Goal: Information Seeking & Learning: Learn about a topic

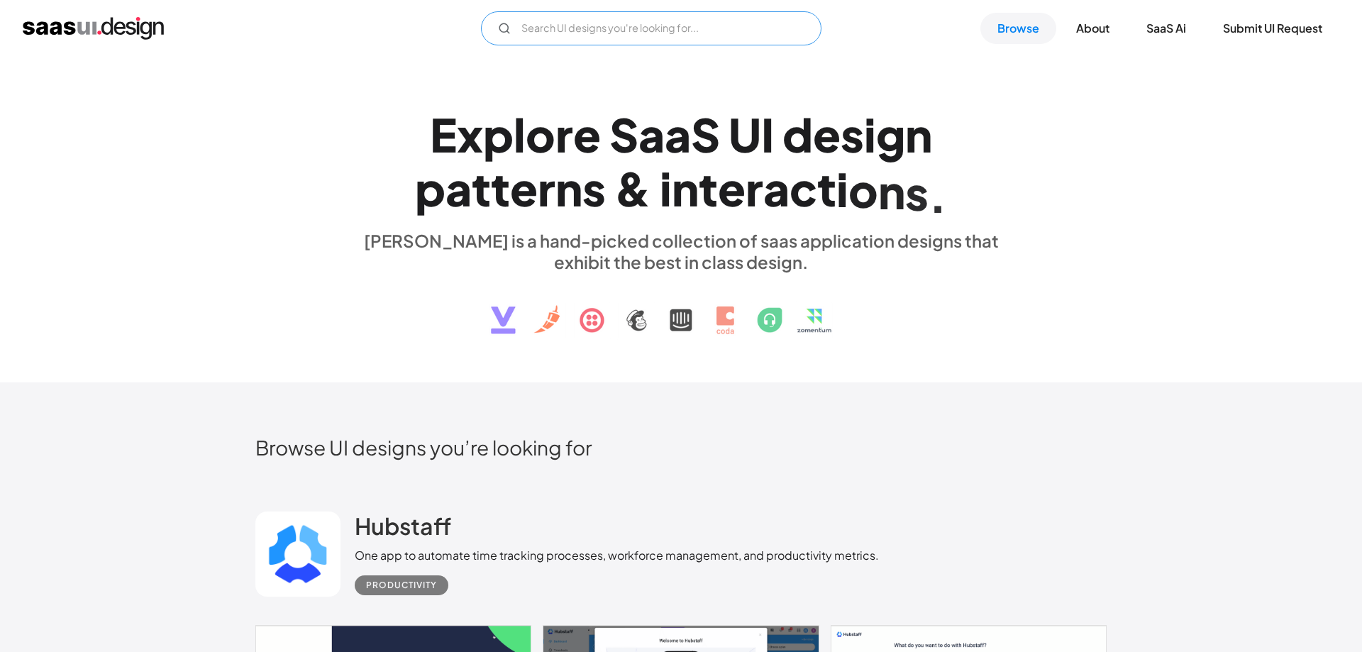
click at [666, 28] on input "Email Form" at bounding box center [651, 28] width 341 height 34
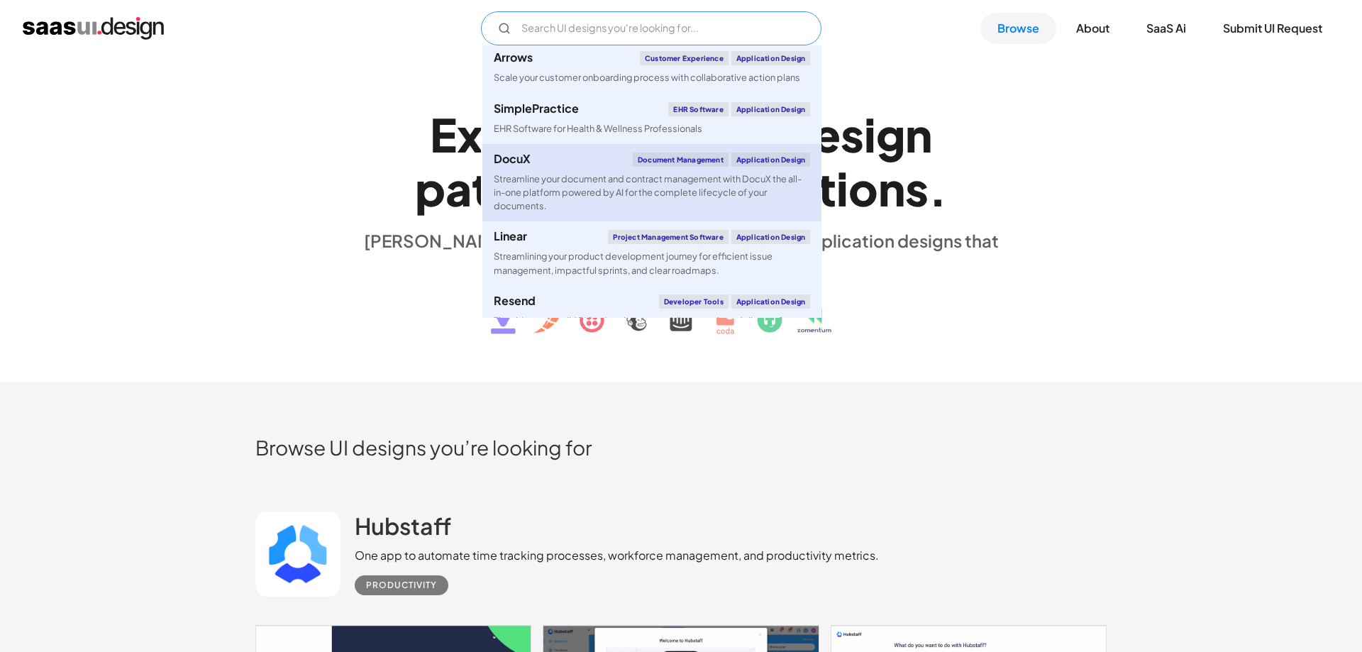
scroll to position [626, 0]
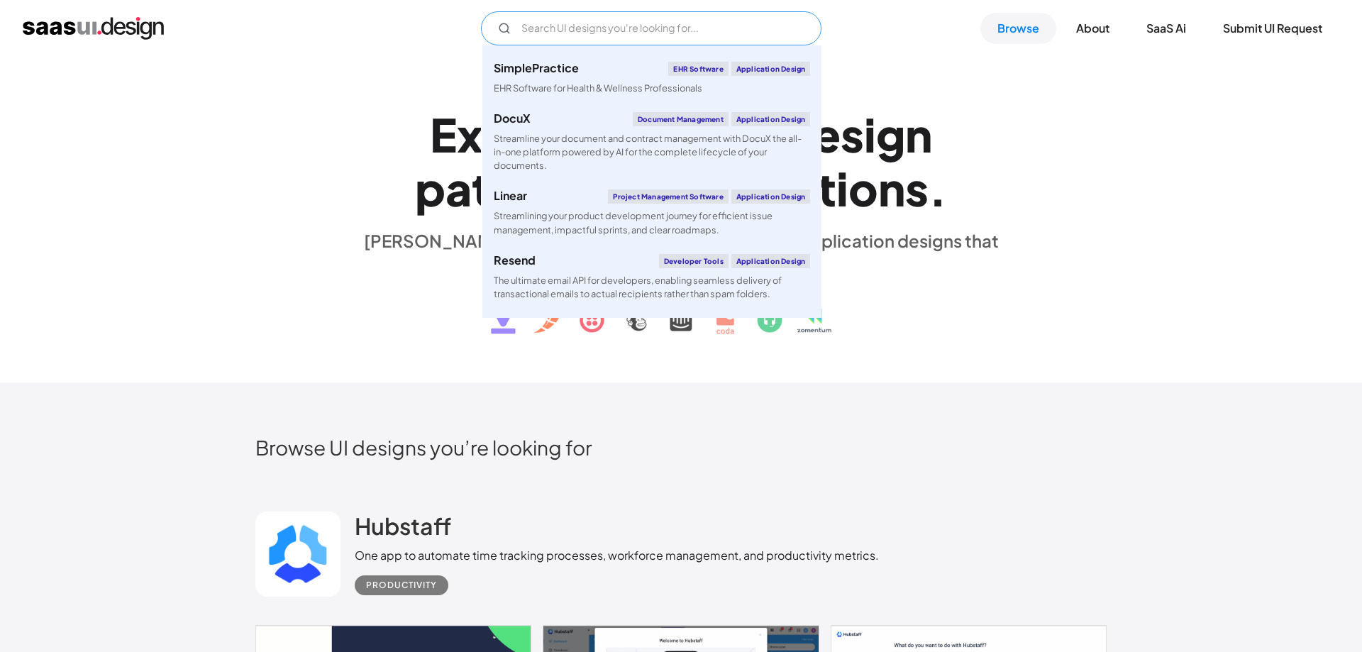
click at [621, 39] on input "Email Form" at bounding box center [651, 28] width 341 height 34
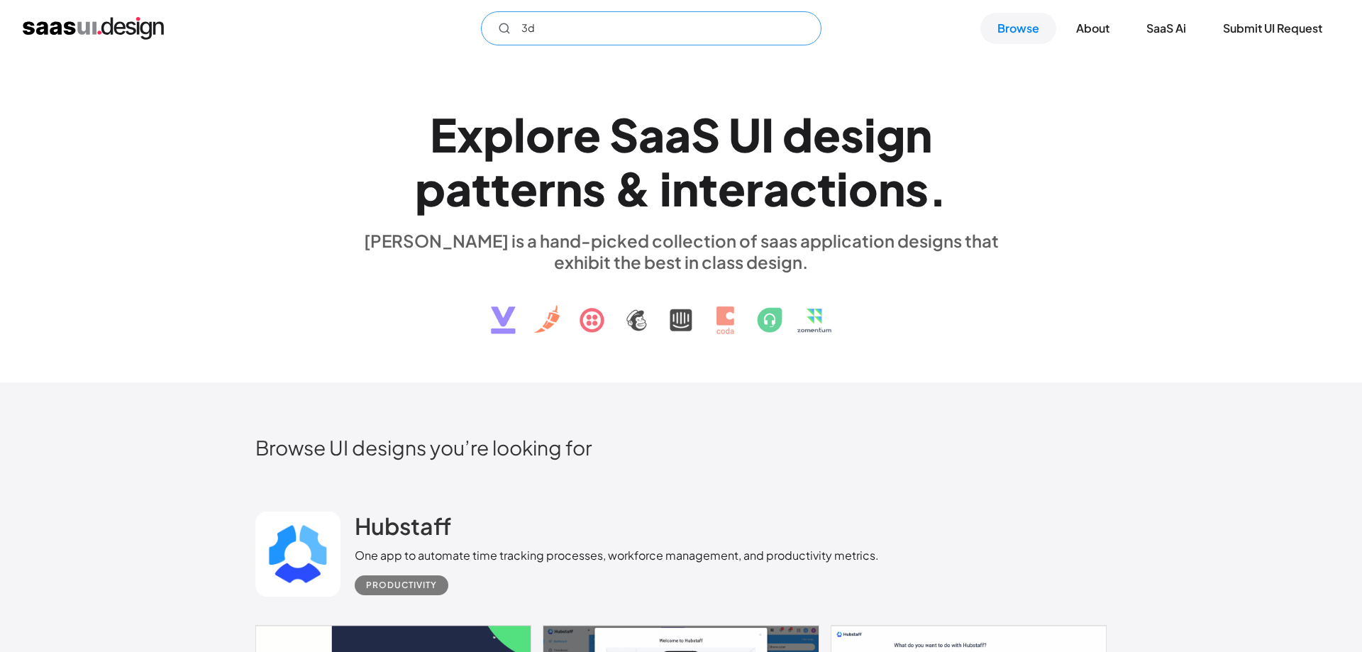
type input "3"
type input "aesthetic"
click at [504, 28] on icon "Email Form" at bounding box center [504, 28] width 13 height 13
click at [568, 28] on input "aesthetic" at bounding box center [651, 28] width 341 height 34
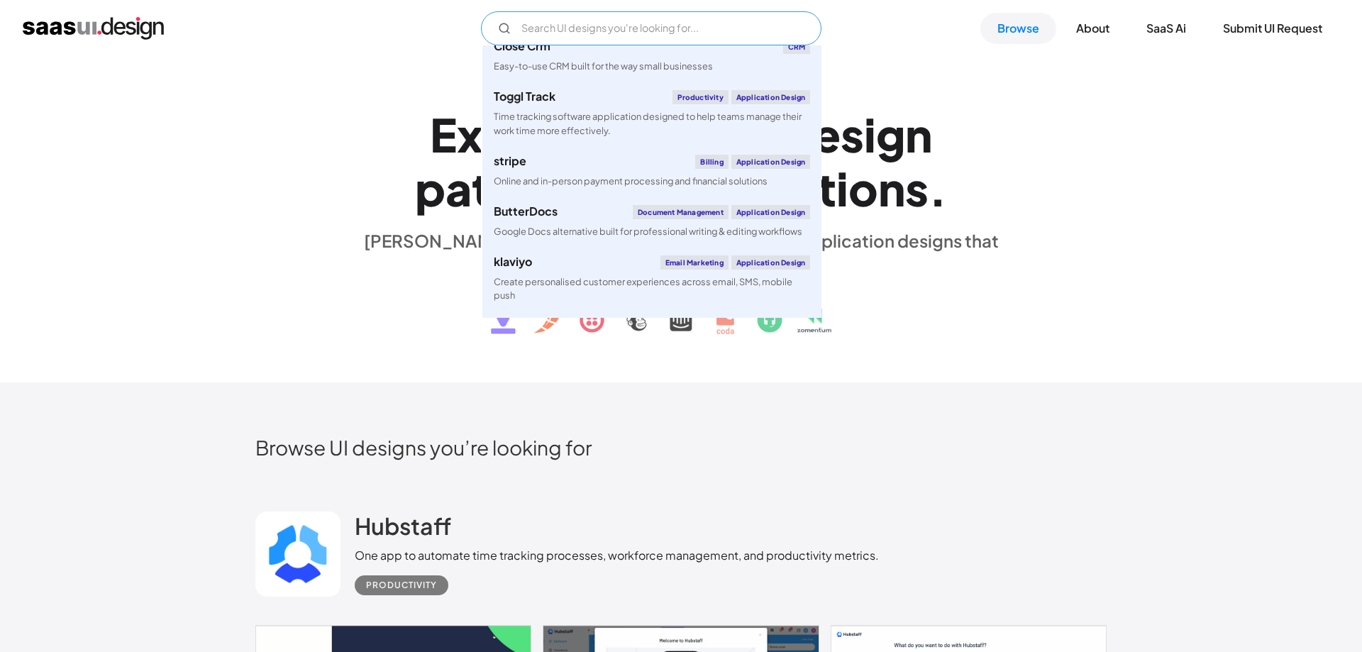
scroll to position [179, 0]
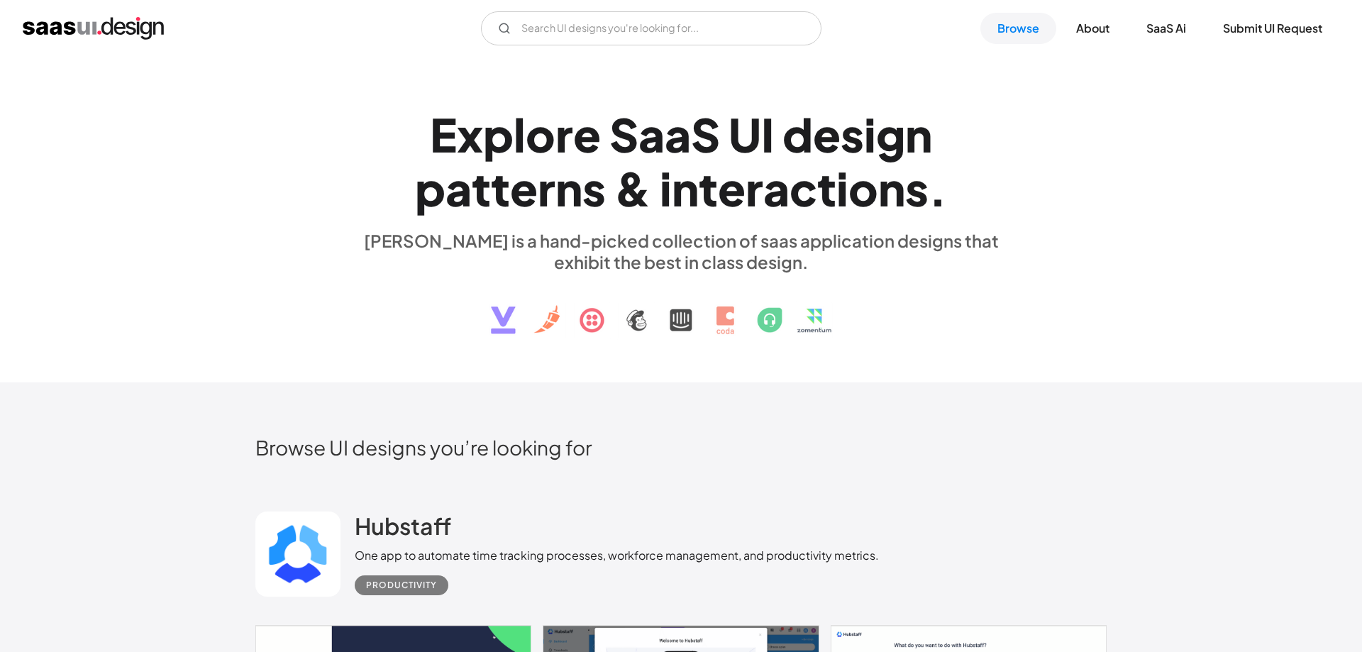
click at [229, 314] on div "E x p l o r e S a a S U I d e s i g n p a t t e r n s & i n t e r a c t i o n s…" at bounding box center [681, 220] width 1362 height 326
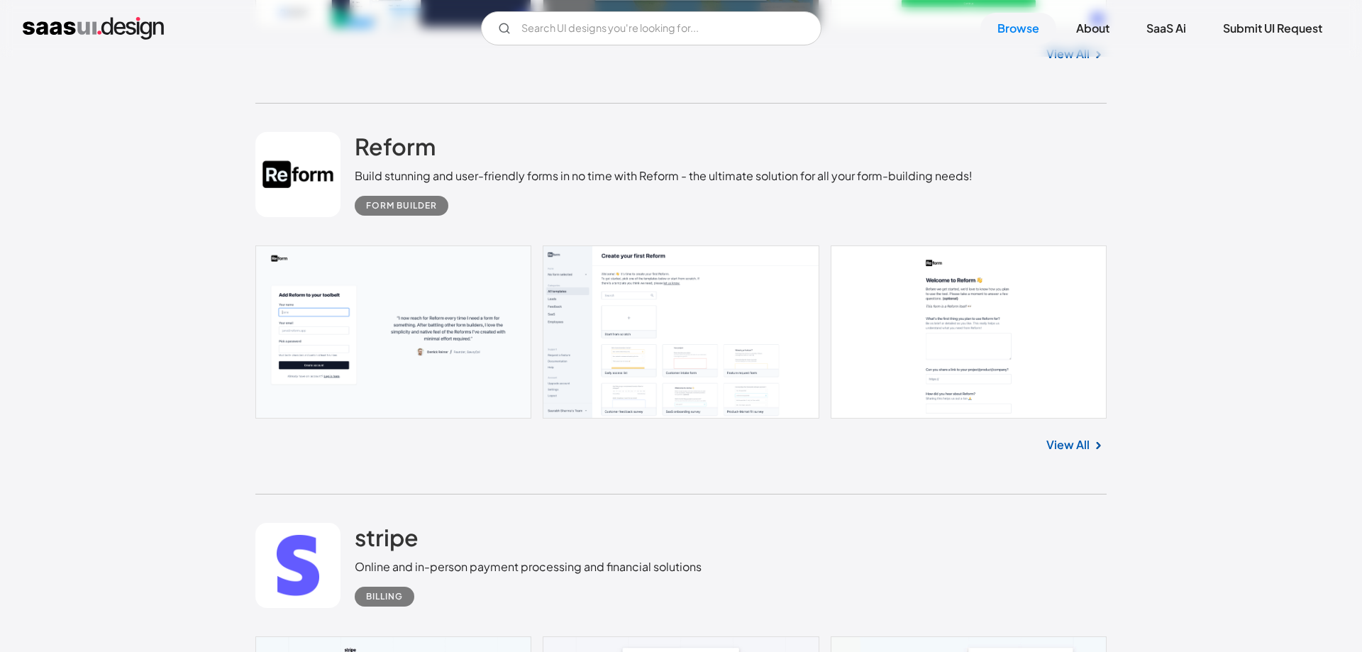
scroll to position [869, 0]
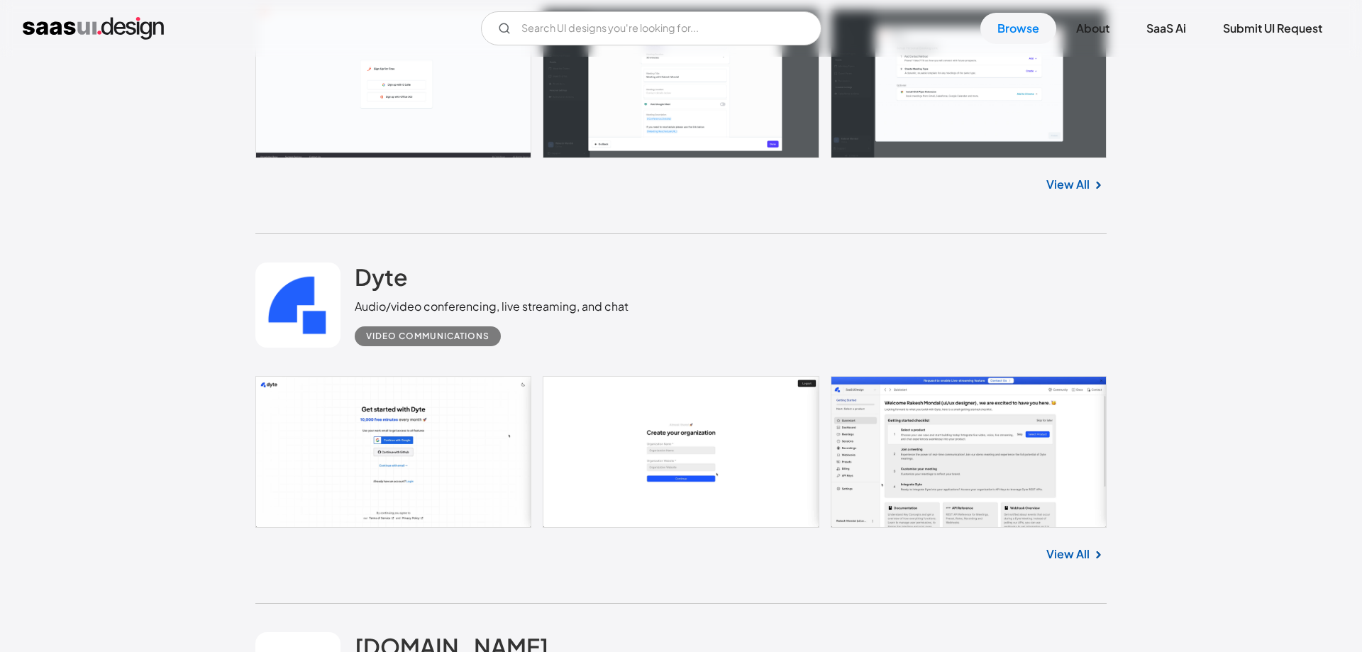
scroll to position [3836, 0]
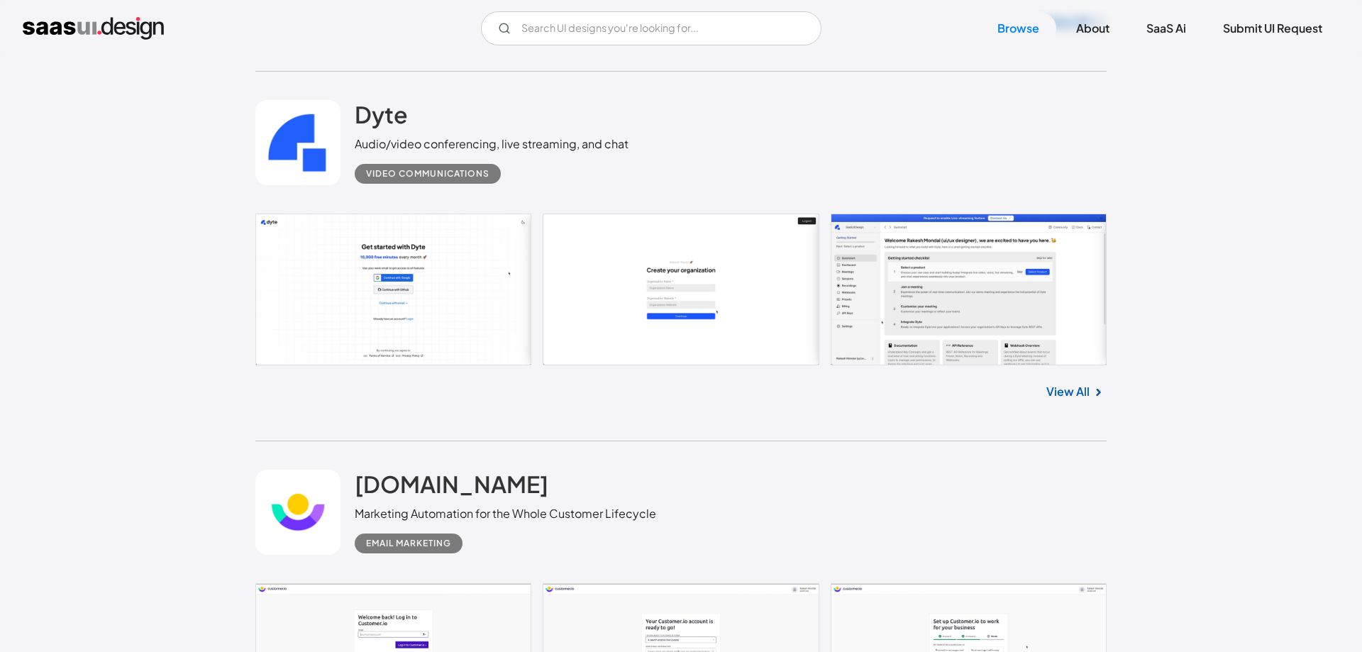
click at [1085, 395] on link "View All" at bounding box center [1068, 391] width 43 height 17
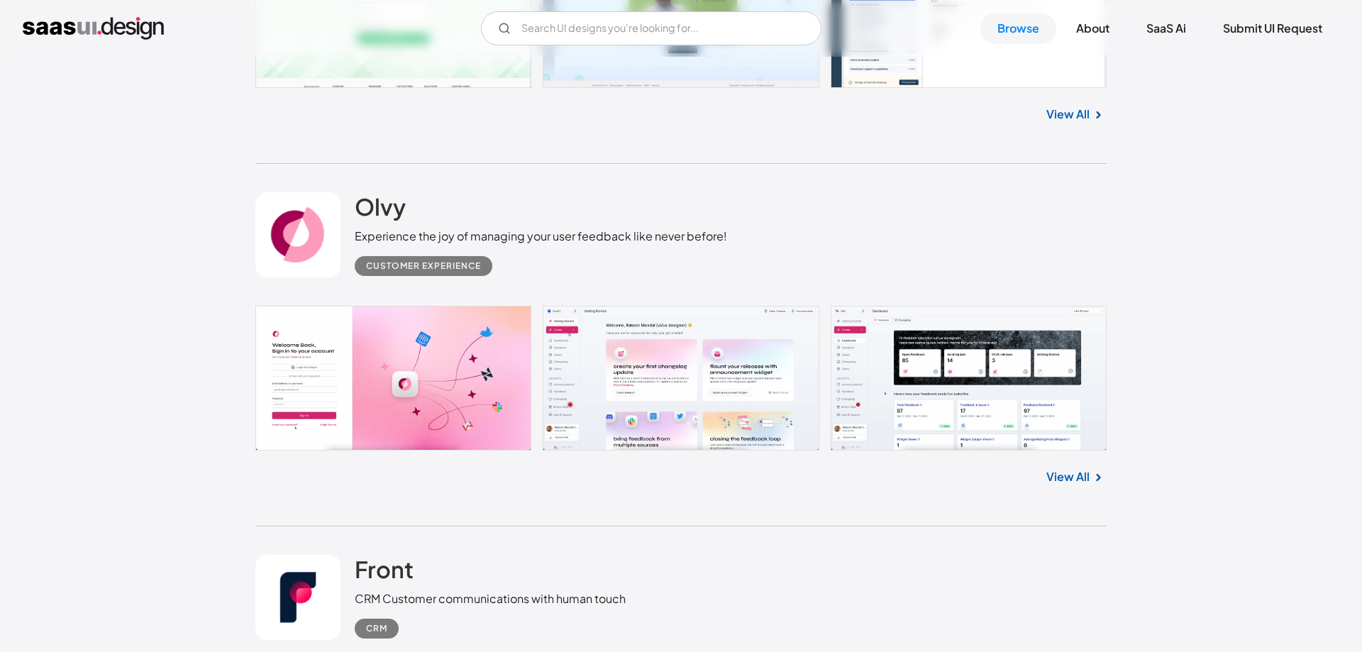
scroll to position [11218, 0]
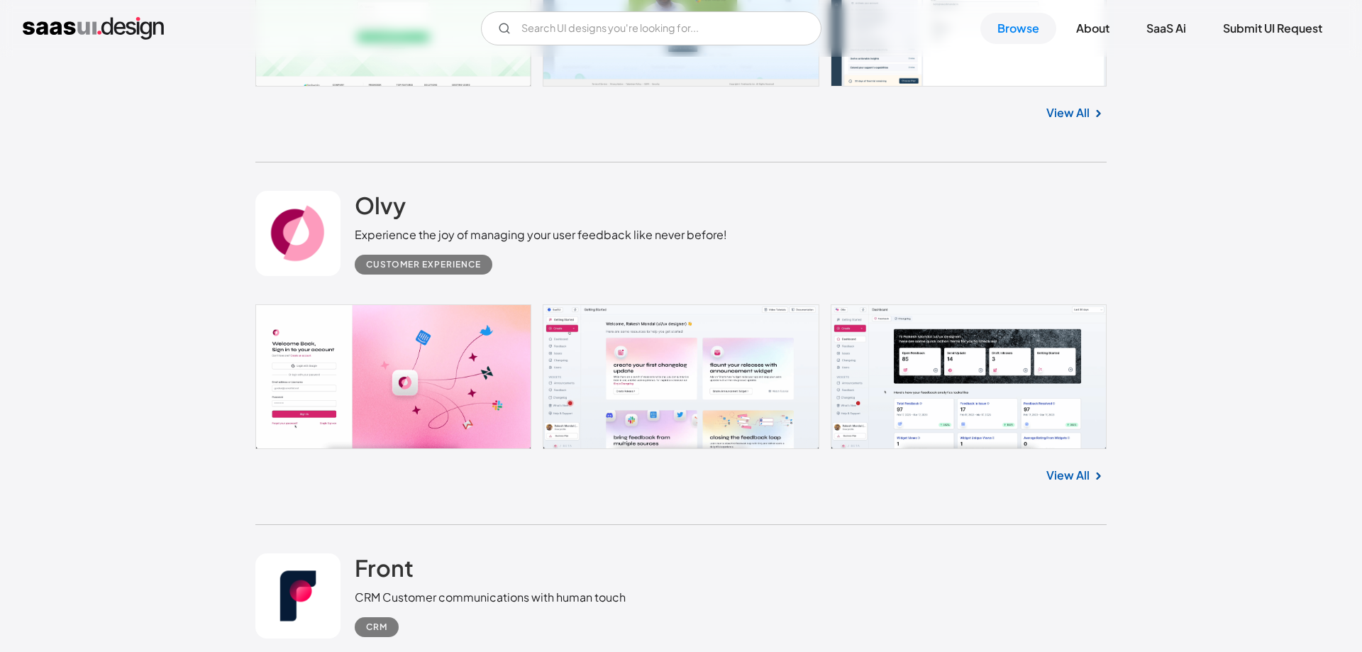
click at [1066, 484] on link "View All" at bounding box center [1068, 475] width 43 height 17
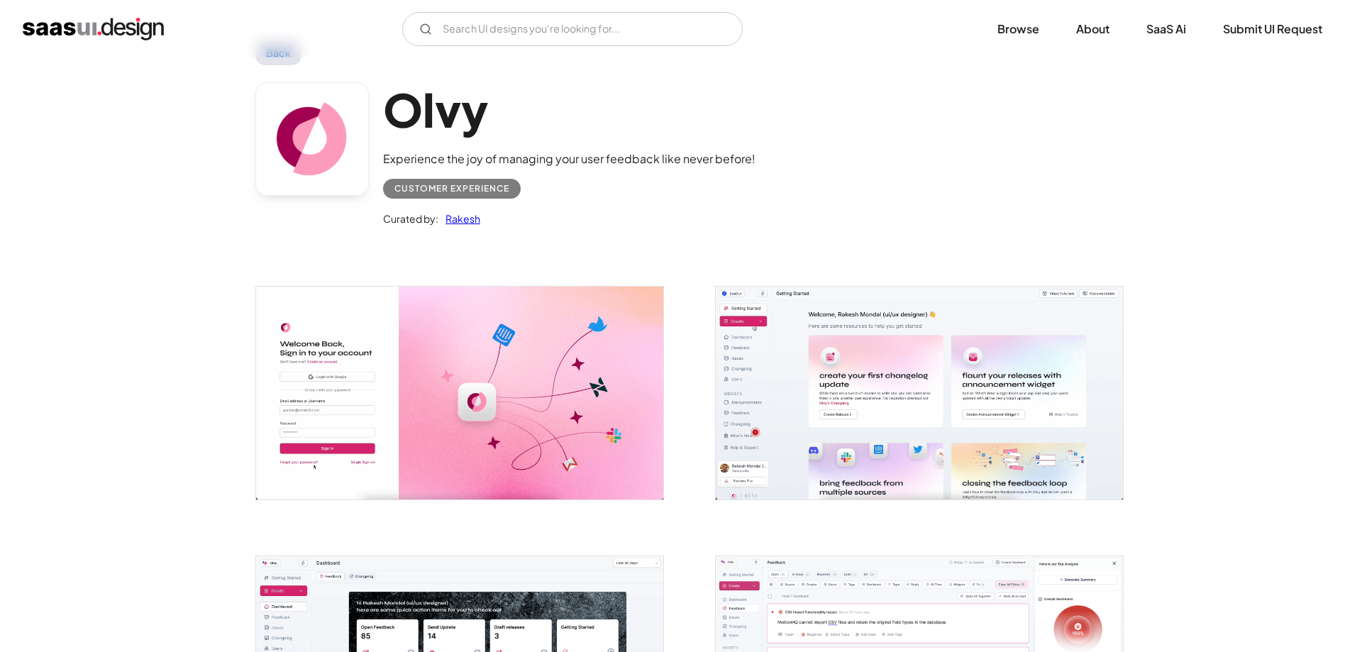
scroll to position [72, 0]
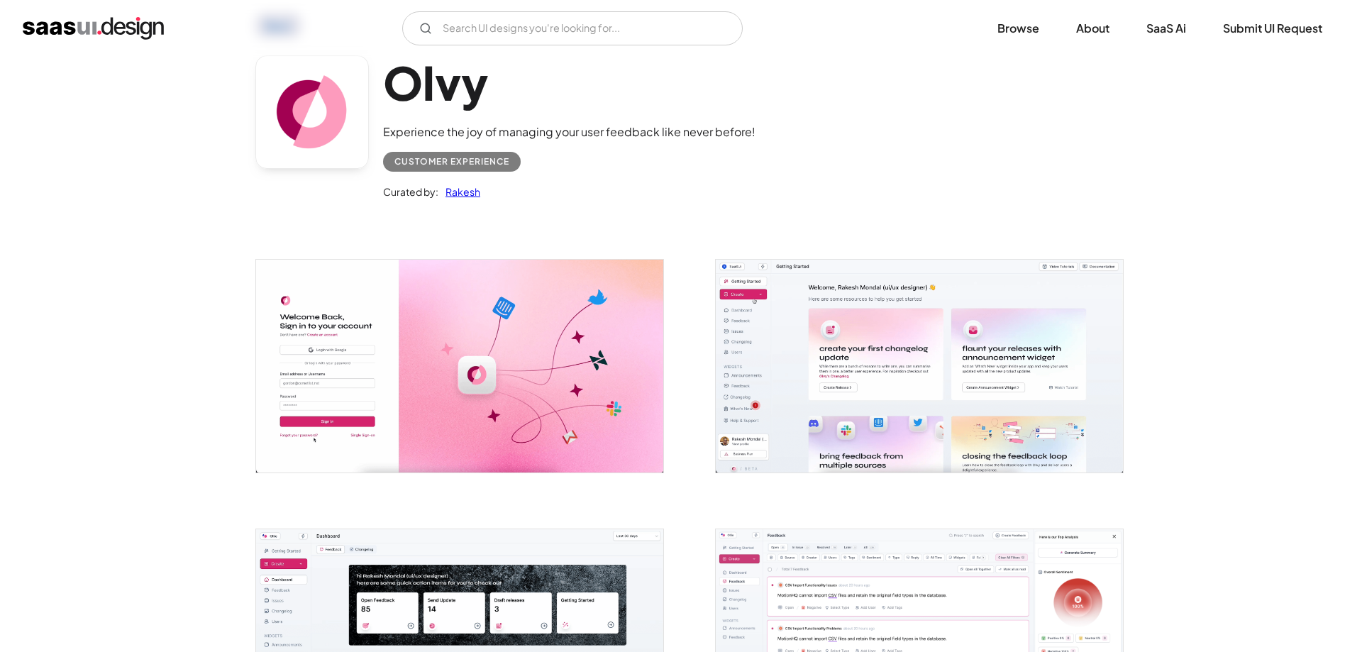
click at [864, 367] on img "open lightbox" at bounding box center [919, 366] width 407 height 212
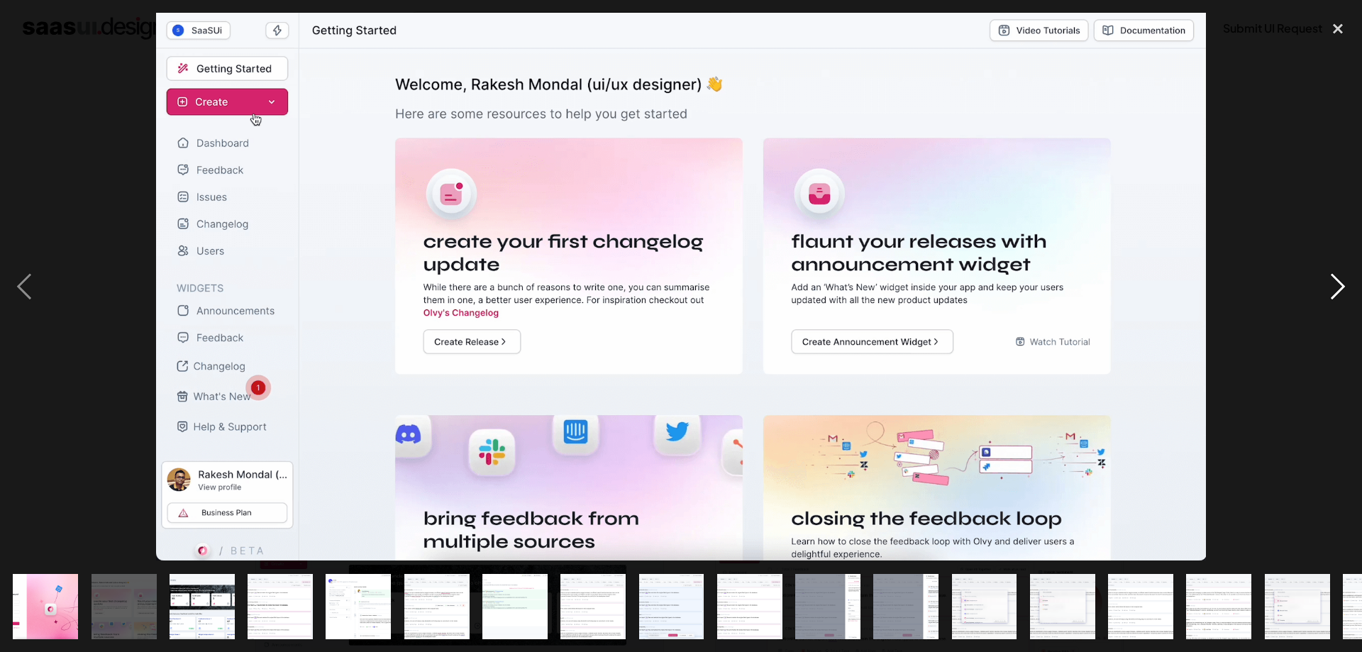
click at [1339, 290] on div "next image" at bounding box center [1338, 287] width 48 height 548
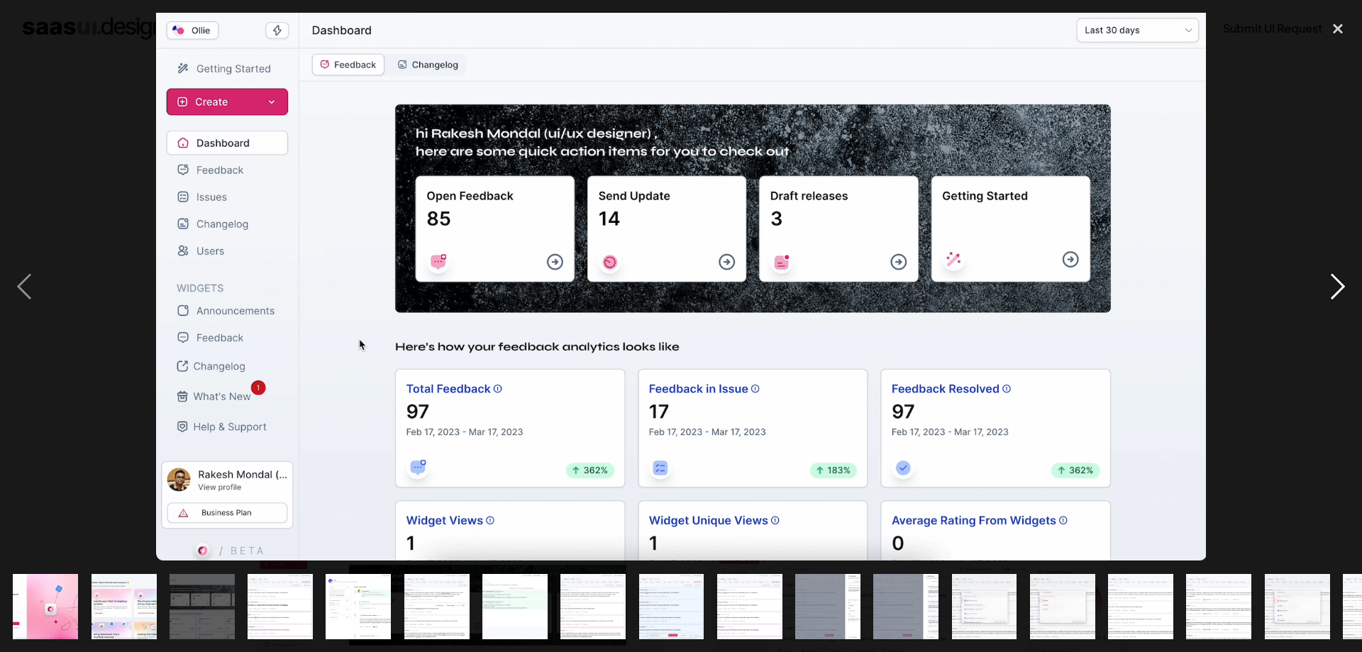
click at [1338, 290] on div "next image" at bounding box center [1338, 287] width 48 height 548
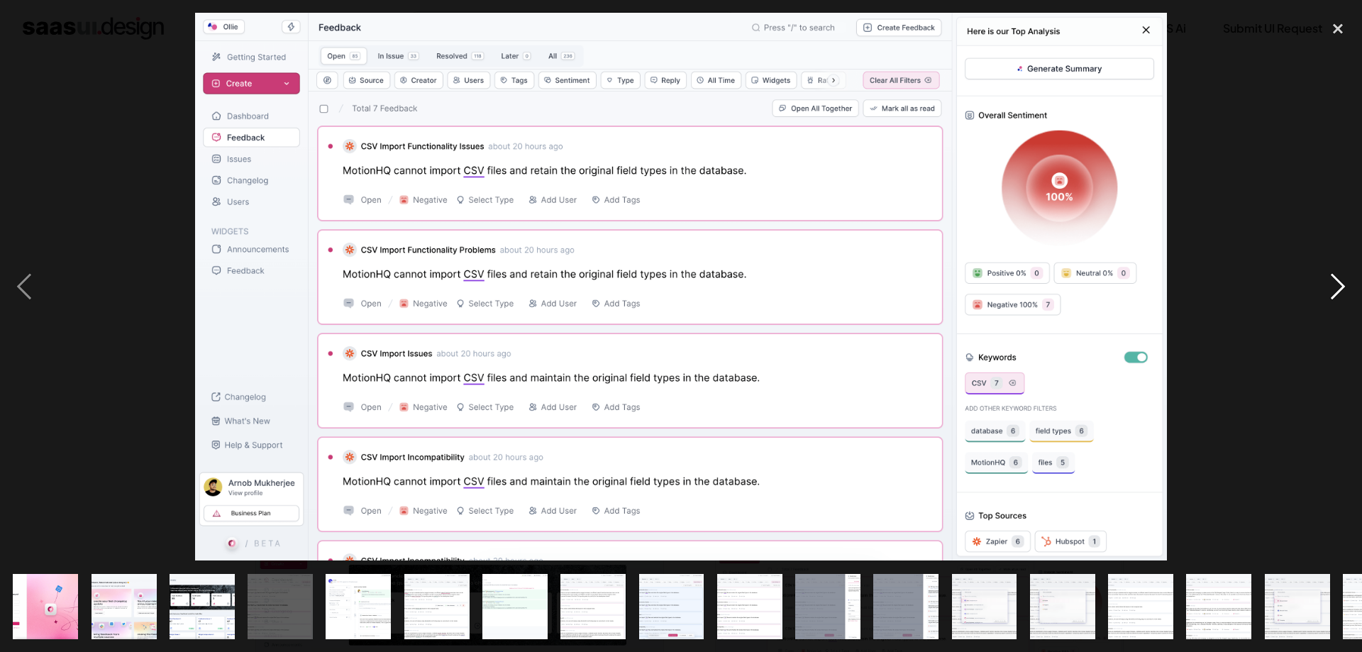
click at [1338, 291] on div "next image" at bounding box center [1338, 287] width 48 height 548
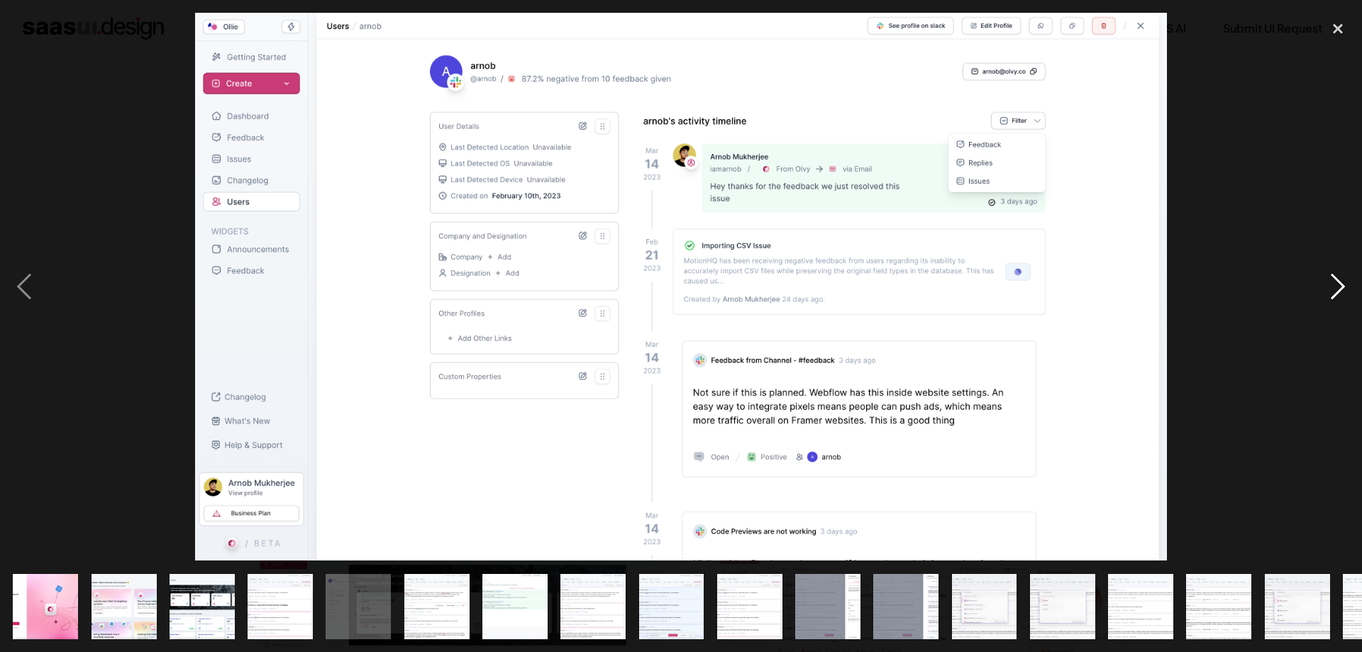
click at [1338, 291] on div "next image" at bounding box center [1338, 287] width 48 height 548
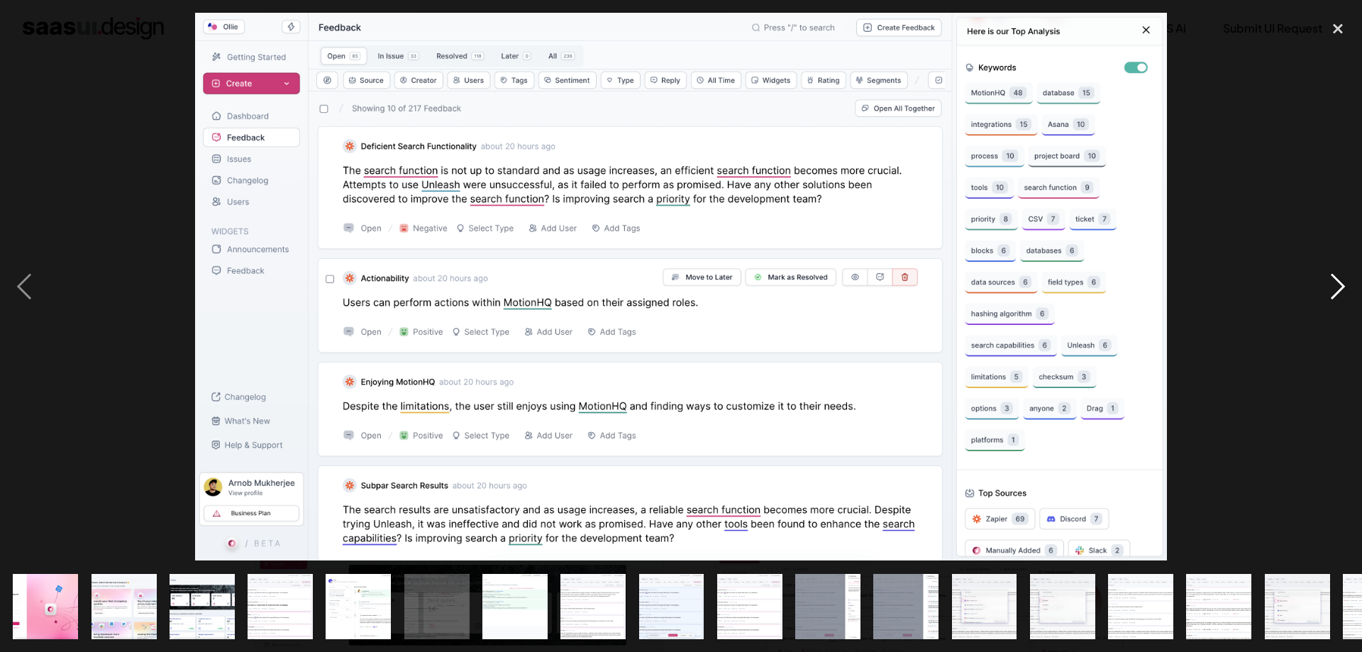
click at [1338, 291] on div "next image" at bounding box center [1338, 287] width 48 height 548
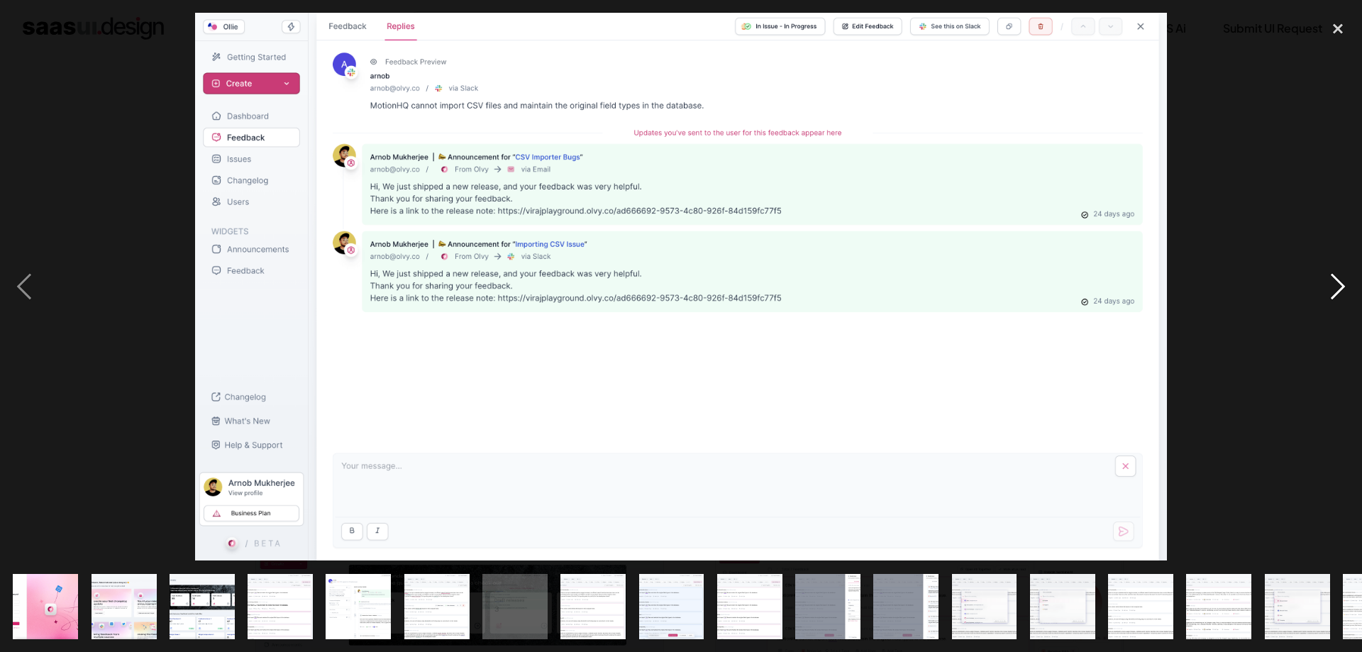
click at [1338, 291] on div "next image" at bounding box center [1338, 287] width 48 height 548
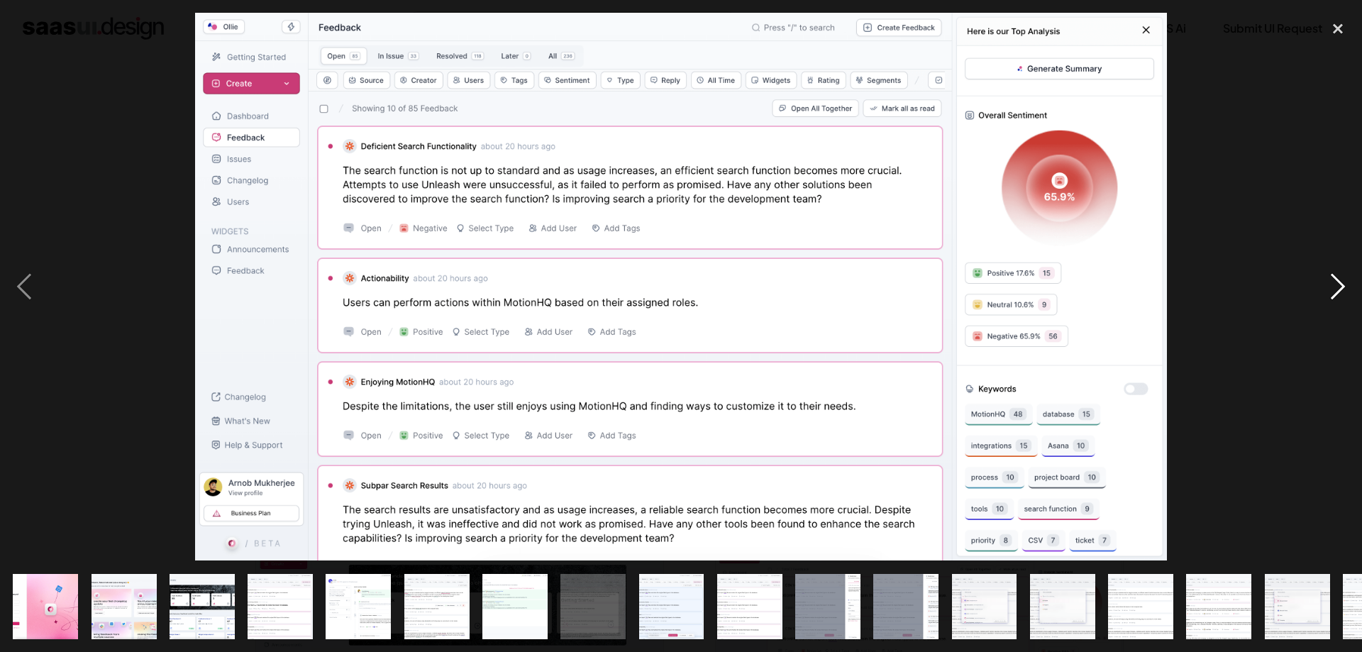
click at [1338, 291] on div "next image" at bounding box center [1338, 287] width 48 height 548
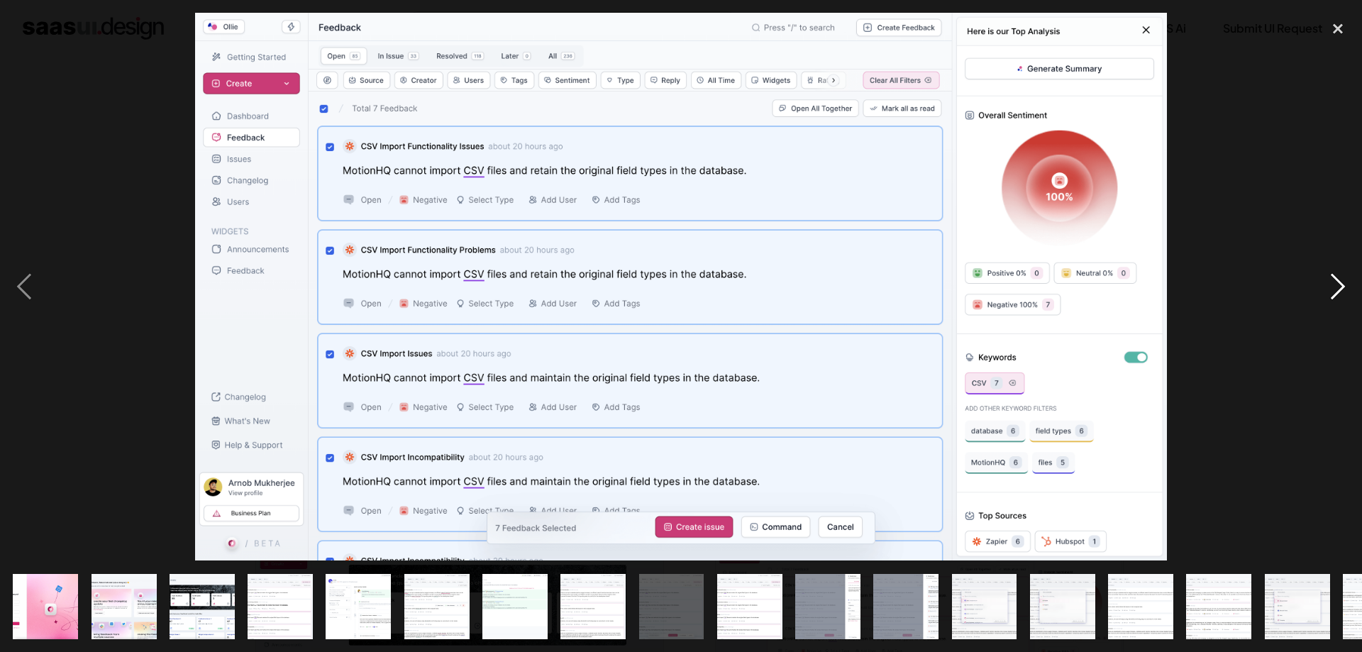
click at [1338, 291] on div "next image" at bounding box center [1338, 287] width 48 height 548
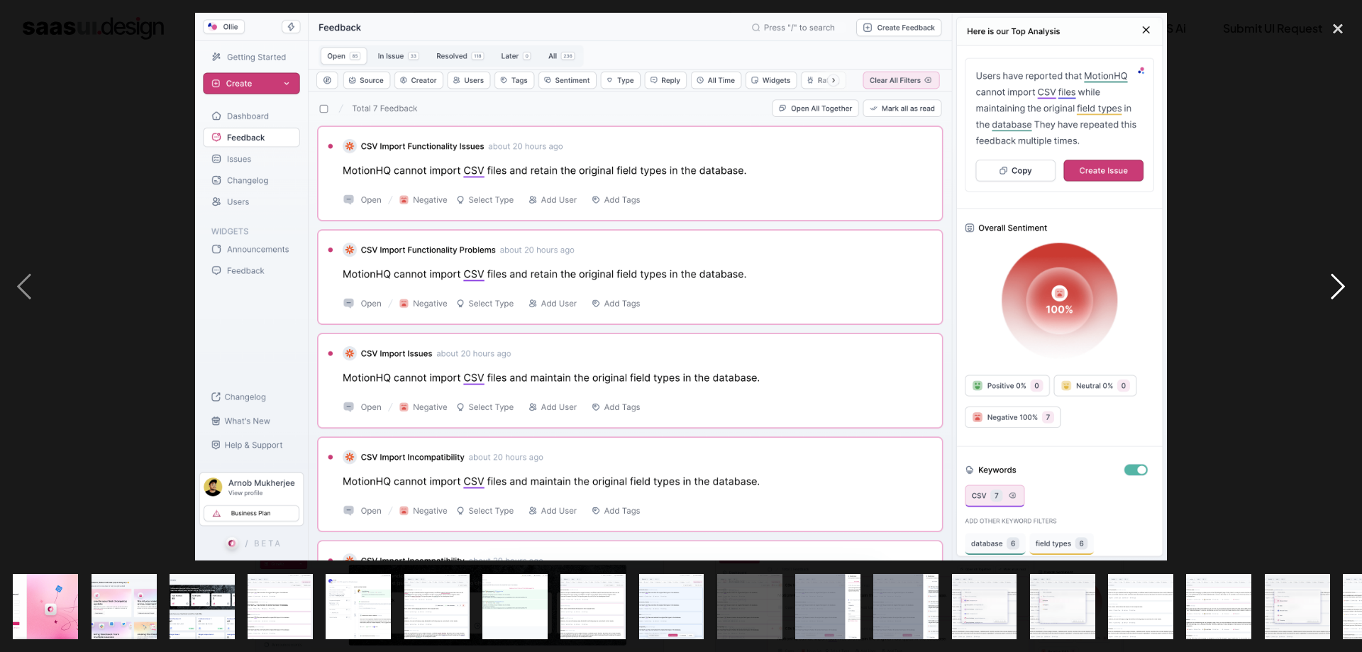
click at [1338, 291] on div "next image" at bounding box center [1338, 287] width 48 height 548
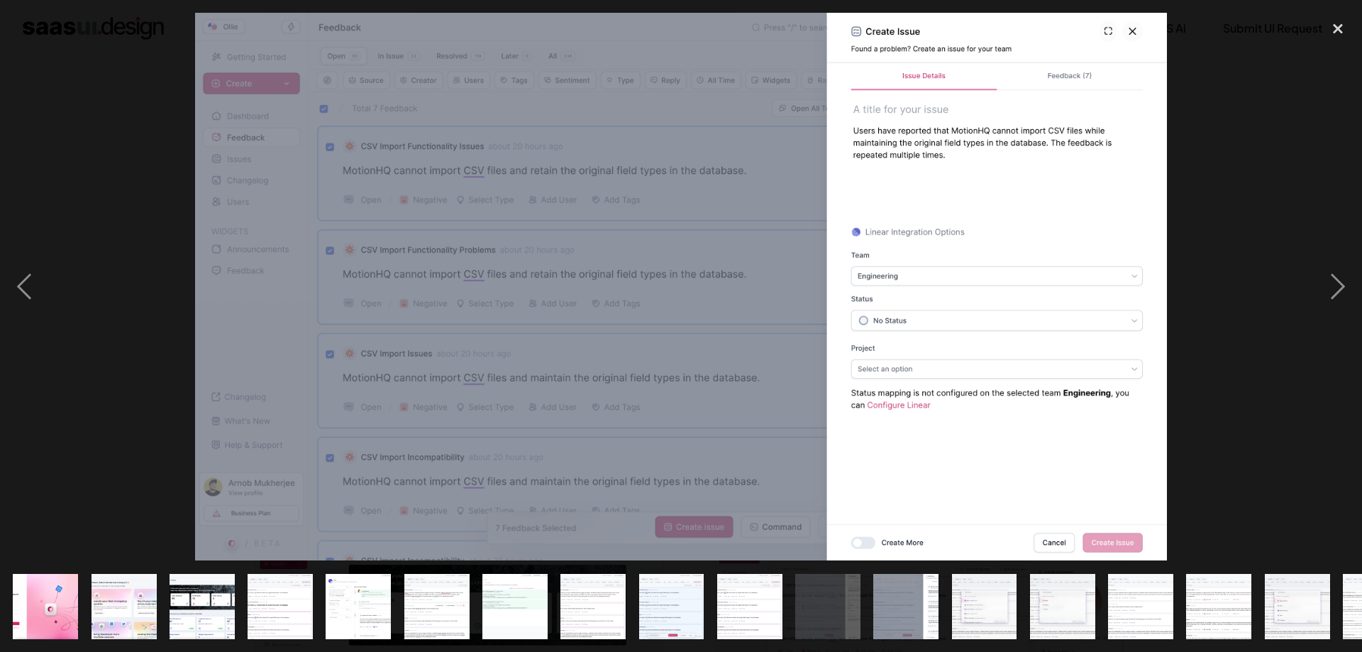
click at [1206, 302] on div at bounding box center [681, 287] width 1362 height 548
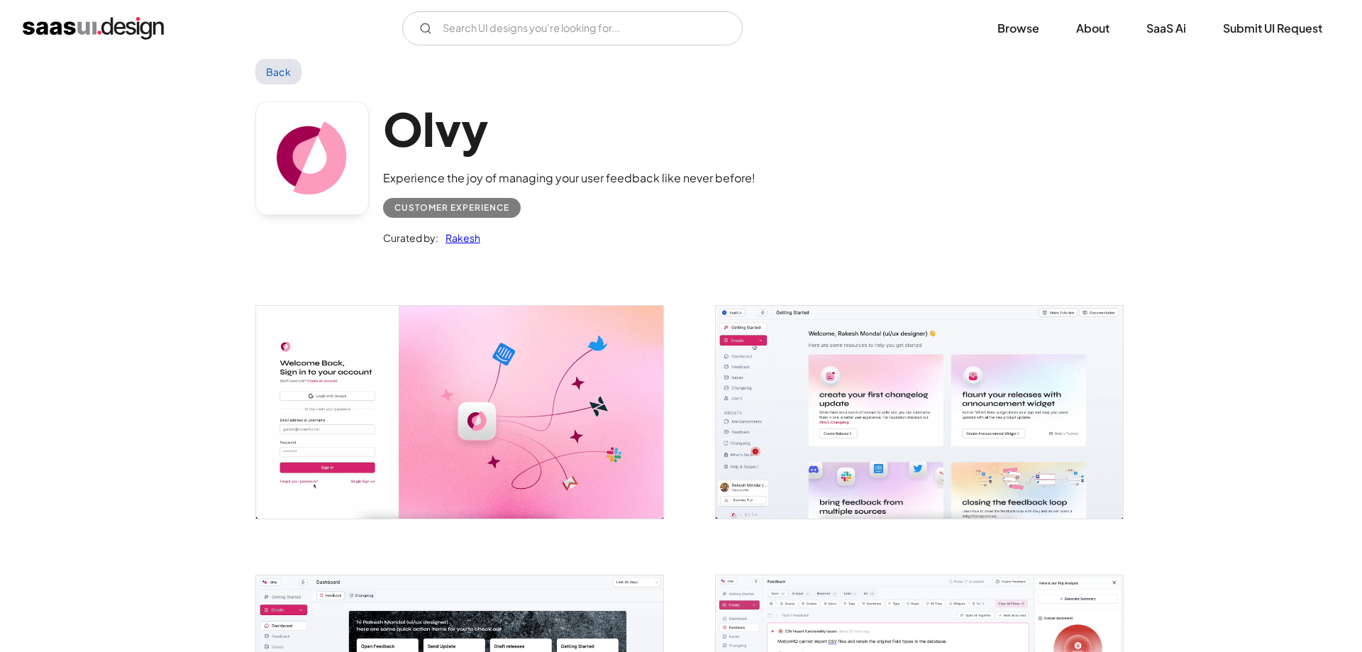
scroll to position [0, 0]
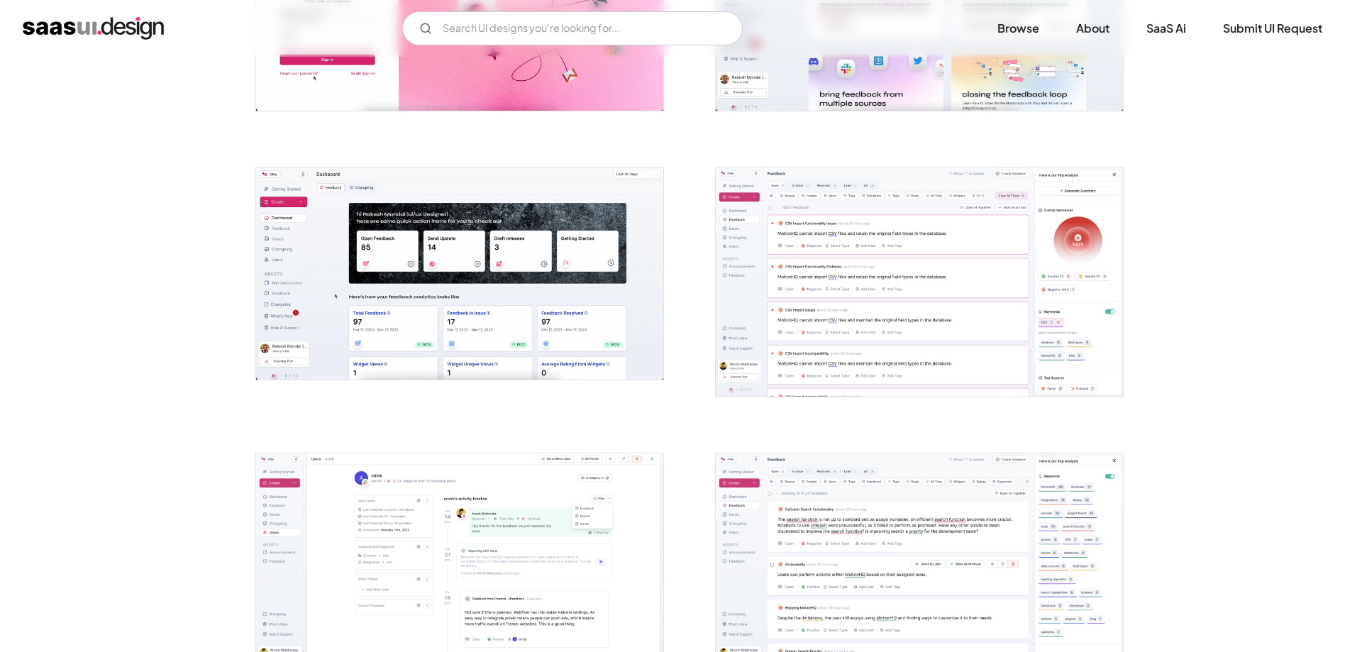
scroll to position [724, 0]
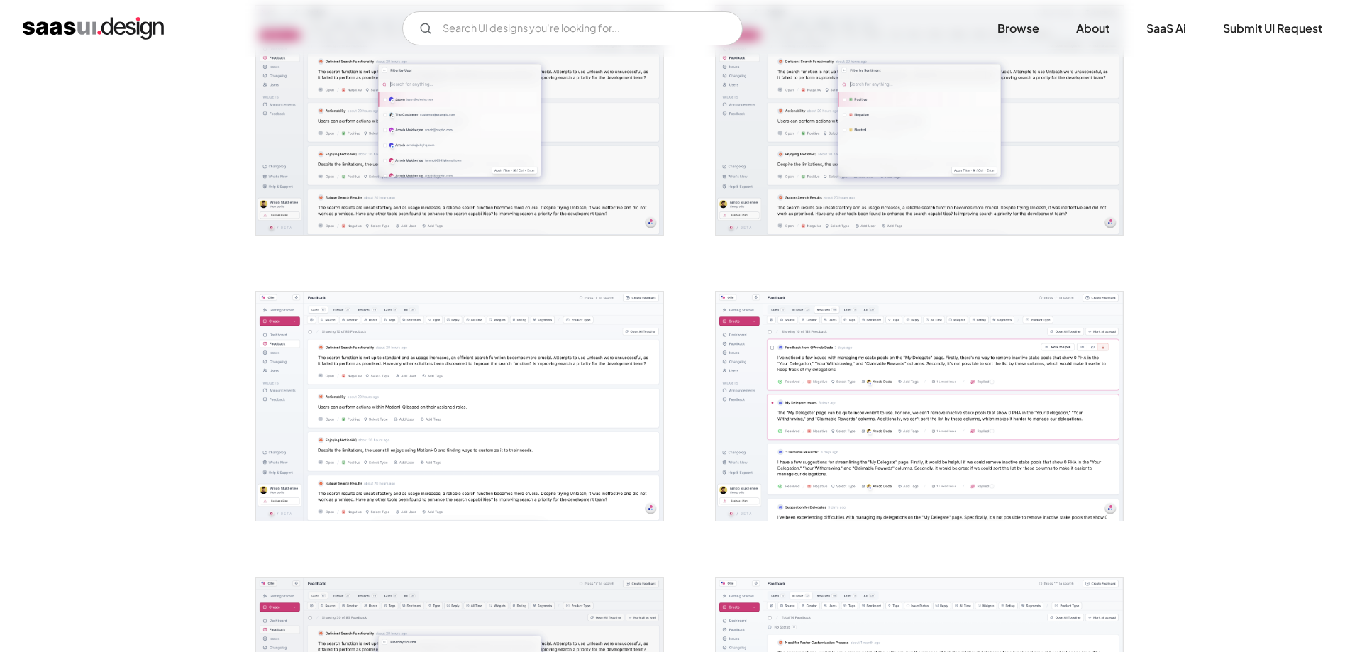
scroll to position [2316, 0]
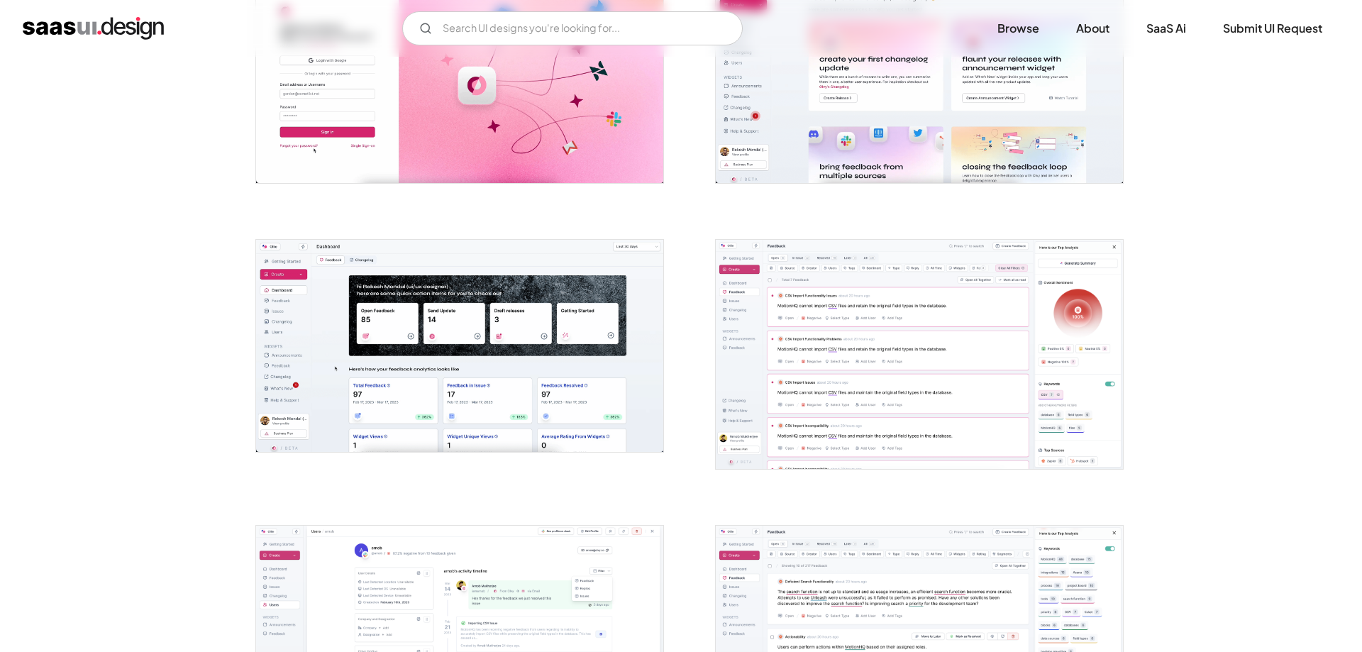
scroll to position [0, 0]
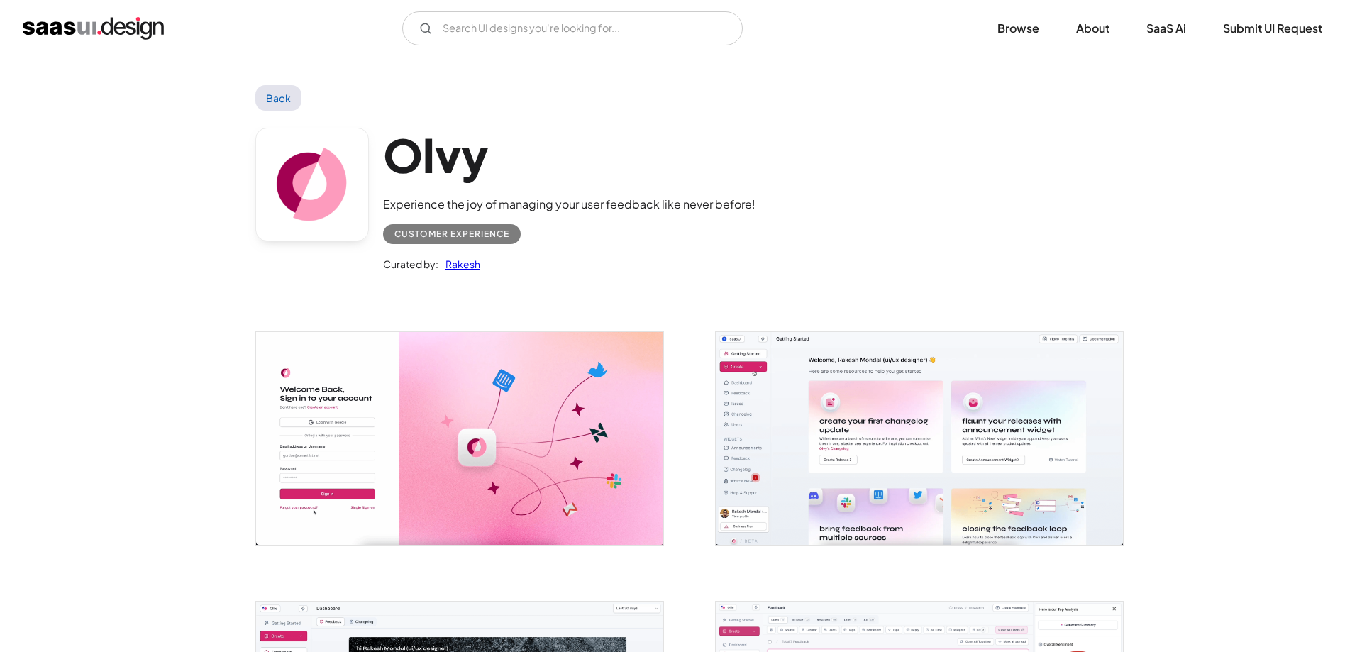
click at [537, 208] on div "Experience the joy of managing your user feedback like never before!" at bounding box center [569, 204] width 373 height 17
click at [614, 243] on div "Customer Experience" at bounding box center [569, 228] width 373 height 31
click at [619, 211] on div "Experience the joy of managing your user feedback like never before!" at bounding box center [569, 204] width 373 height 17
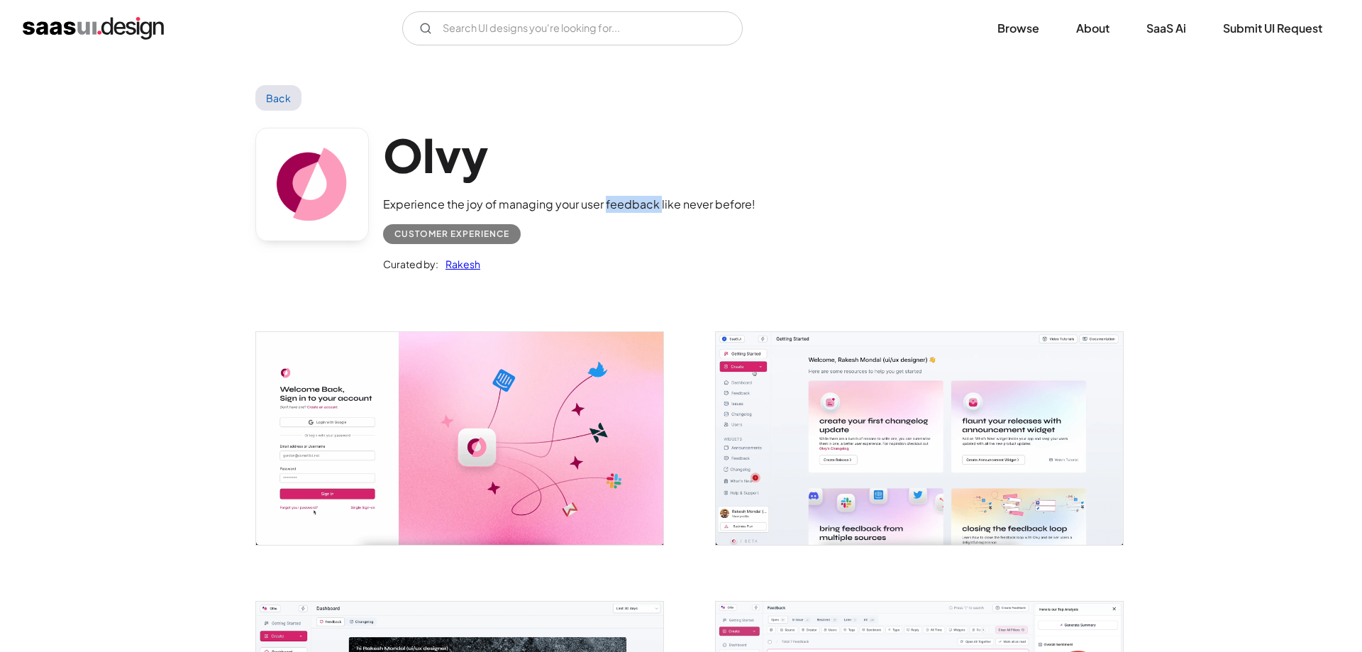
click at [619, 211] on div "Experience the joy of managing your user feedback like never before!" at bounding box center [569, 204] width 373 height 17
click at [614, 246] on div "Curated by: Rakesh" at bounding box center [569, 258] width 373 height 28
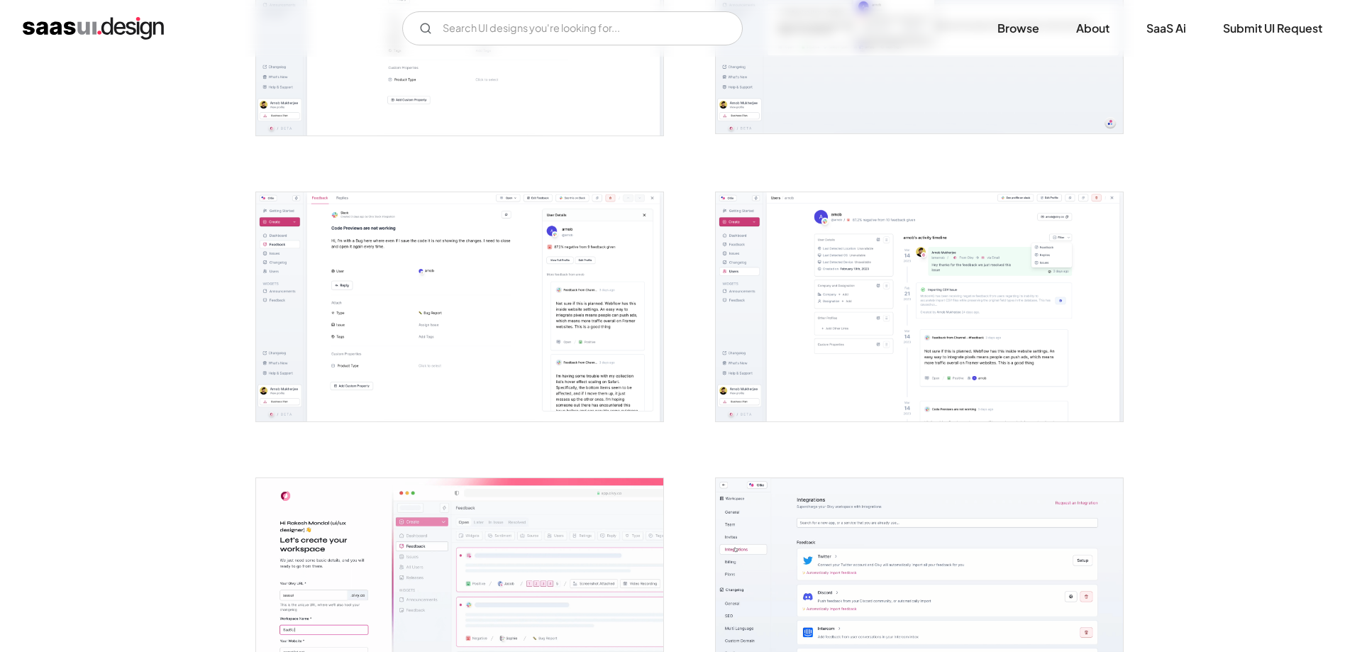
scroll to position [3040, 0]
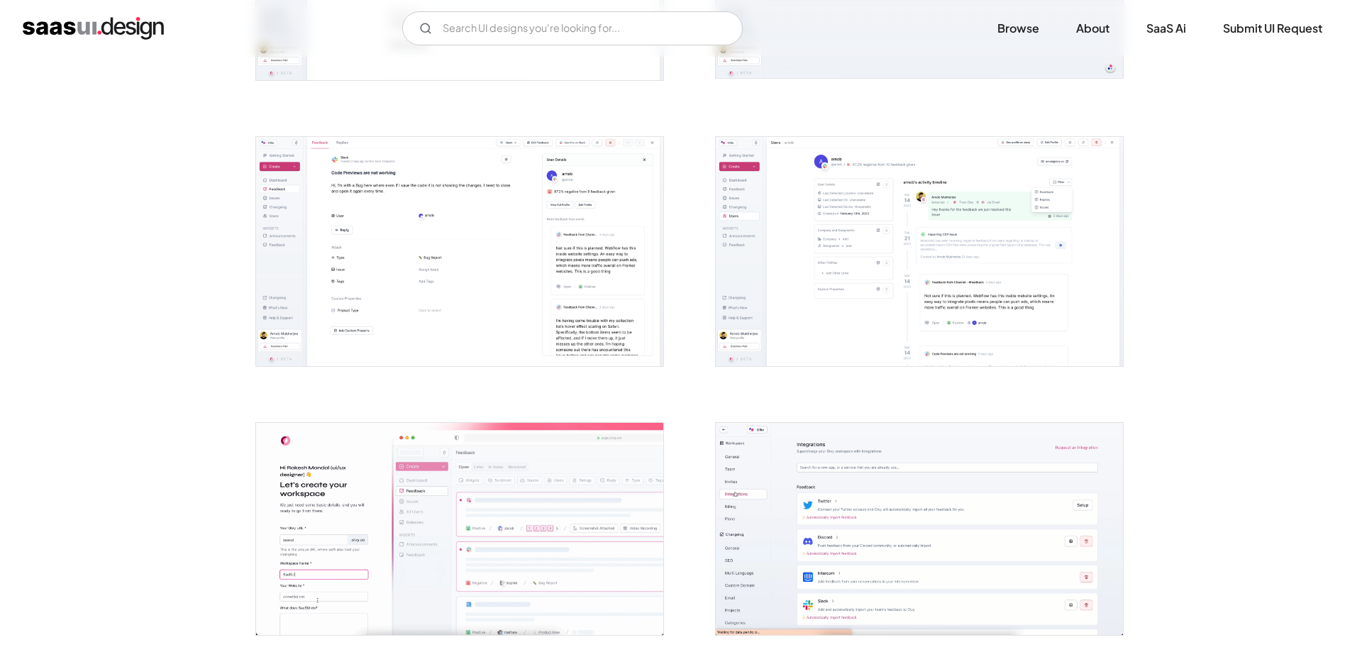
click at [969, 238] on img "open lightbox" at bounding box center [919, 251] width 407 height 229
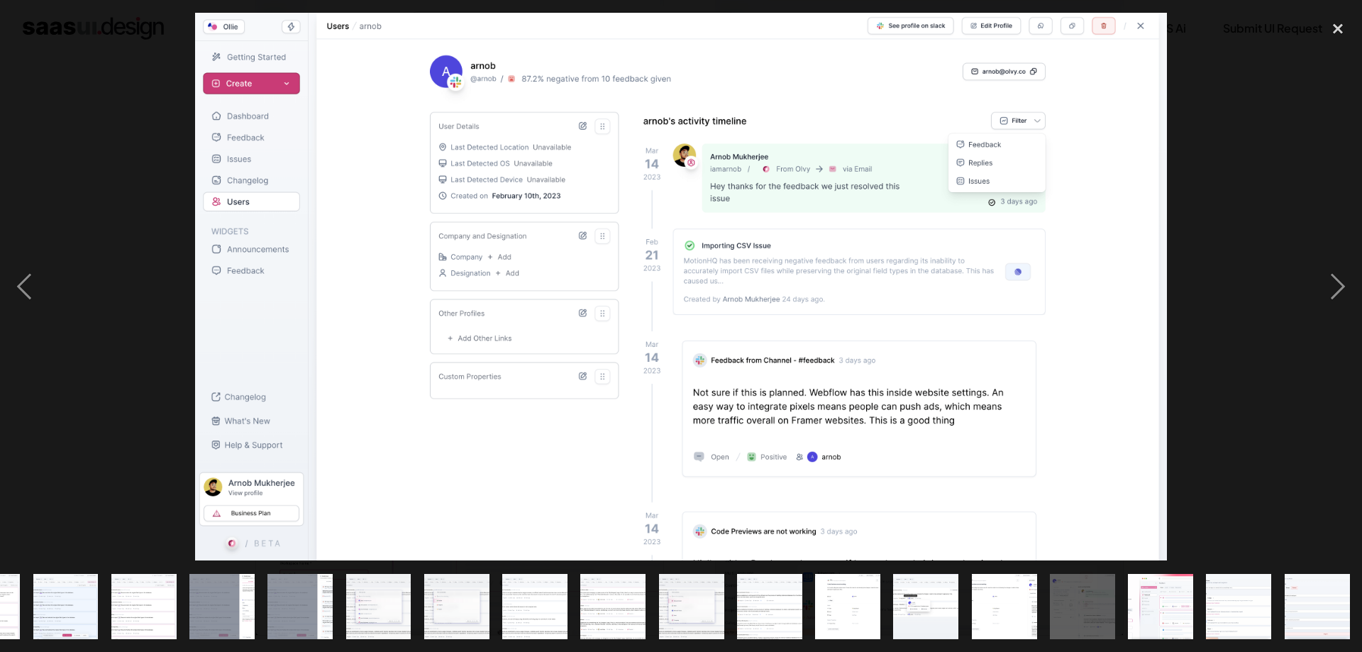
scroll to position [0, 607]
click at [139, 328] on div at bounding box center [681, 287] width 1362 height 548
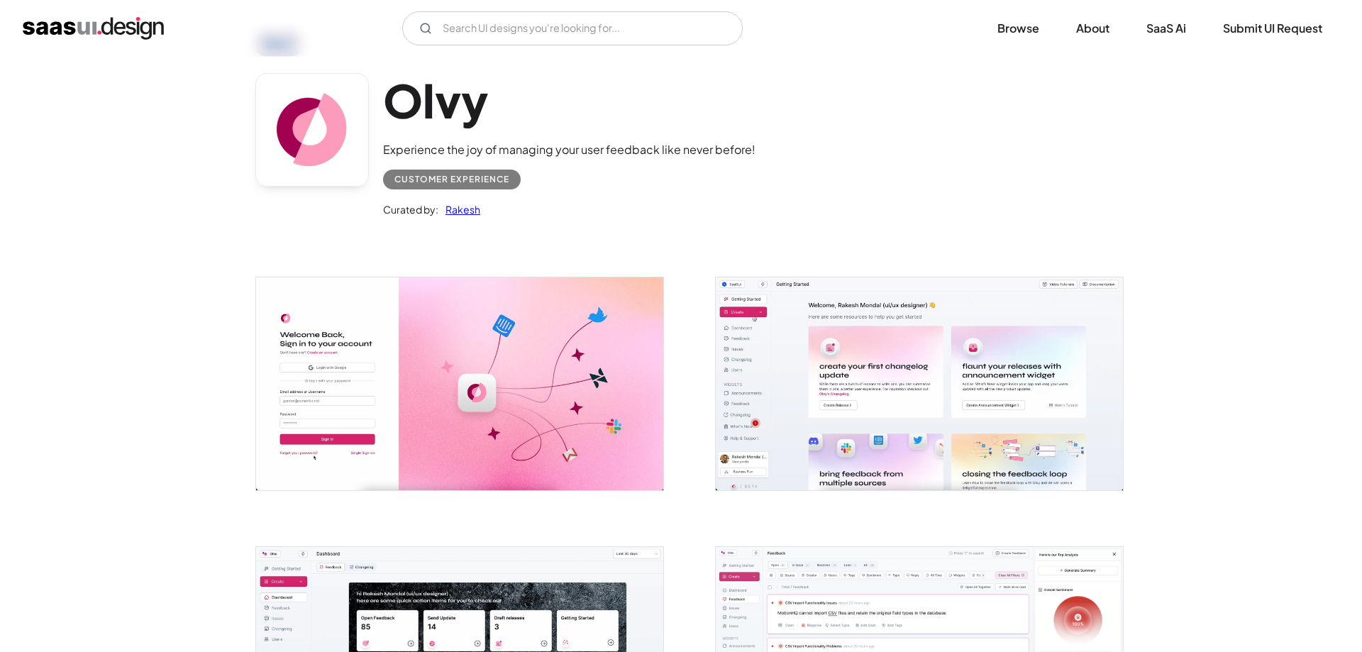
scroll to position [0, 0]
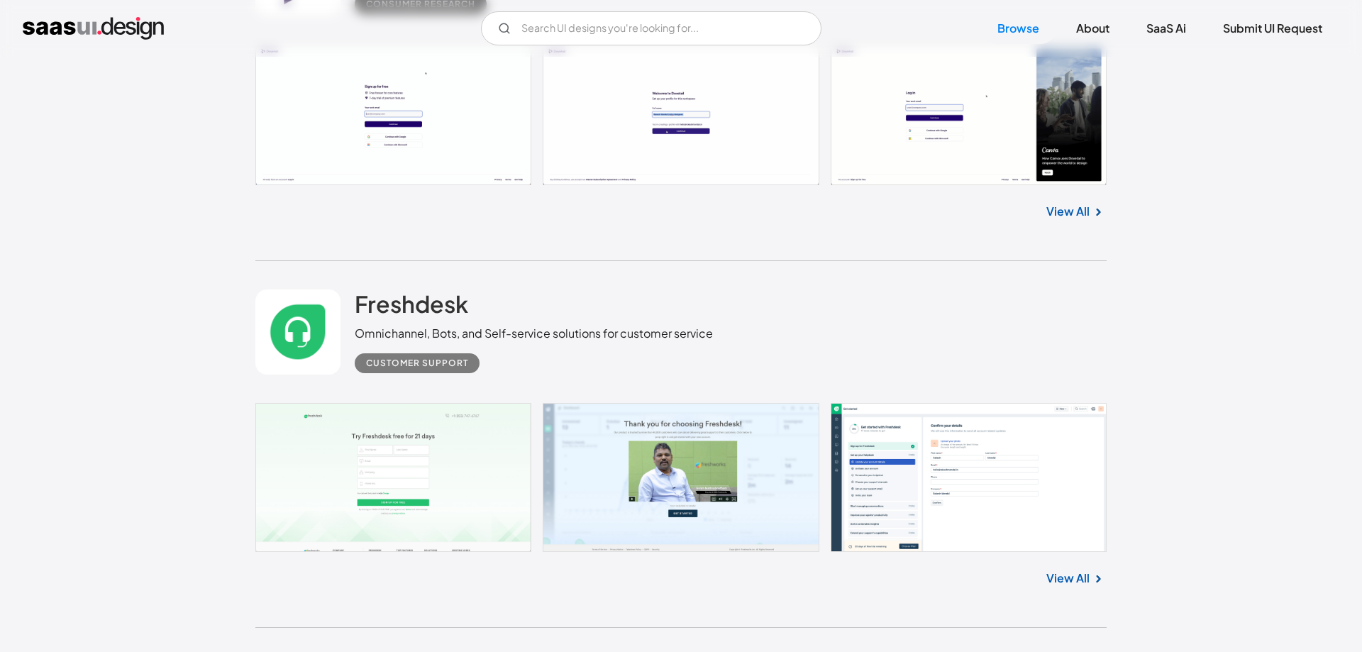
scroll to position [10712, 0]
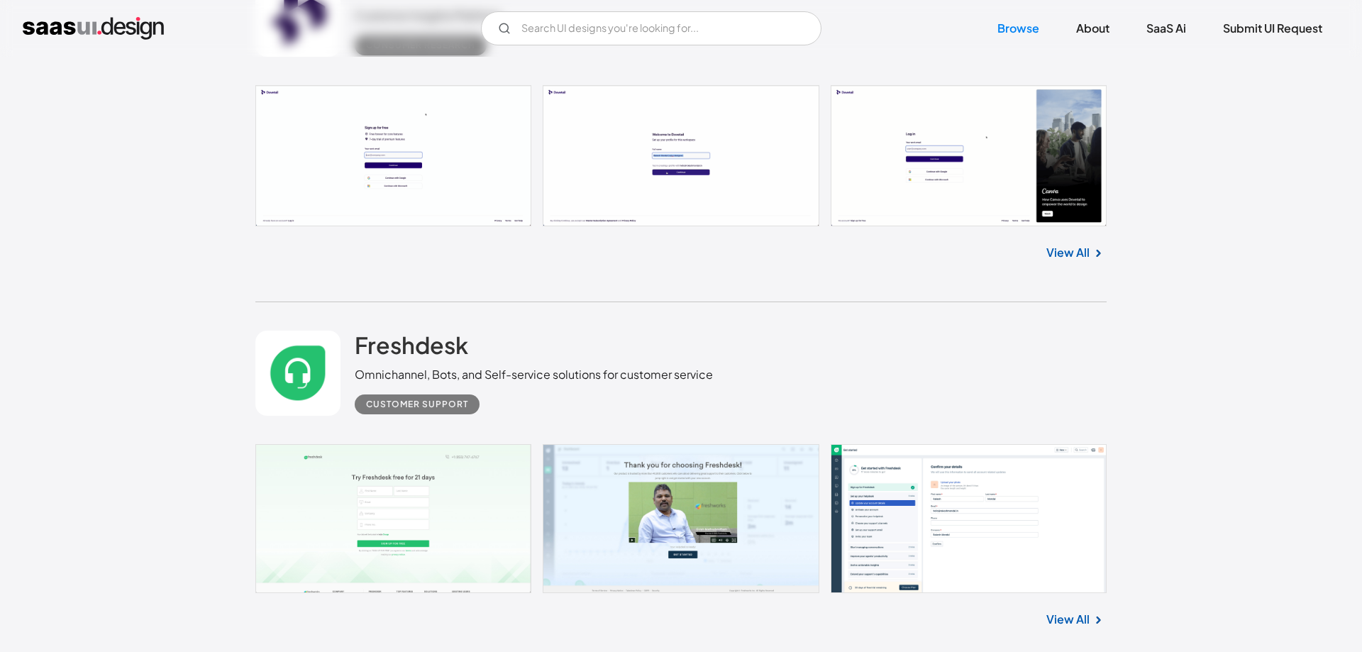
click at [1079, 261] on link "View All" at bounding box center [1068, 252] width 43 height 17
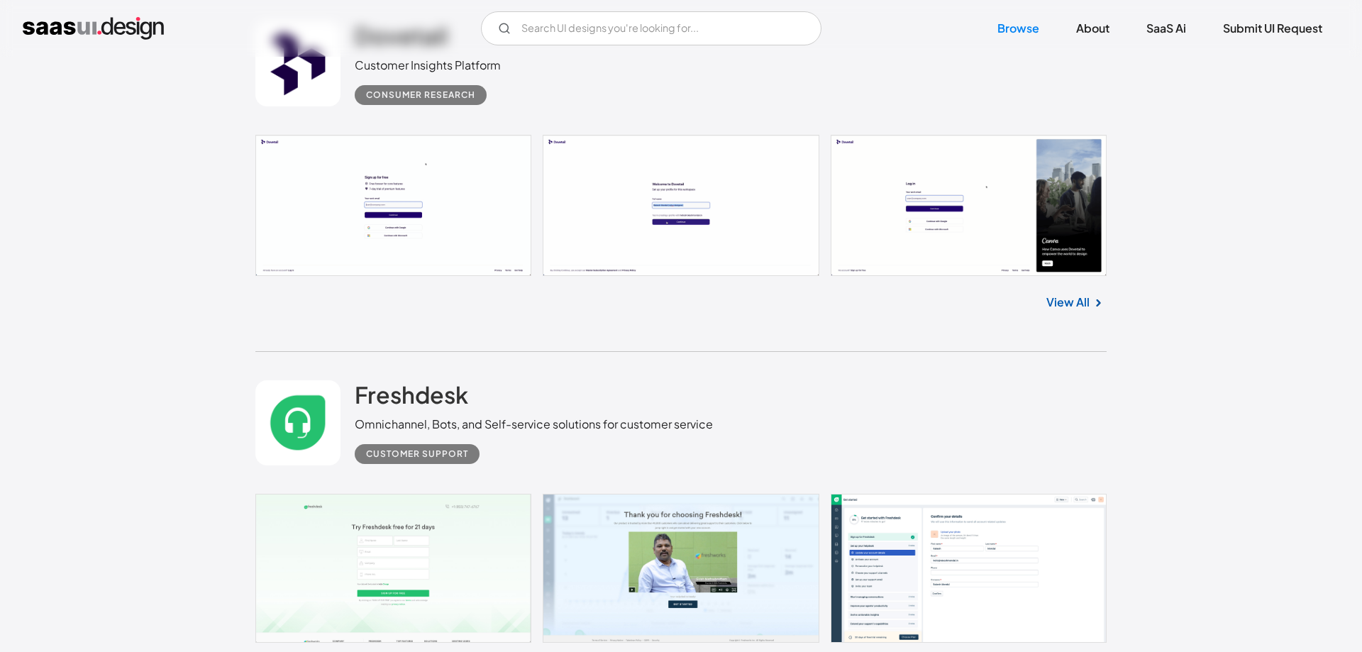
scroll to position [10639, 0]
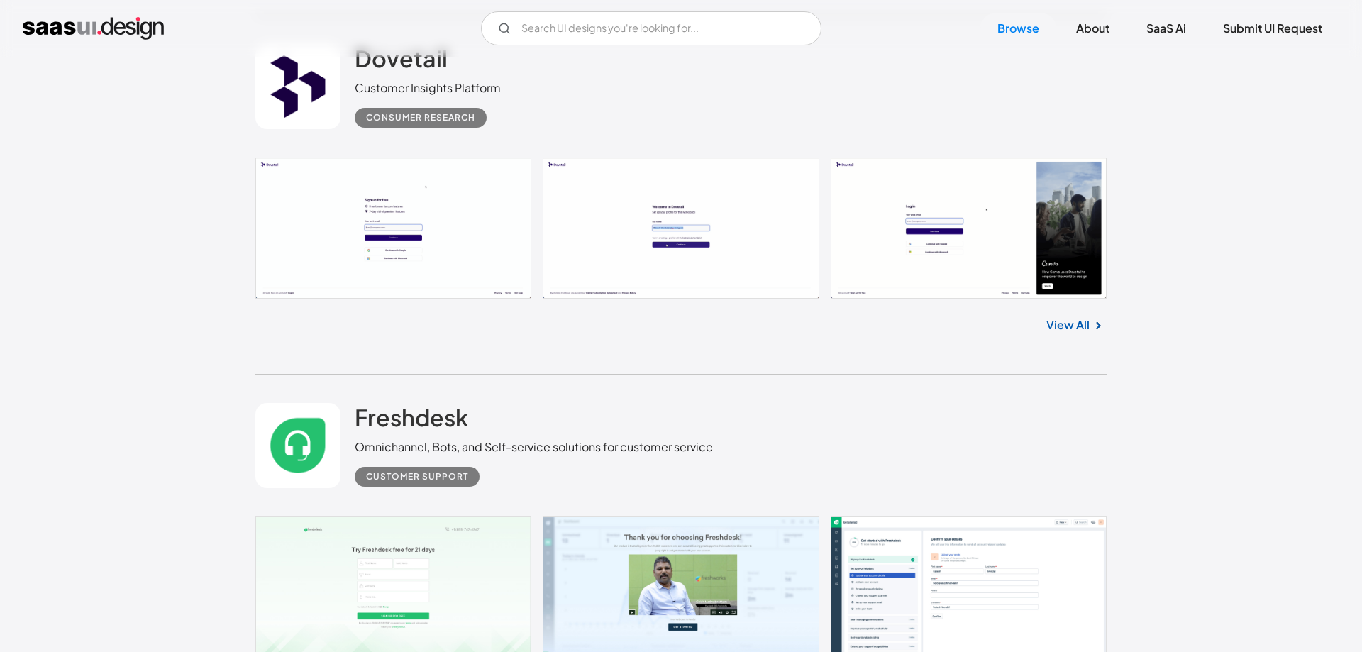
click at [700, 338] on div "View All" at bounding box center [680, 322] width 851 height 47
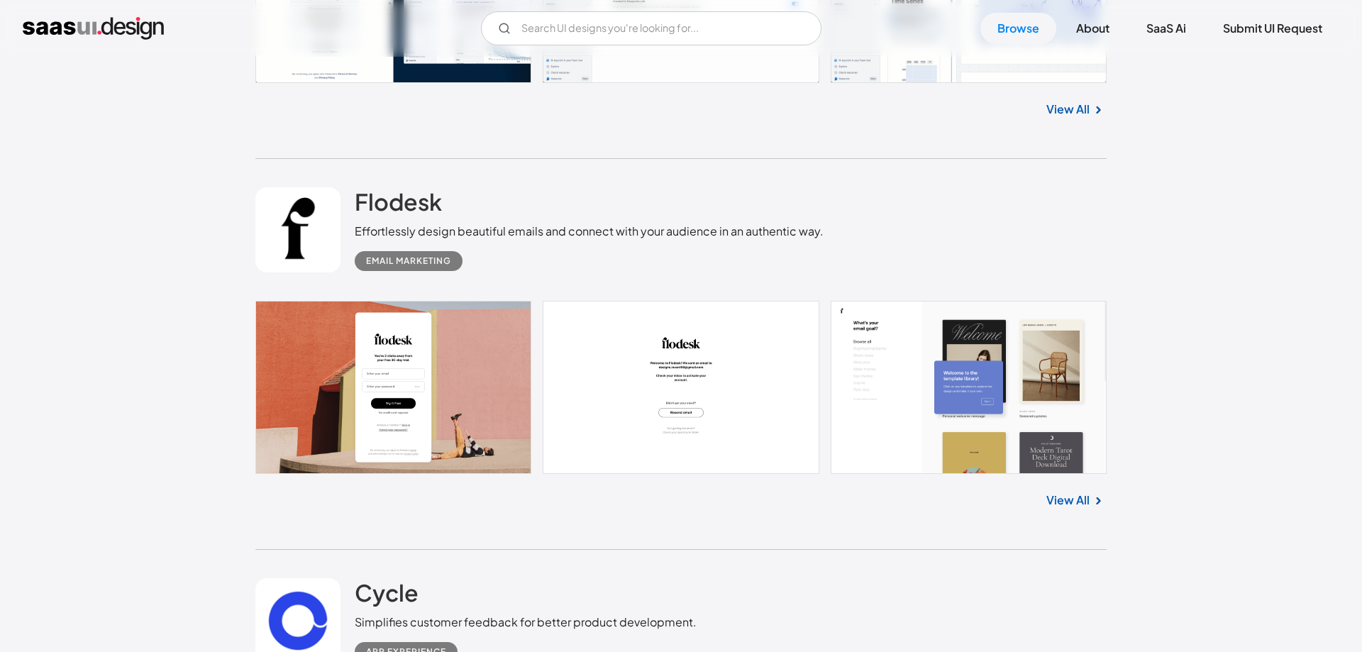
scroll to position [14548, 0]
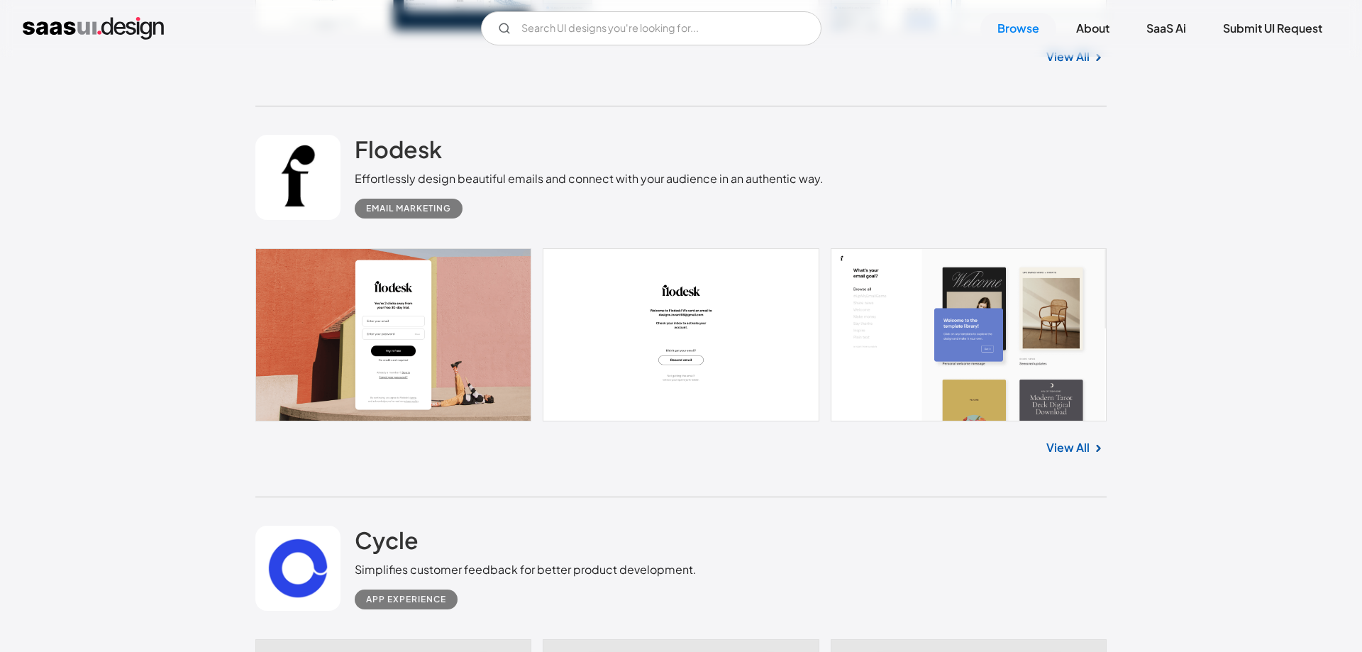
click at [1074, 456] on link "View All" at bounding box center [1068, 447] width 43 height 17
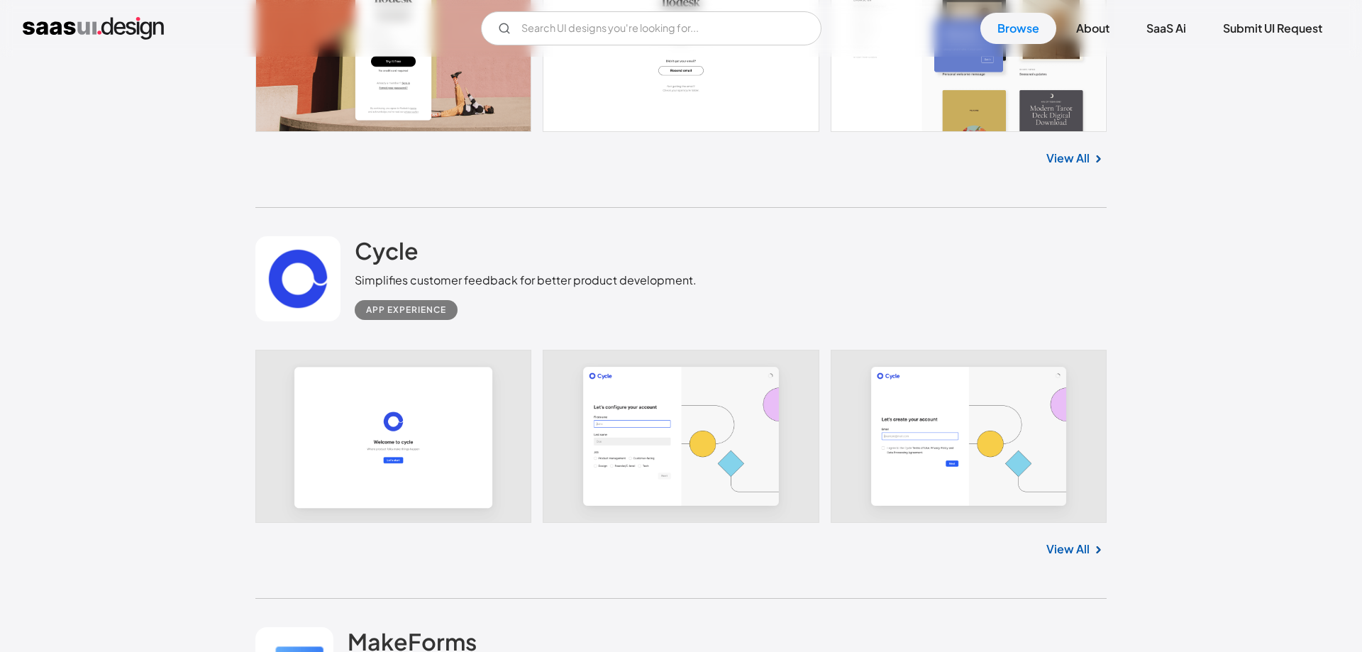
scroll to position [15054, 0]
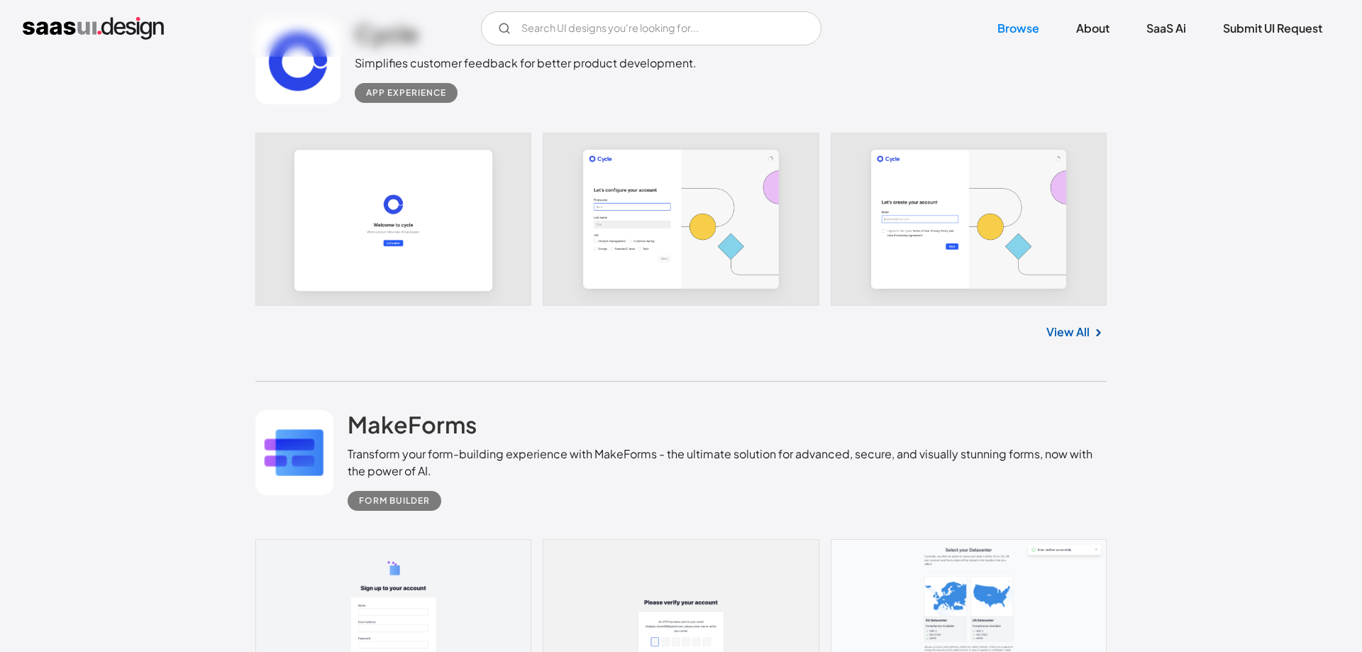
click at [1086, 341] on link "View All" at bounding box center [1068, 332] width 43 height 17
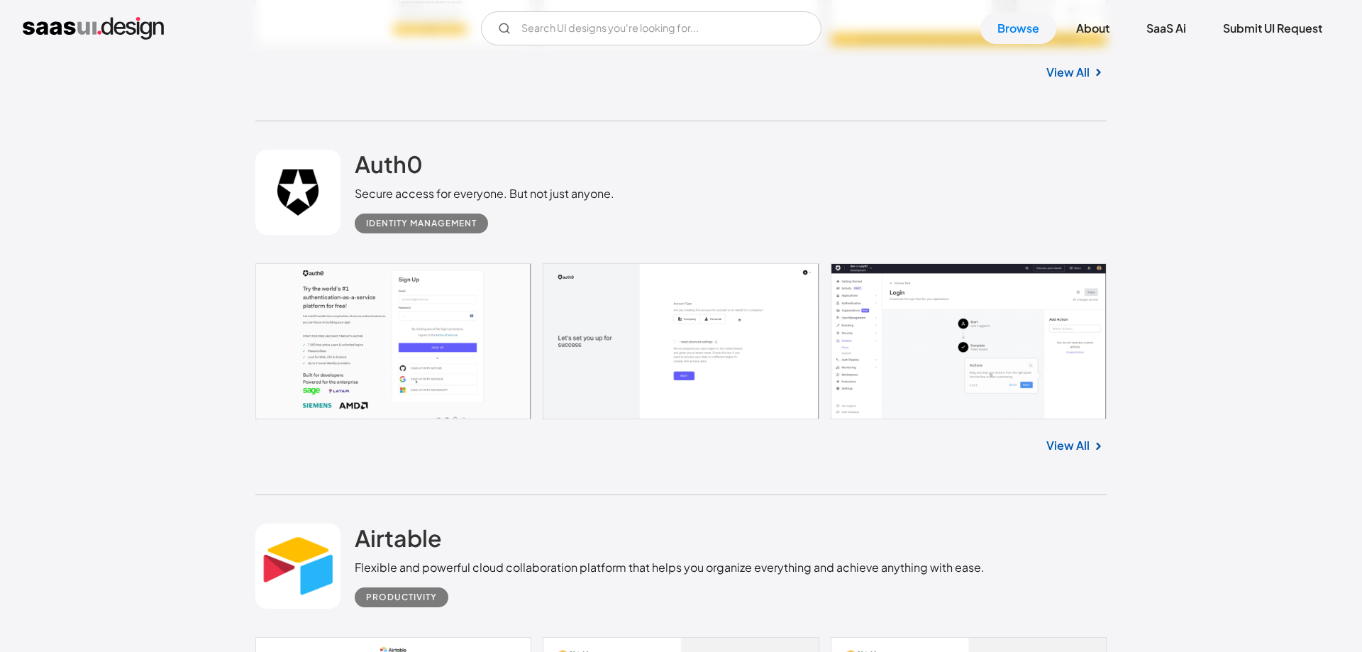
scroll to position [18383, 0]
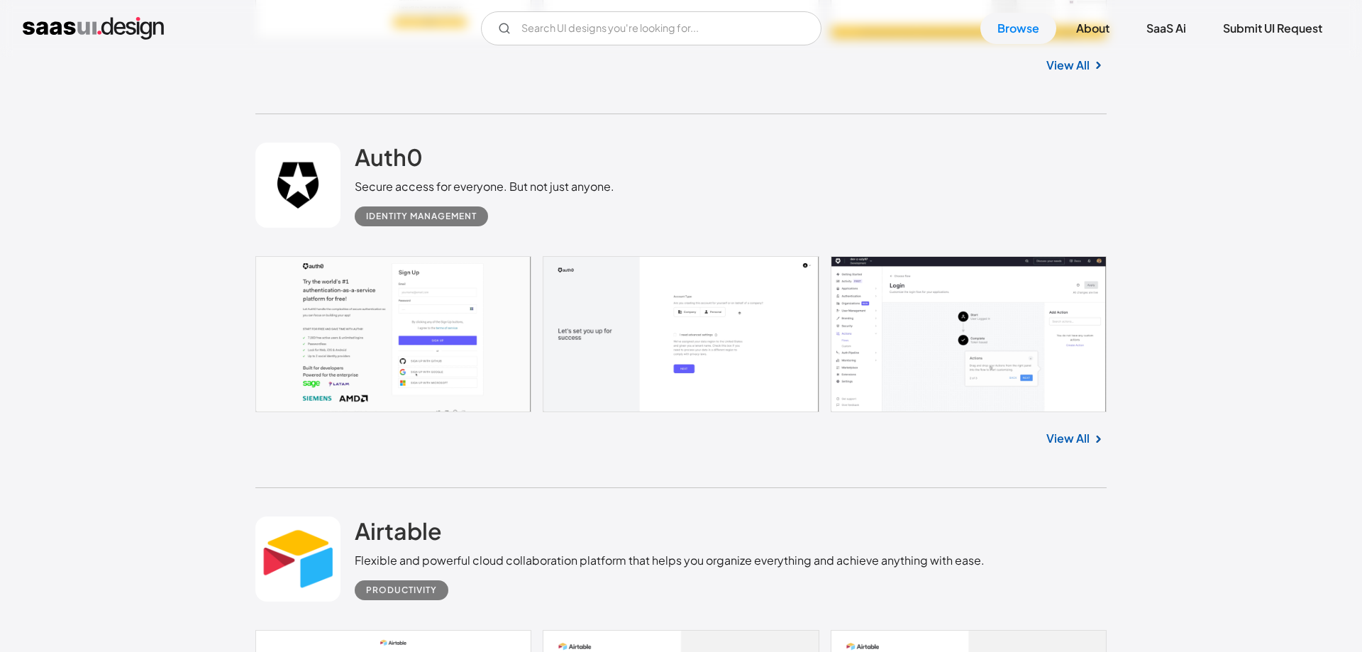
click at [1068, 447] on link "View All" at bounding box center [1068, 438] width 43 height 17
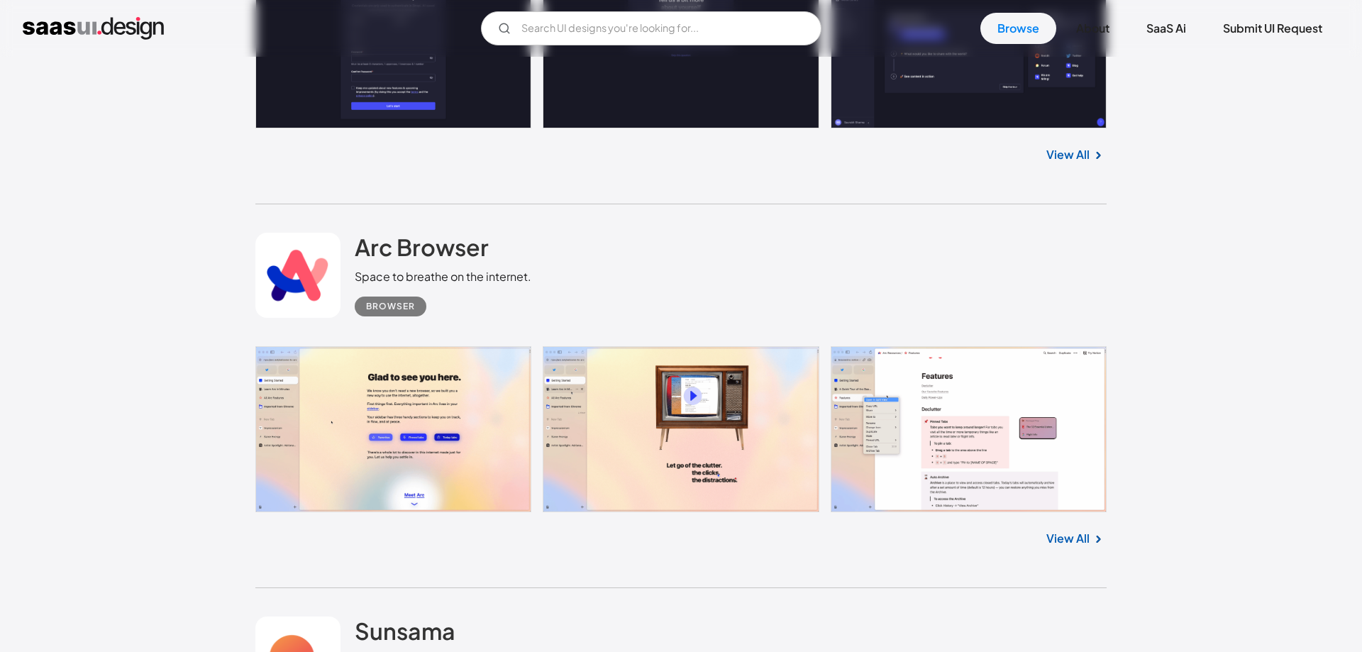
scroll to position [23377, 0]
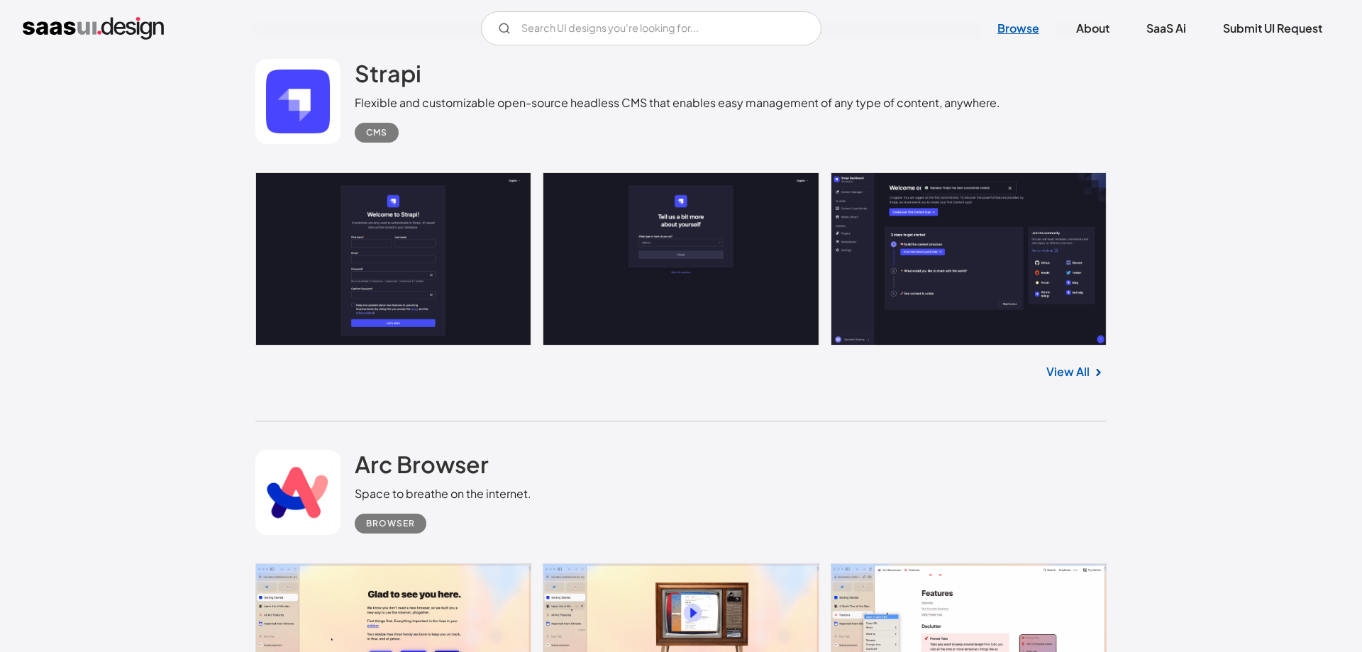
click at [1015, 28] on link "Browse" at bounding box center [1019, 28] width 76 height 31
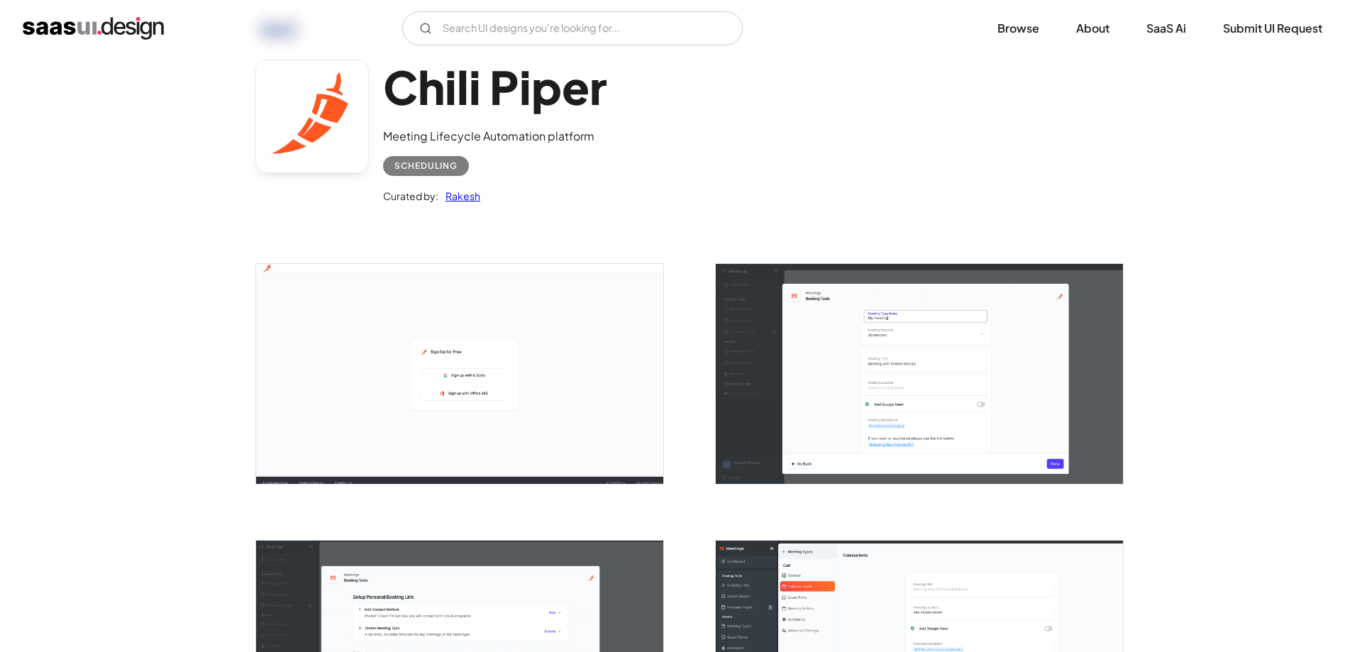
scroll to position [290, 0]
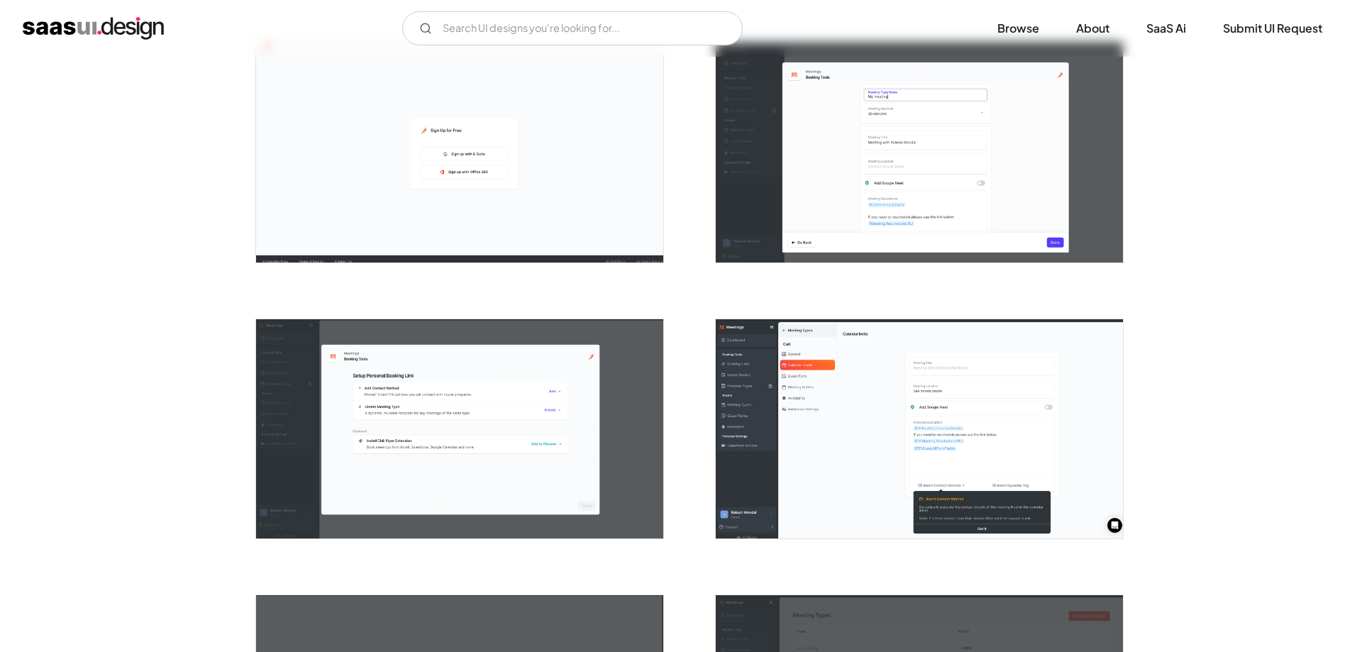
click at [420, 200] on img "open lightbox" at bounding box center [459, 152] width 407 height 219
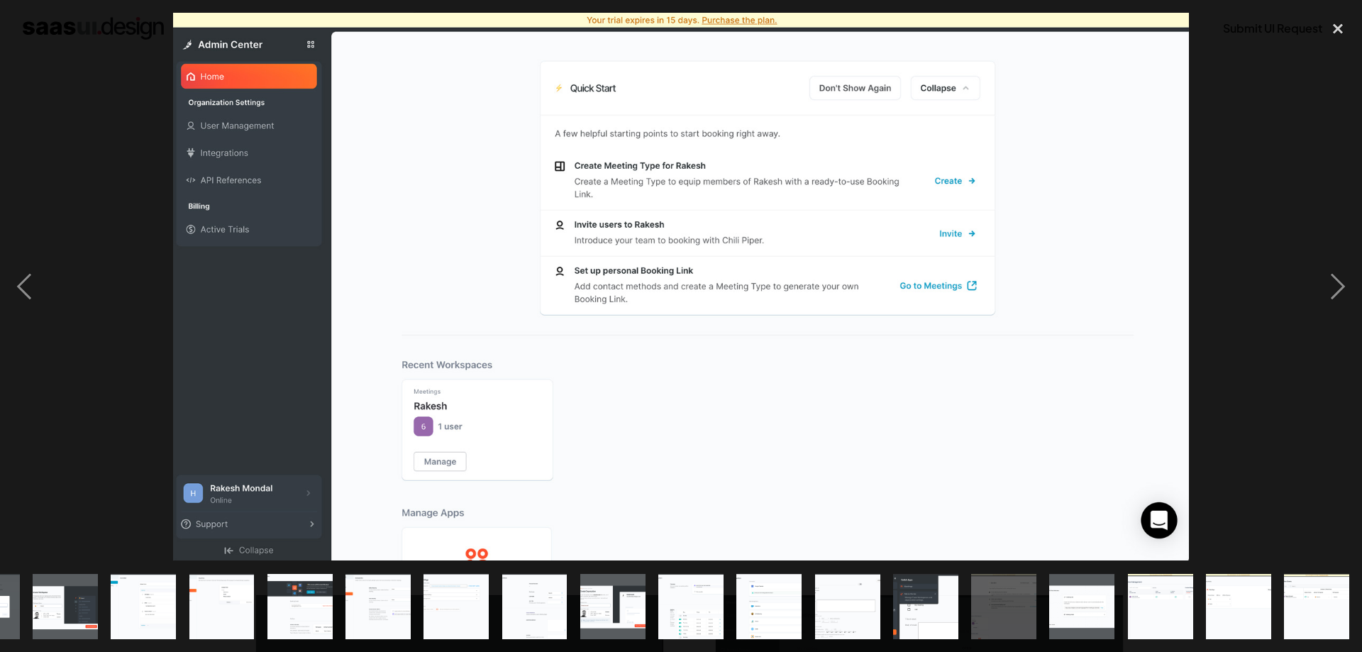
scroll to position [0, 451]
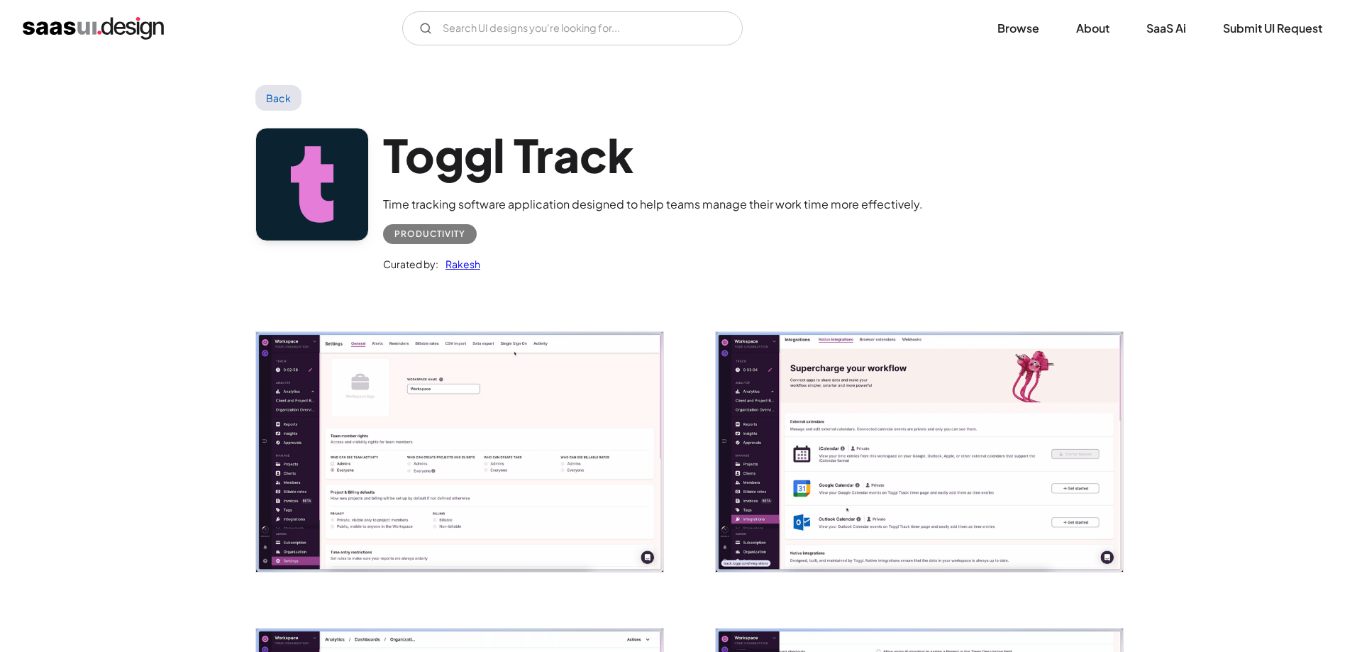
click at [438, 456] on img "open lightbox" at bounding box center [459, 452] width 407 height 240
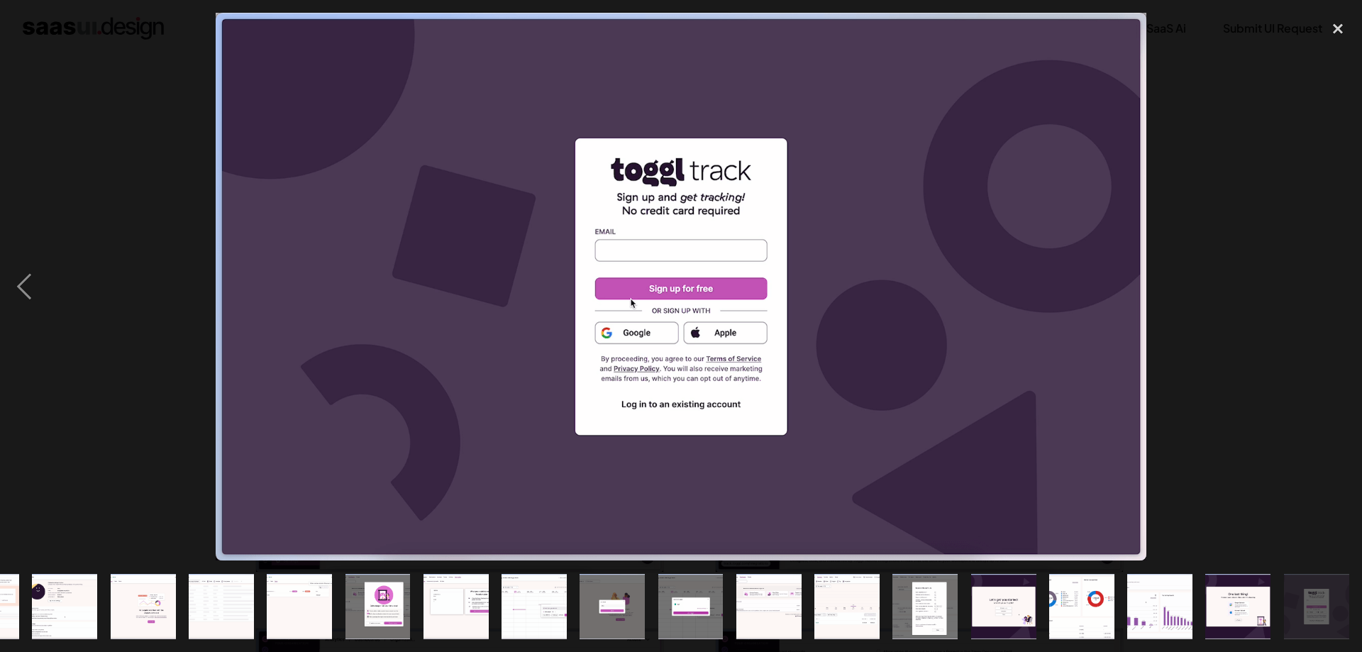
scroll to position [0, 294]
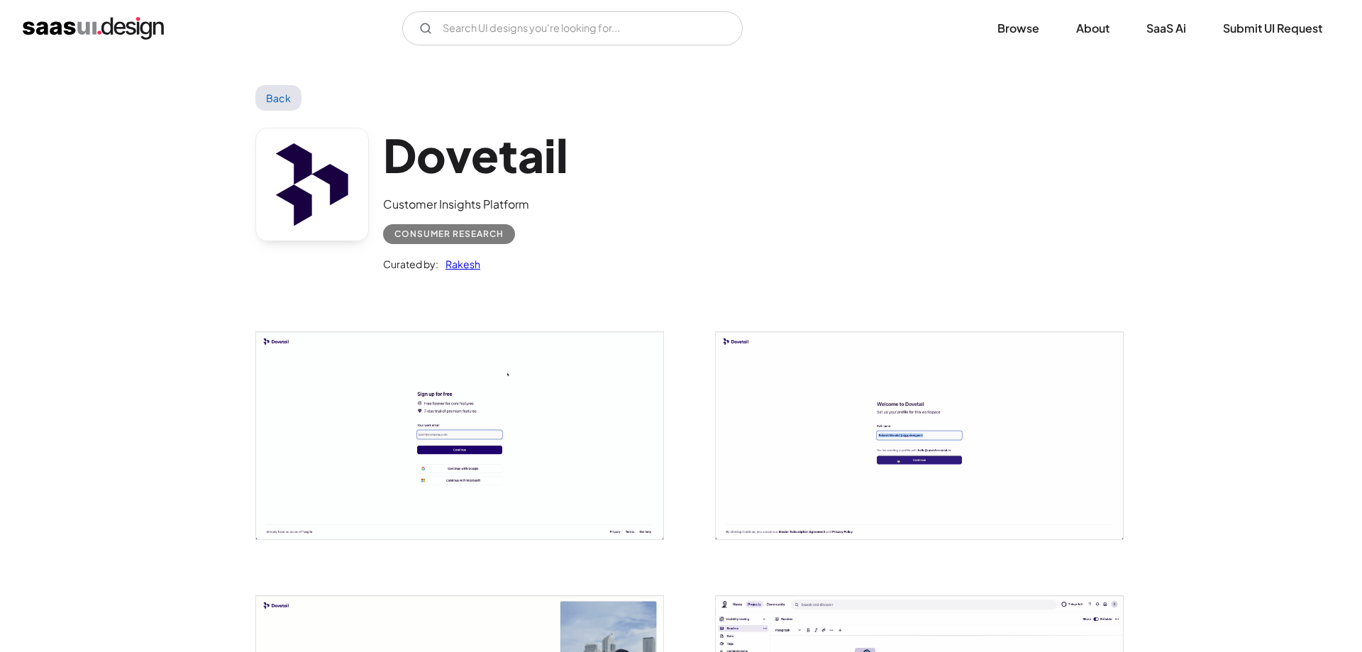
scroll to position [217, 0]
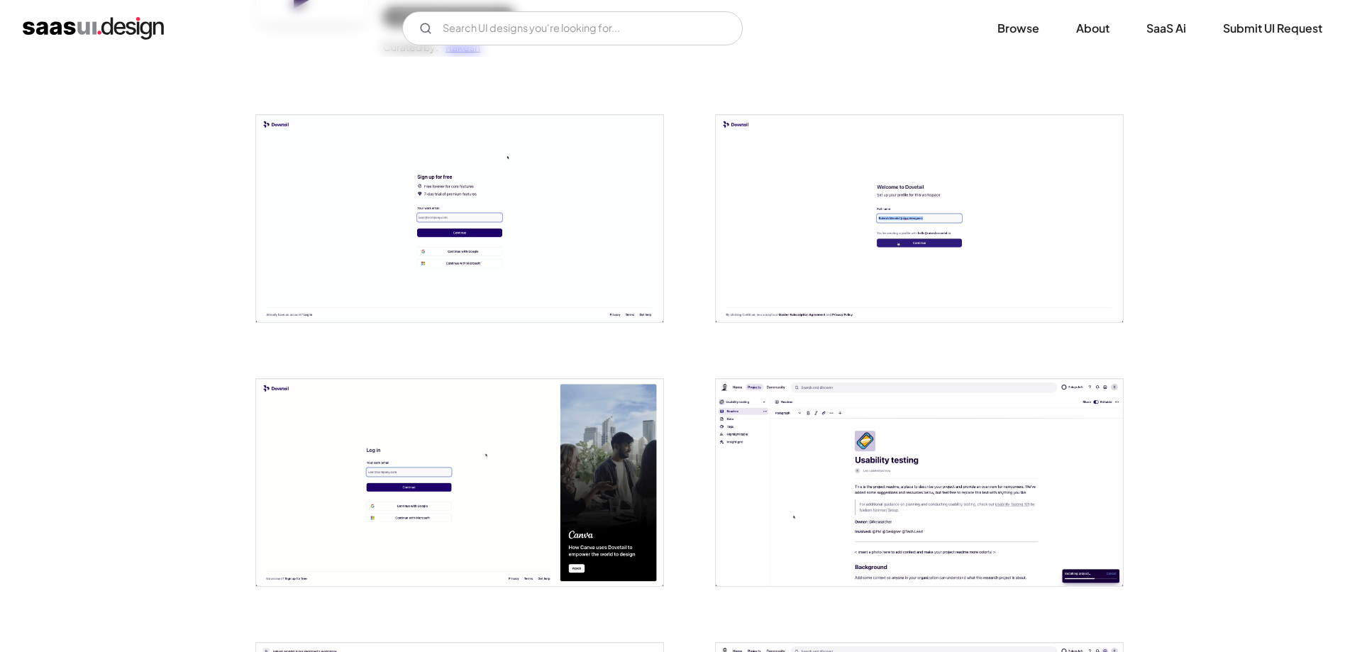
click at [517, 238] on img "open lightbox" at bounding box center [459, 218] width 407 height 207
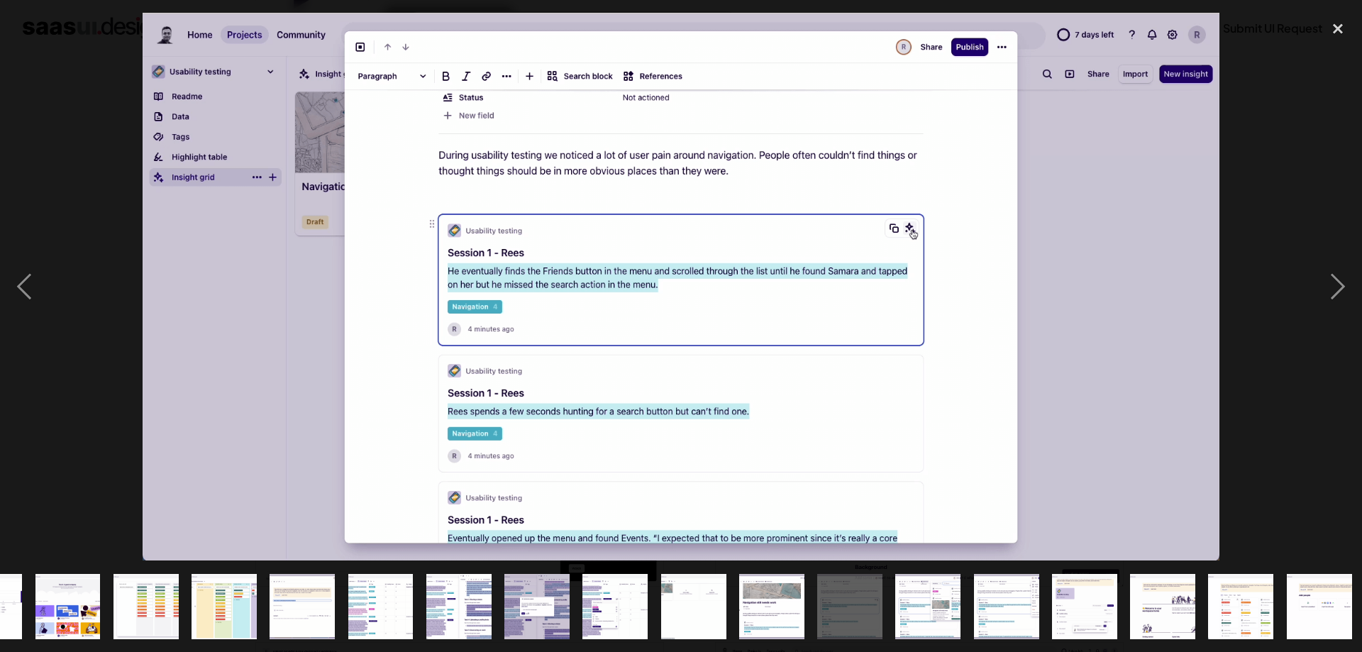
scroll to position [0, 607]
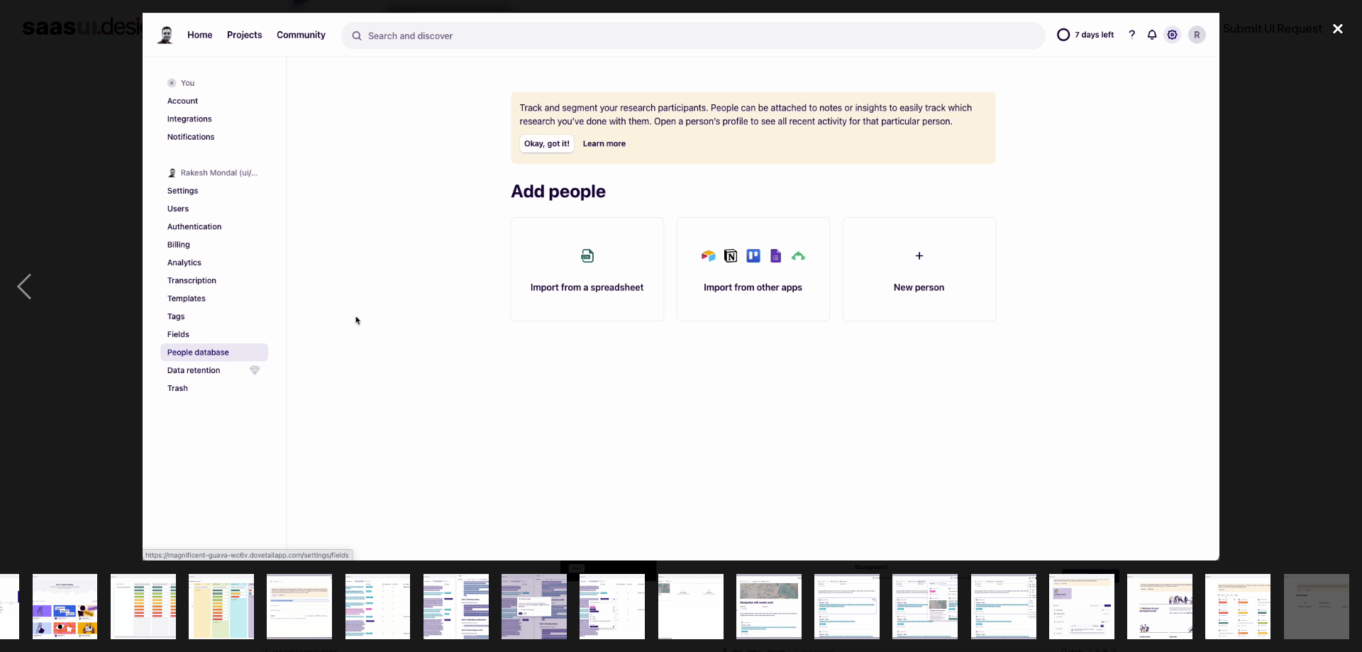
click at [1346, 26] on div "close lightbox" at bounding box center [1338, 28] width 48 height 31
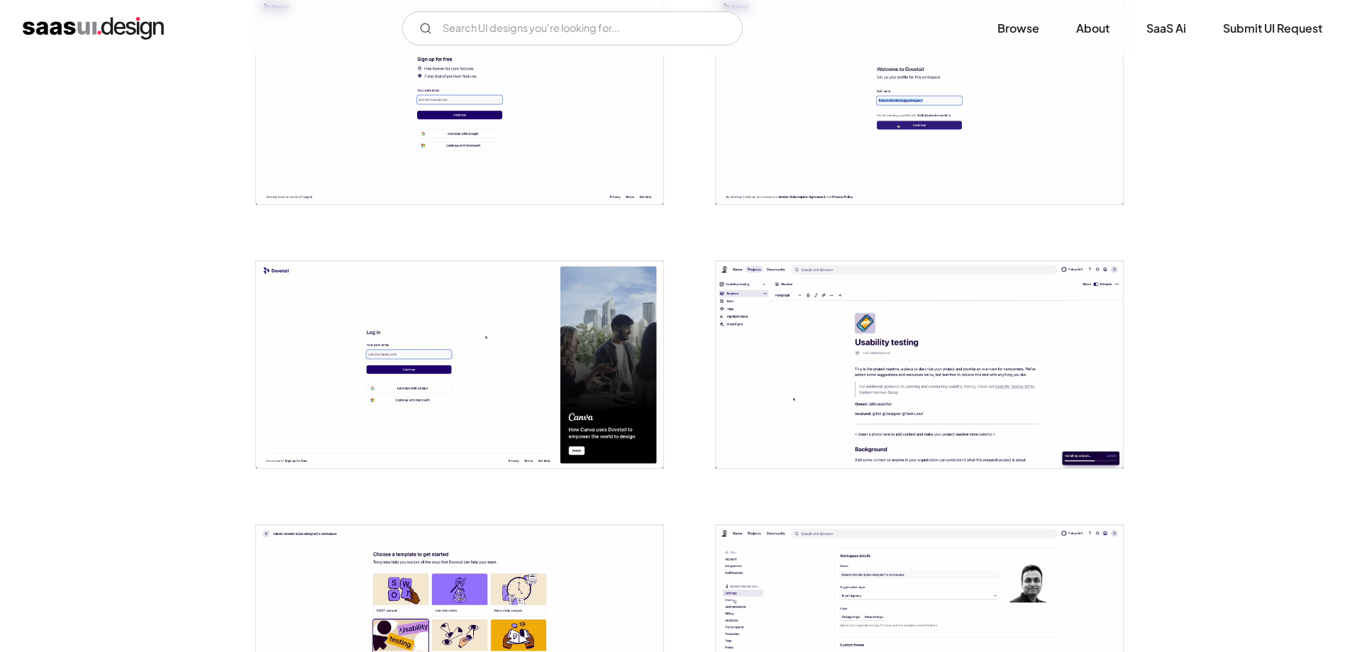
scroll to position [290, 0]
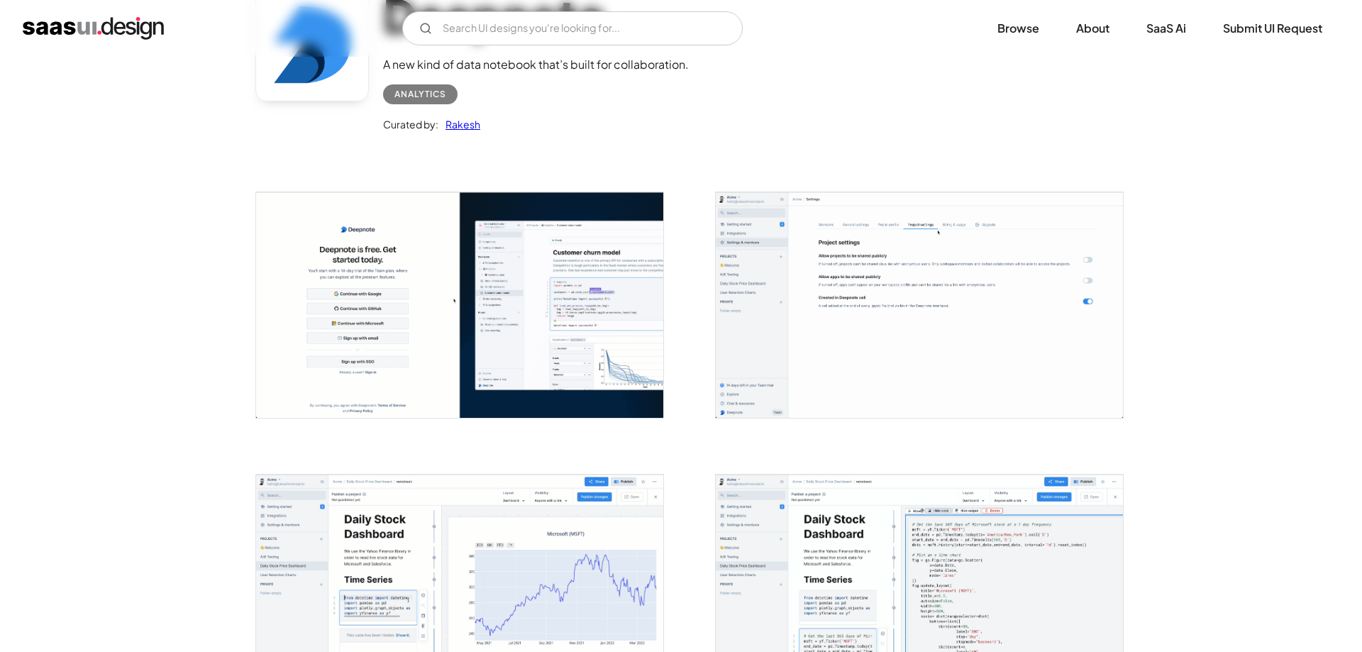
scroll to position [145, 0]
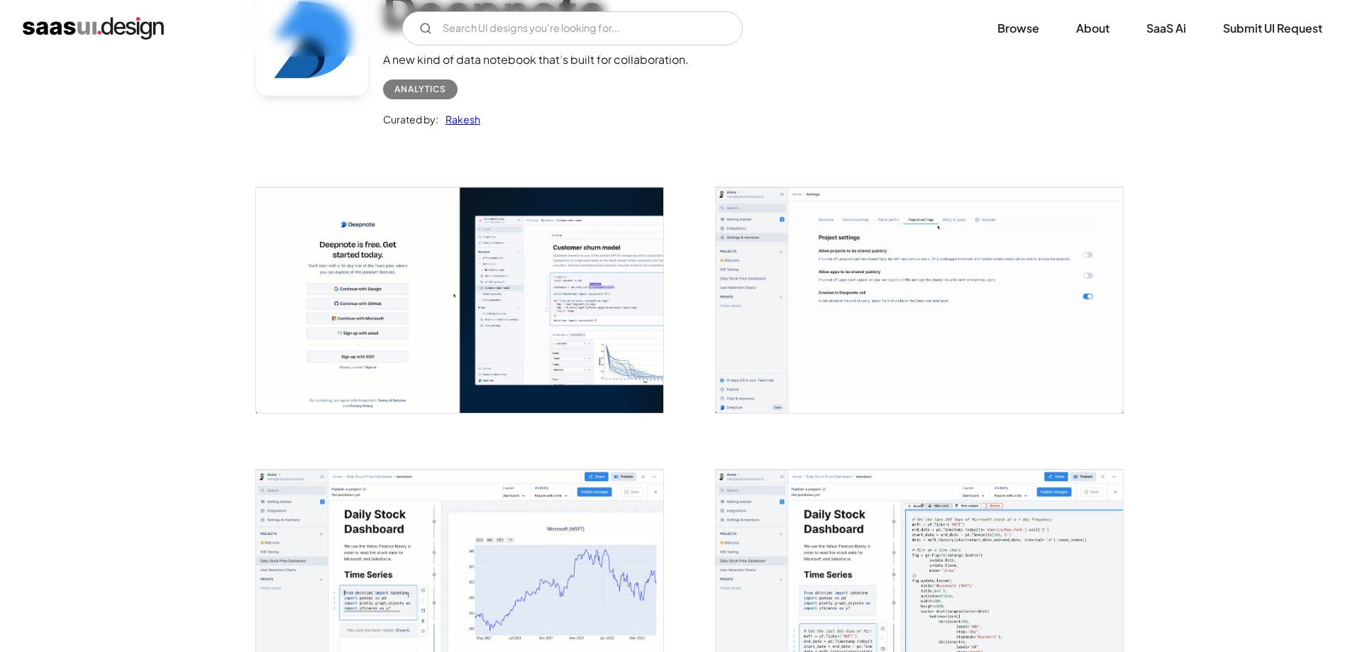
click at [439, 284] on img "open lightbox" at bounding box center [459, 300] width 407 height 226
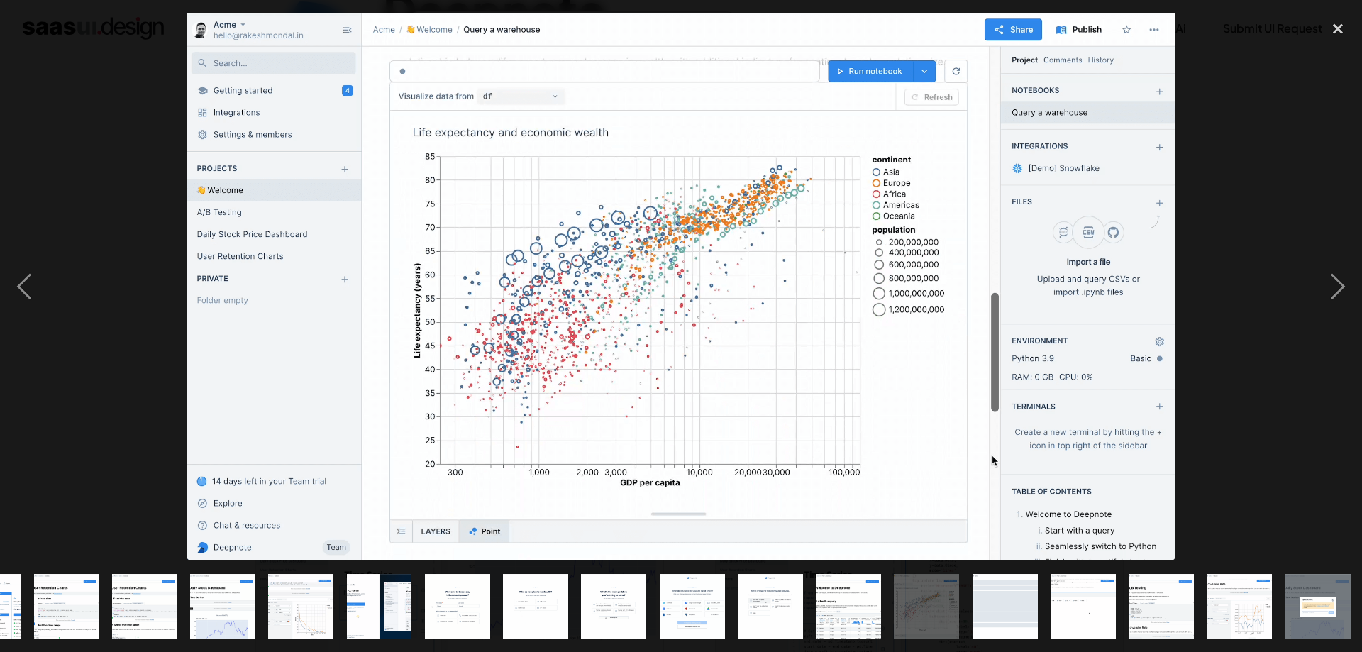
scroll to position [0, 607]
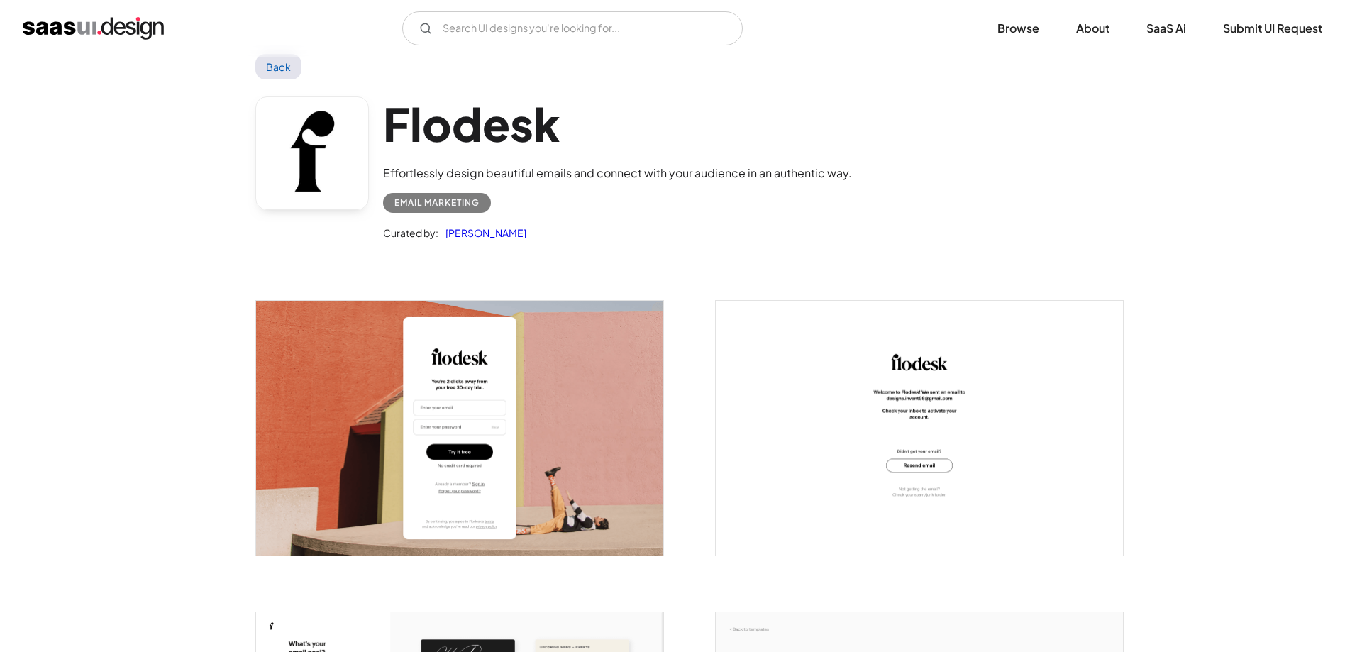
scroll to position [36, 0]
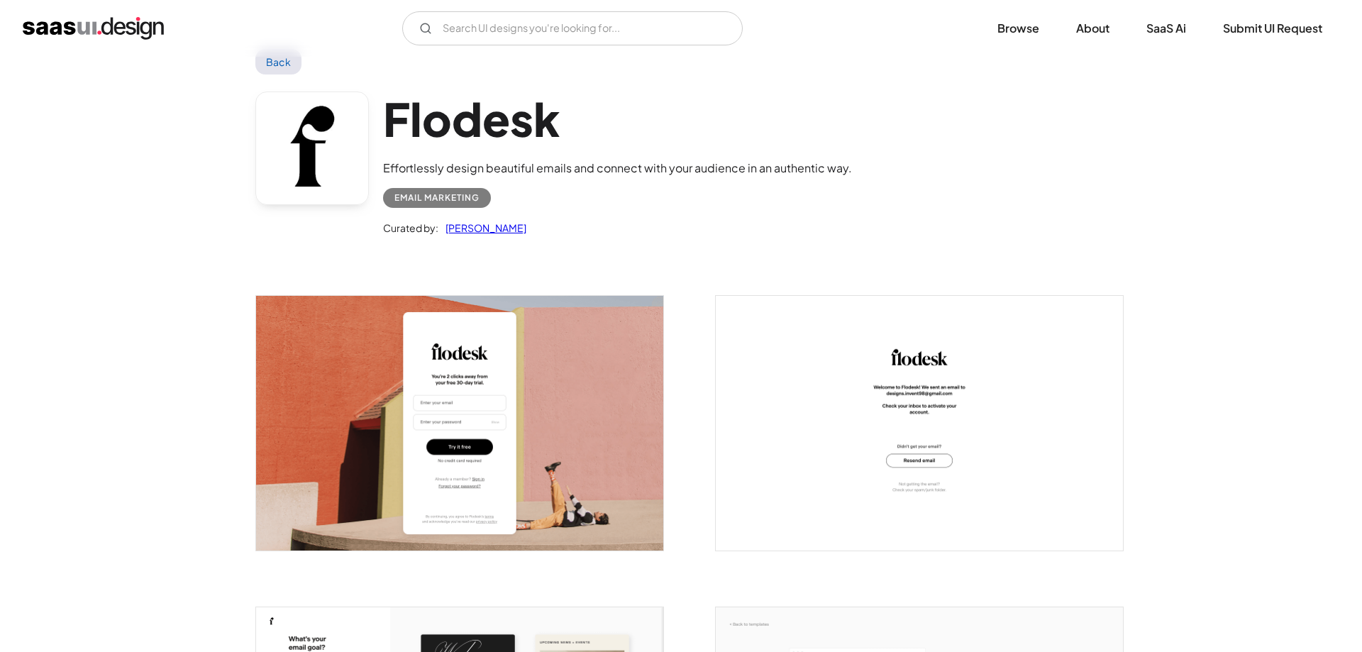
click at [579, 384] on img "open lightbox" at bounding box center [459, 423] width 407 height 255
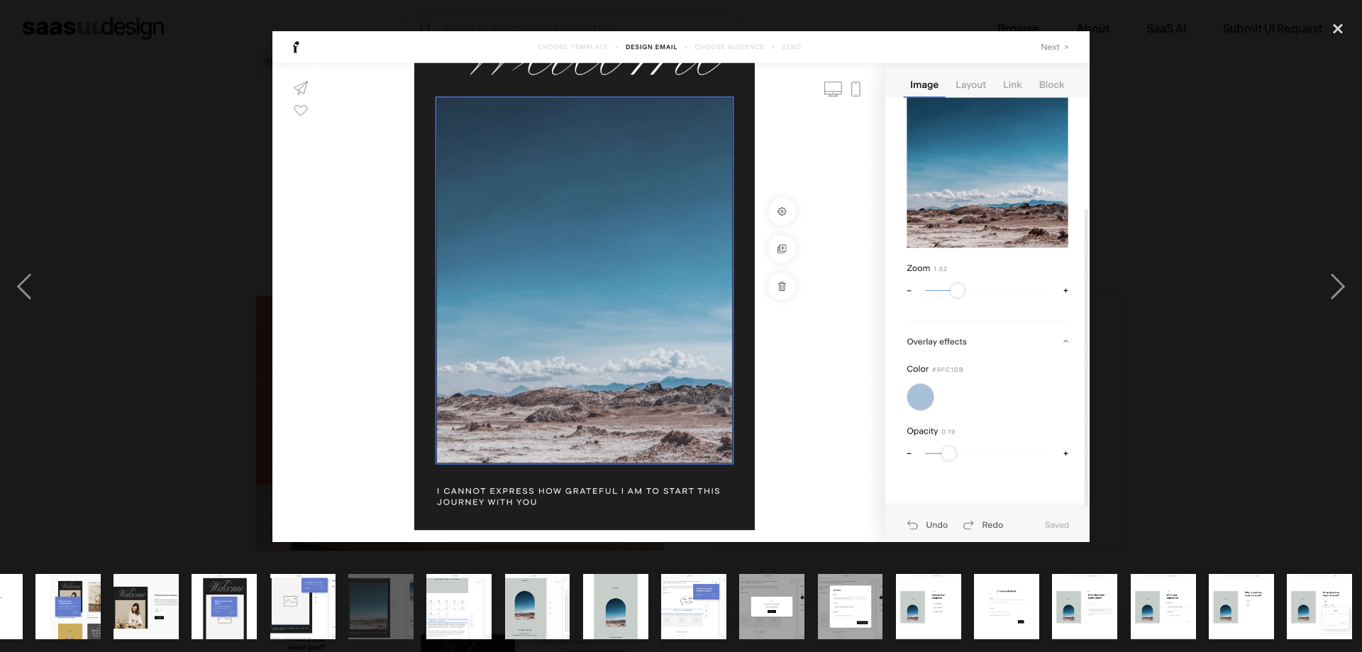
scroll to position [0, 0]
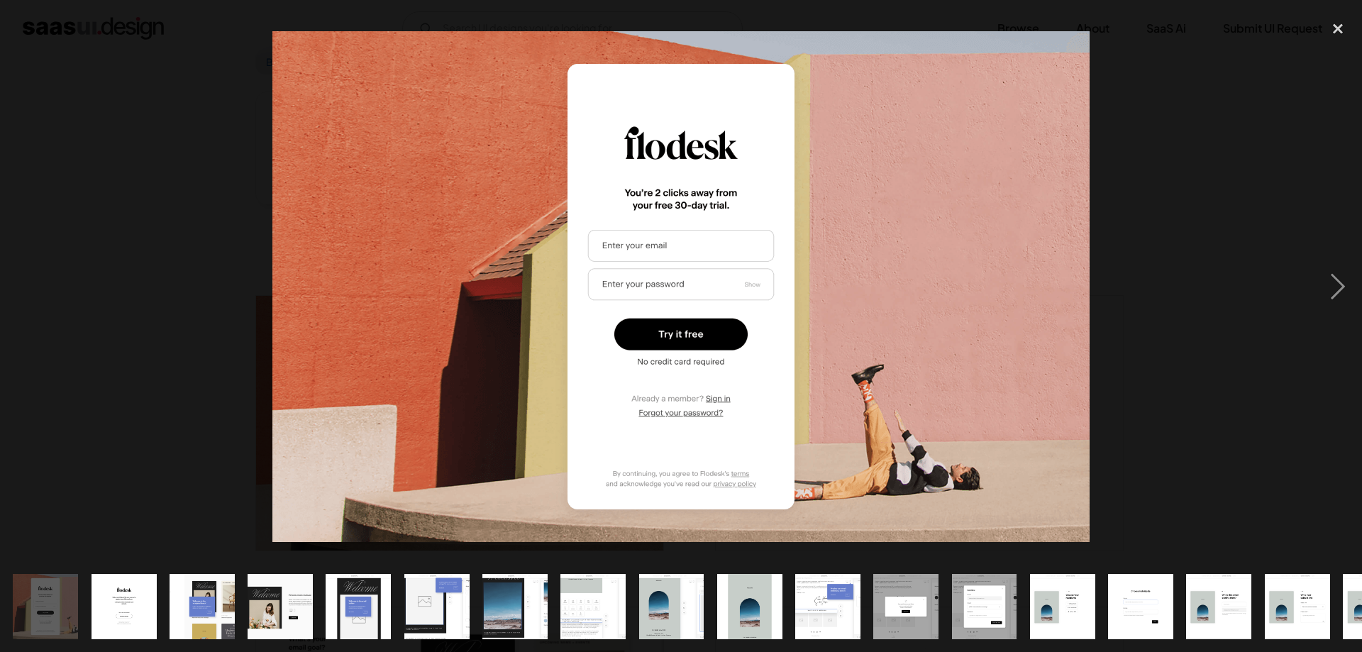
click at [79, 230] on div at bounding box center [681, 287] width 1362 height 548
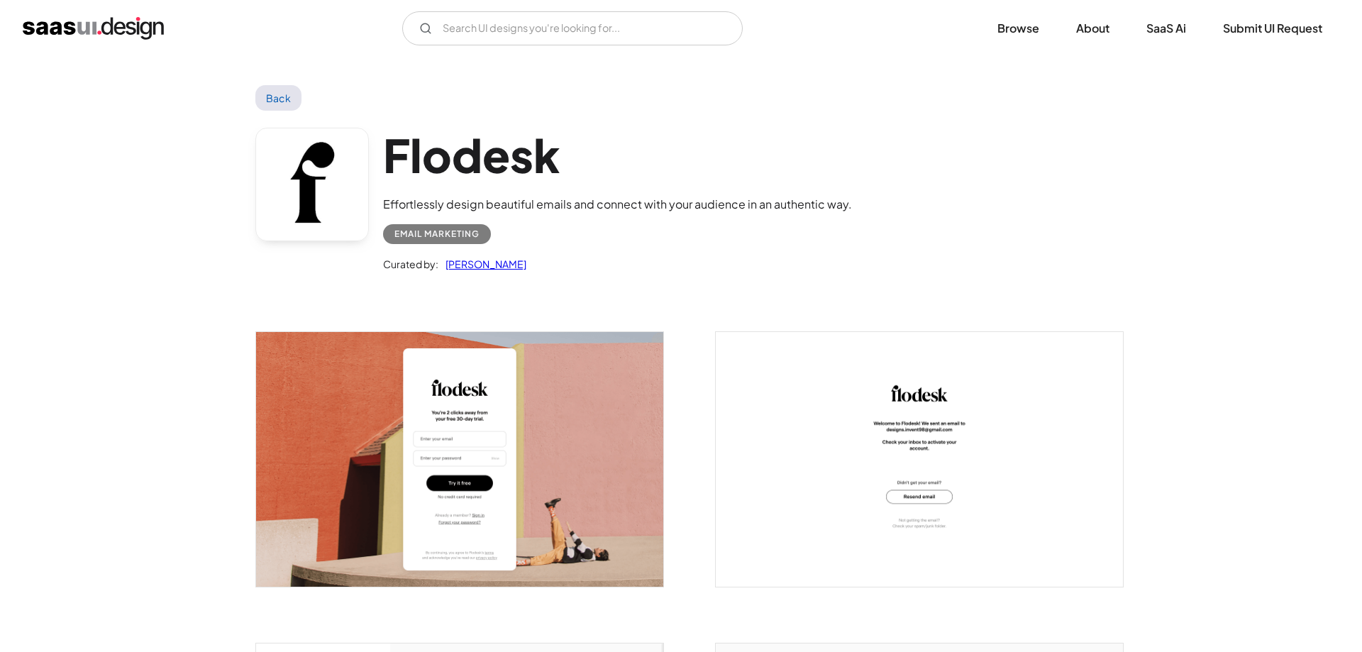
click at [270, 89] on link "Back" at bounding box center [278, 98] width 46 height 26
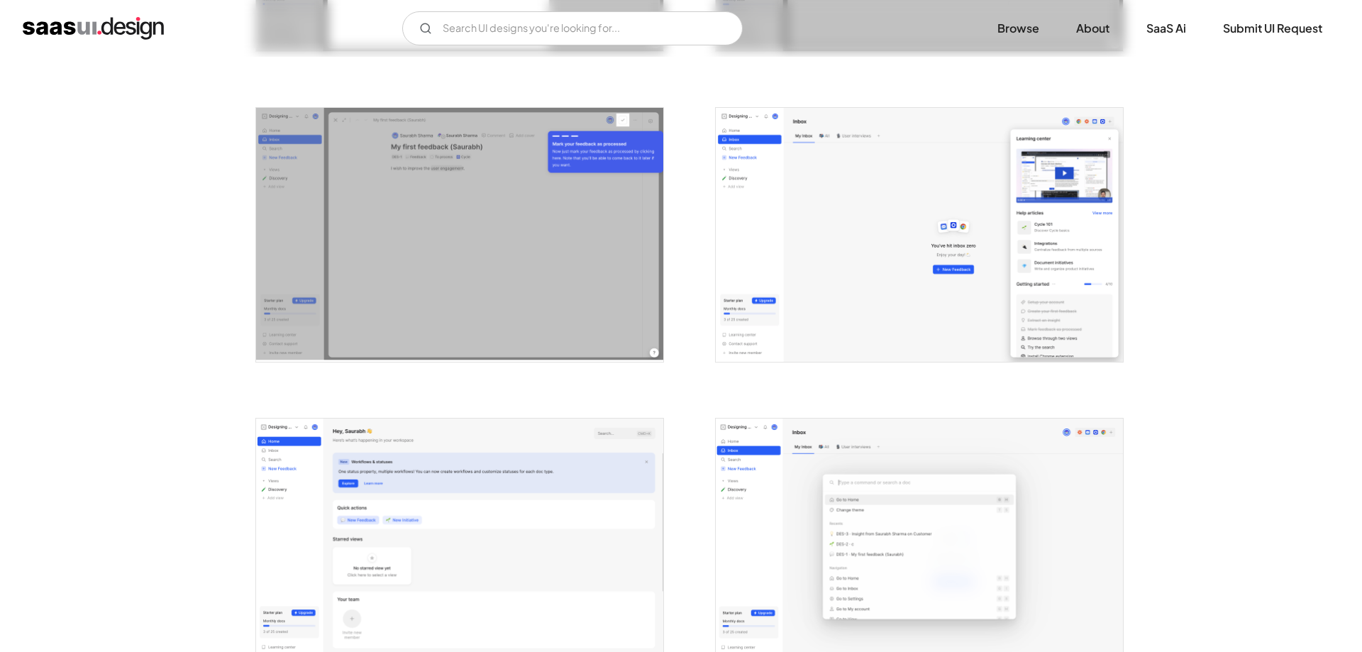
scroll to position [2461, 0]
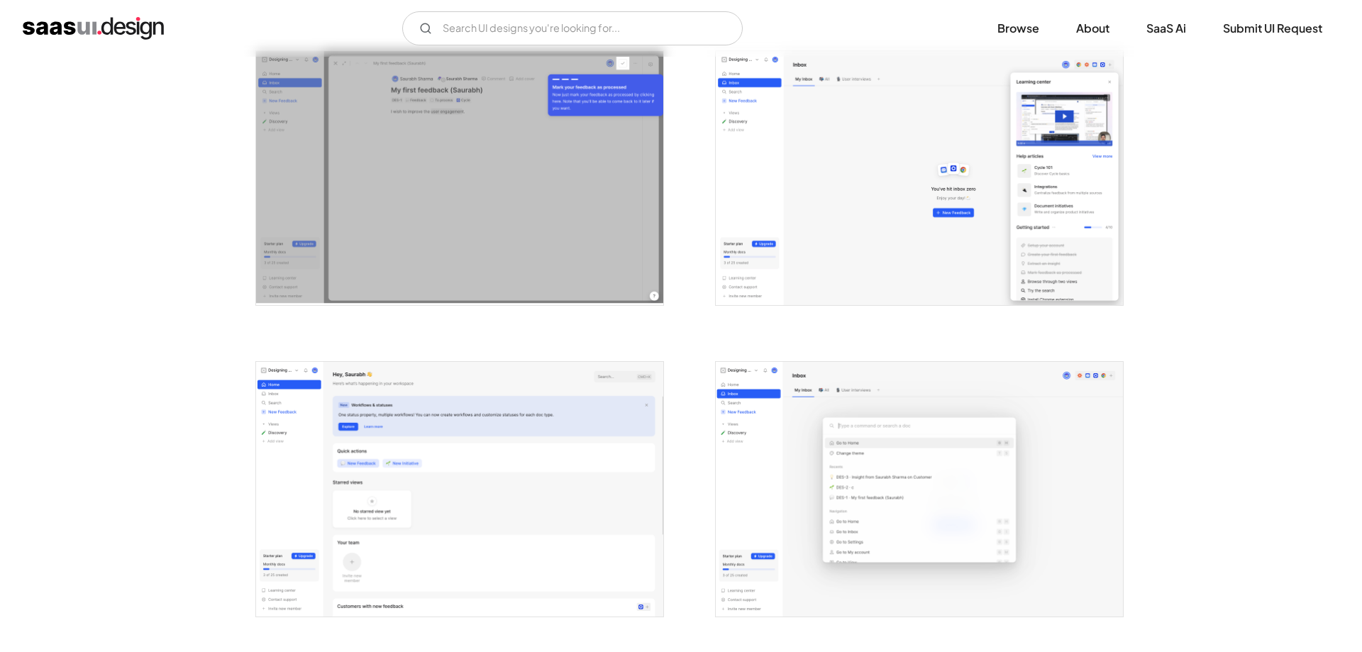
click at [871, 209] on img "open lightbox" at bounding box center [919, 178] width 407 height 255
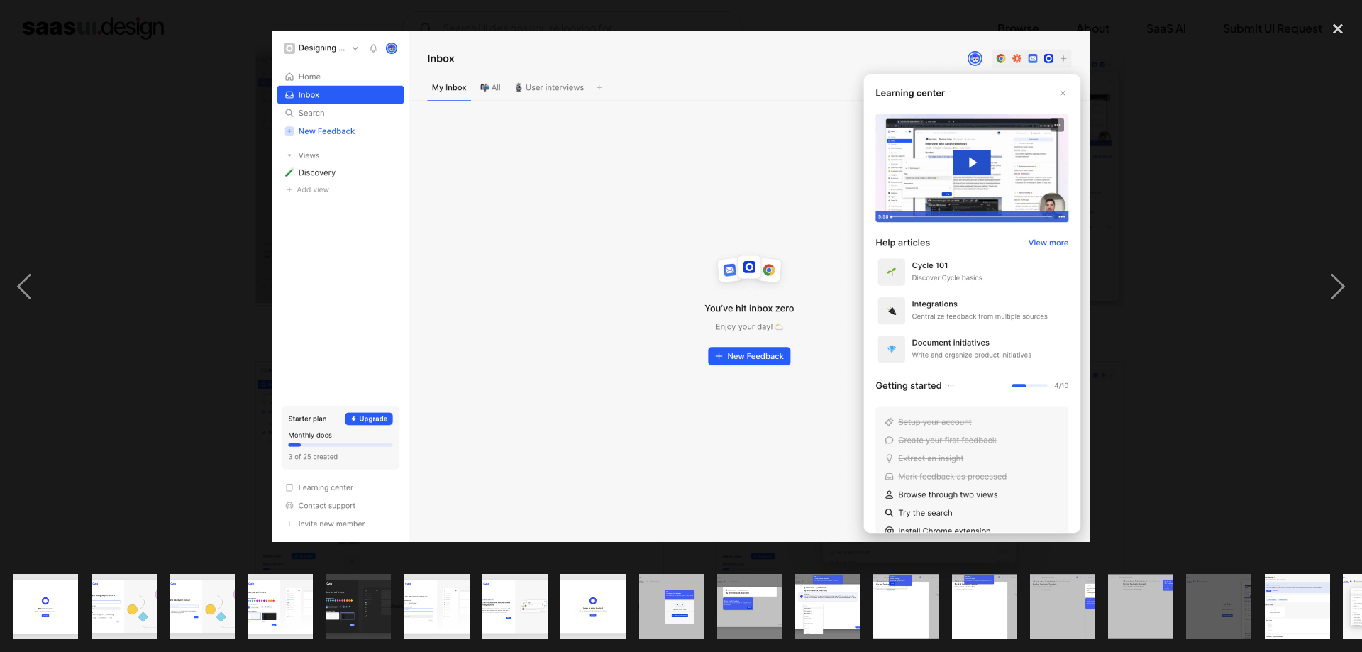
click at [162, 333] on div at bounding box center [681, 287] width 1362 height 548
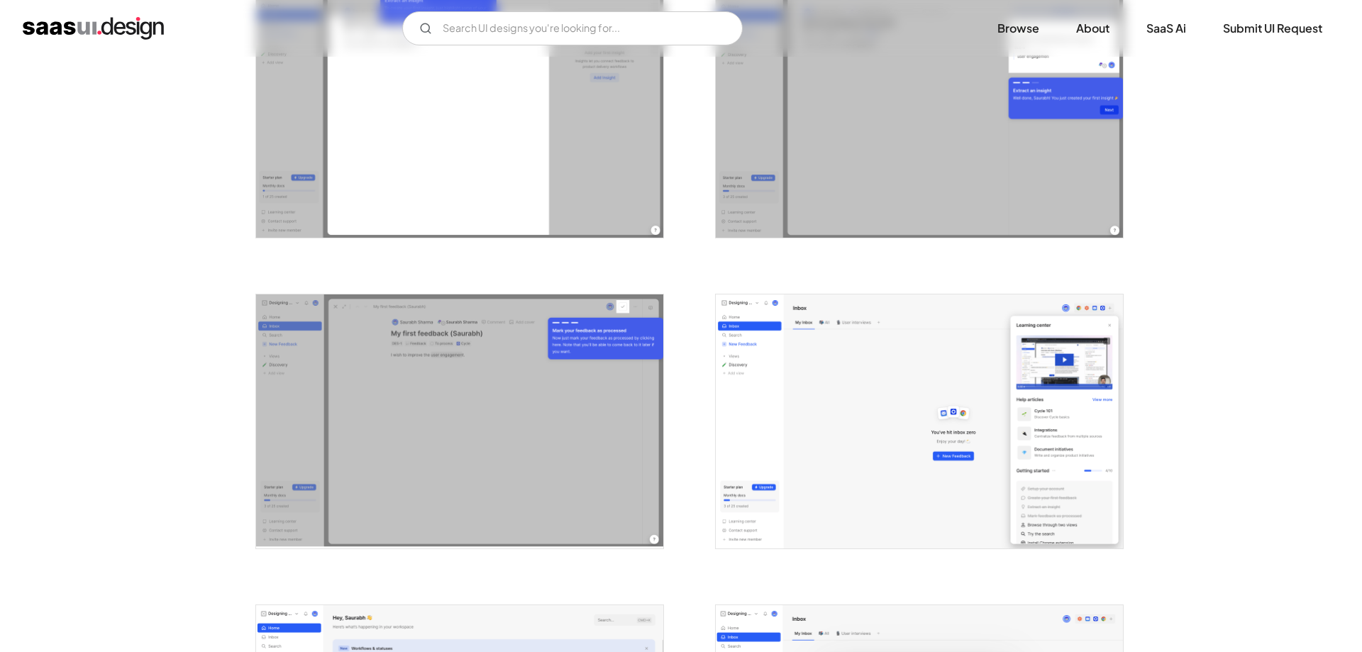
scroll to position [2244, 0]
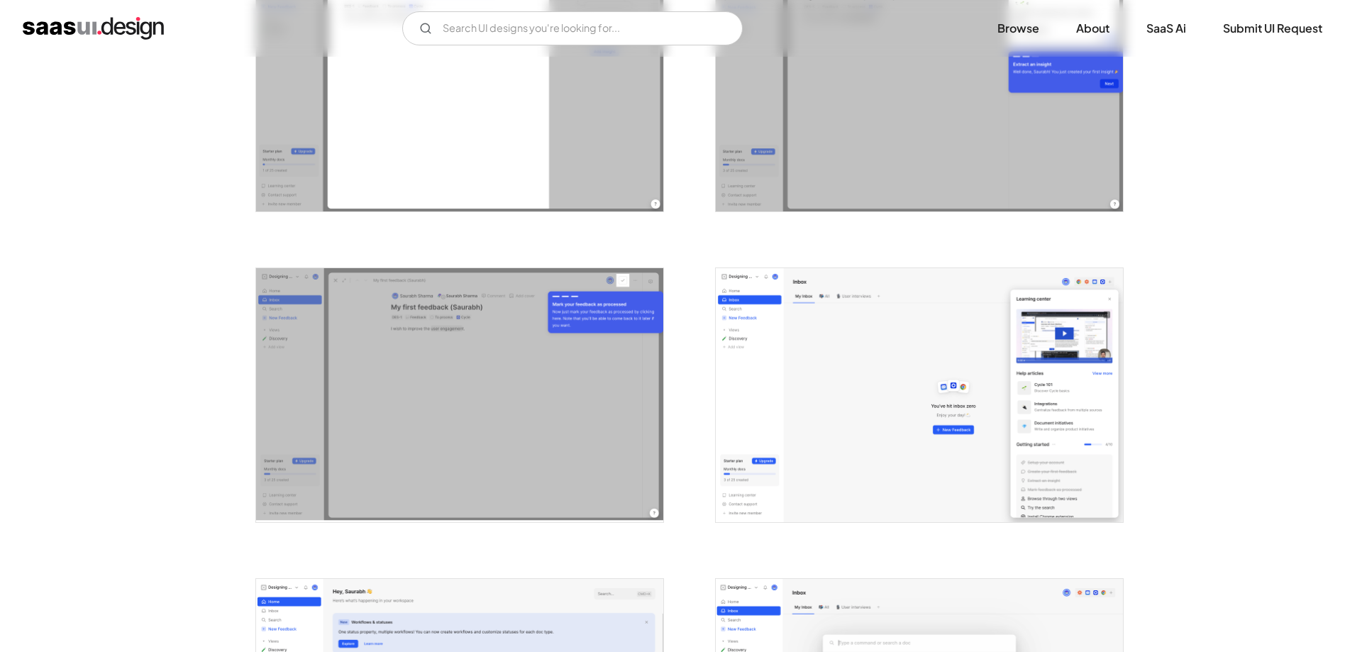
click at [719, 387] on img "open lightbox" at bounding box center [919, 395] width 407 height 255
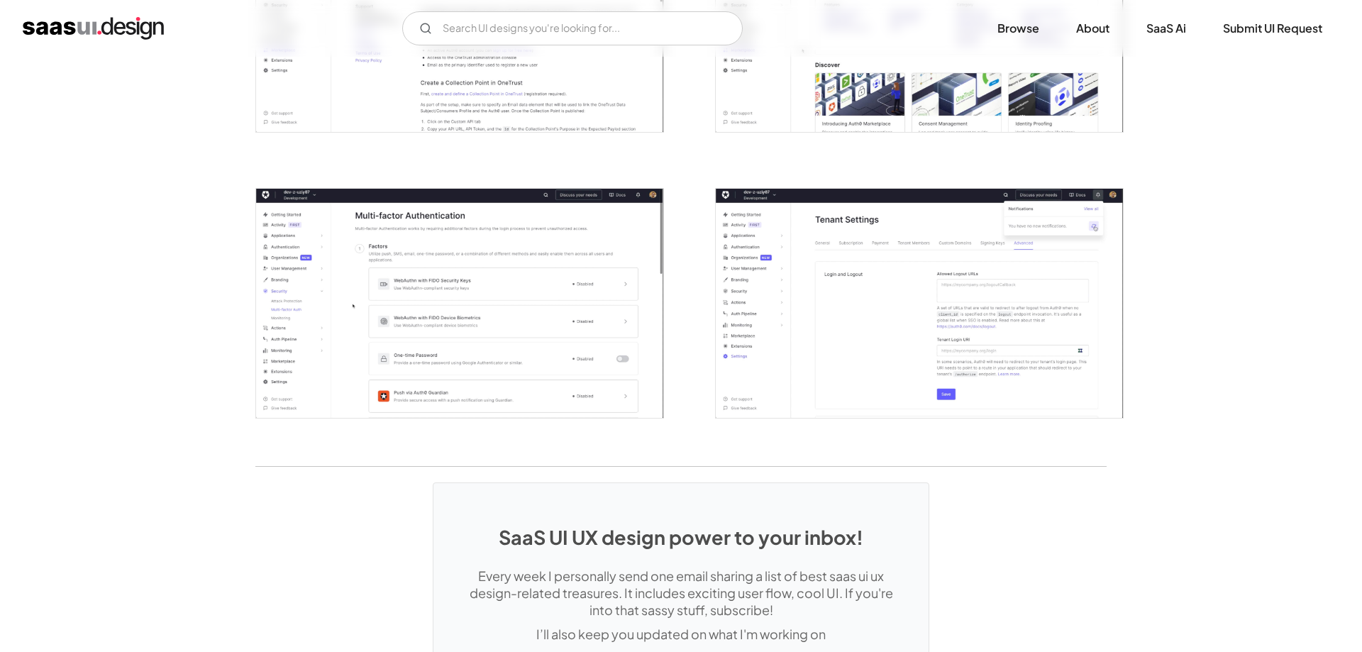
scroll to position [3279, 0]
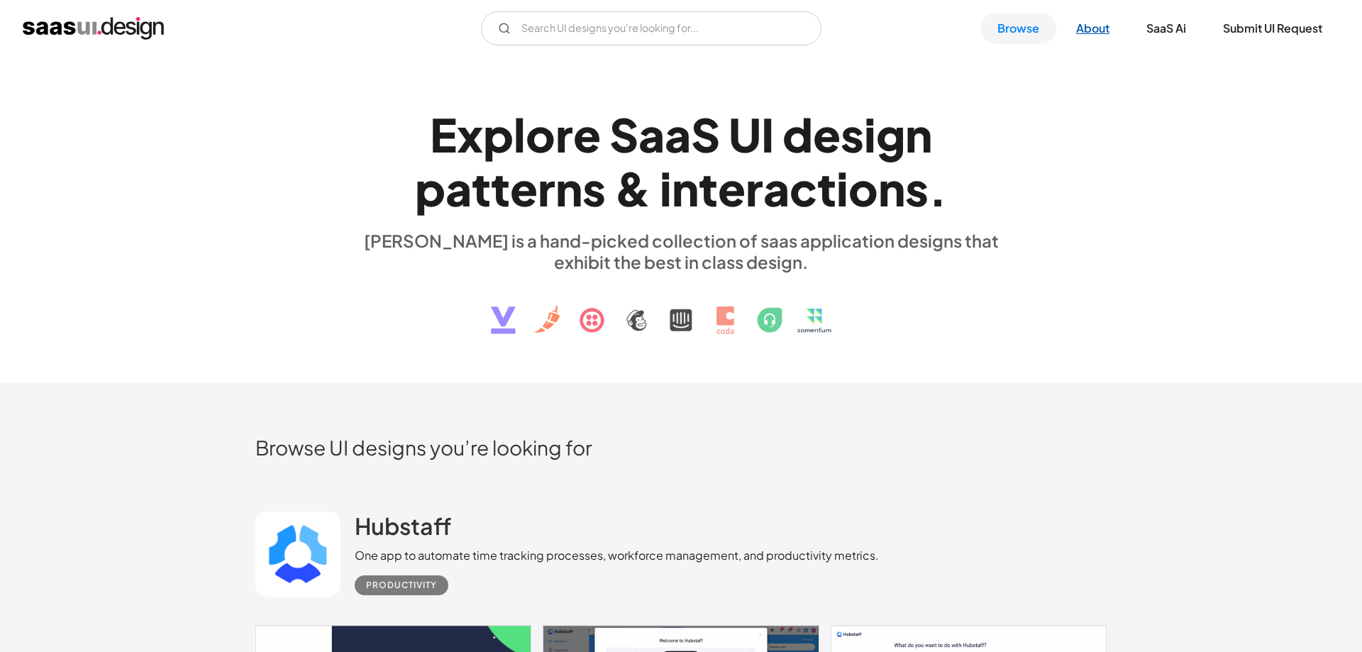
click at [1107, 32] on link "About" at bounding box center [1092, 28] width 67 height 31
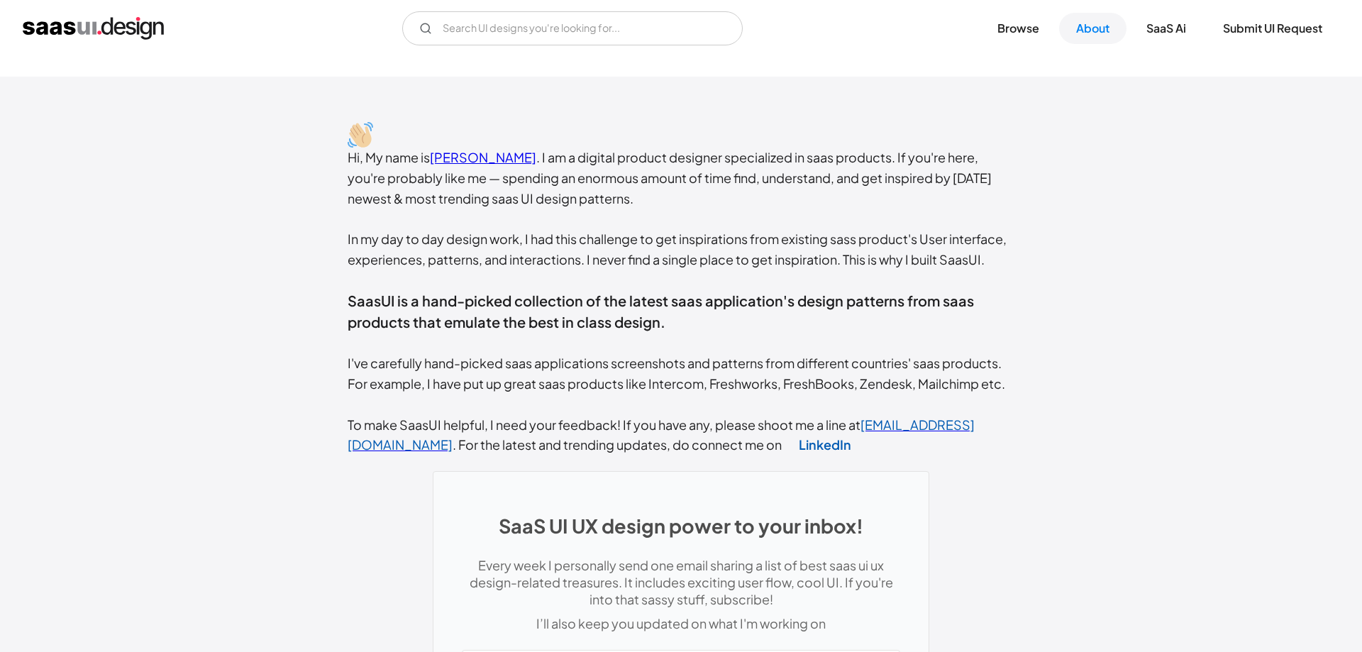
scroll to position [290, 0]
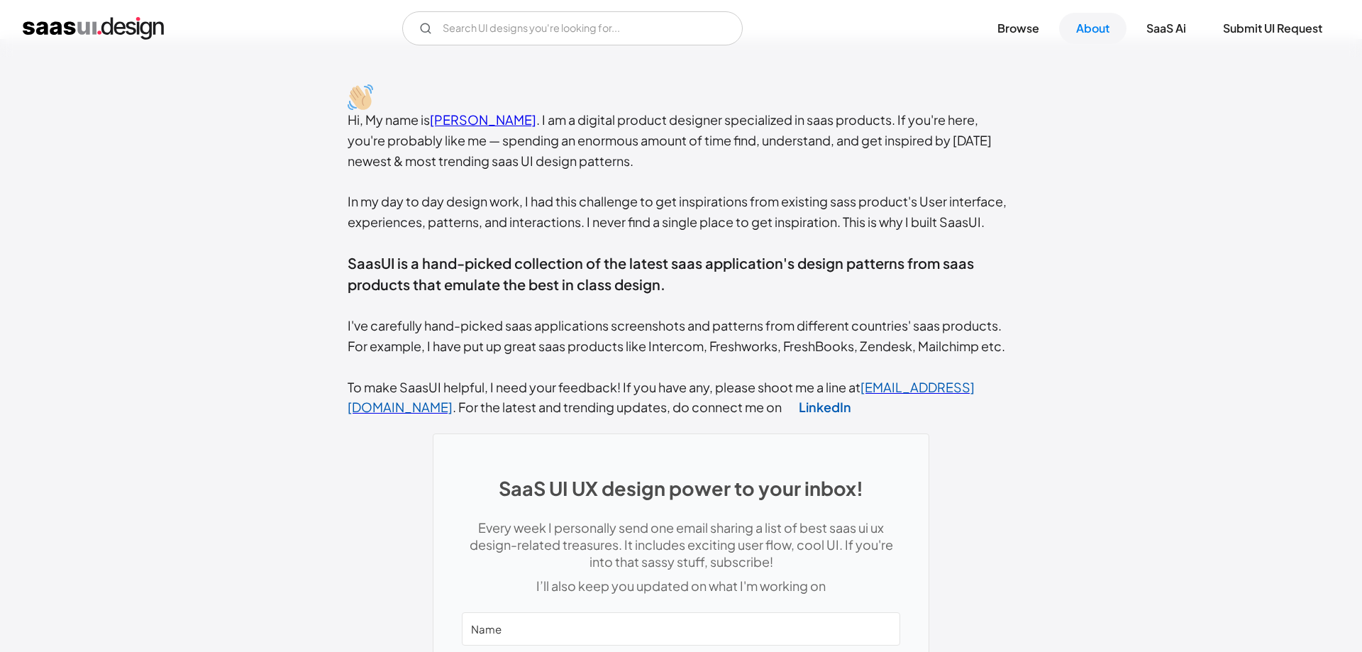
drag, startPoint x: 739, startPoint y: 114, endPoint x: 739, endPoint y: 161, distance: 46.8
click at [739, 161] on div "Hi, My name is Rakesh Mondal . I am a digital product designer specialized in s…" at bounding box center [681, 264] width 667 height 308
drag, startPoint x: 721, startPoint y: 165, endPoint x: 997, endPoint y: 237, distance: 285.2
click at [997, 237] on div "Hi, My name is Rakesh Mondal . I am a digital product designer specialized in s…" at bounding box center [681, 264] width 667 height 308
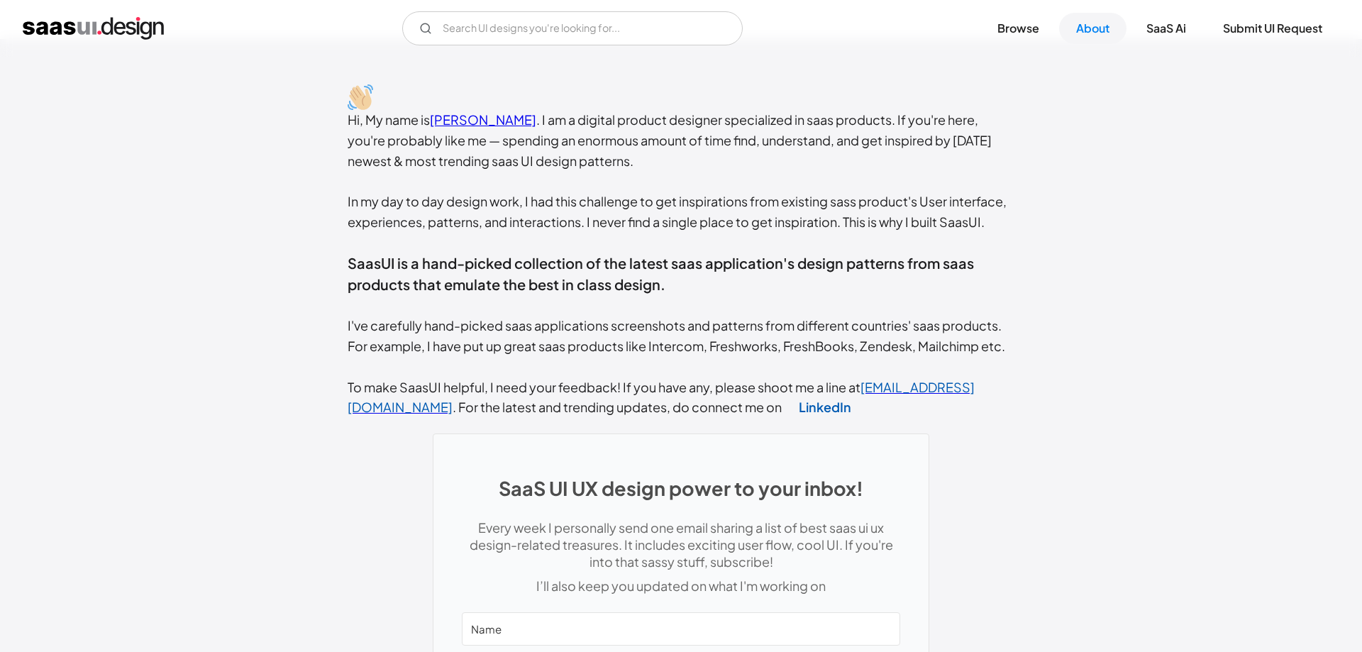
click at [997, 237] on div "Hi, My name is Rakesh Mondal . I am a digital product designer specialized in s…" at bounding box center [681, 264] width 667 height 308
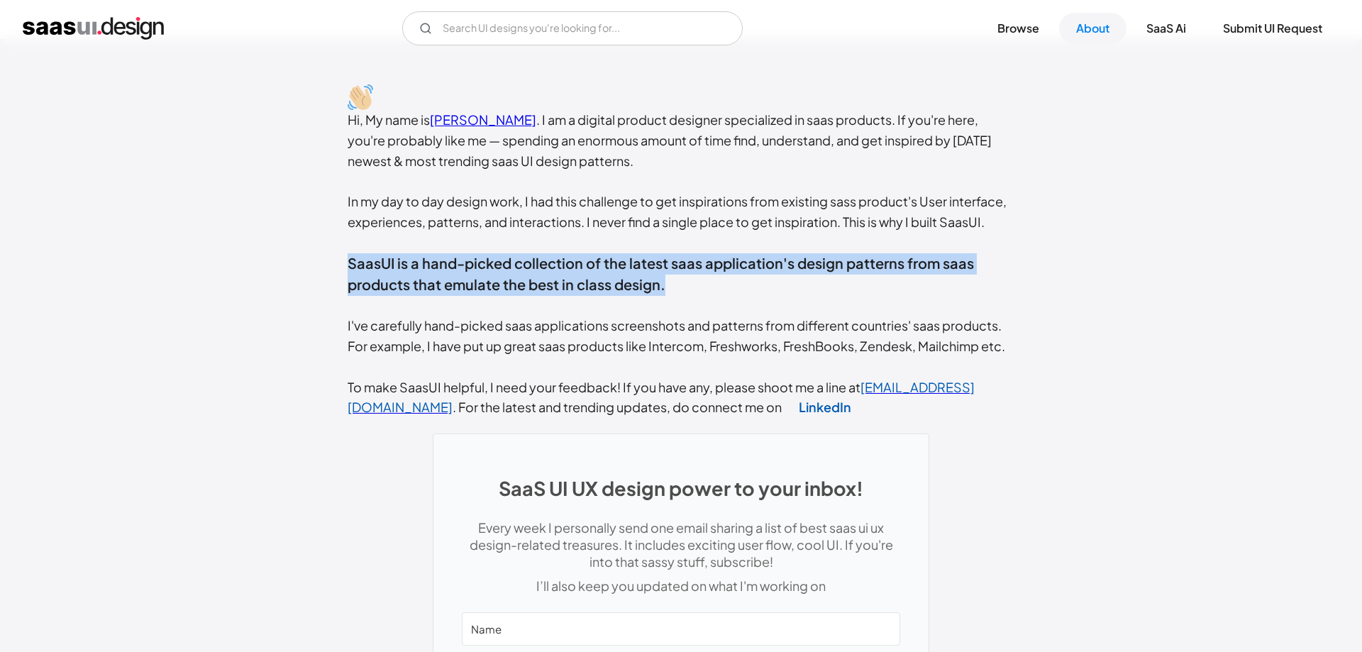
drag, startPoint x: 313, startPoint y: 275, endPoint x: 688, endPoint y: 290, distance: 375.7
click at [688, 290] on div "Hi, My name is Rakesh Mondal . I am a digital product designer specialized in s…" at bounding box center [681, 479] width 1362 height 881
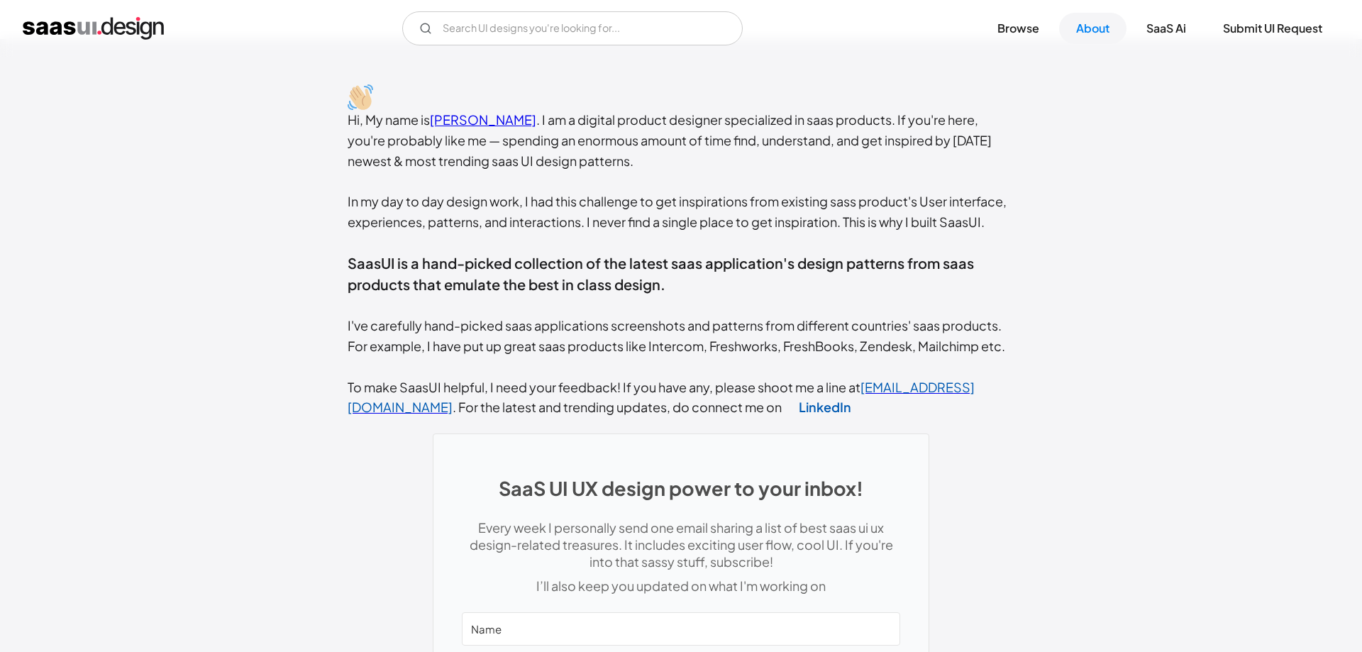
click at [688, 290] on div "Hi, My name is Rakesh Mondal . I am a digital product designer specialized in s…" at bounding box center [681, 264] width 667 height 308
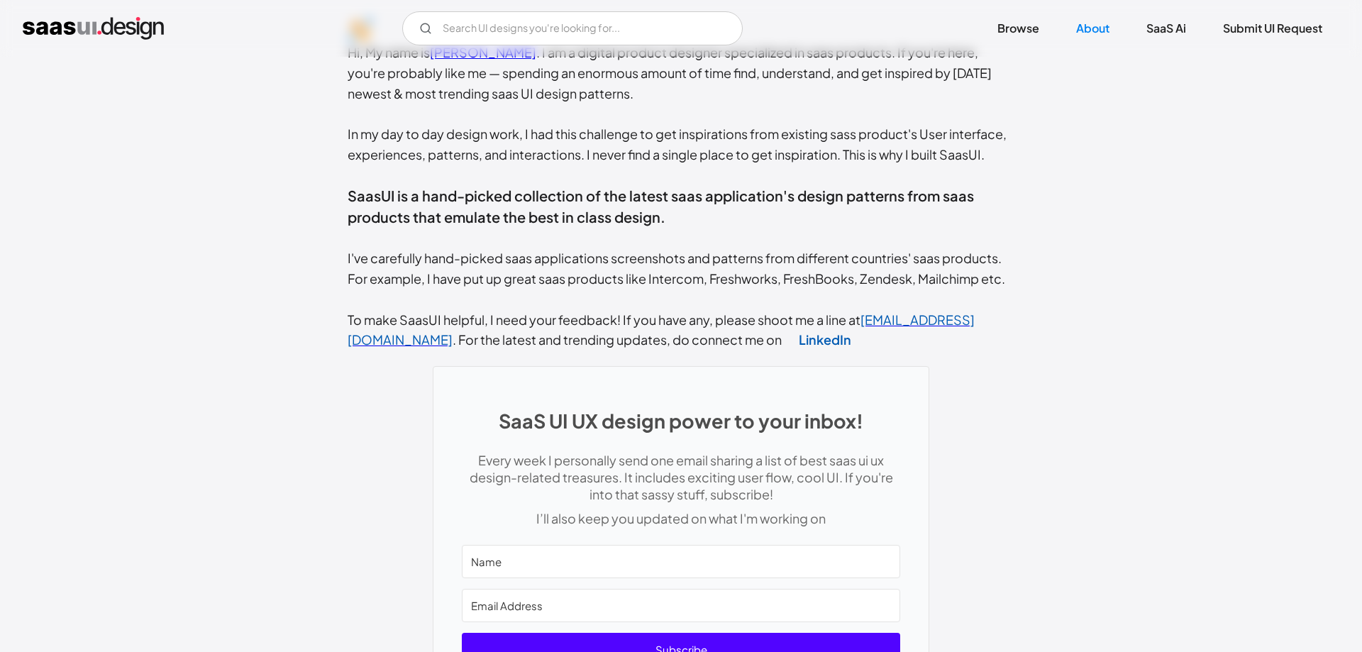
scroll to position [434, 0]
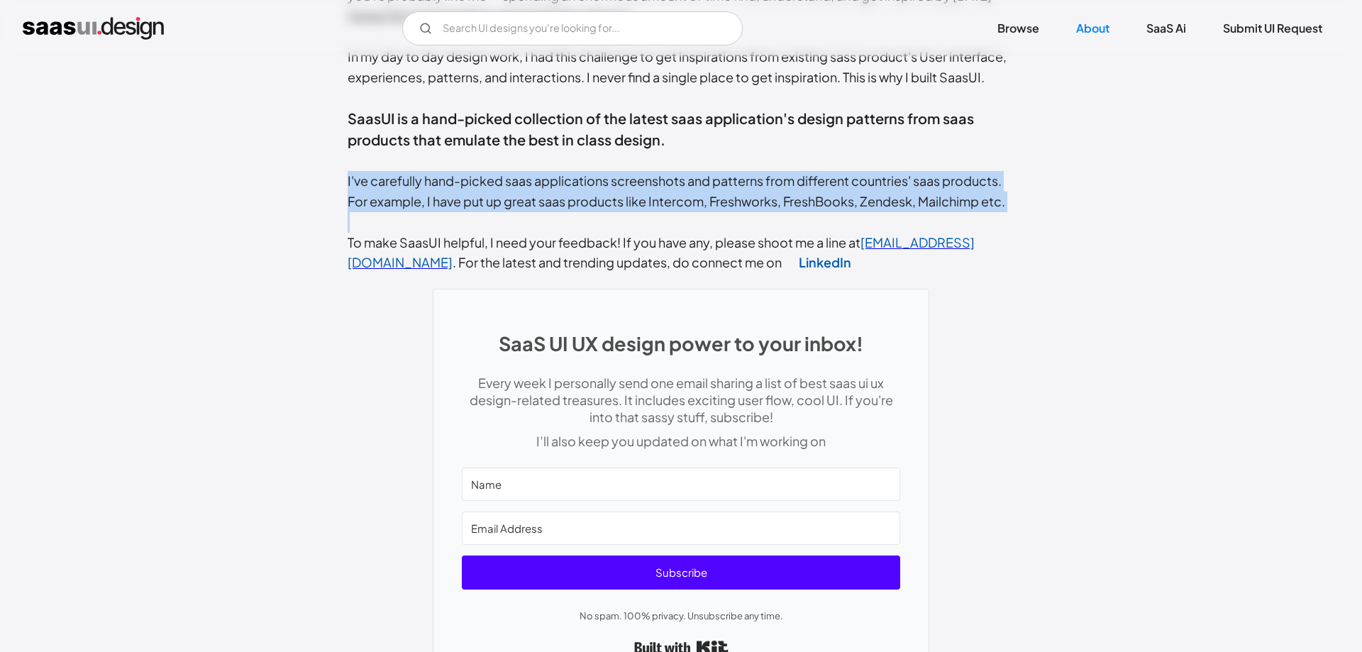
drag, startPoint x: 314, startPoint y: 180, endPoint x: 316, endPoint y: 250, distance: 70.3
click at [316, 250] on div "Hi, My name is Rakesh Mondal . I am a digital product designer specialized in s…" at bounding box center [681, 334] width 1362 height 881
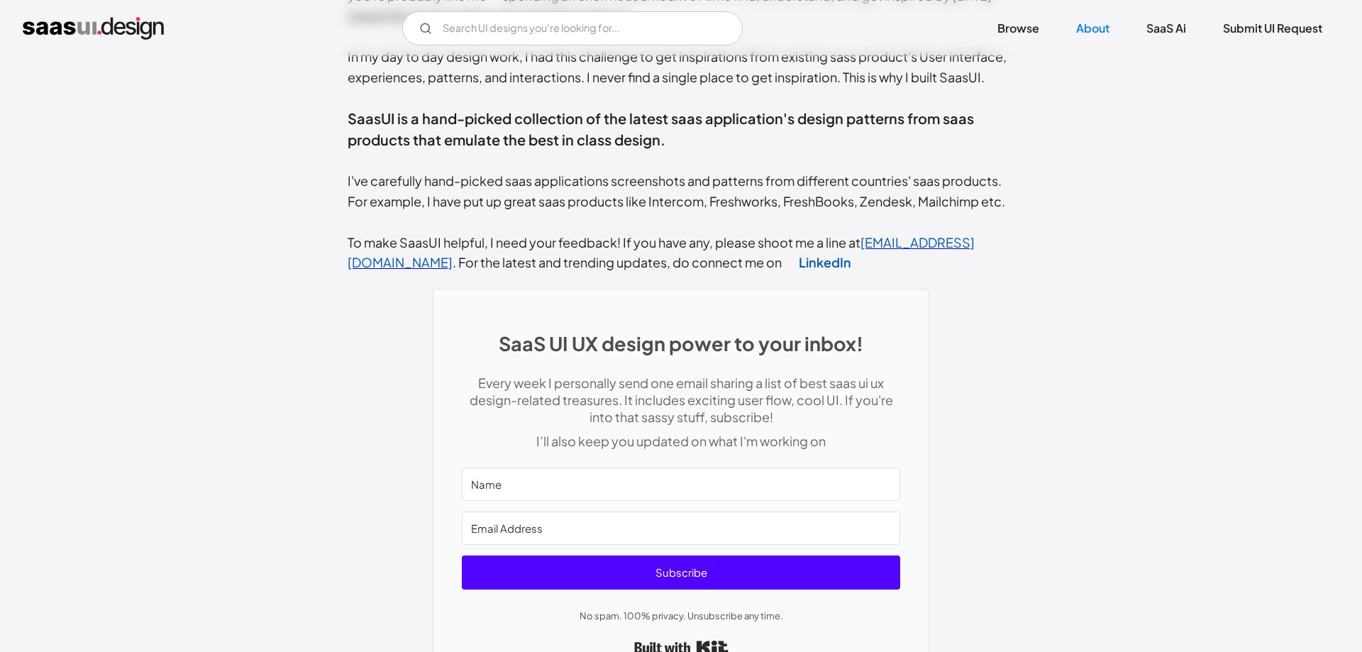
click at [316, 250] on div "Hi, My name is Rakesh Mondal . I am a digital product designer specialized in s…" at bounding box center [681, 334] width 1362 height 881
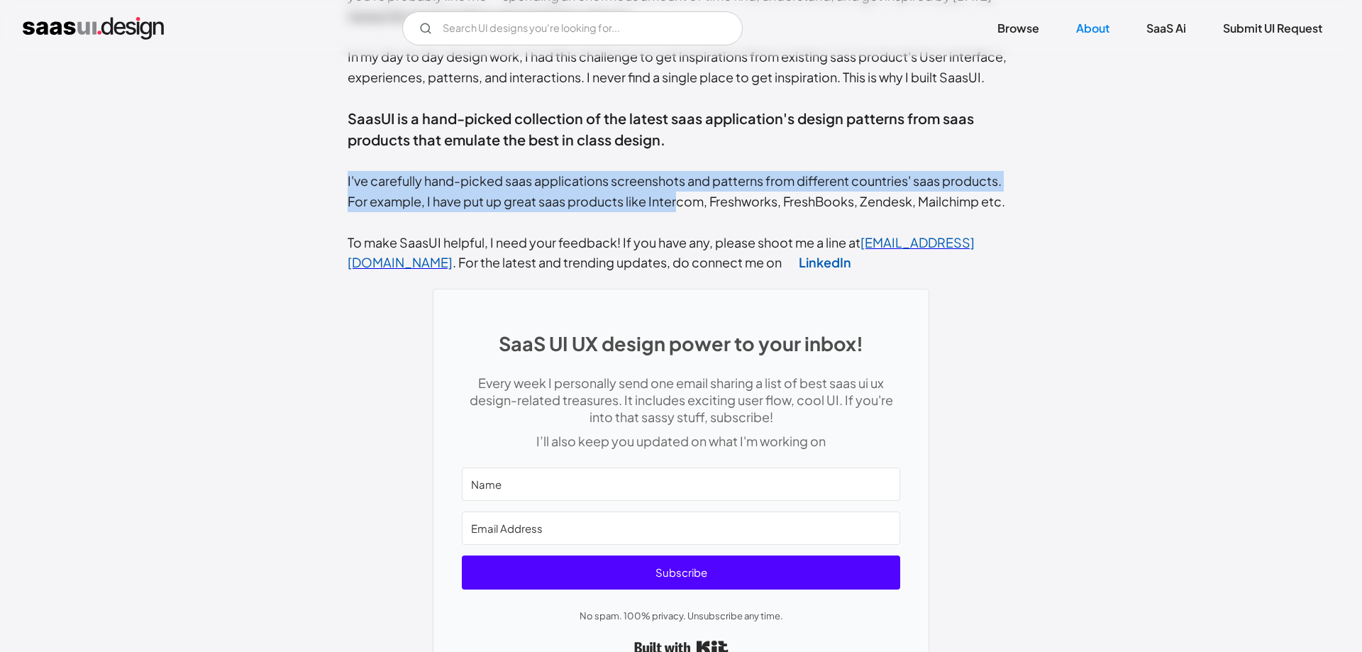
drag, startPoint x: 327, startPoint y: 184, endPoint x: 678, endPoint y: 192, distance: 350.6
click at [678, 192] on div "Hi, My name is Rakesh Mondal . I am a digital product designer specialized in s…" at bounding box center [681, 334] width 1362 height 881
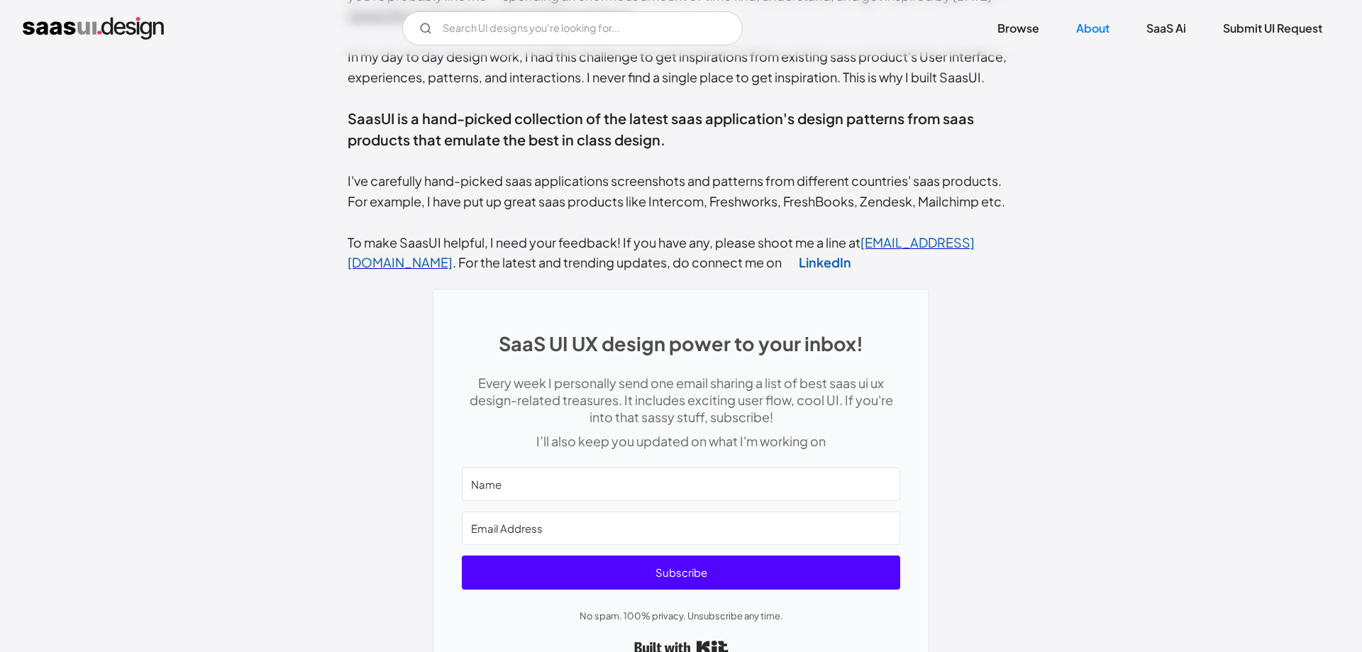
click at [678, 192] on div "Hi, My name is Rakesh Mondal . I am a digital product designer specialized in s…" at bounding box center [681, 119] width 667 height 308
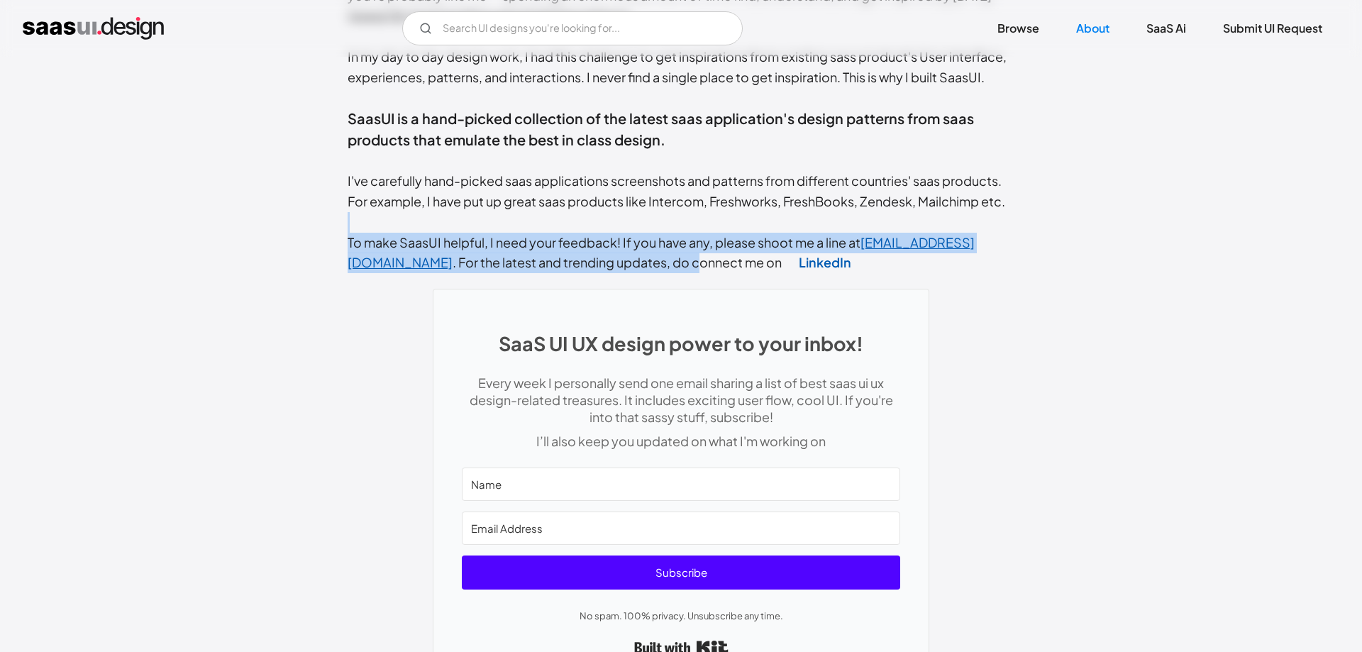
drag, startPoint x: 533, startPoint y: 214, endPoint x: 590, endPoint y: 257, distance: 71.5
click at [590, 257] on div "Hi, My name is Rakesh Mondal . I am a digital product designer specialized in s…" at bounding box center [681, 119] width 667 height 308
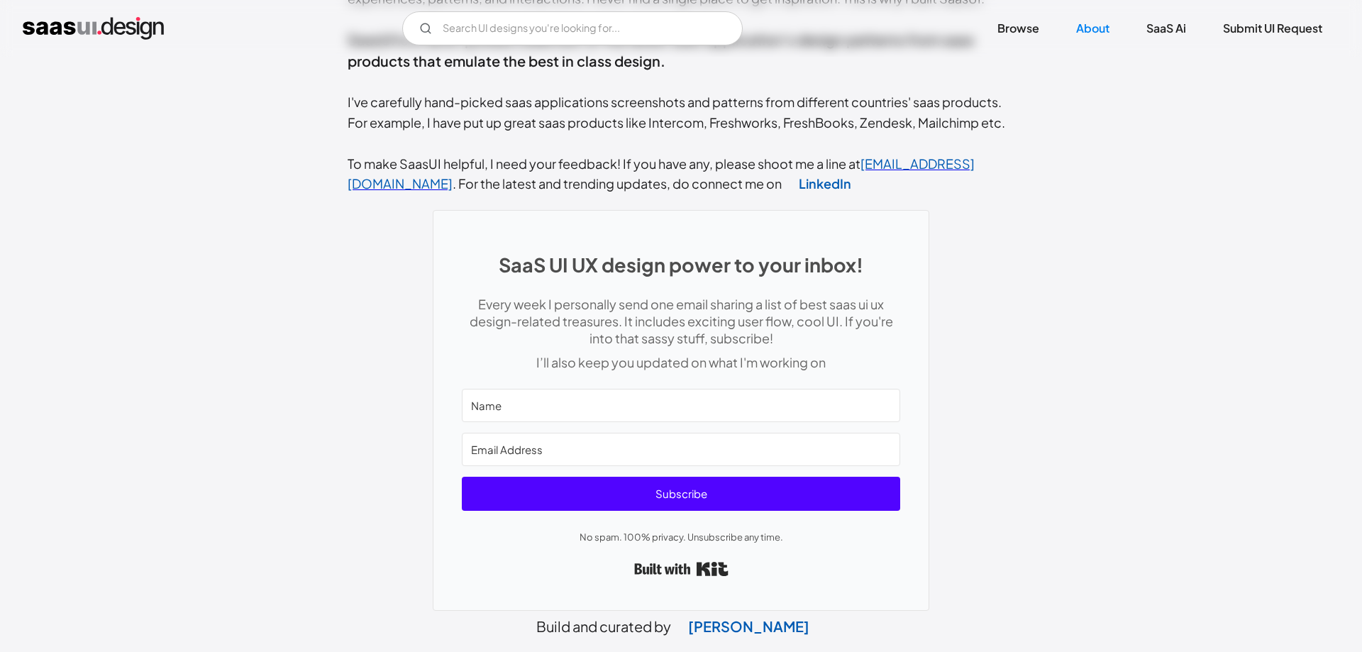
scroll to position [607, 0]
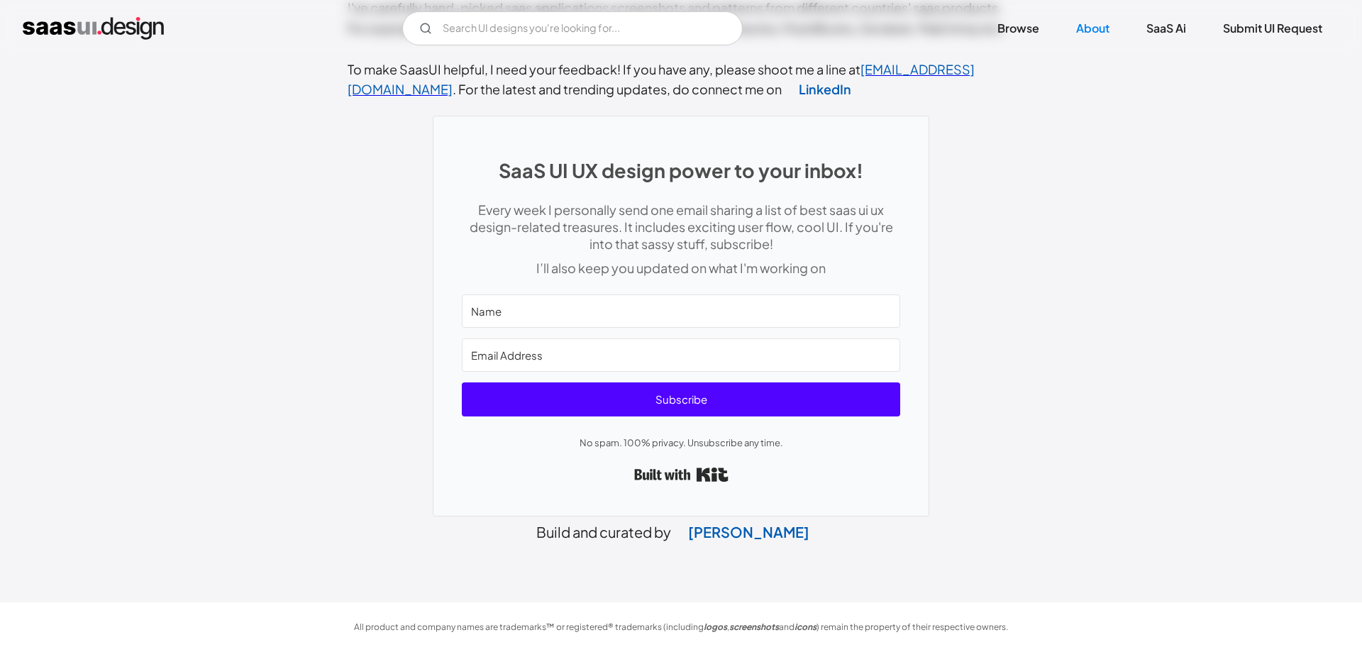
click at [635, 528] on div "Build and curated by Rakesh Mondal" at bounding box center [681, 529] width 667 height 24
click at [484, 537] on div "Build and curated by Rakesh Mondal" at bounding box center [681, 529] width 667 height 24
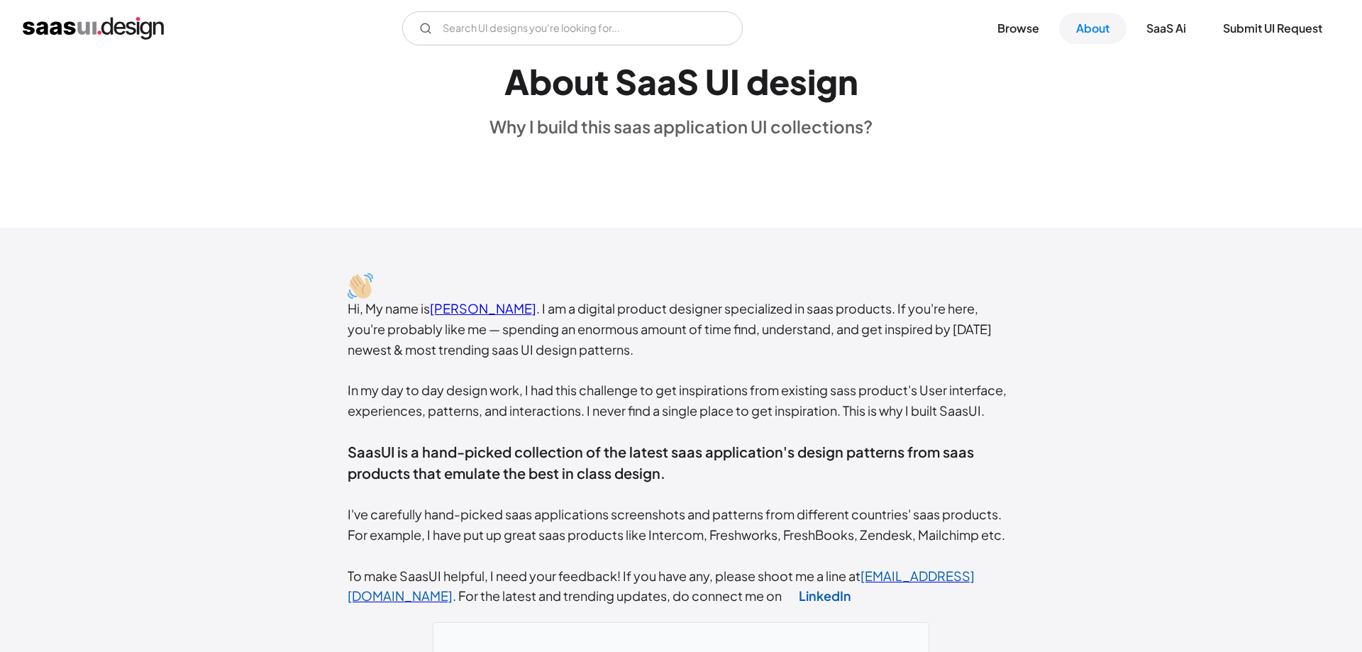
scroll to position [0, 0]
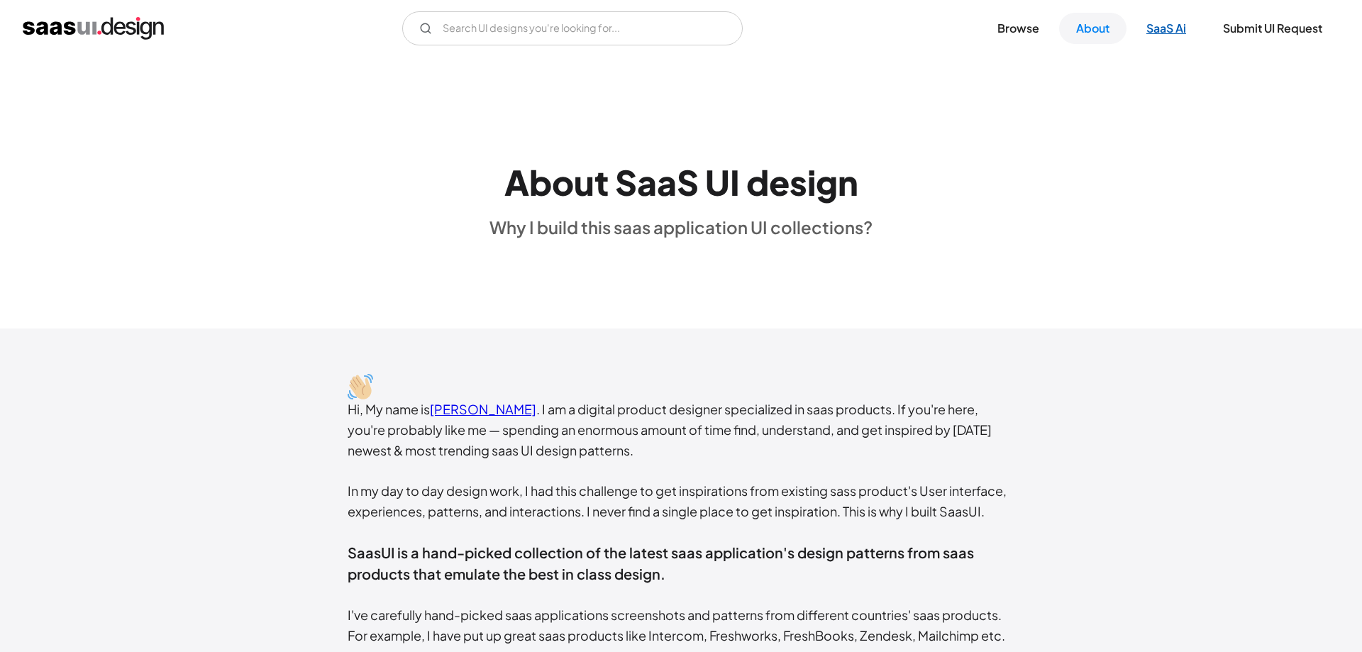
click at [1161, 31] on link "SaaS Ai" at bounding box center [1167, 28] width 74 height 31
click at [1028, 31] on link "Browse" at bounding box center [1019, 28] width 76 height 31
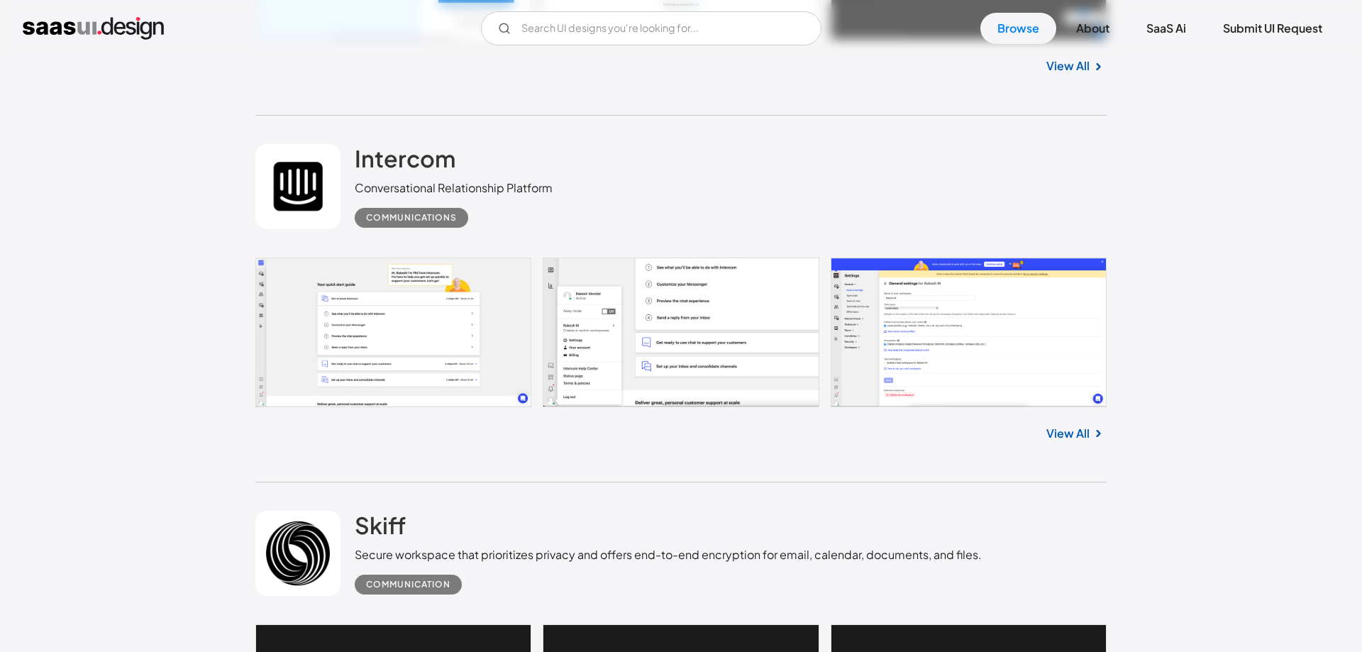
scroll to position [25114, 0]
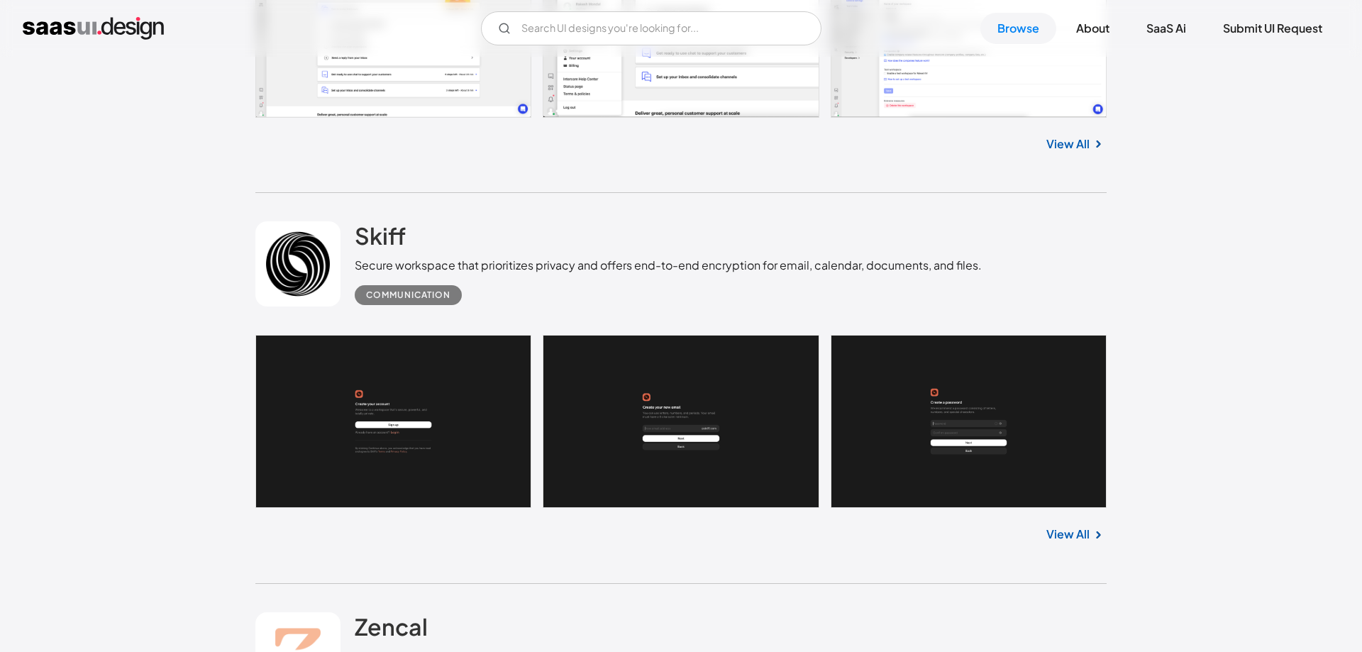
click at [594, 274] on div "Secure workspace that prioritizes privacy and offers end-to-end encryption for …" at bounding box center [668, 265] width 627 height 17
click at [593, 329] on div "Skiff Secure workspace that prioritizes privacy and offers end-to-end encryptio…" at bounding box center [680, 264] width 851 height 142
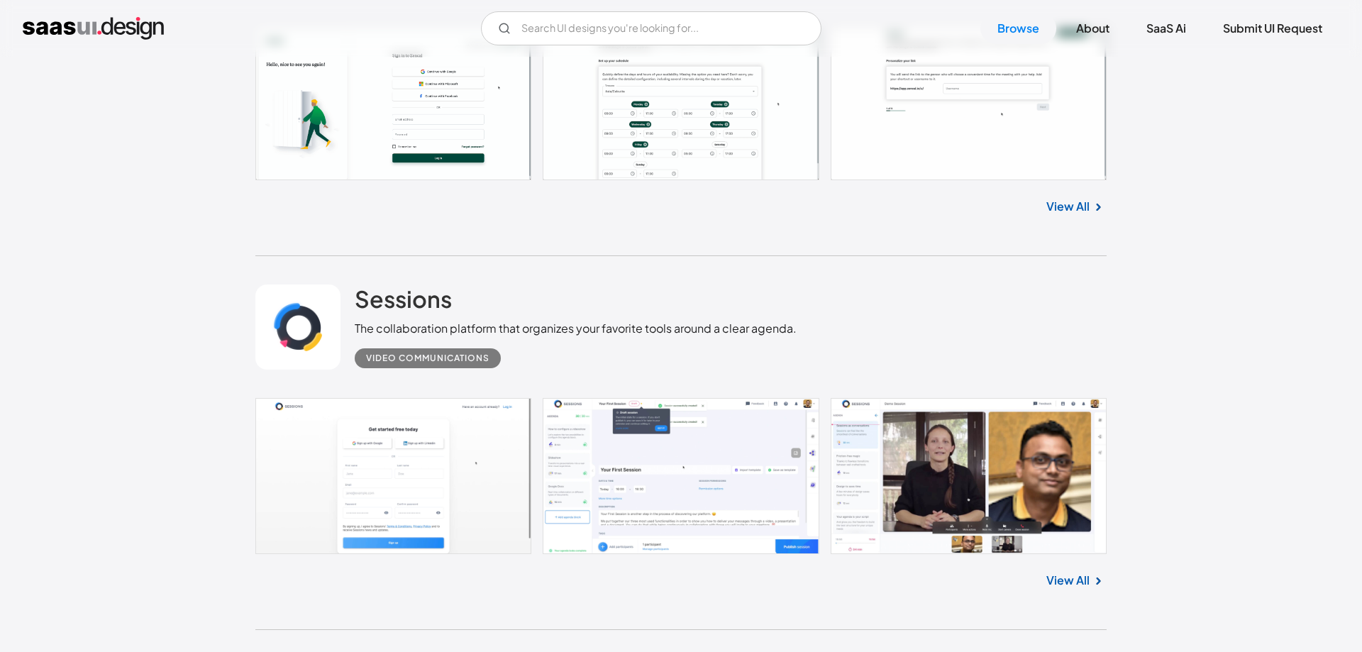
scroll to position [25910, 0]
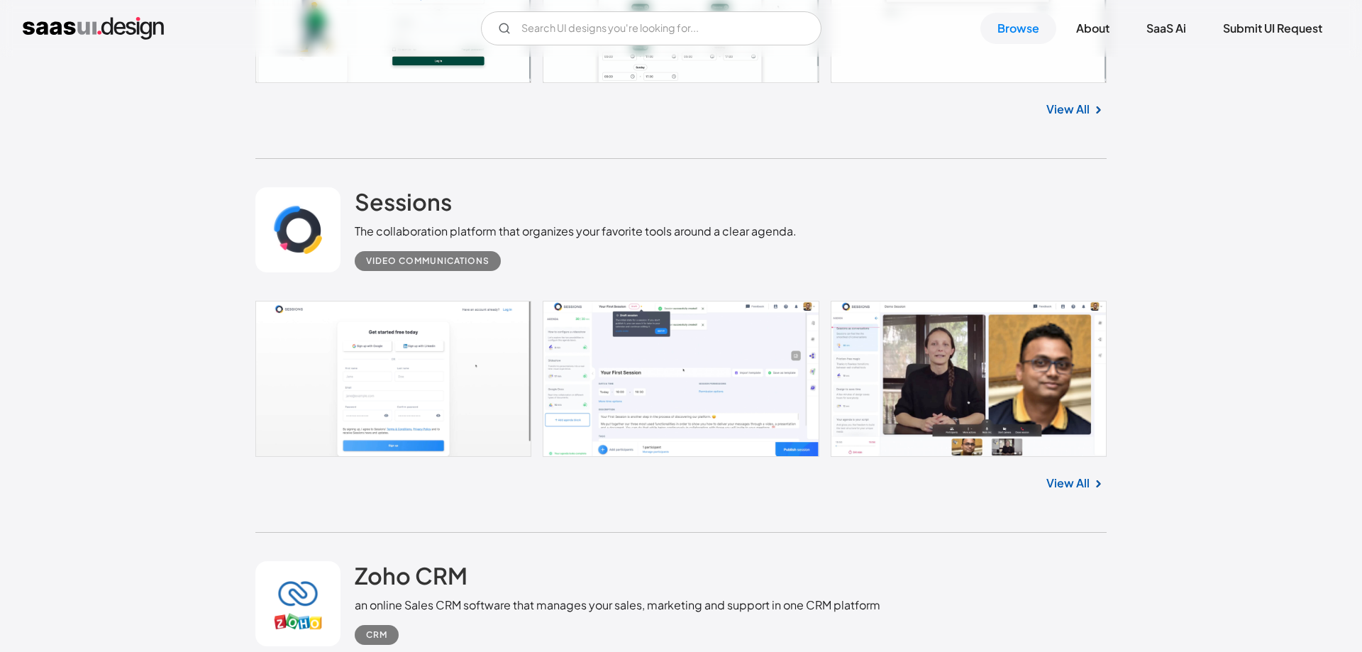
click at [1071, 492] on link "View All" at bounding box center [1068, 483] width 43 height 17
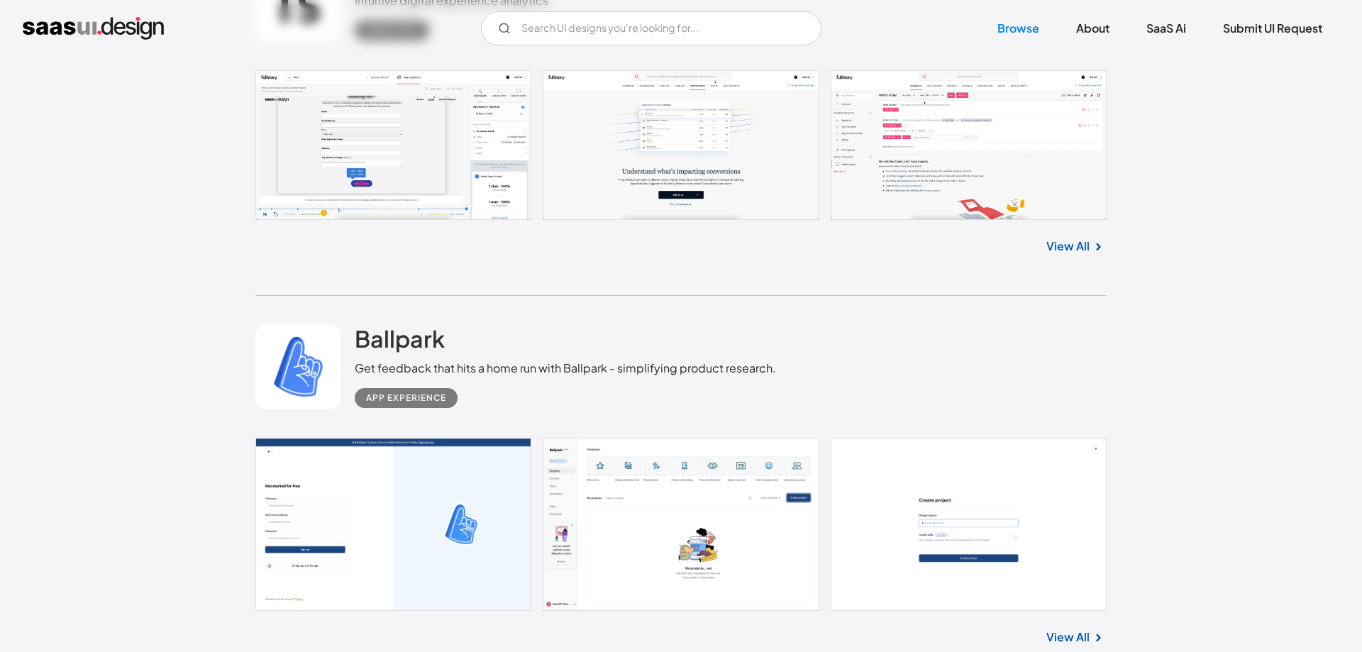
scroll to position [28009, 0]
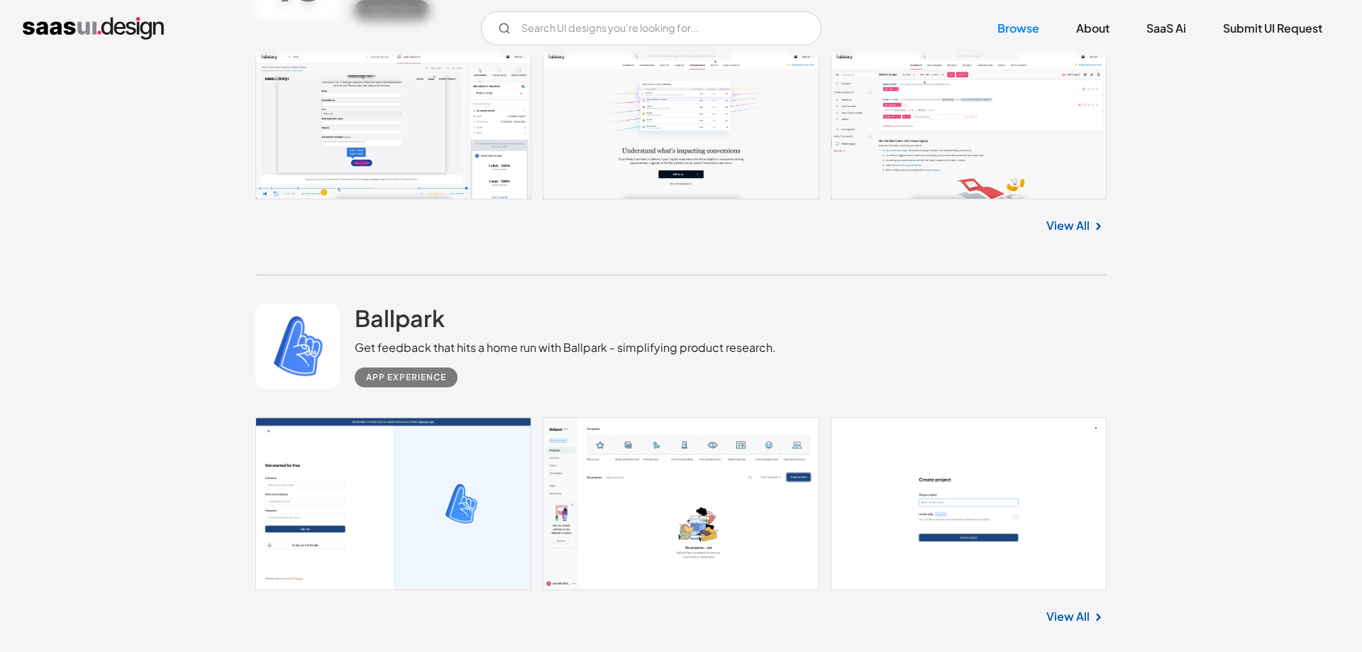
click at [1058, 189] on link at bounding box center [680, 125] width 851 height 150
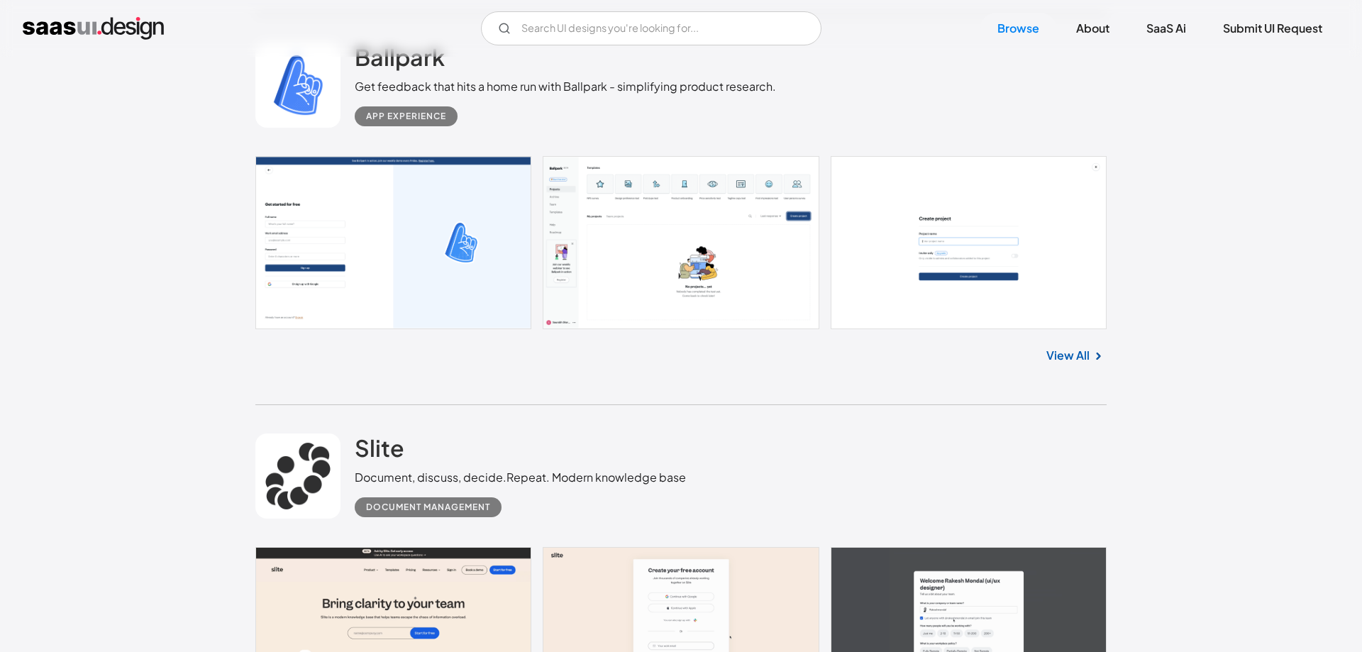
scroll to position [28299, 0]
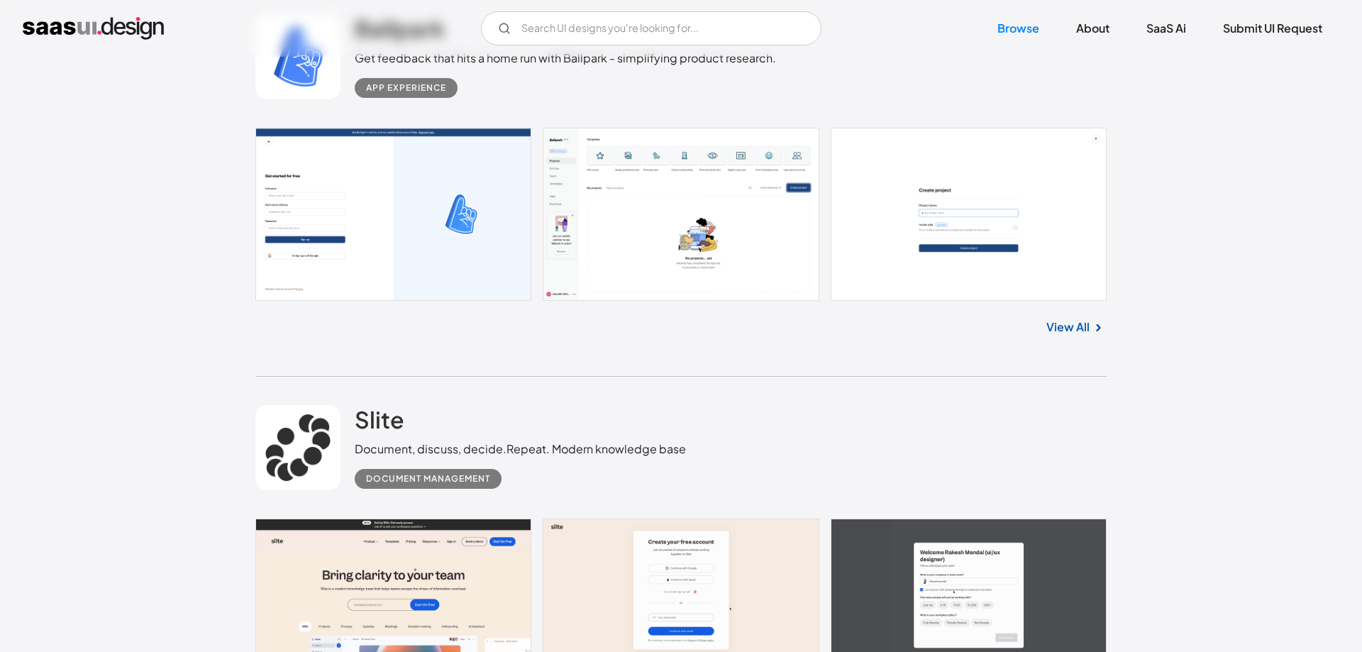
click at [688, 290] on link at bounding box center [680, 214] width 851 height 173
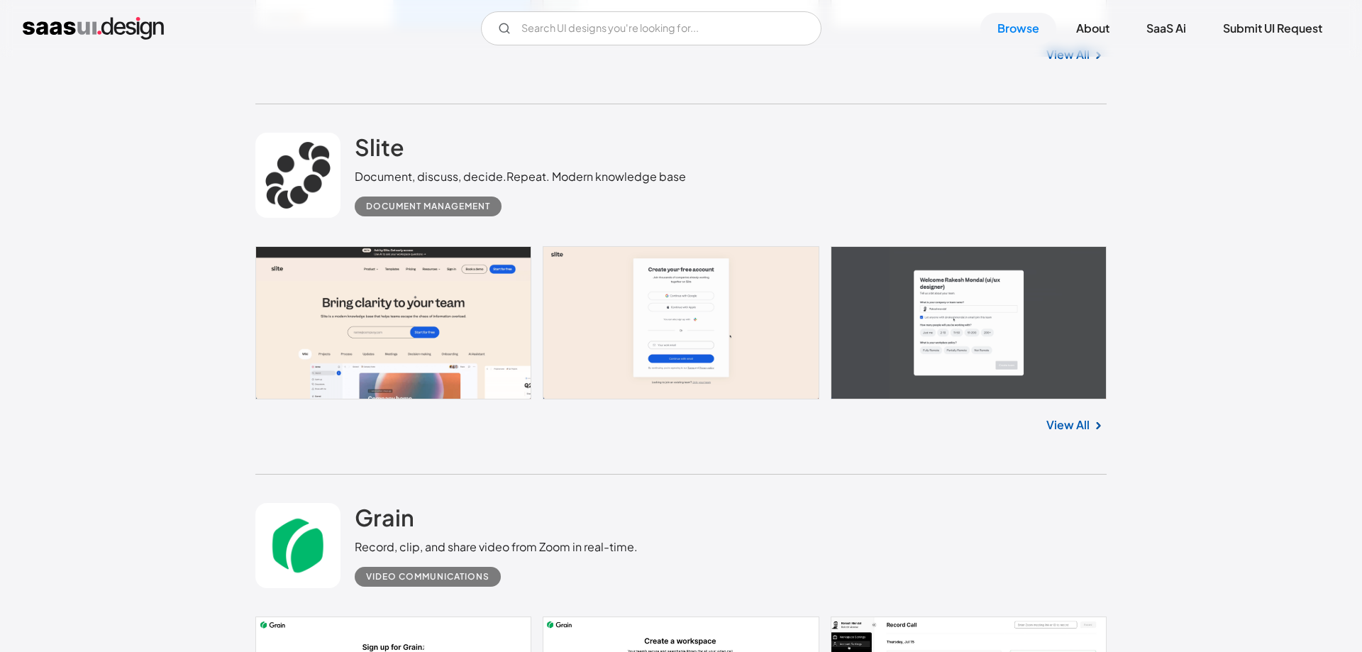
scroll to position [28588, 0]
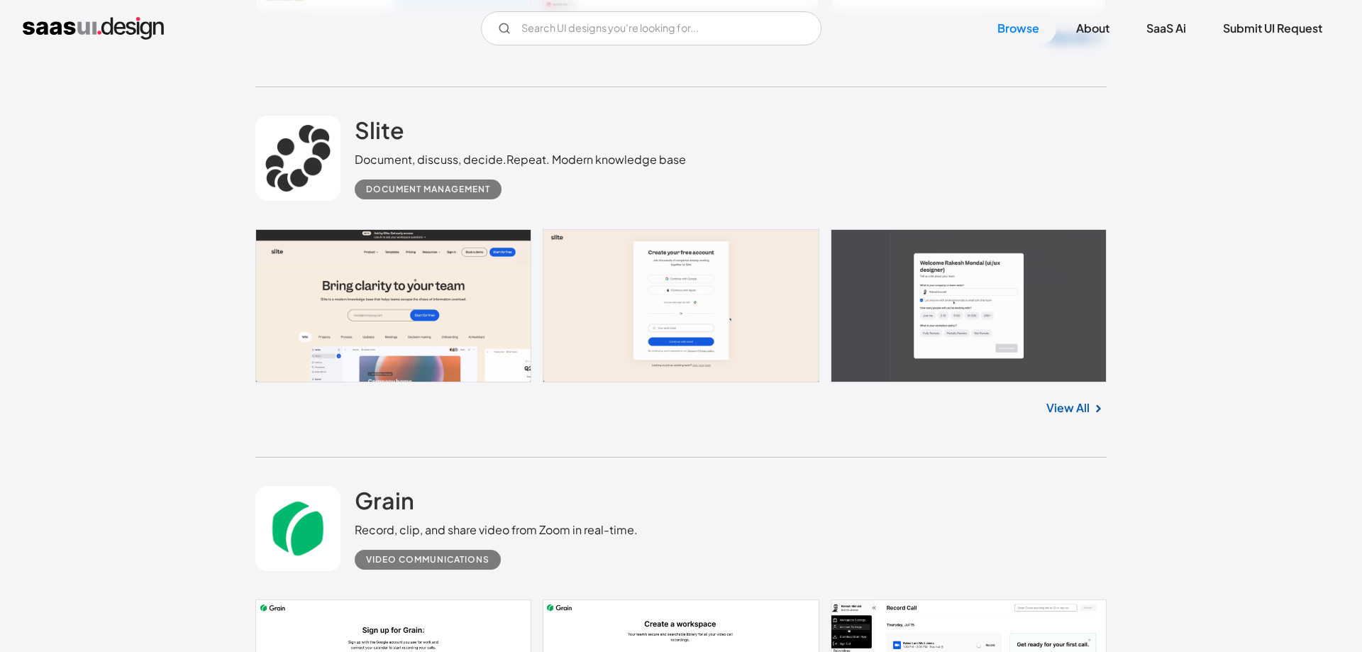
click at [1070, 417] on link "View All" at bounding box center [1068, 407] width 43 height 17
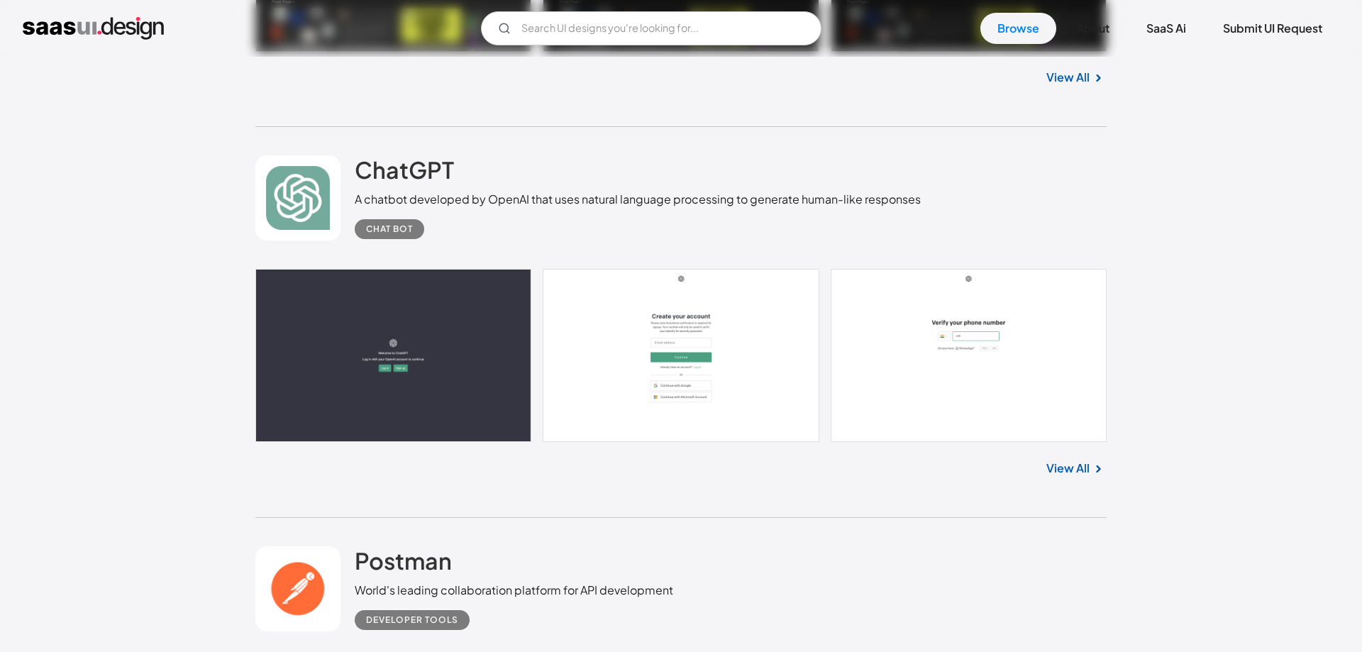
scroll to position [31556, 0]
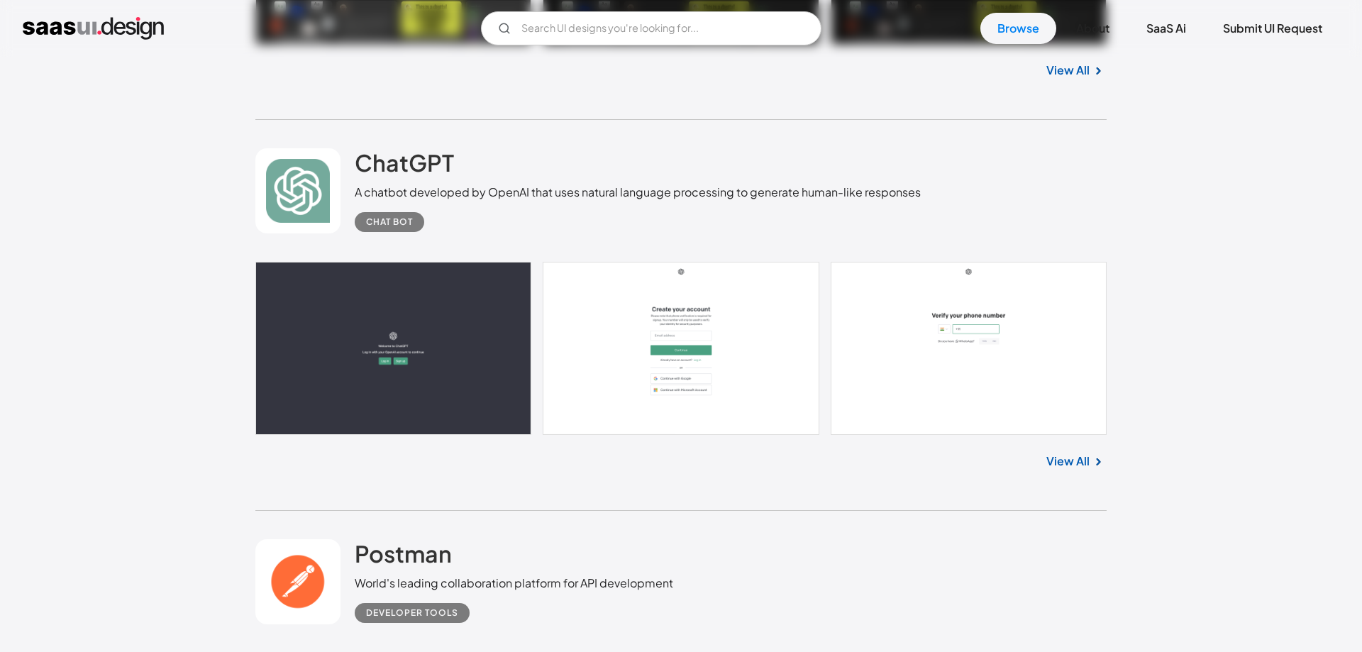
click at [1072, 470] on link "View All" at bounding box center [1068, 461] width 43 height 17
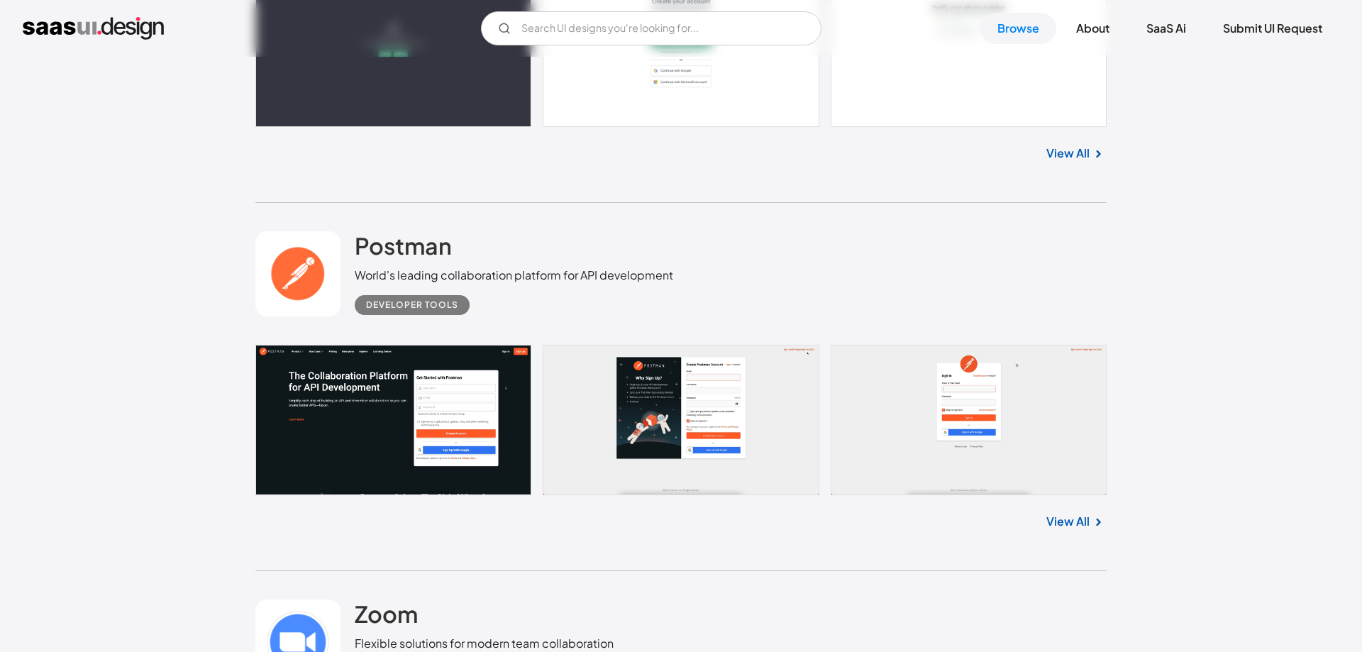
scroll to position [31990, 0]
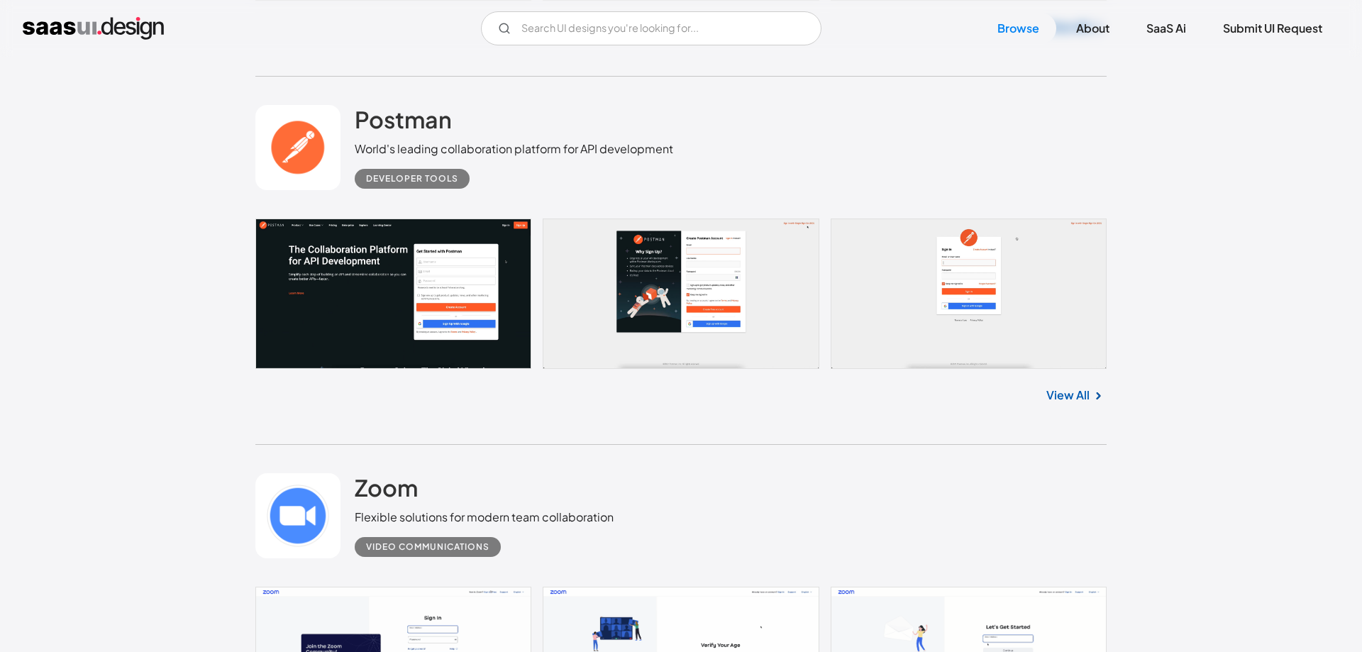
click at [1070, 414] on div "View All" at bounding box center [680, 392] width 851 height 47
click at [1062, 404] on link "View All" at bounding box center [1068, 395] width 43 height 17
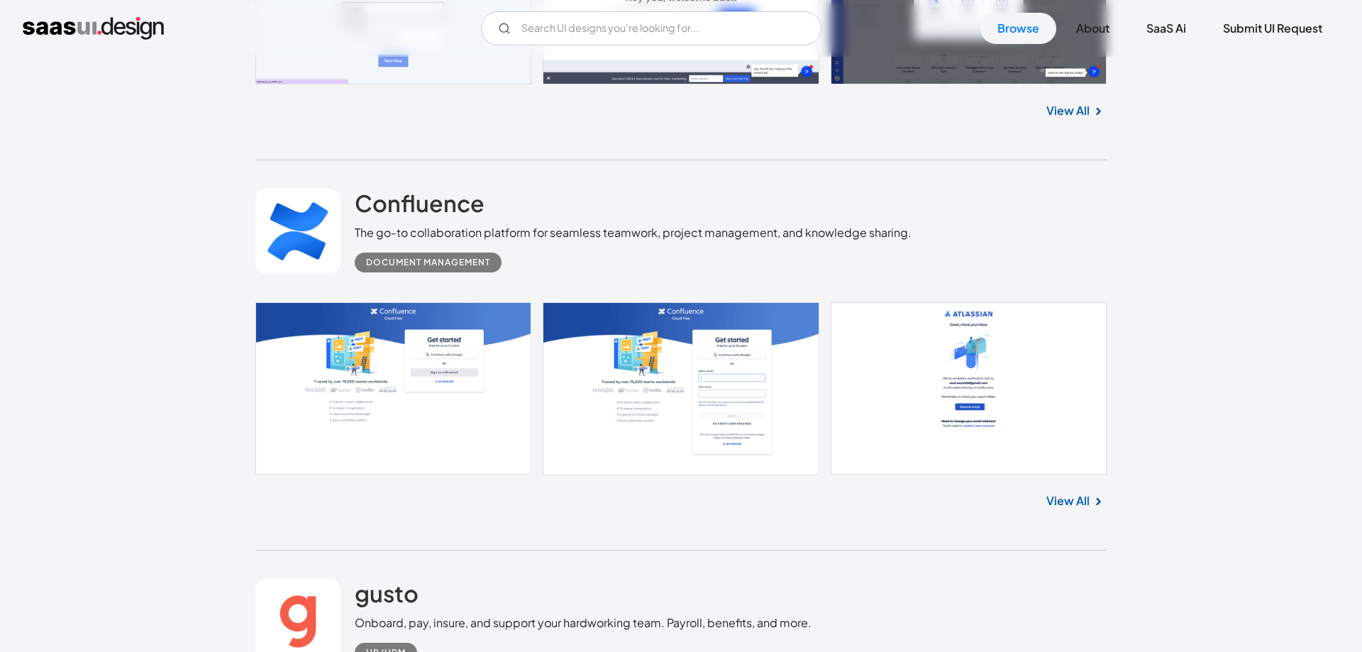
scroll to position [33293, 0]
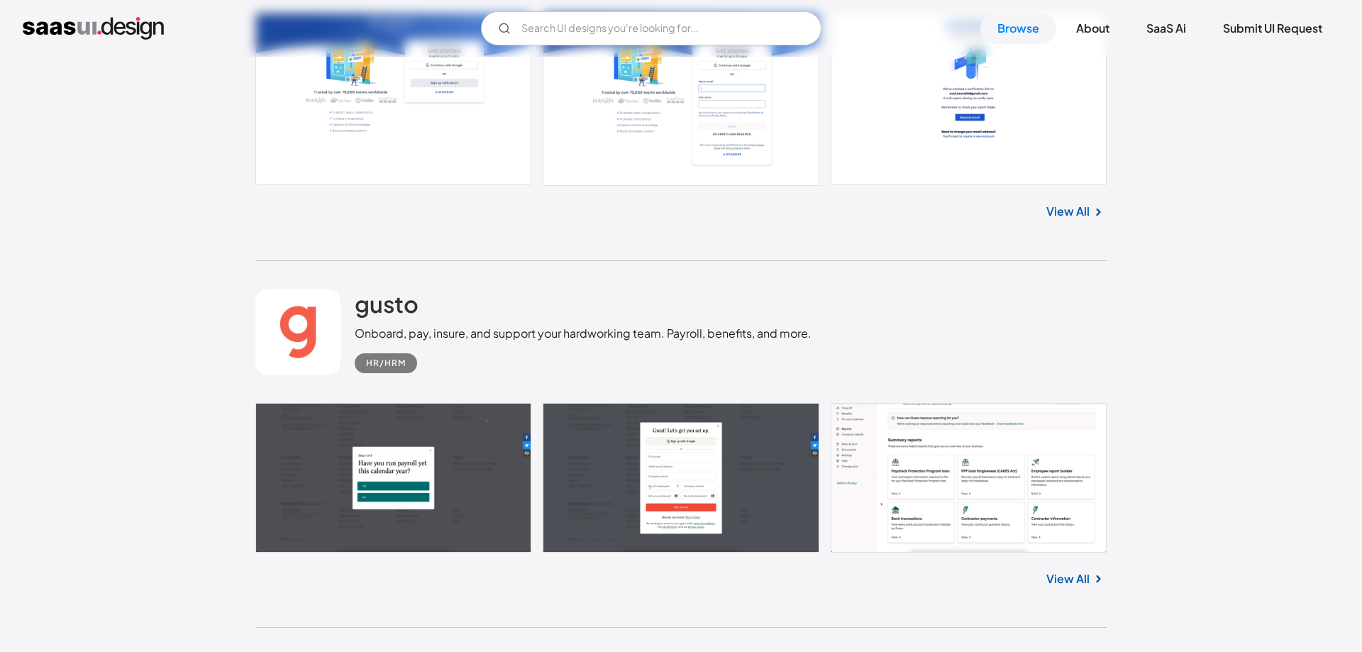
click at [1074, 220] on link "View All" at bounding box center [1068, 211] width 43 height 17
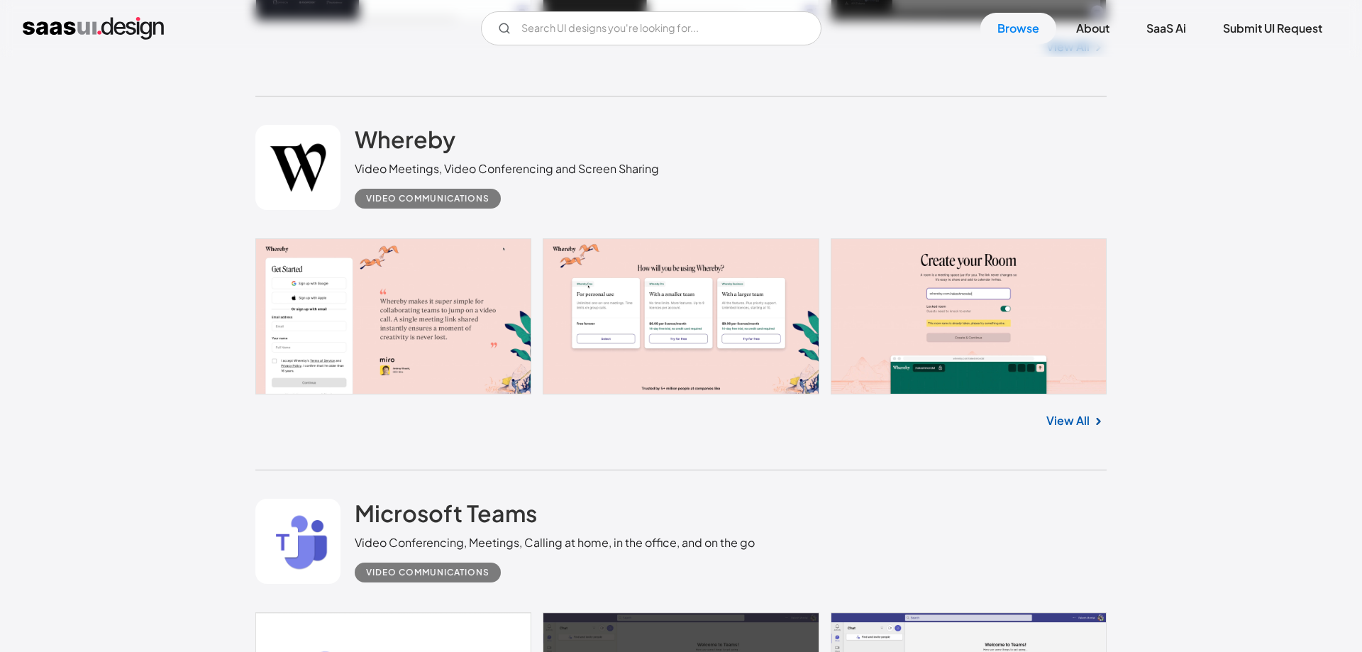
scroll to position [35681, 0]
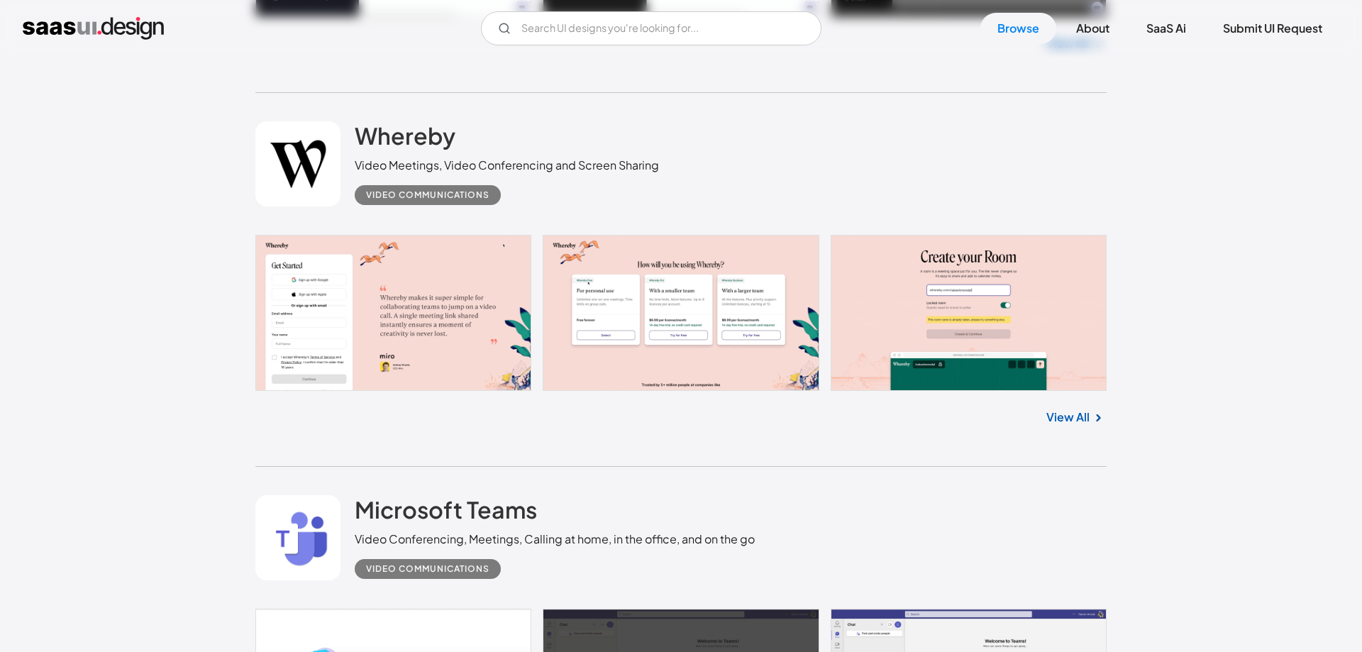
click at [1087, 426] on link "View All" at bounding box center [1068, 417] width 43 height 17
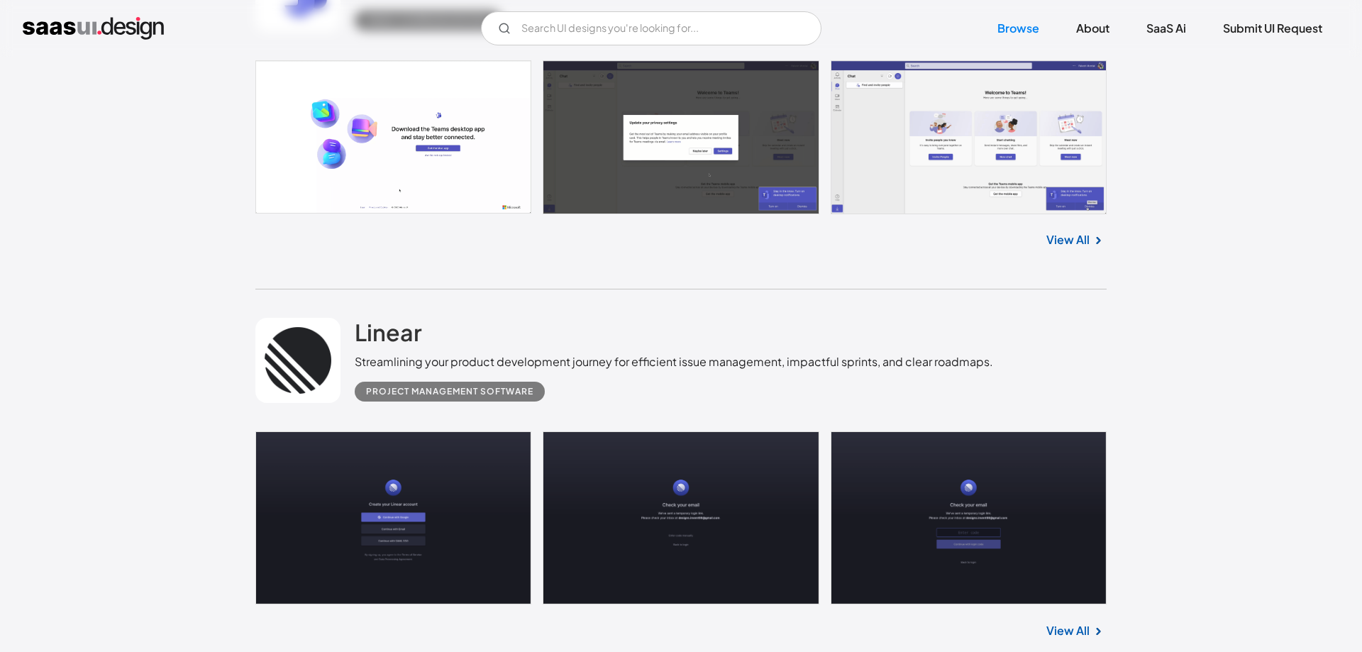
scroll to position [36405, 0]
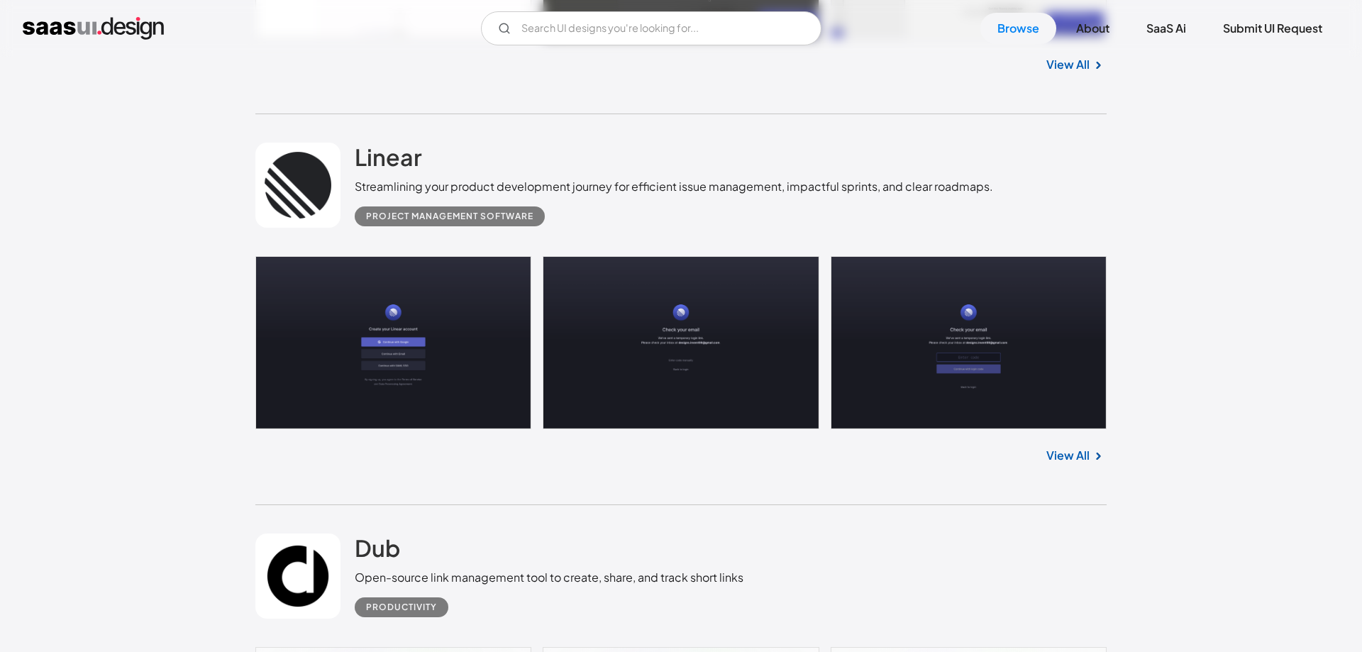
click at [848, 195] on div "Streamlining your product development journey for efficient issue management, i…" at bounding box center [674, 186] width 639 height 17
click at [835, 226] on div "Project Management Software" at bounding box center [674, 210] width 639 height 31
click at [1069, 464] on link "View All" at bounding box center [1068, 455] width 43 height 17
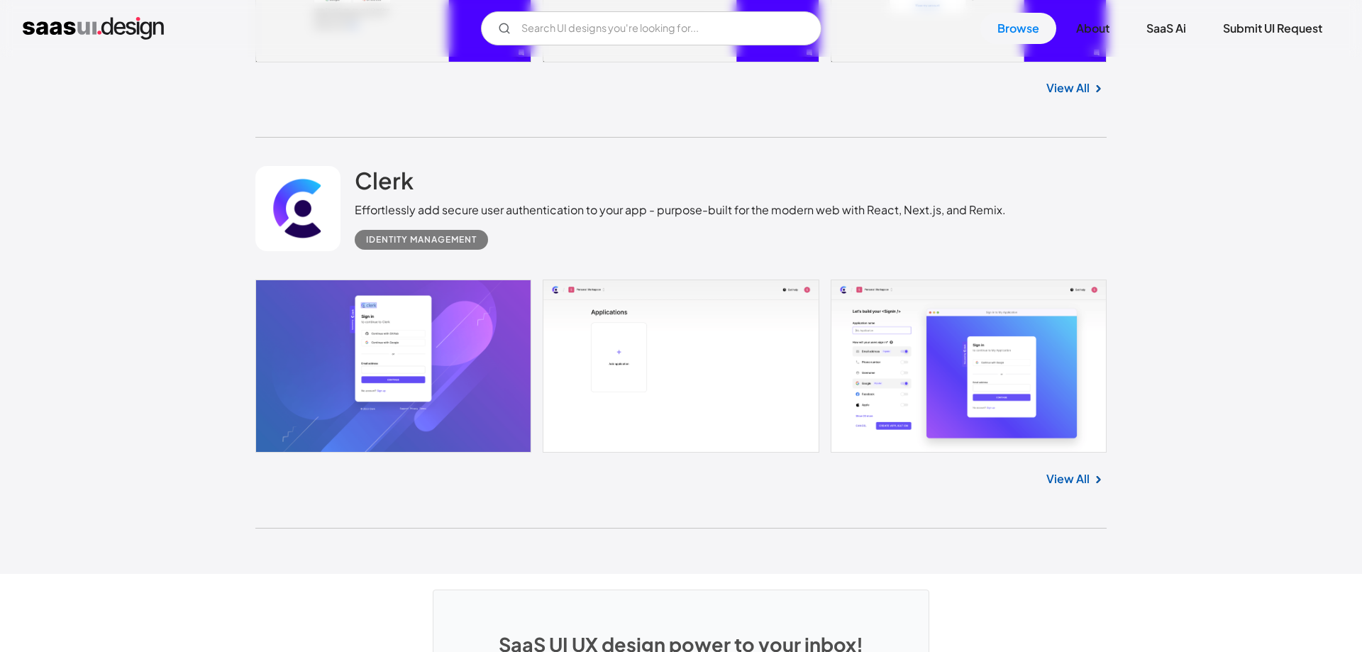
scroll to position [37563, 0]
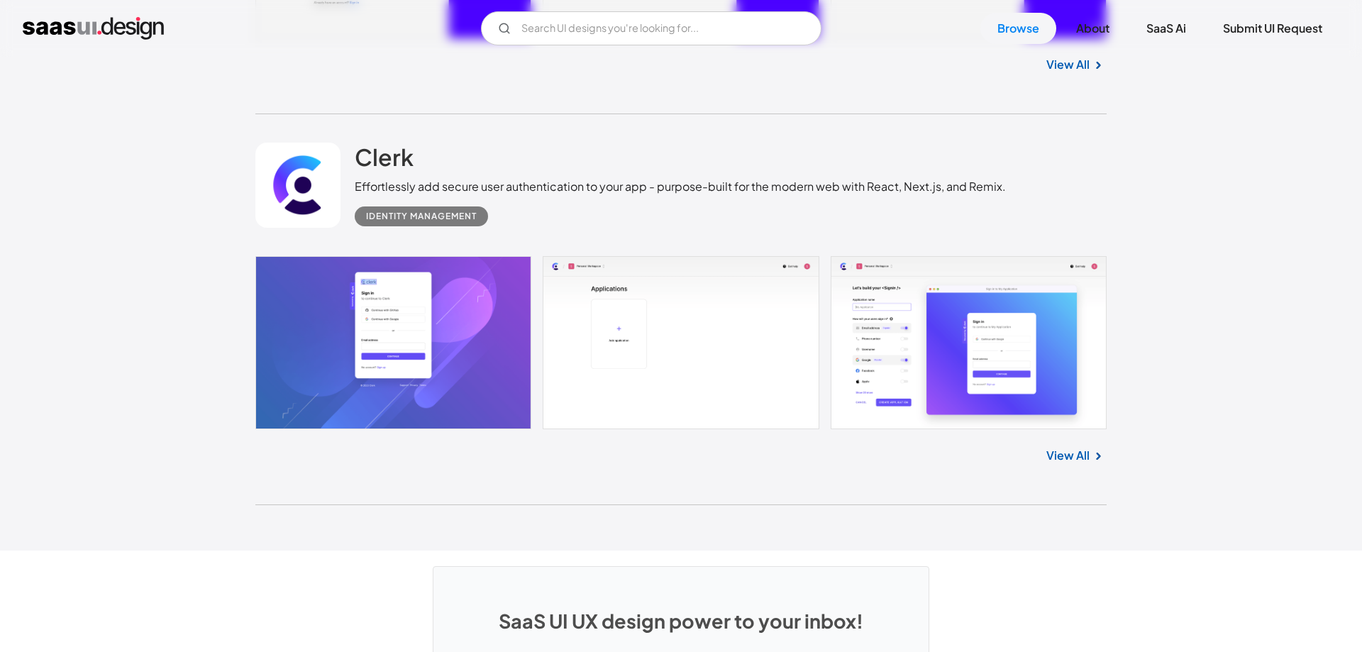
click at [449, 195] on div "Effortlessly add secure user authentication to your app - purpose-built for the…" at bounding box center [680, 186] width 651 height 17
click at [563, 195] on div "Effortlessly add secure user authentication to your app - purpose-built for the…" at bounding box center [680, 186] width 651 height 17
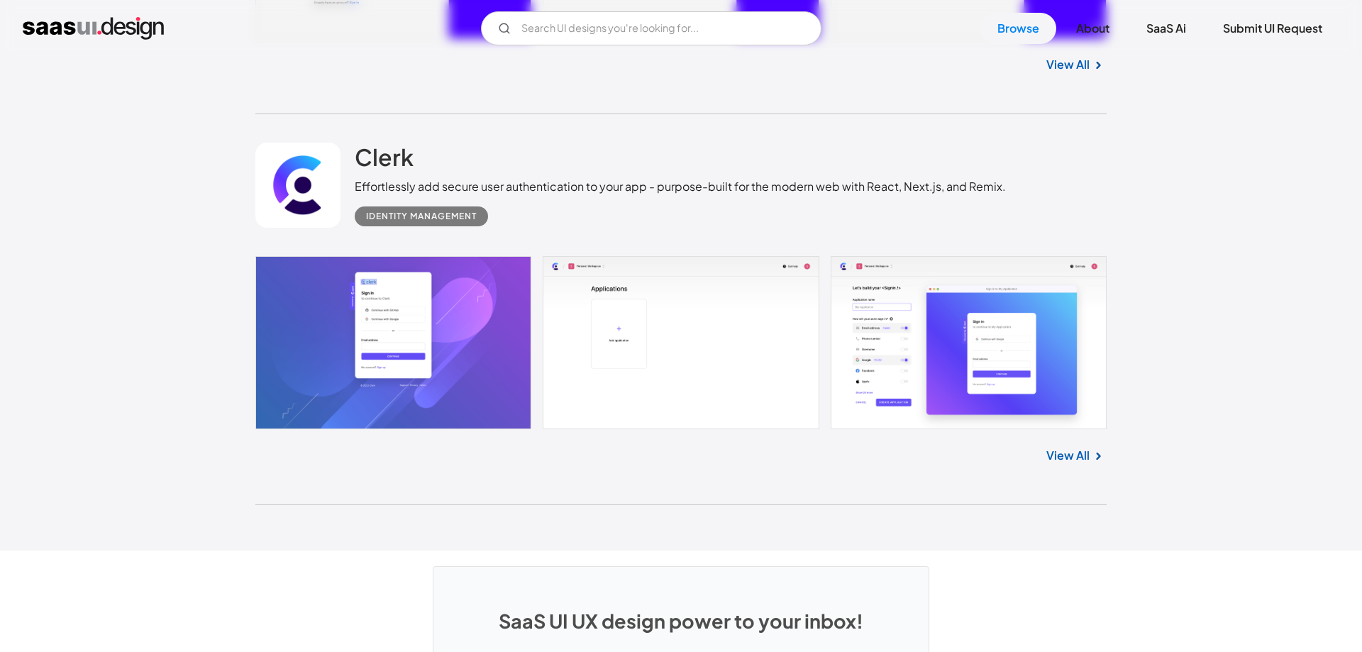
click at [563, 195] on div "Effortlessly add secure user authentication to your app - purpose-built for the…" at bounding box center [680, 186] width 651 height 17
click at [563, 226] on div "Identity Management" at bounding box center [680, 210] width 651 height 31
click at [569, 195] on div "Effortlessly add secure user authentication to your app - purpose-built for the…" at bounding box center [680, 186] width 651 height 17
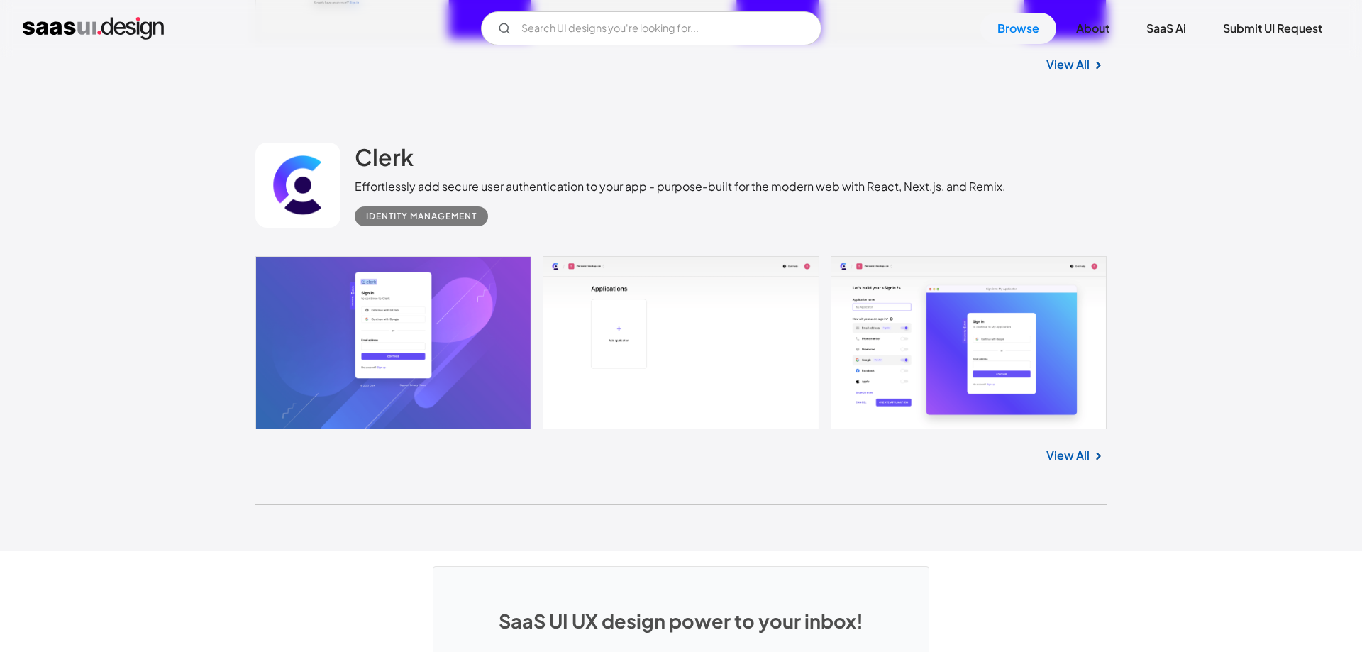
click at [569, 195] on div "Effortlessly add secure user authentication to your app - purpose-built for the…" at bounding box center [680, 186] width 651 height 17
click at [565, 226] on div "Identity Management" at bounding box center [680, 210] width 651 height 31
click at [570, 195] on div "Effortlessly add secure user authentication to your app - purpose-built for the…" at bounding box center [680, 186] width 651 height 17
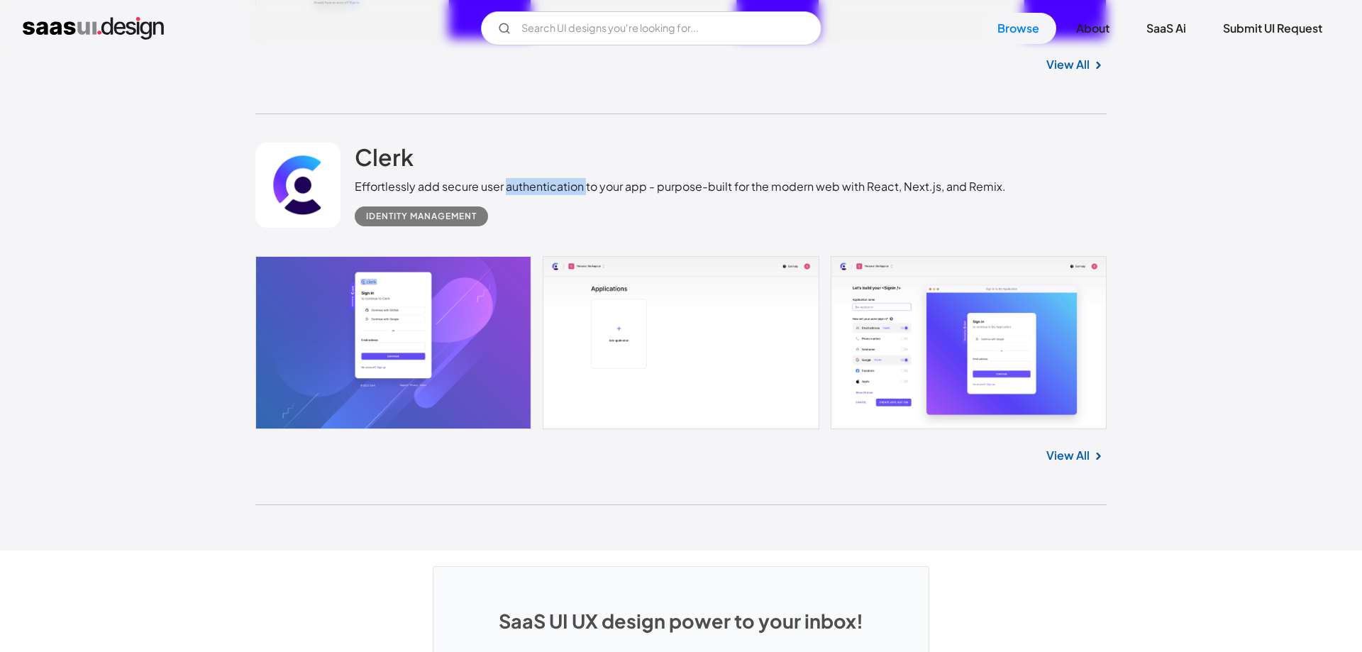
click at [570, 195] on div "Effortlessly add secure user authentication to your app - purpose-built for the…" at bounding box center [680, 186] width 651 height 17
click at [570, 226] on div "Identity Management" at bounding box center [680, 210] width 651 height 31
click at [574, 195] on div "Effortlessly add secure user authentication to your app - purpose-built for the…" at bounding box center [680, 186] width 651 height 17
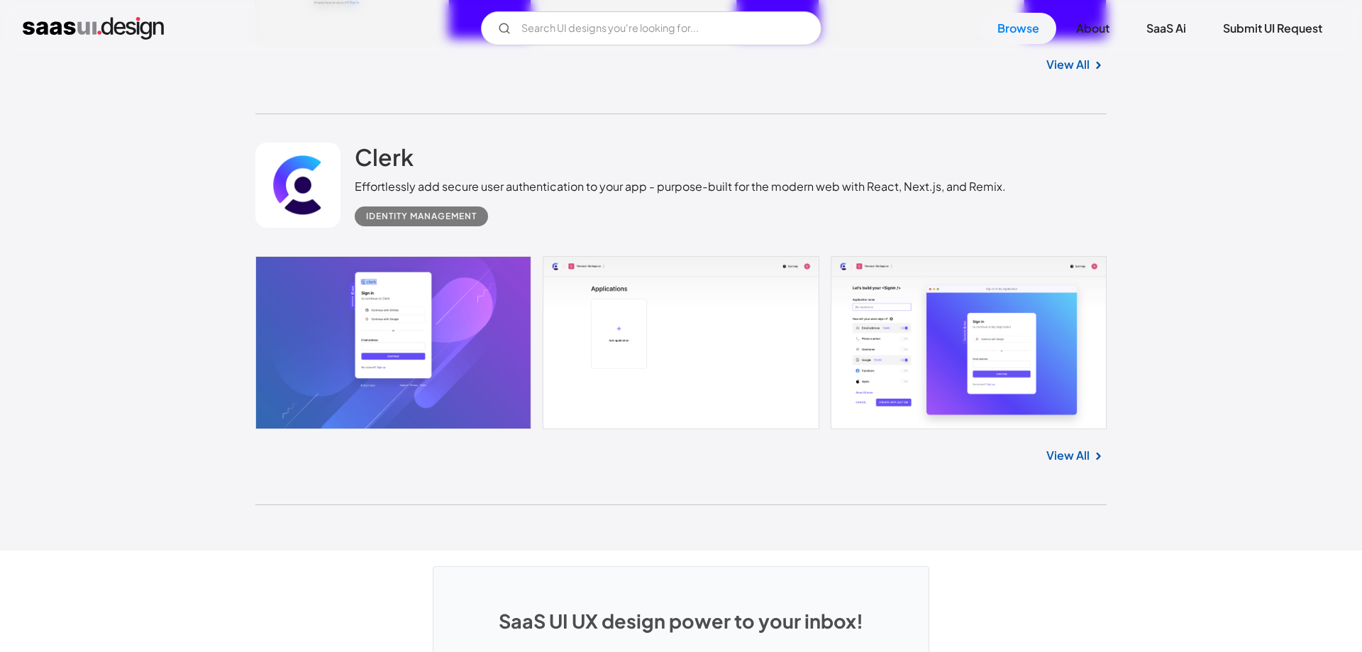
click at [574, 195] on div "Effortlessly add secure user authentication to your app - purpose-built for the…" at bounding box center [680, 186] width 651 height 17
click at [574, 226] on div "Identity Management" at bounding box center [680, 210] width 651 height 31
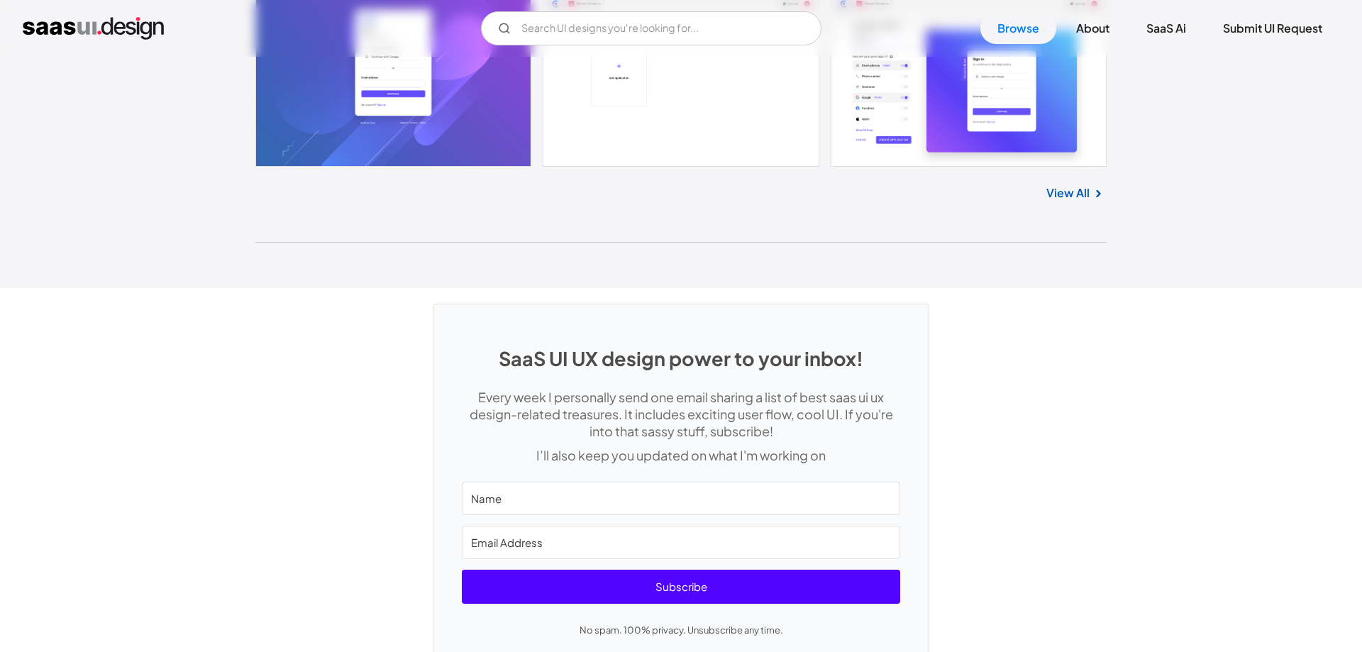
scroll to position [37852, 0]
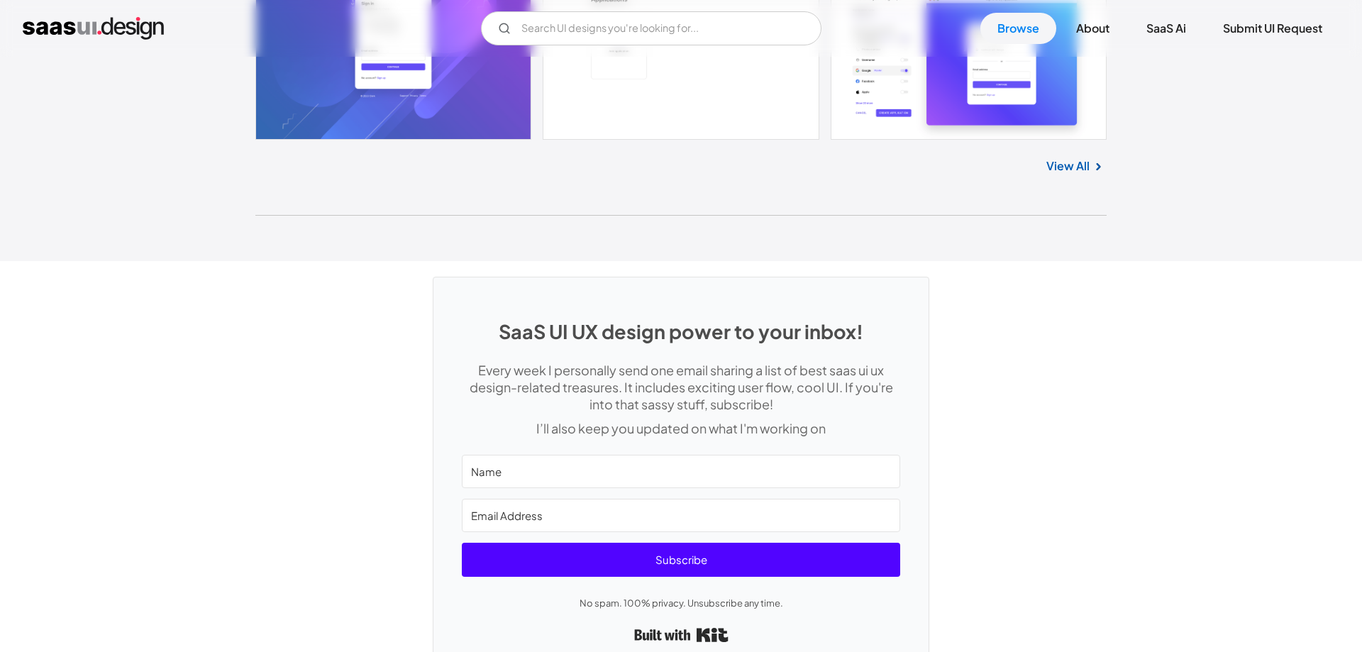
click at [563, 343] on h1 "SaaS UI UX design power to your inbox!" at bounding box center [681, 331] width 439 height 23
click at [563, 413] on p "Every week I personally send one email sharing a list of best saas ui ux design…" at bounding box center [681, 387] width 439 height 51
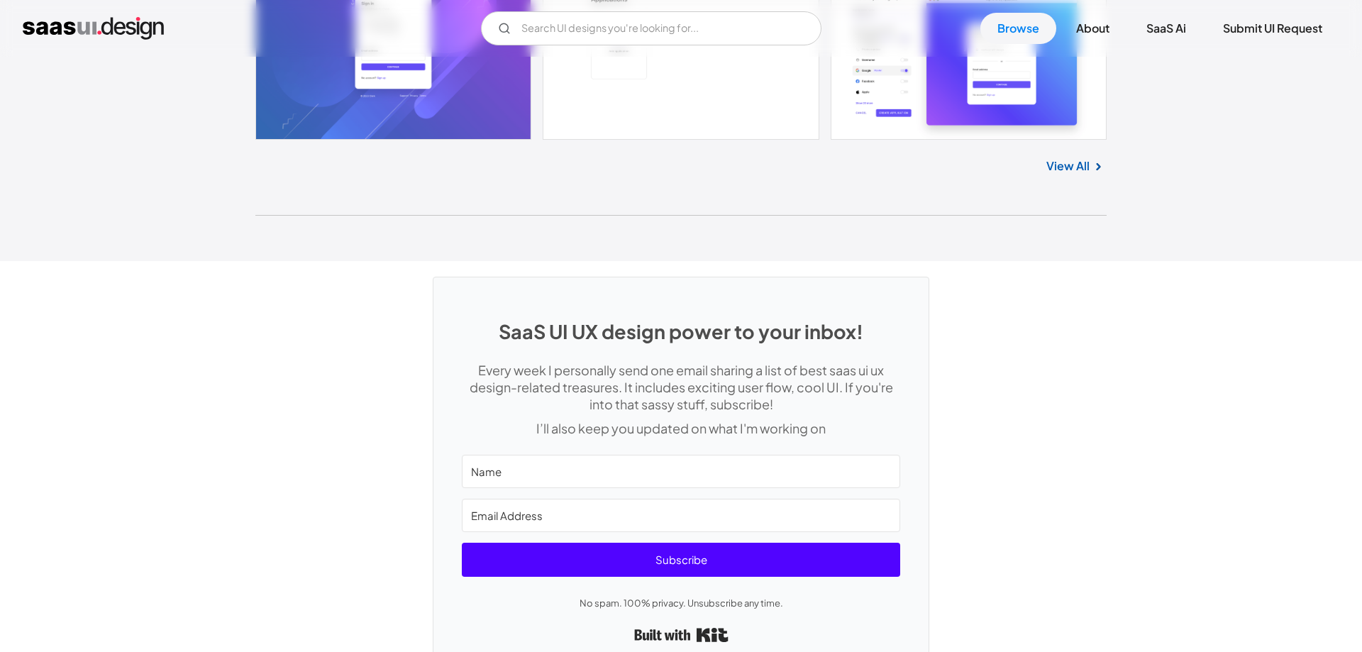
click at [563, 413] on p "Every week I personally send one email sharing a list of best saas ui ux design…" at bounding box center [681, 387] width 439 height 51
click at [574, 474] on div "SaaS UI UX design power to your inbox! Every week I personally send one email s…" at bounding box center [681, 476] width 495 height 399
click at [517, 437] on p "I’ll also keep you updated on what I'm working on" at bounding box center [681, 428] width 439 height 17
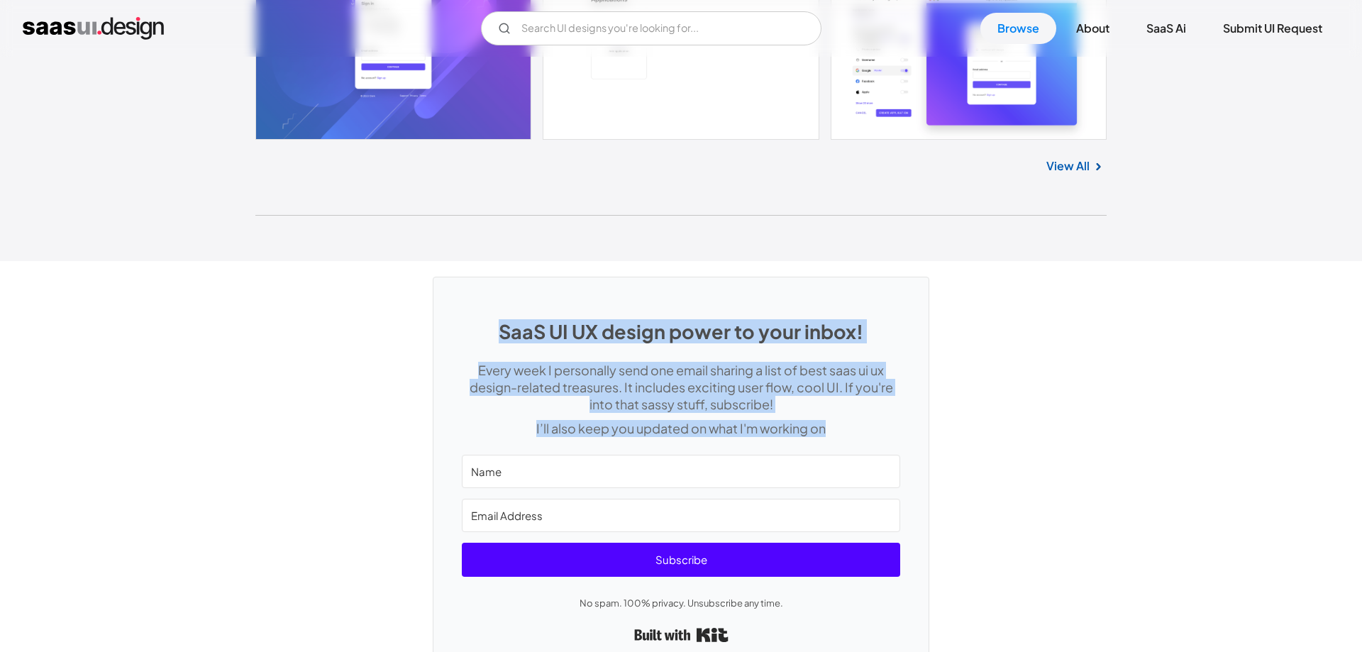
drag, startPoint x: 489, startPoint y: 341, endPoint x: 858, endPoint y: 475, distance: 392.6
click at [858, 475] on div "SaaS UI UX design power to your inbox! Every week I personally send one email s…" at bounding box center [681, 476] width 495 height 399
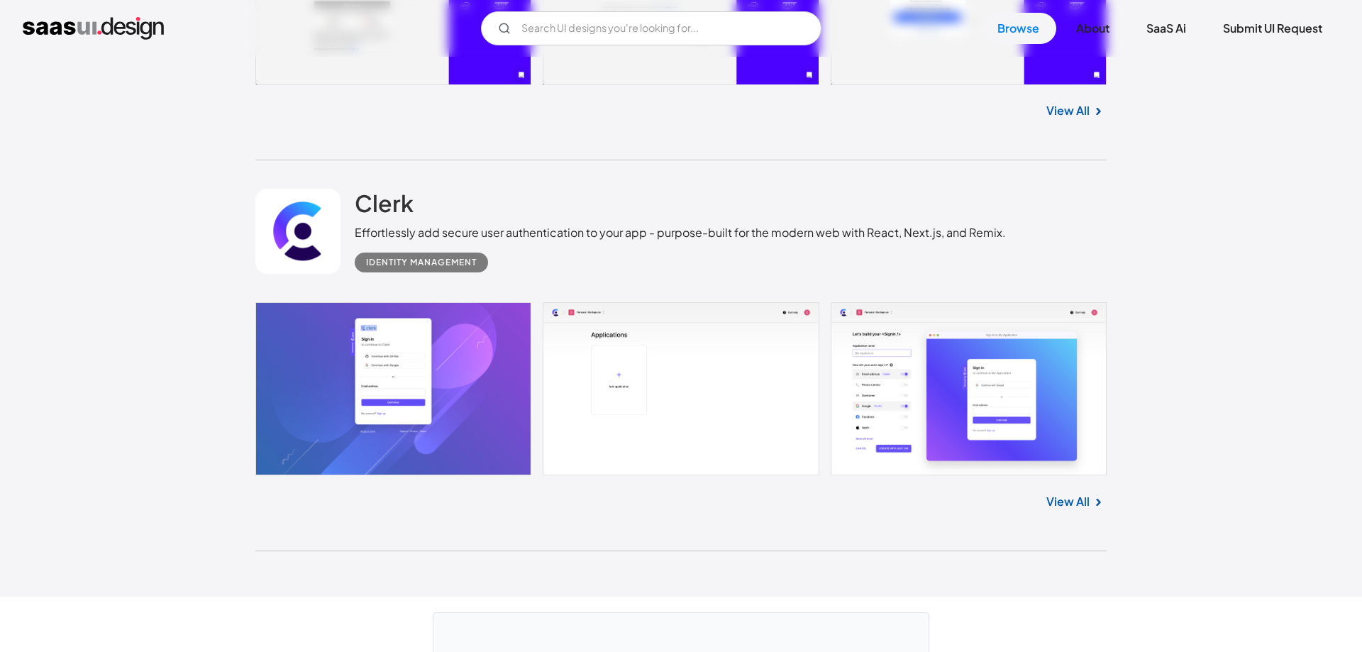
scroll to position [37456, 0]
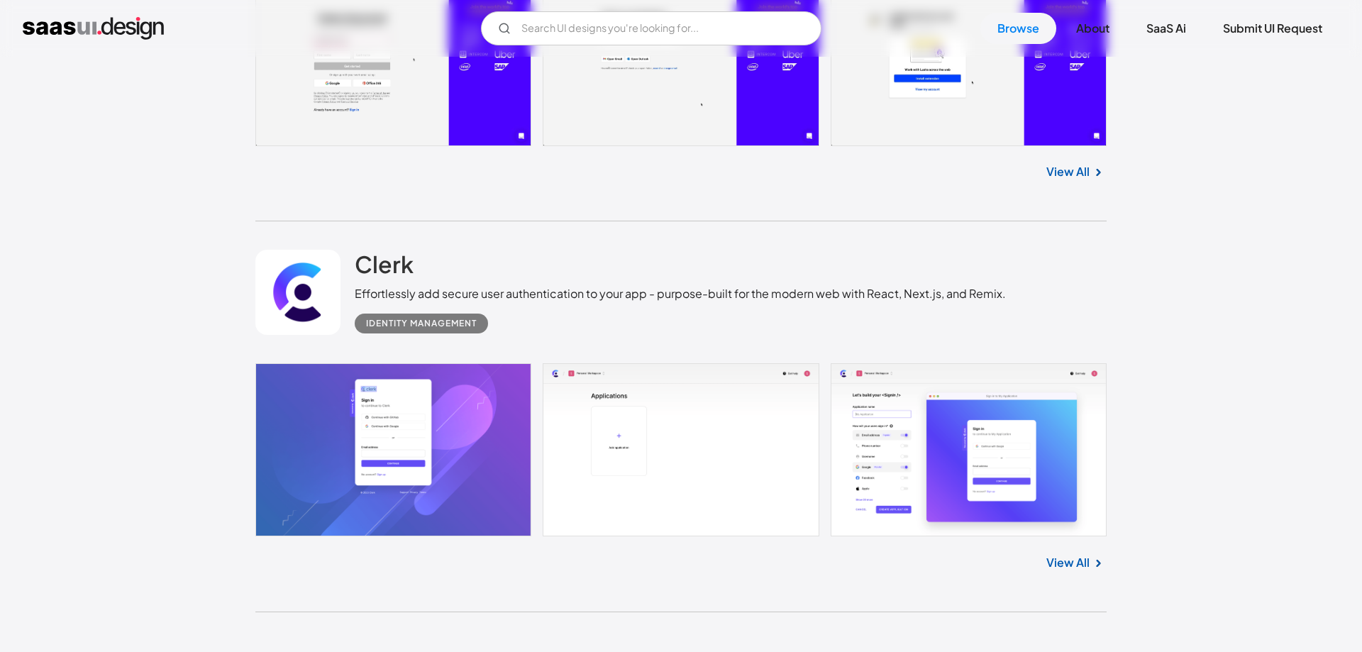
click at [426, 302] on div "Effortlessly add secure user authentication to your app - purpose-built for the…" at bounding box center [680, 293] width 651 height 17
click at [399, 302] on div "Effortlessly add secure user authentication to your app - purpose-built for the…" at bounding box center [680, 293] width 651 height 17
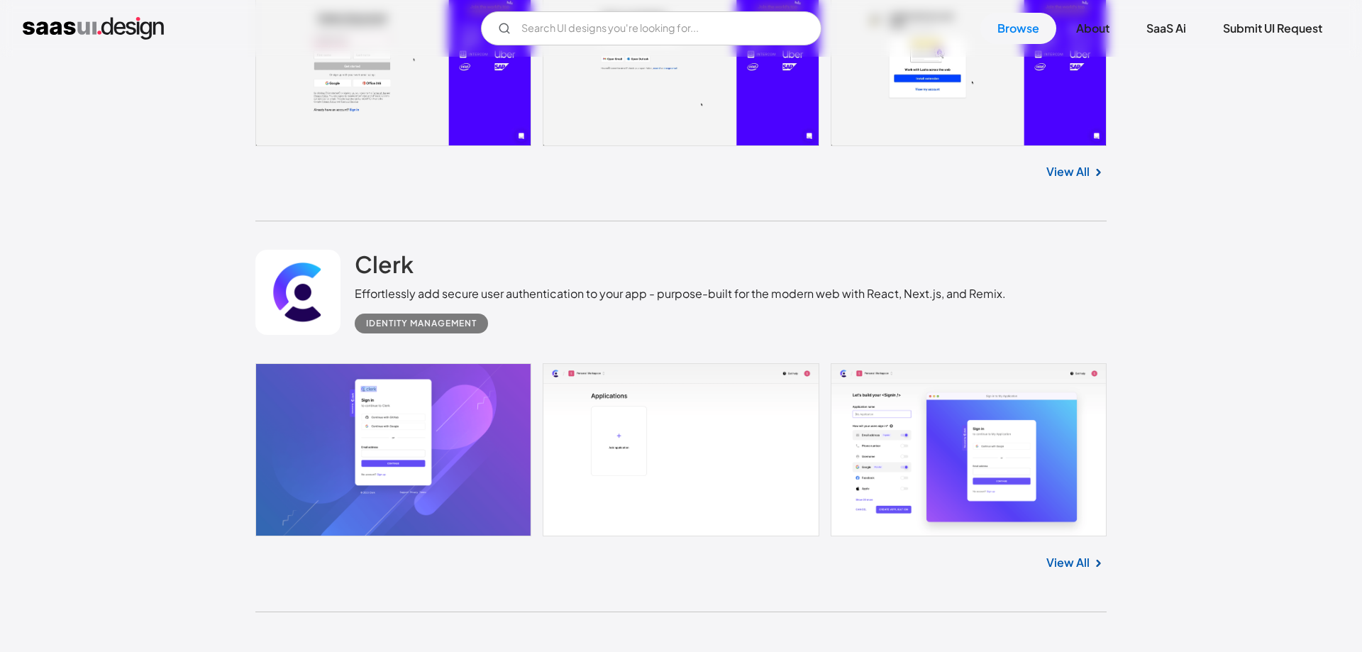
click at [399, 302] on div "Effortlessly add secure user authentication to your app - purpose-built for the…" at bounding box center [680, 293] width 651 height 17
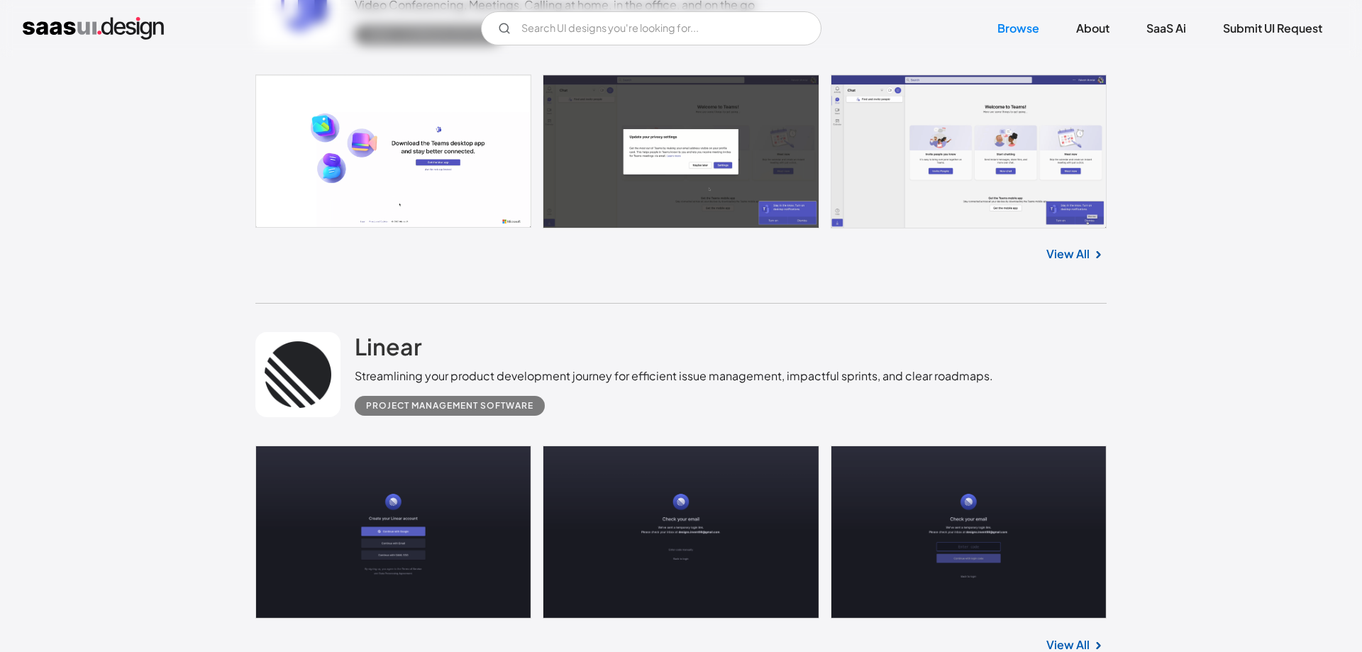
scroll to position [36153, 0]
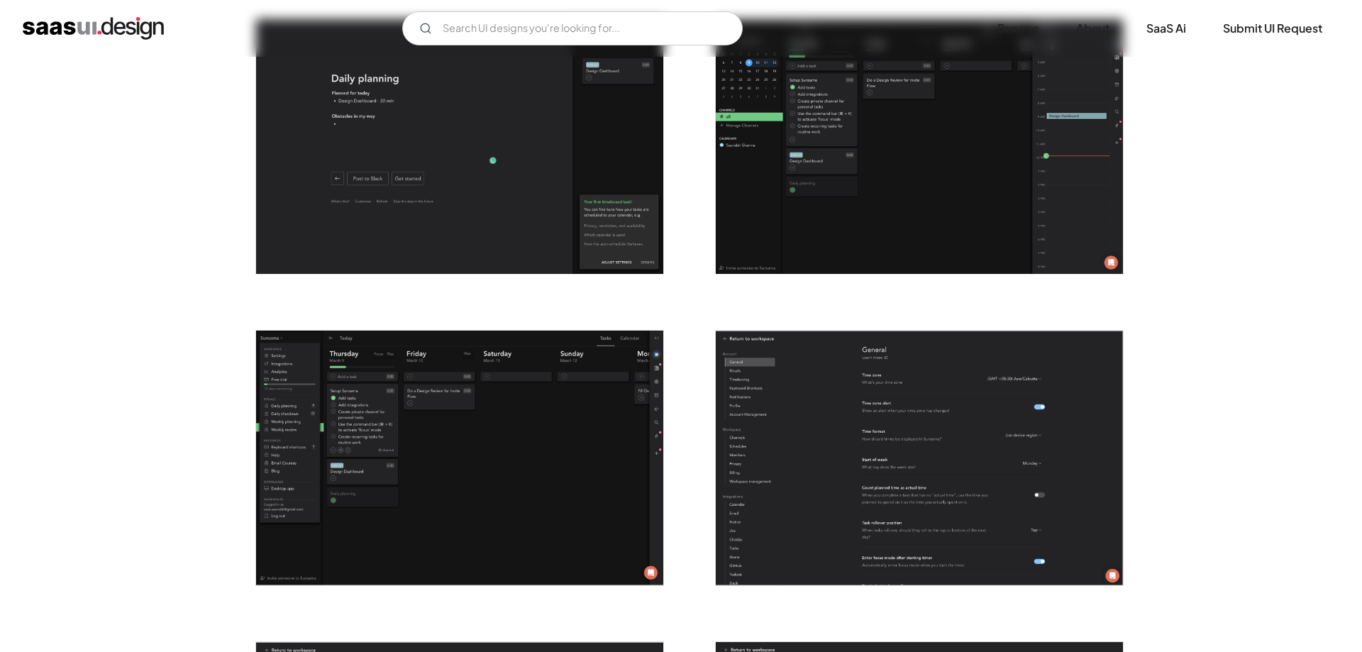
scroll to position [2895, 0]
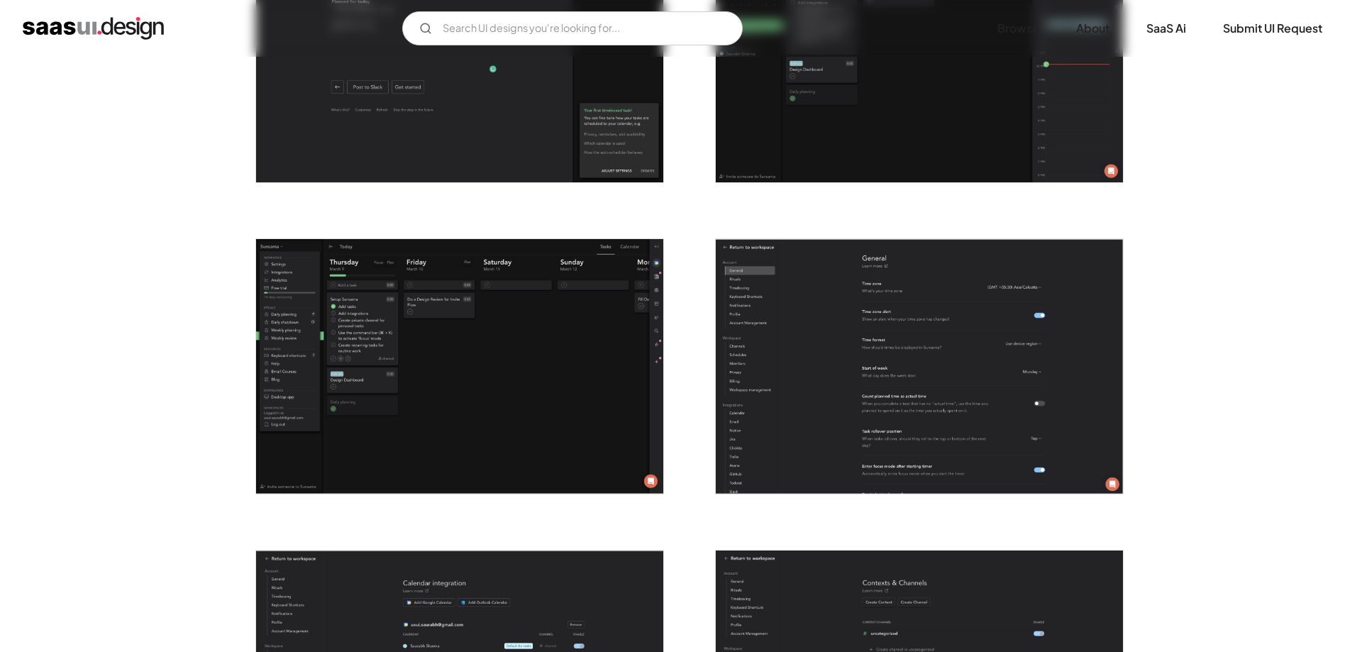
click at [577, 423] on img "open lightbox" at bounding box center [459, 366] width 407 height 255
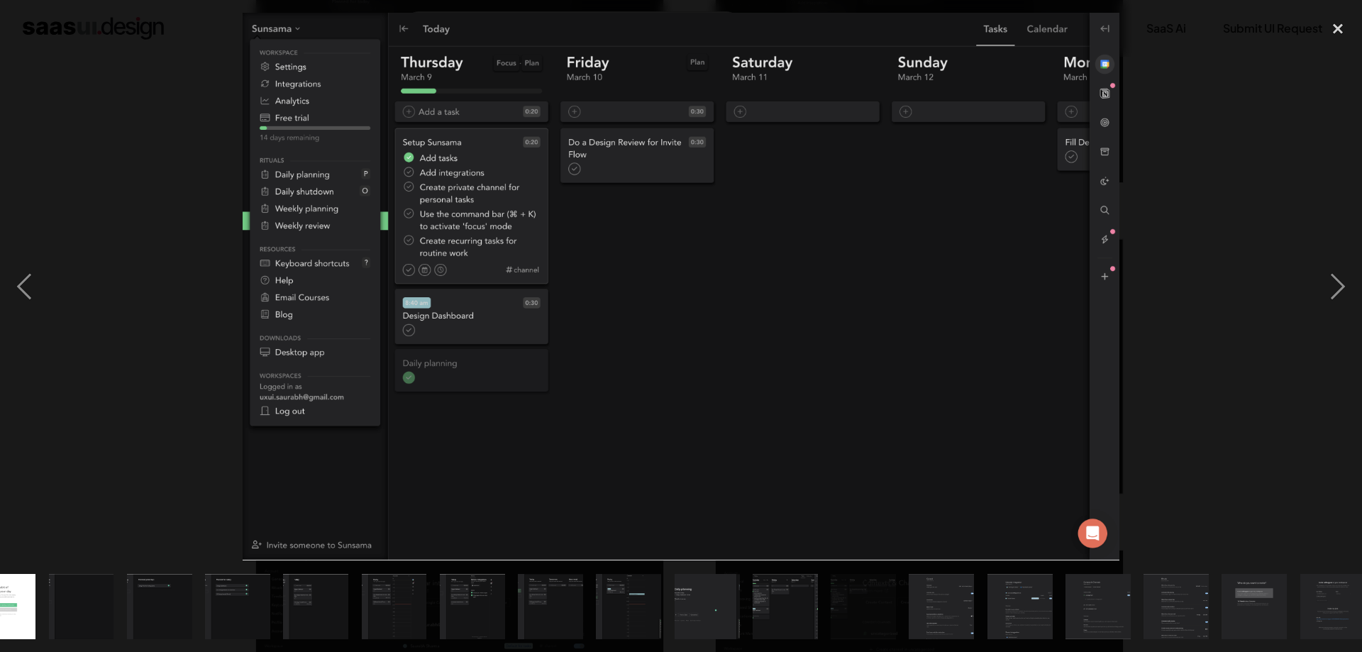
scroll to position [0, 607]
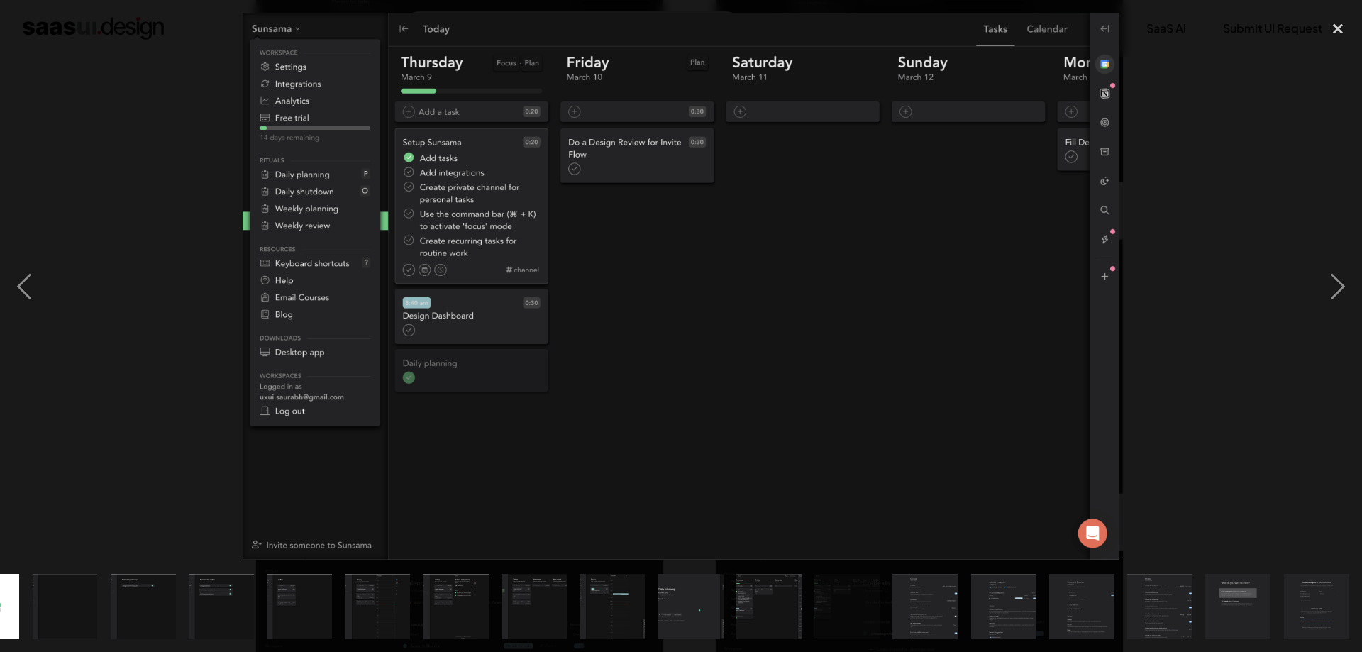
click at [139, 432] on div at bounding box center [681, 287] width 1362 height 548
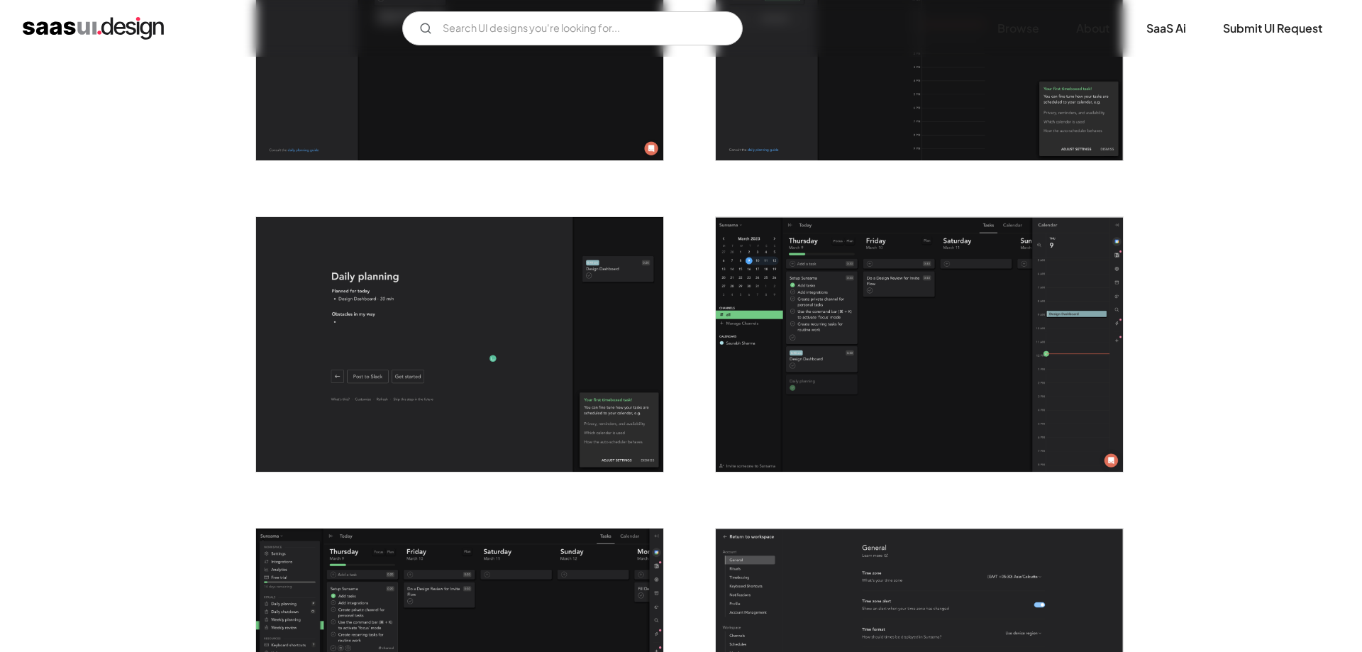
scroll to position [2388, 0]
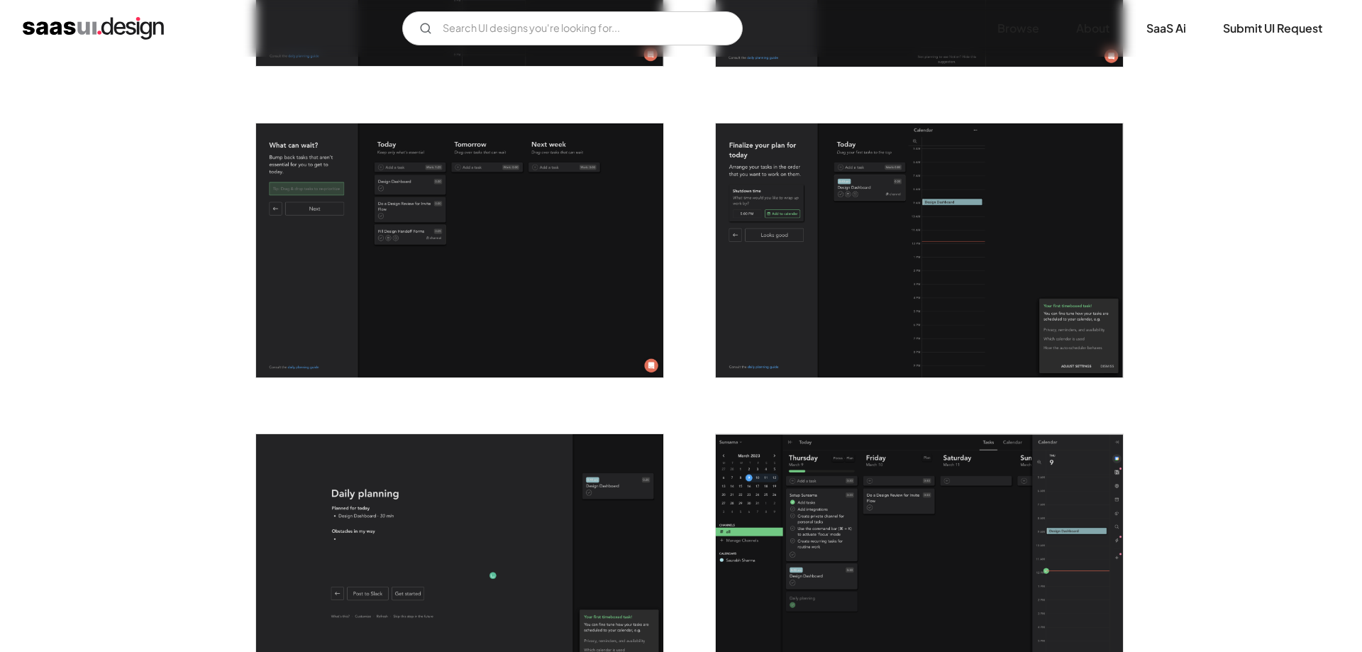
click at [858, 482] on img "open lightbox" at bounding box center [919, 561] width 407 height 255
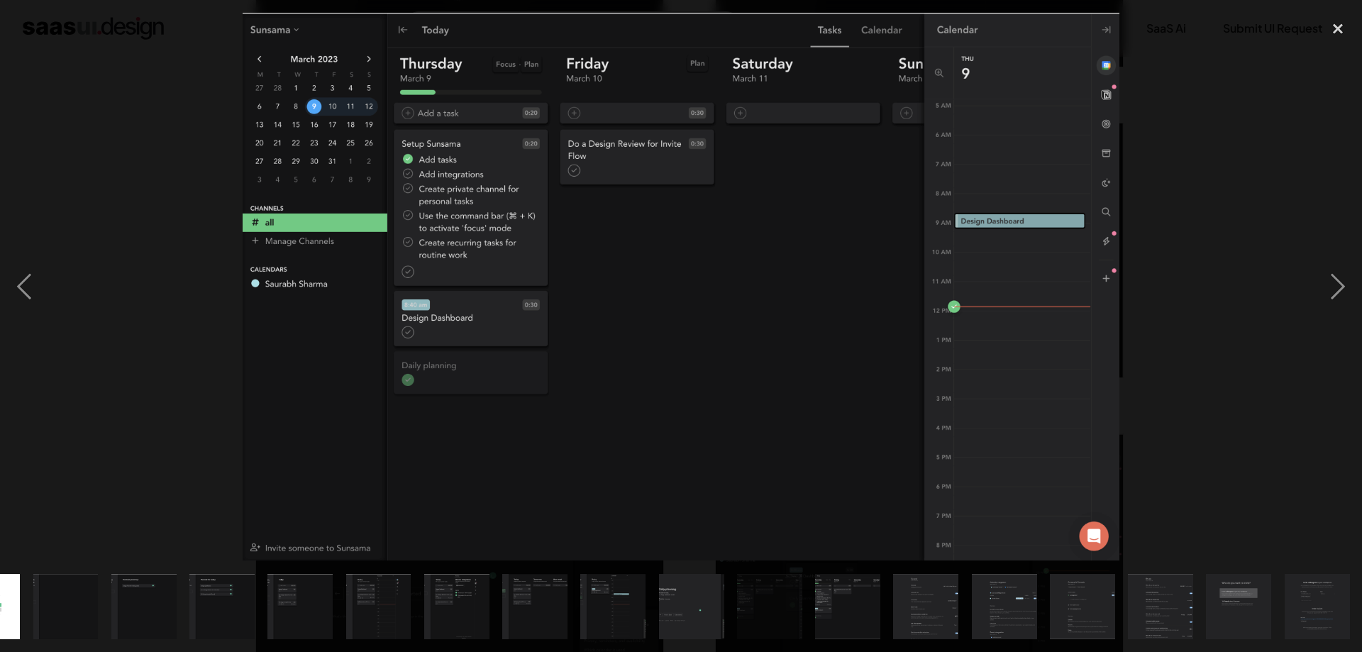
scroll to position [0, 607]
click at [154, 431] on div at bounding box center [681, 287] width 1362 height 548
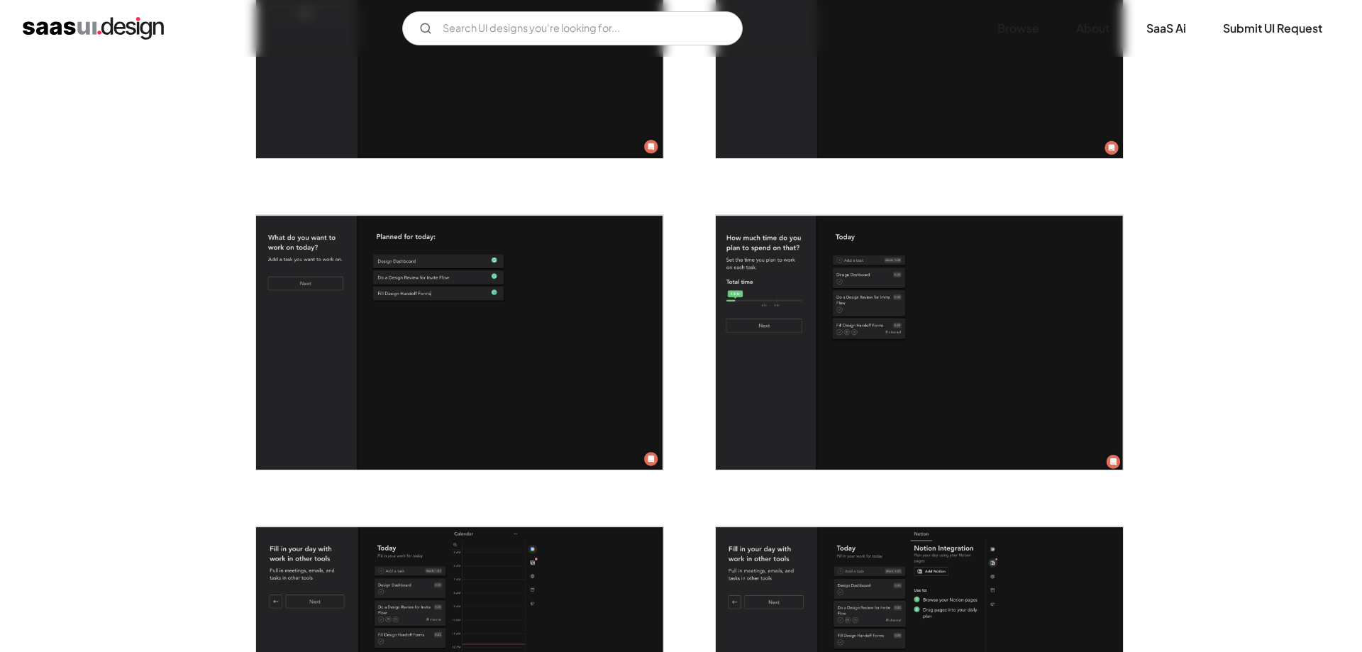
scroll to position [1592, 0]
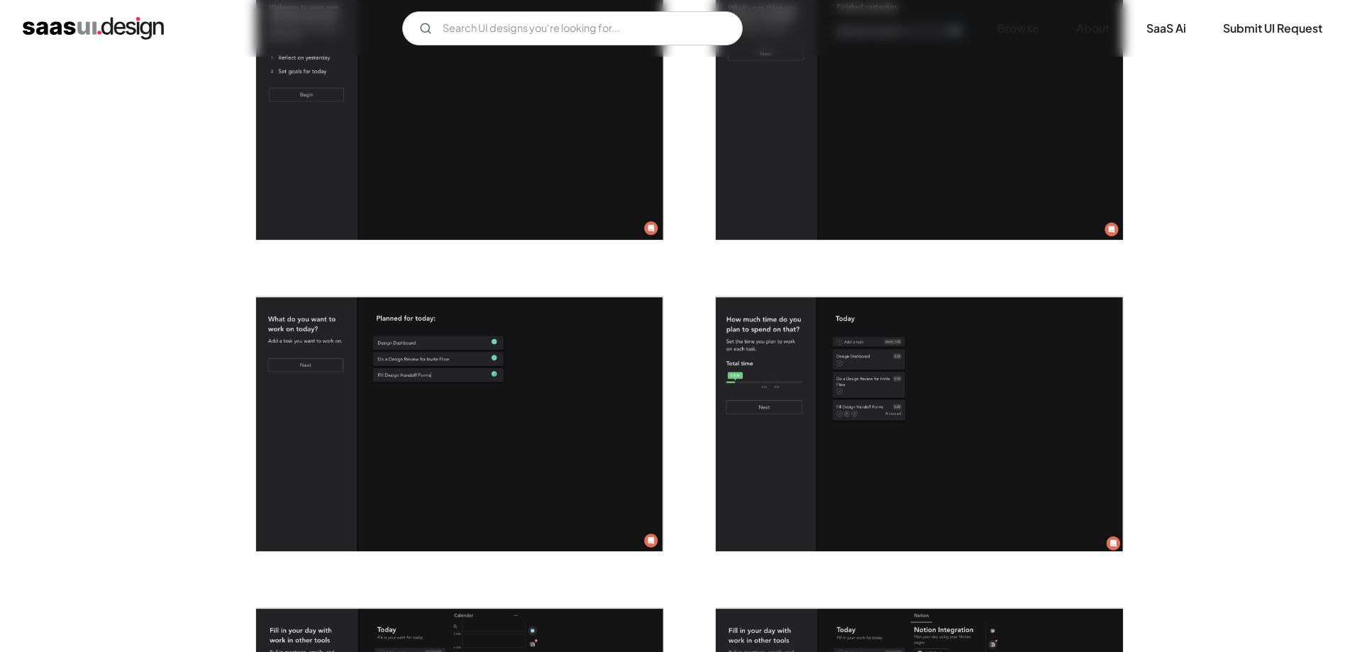
click at [875, 474] on img "open lightbox" at bounding box center [919, 424] width 407 height 255
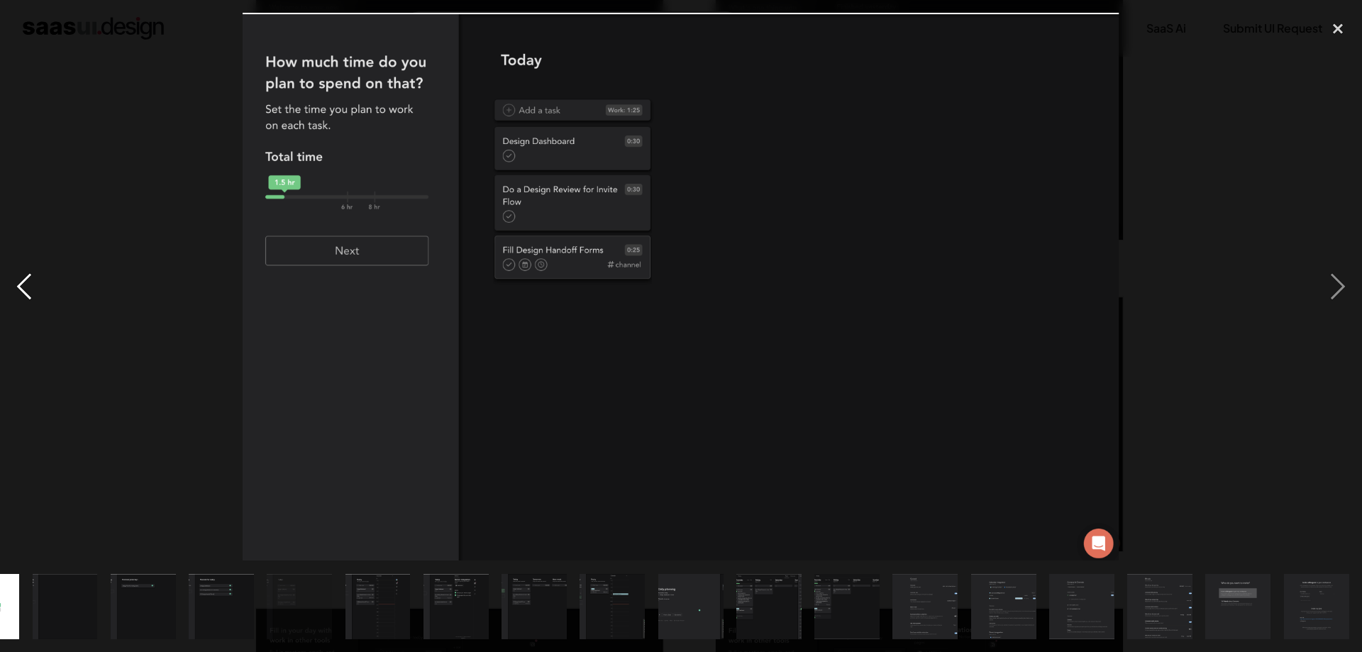
click at [1, 402] on div "previous image" at bounding box center [24, 287] width 48 height 548
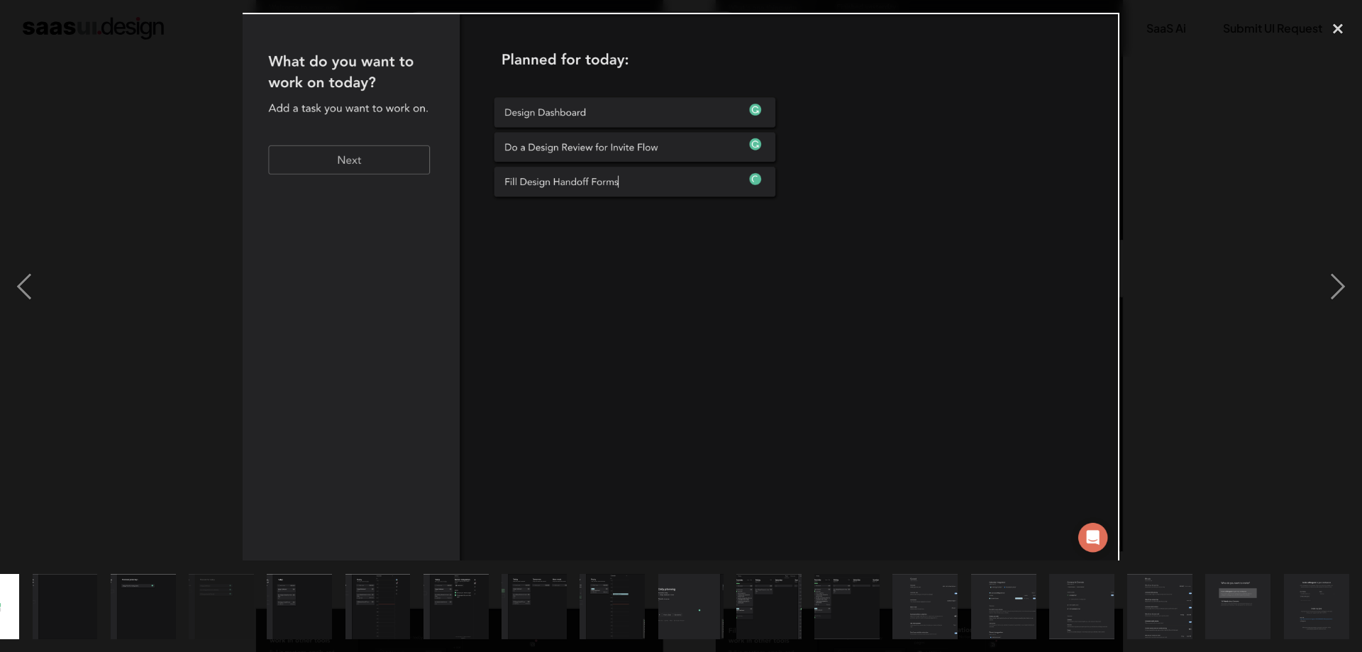
click at [114, 377] on div at bounding box center [681, 287] width 1362 height 548
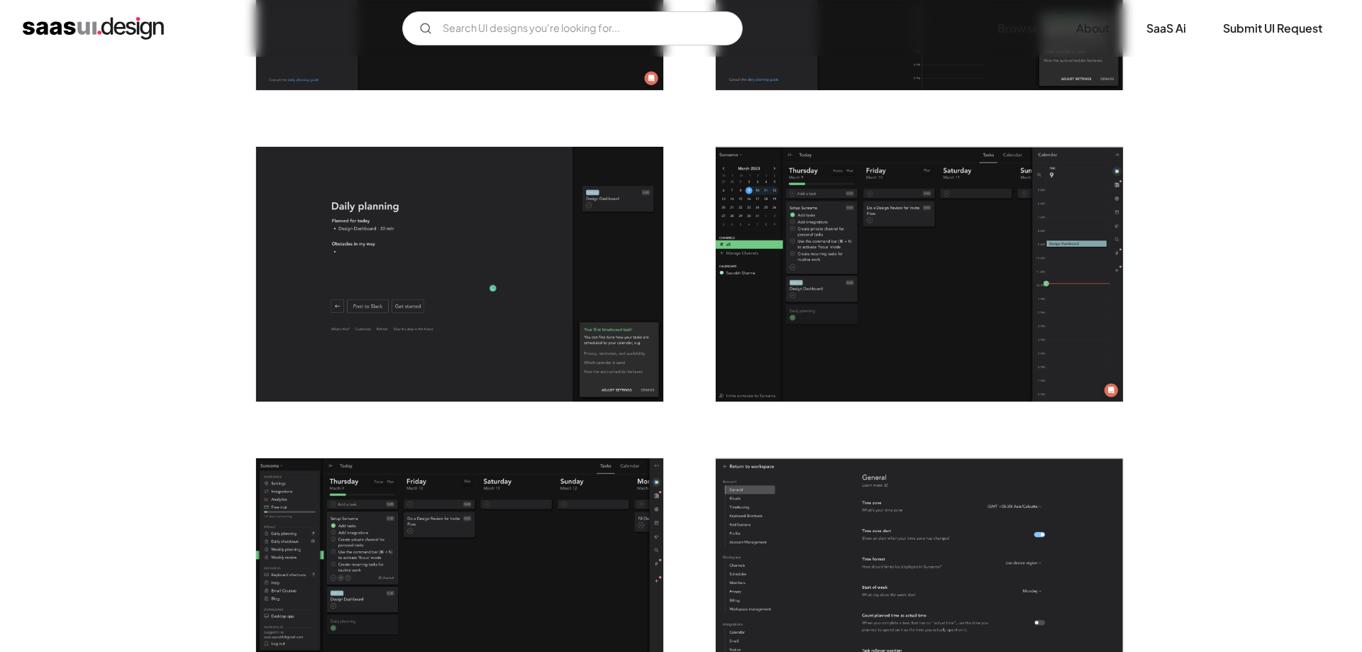
scroll to position [2678, 0]
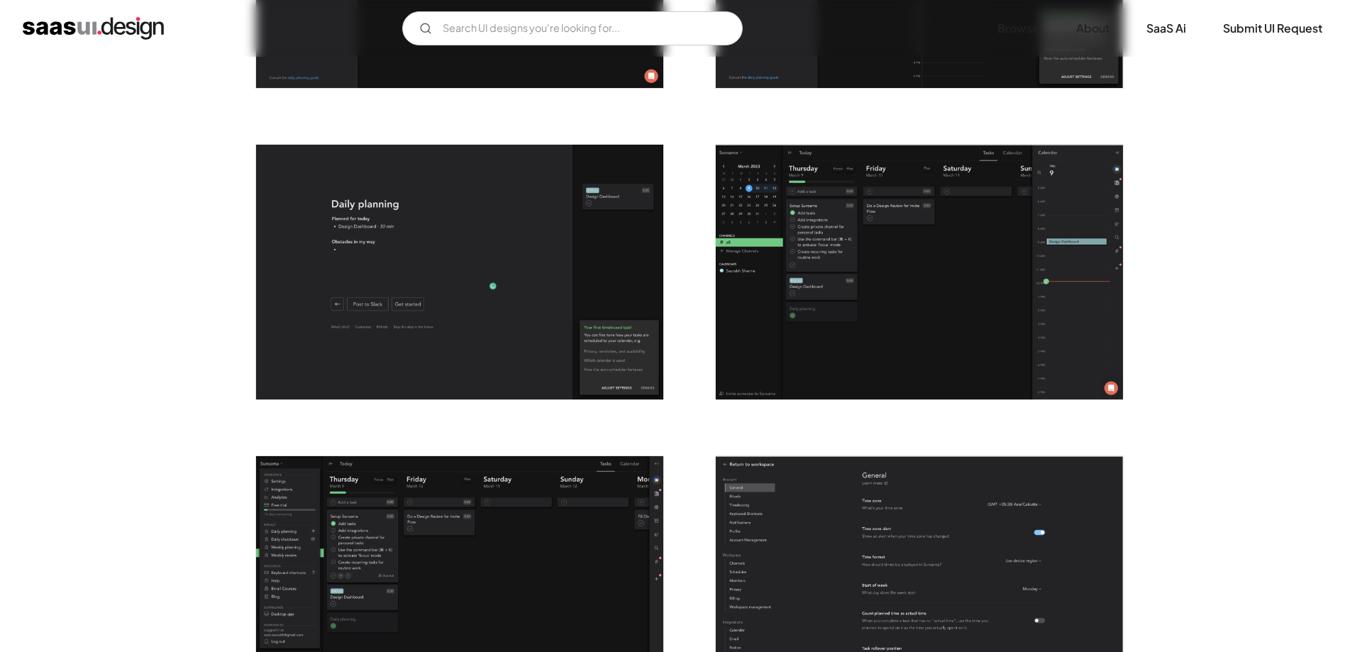
click at [785, 362] on img "open lightbox" at bounding box center [919, 272] width 407 height 255
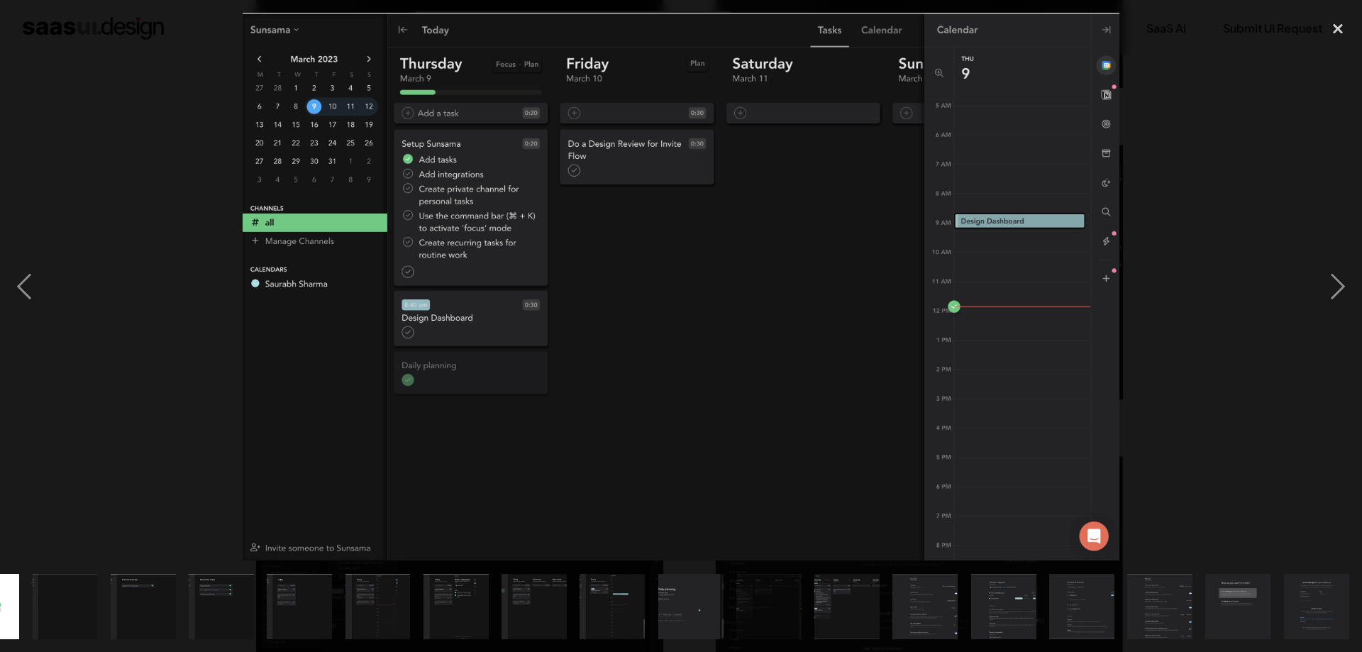
scroll to position [0, 607]
click at [194, 368] on div at bounding box center [681, 287] width 1362 height 548
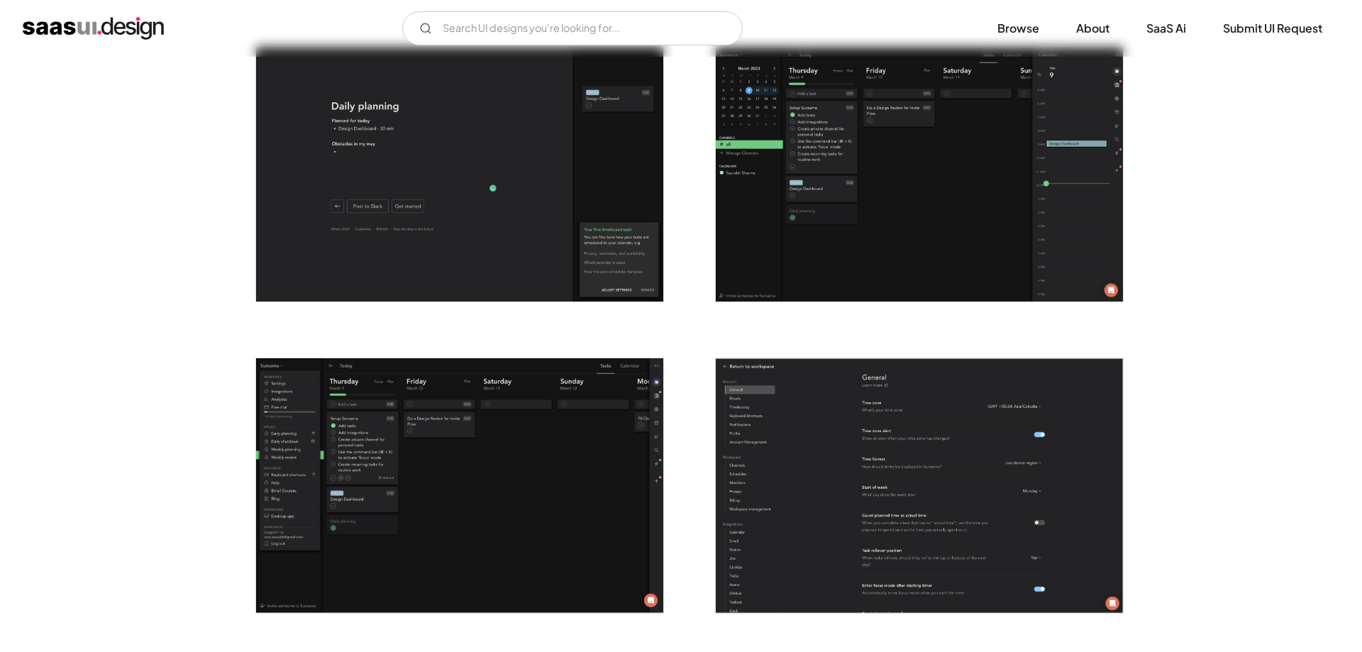
scroll to position [2895, 0]
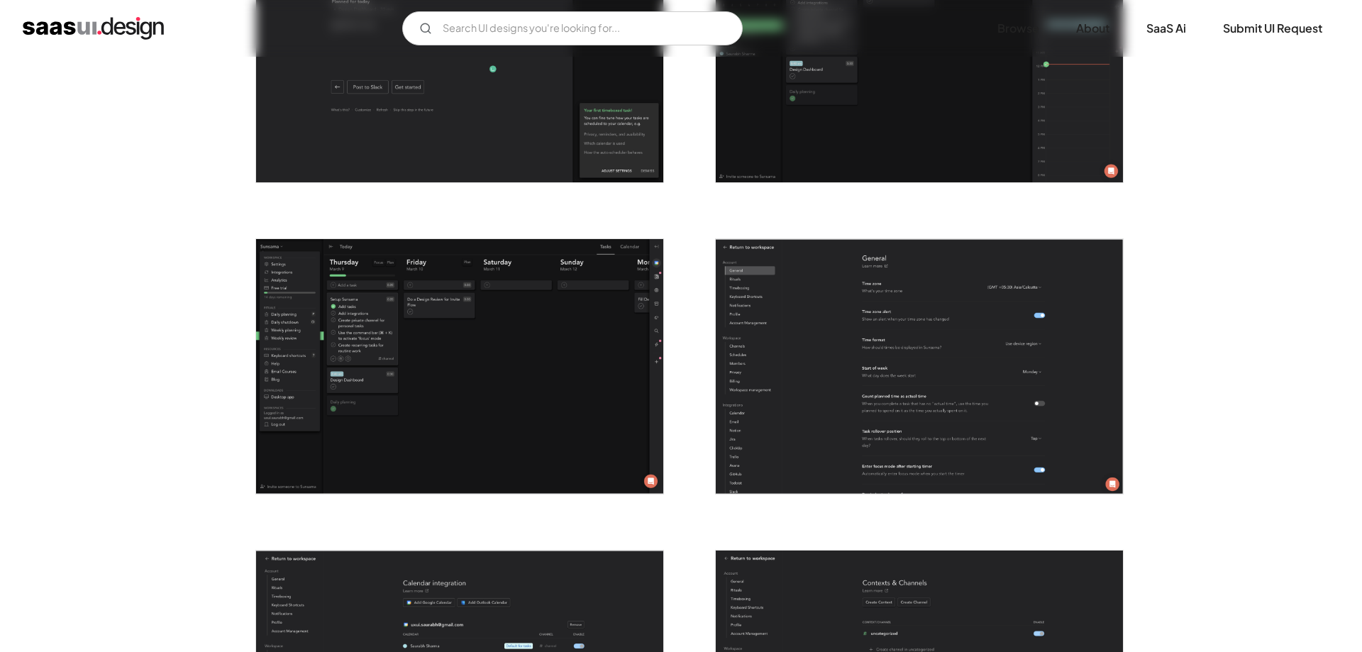
click at [369, 373] on img "open lightbox" at bounding box center [459, 366] width 407 height 255
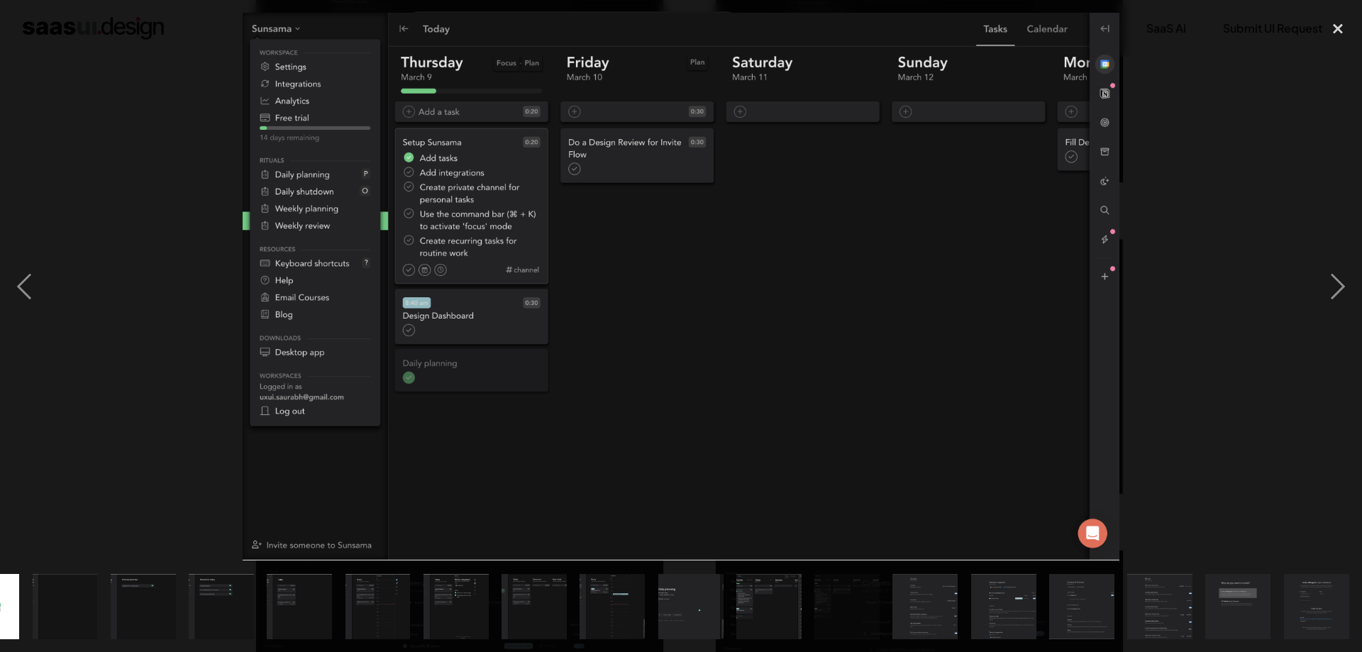
scroll to position [0, 607]
click at [239, 468] on div at bounding box center [681, 287] width 1362 height 548
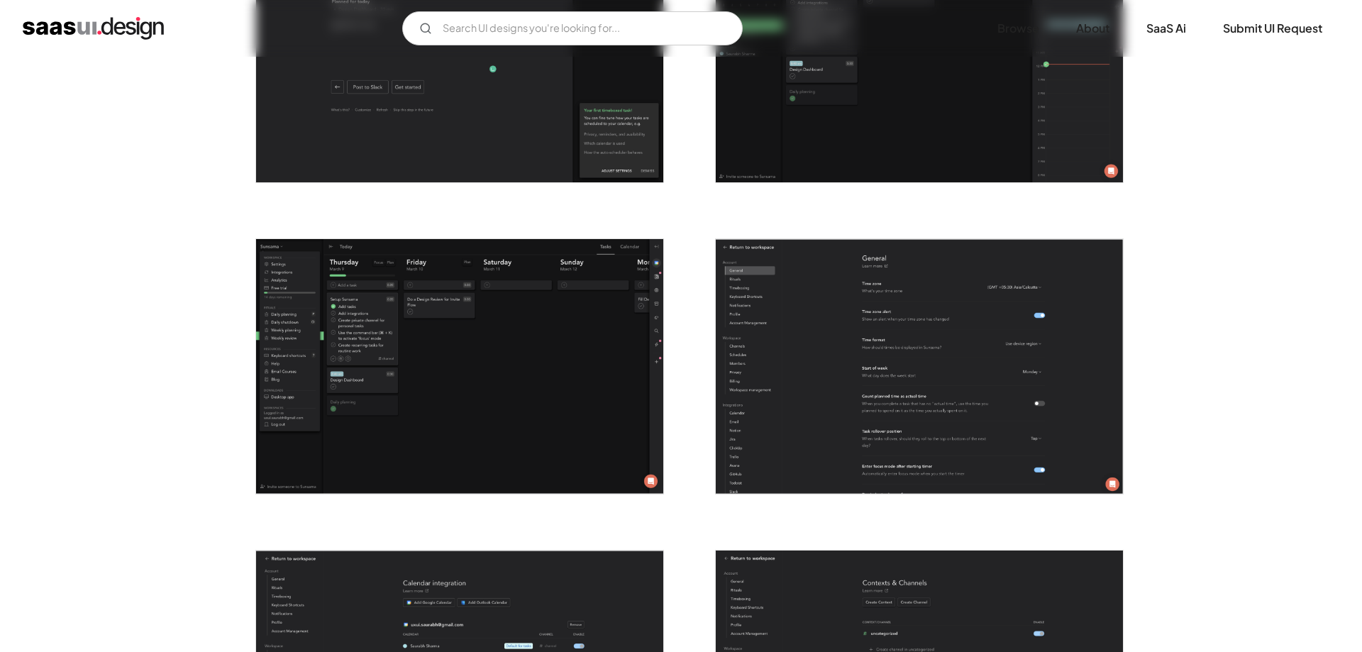
scroll to position [3185, 0]
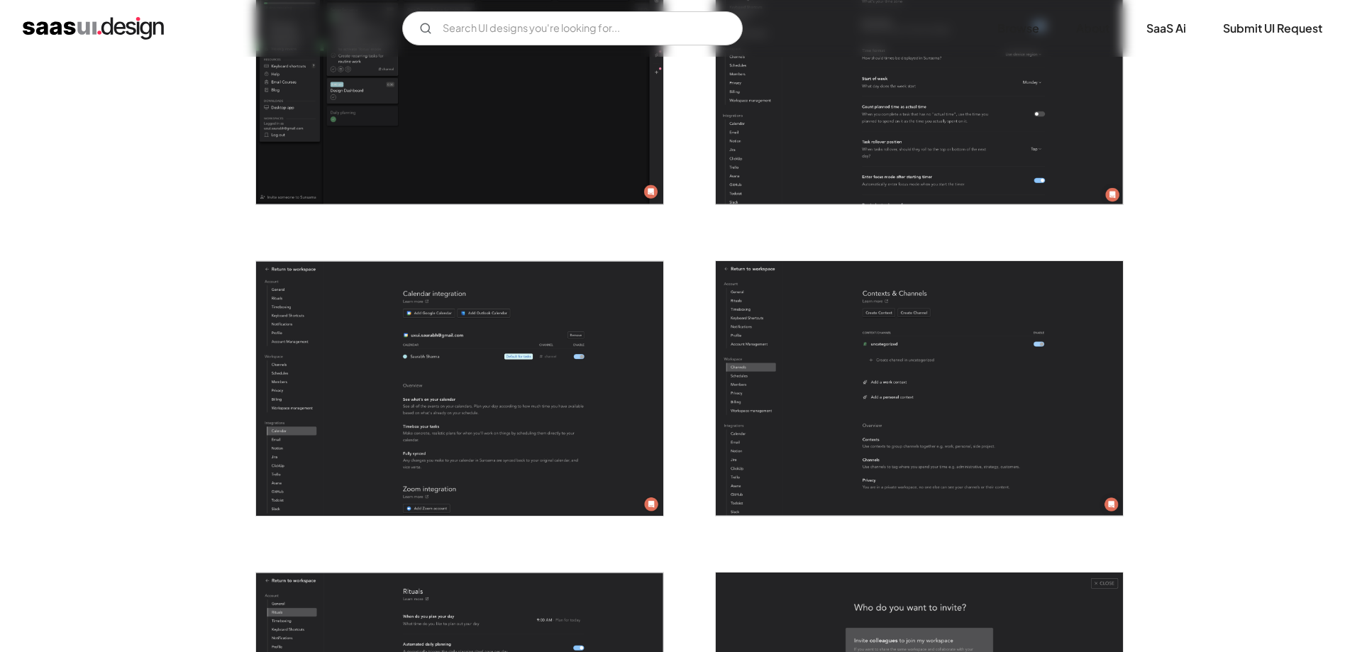
click at [395, 442] on img "open lightbox" at bounding box center [459, 388] width 407 height 255
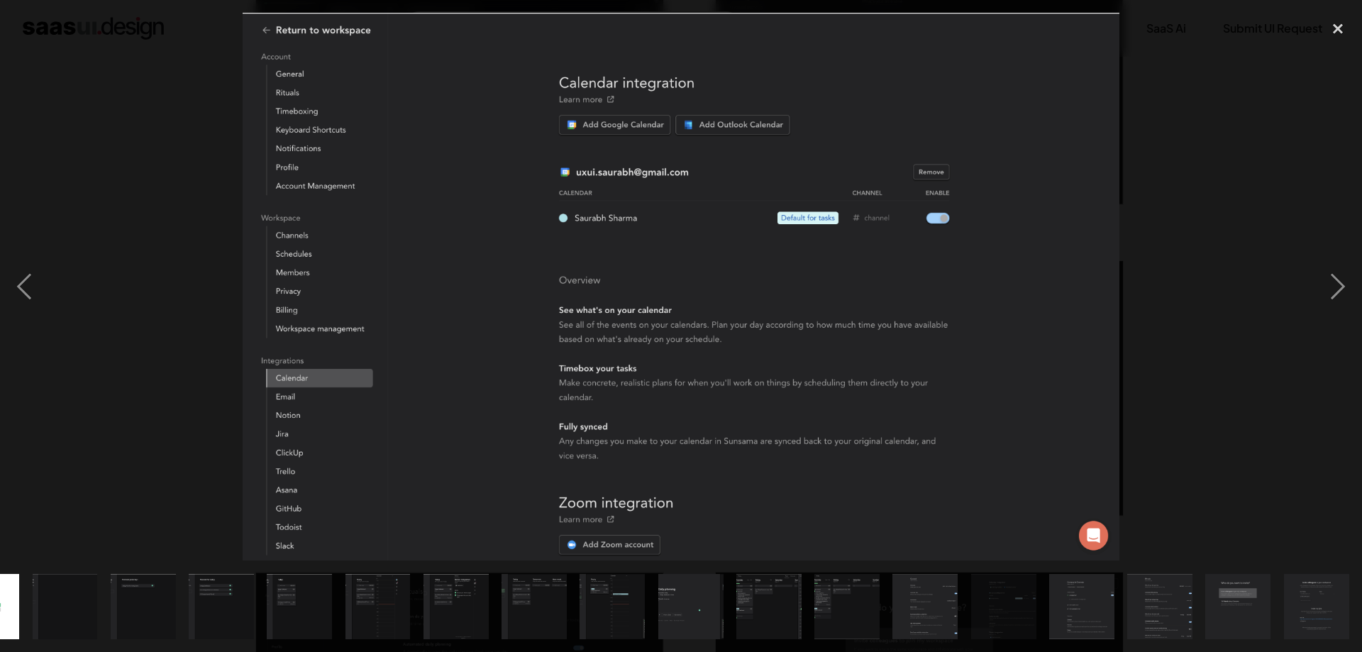
scroll to position [0, 607]
click at [175, 457] on div at bounding box center [681, 287] width 1362 height 548
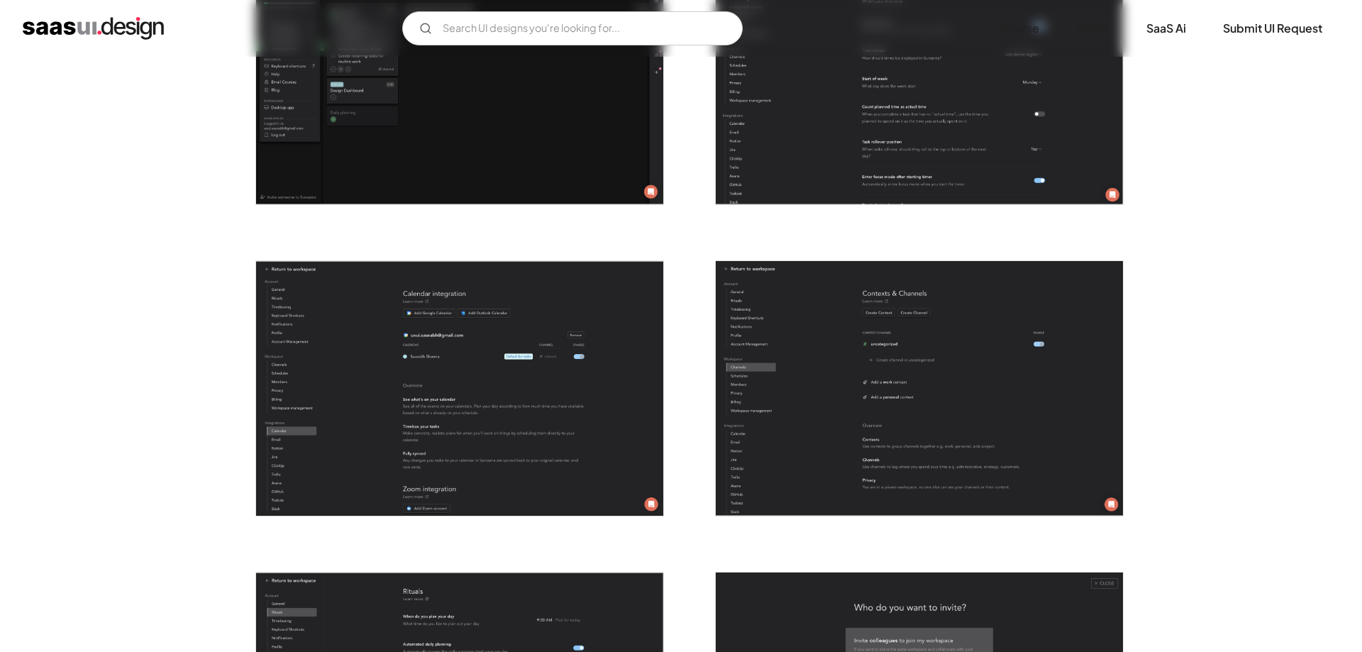
click at [787, 453] on img "open lightbox" at bounding box center [919, 388] width 407 height 255
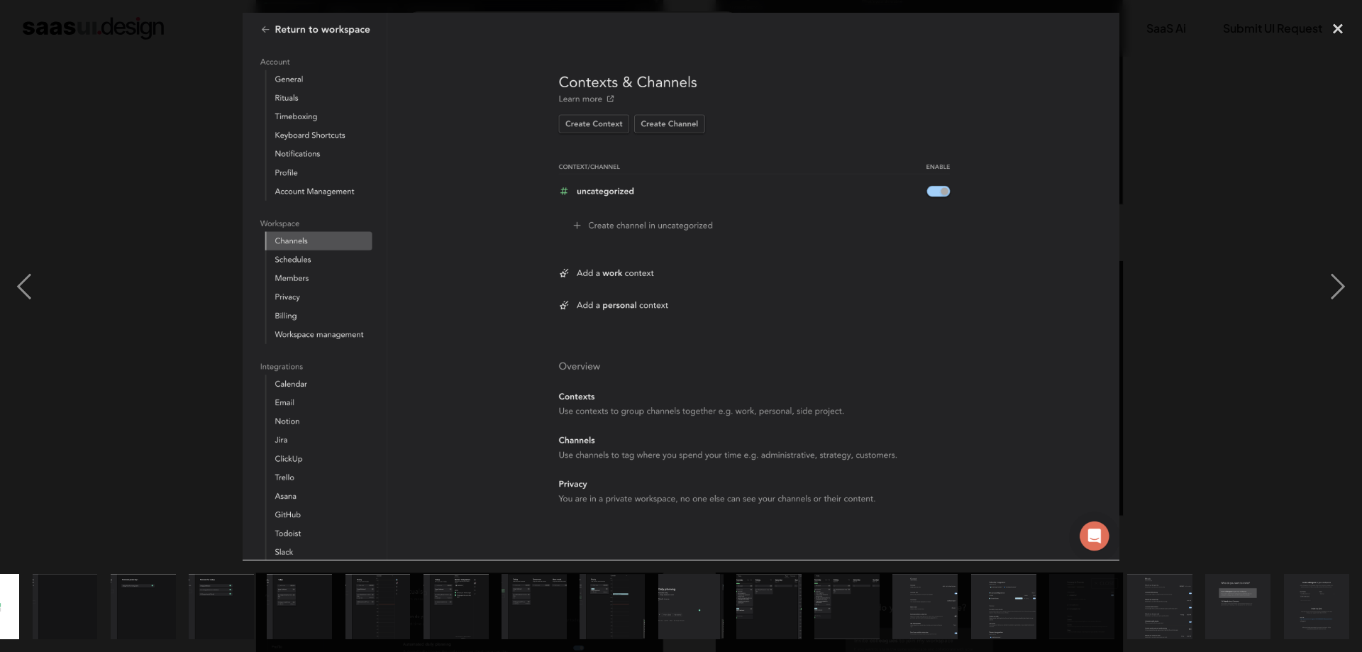
click at [182, 456] on div at bounding box center [681, 287] width 1362 height 548
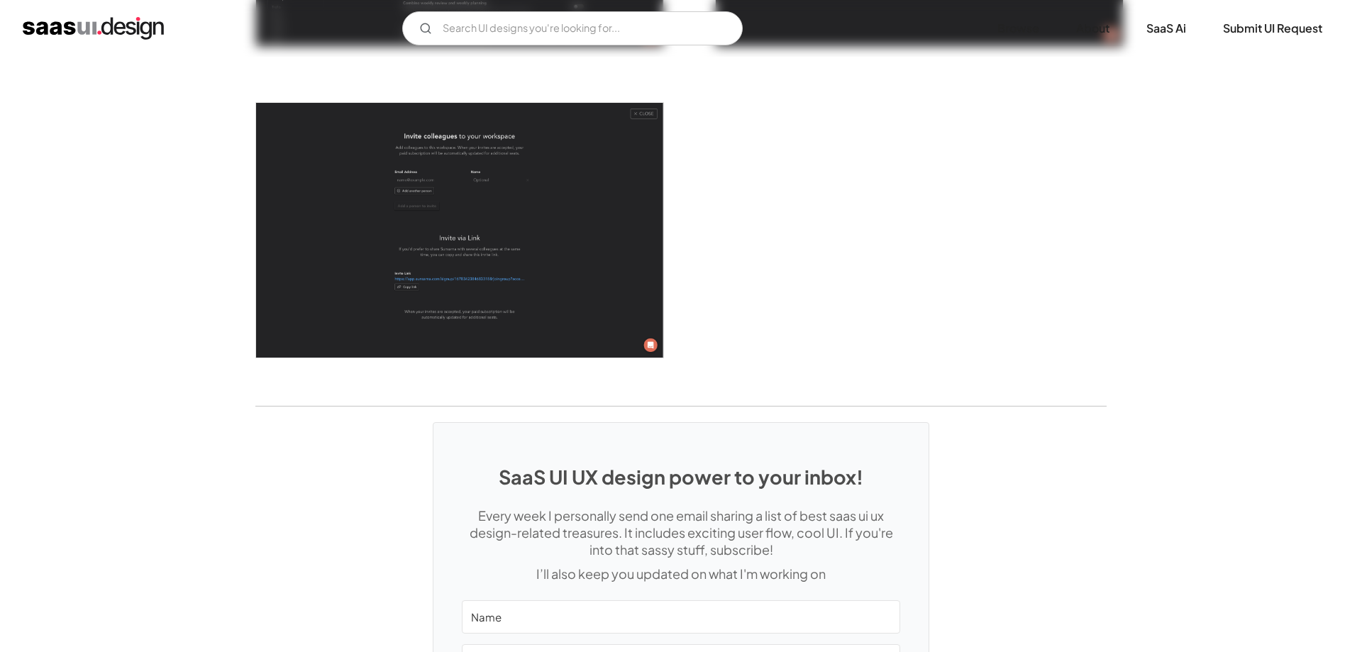
scroll to position [3896, 0]
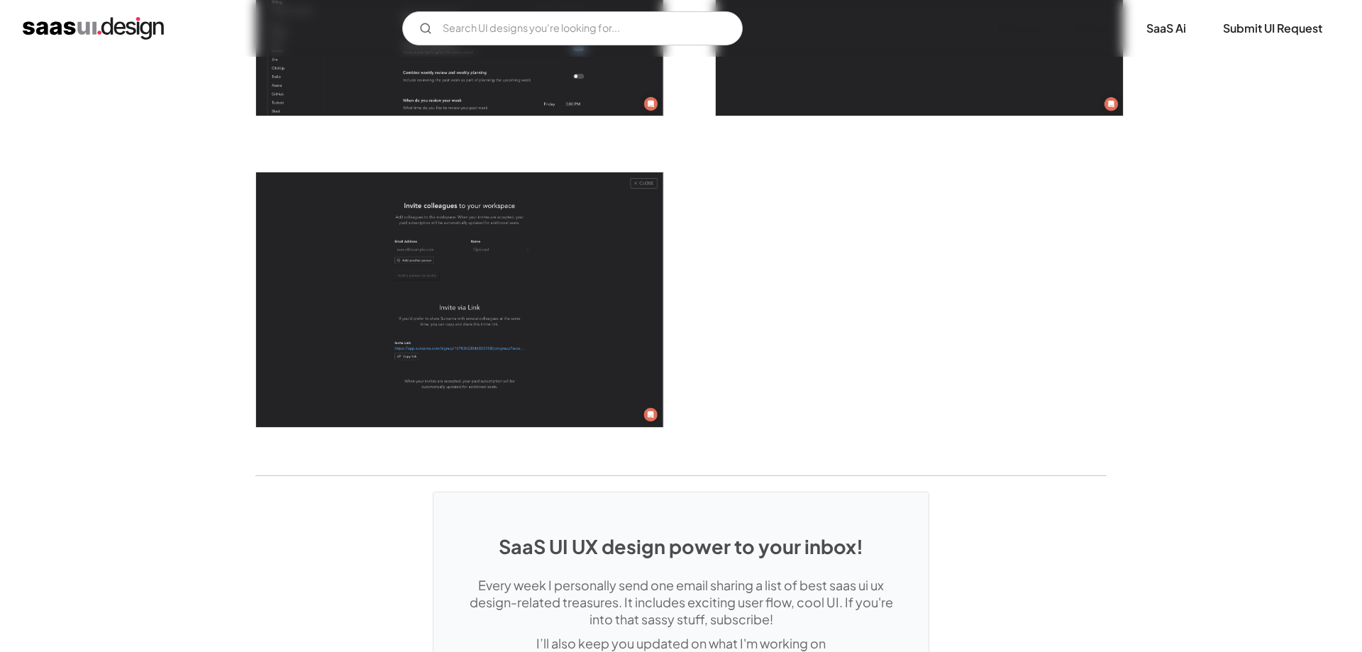
click at [353, 401] on img "open lightbox" at bounding box center [459, 299] width 407 height 255
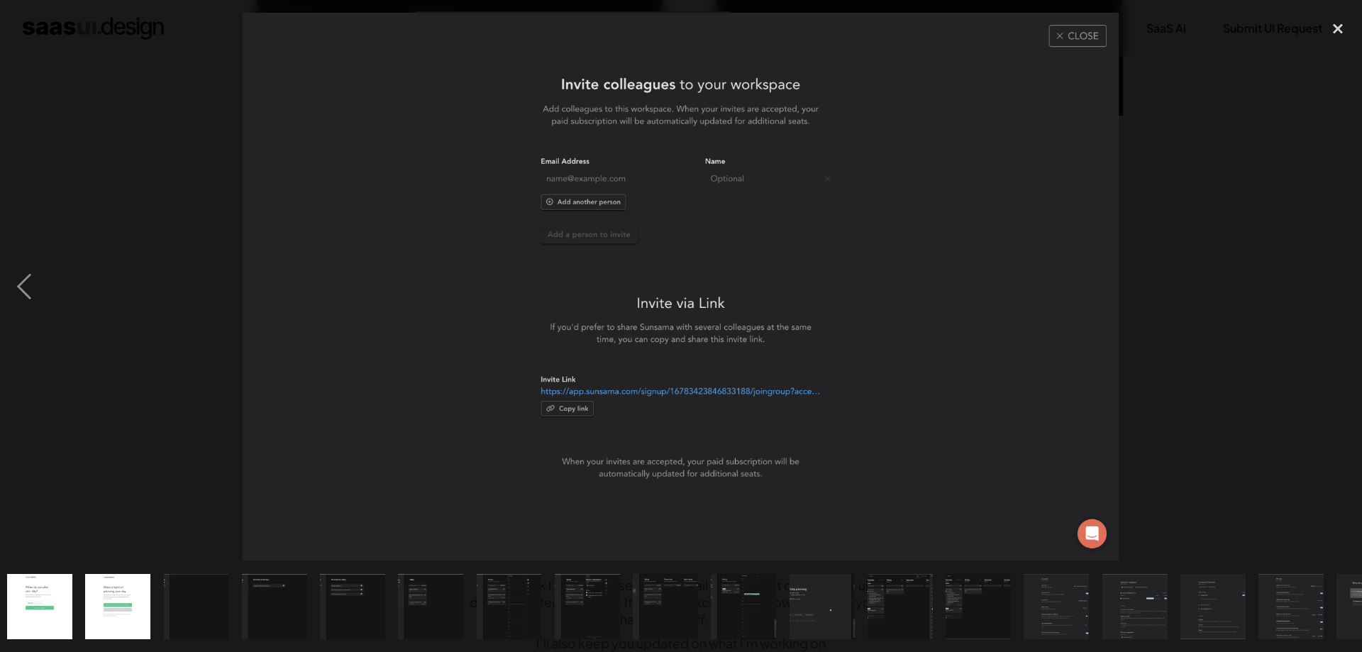
scroll to position [0, 607]
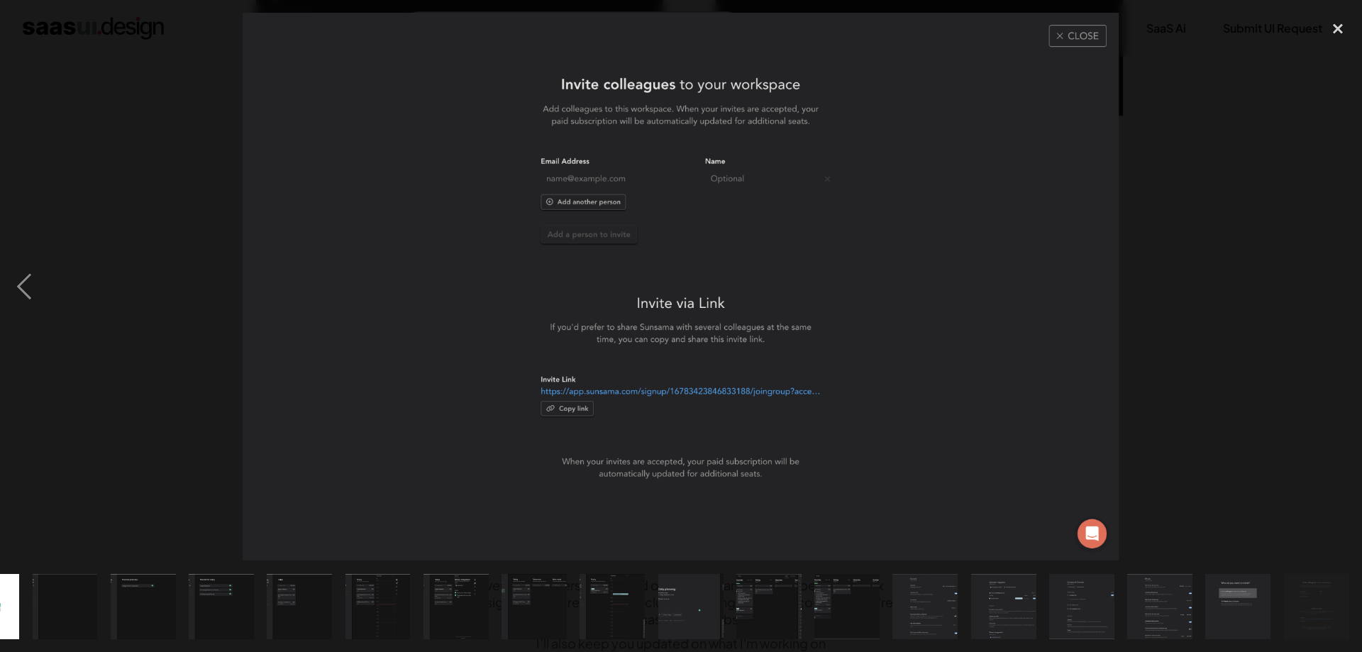
click at [178, 428] on div at bounding box center [681, 287] width 1362 height 548
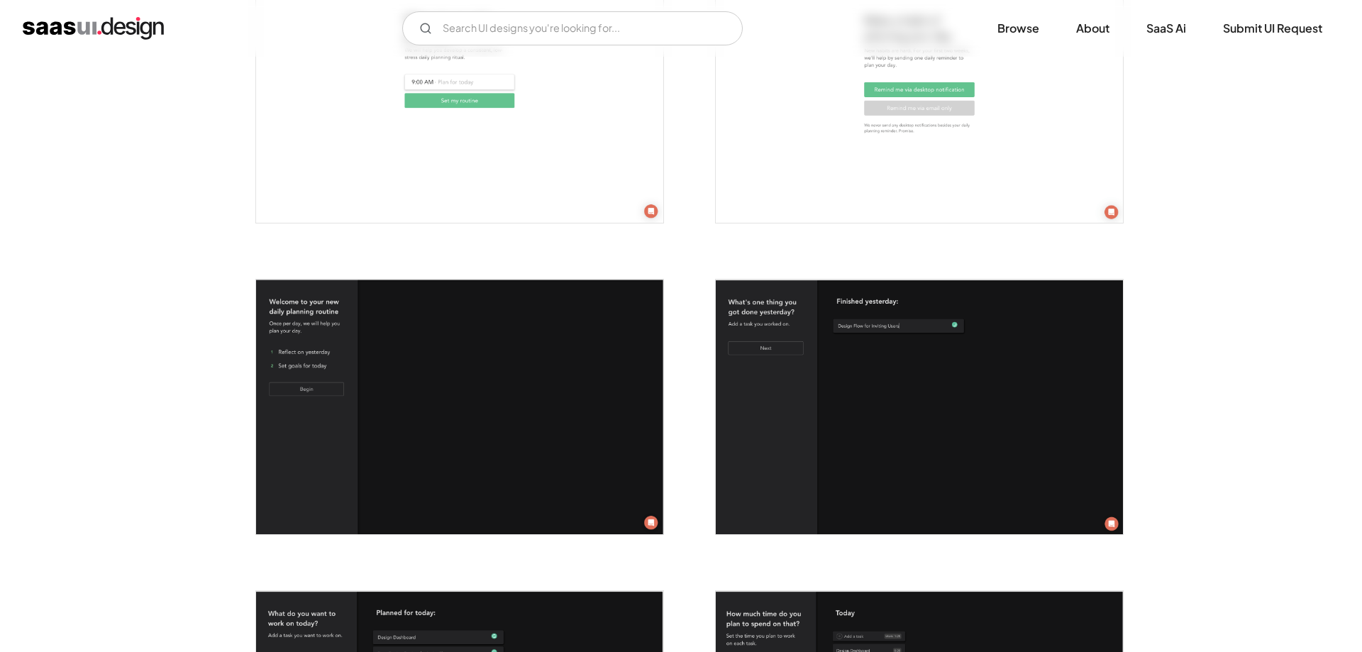
scroll to position [1362, 0]
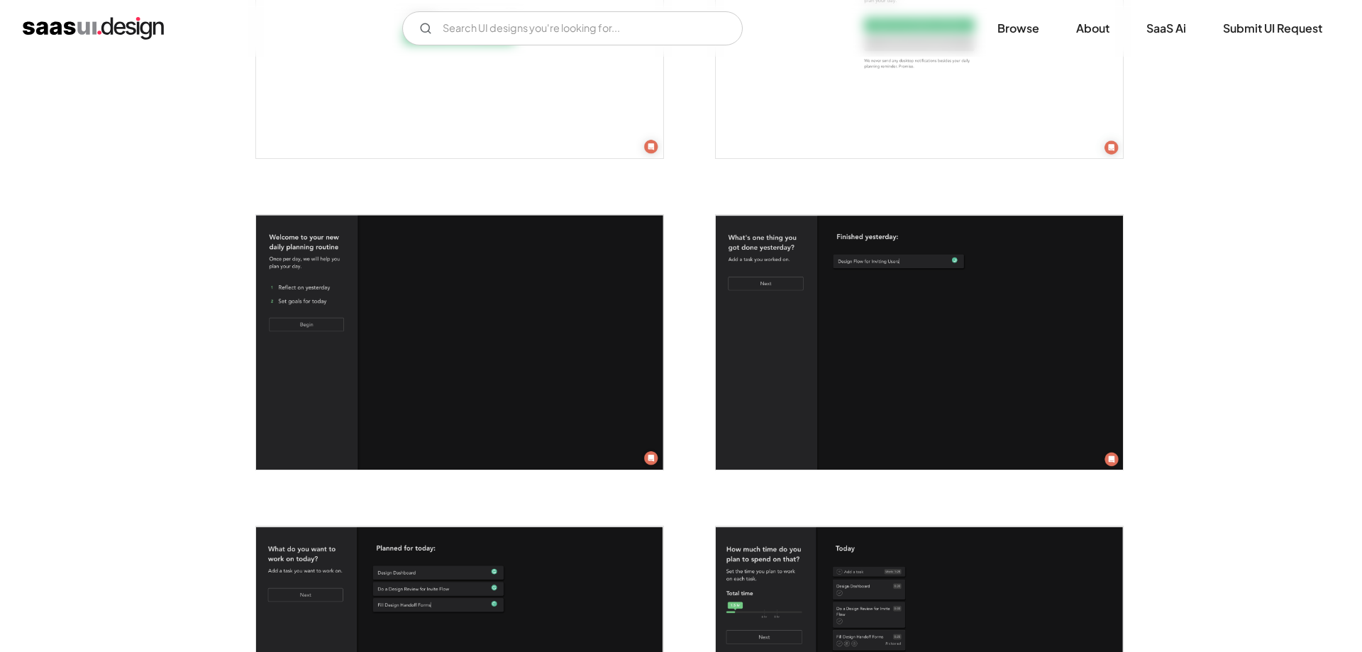
click at [331, 404] on img "open lightbox" at bounding box center [459, 342] width 407 height 255
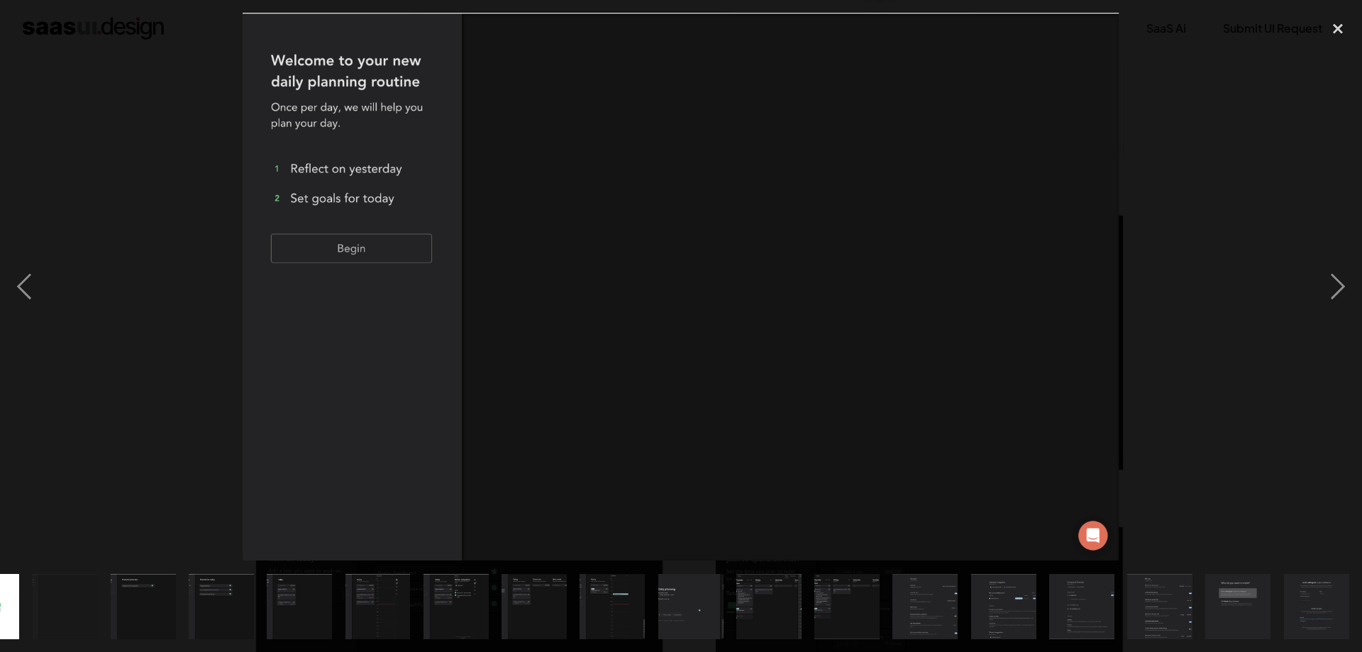
click at [154, 411] on div at bounding box center [681, 287] width 1362 height 548
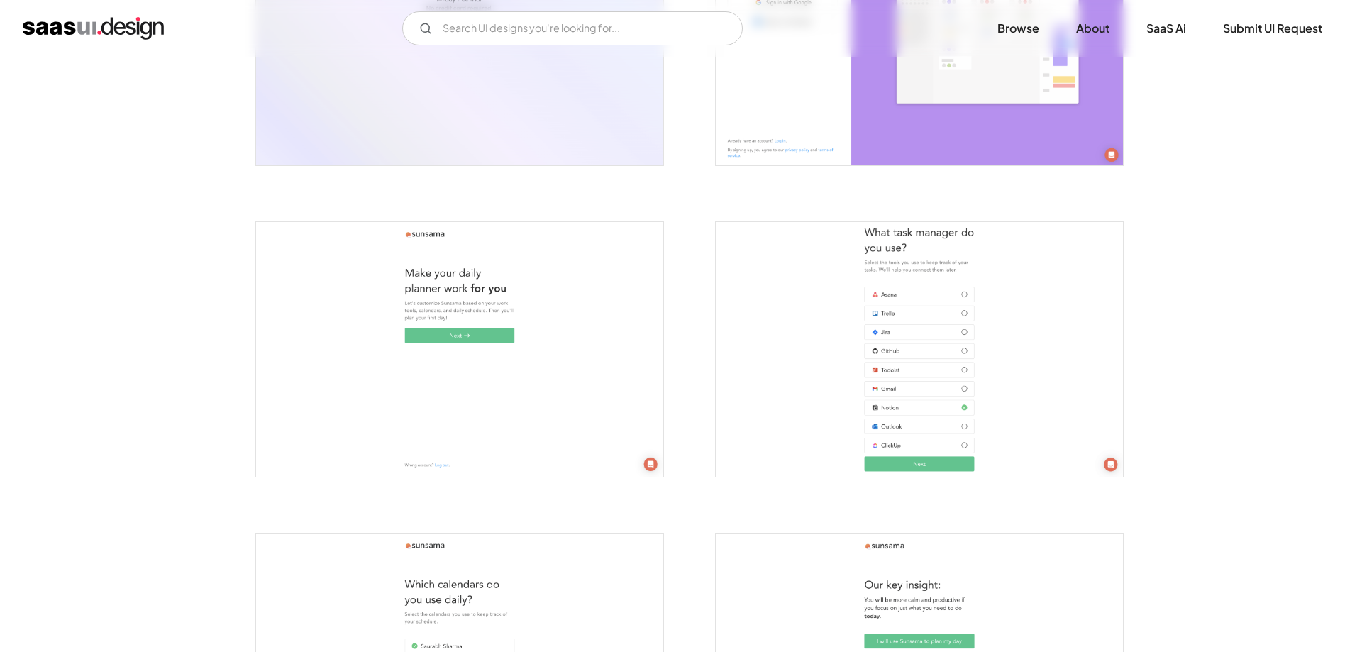
scroll to position [0, 0]
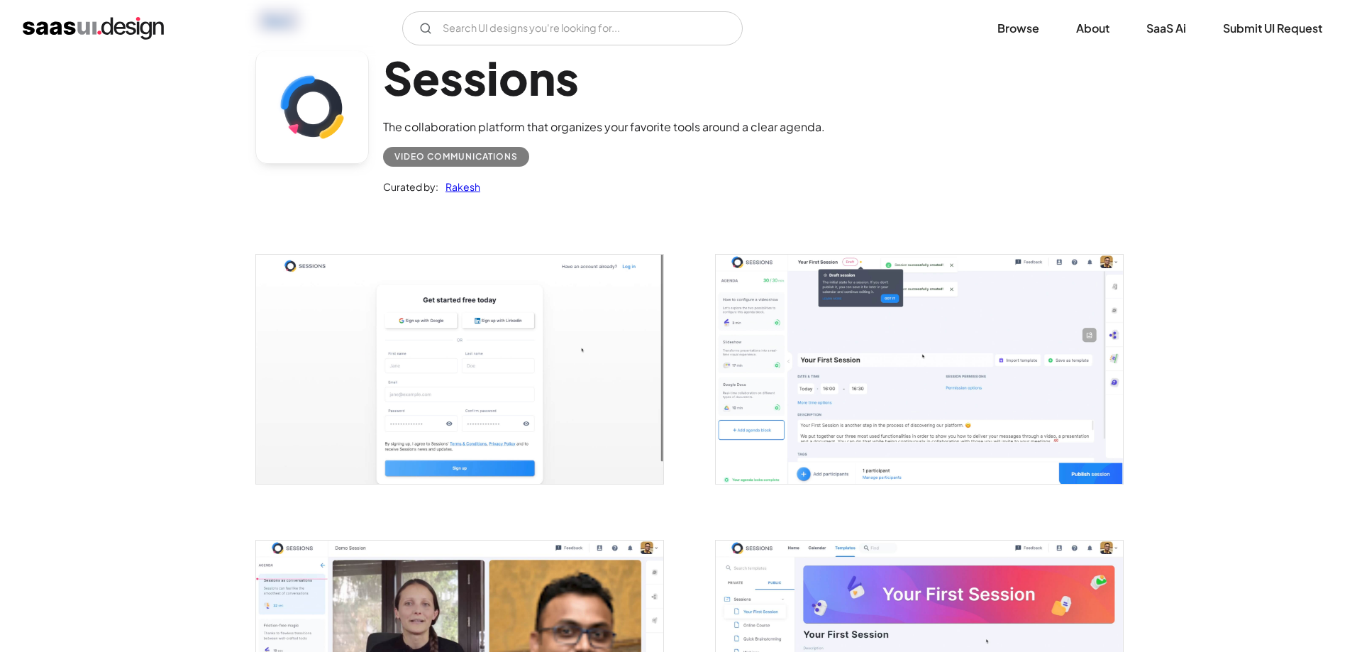
scroll to position [145, 0]
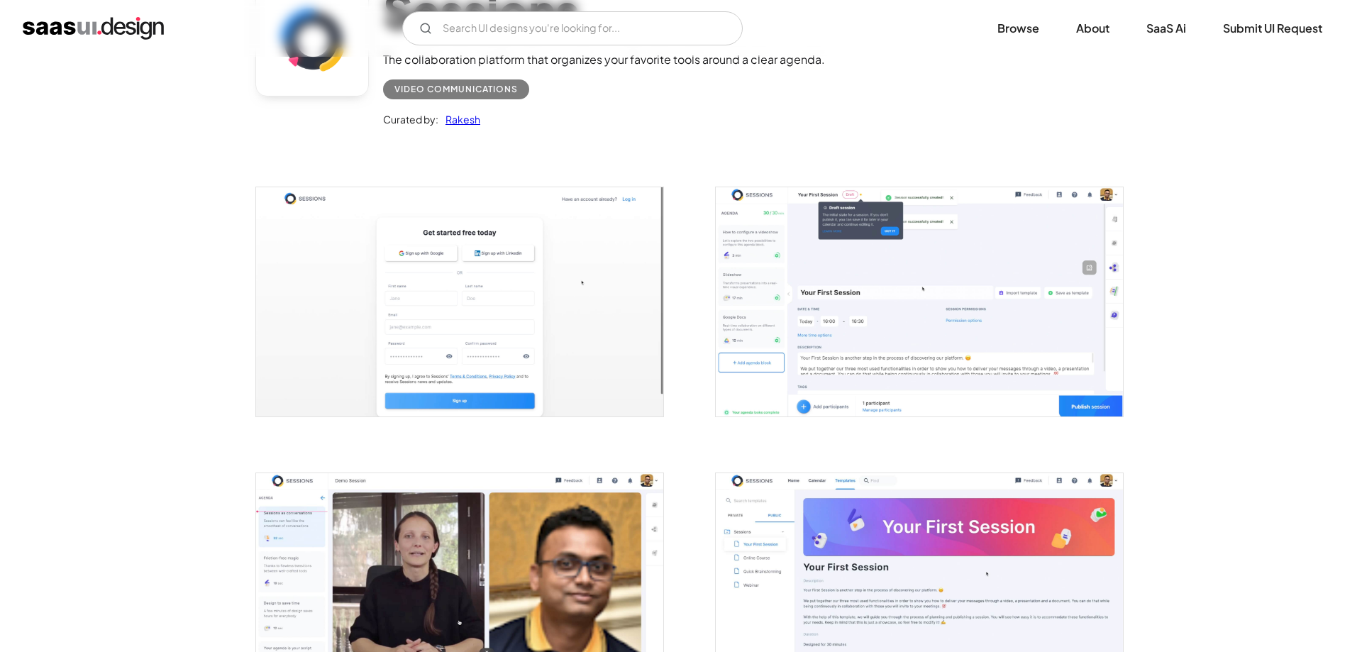
click at [922, 294] on img "open lightbox" at bounding box center [919, 301] width 407 height 229
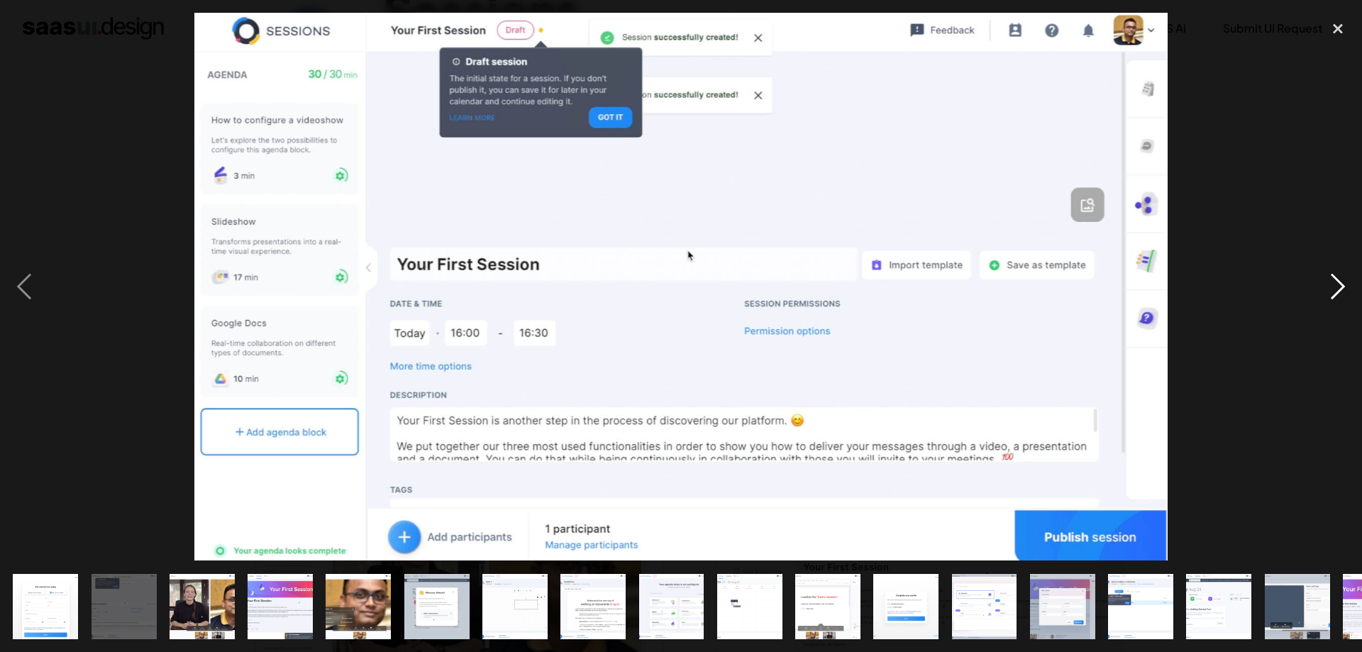
click at [1345, 289] on div "next image" at bounding box center [1338, 287] width 48 height 548
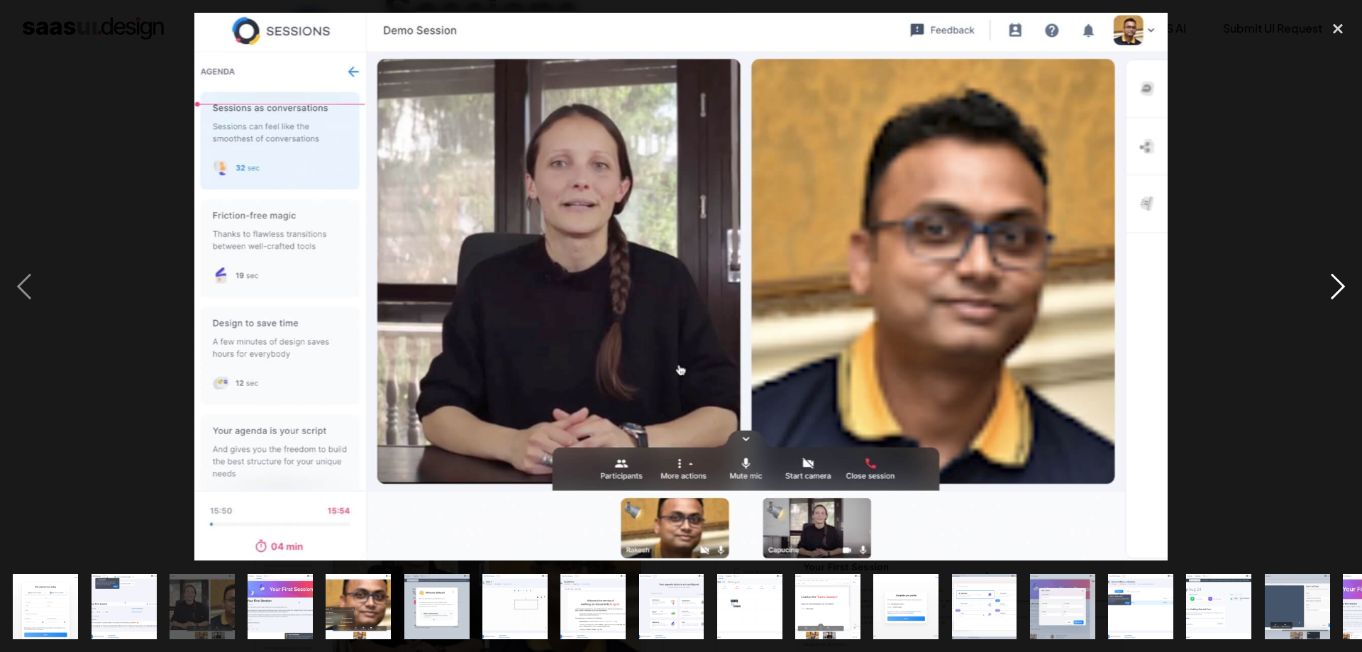
click at [1345, 289] on div "next image" at bounding box center [1338, 287] width 48 height 548
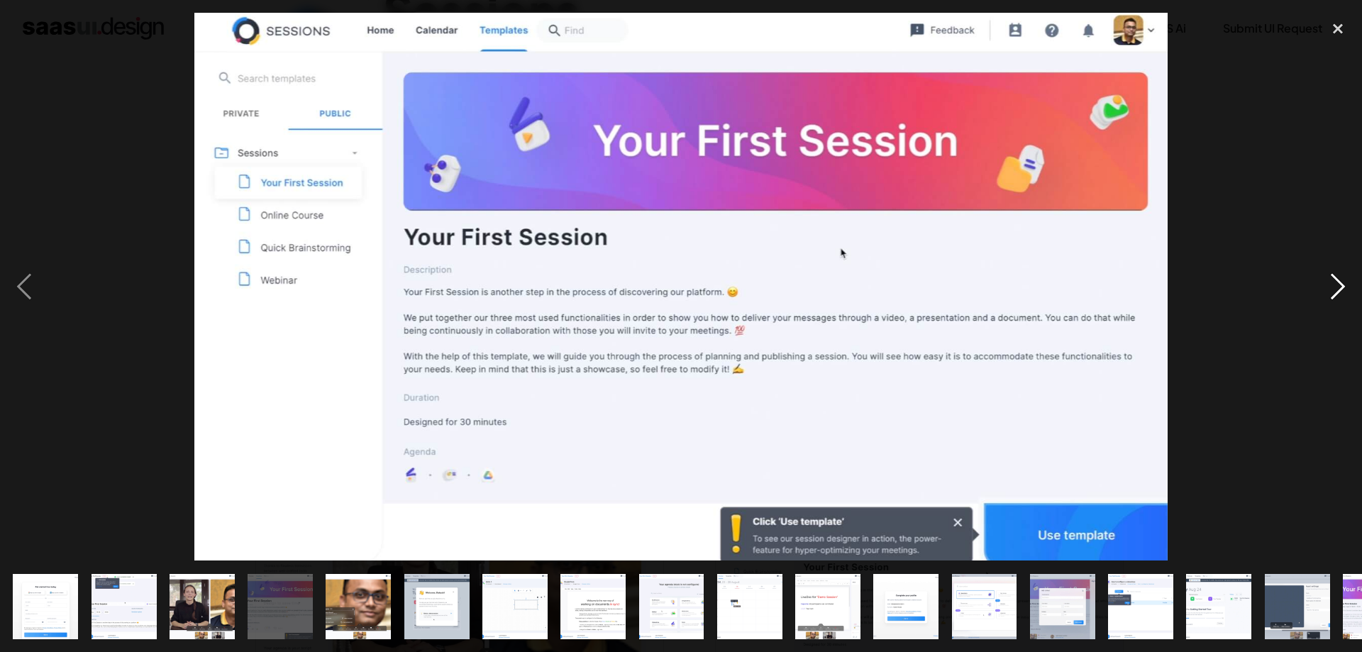
click at [1345, 289] on div "next image" at bounding box center [1338, 287] width 48 height 548
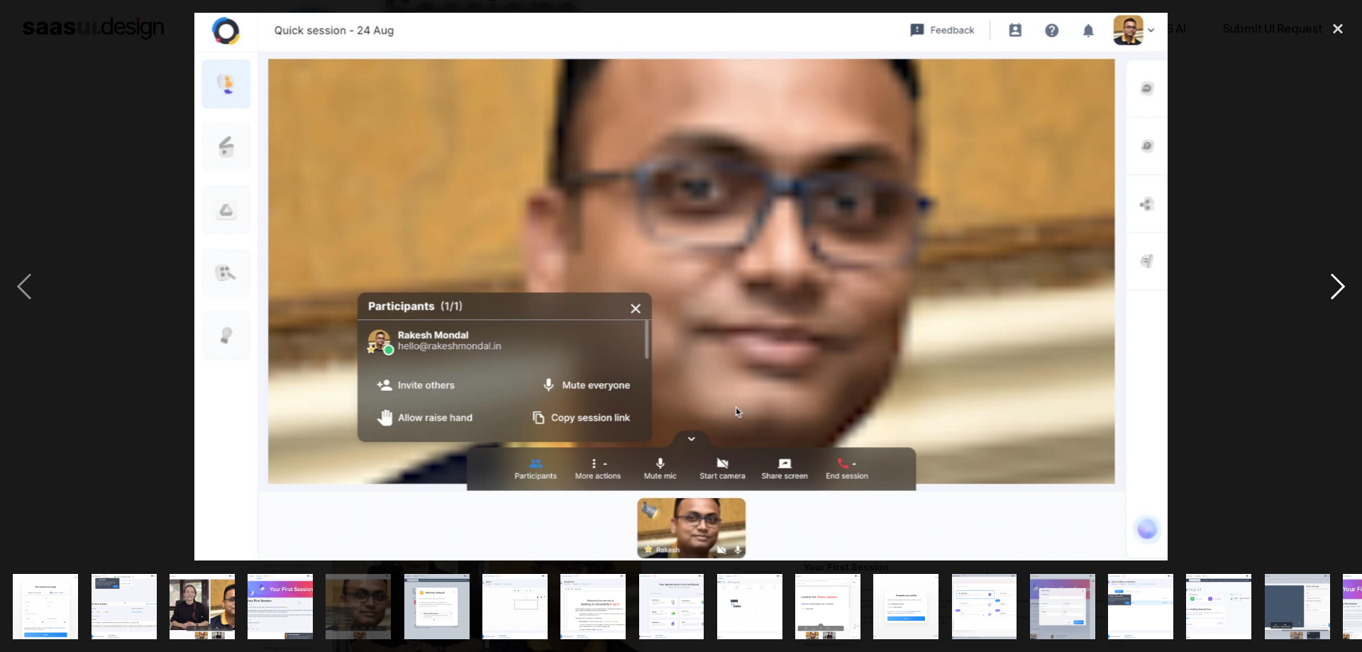
click at [1345, 289] on div "next image" at bounding box center [1338, 287] width 48 height 548
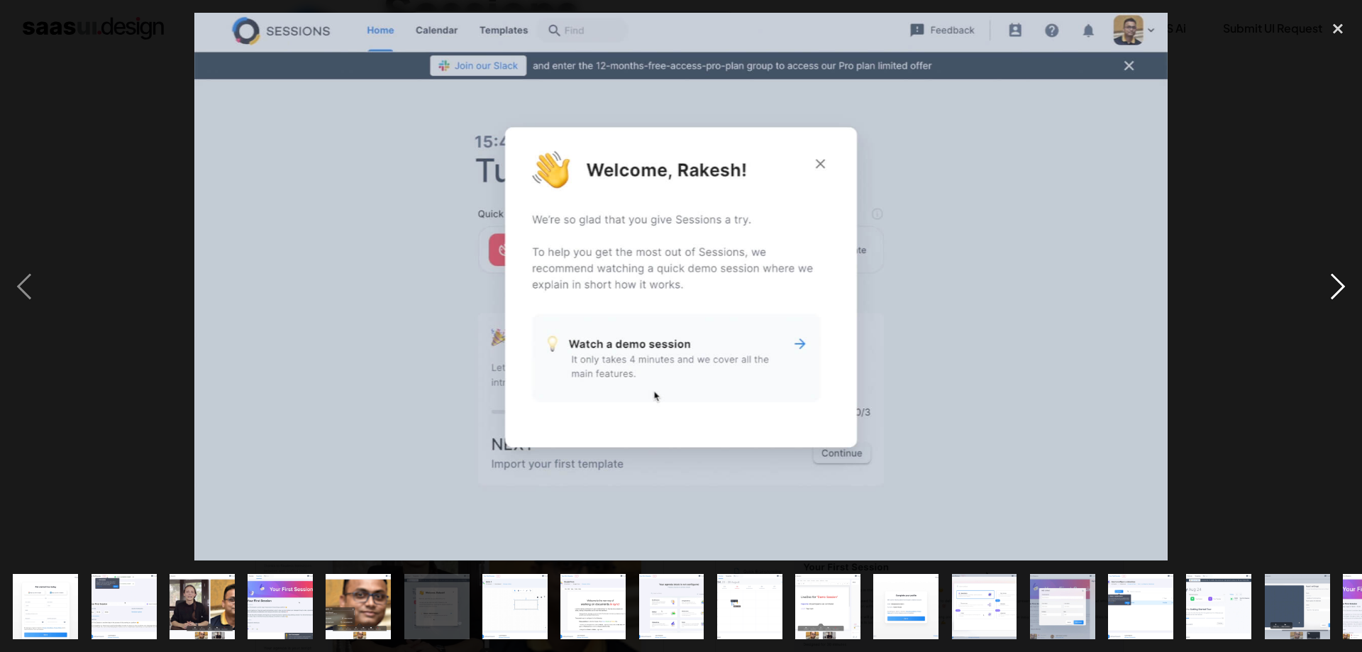
click at [1345, 289] on div "next image" at bounding box center [1338, 287] width 48 height 548
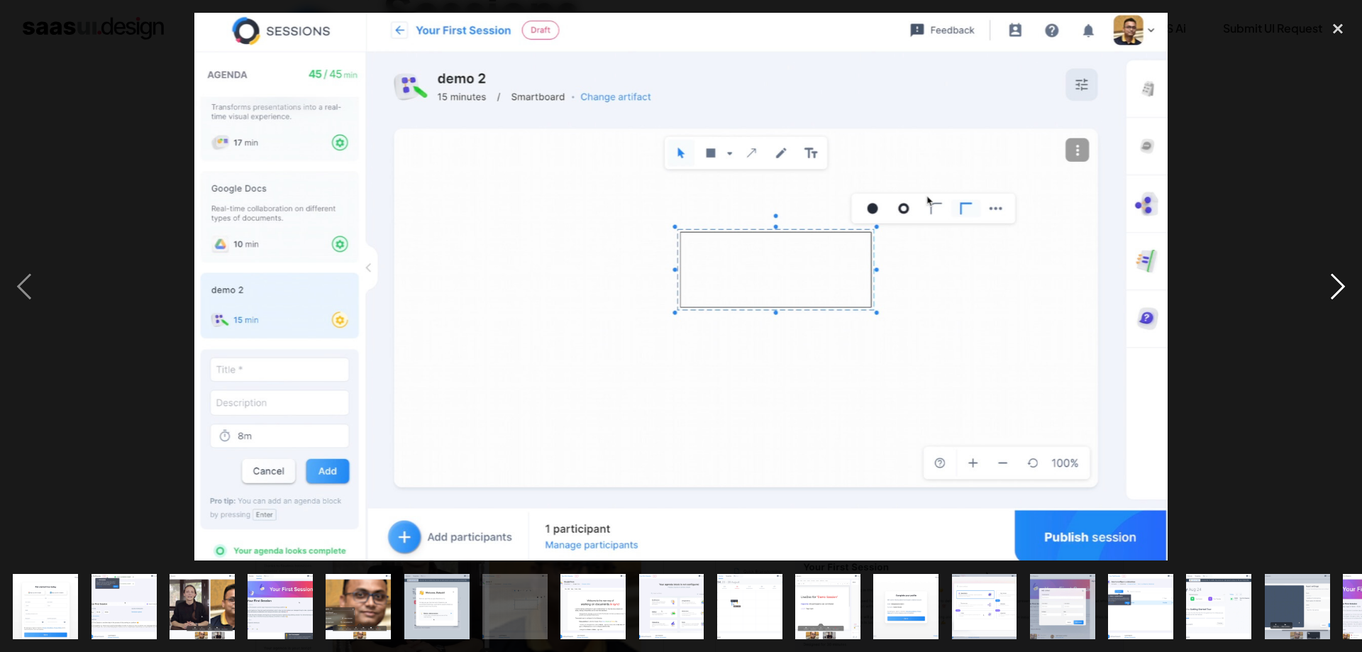
click at [1345, 289] on div "next image" at bounding box center [1338, 287] width 48 height 548
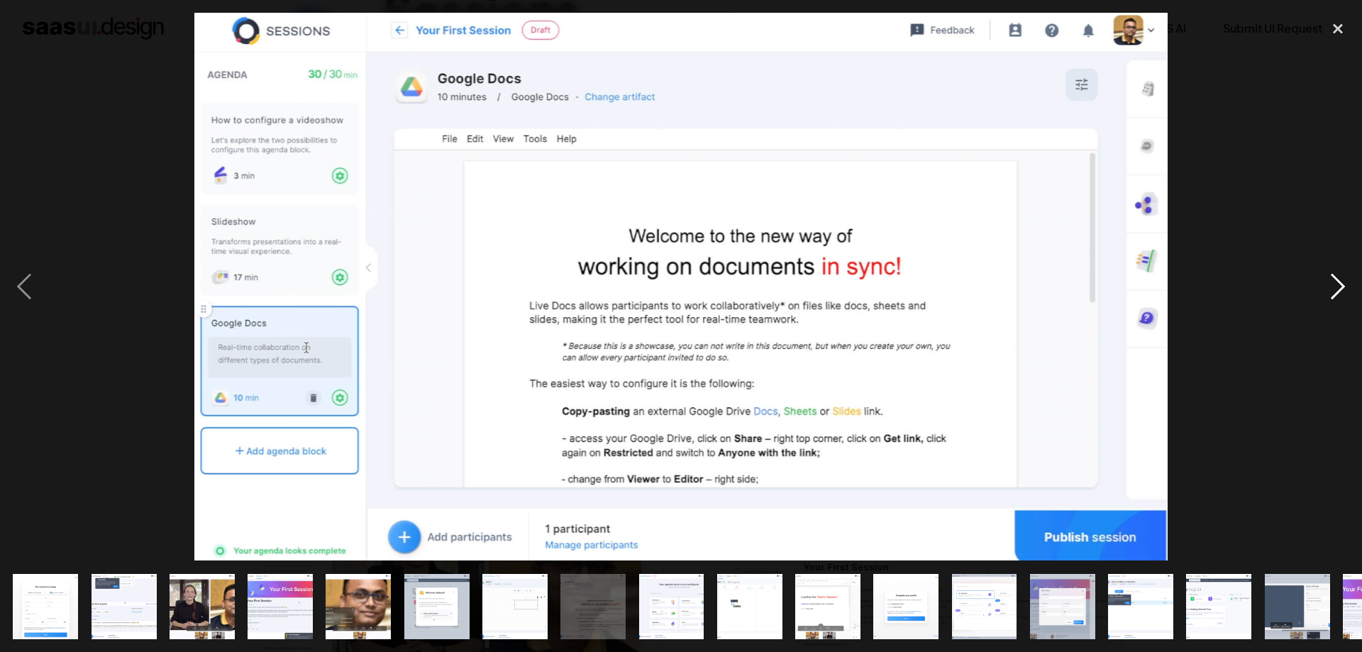
click at [1345, 289] on div "next image" at bounding box center [1338, 287] width 48 height 548
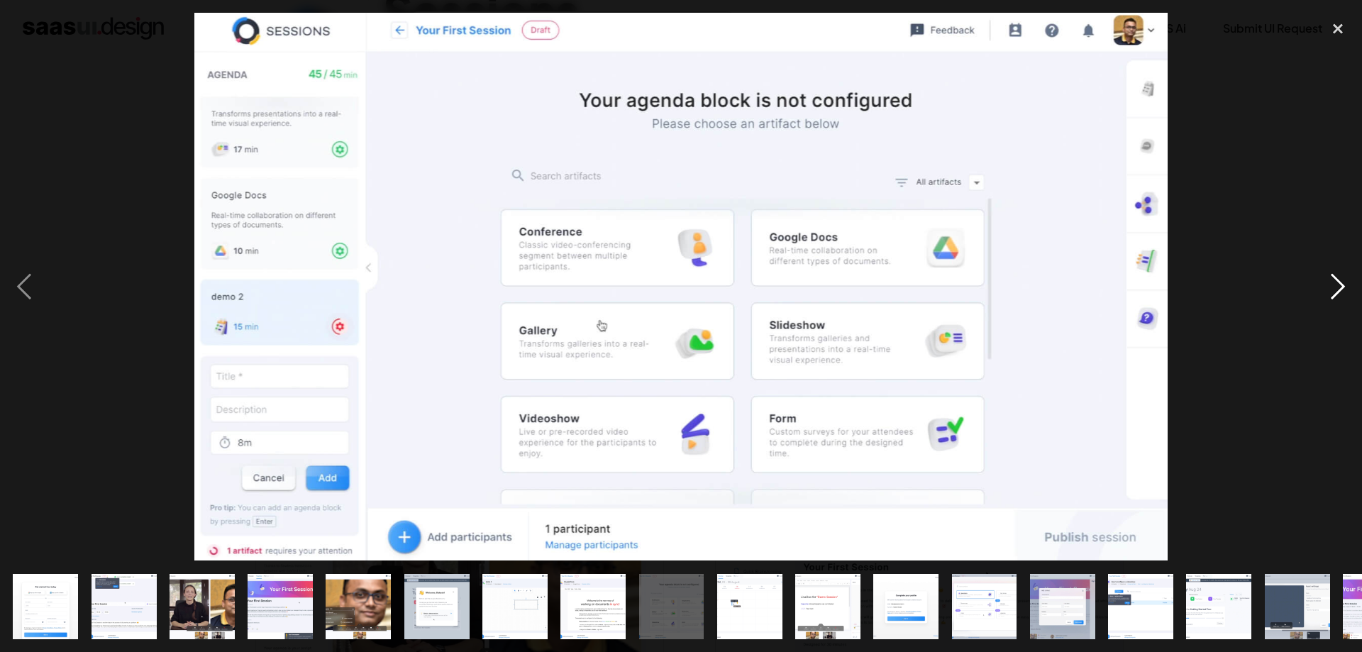
click at [1345, 289] on div "next image" at bounding box center [1338, 287] width 48 height 548
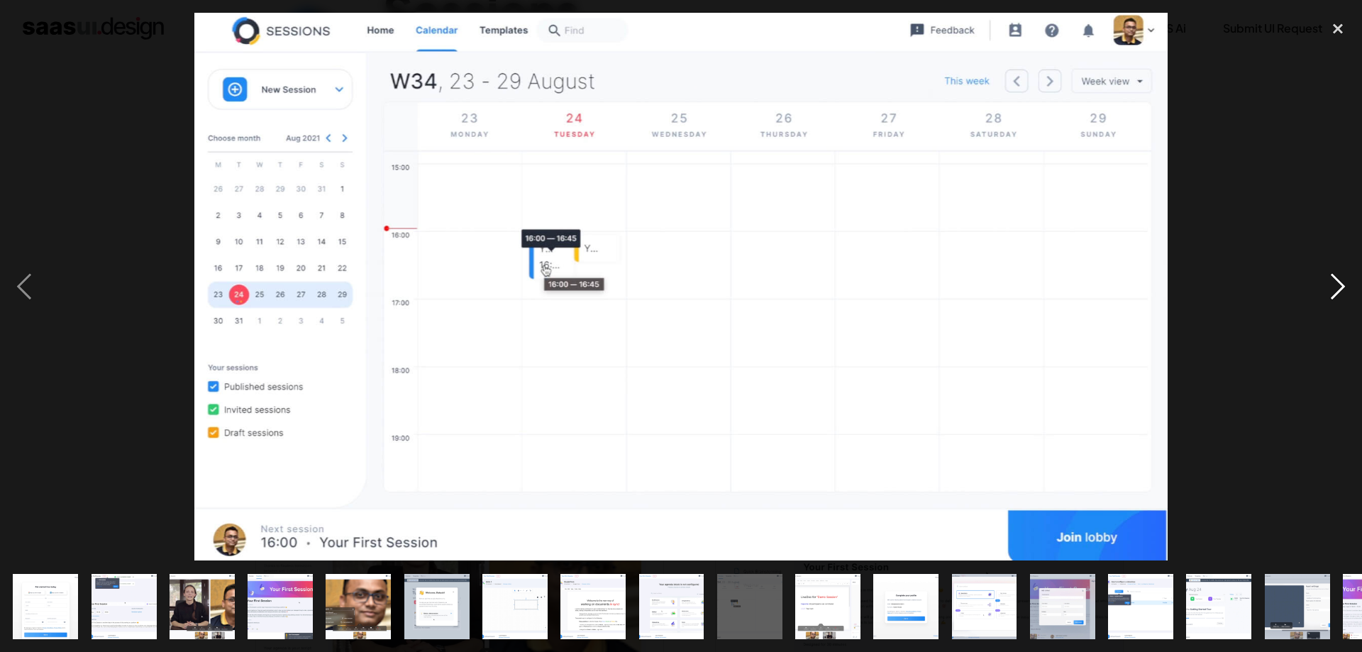
click at [1343, 280] on div "next image" at bounding box center [1338, 287] width 48 height 548
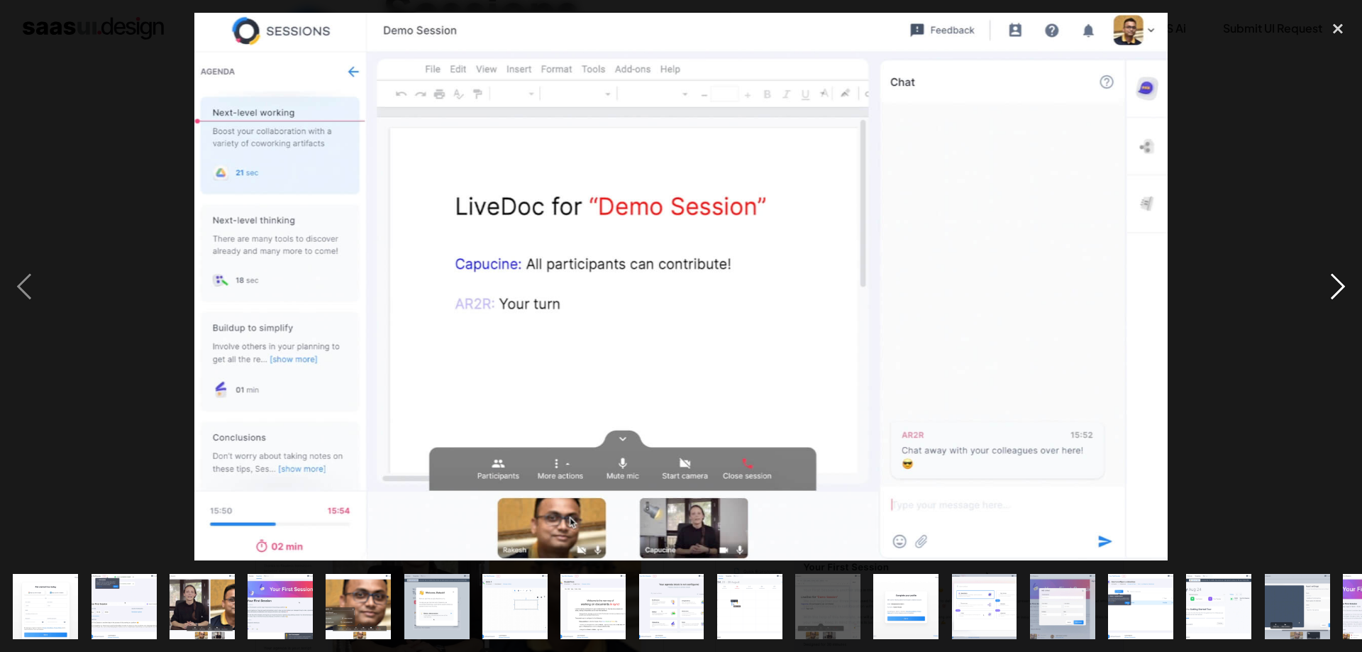
click at [1342, 281] on div "next image" at bounding box center [1338, 287] width 48 height 548
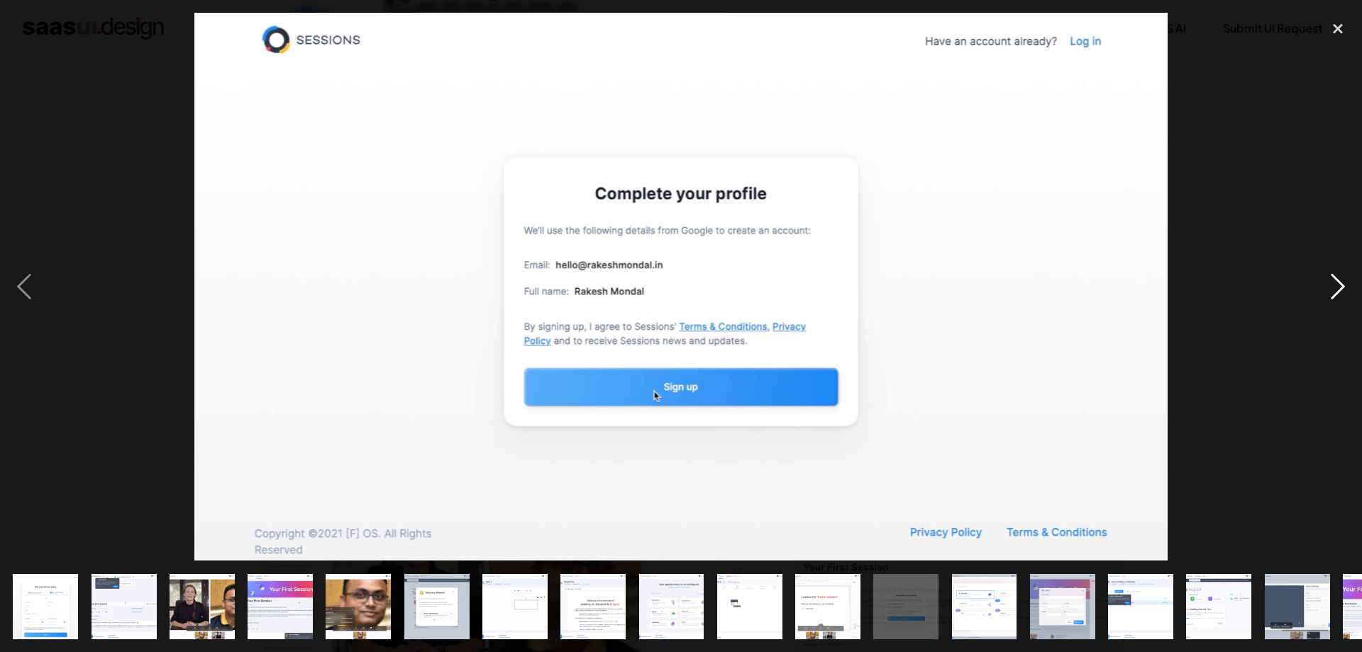
click at [1342, 281] on div "next image" at bounding box center [1338, 287] width 48 height 548
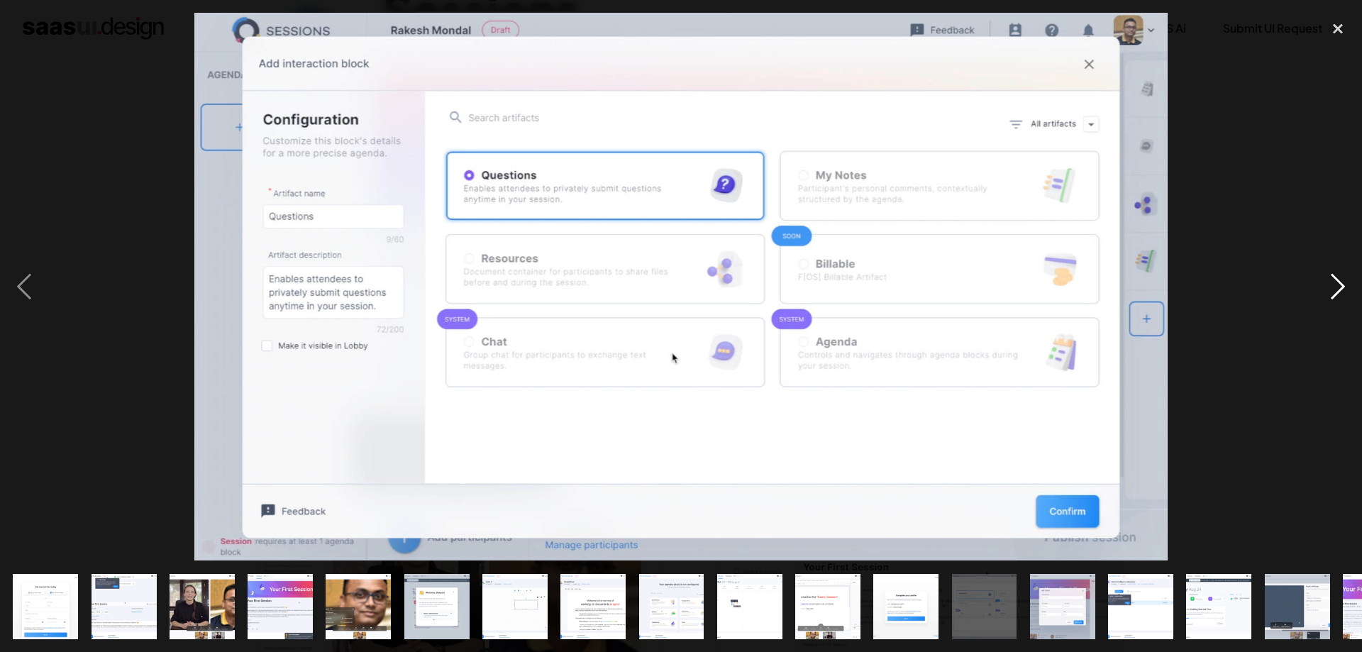
click at [1342, 281] on div "next image" at bounding box center [1338, 287] width 48 height 548
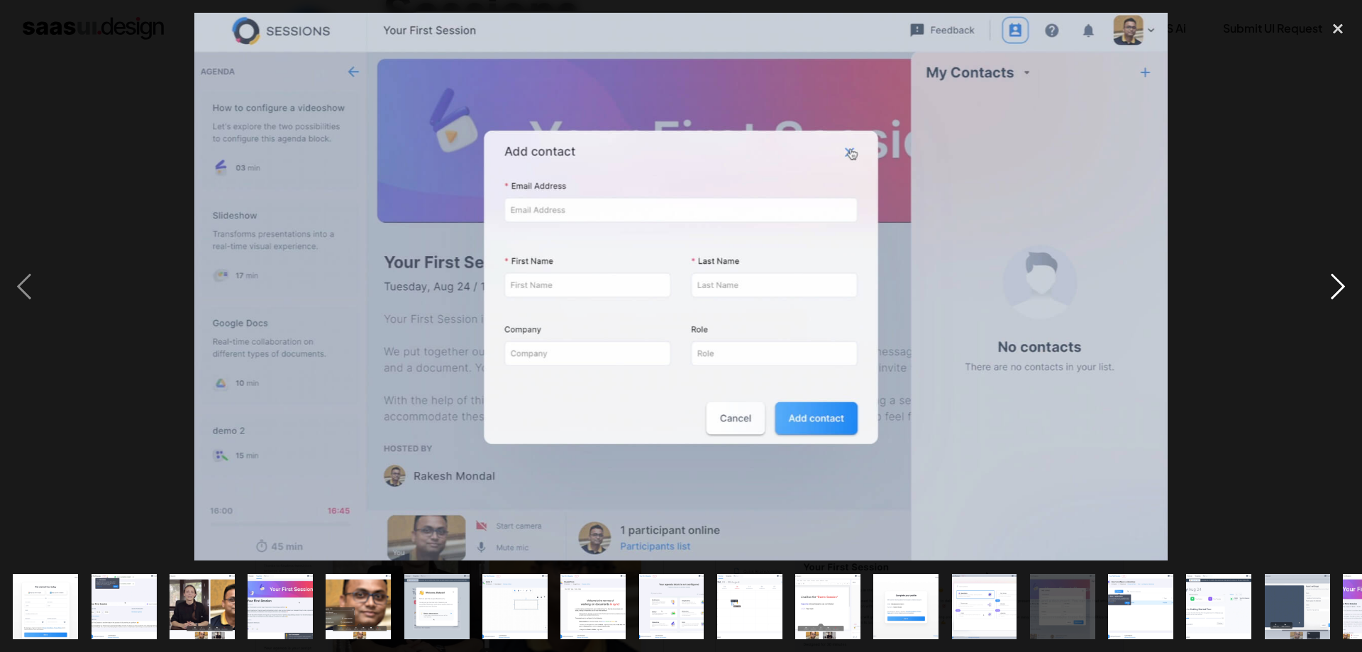
click at [1342, 281] on div "next image" at bounding box center [1338, 287] width 48 height 548
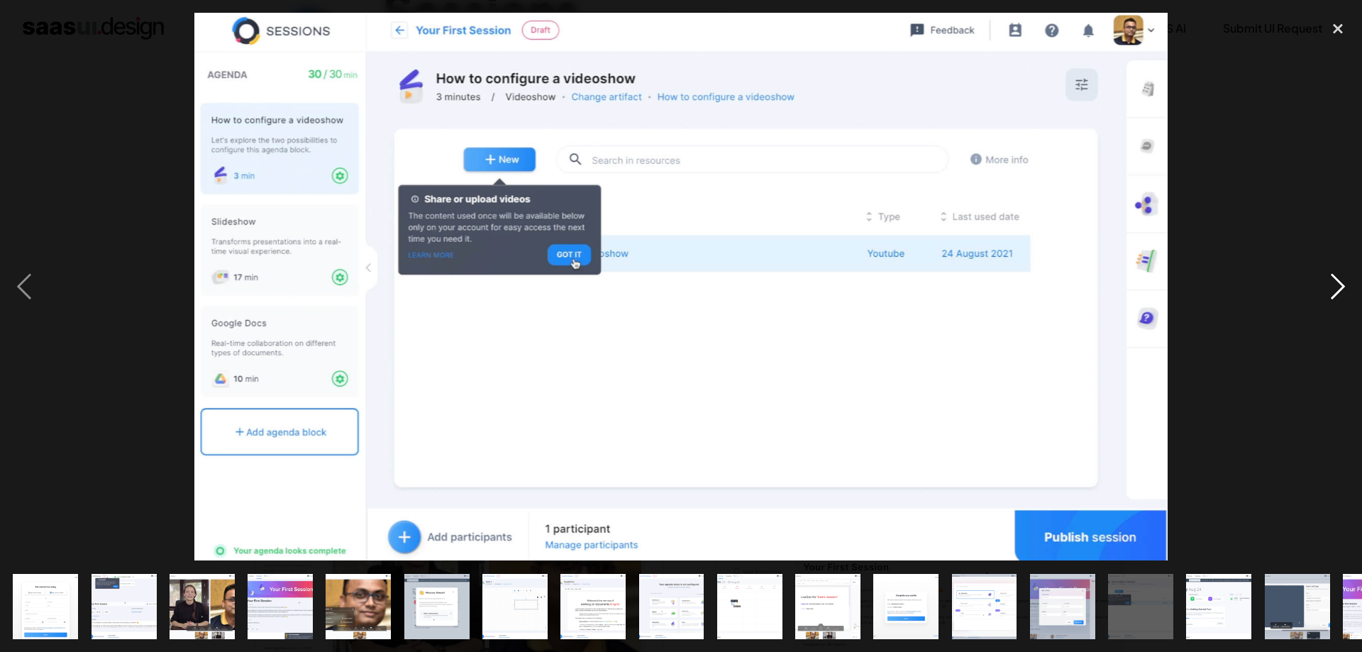
click at [1342, 281] on div "next image" at bounding box center [1338, 287] width 48 height 548
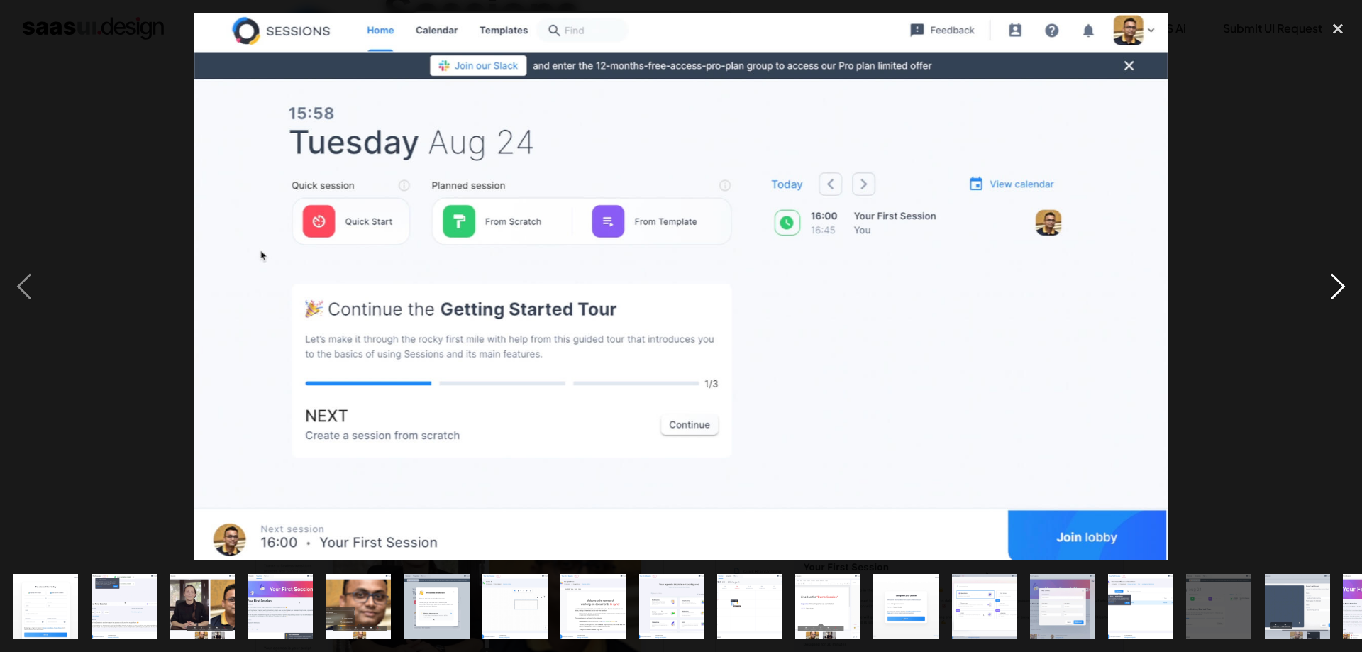
click at [1342, 281] on div "next image" at bounding box center [1338, 287] width 48 height 548
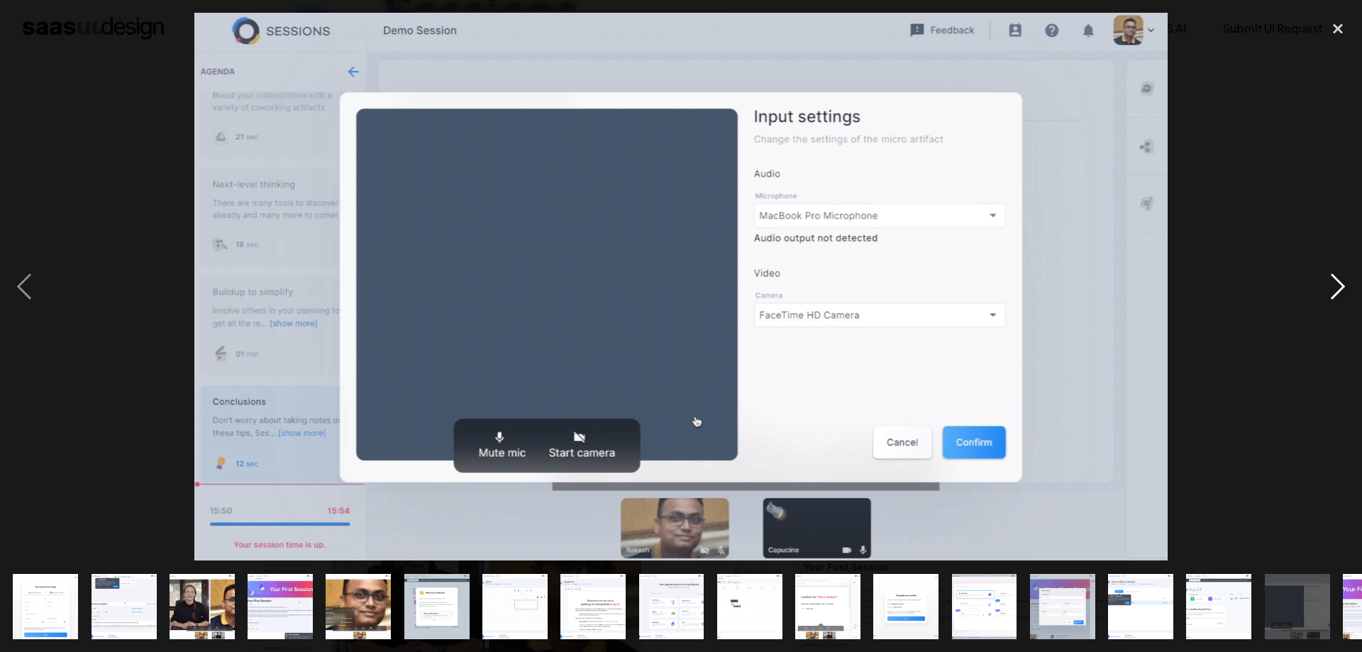
click at [1342, 281] on div "next image" at bounding box center [1338, 287] width 48 height 548
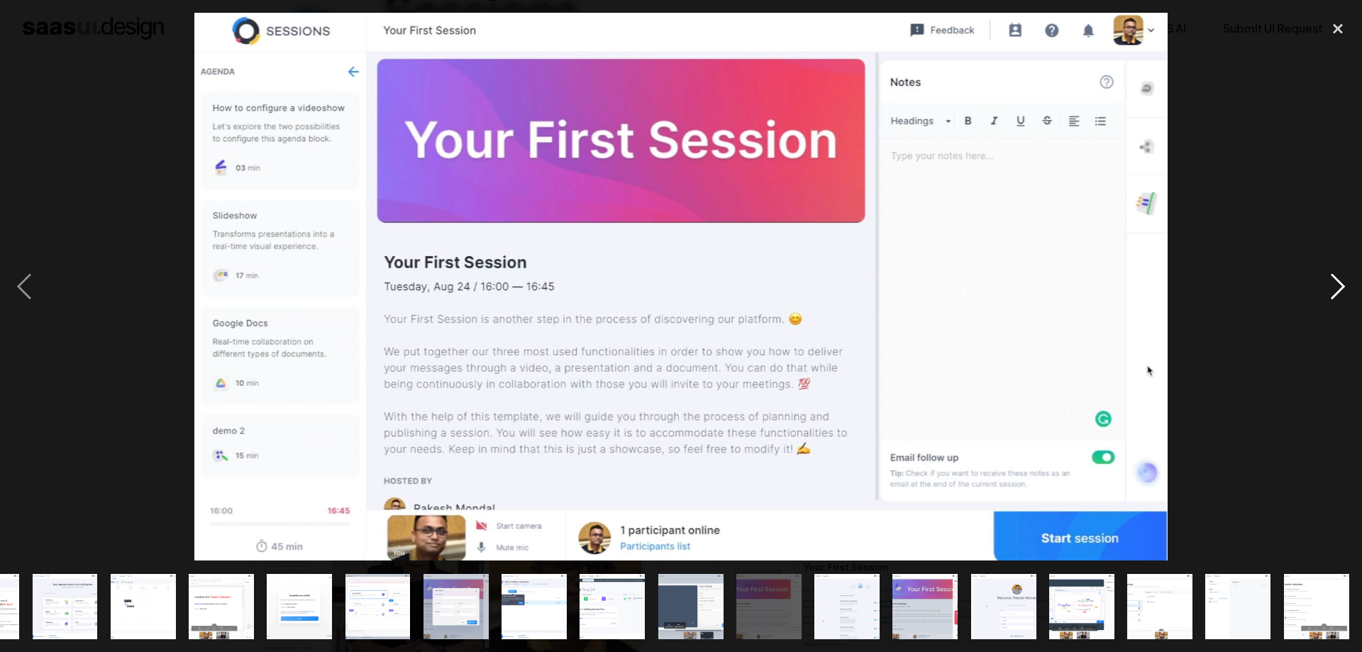
scroll to position [0, 607]
click at [1342, 281] on div "next image" at bounding box center [1338, 287] width 48 height 548
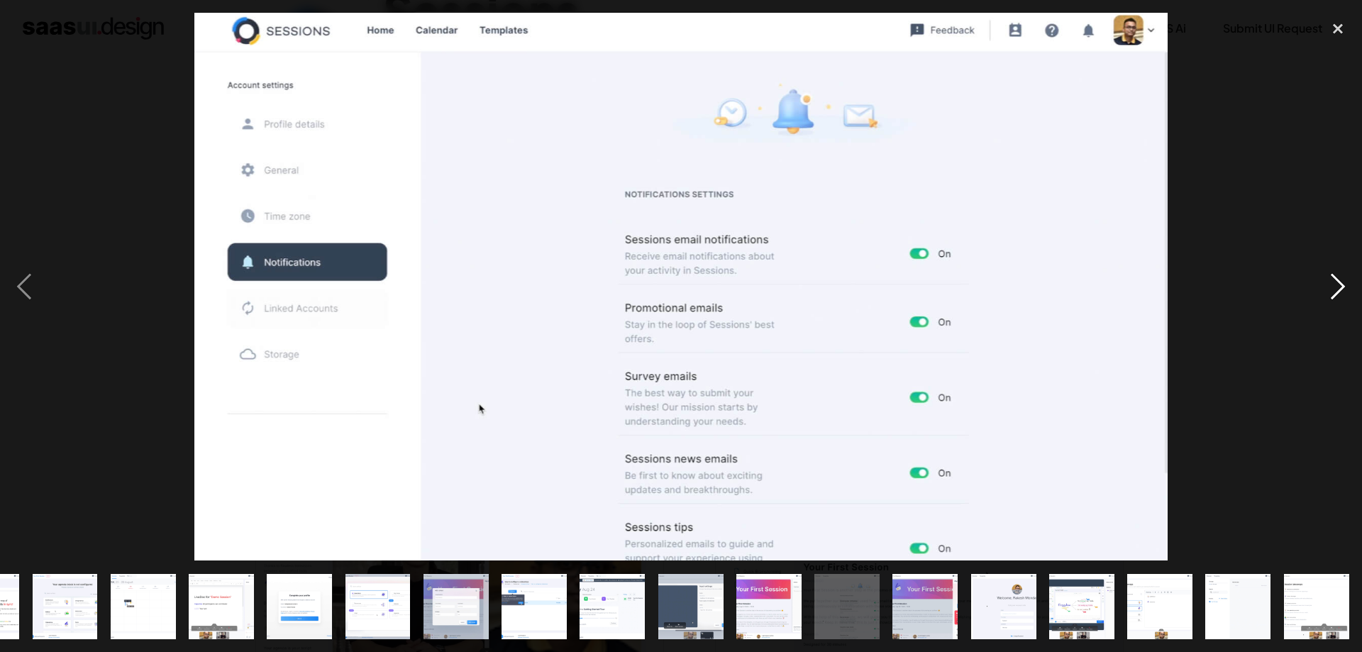
click at [1342, 281] on div "next image" at bounding box center [1338, 287] width 48 height 548
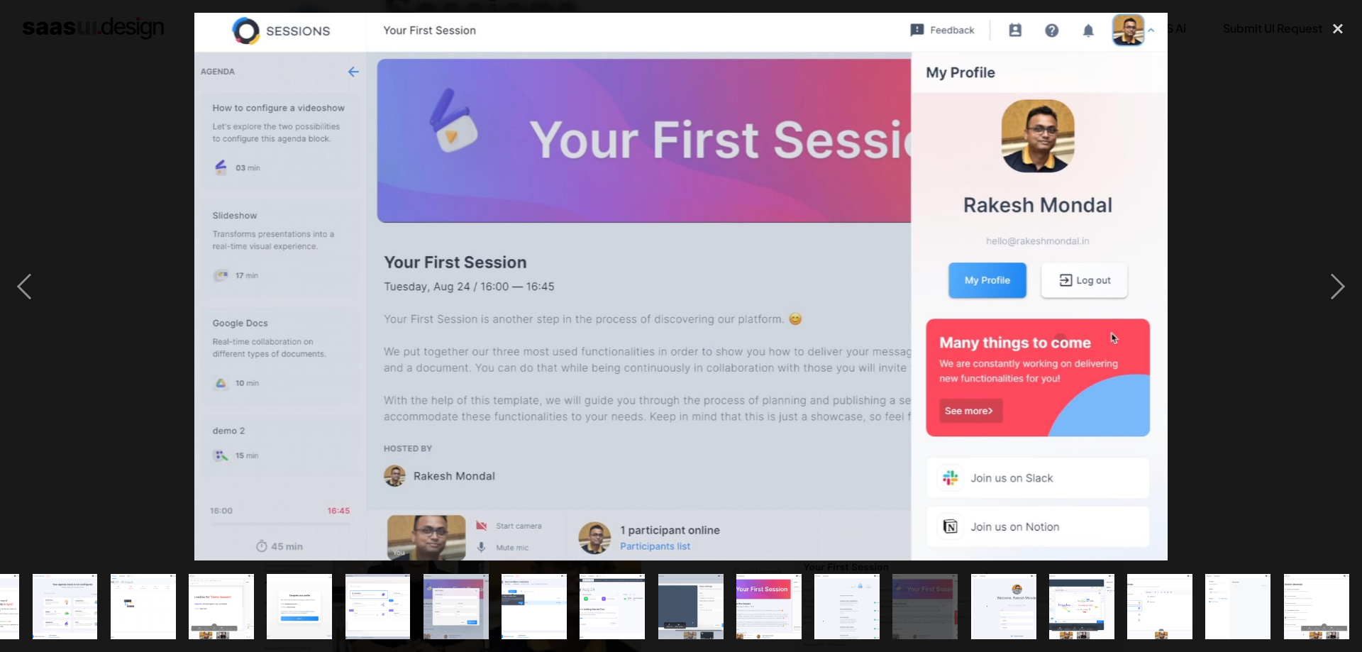
click at [53, 279] on div at bounding box center [681, 287] width 1362 height 548
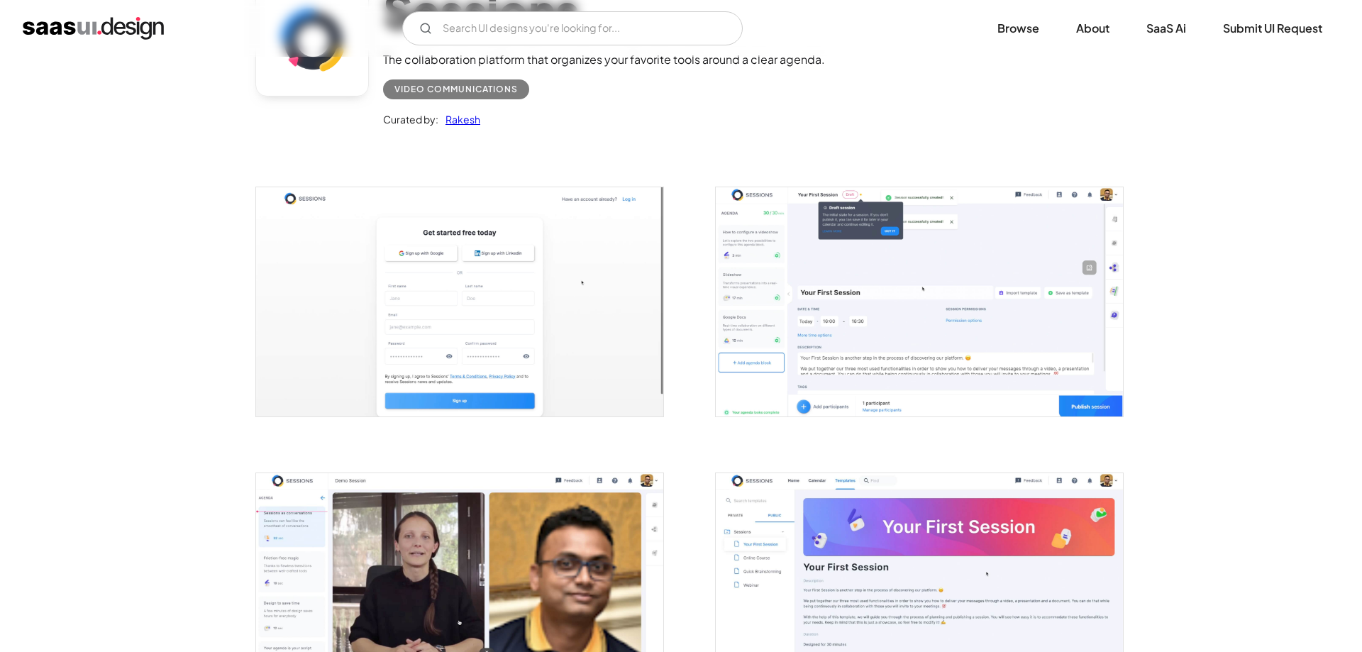
click at [53, 279] on div at bounding box center [681, 287] width 1362 height 548
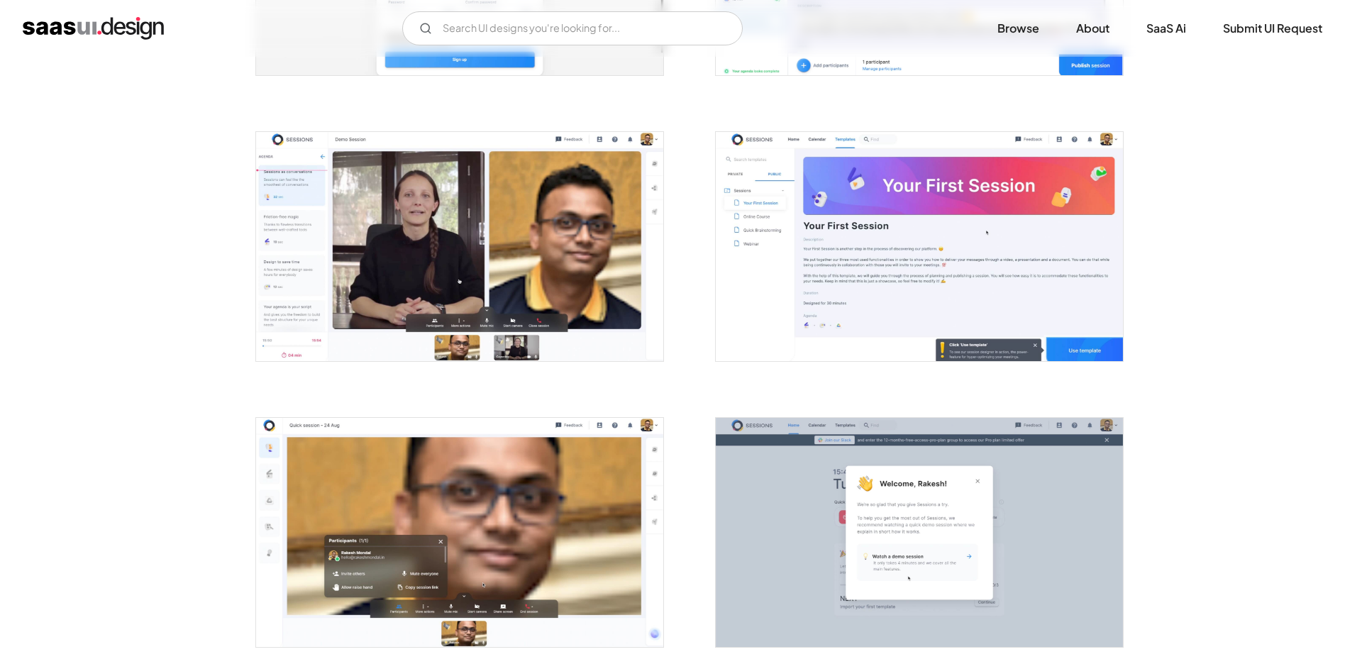
scroll to position [507, 0]
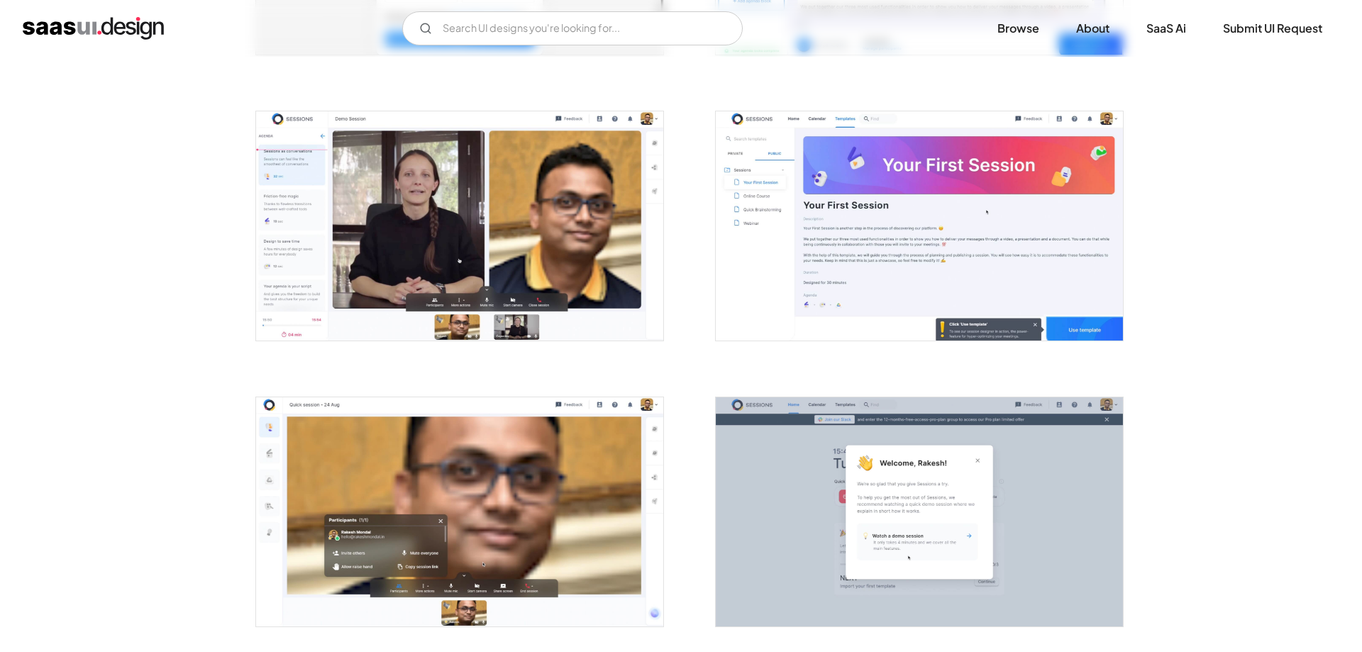
click at [492, 280] on img "open lightbox" at bounding box center [459, 225] width 407 height 229
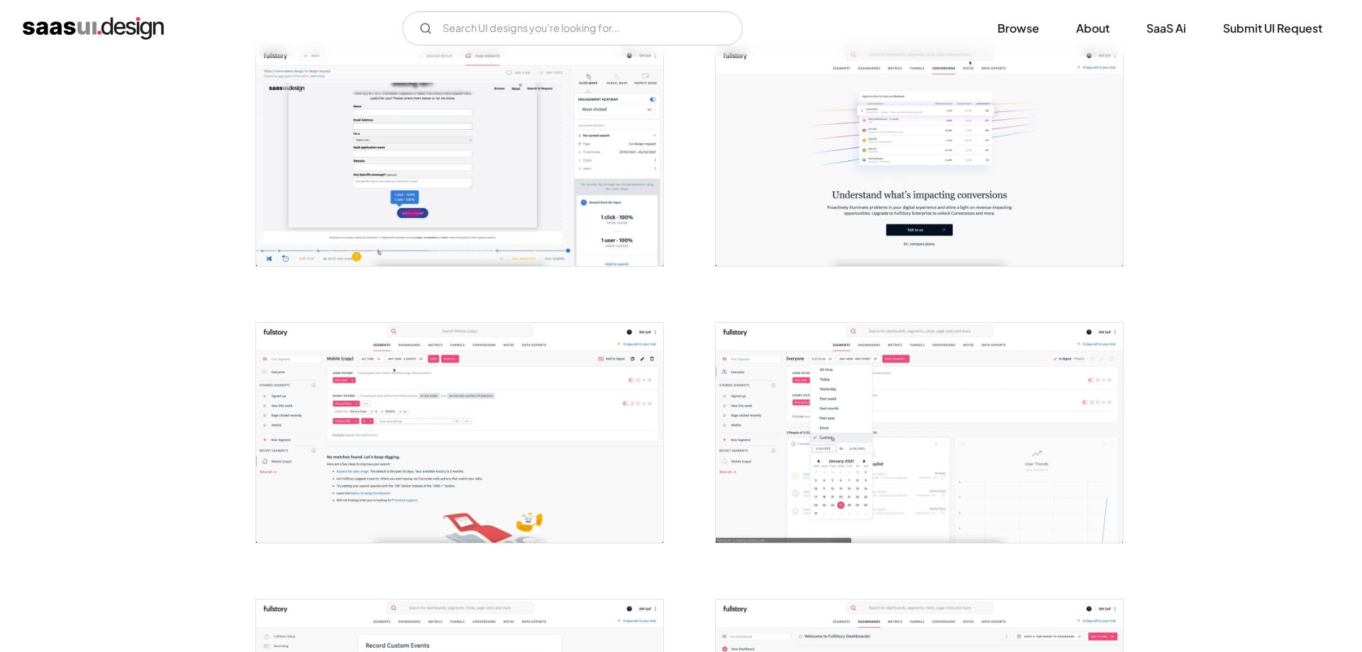
scroll to position [362, 0]
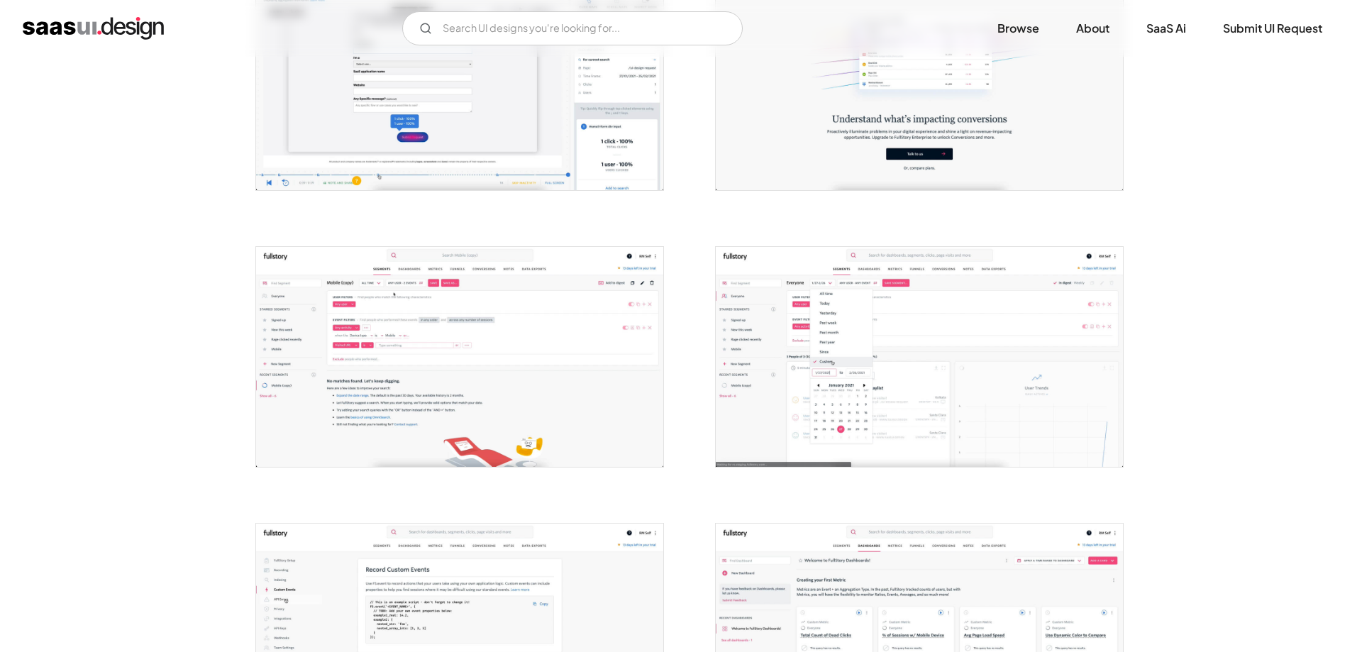
click at [776, 375] on img "open lightbox" at bounding box center [919, 357] width 407 height 220
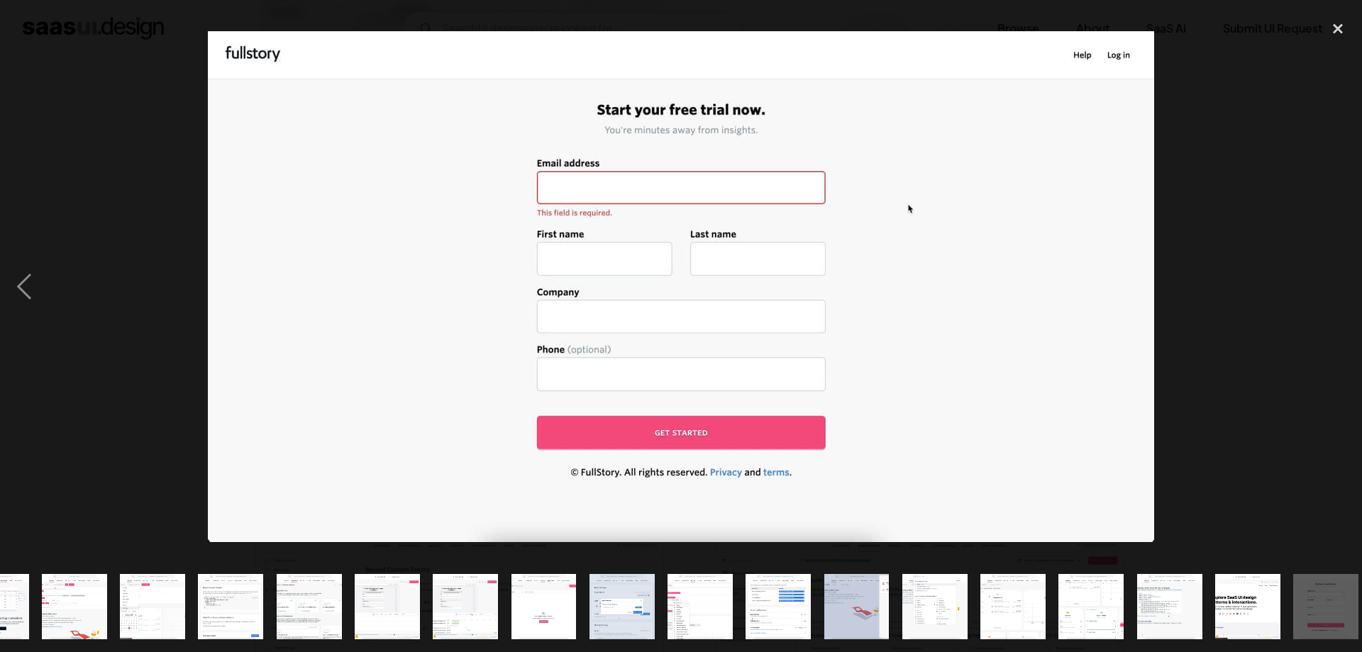
scroll to position [0, 137]
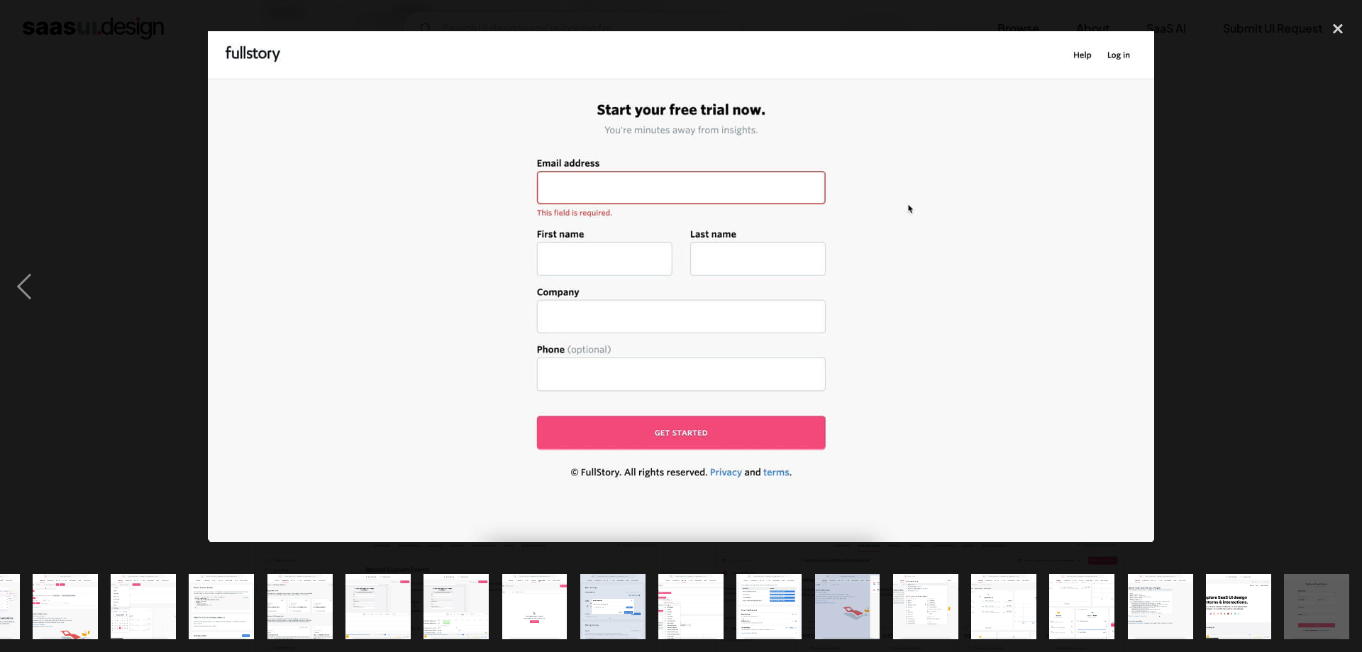
click at [141, 361] on div at bounding box center [681, 287] width 1362 height 548
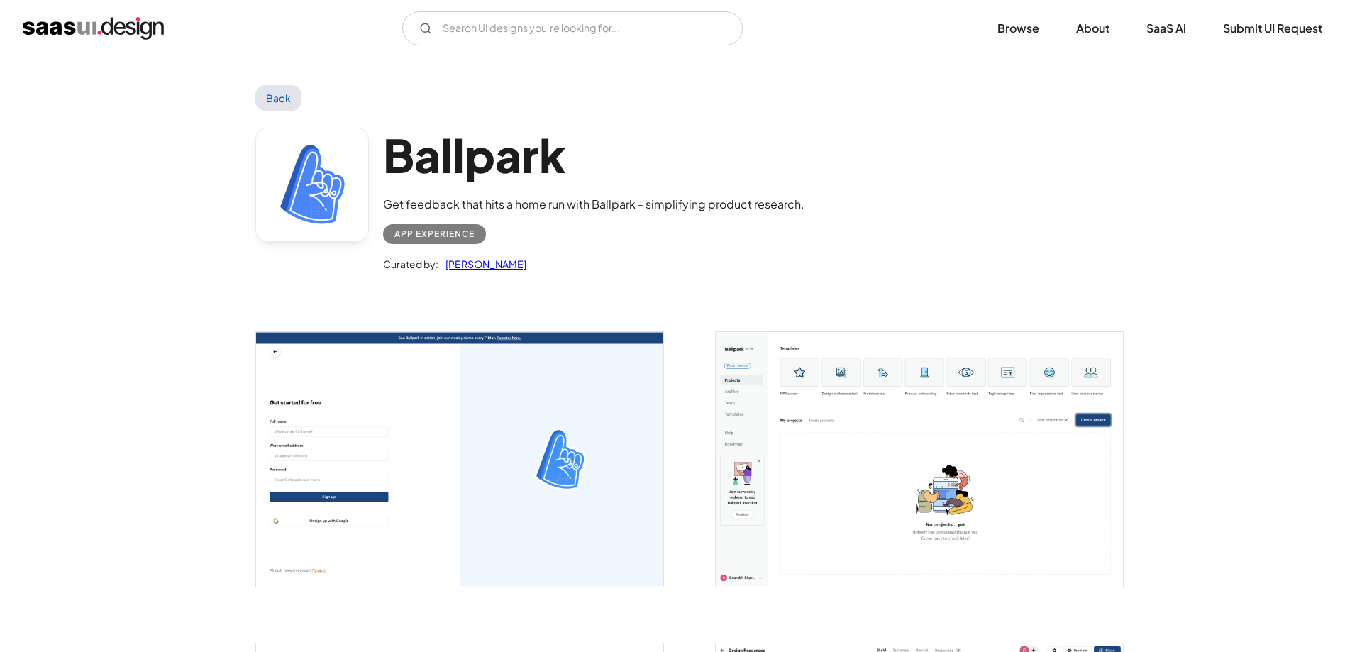
click at [876, 426] on img "open lightbox" at bounding box center [919, 459] width 407 height 255
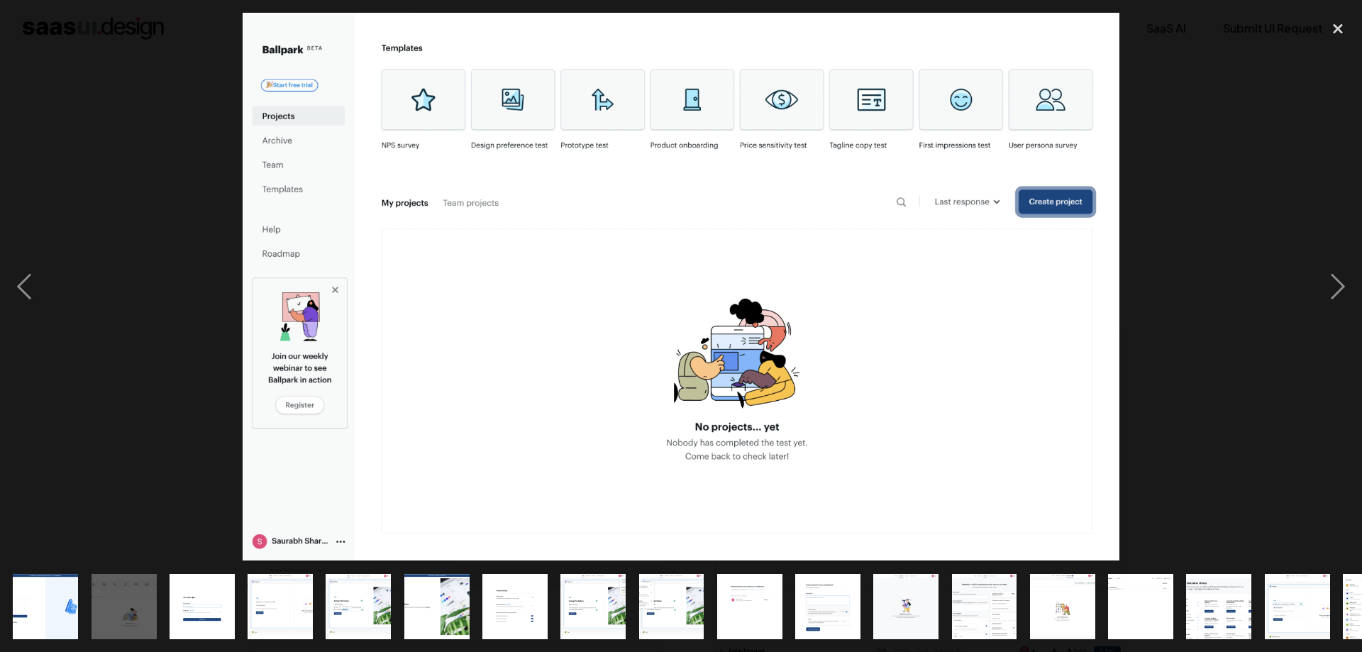
click at [51, 192] on div at bounding box center [681, 287] width 1362 height 548
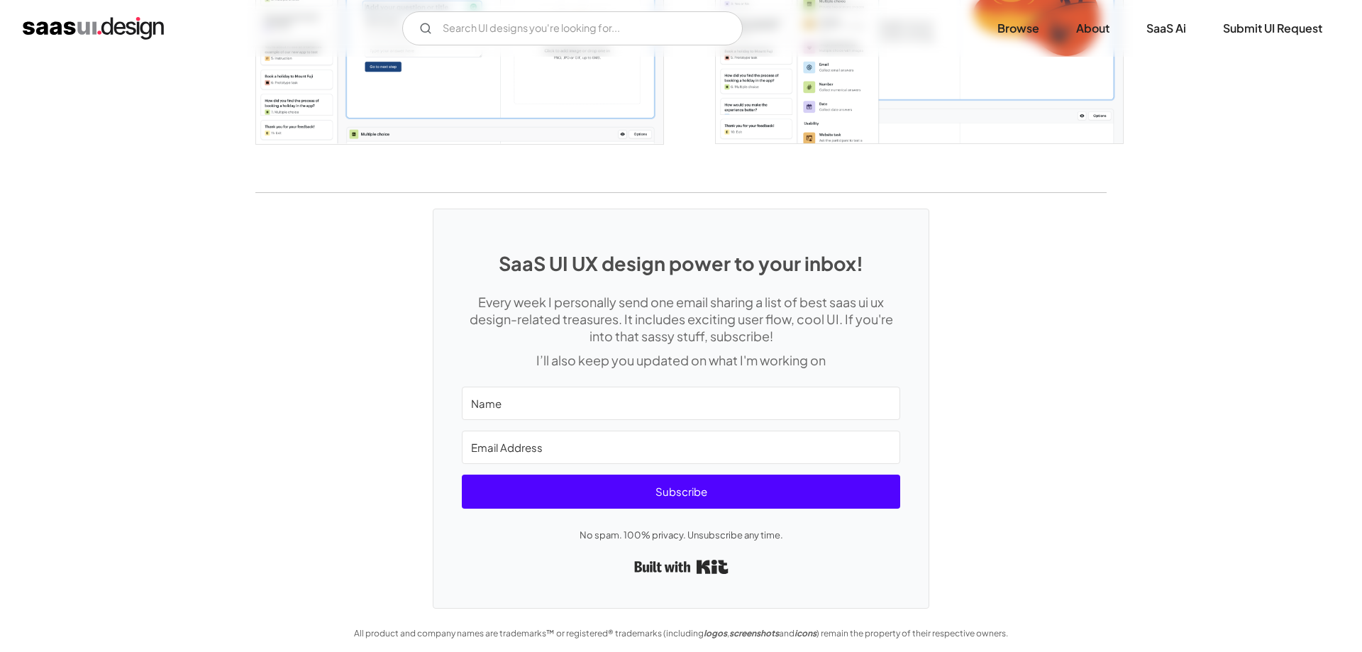
scroll to position [2940, 0]
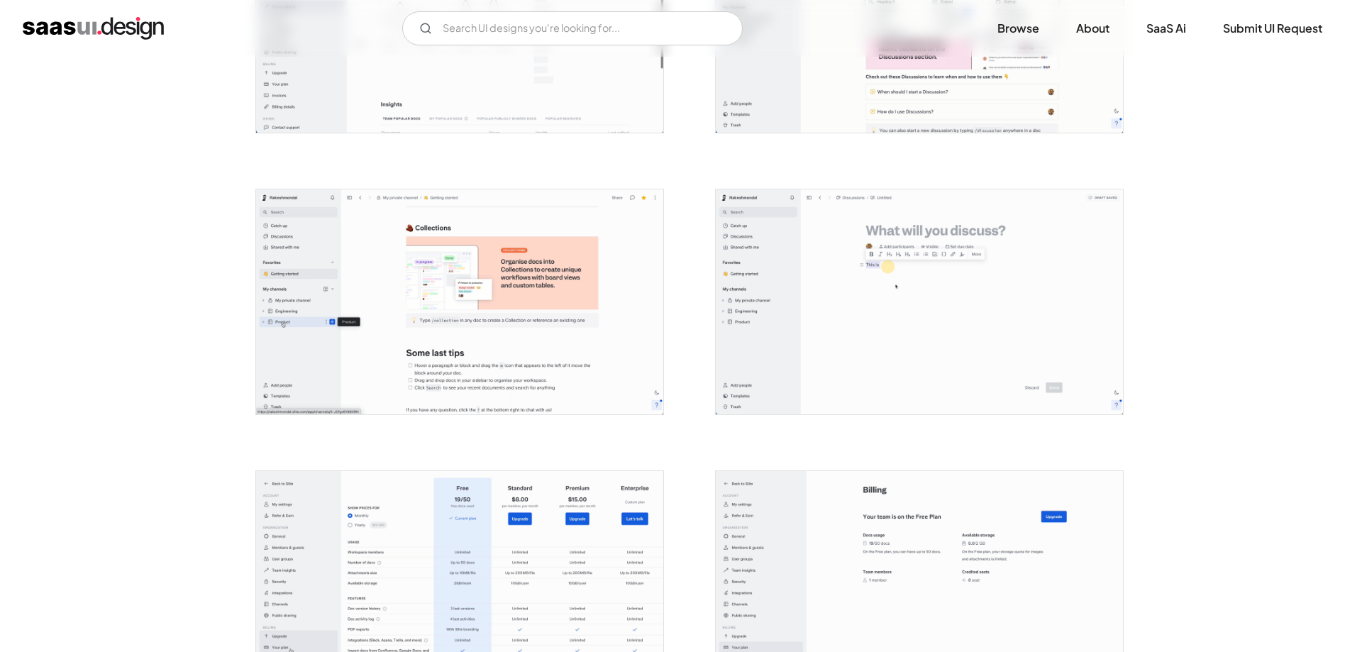
scroll to position [3040, 0]
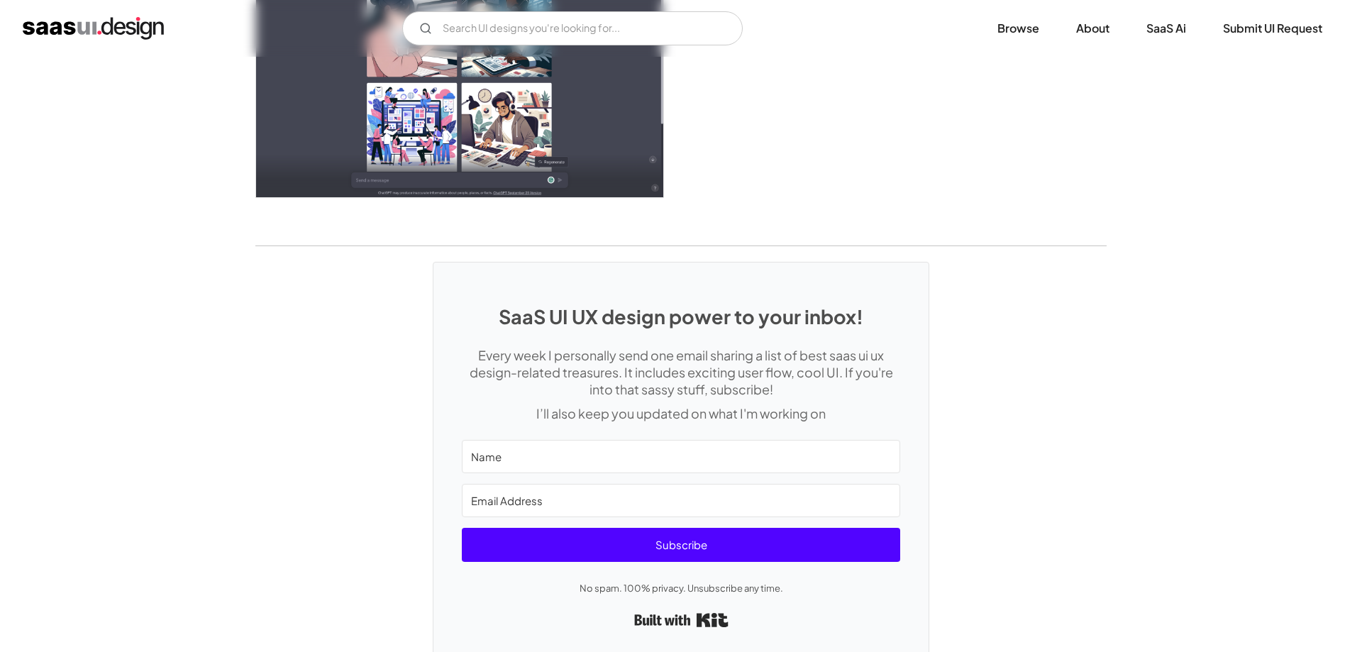
scroll to position [3764, 0]
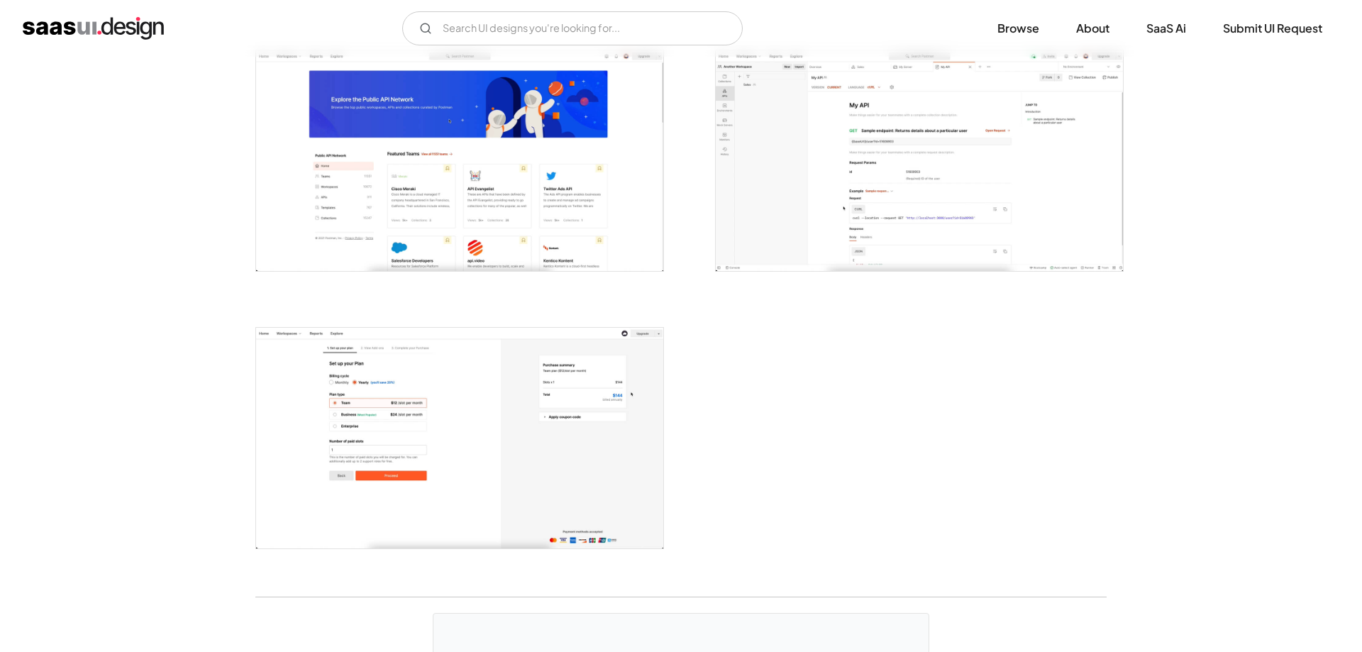
scroll to position [3402, 0]
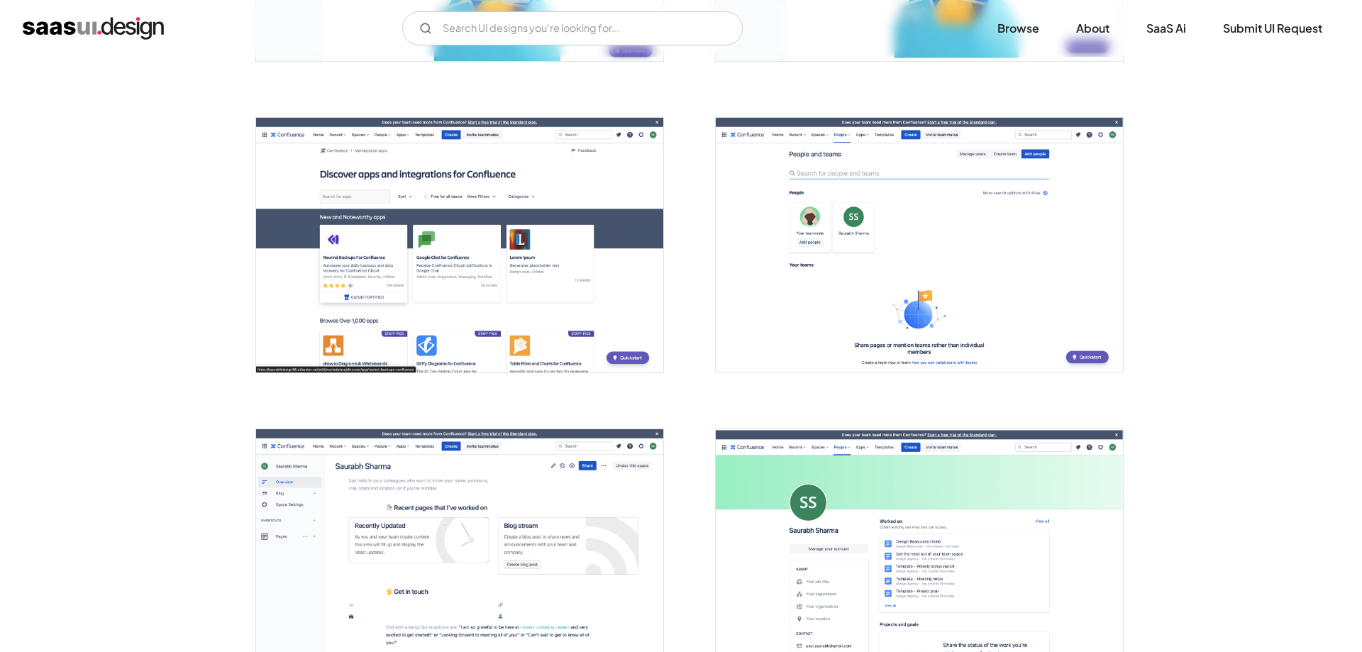
scroll to position [3329, 0]
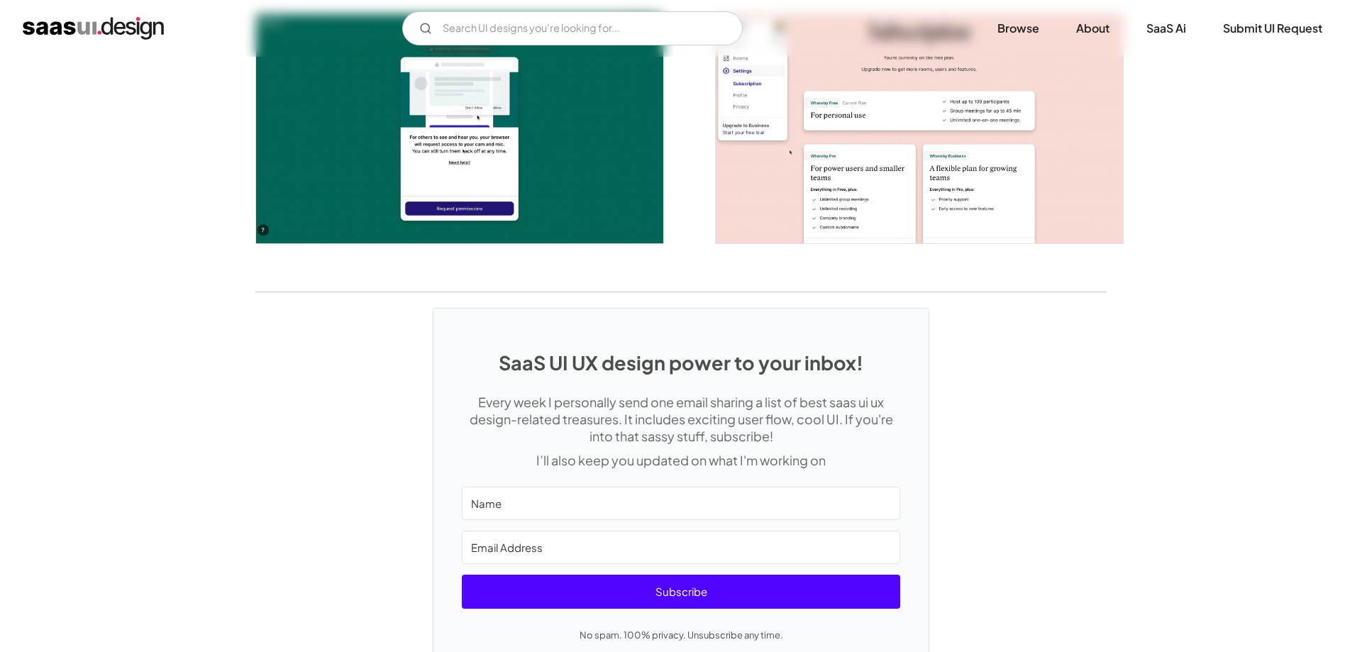
scroll to position [2606, 0]
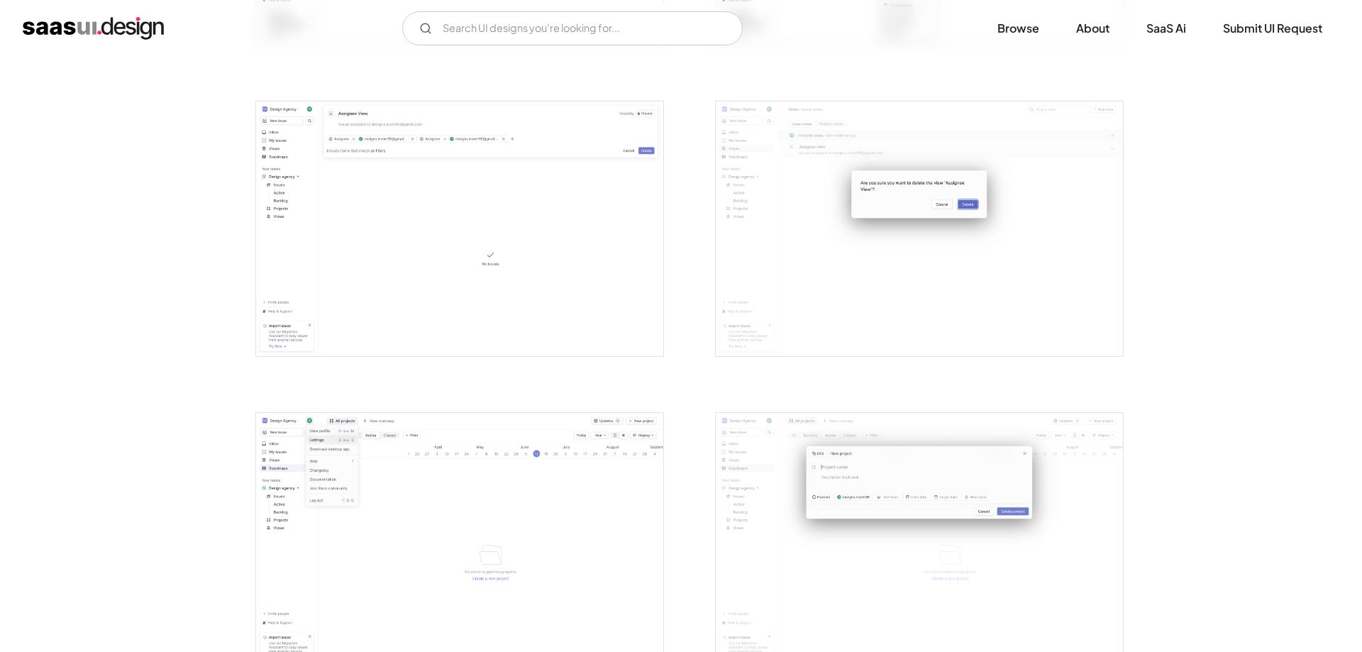
scroll to position [2388, 0]
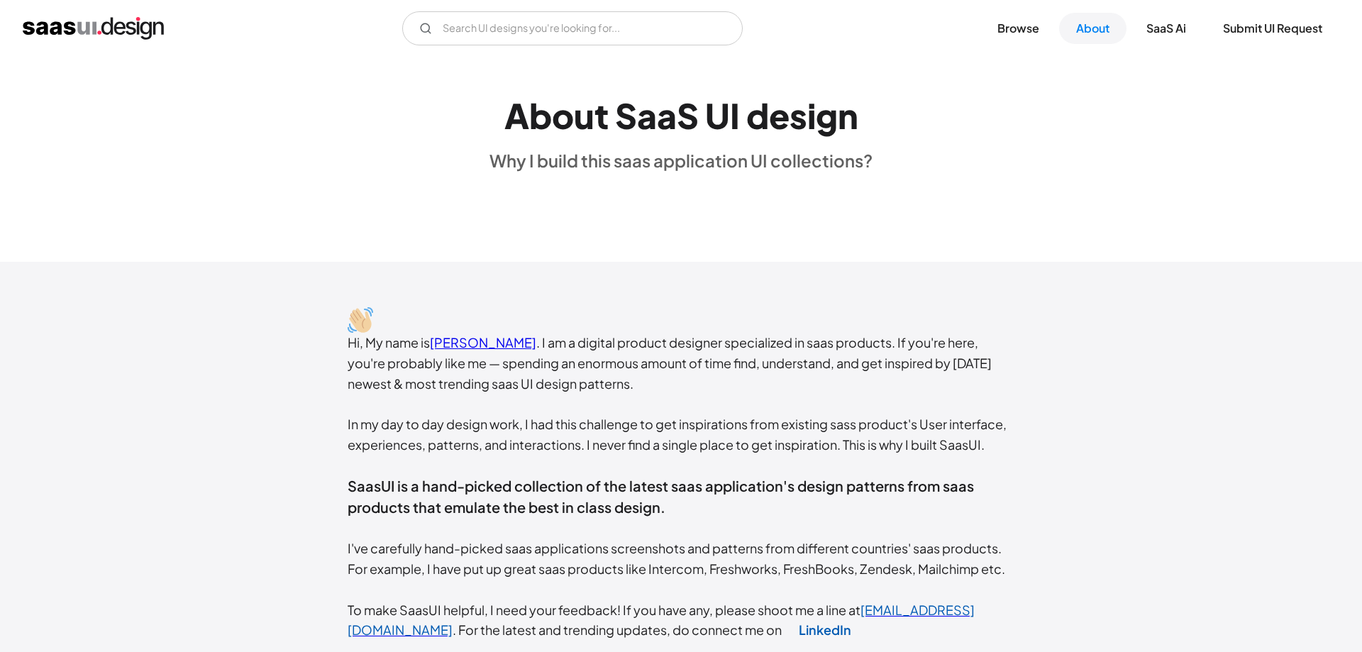
scroll to position [28, 0]
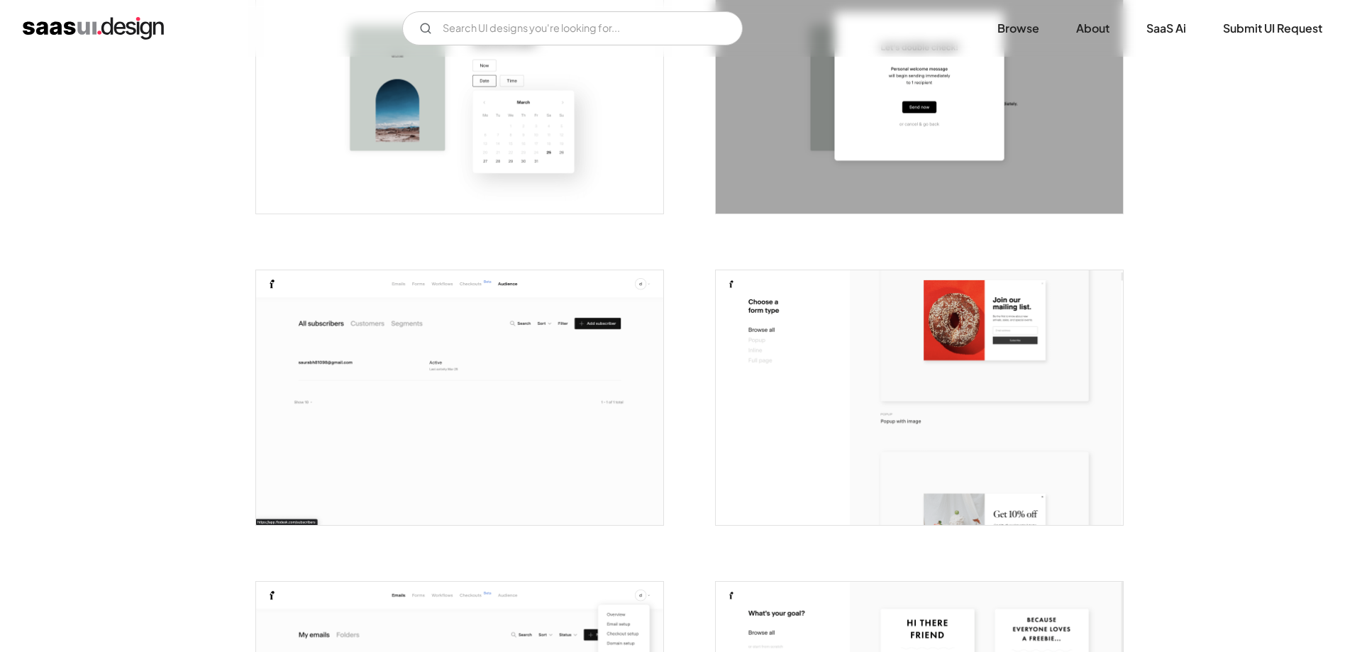
scroll to position [3185, 0]
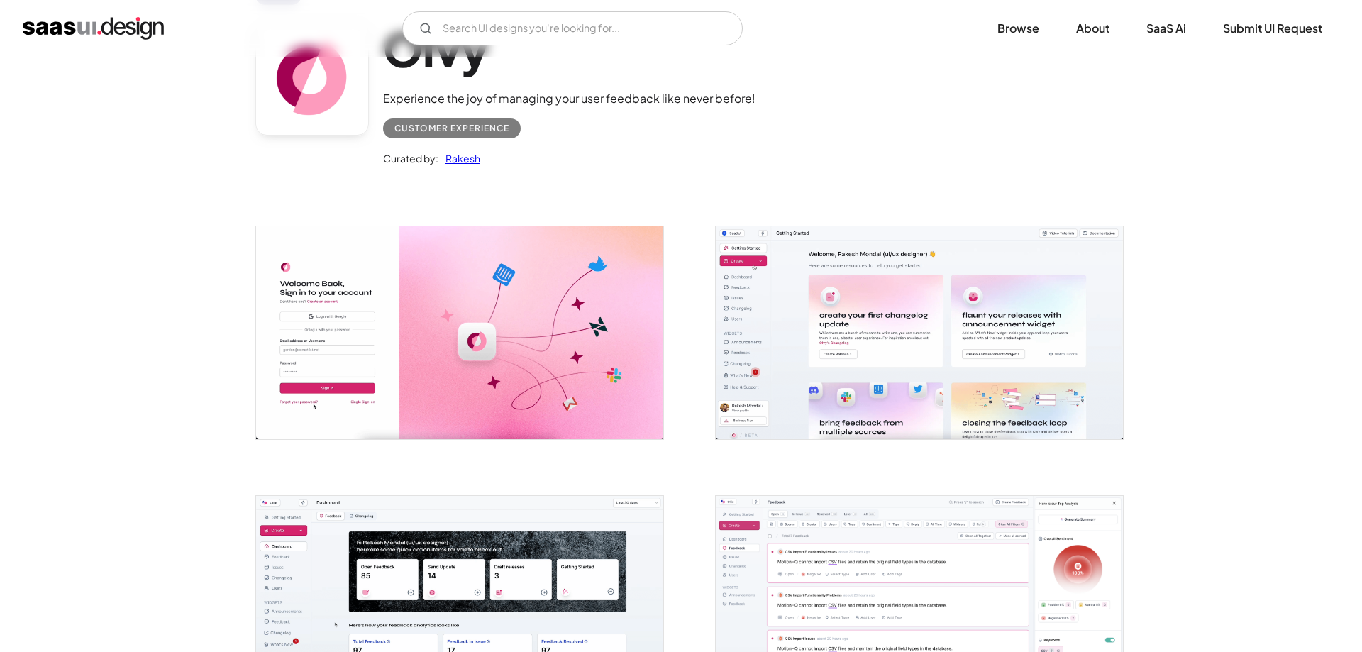
scroll to position [217, 0]
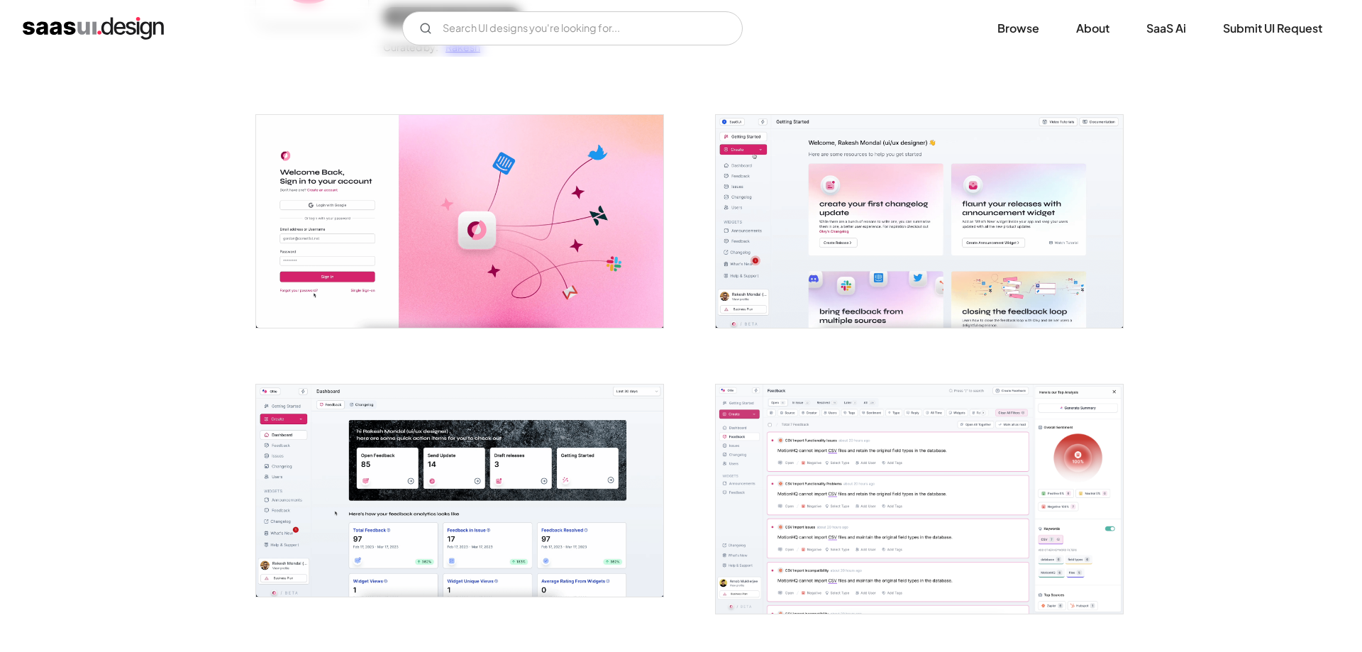
click at [819, 305] on img "open lightbox" at bounding box center [919, 221] width 407 height 212
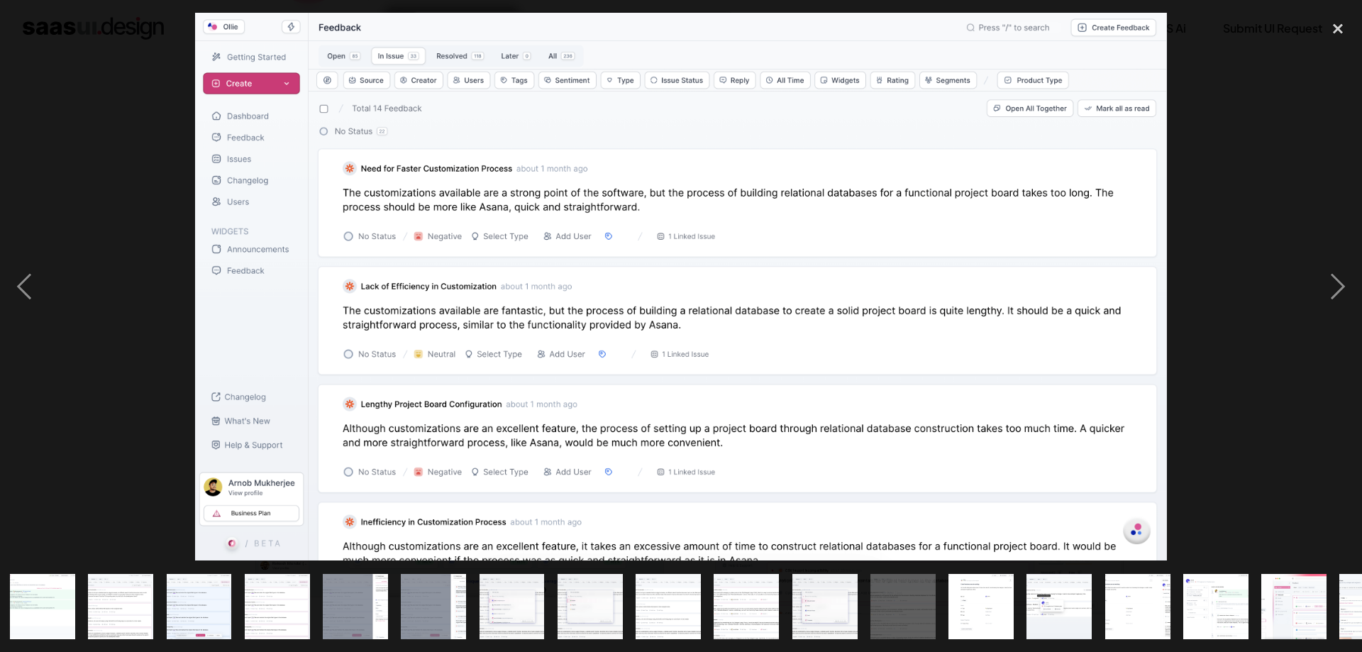
scroll to position [0, 607]
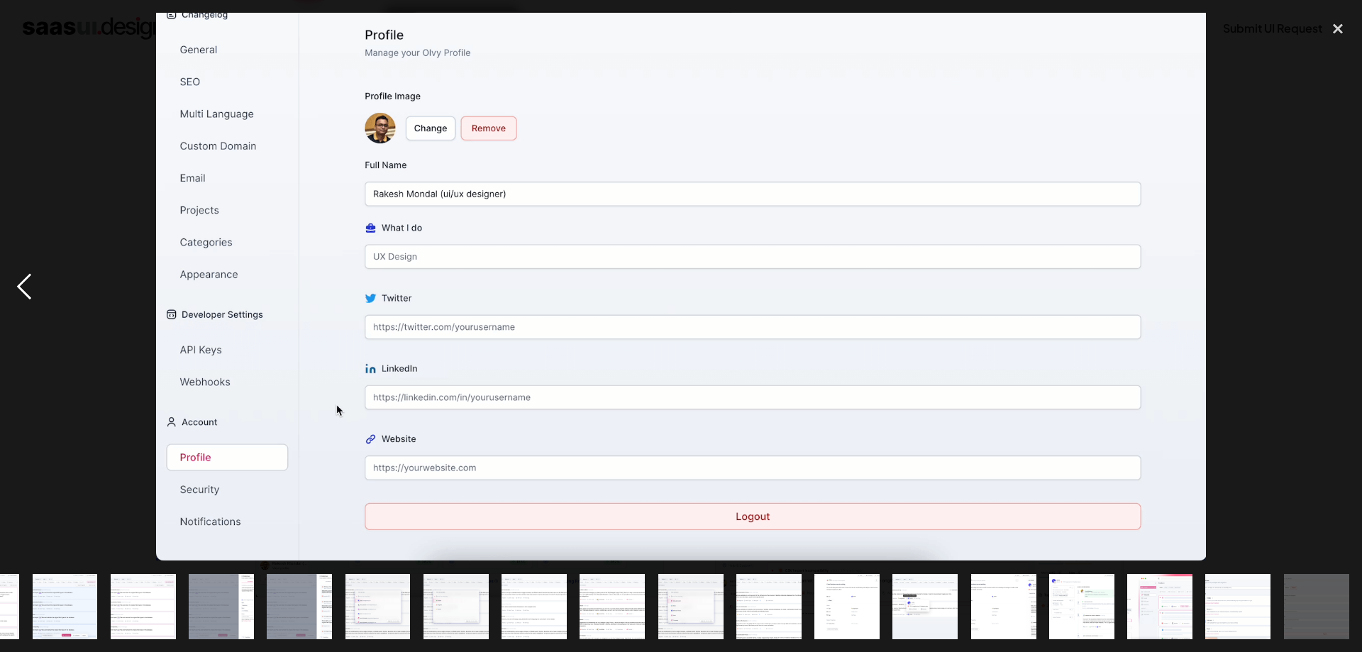
click at [25, 297] on div "previous image" at bounding box center [24, 287] width 48 height 548
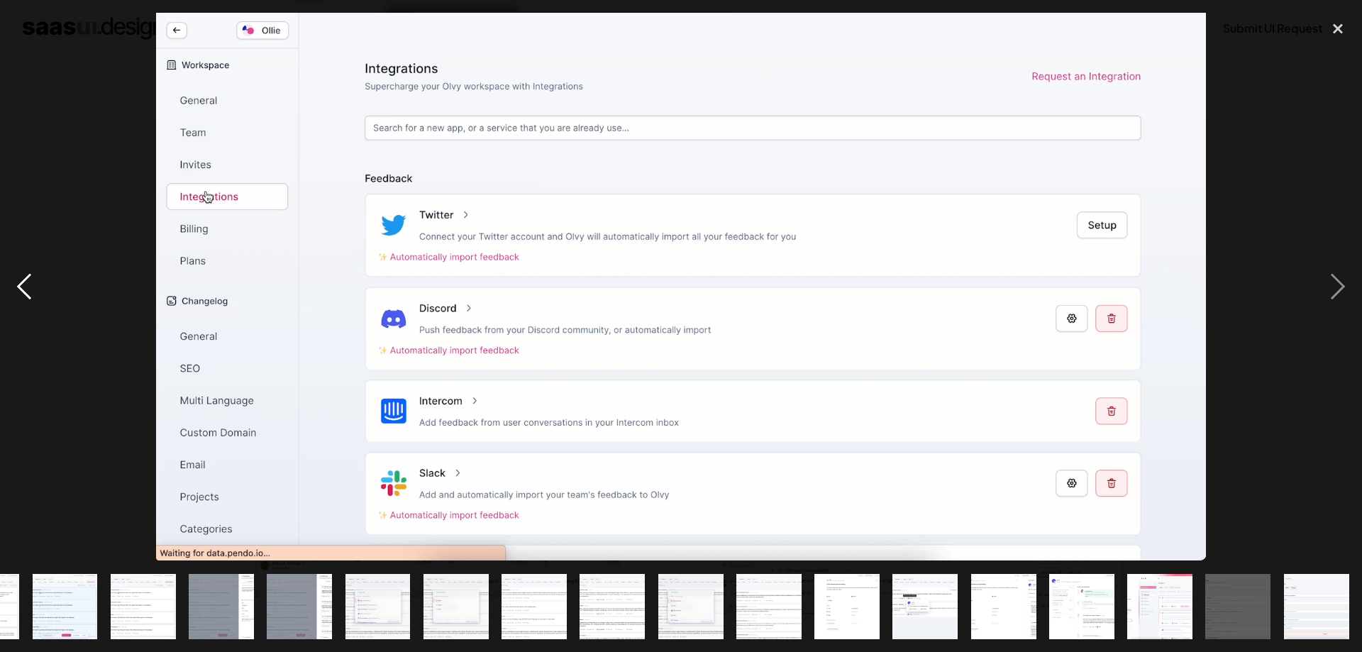
click at [25, 297] on div "previous image" at bounding box center [24, 287] width 48 height 548
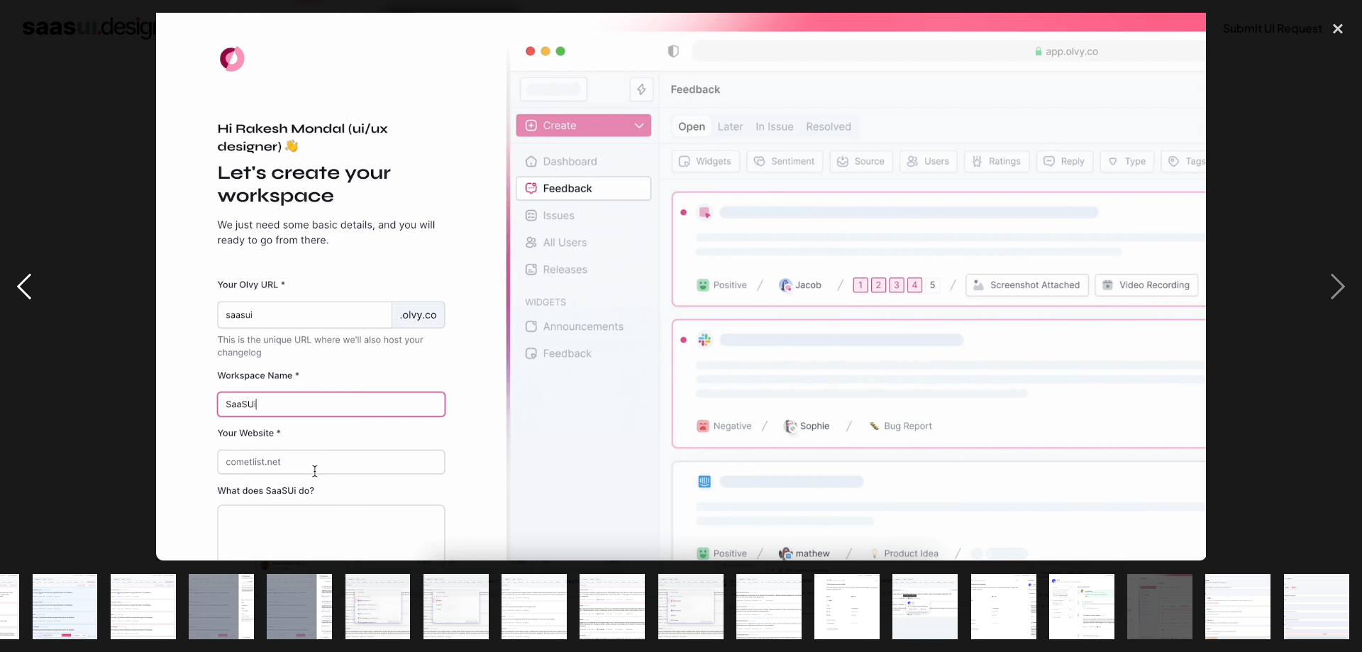
click at [25, 297] on div "previous image" at bounding box center [24, 287] width 48 height 548
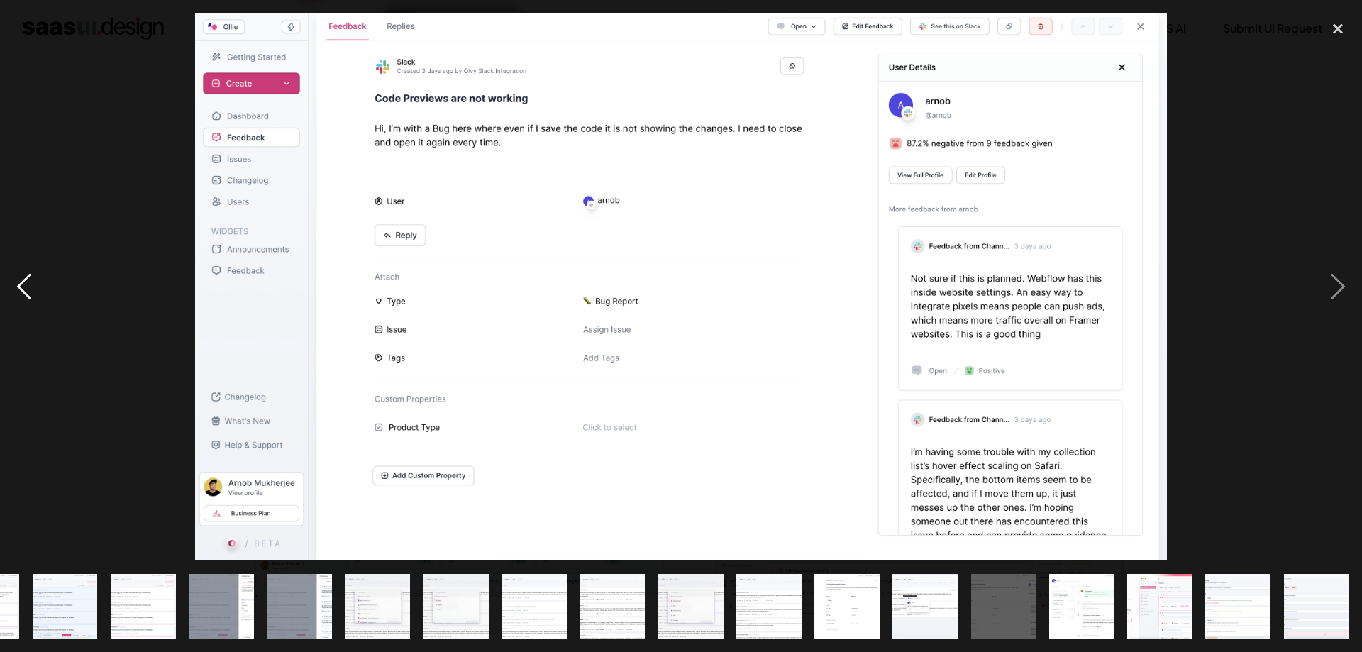
click at [25, 297] on div "previous image" at bounding box center [24, 287] width 48 height 548
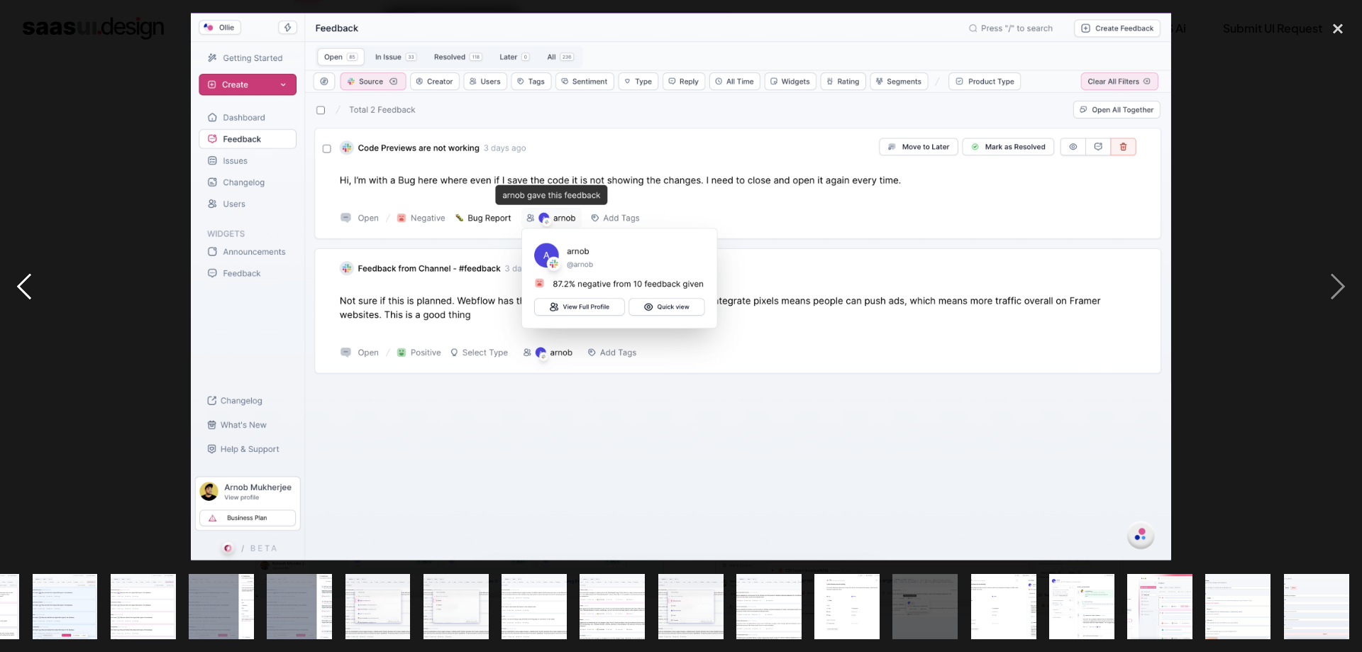
click at [25, 297] on div "previous image" at bounding box center [24, 287] width 48 height 548
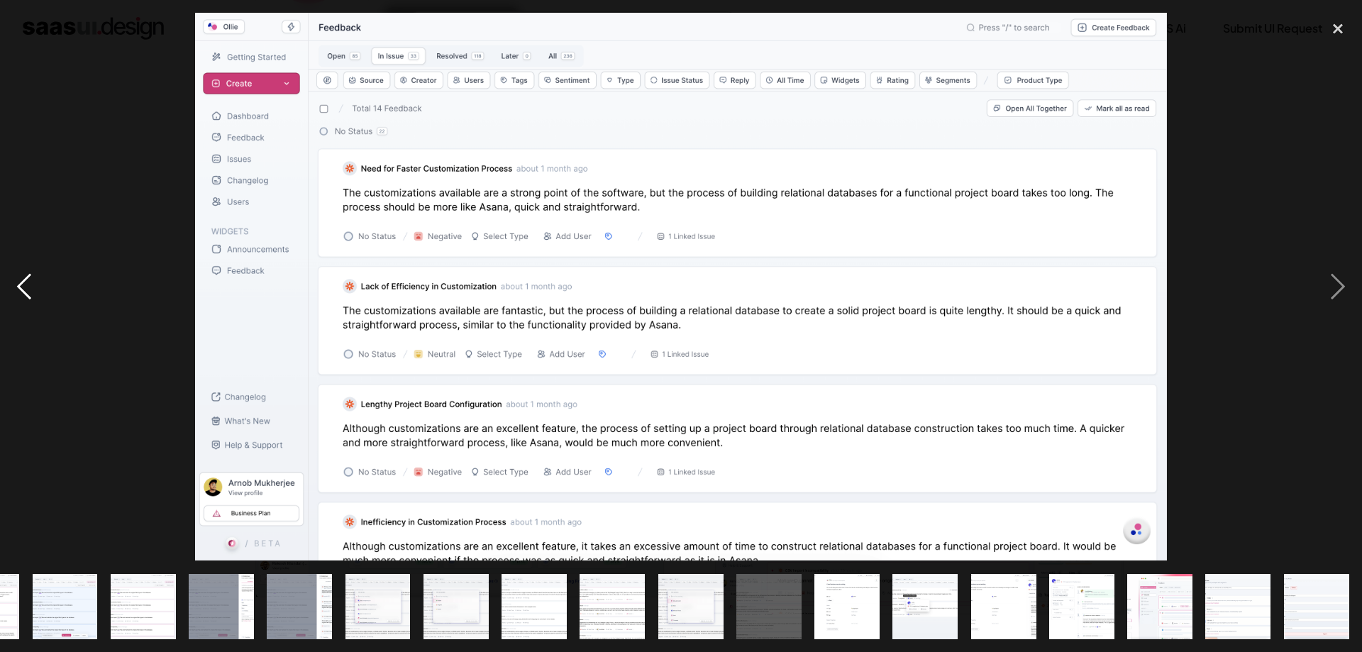
click at [25, 297] on div "previous image" at bounding box center [24, 287] width 48 height 548
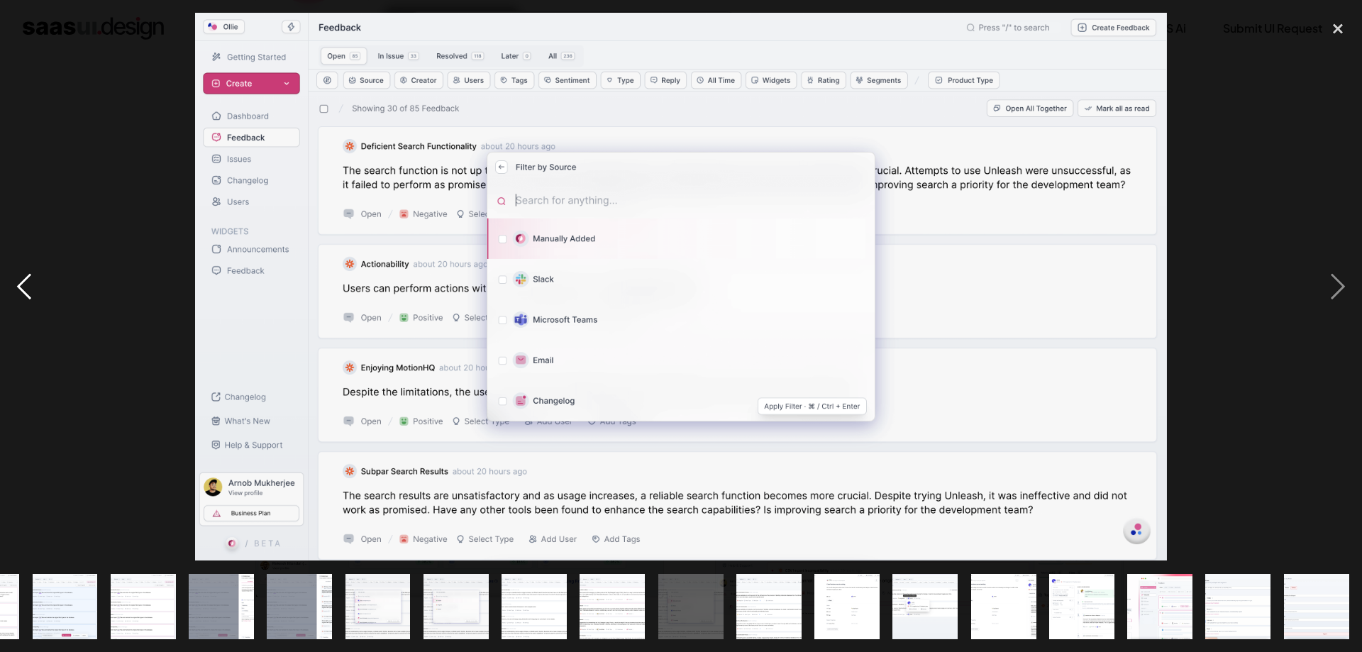
click at [25, 297] on div "previous image" at bounding box center [24, 287] width 48 height 548
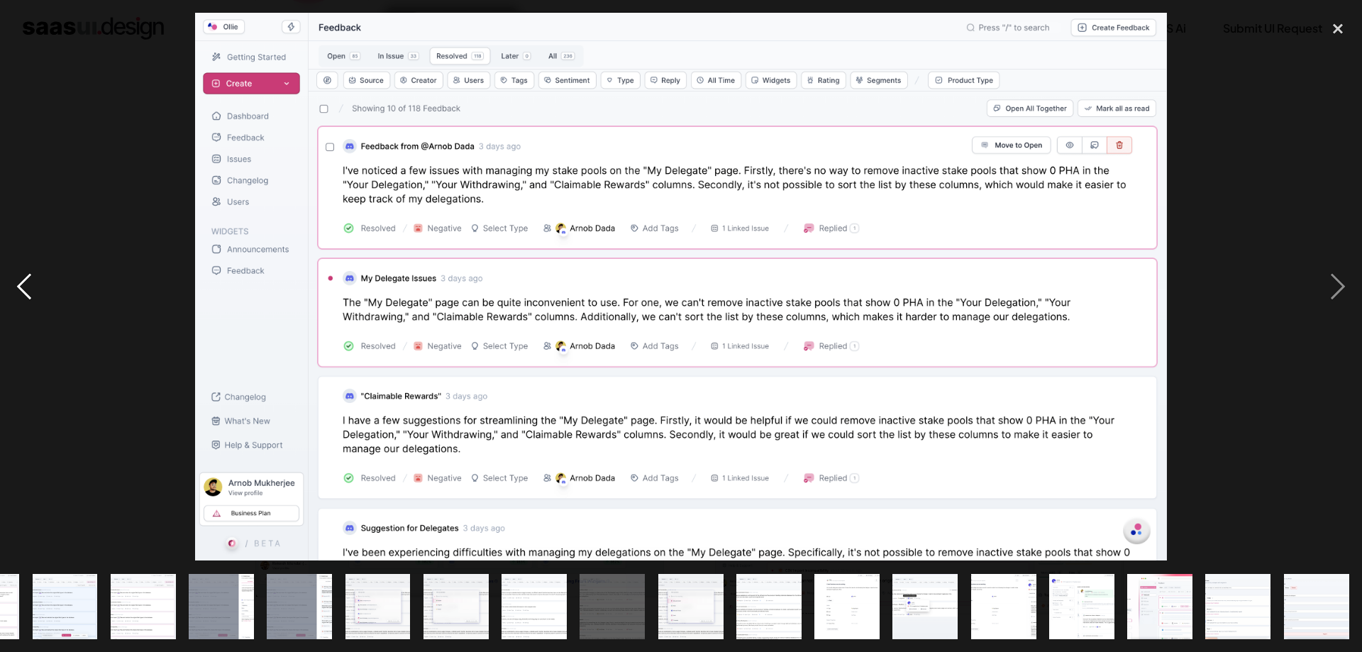
click at [25, 297] on div "previous image" at bounding box center [24, 287] width 48 height 548
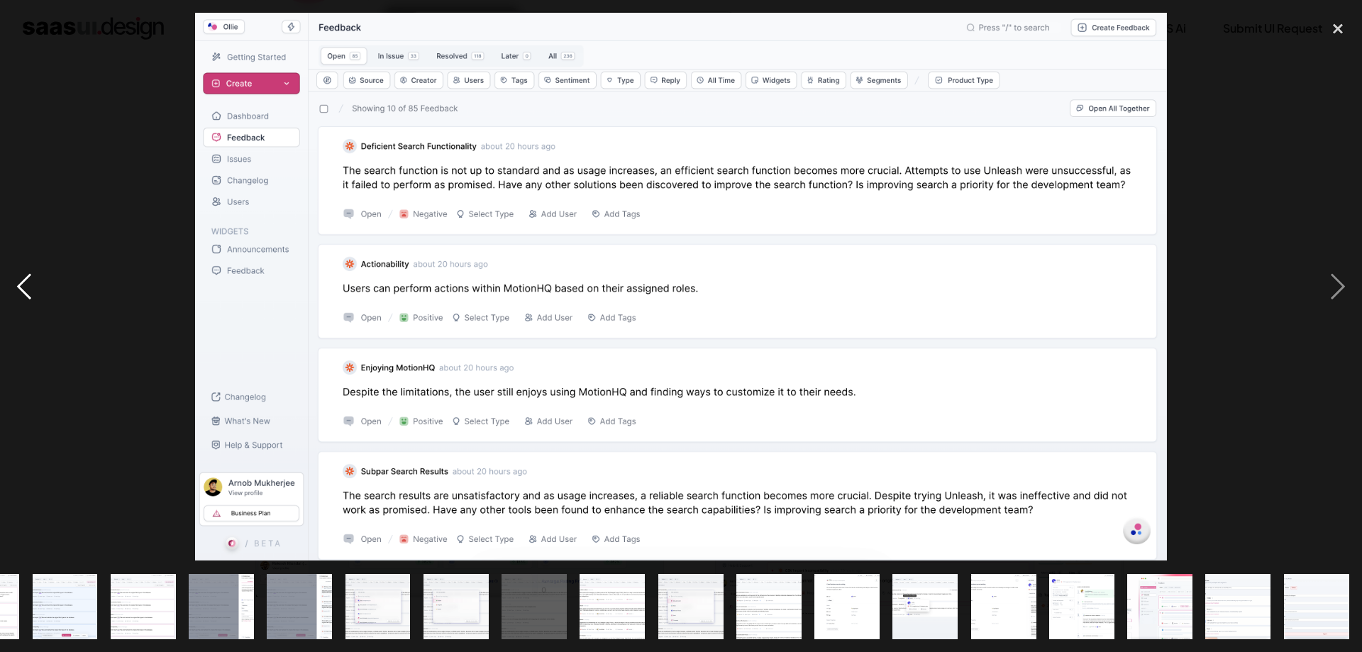
click at [25, 297] on div "previous image" at bounding box center [24, 287] width 48 height 548
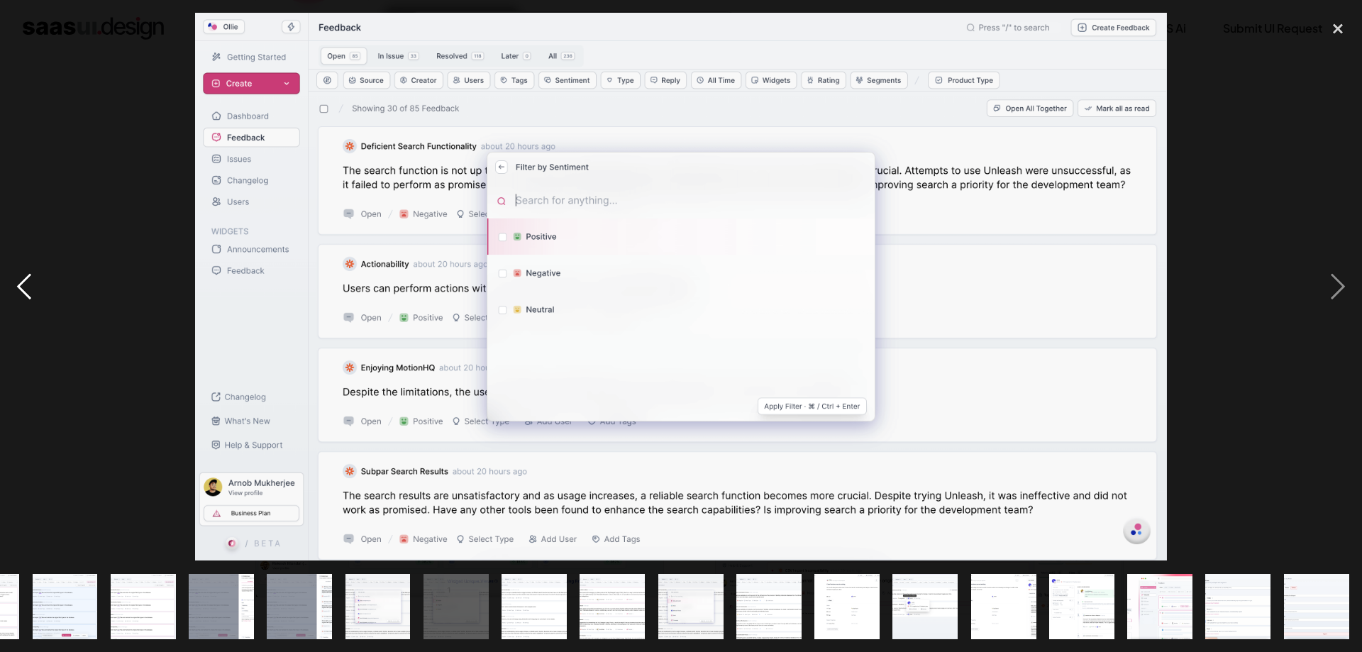
click at [25, 297] on div "previous image" at bounding box center [24, 287] width 48 height 548
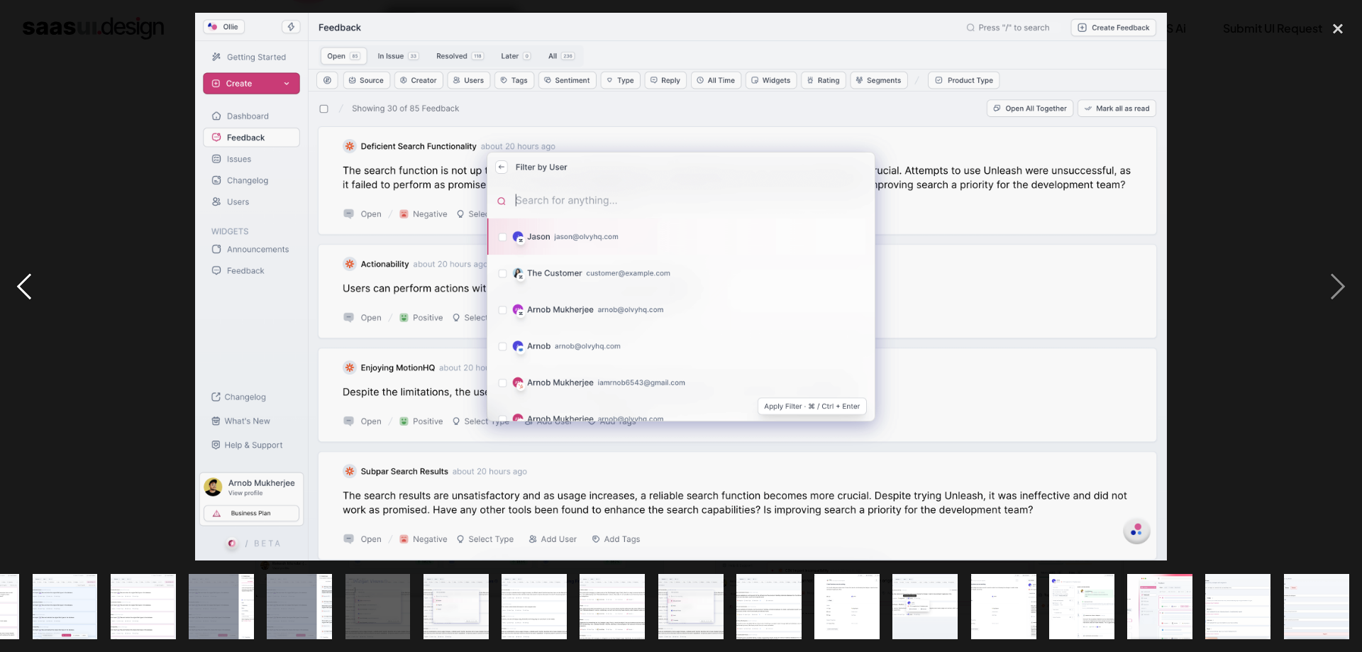
click at [25, 297] on div "previous image" at bounding box center [24, 287] width 48 height 548
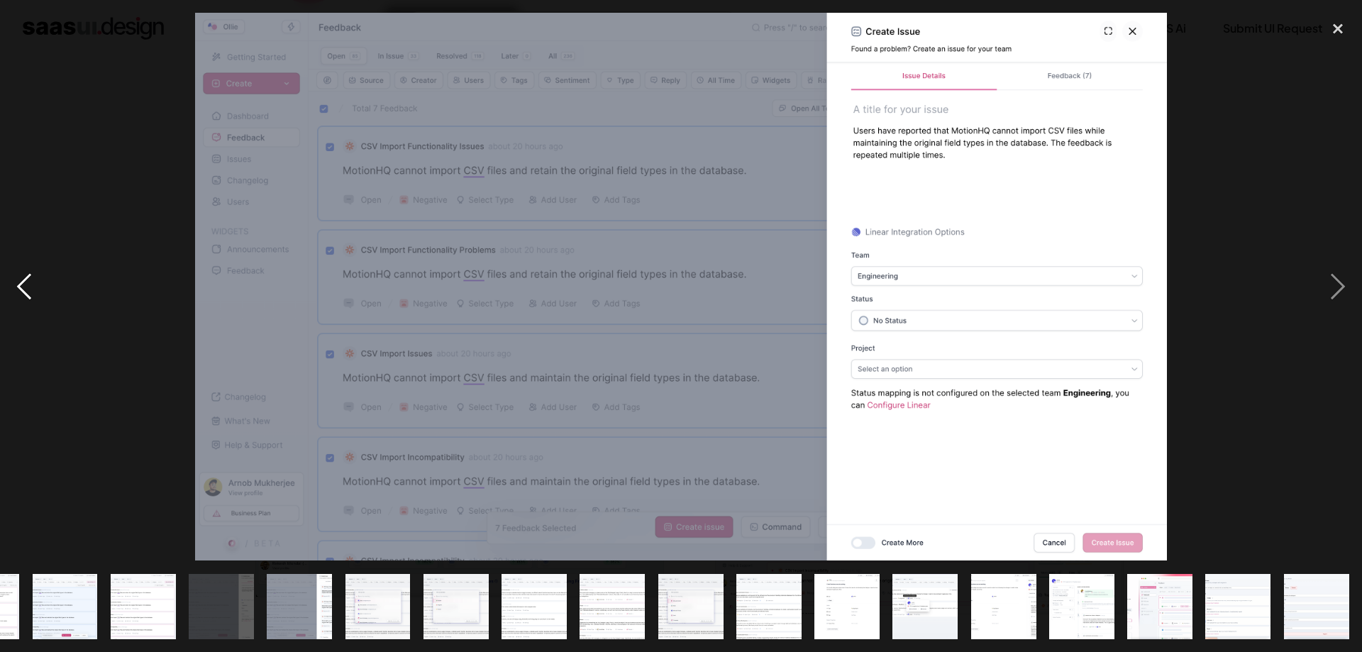
click at [25, 297] on div "previous image" at bounding box center [24, 287] width 48 height 548
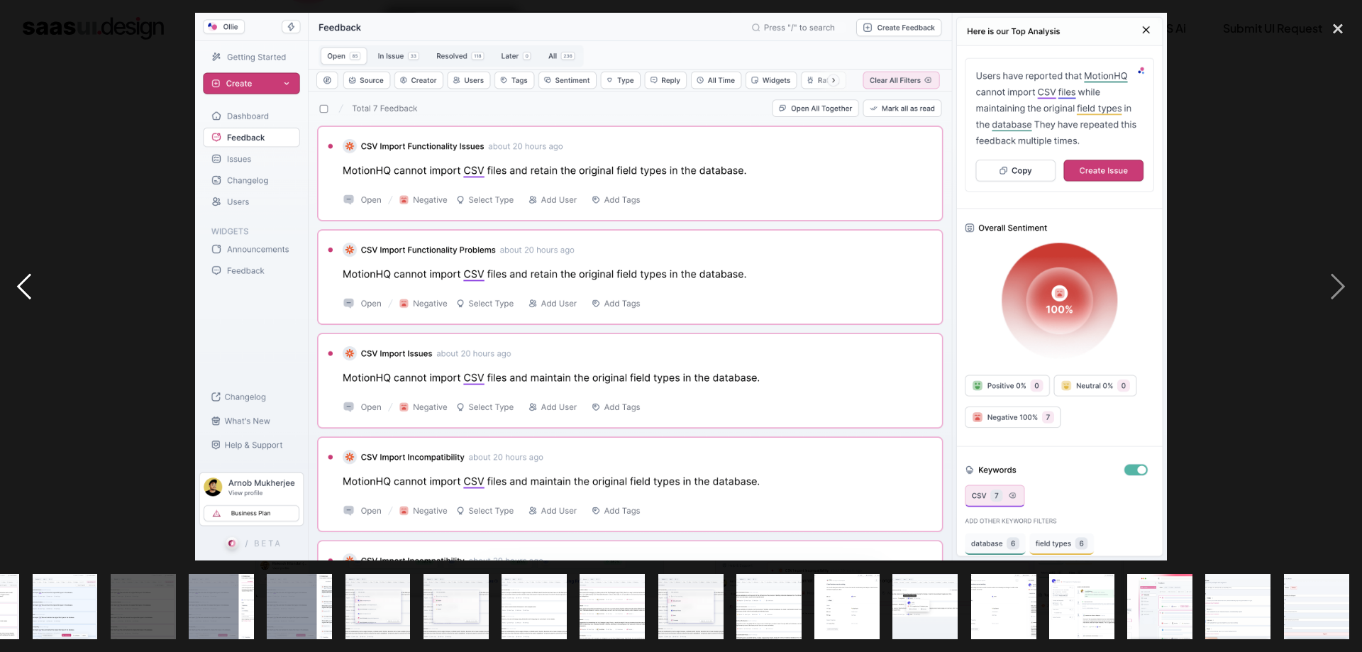
click at [25, 297] on div "previous image" at bounding box center [24, 287] width 48 height 548
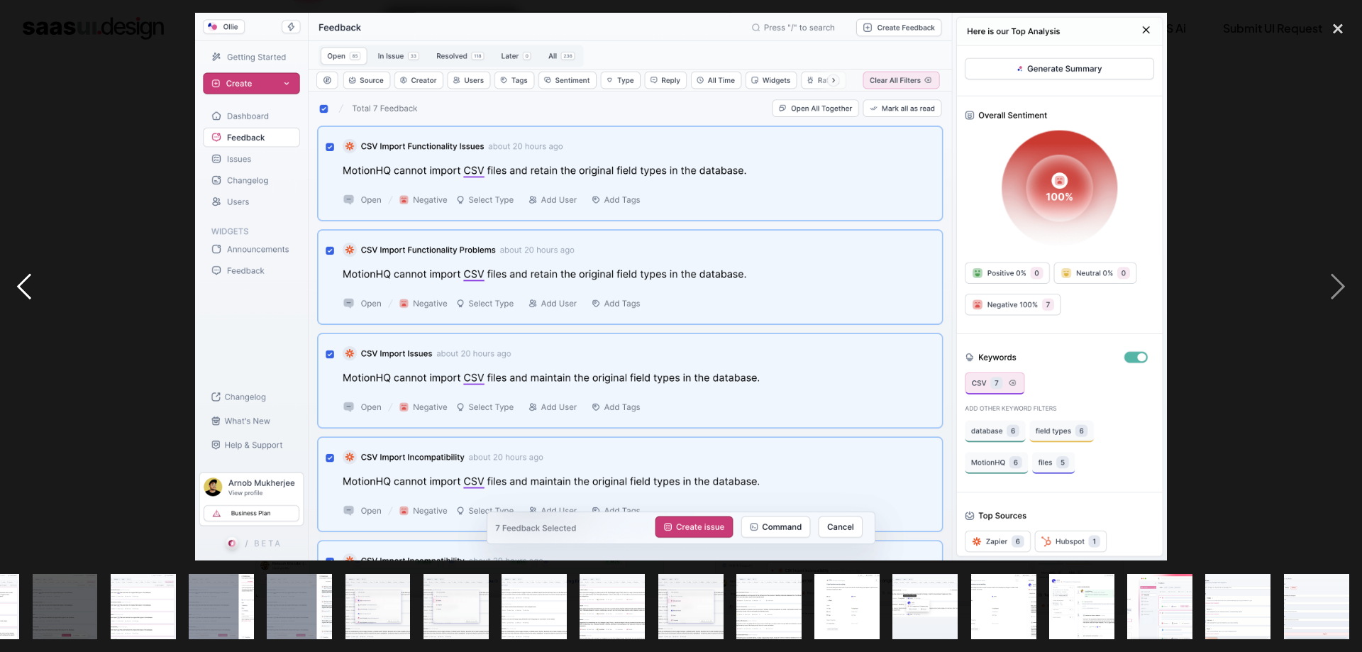
click at [25, 297] on div "previous image" at bounding box center [24, 287] width 48 height 548
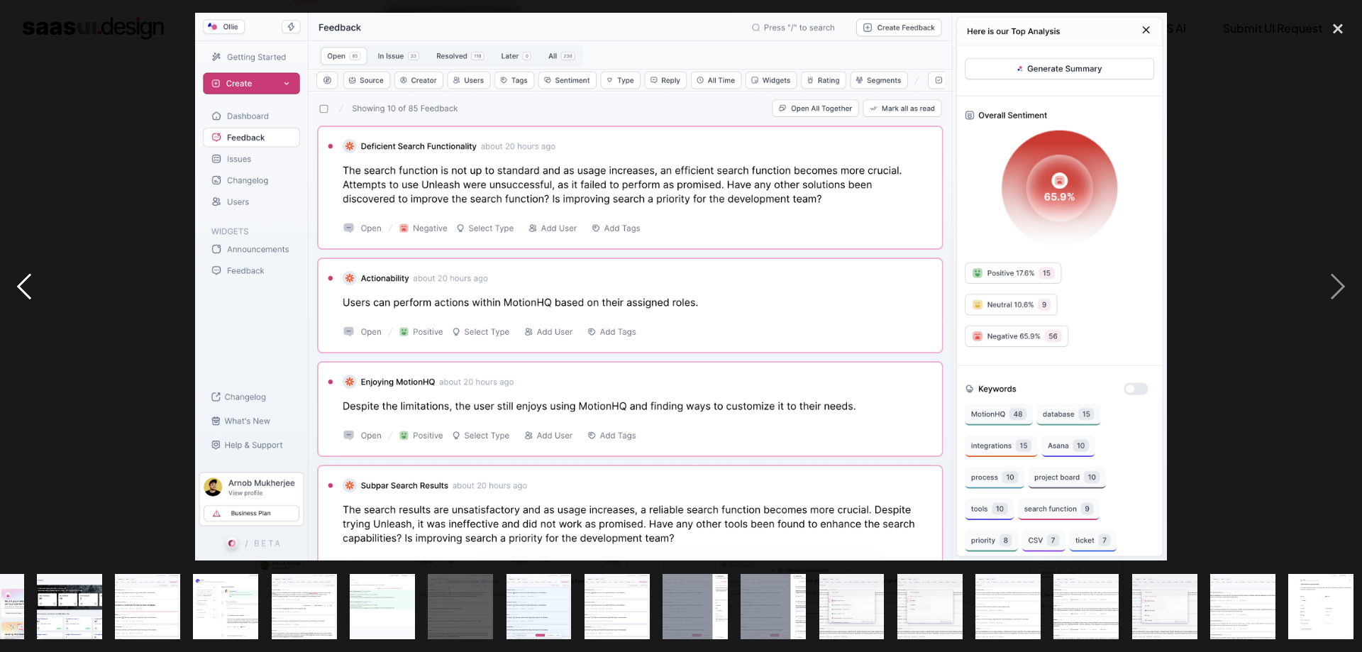
click at [25, 297] on div "previous image" at bounding box center [24, 287] width 48 height 548
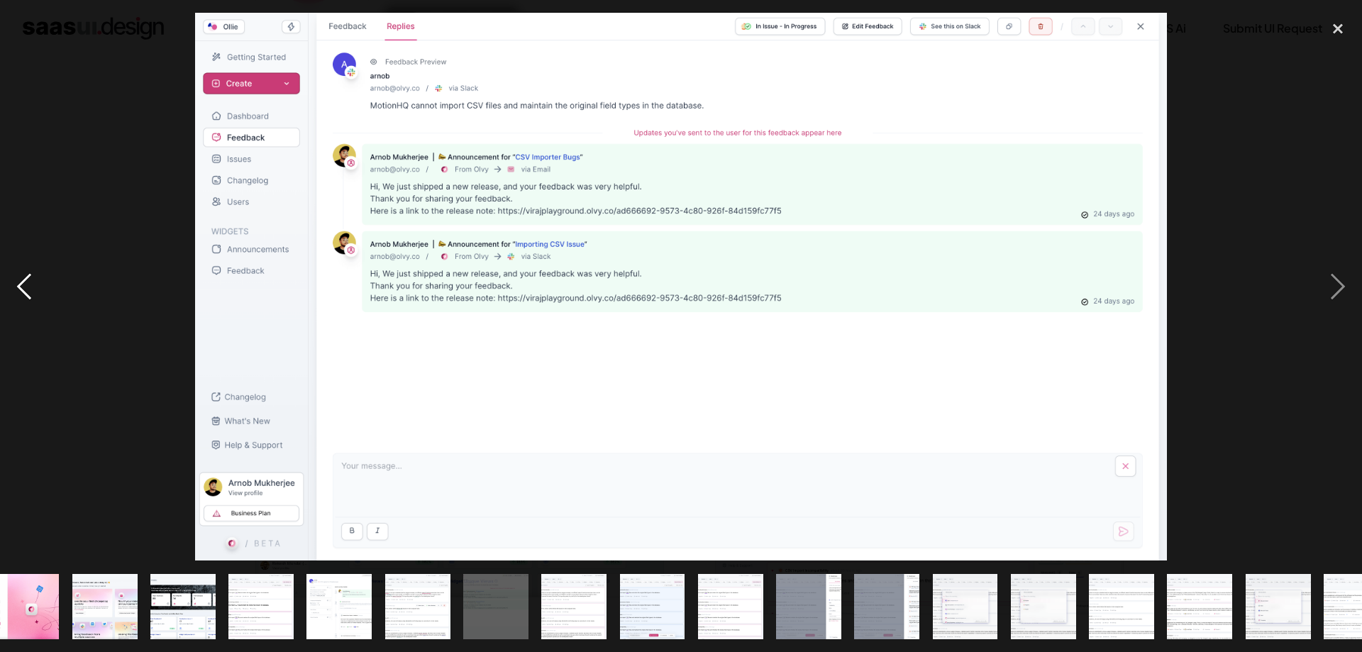
scroll to position [0, 0]
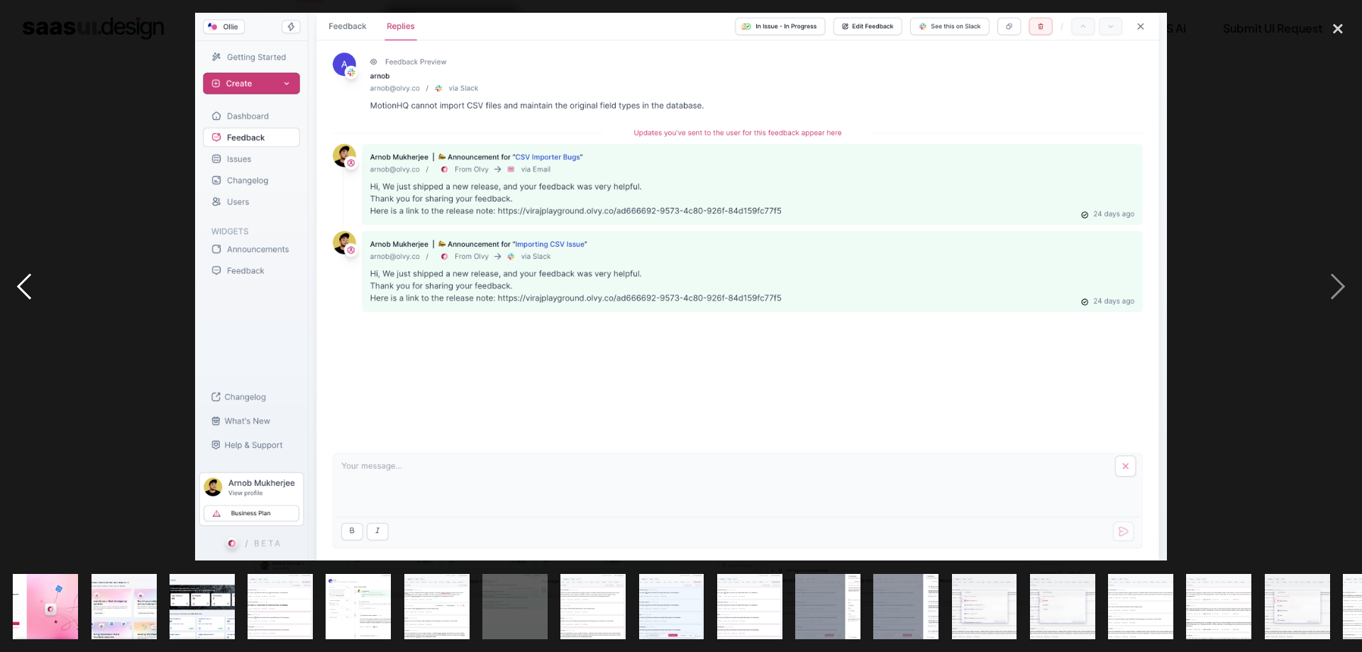
click at [25, 297] on div "previous image" at bounding box center [24, 287] width 48 height 548
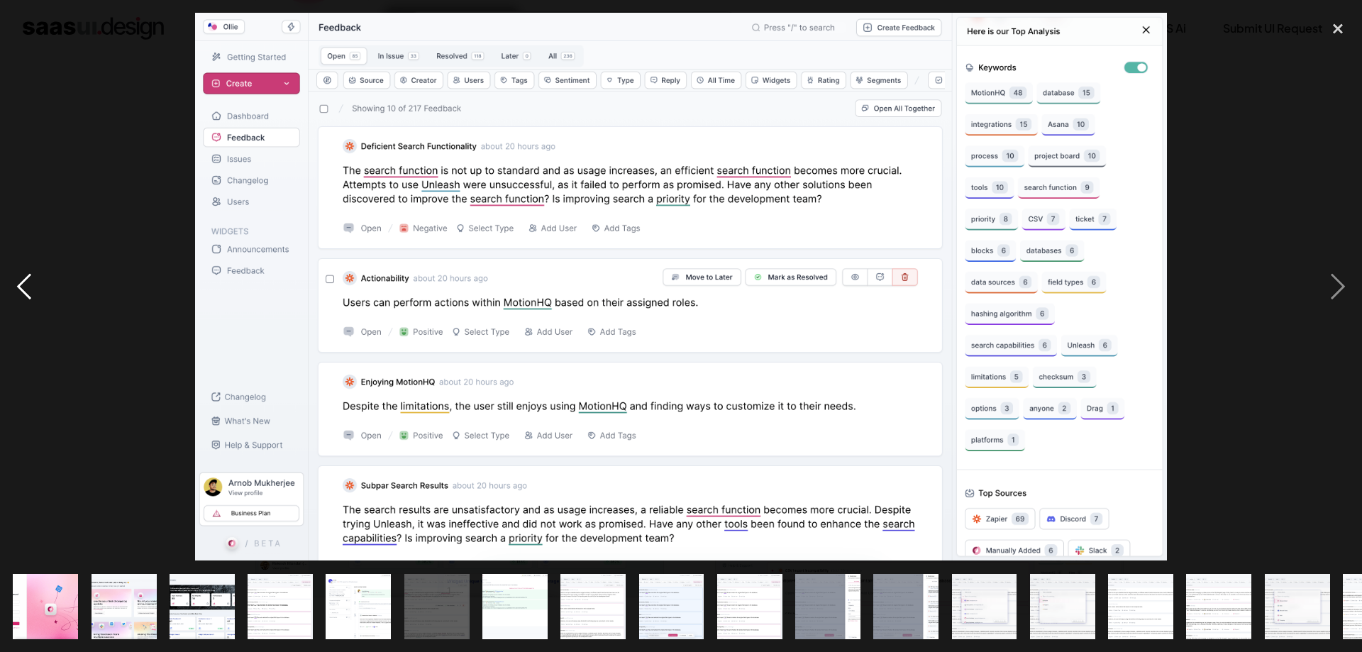
click at [25, 297] on div "previous image" at bounding box center [24, 287] width 48 height 548
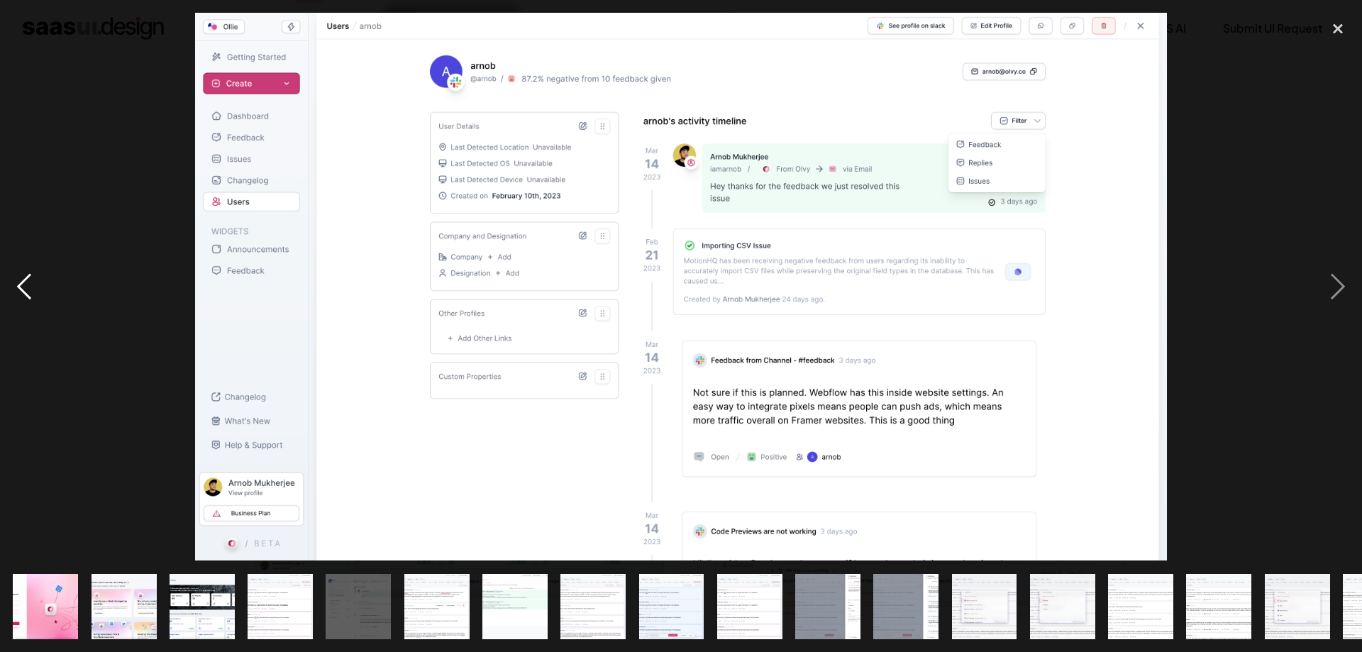
click at [25, 297] on div "previous image" at bounding box center [24, 287] width 48 height 548
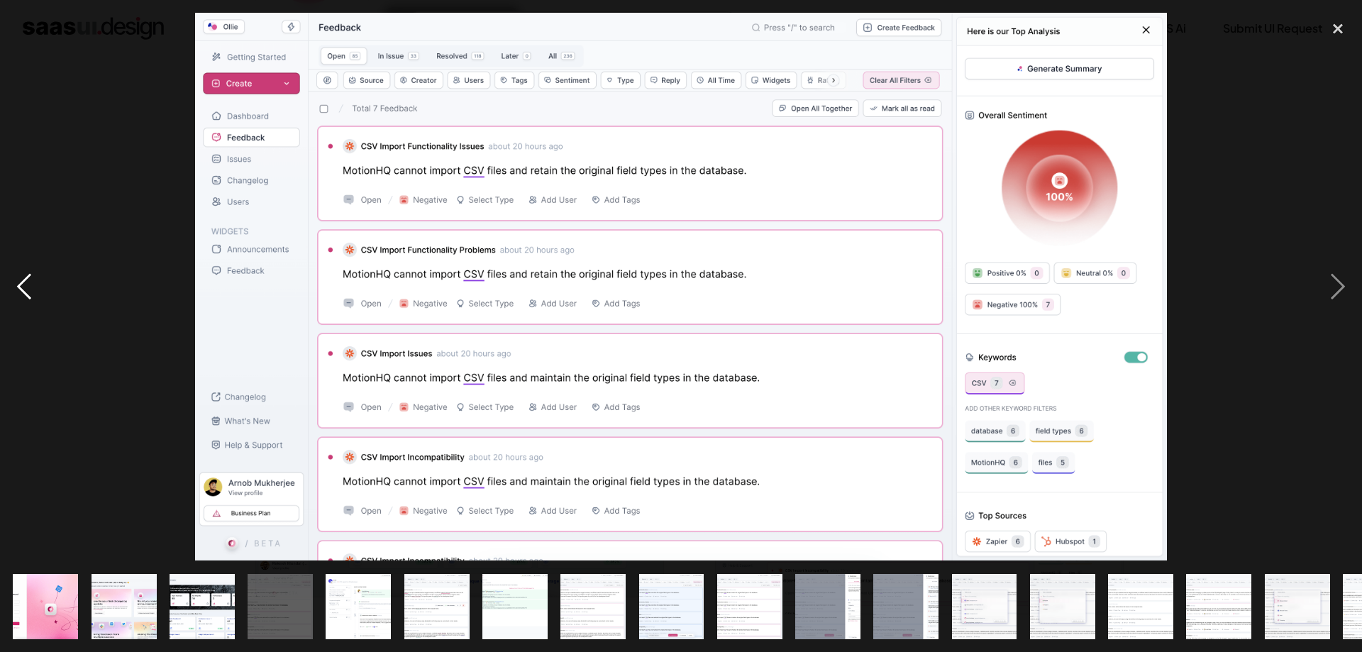
click at [25, 297] on div "previous image" at bounding box center [24, 287] width 48 height 548
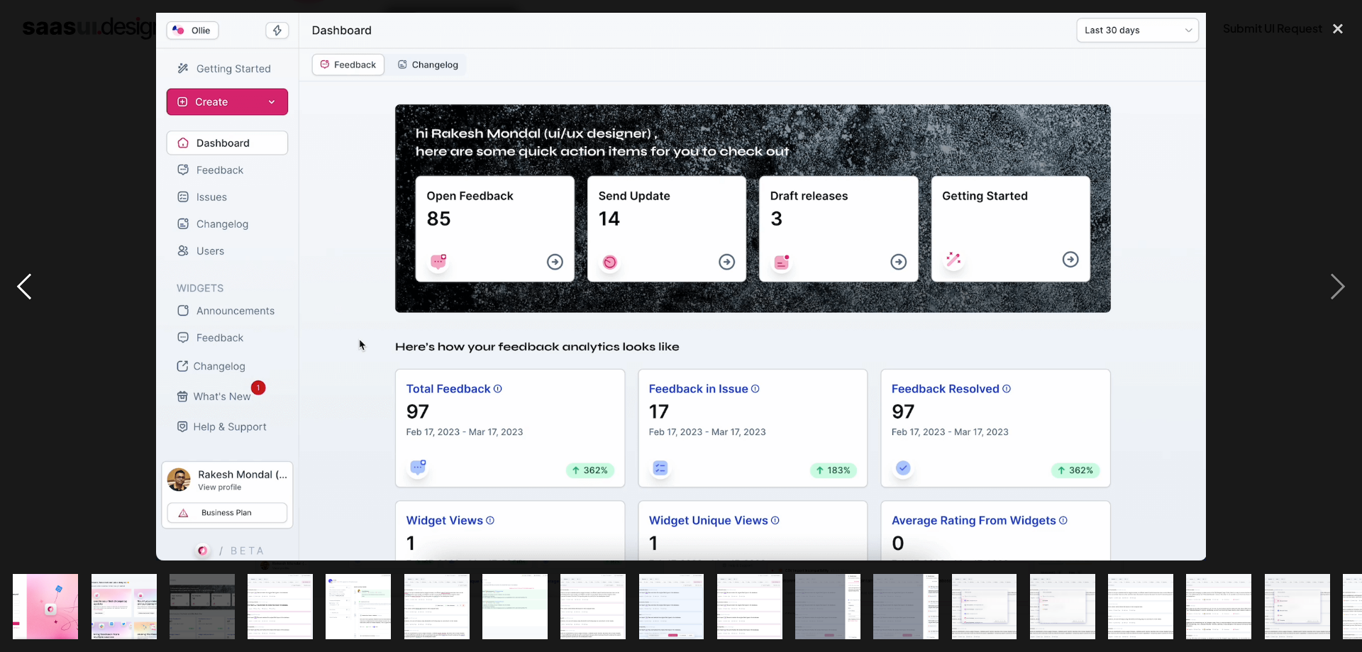
click at [25, 297] on div "previous image" at bounding box center [24, 287] width 48 height 548
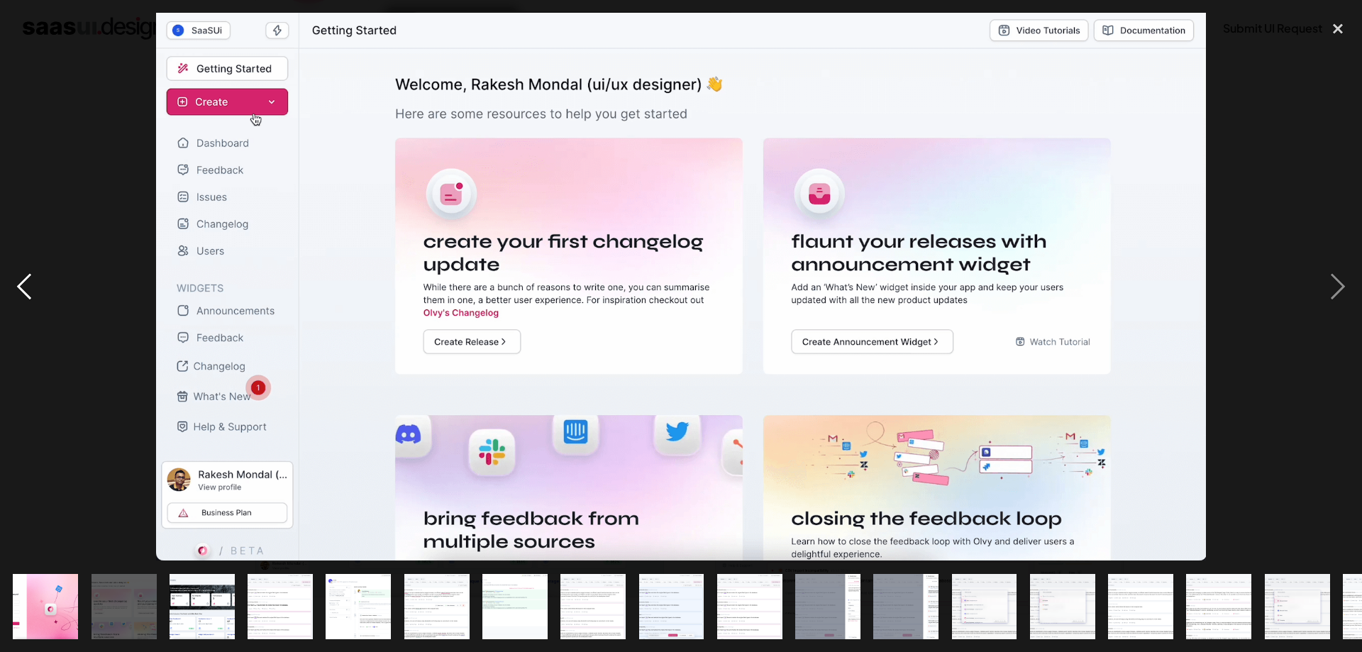
click at [25, 297] on div "previous image" at bounding box center [24, 287] width 48 height 548
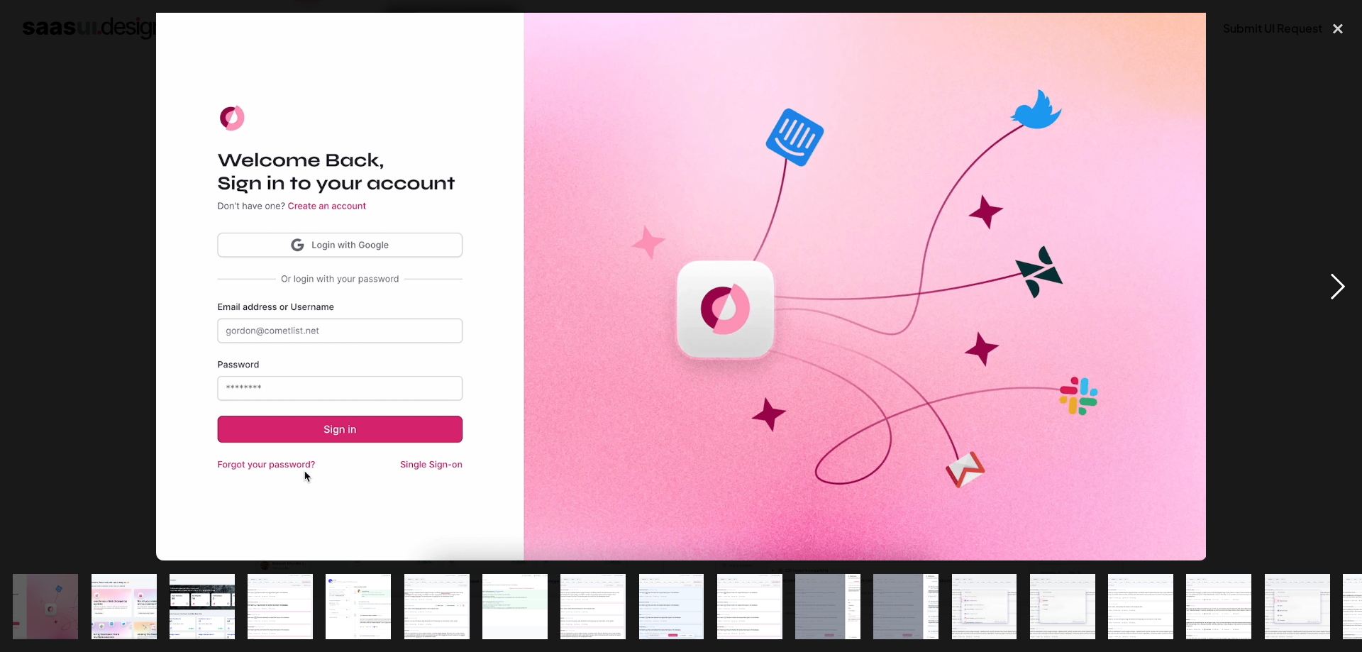
click at [1339, 291] on div "next image" at bounding box center [1338, 287] width 48 height 548
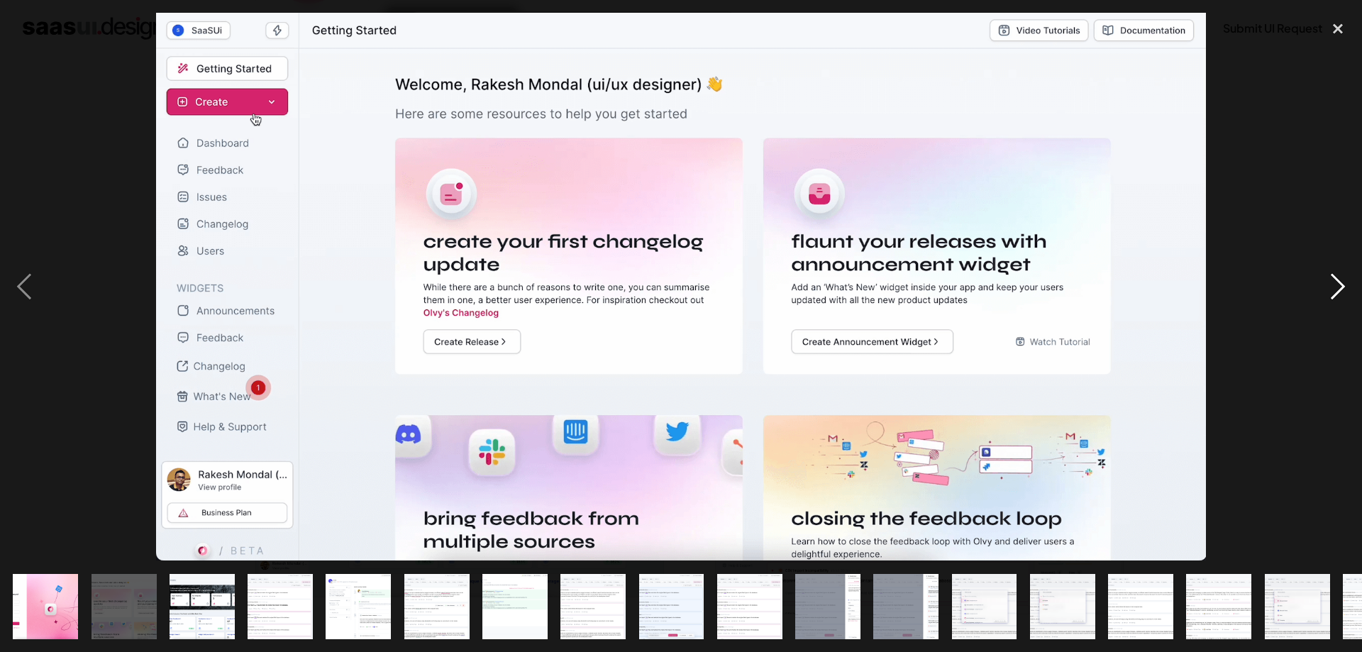
click at [1339, 291] on div "next image" at bounding box center [1338, 287] width 48 height 548
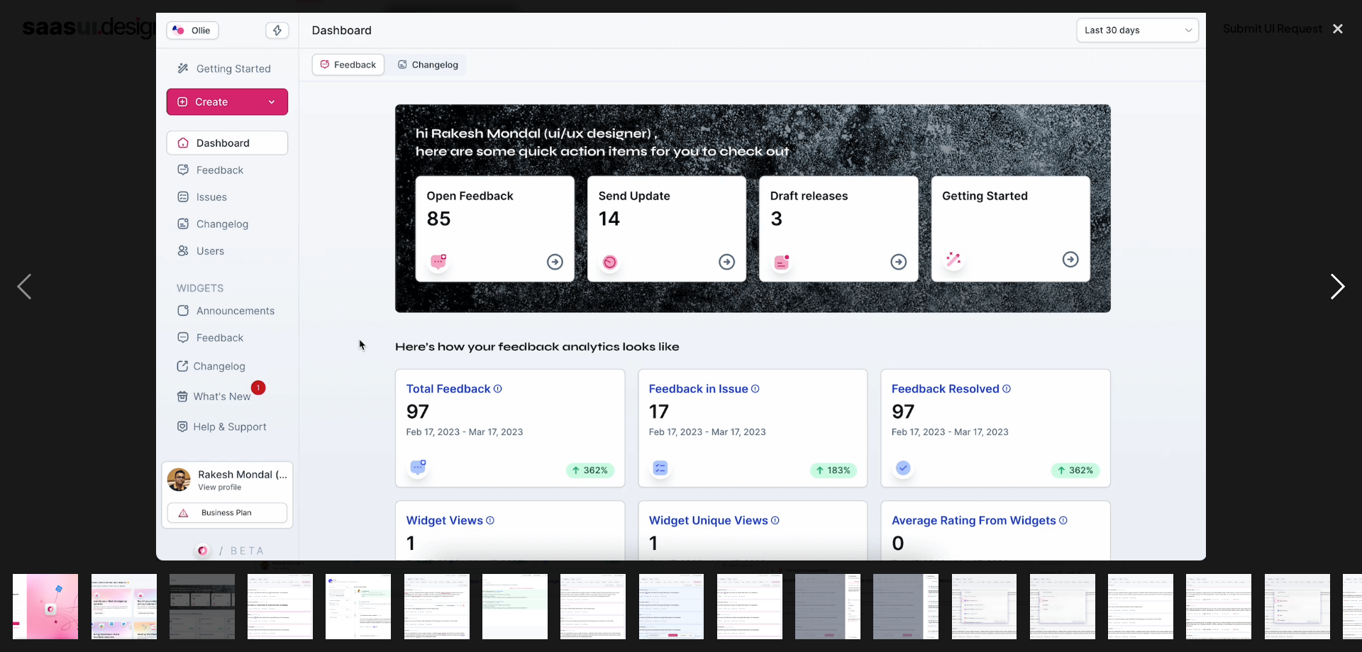
click at [1339, 291] on div "next image" at bounding box center [1338, 287] width 48 height 548
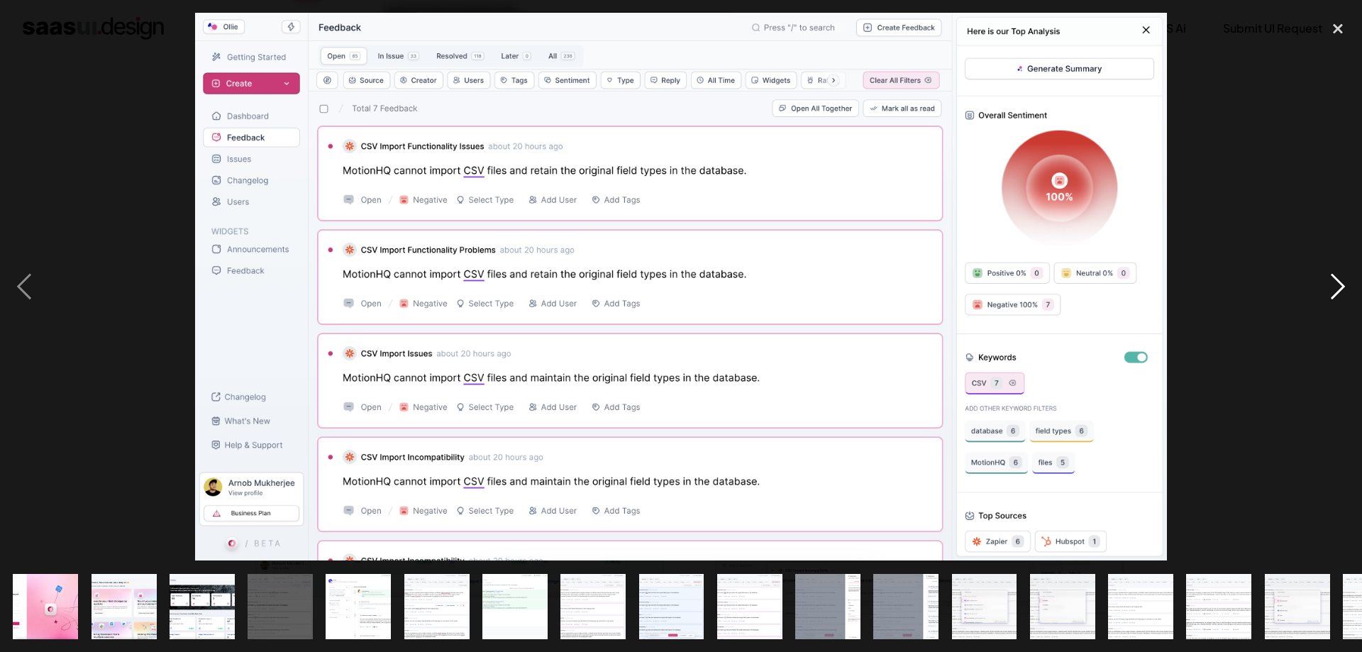
click at [1339, 291] on div "next image" at bounding box center [1338, 287] width 48 height 548
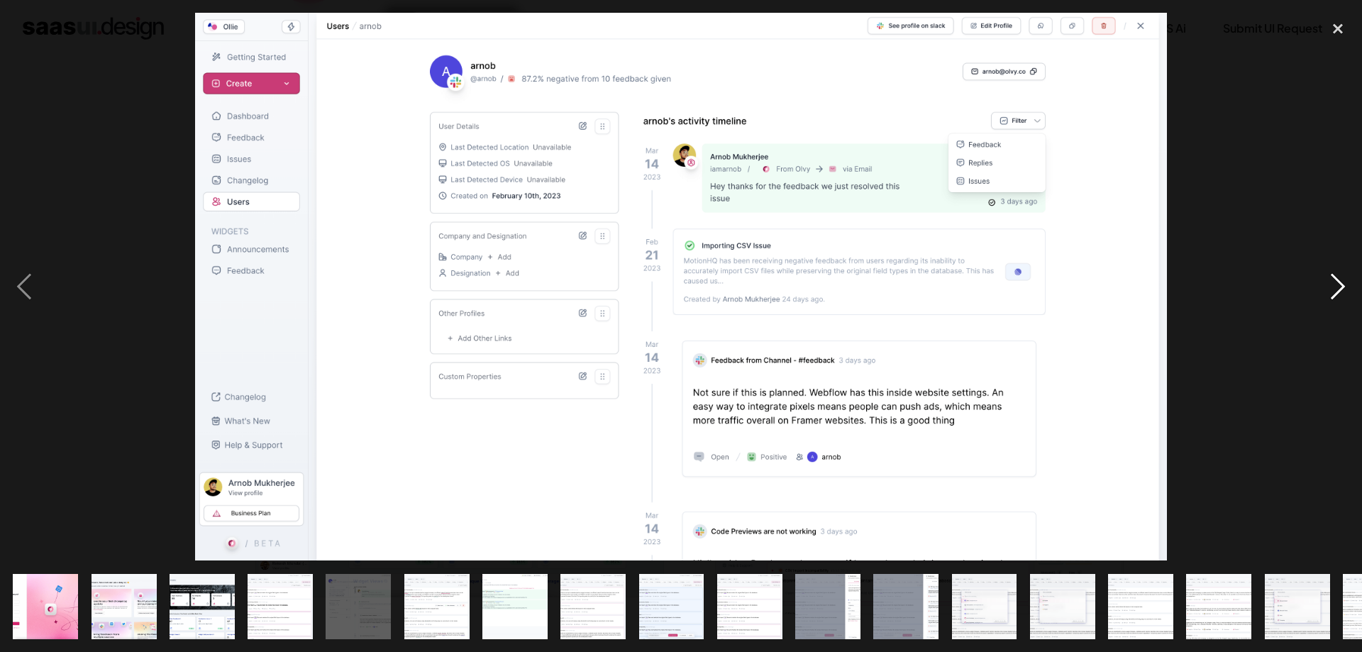
click at [1339, 291] on div "next image" at bounding box center [1338, 287] width 48 height 548
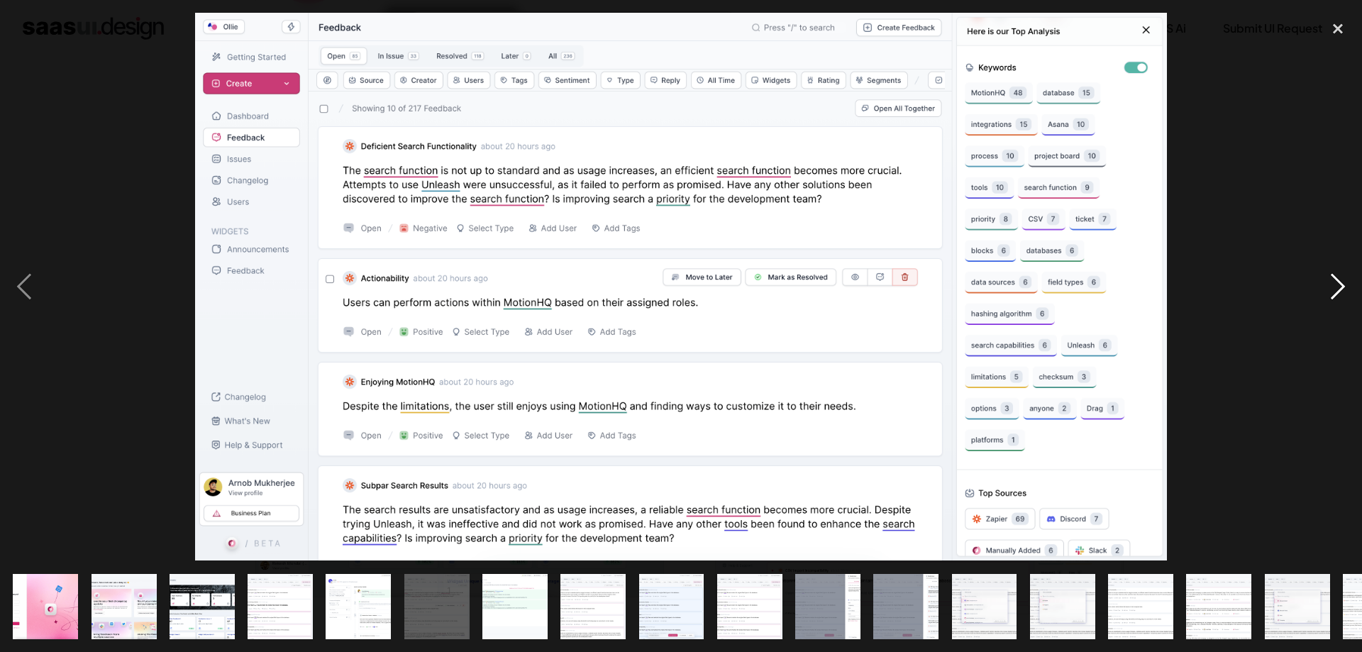
click at [1339, 291] on div "next image" at bounding box center [1338, 287] width 48 height 548
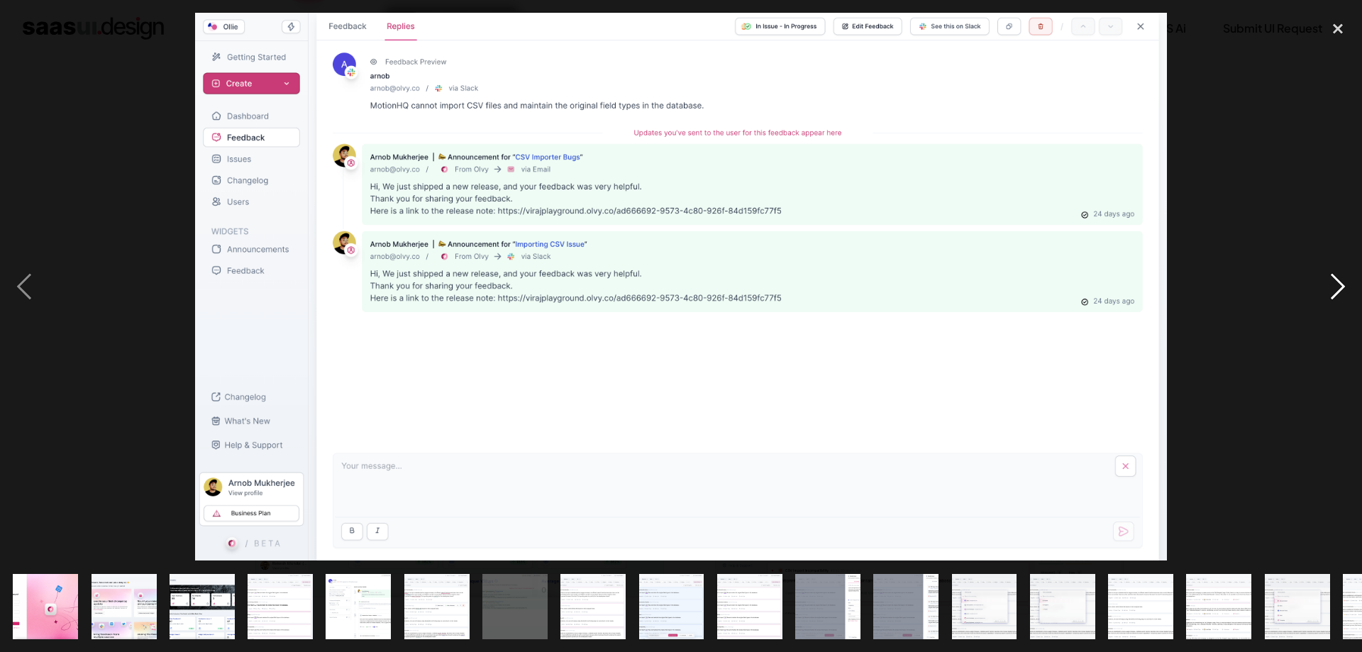
click at [1329, 287] on div "next image" at bounding box center [1338, 287] width 48 height 548
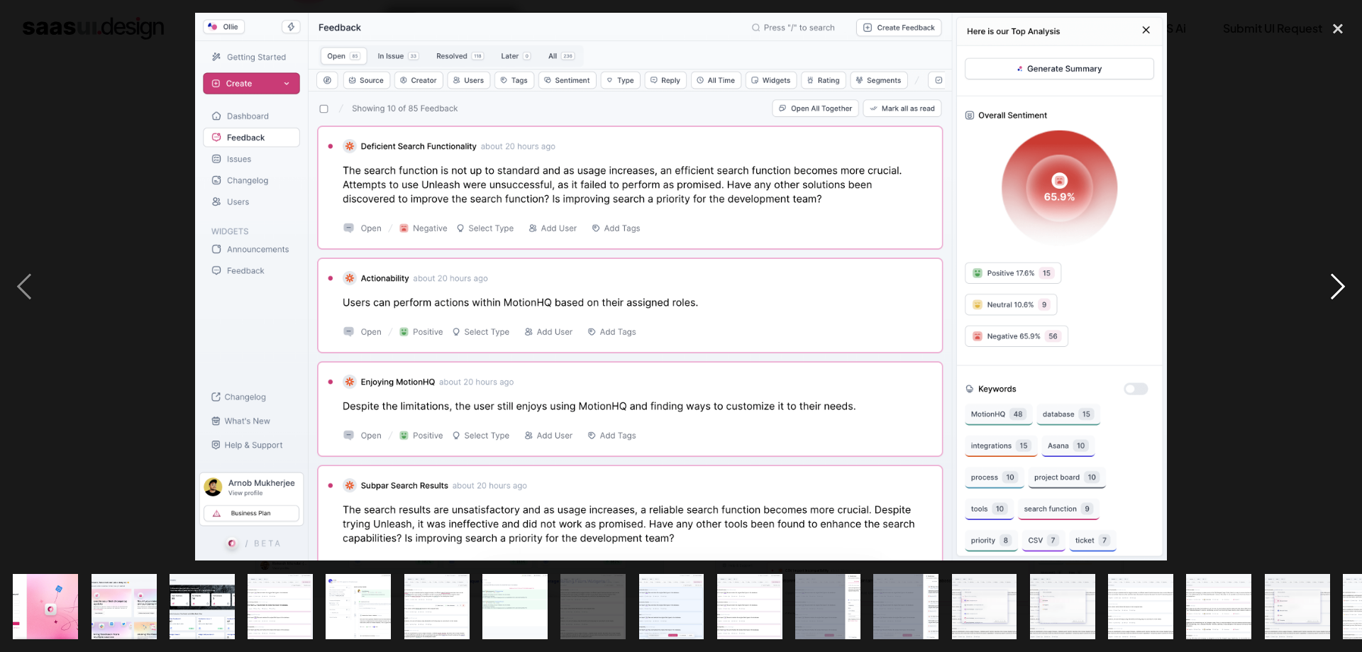
click at [1329, 287] on div "next image" at bounding box center [1338, 287] width 48 height 548
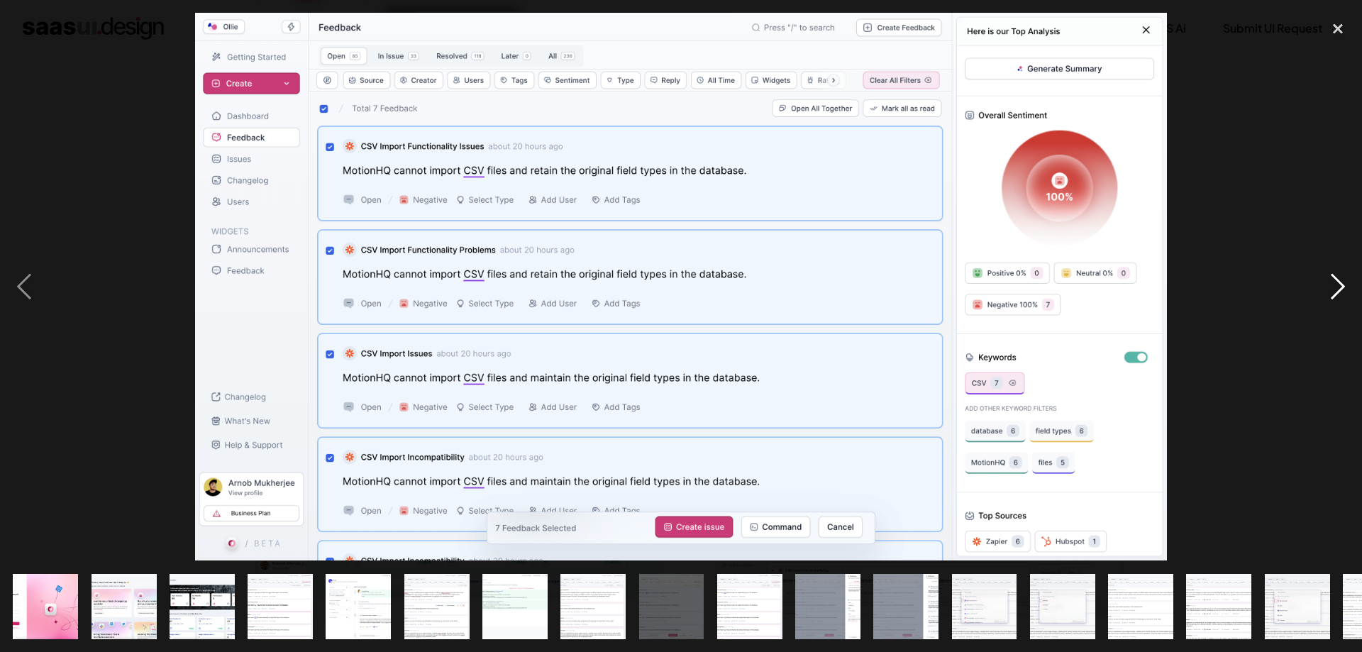
click at [1329, 288] on div "next image" at bounding box center [1338, 287] width 48 height 548
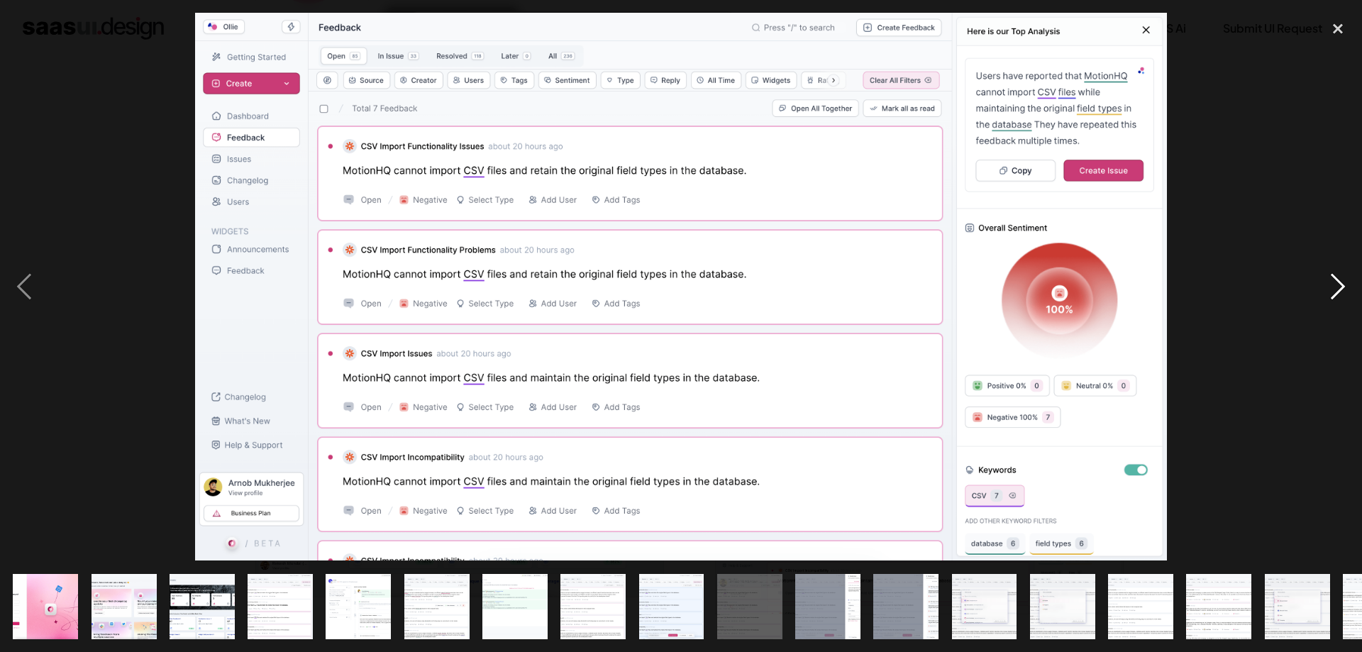
click at [1329, 288] on div "next image" at bounding box center [1338, 287] width 48 height 548
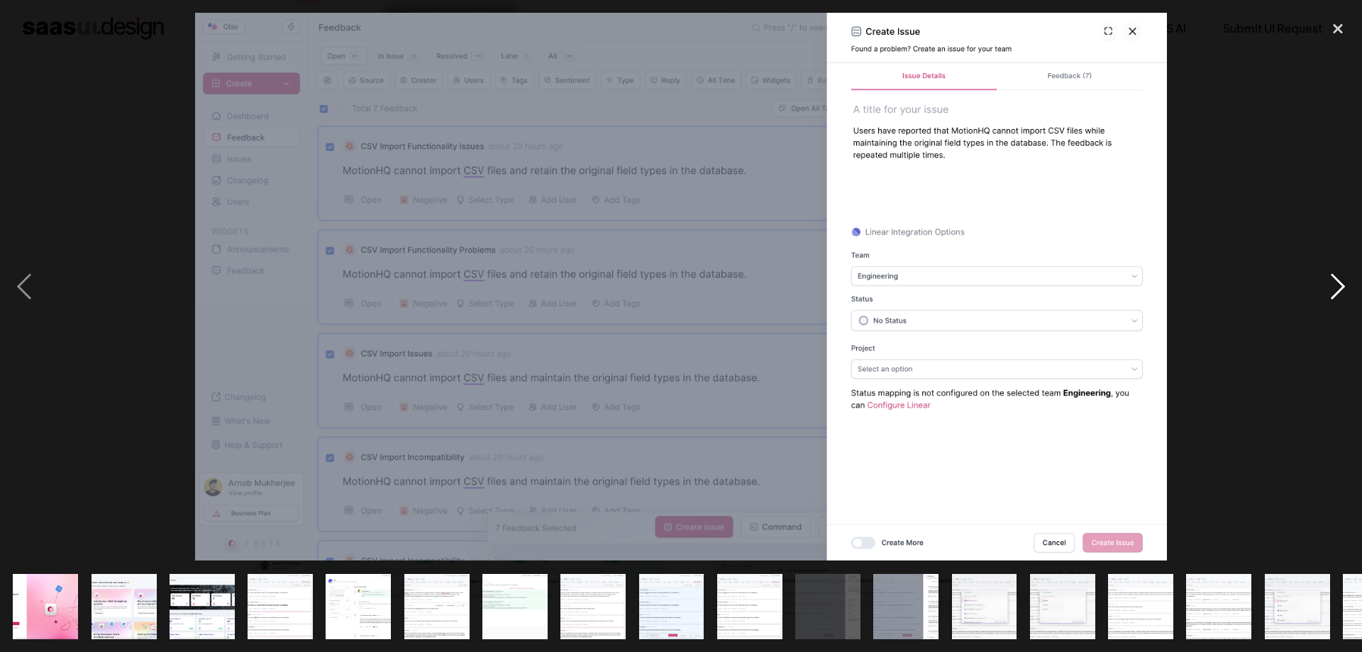
click at [1329, 288] on div "next image" at bounding box center [1338, 287] width 48 height 548
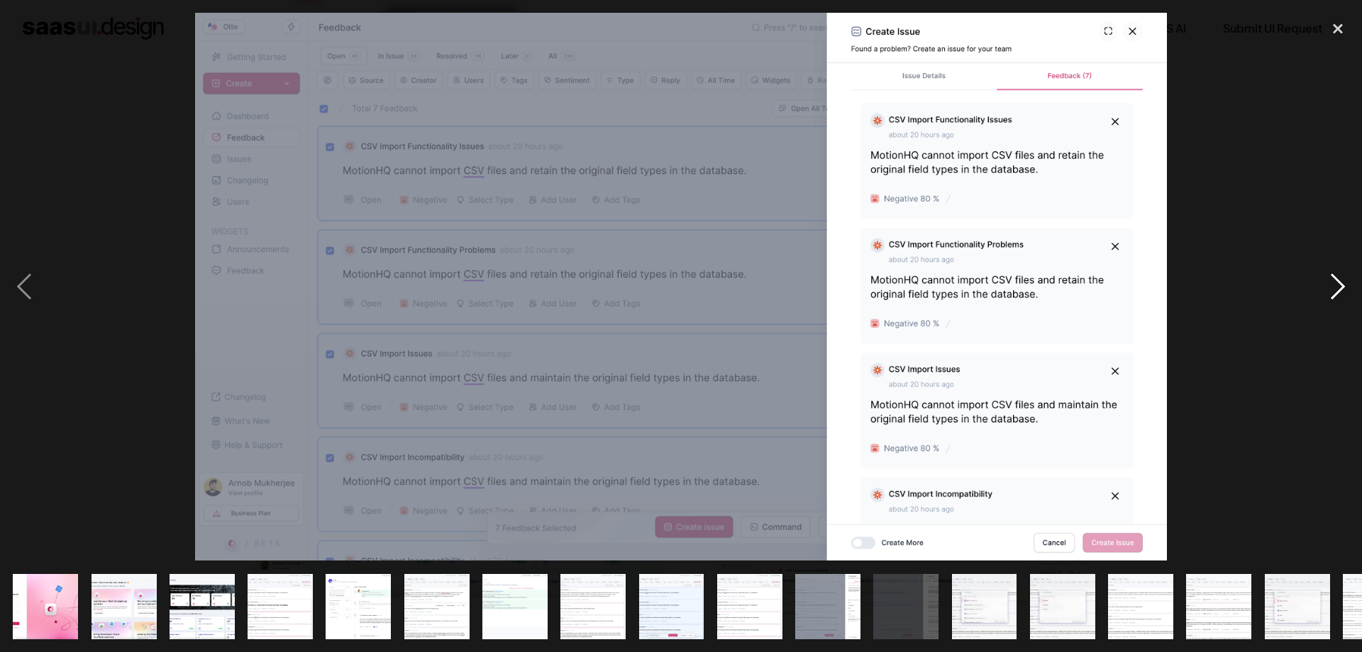
click at [1329, 288] on div "next image" at bounding box center [1338, 287] width 48 height 548
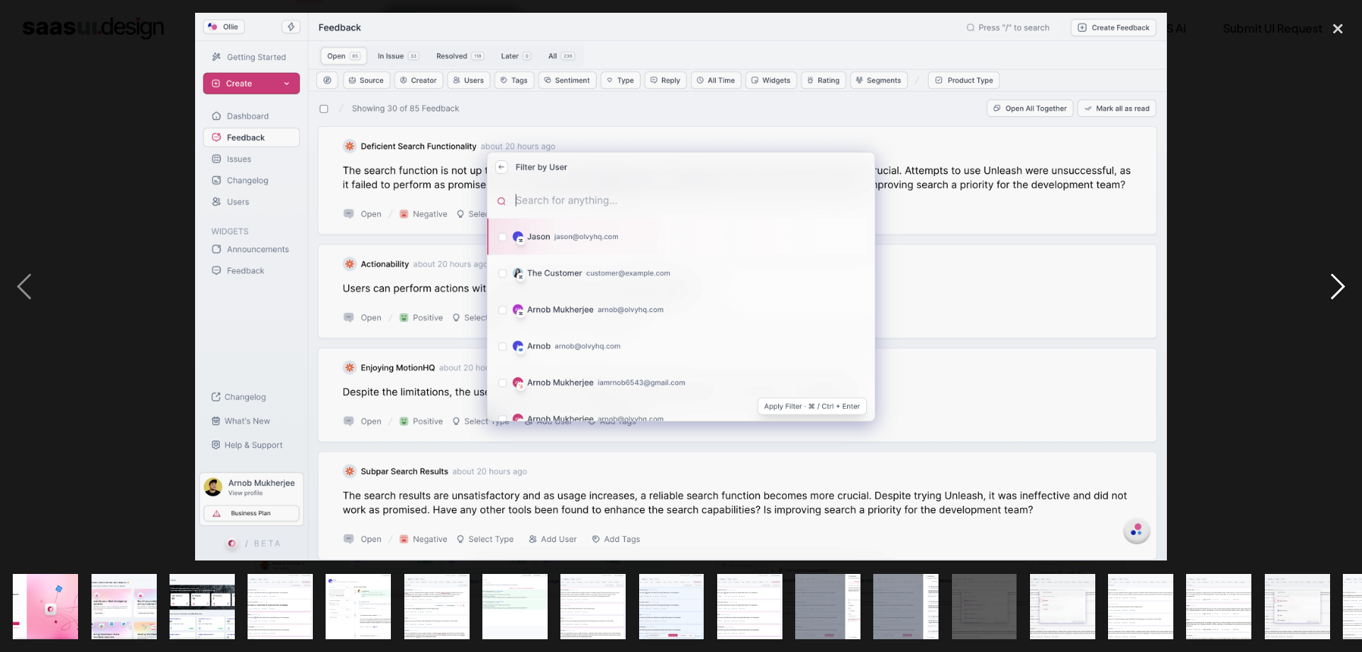
click at [1329, 288] on div "next image" at bounding box center [1338, 287] width 48 height 548
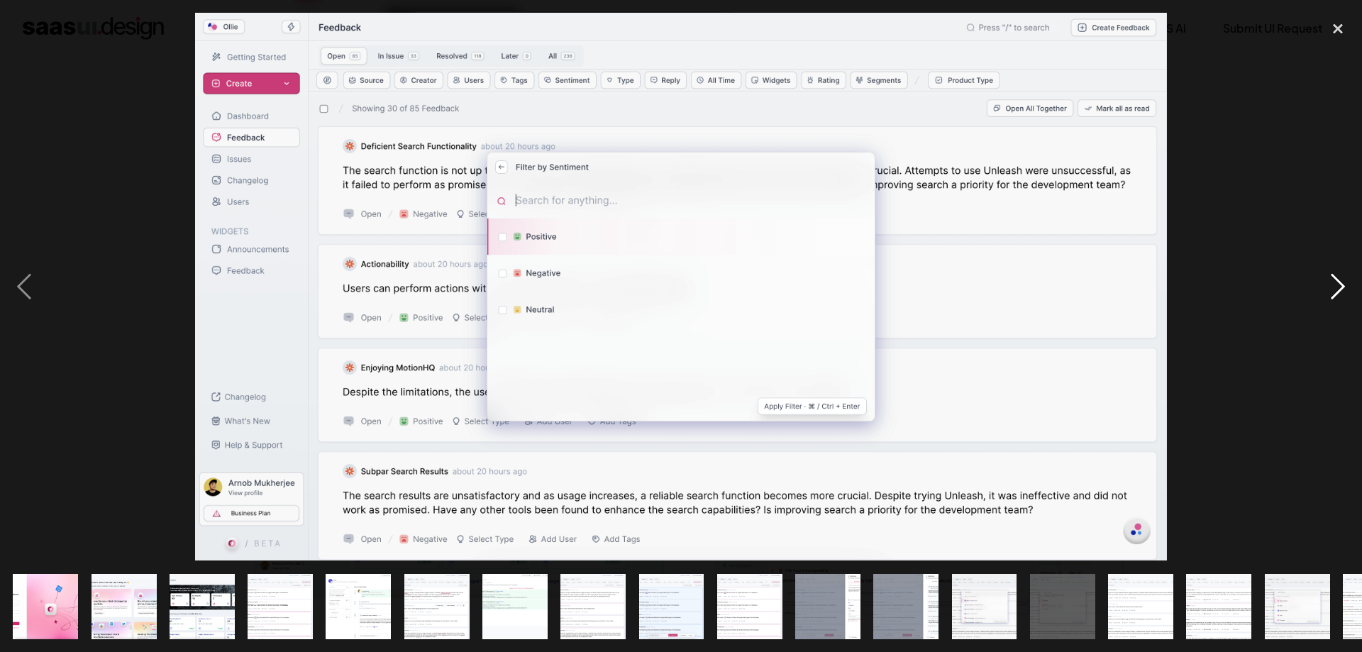
click at [1329, 288] on div "next image" at bounding box center [1338, 287] width 48 height 548
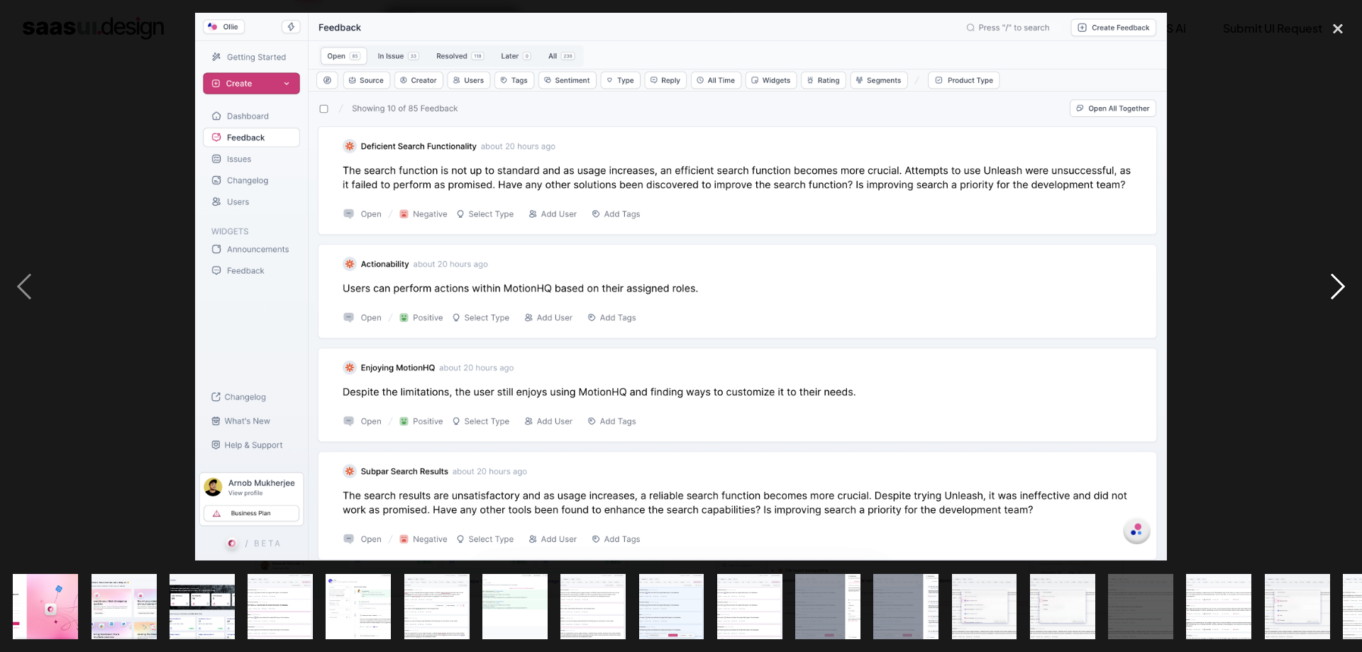
click at [1329, 288] on div "next image" at bounding box center [1338, 287] width 48 height 548
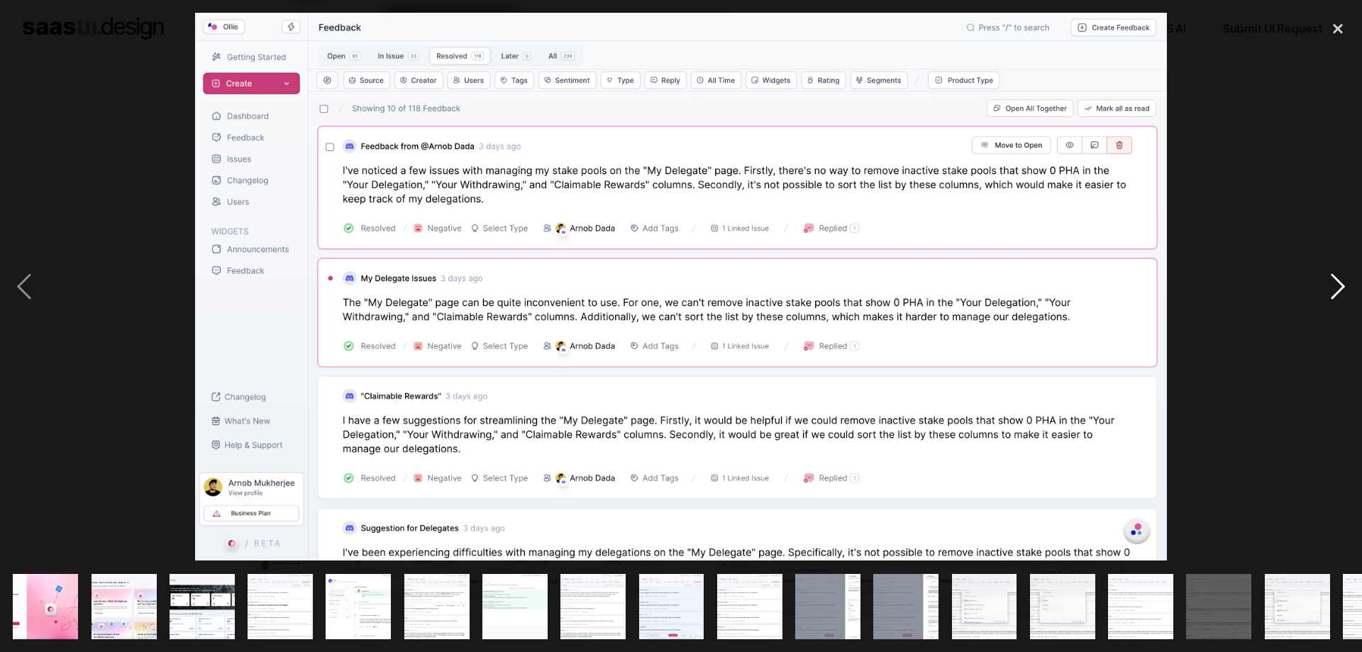
click at [1329, 288] on div "next image" at bounding box center [1338, 287] width 48 height 548
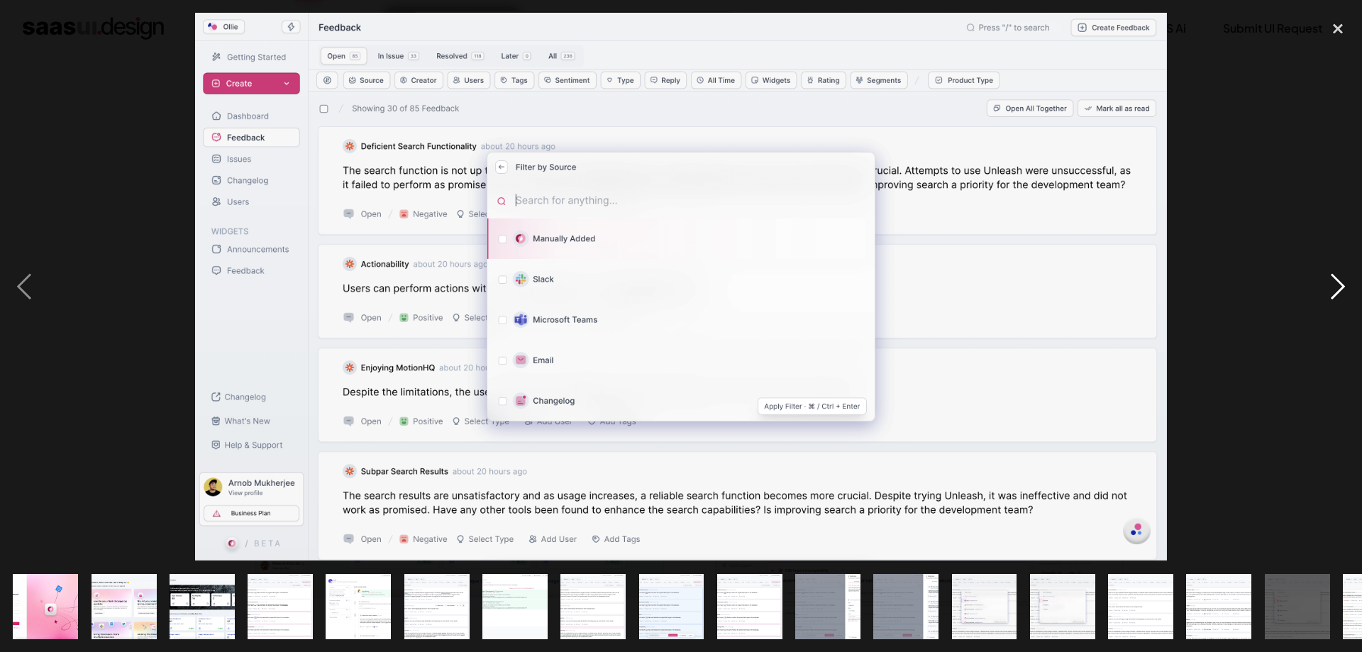
click at [1329, 288] on div "next image" at bounding box center [1338, 287] width 48 height 548
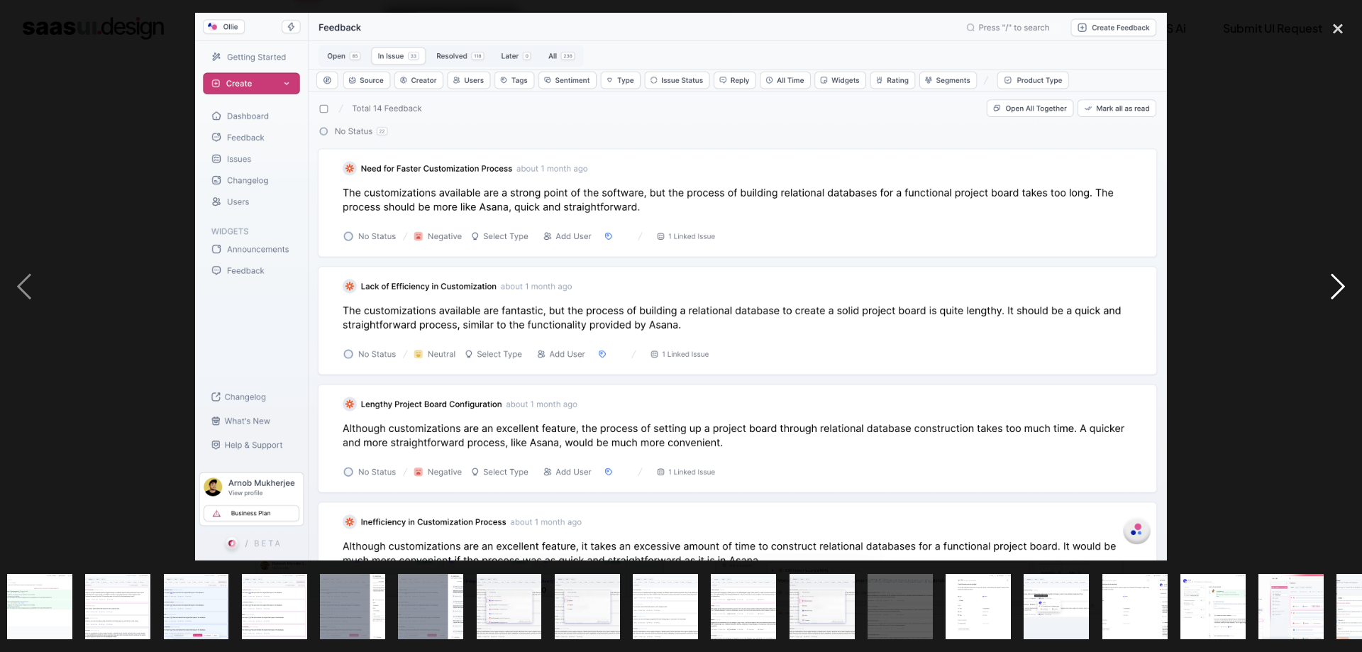
scroll to position [0, 607]
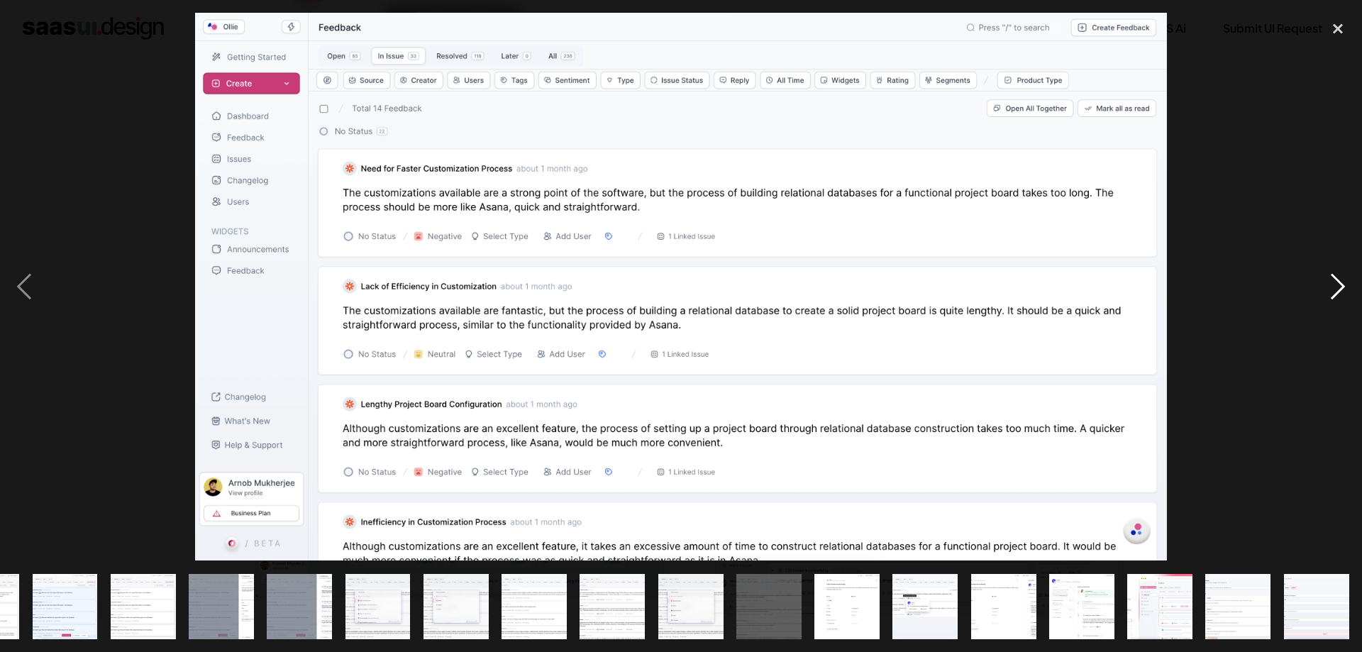
click at [1329, 288] on div "next image" at bounding box center [1338, 287] width 48 height 548
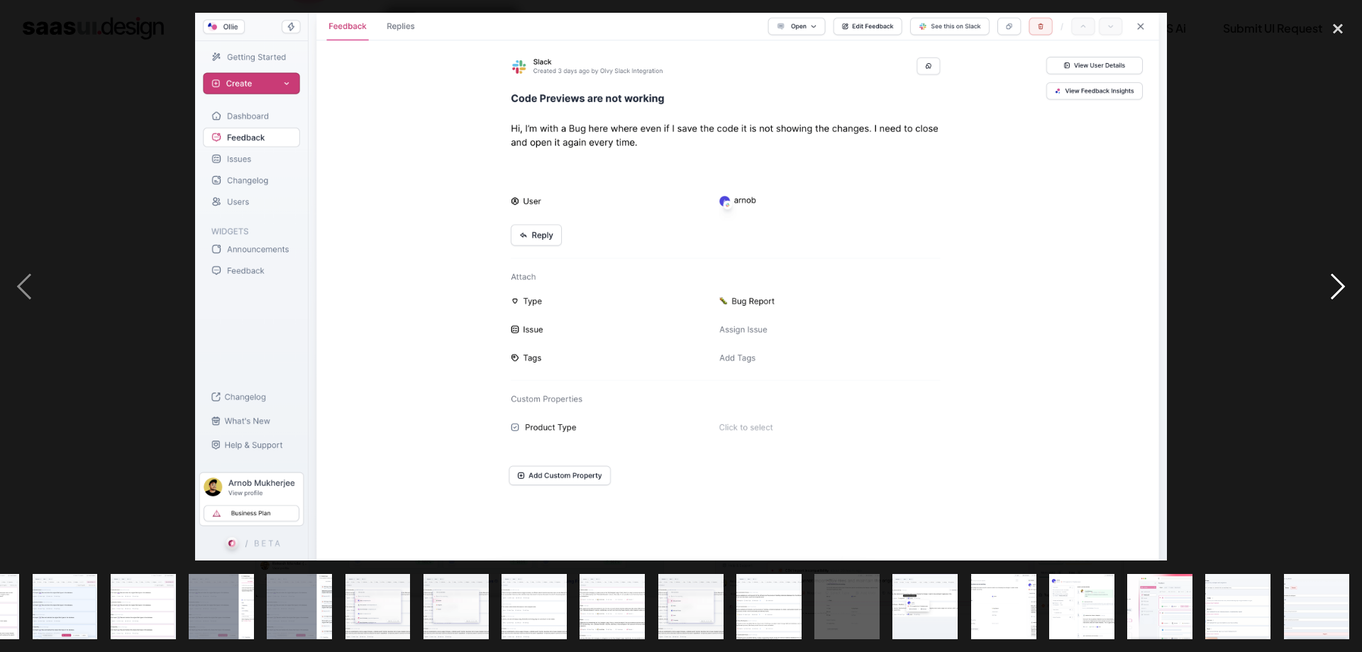
click at [1329, 288] on div "next image" at bounding box center [1338, 287] width 48 height 548
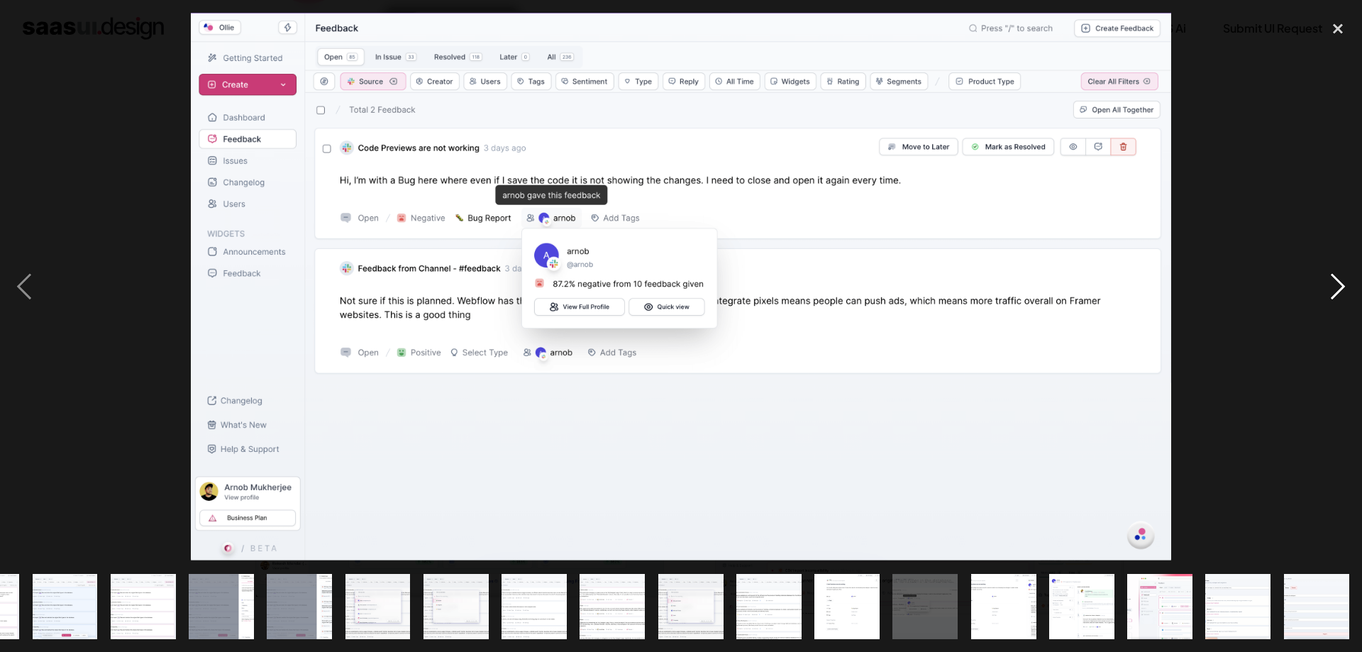
click at [1329, 288] on div "next image" at bounding box center [1338, 287] width 48 height 548
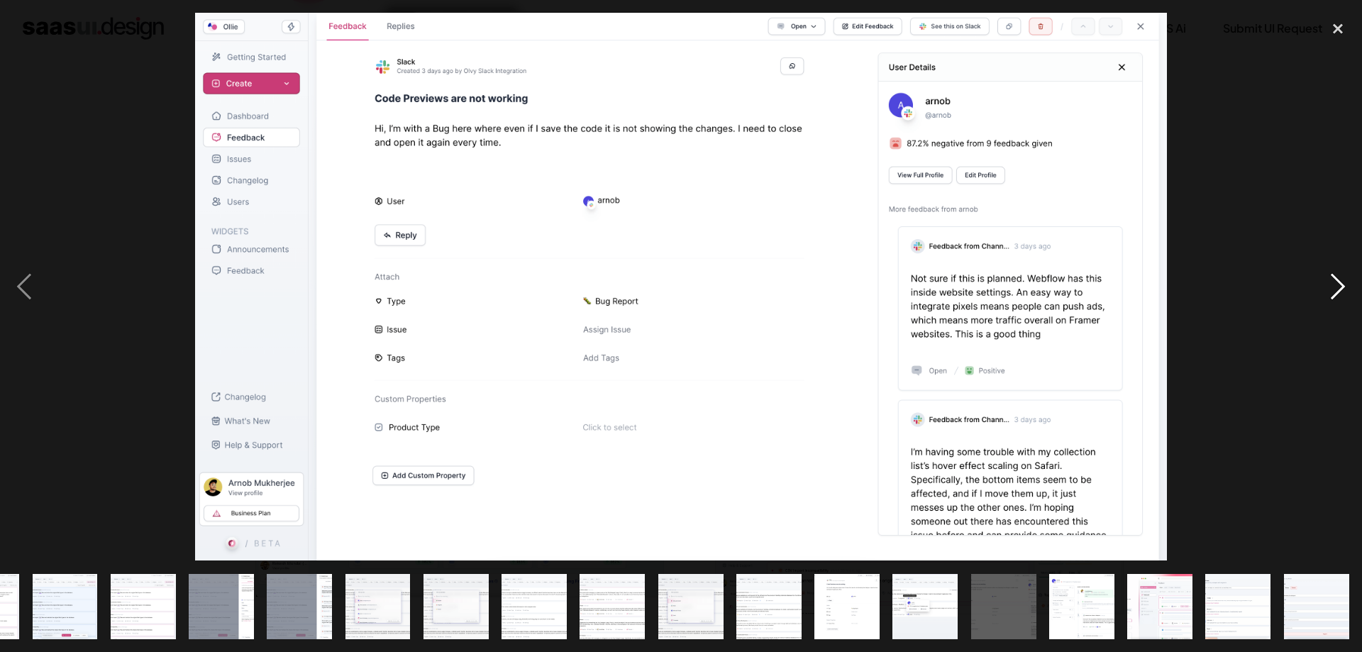
click at [1329, 288] on div "next image" at bounding box center [1338, 287] width 48 height 548
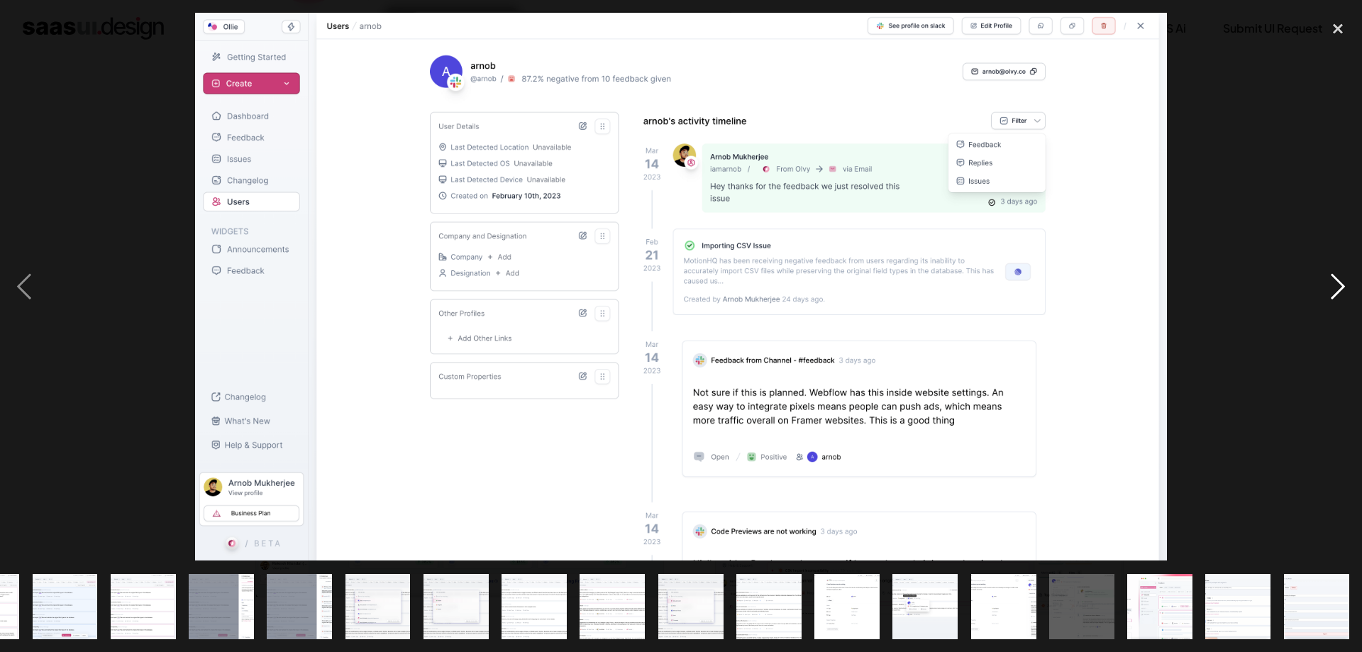
click at [1329, 288] on div "next image" at bounding box center [1338, 287] width 48 height 548
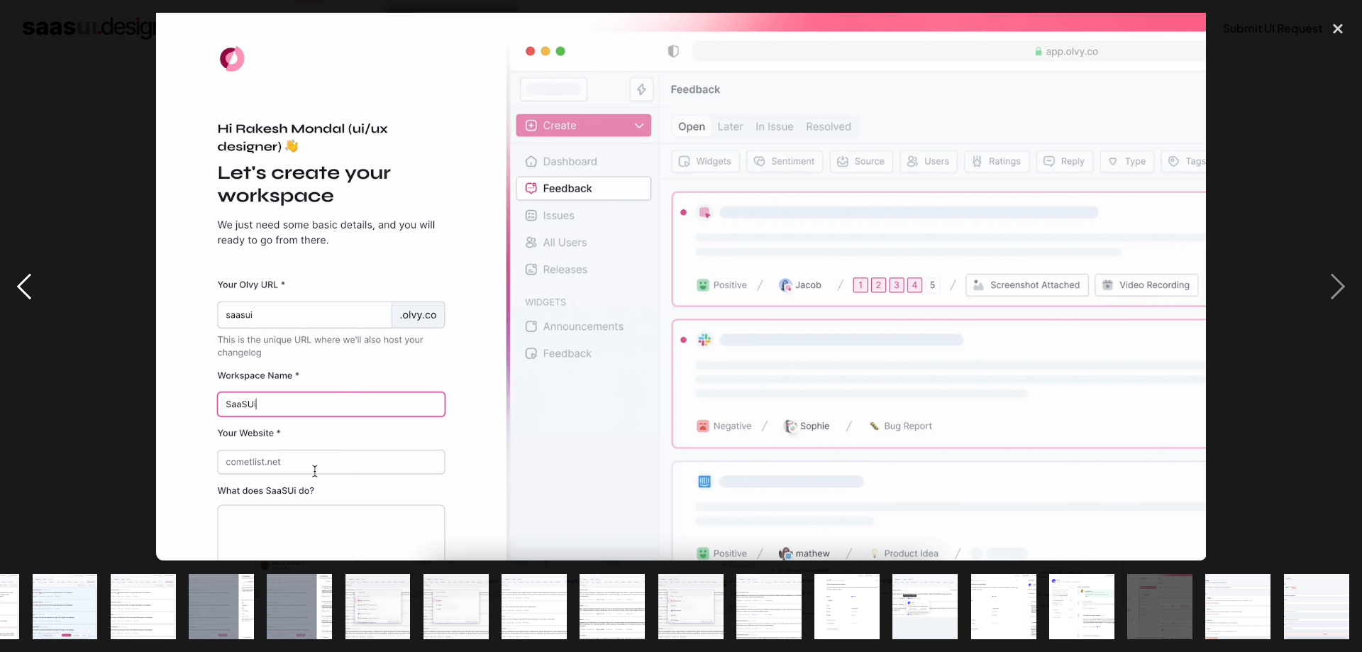
click at [22, 304] on div "previous image" at bounding box center [24, 287] width 48 height 548
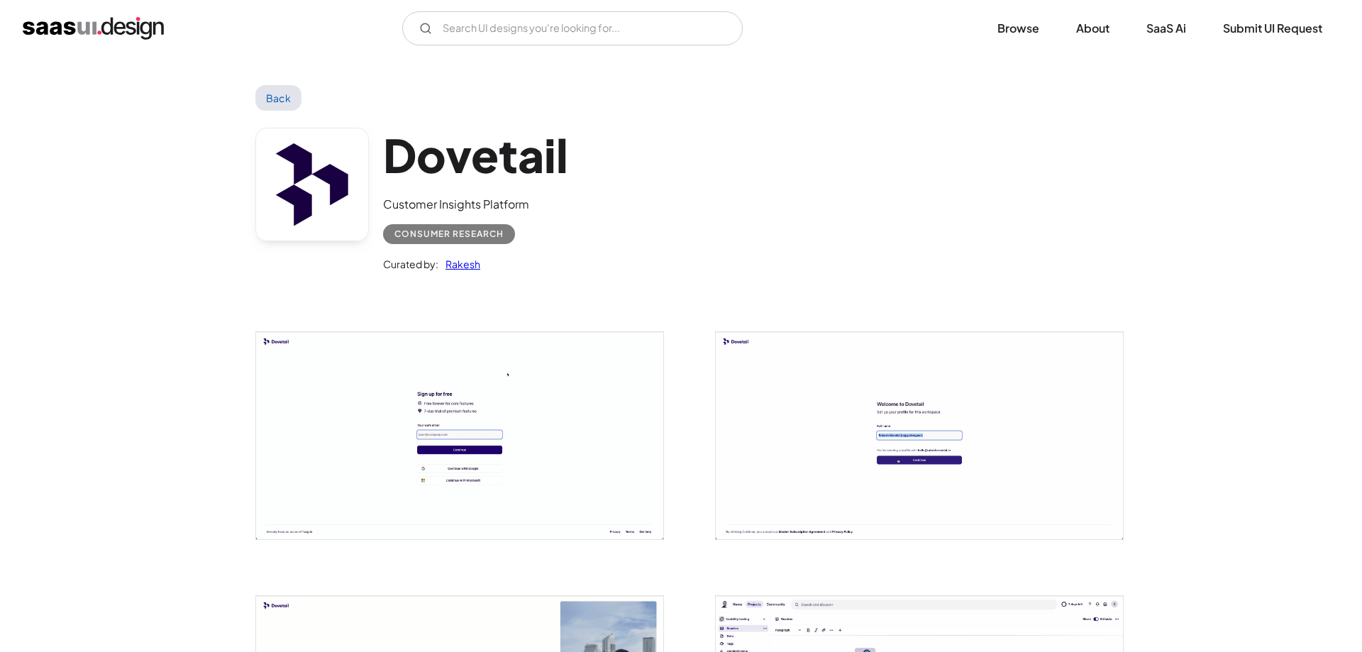
scroll to position [362, 0]
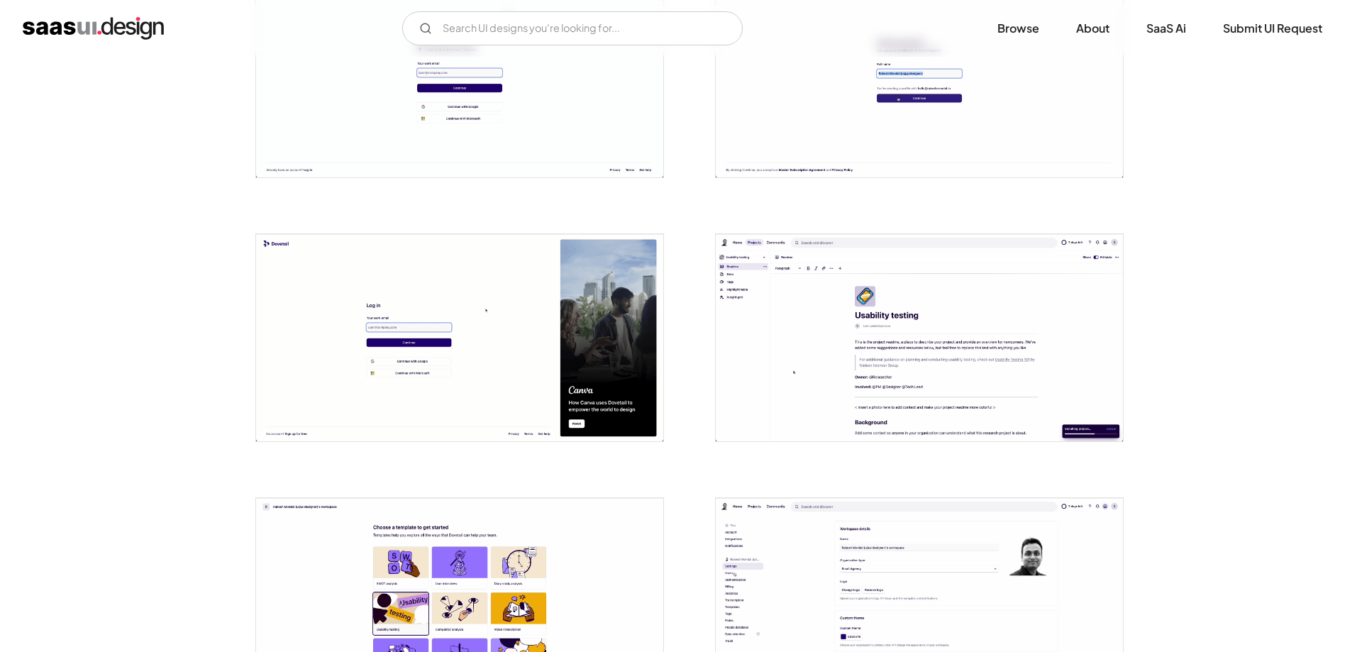
click at [937, 397] on img "open lightbox" at bounding box center [919, 337] width 407 height 207
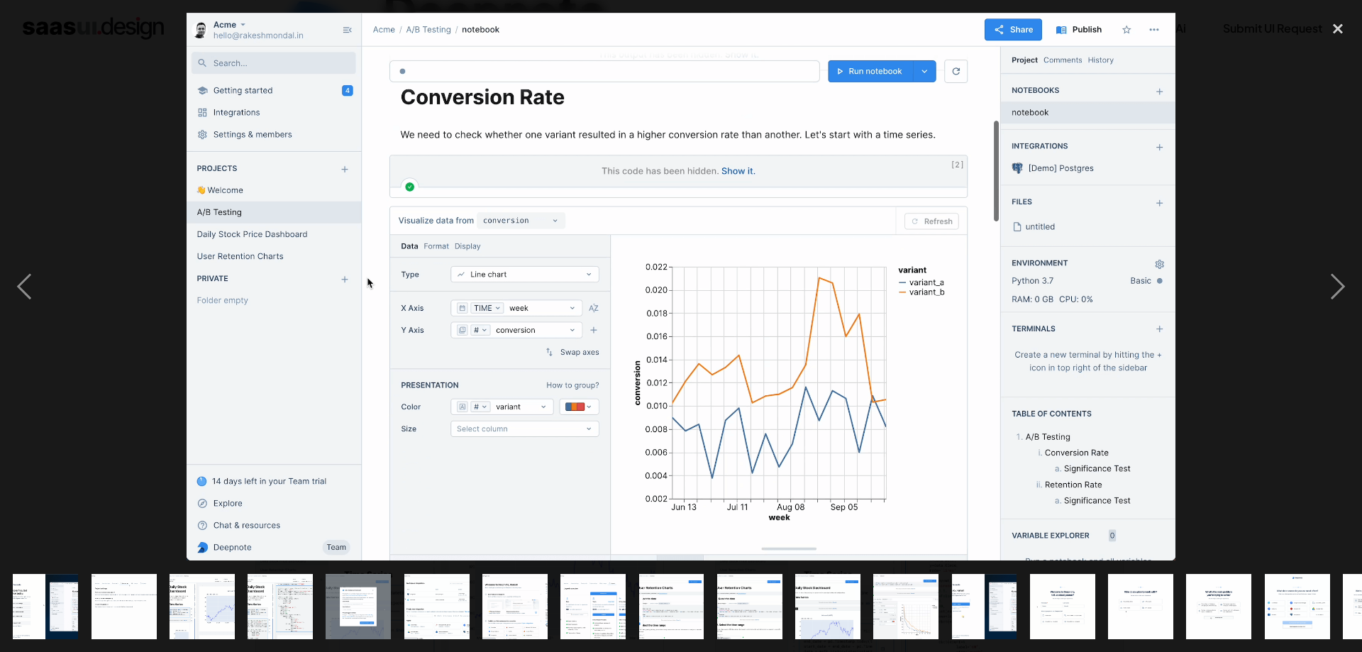
scroll to position [0, 607]
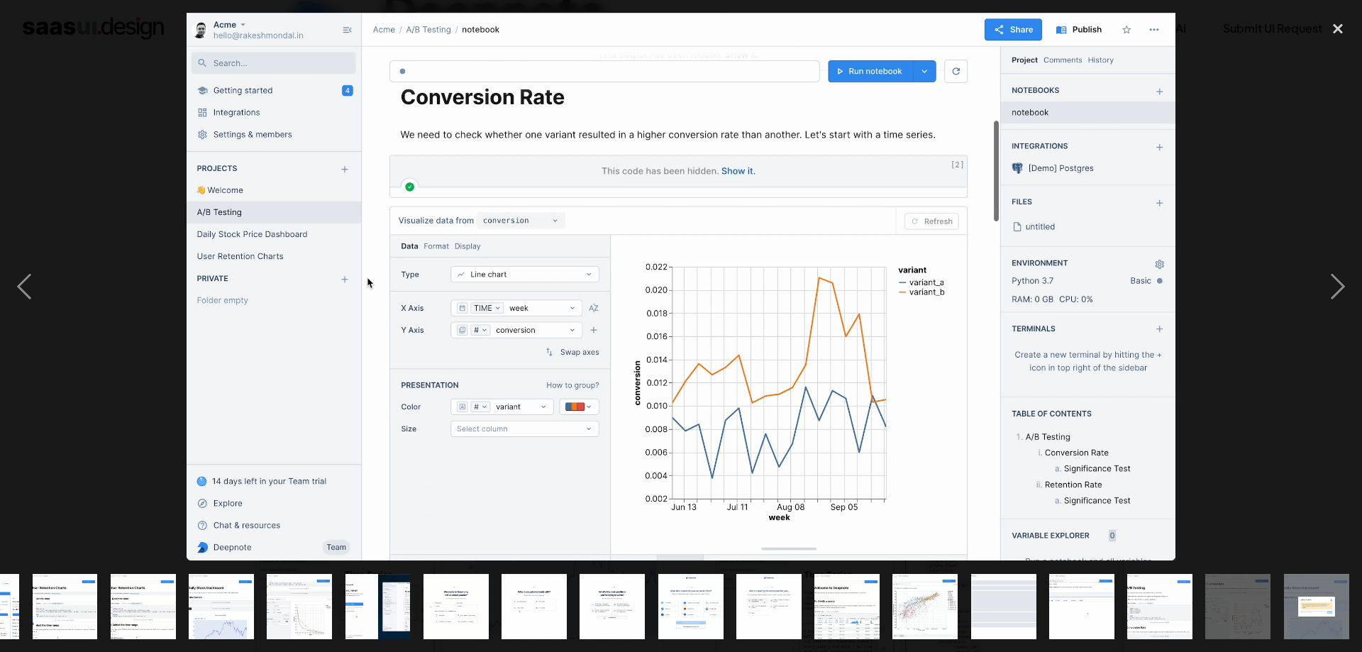
click at [837, 626] on img "show item 19 of 25" at bounding box center [847, 606] width 118 height 65
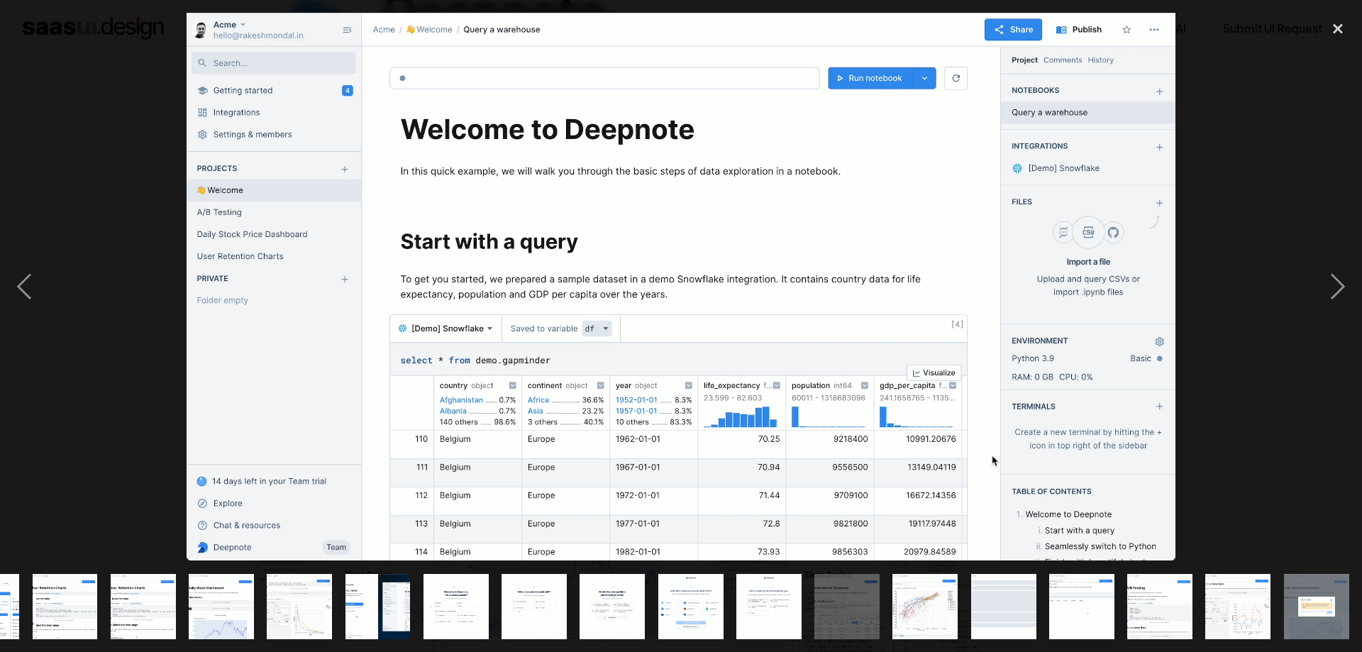
click at [759, 614] on img "show item 18 of 25" at bounding box center [769, 606] width 118 height 65
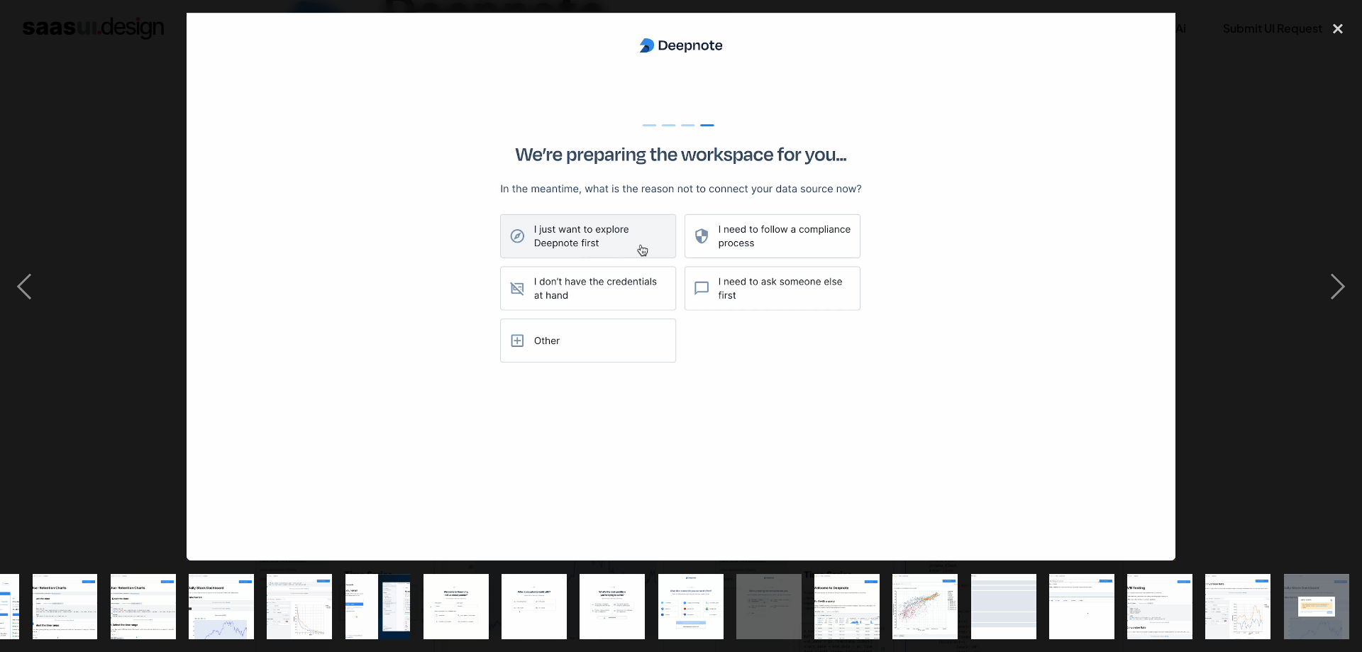
click at [712, 616] on img "show item 17 of 25" at bounding box center [691, 606] width 118 height 65
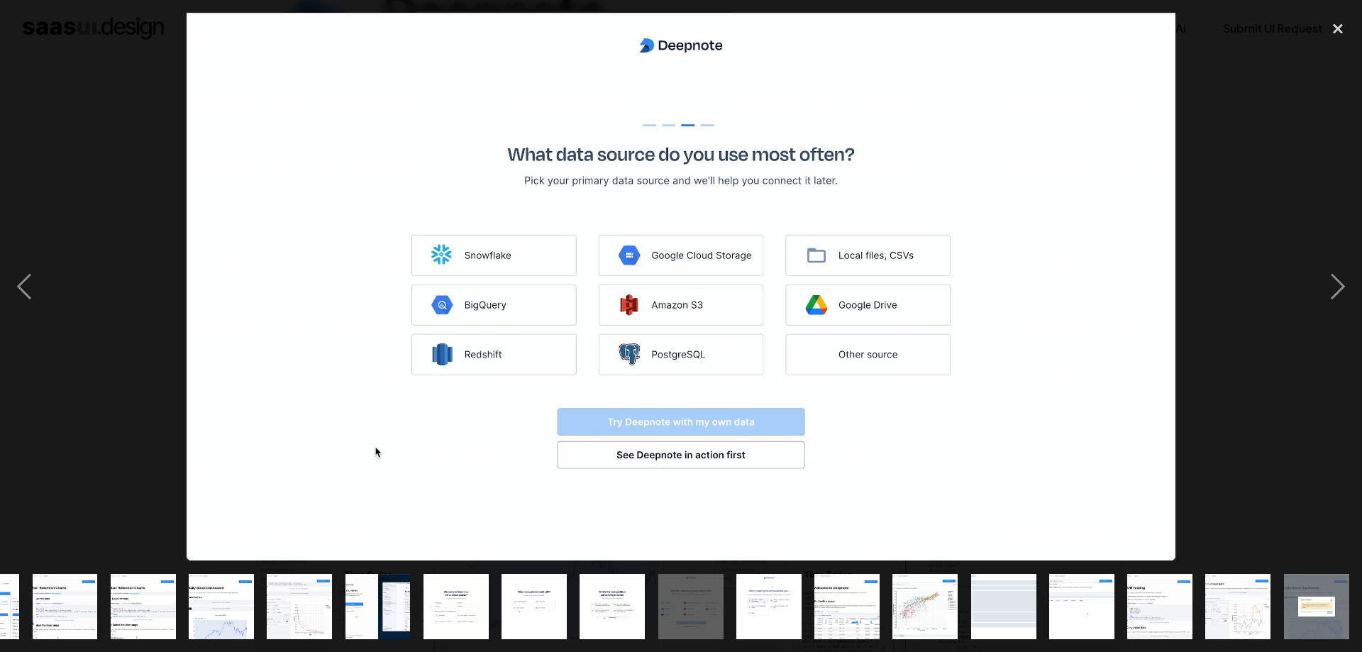
click at [622, 616] on img "show item 16 of 25" at bounding box center [612, 606] width 118 height 65
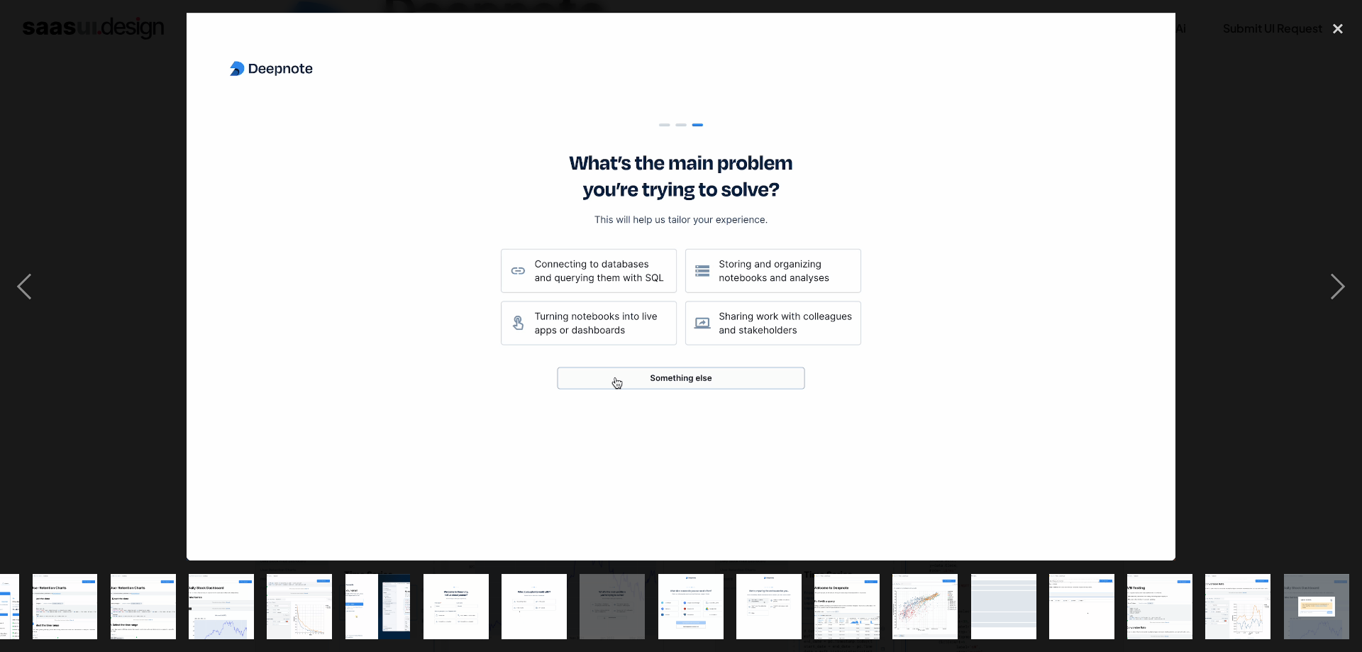
click at [573, 615] on div "show item 15 of 25" at bounding box center [534, 607] width 78 height 92
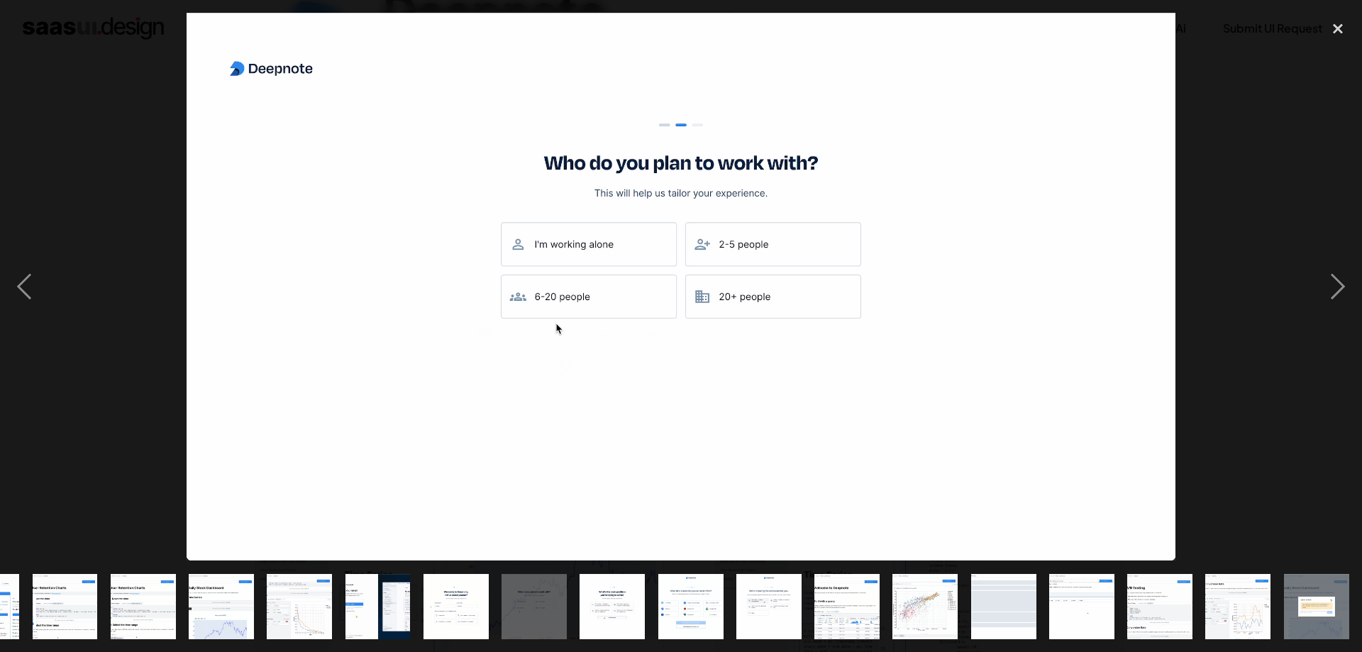
click at [468, 615] on img "show item 14 of 25" at bounding box center [456, 606] width 118 height 65
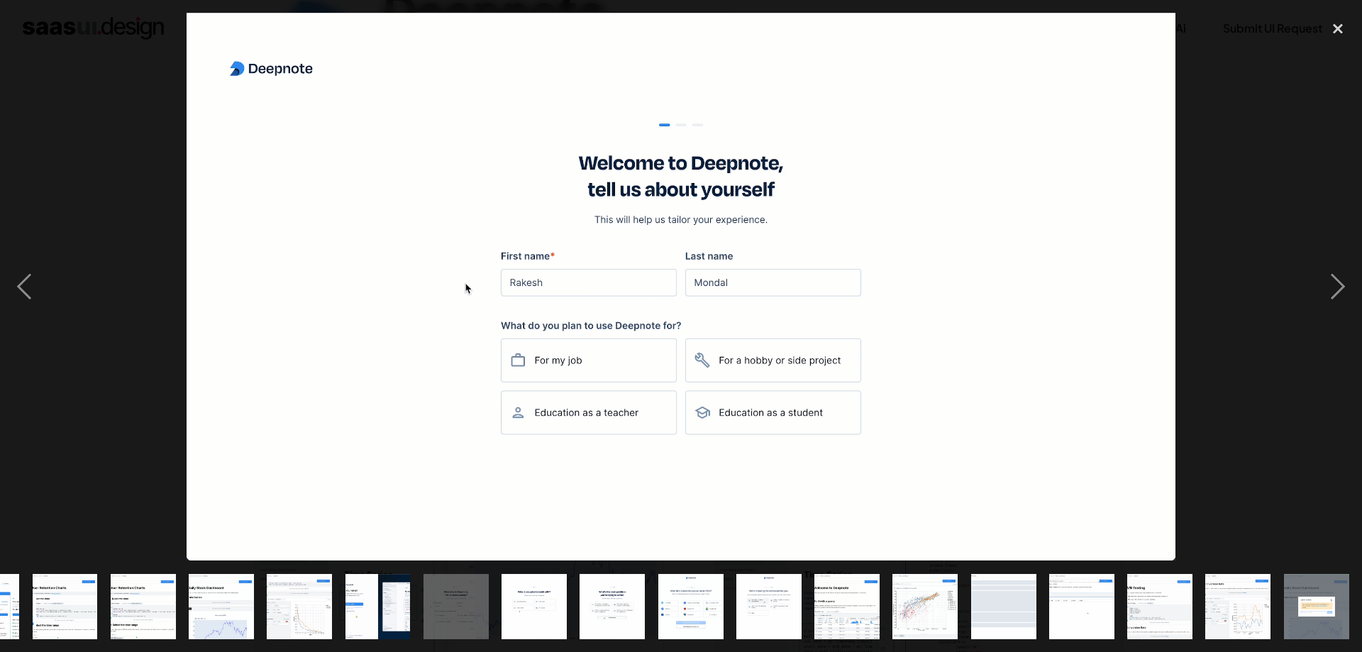
click at [340, 597] on div "show item 13 of 25" at bounding box center [377, 607] width 78 height 92
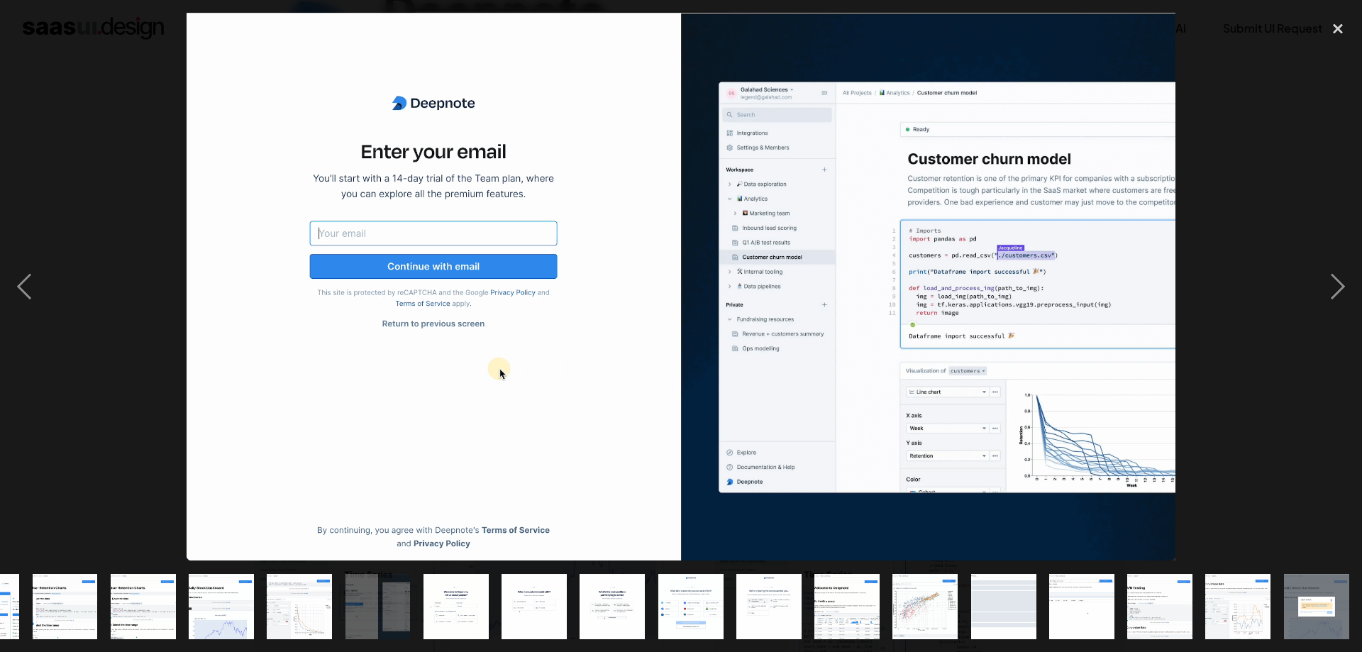
click at [260, 599] on div "show item 11 of 25" at bounding box center [221, 607] width 78 height 92
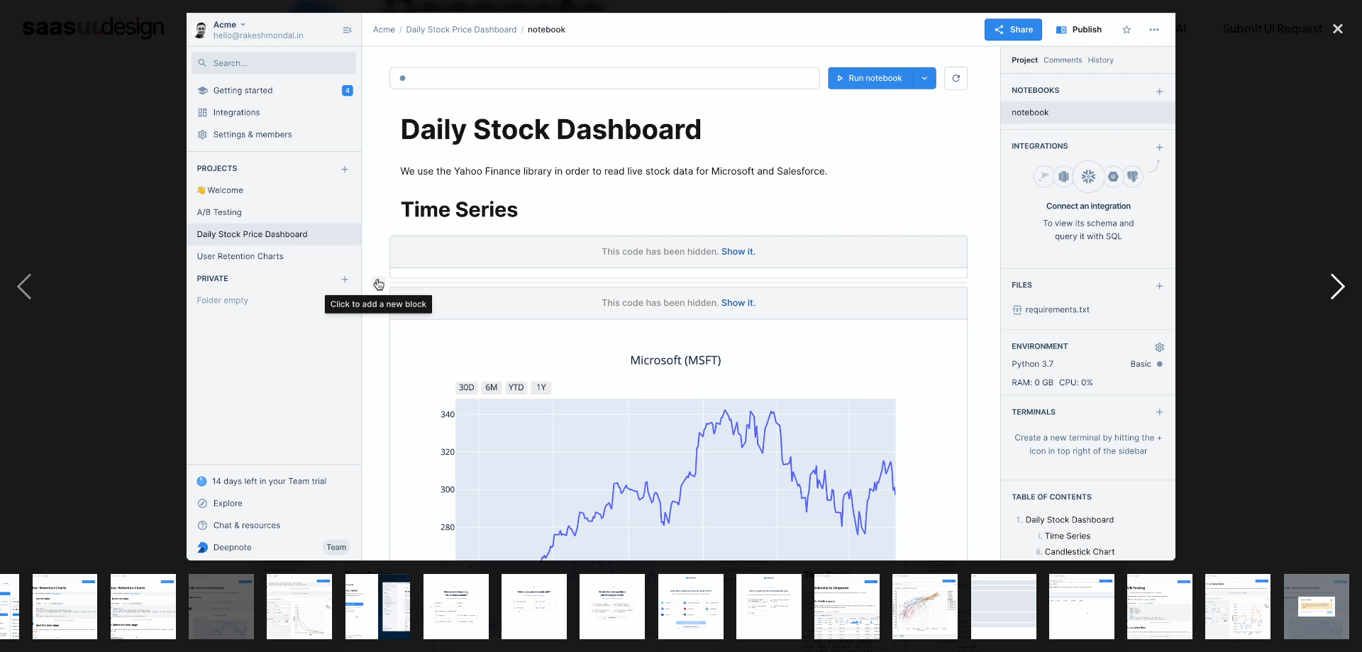
click at [1360, 279] on div "next image" at bounding box center [1338, 287] width 48 height 548
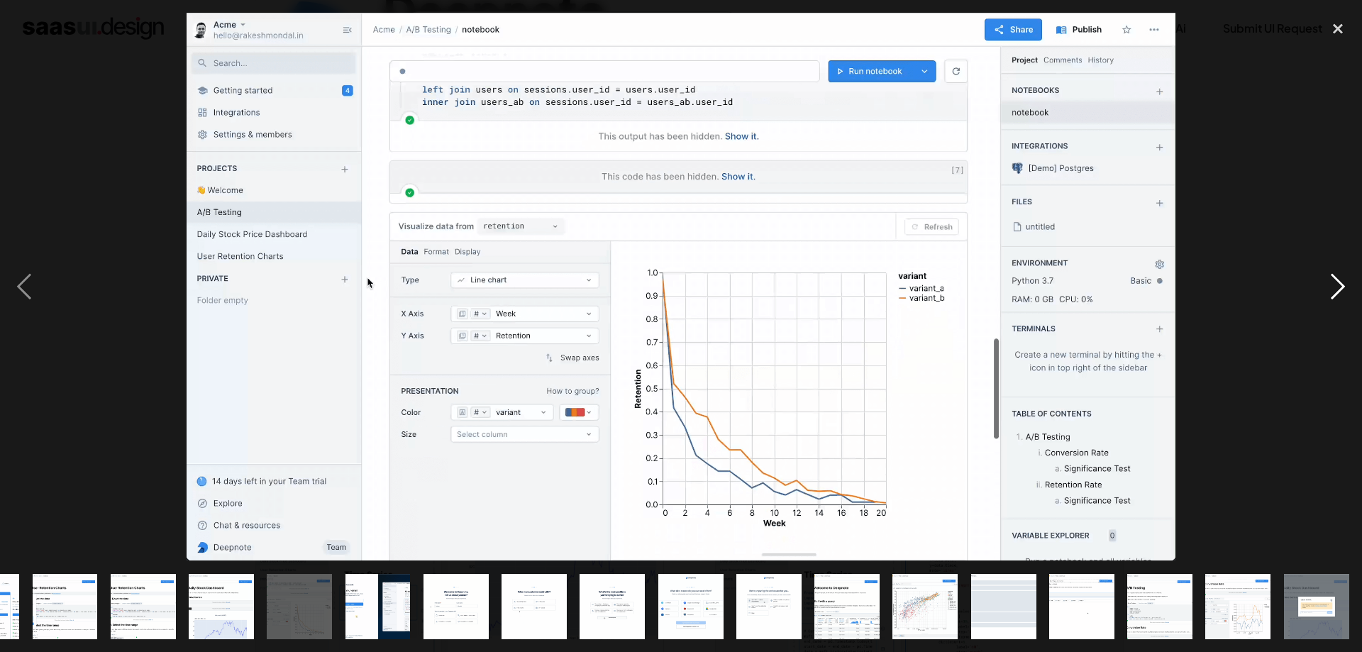
click at [1339, 289] on div "next image" at bounding box center [1338, 287] width 48 height 548
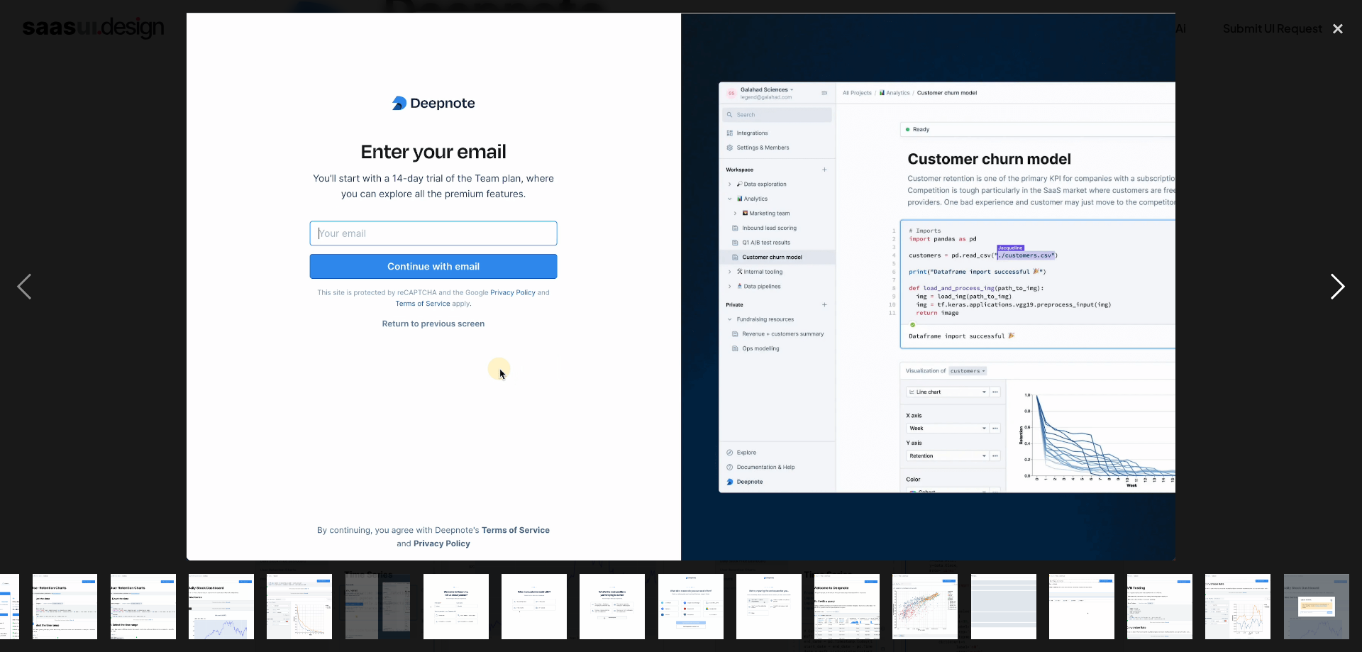
click at [1339, 289] on div "next image" at bounding box center [1338, 287] width 48 height 548
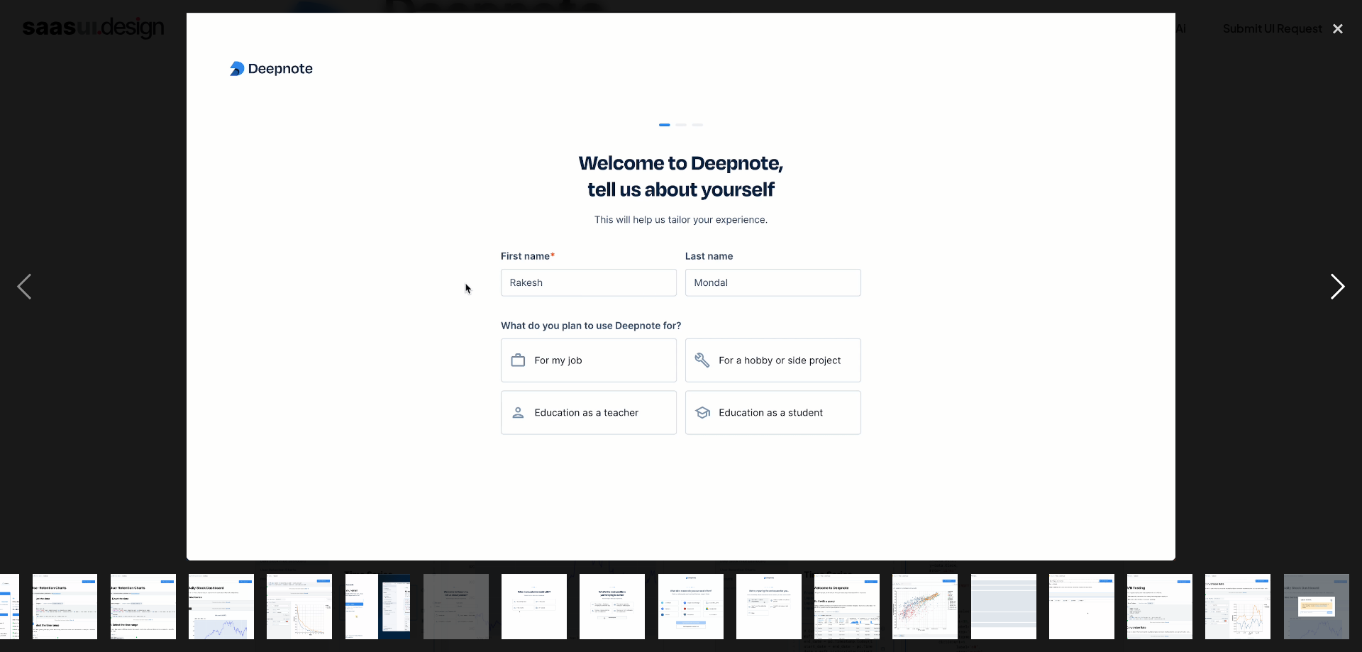
click at [1339, 289] on div "next image" at bounding box center [1338, 287] width 48 height 548
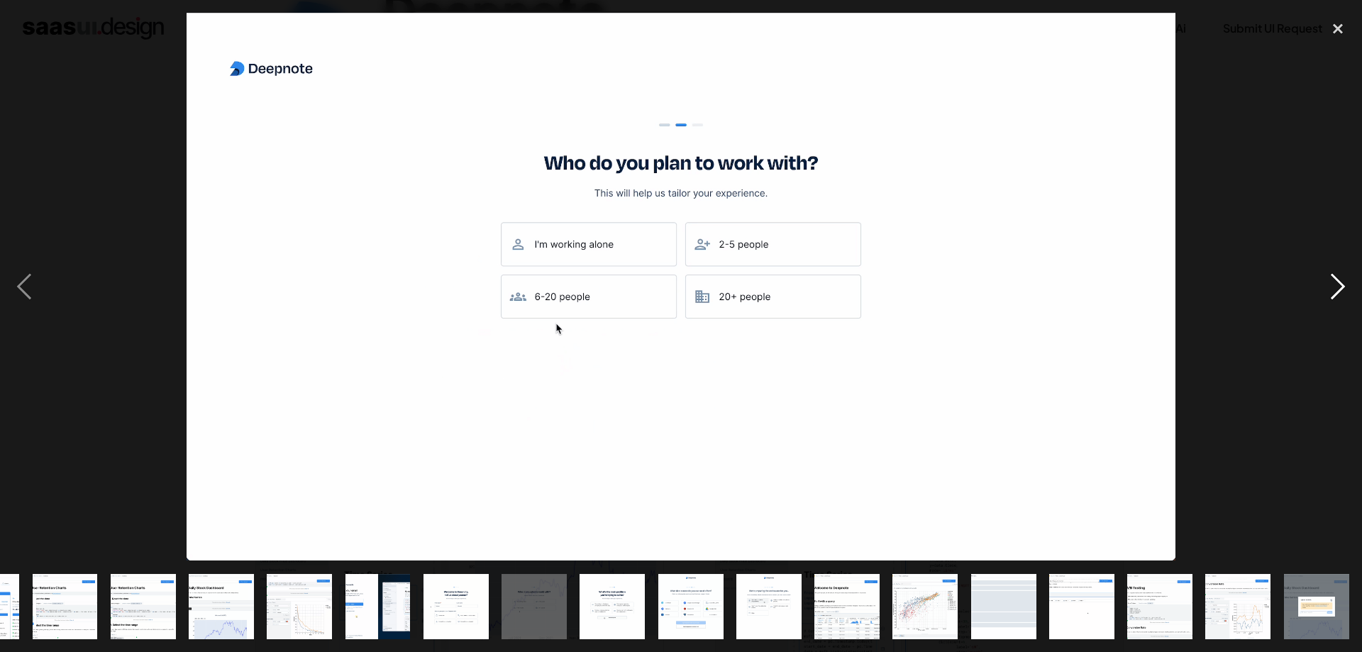
click at [1339, 289] on div "next image" at bounding box center [1338, 287] width 48 height 548
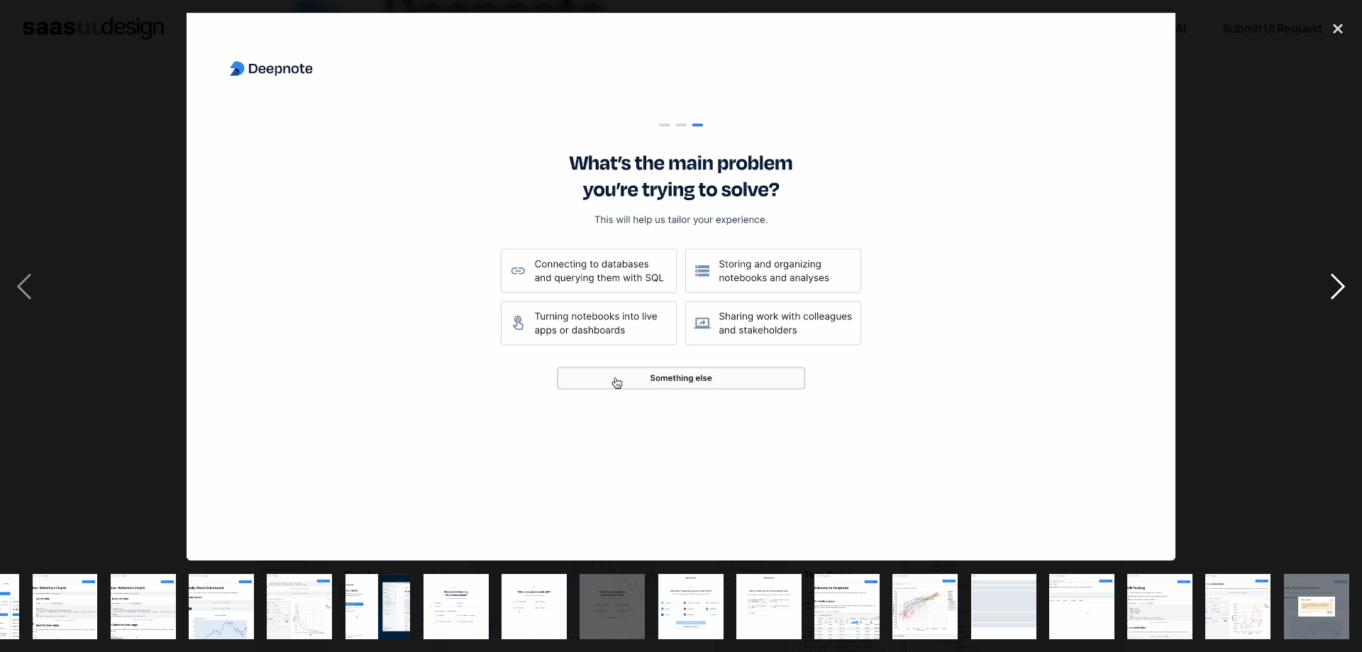
click at [1339, 289] on div "next image" at bounding box center [1338, 287] width 48 height 548
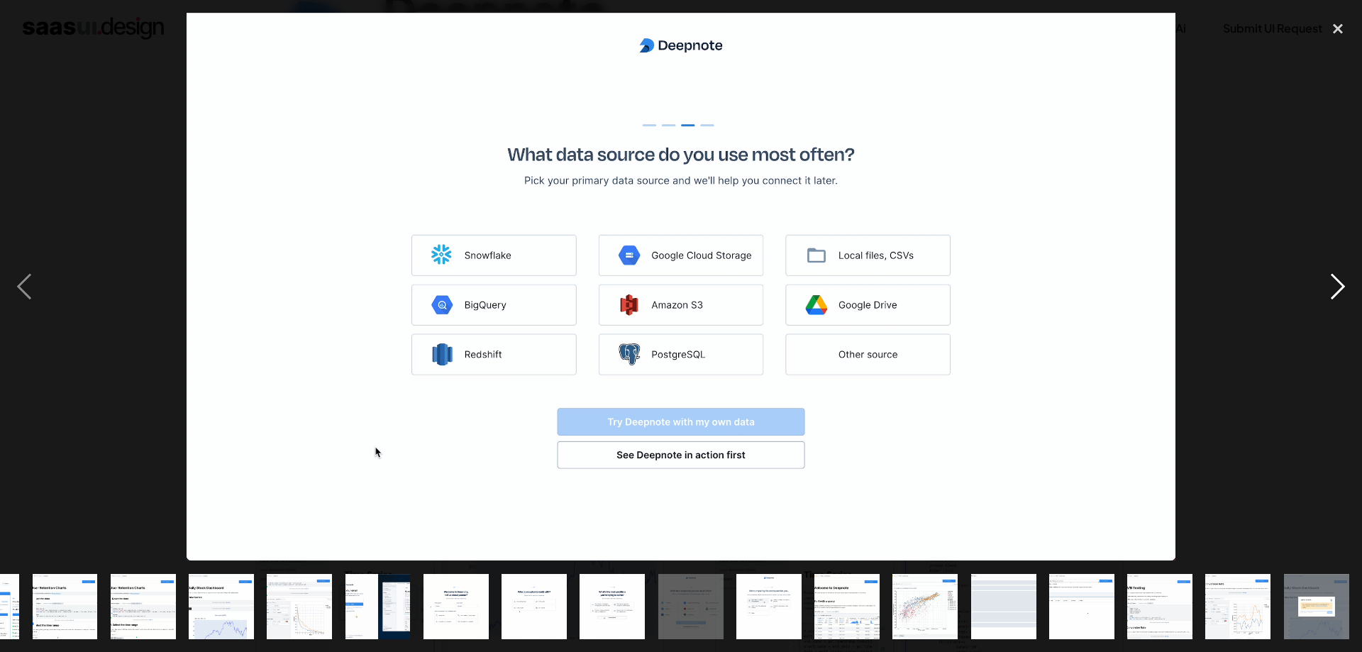
click at [1339, 289] on div "next image" at bounding box center [1338, 287] width 48 height 548
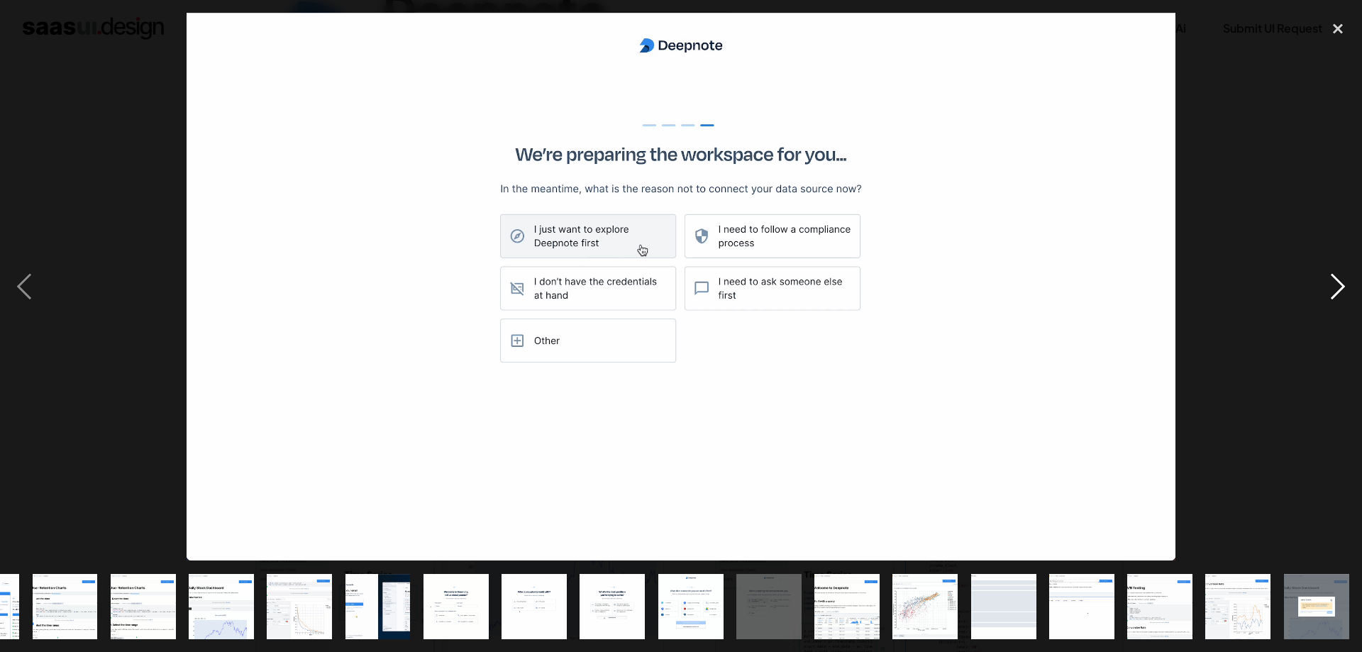
click at [1339, 289] on div "next image" at bounding box center [1338, 287] width 48 height 548
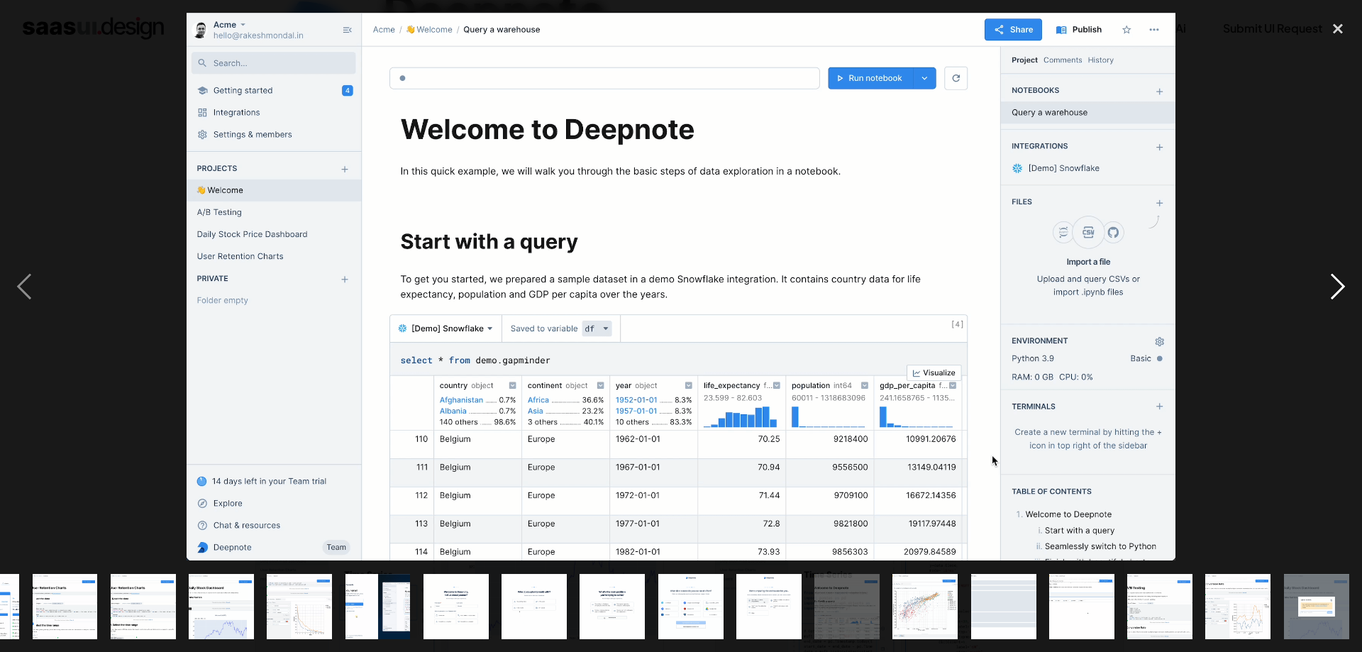
click at [1339, 289] on div "next image" at bounding box center [1338, 287] width 48 height 548
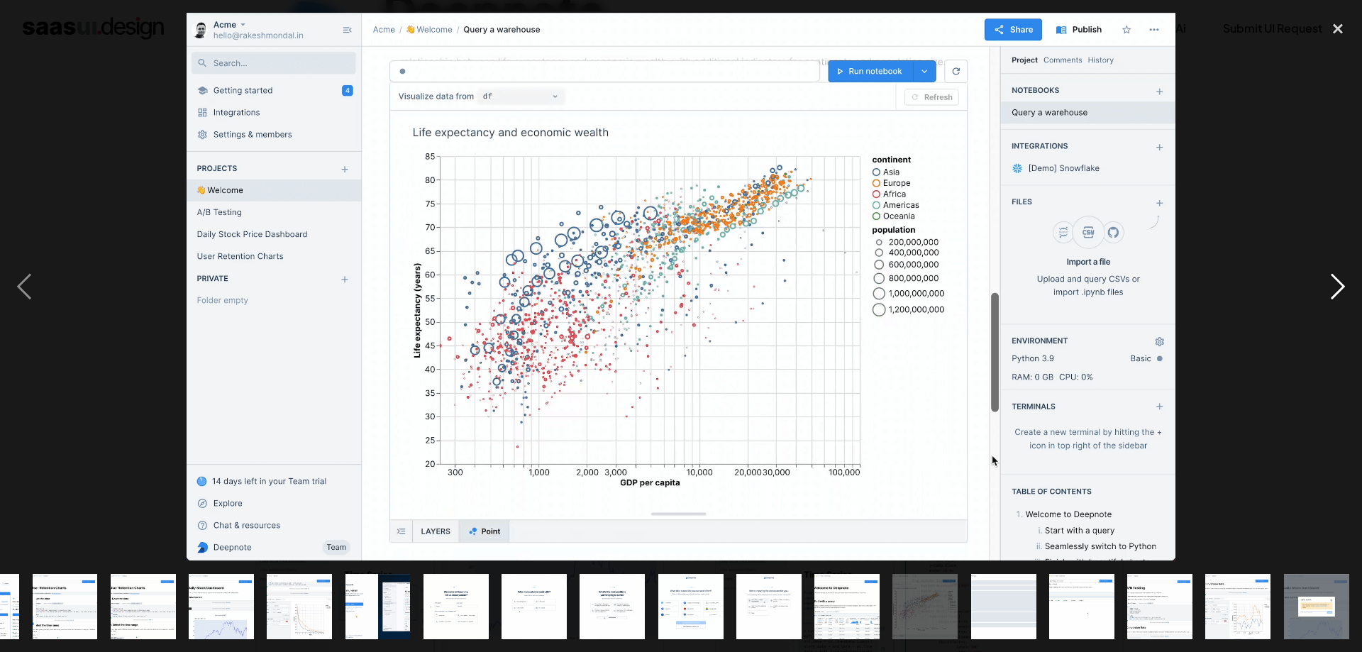
click at [1339, 289] on div "next image" at bounding box center [1338, 287] width 48 height 548
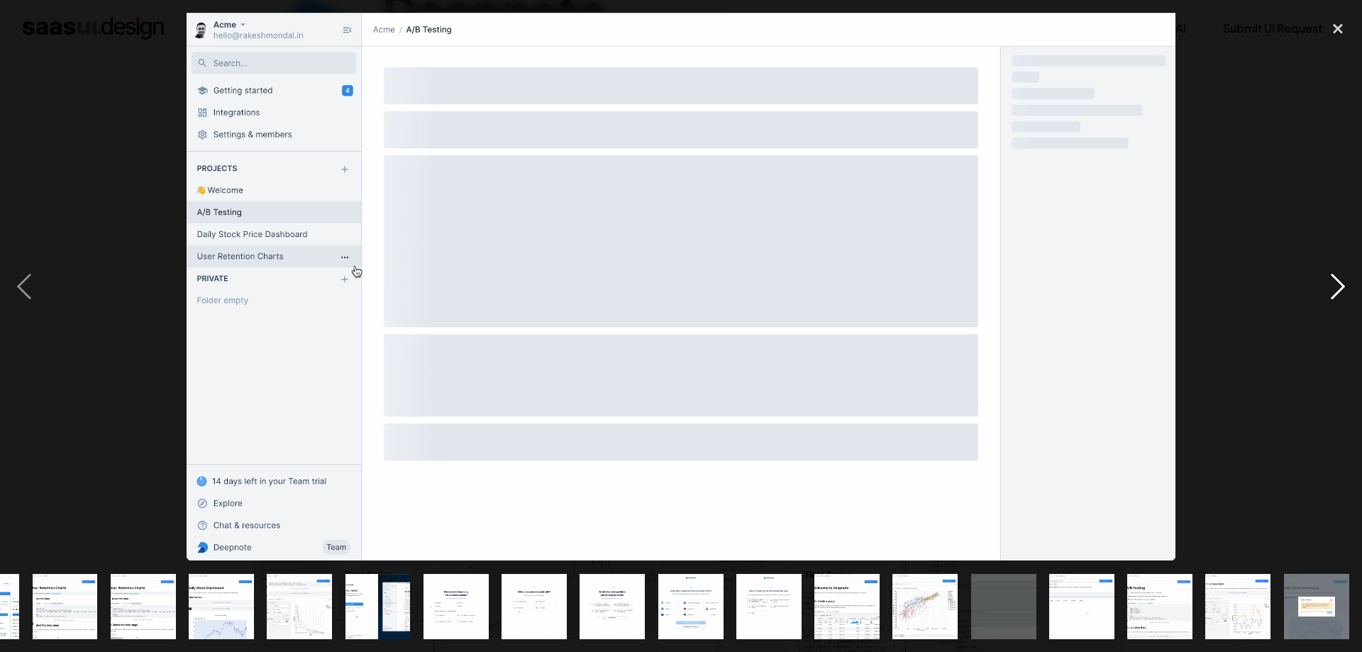
click at [1339, 290] on div "next image" at bounding box center [1338, 287] width 48 height 548
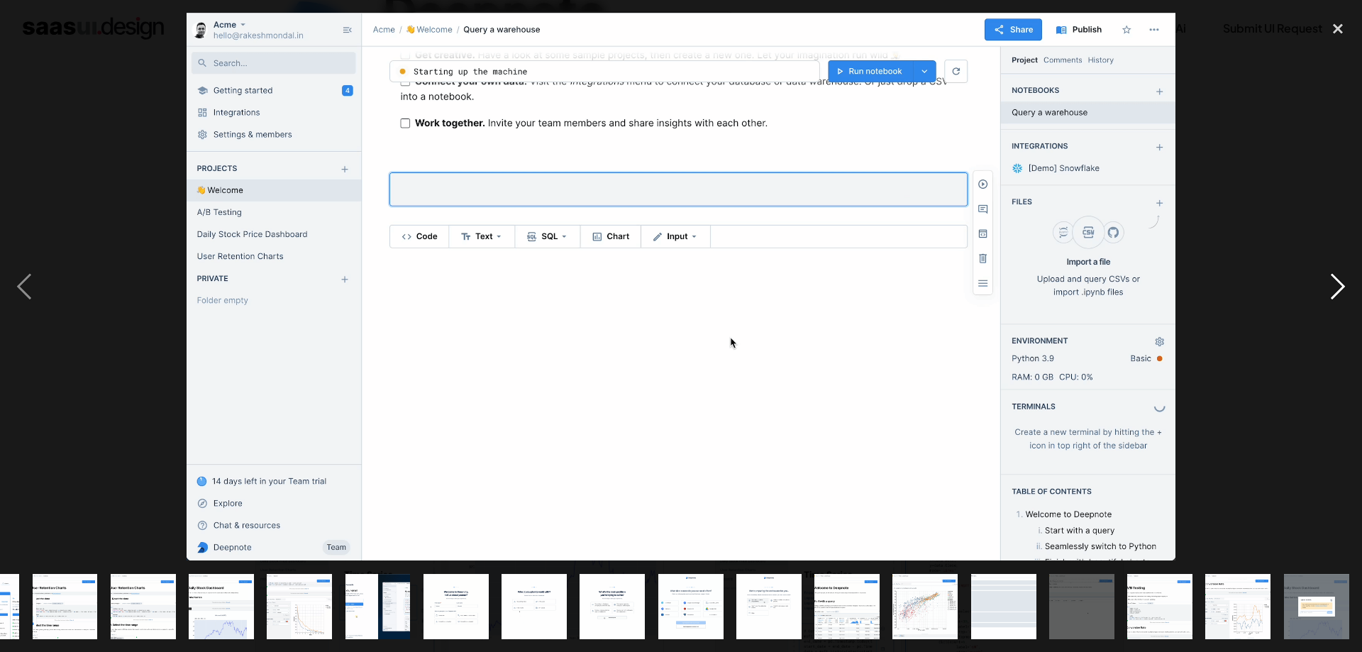
click at [1339, 290] on div "next image" at bounding box center [1338, 287] width 48 height 548
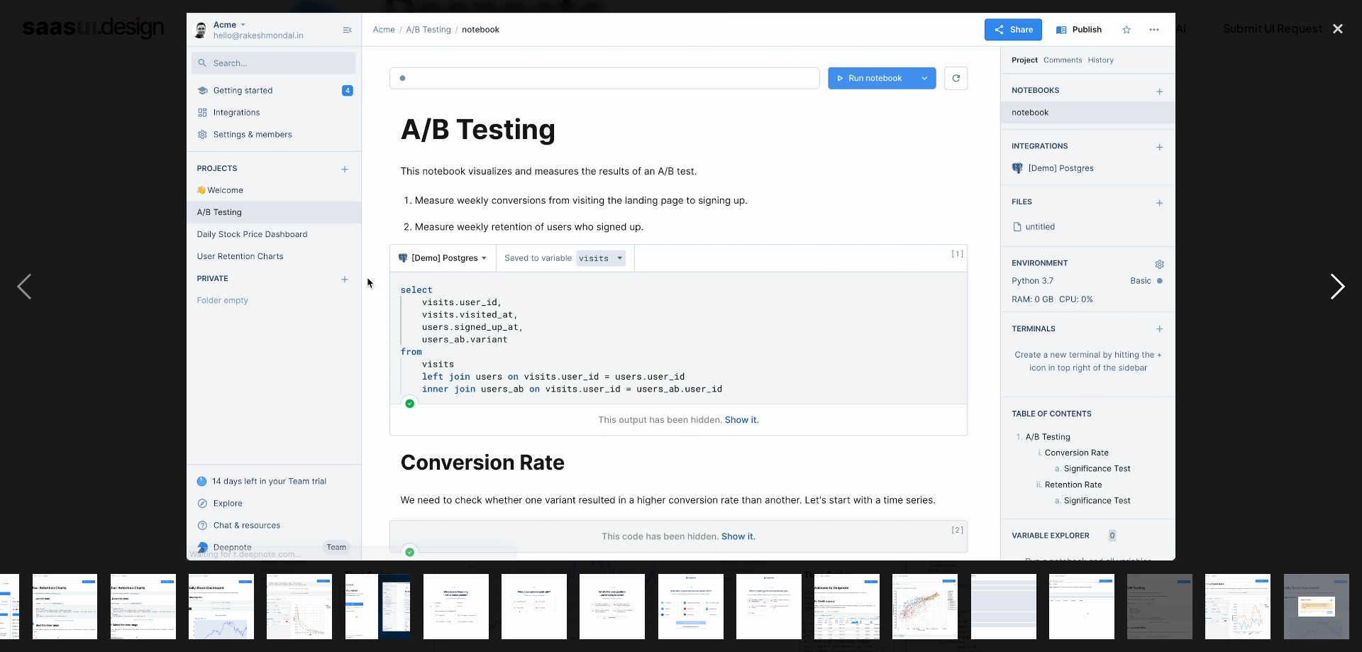
click at [1339, 290] on div "next image" at bounding box center [1338, 287] width 48 height 548
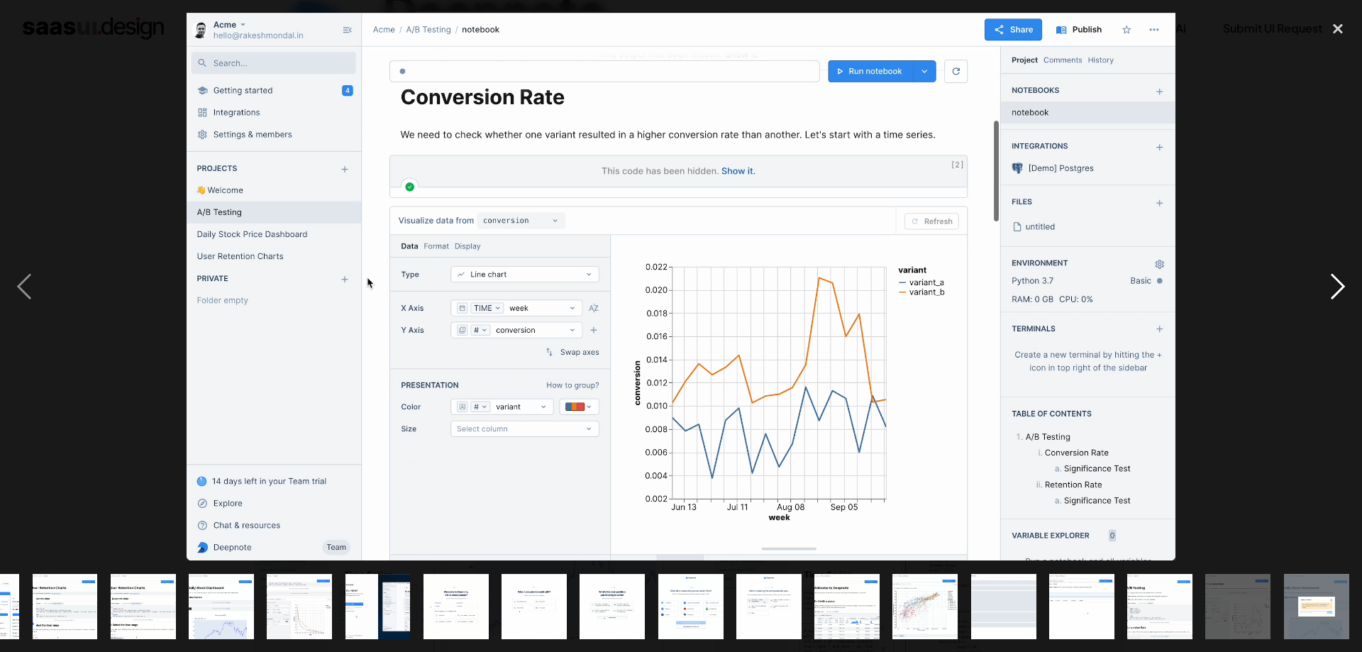
click at [1339, 290] on div "next image" at bounding box center [1338, 287] width 48 height 548
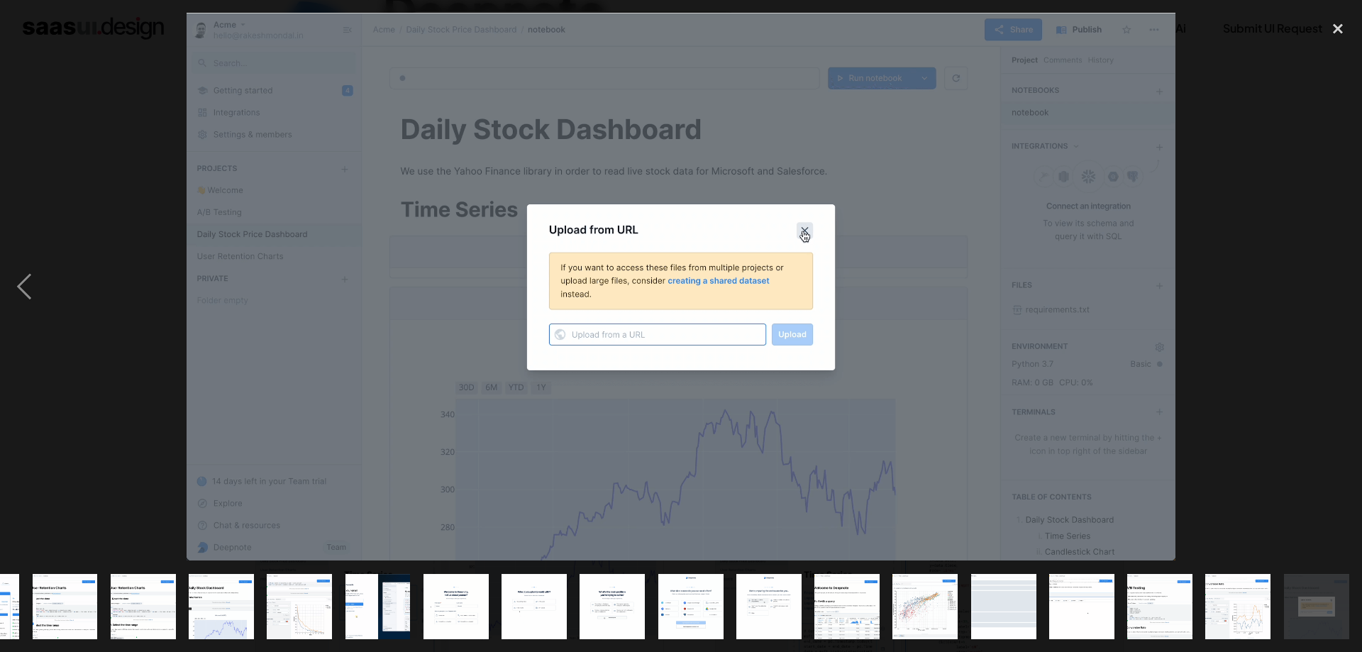
click at [1339, 290] on div "next image" at bounding box center [1338, 287] width 48 height 548
click at [16, 281] on div "previous image" at bounding box center [24, 287] width 48 height 548
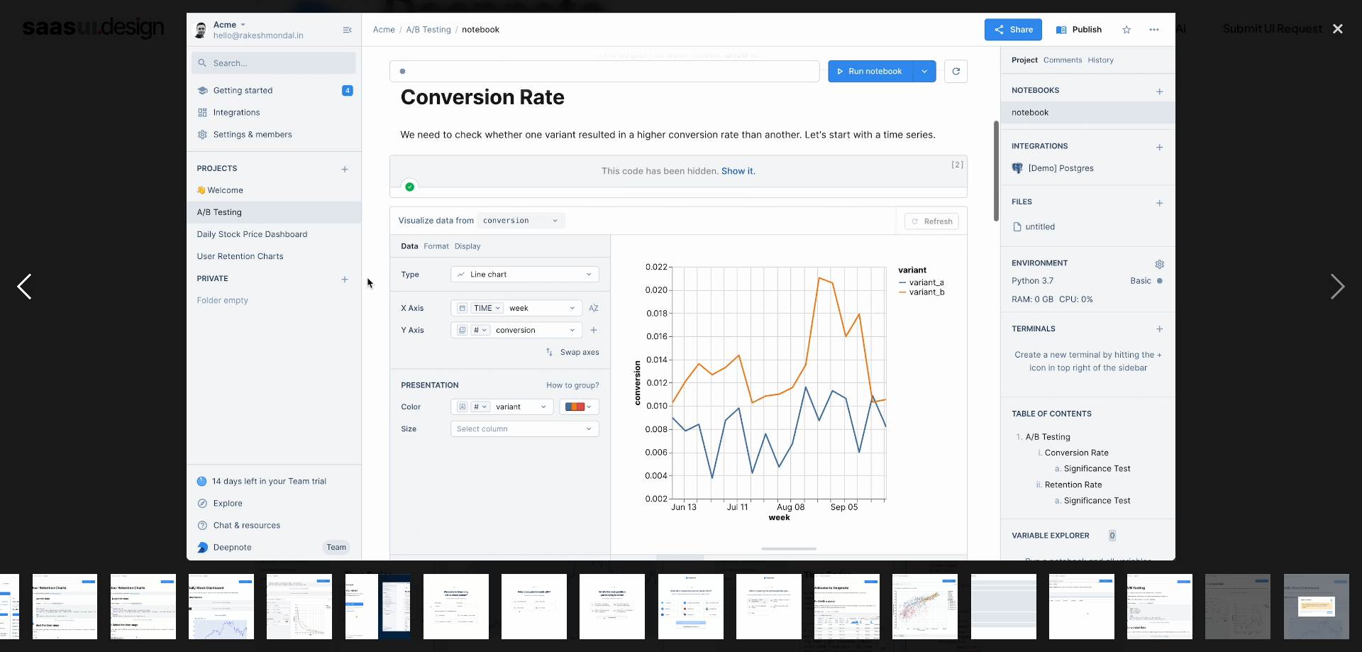
click at [16, 281] on div "previous image" at bounding box center [24, 287] width 48 height 548
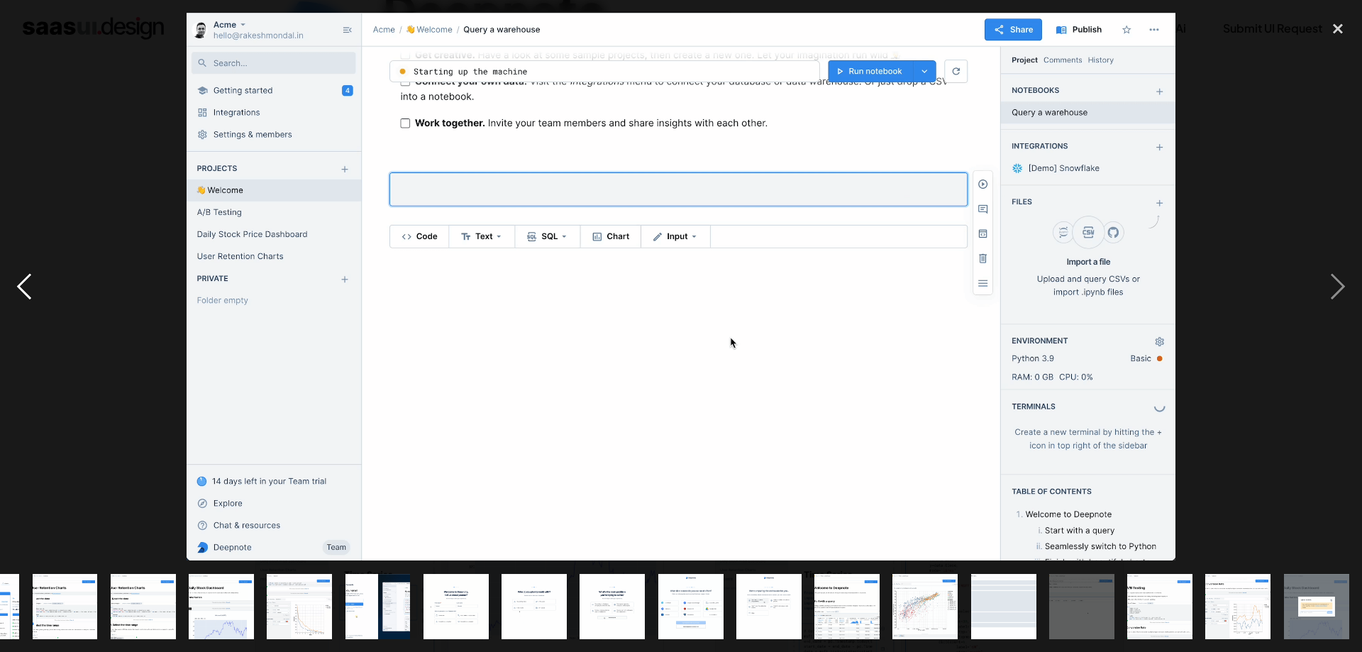
click at [16, 281] on div "previous image" at bounding box center [24, 287] width 48 height 548
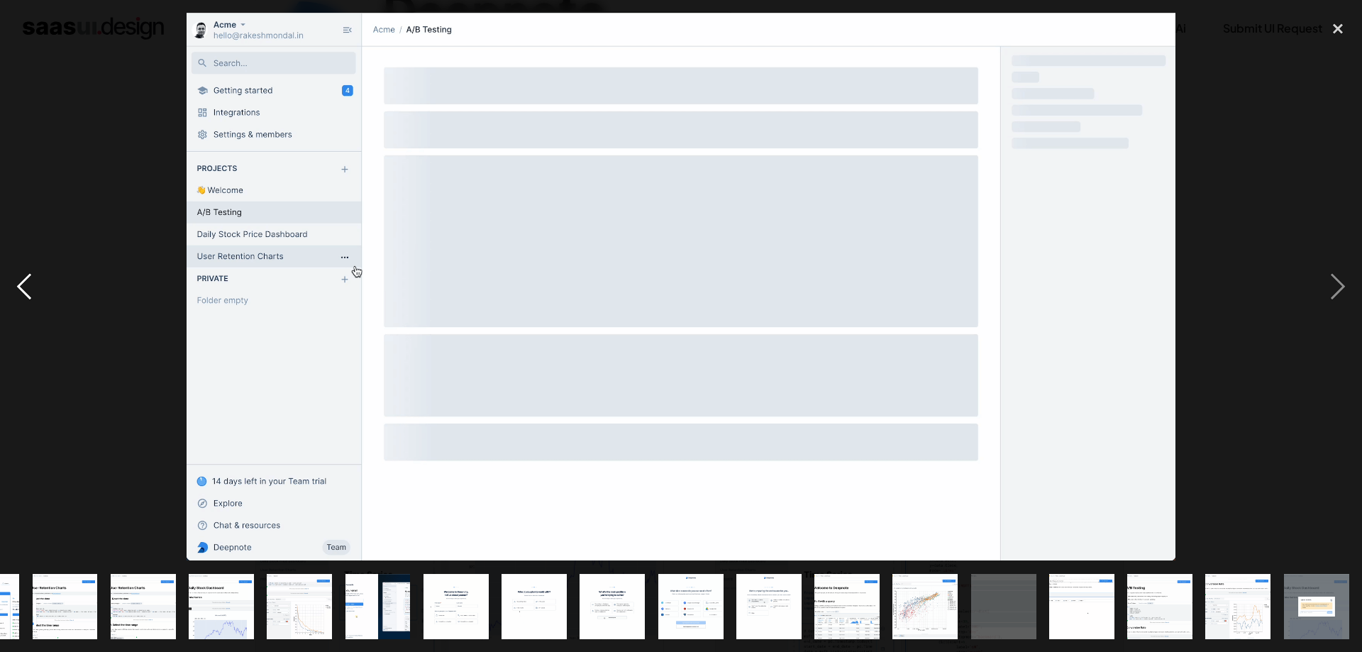
click at [16, 281] on div "previous image" at bounding box center [24, 287] width 48 height 548
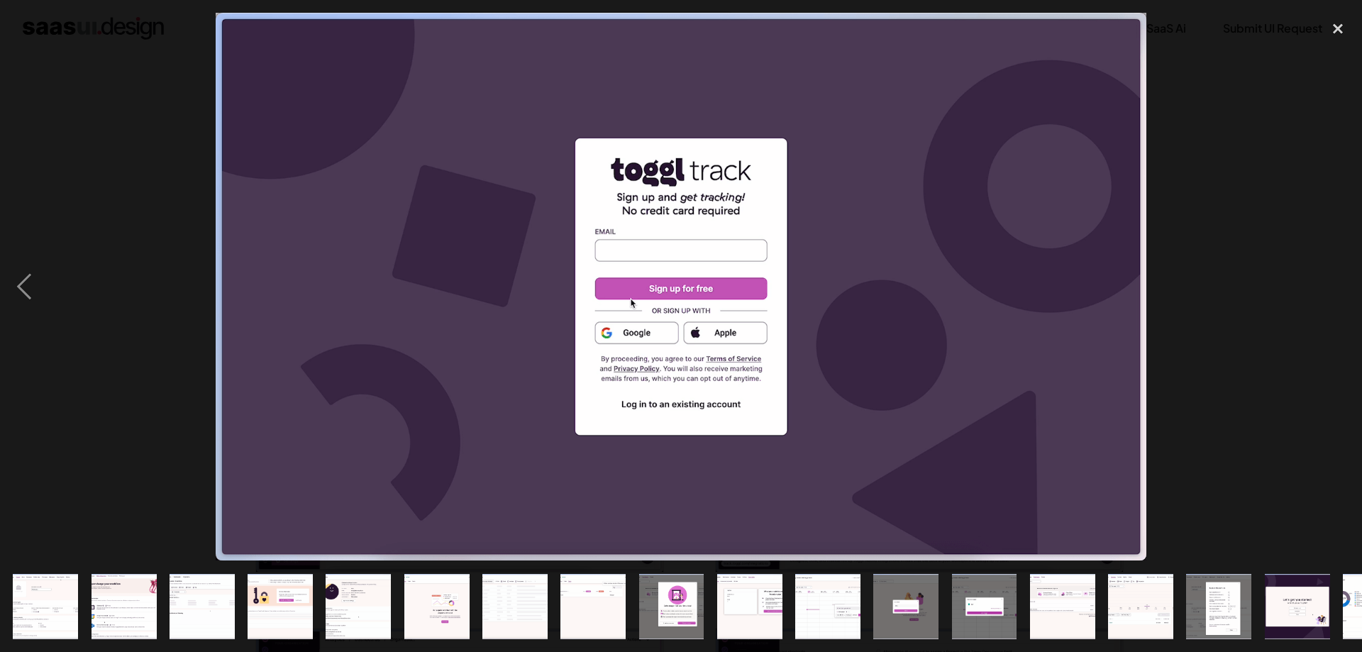
scroll to position [0, 294]
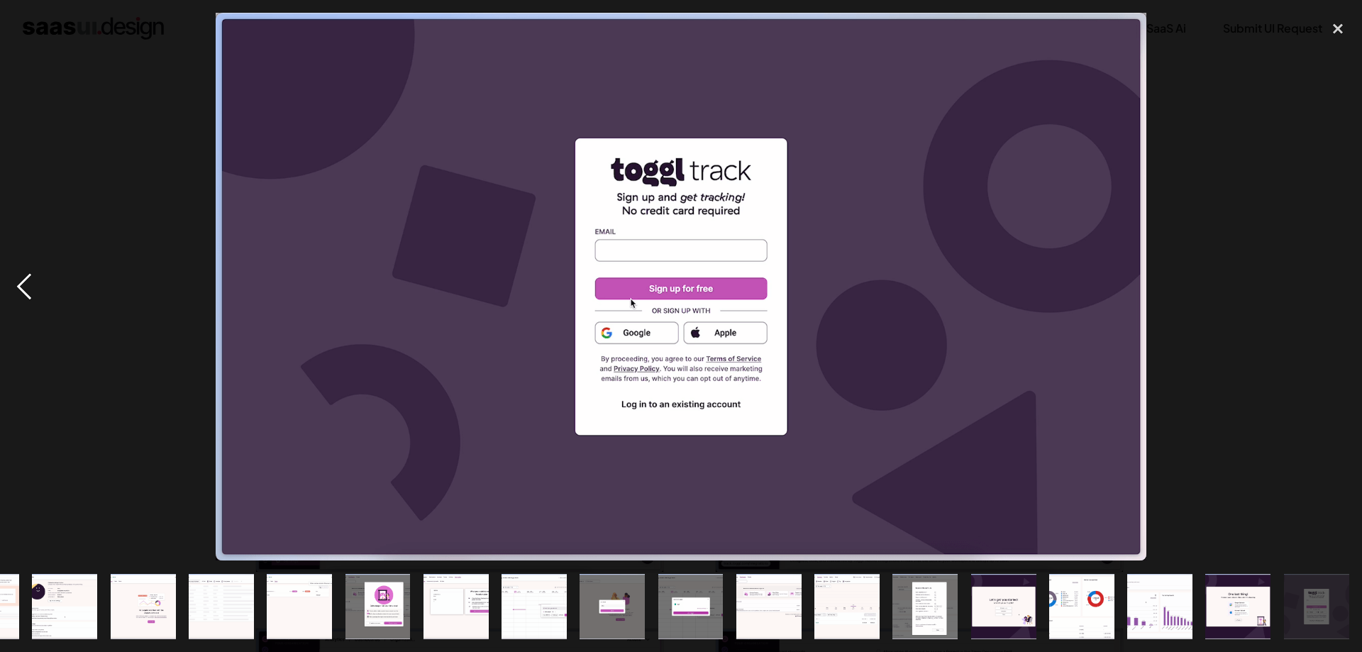
click at [18, 282] on div "previous image" at bounding box center [24, 287] width 48 height 548
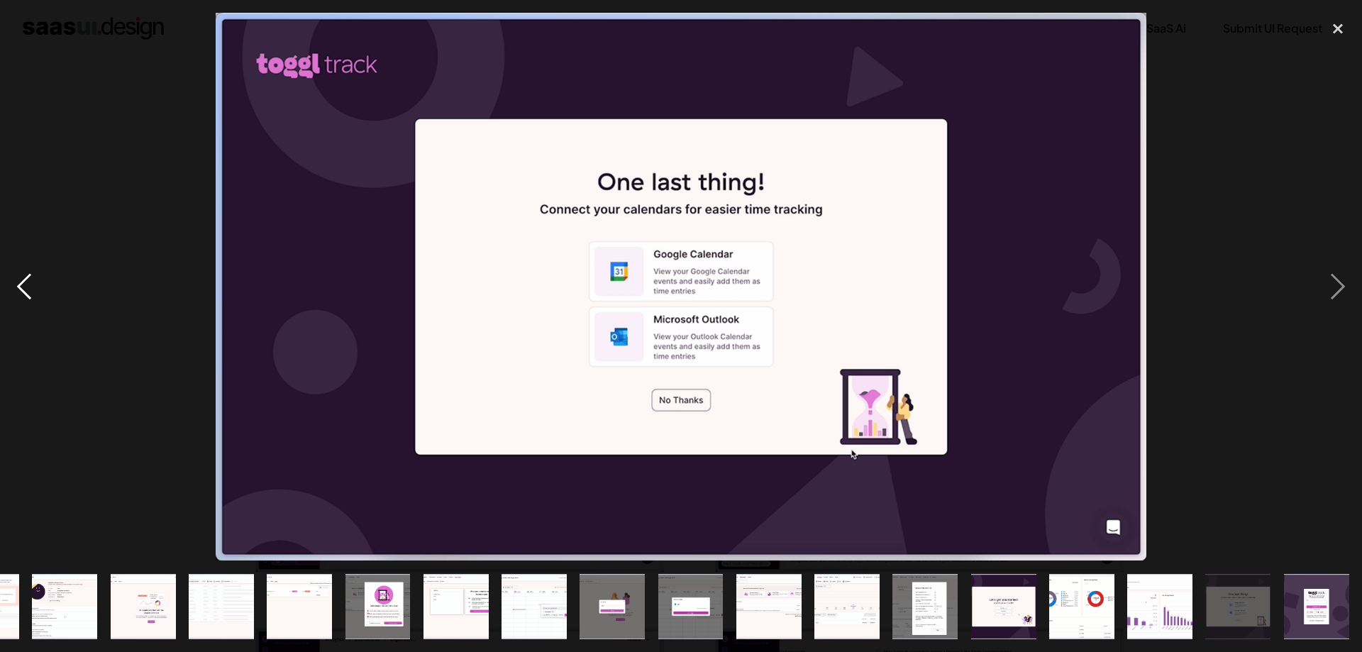
click at [18, 282] on div "previous image" at bounding box center [24, 287] width 48 height 548
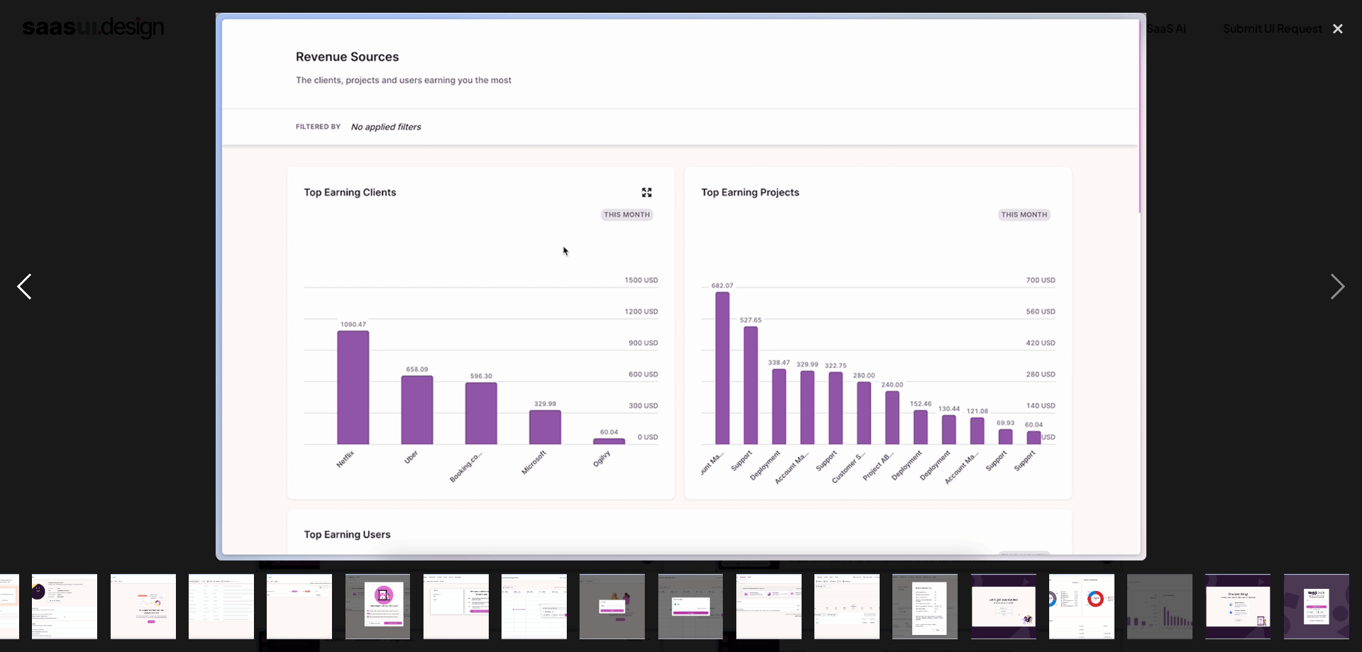
click at [18, 282] on div "previous image" at bounding box center [24, 287] width 48 height 548
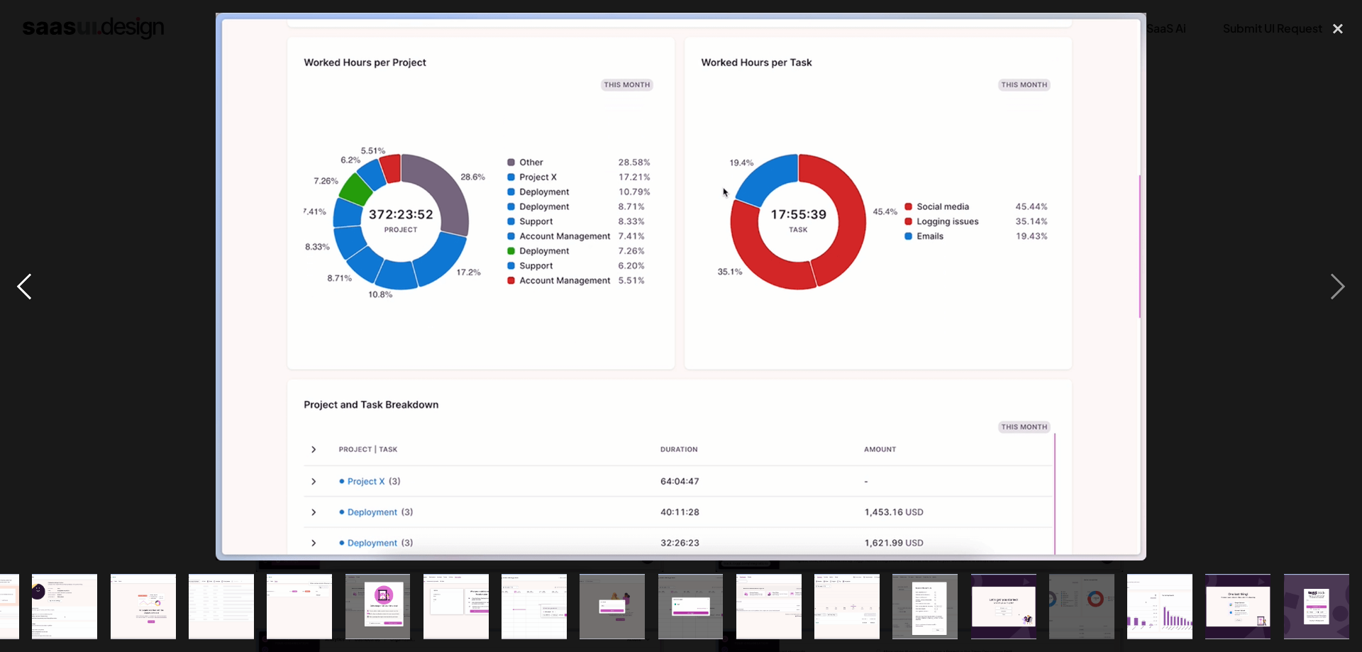
click at [18, 282] on div "previous image" at bounding box center [24, 287] width 48 height 548
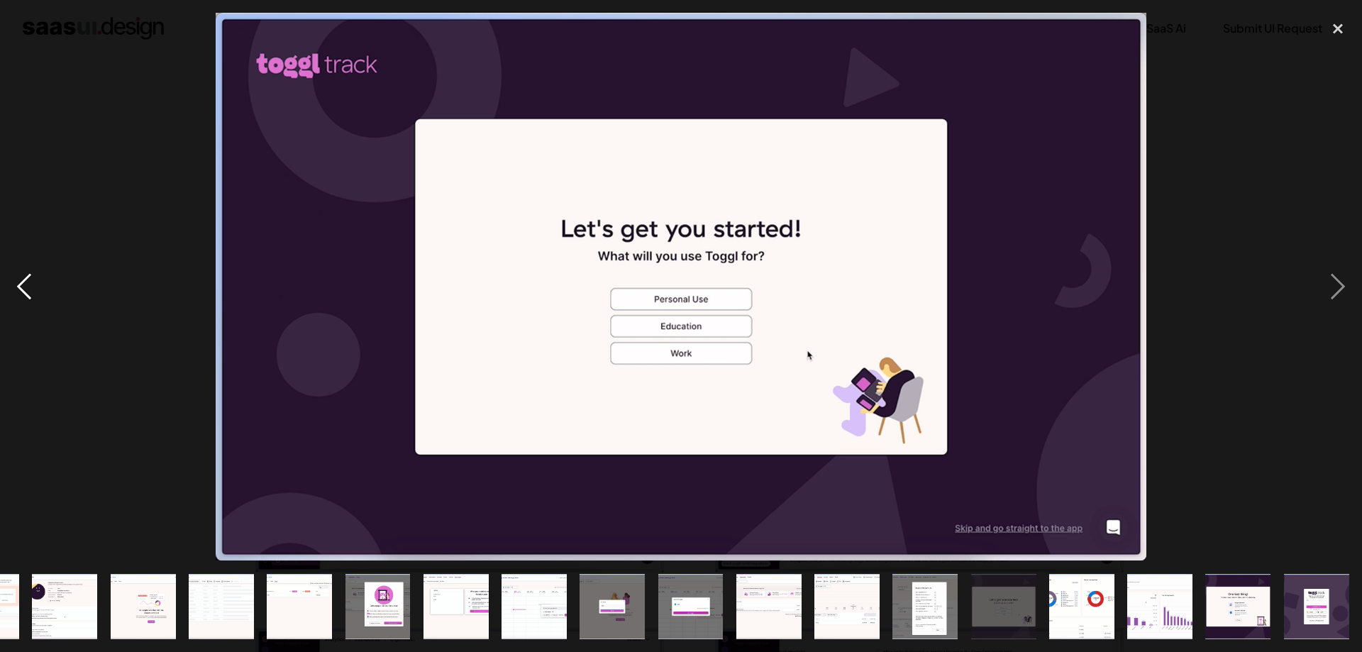
click at [19, 282] on div "previous image" at bounding box center [24, 287] width 48 height 548
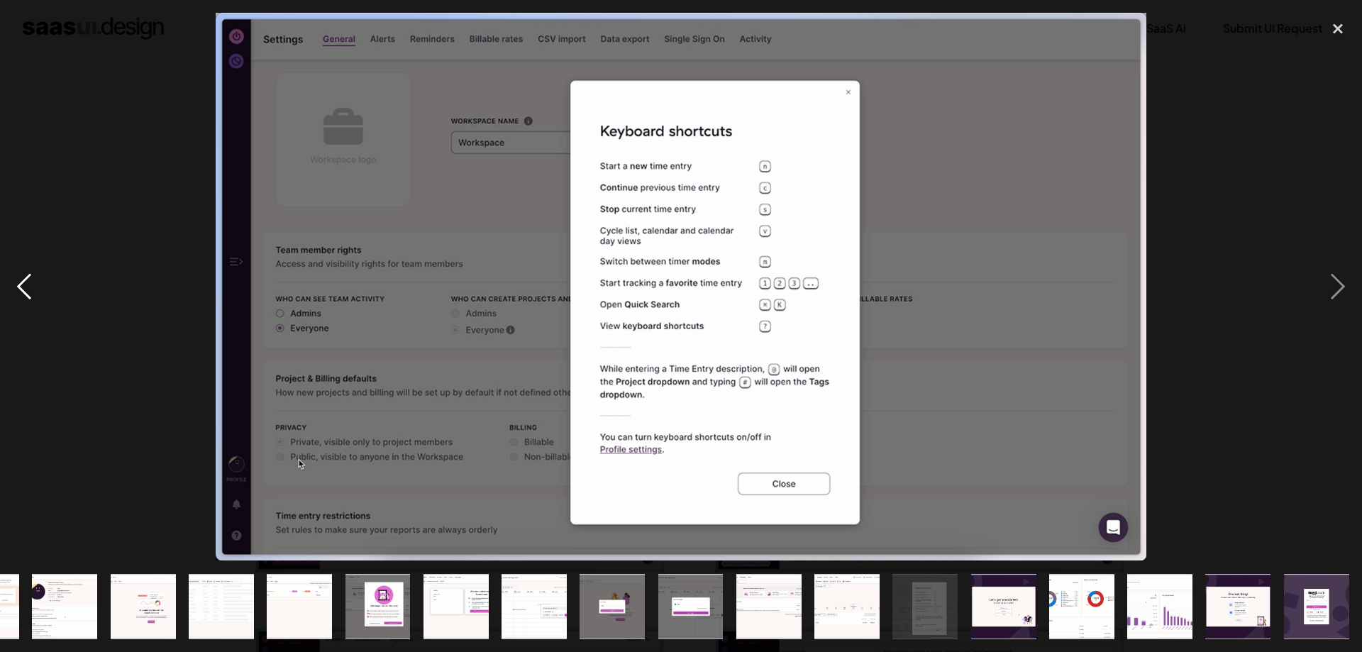
click at [19, 282] on div "previous image" at bounding box center [24, 287] width 48 height 548
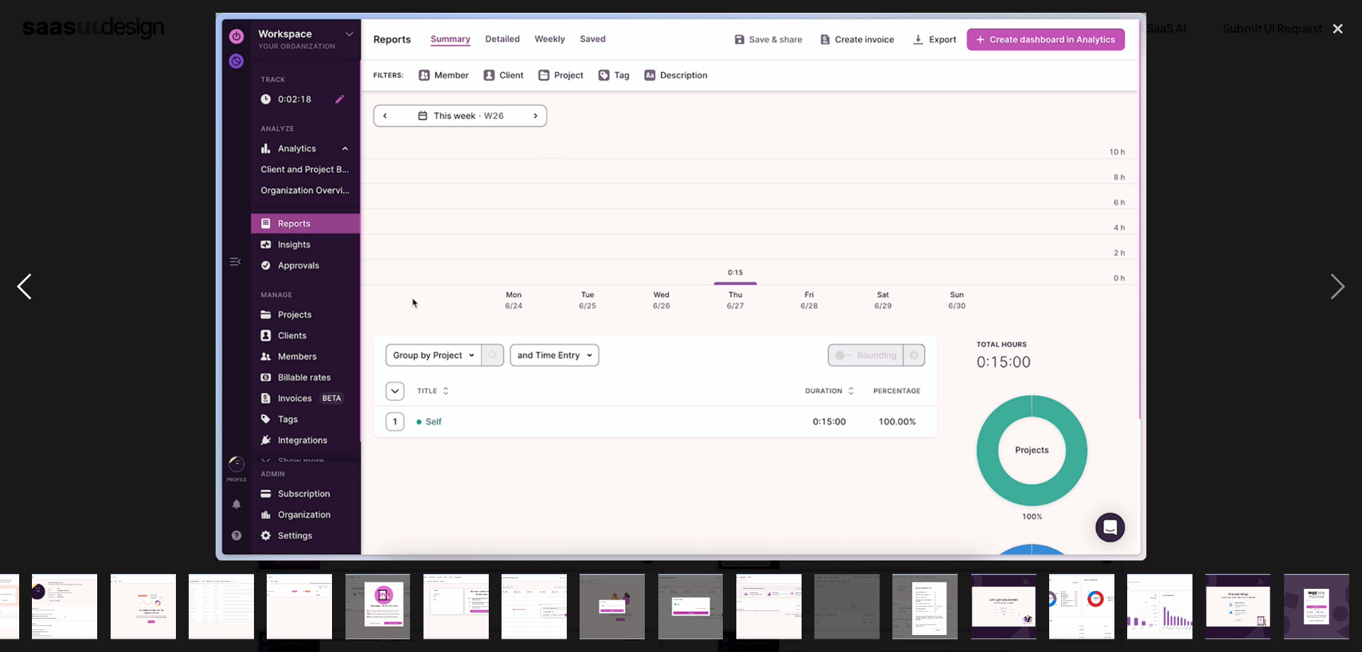
click at [19, 282] on div "previous image" at bounding box center [24, 287] width 48 height 548
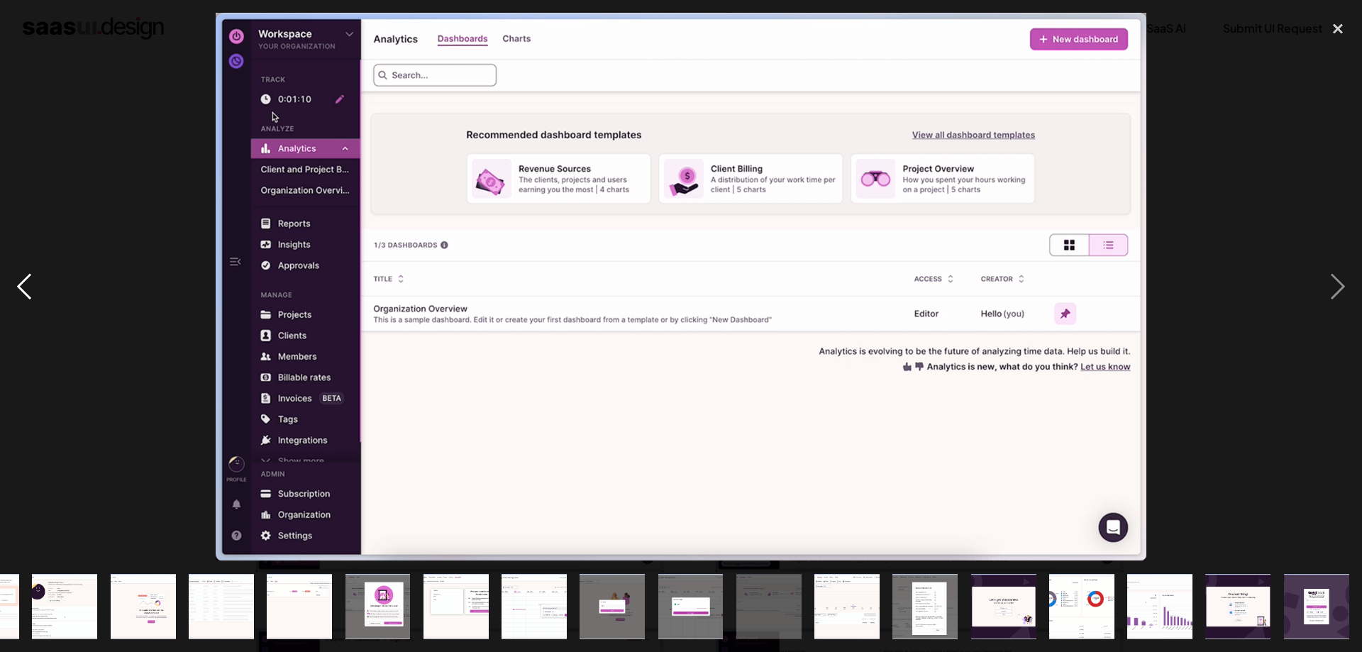
click at [19, 282] on div "previous image" at bounding box center [24, 287] width 48 height 548
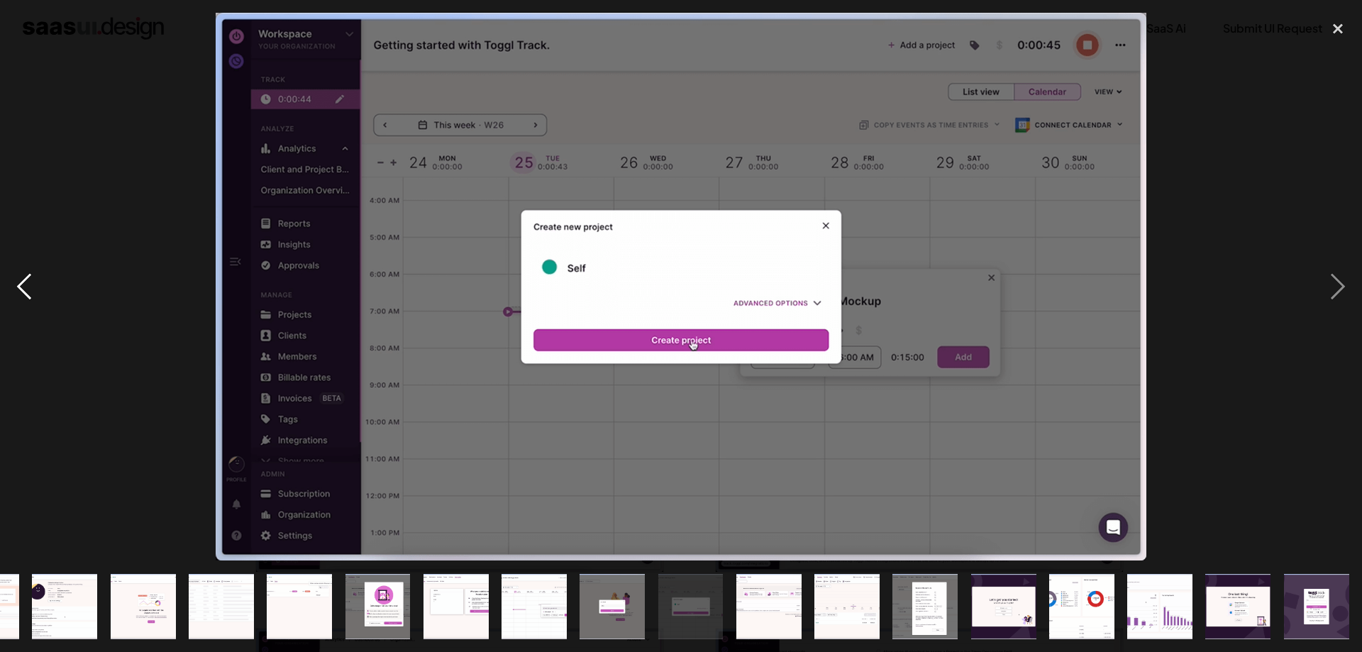
click at [19, 282] on div "previous image" at bounding box center [24, 287] width 48 height 548
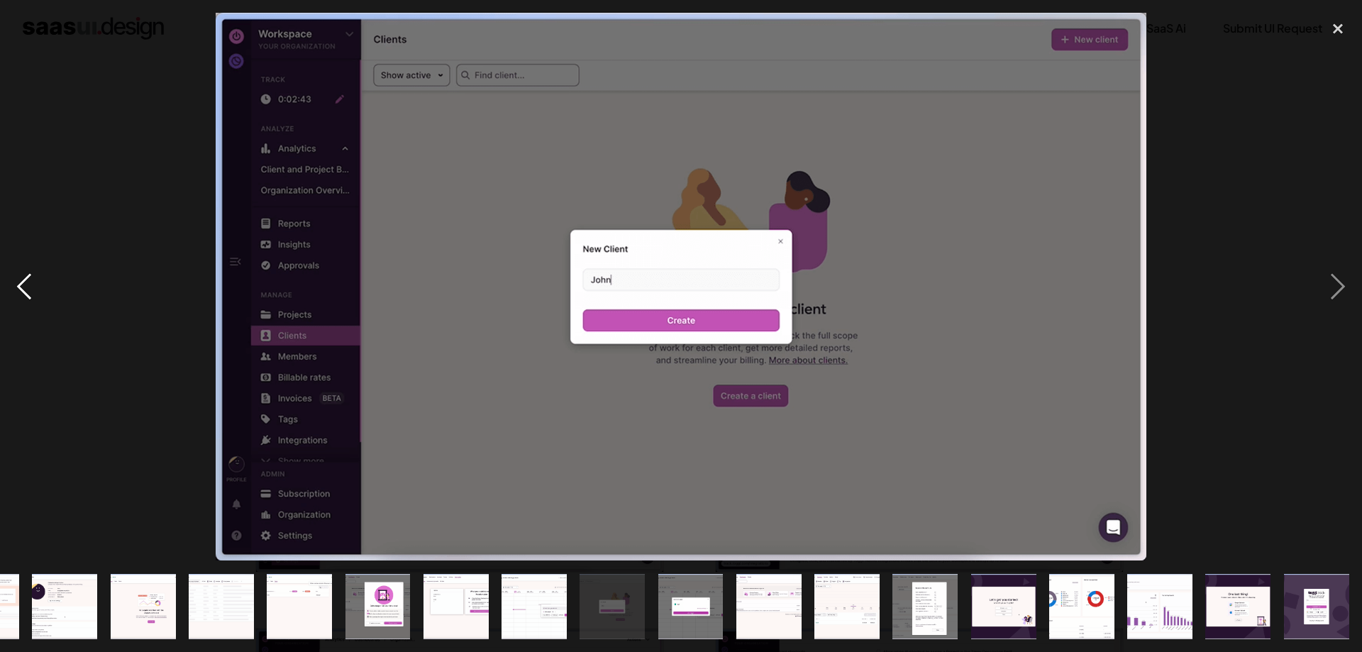
click at [19, 282] on div "previous image" at bounding box center [24, 287] width 48 height 548
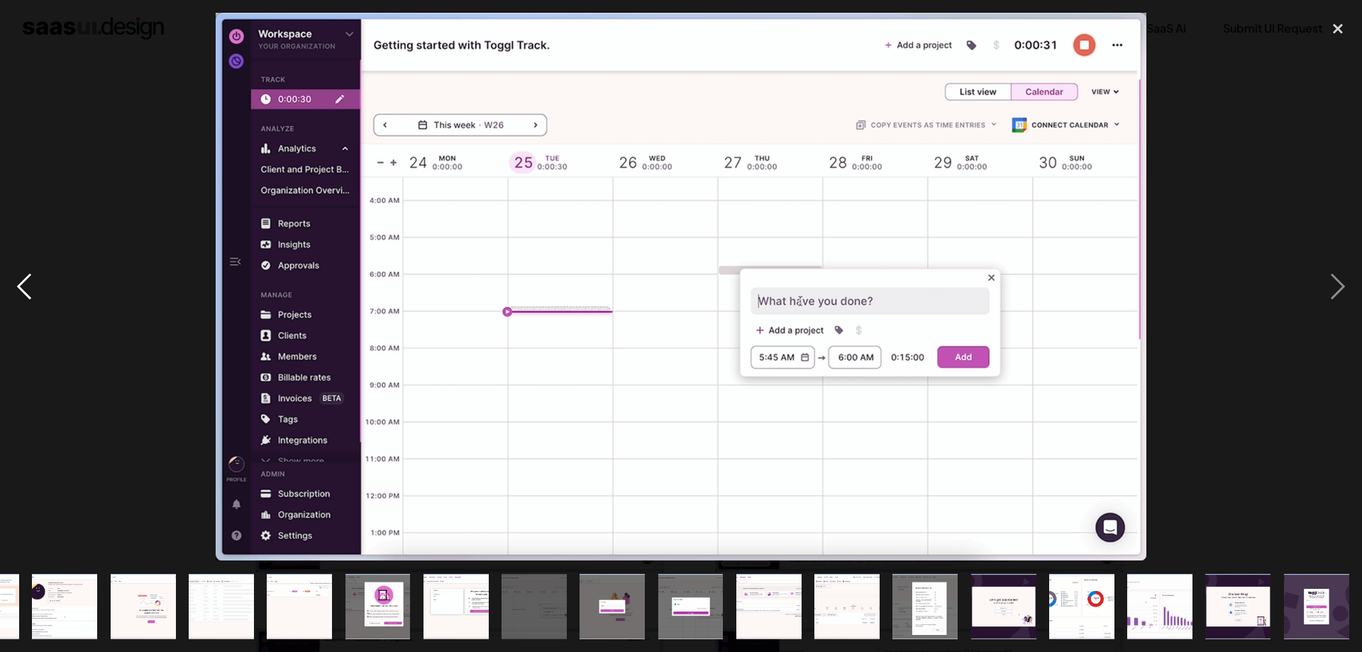
click at [19, 282] on div "previous image" at bounding box center [24, 287] width 48 height 548
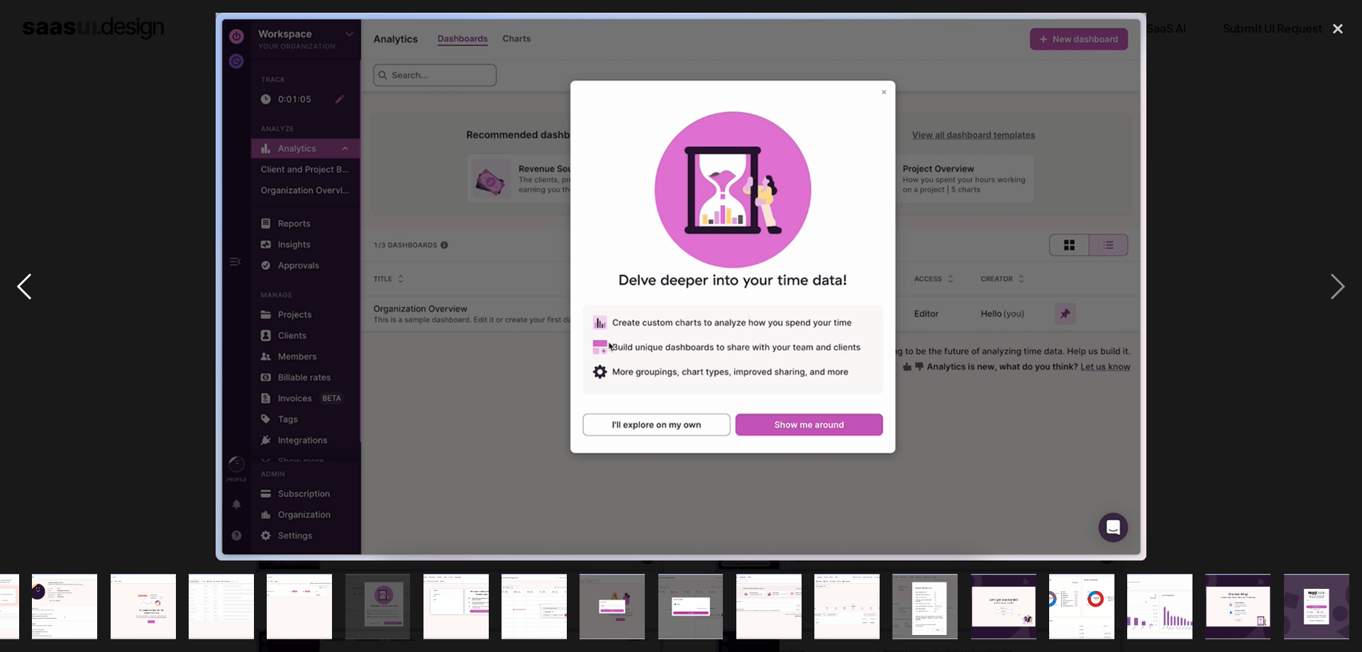
click at [19, 282] on div "previous image" at bounding box center [24, 287] width 48 height 548
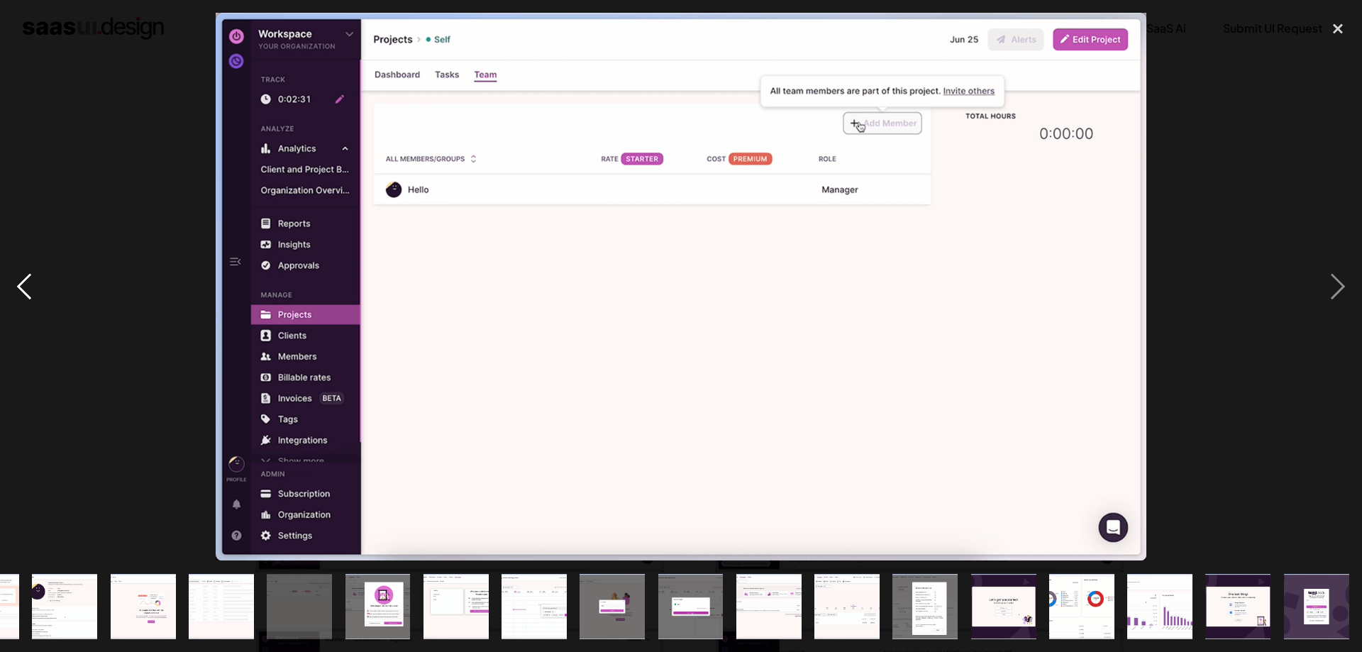
click at [19, 282] on div "previous image" at bounding box center [24, 287] width 48 height 548
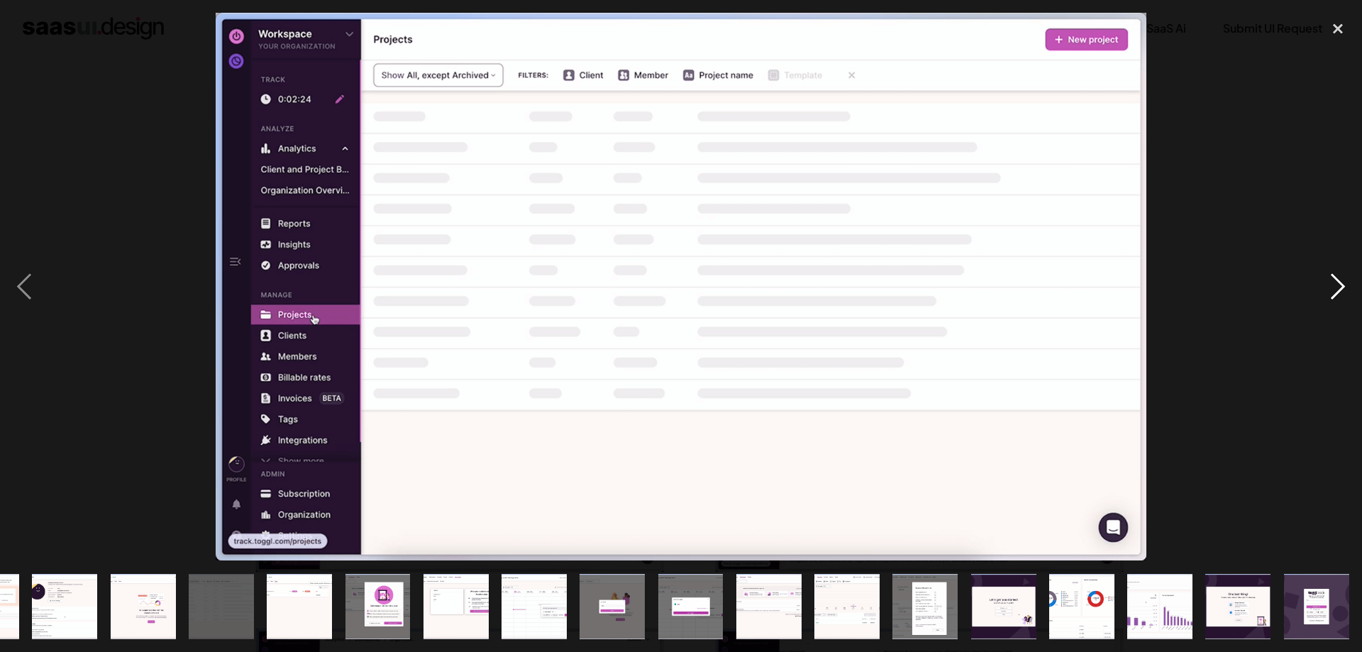
click at [1322, 291] on div "next image" at bounding box center [1338, 287] width 48 height 548
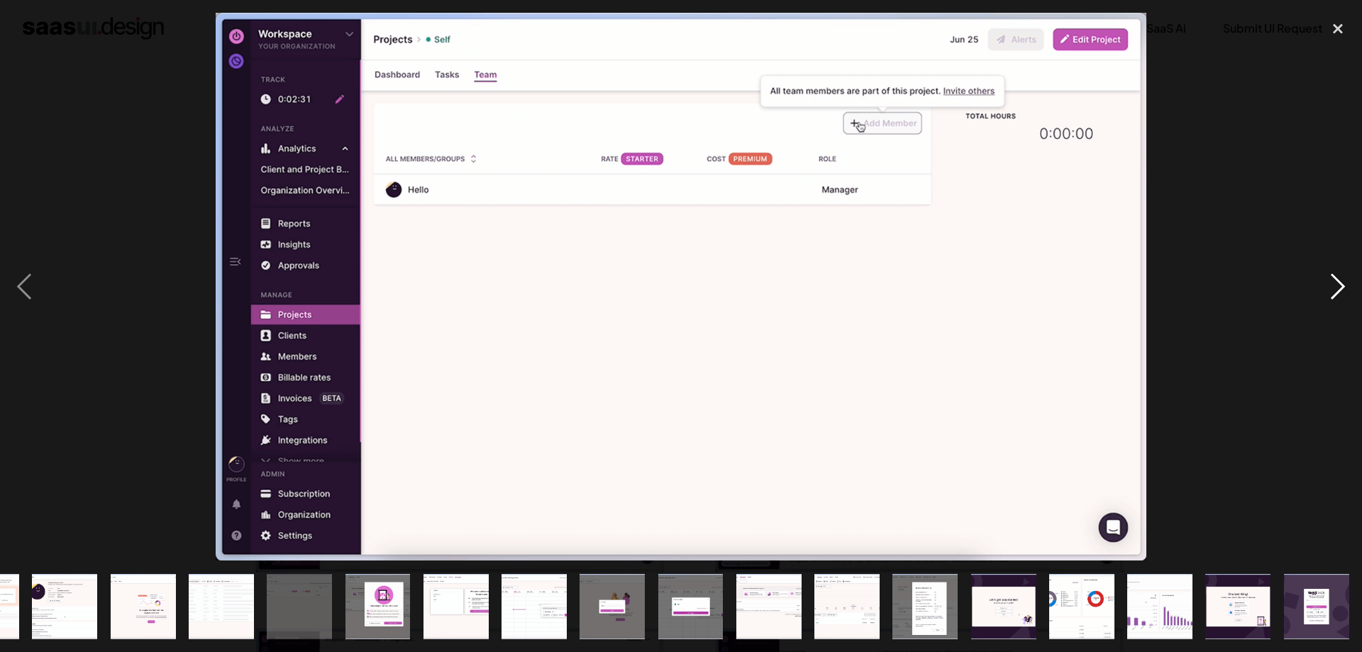
click at [1322, 291] on div "next image" at bounding box center [1338, 287] width 48 height 548
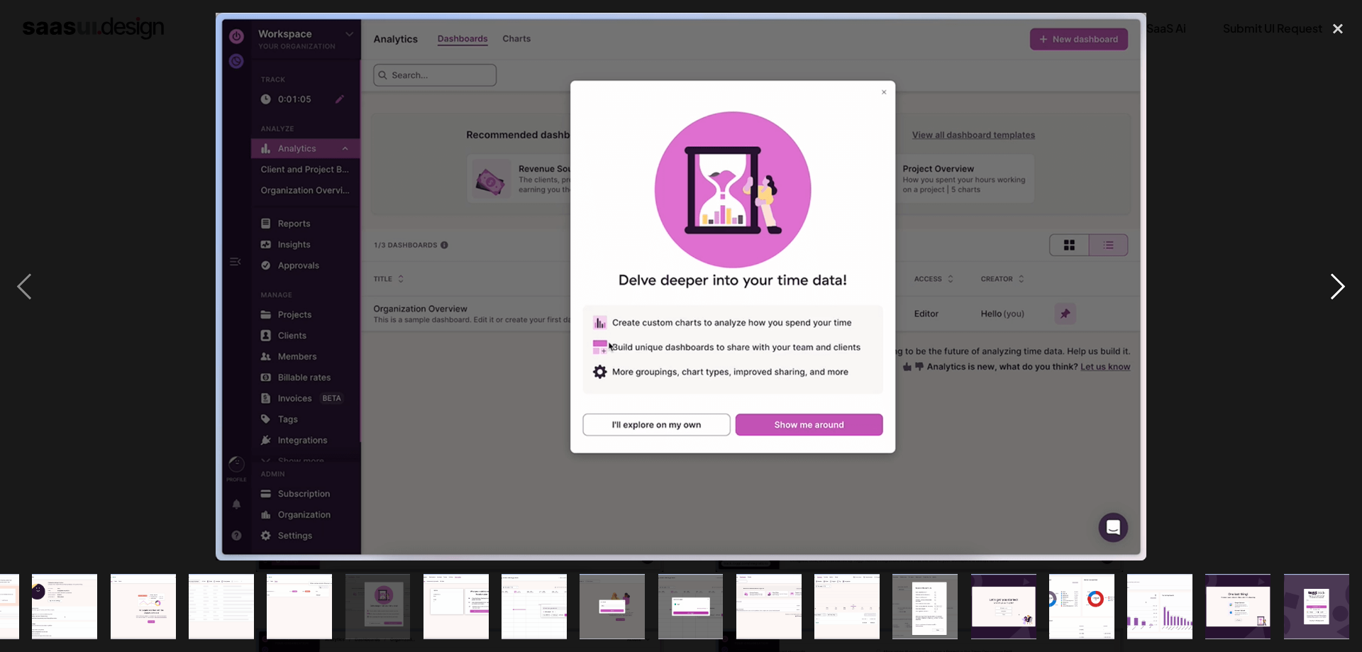
click at [1322, 291] on div "next image" at bounding box center [1338, 287] width 48 height 548
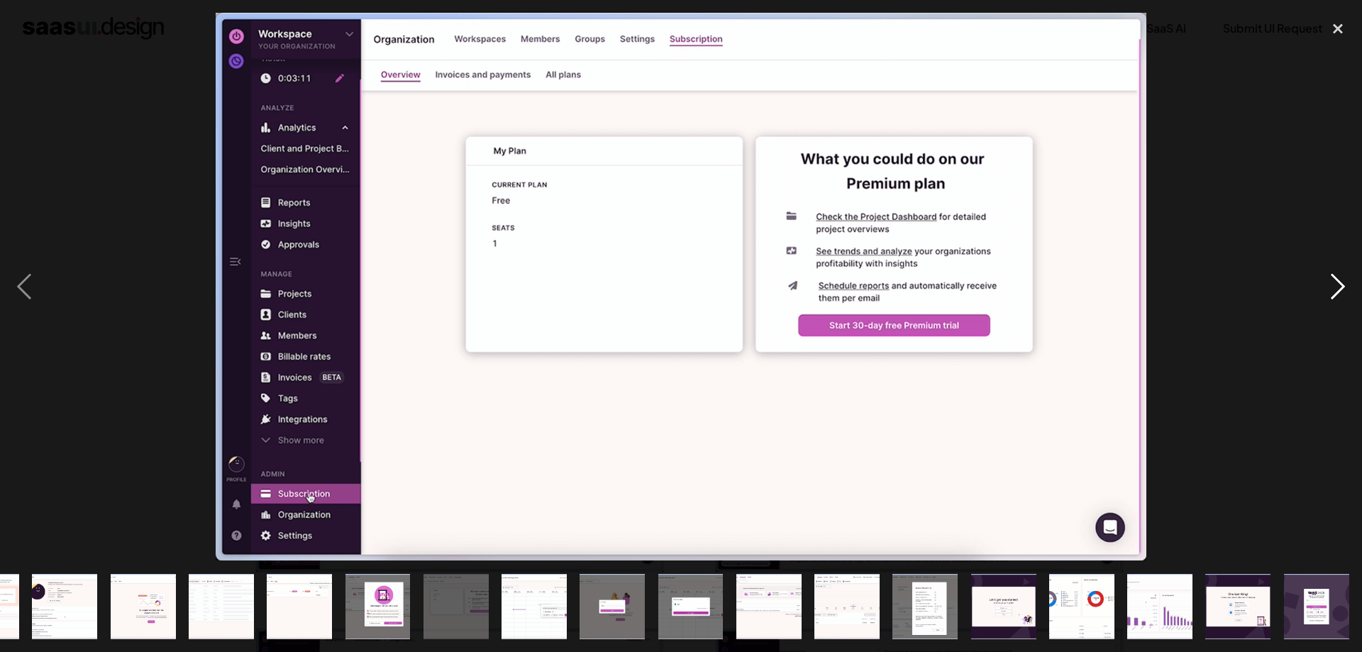
click at [1322, 291] on div "next image" at bounding box center [1338, 287] width 48 height 548
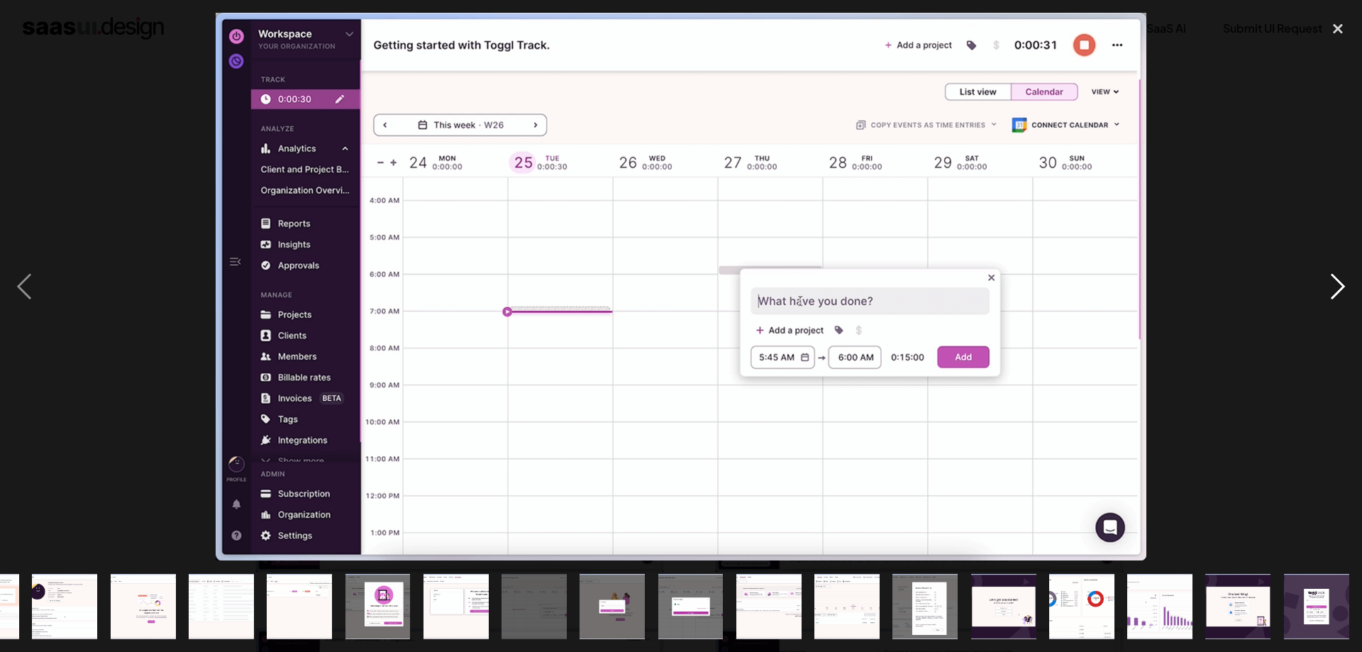
click at [1322, 291] on div "next image" at bounding box center [1338, 287] width 48 height 548
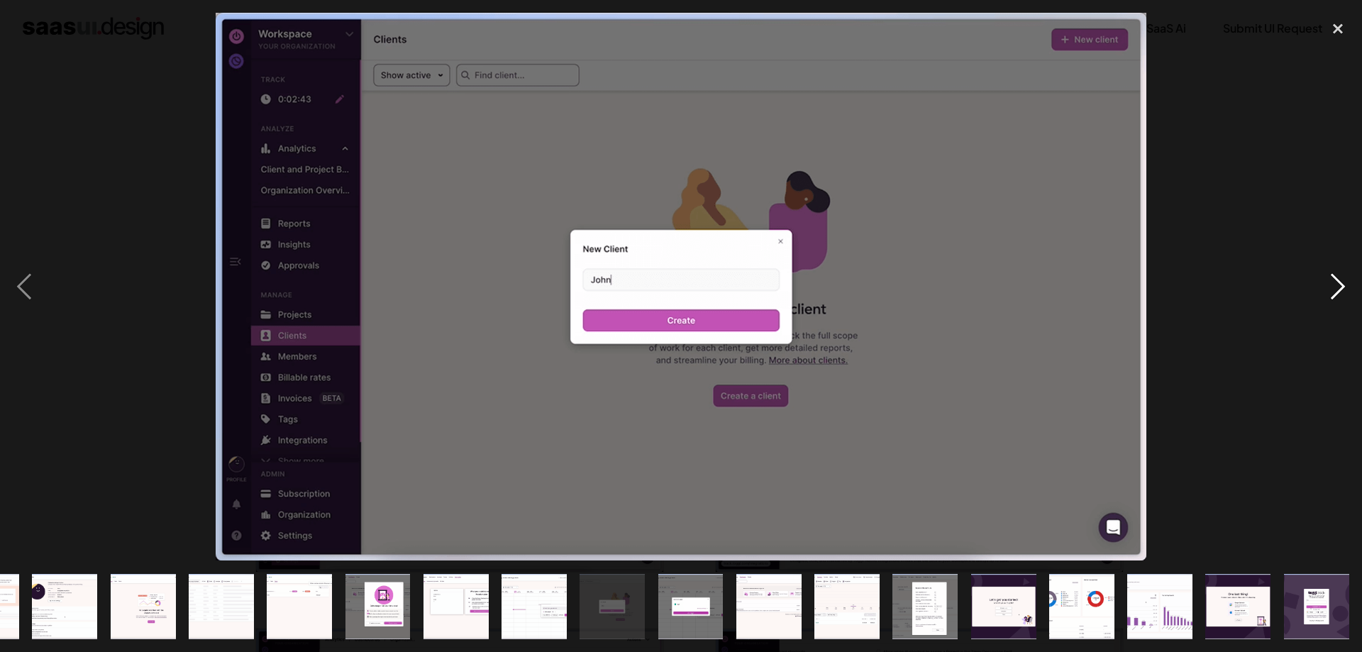
click at [1322, 291] on div "next image" at bounding box center [1338, 287] width 48 height 548
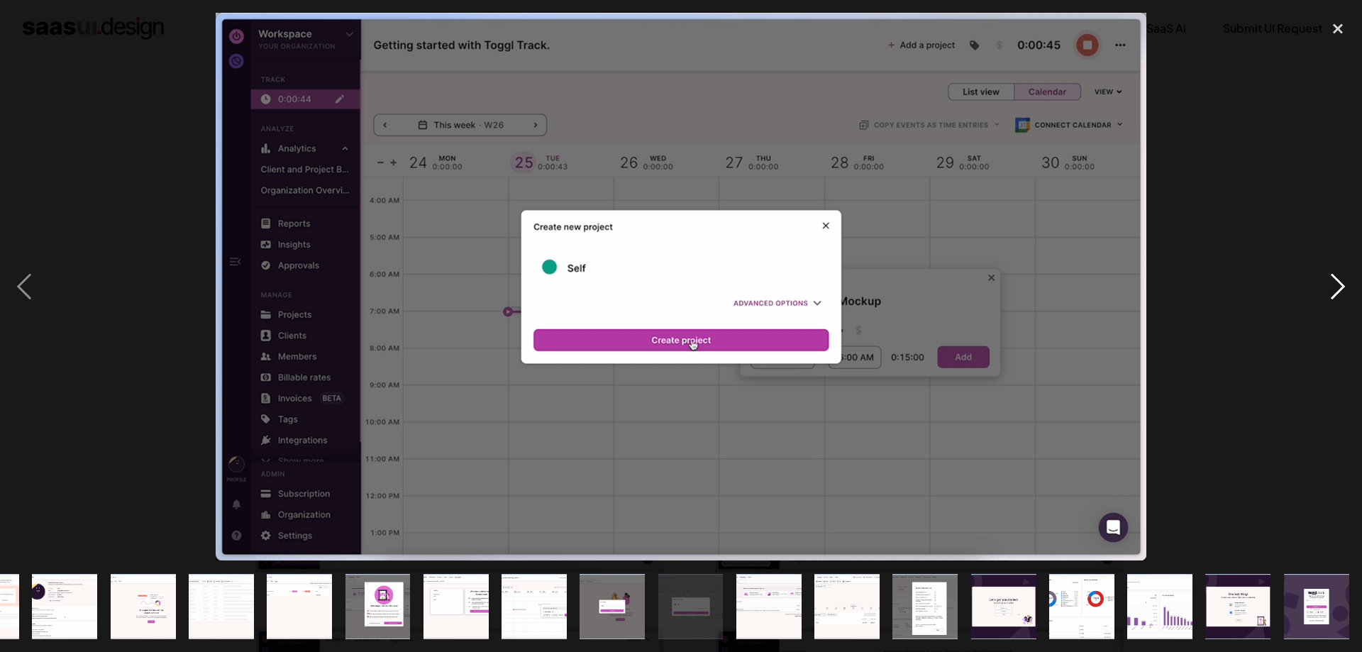
click at [1322, 291] on div "next image" at bounding box center [1338, 287] width 48 height 548
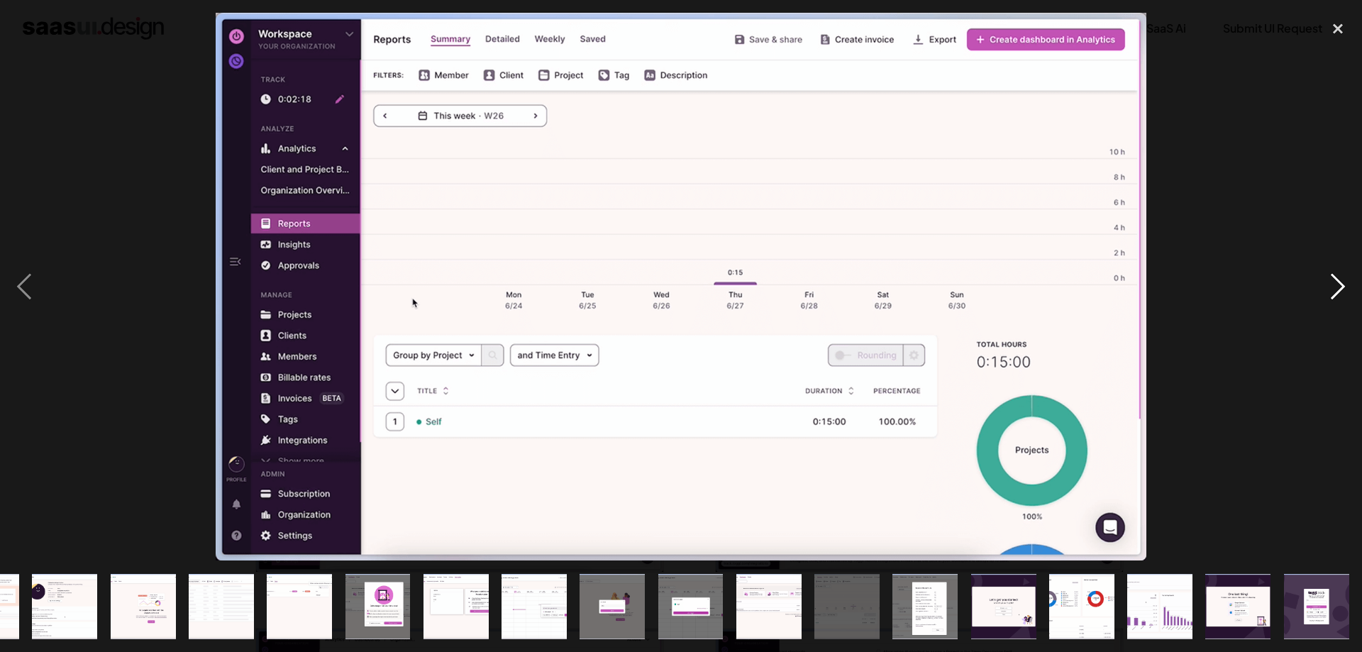
click at [1322, 291] on div "next image" at bounding box center [1338, 287] width 48 height 548
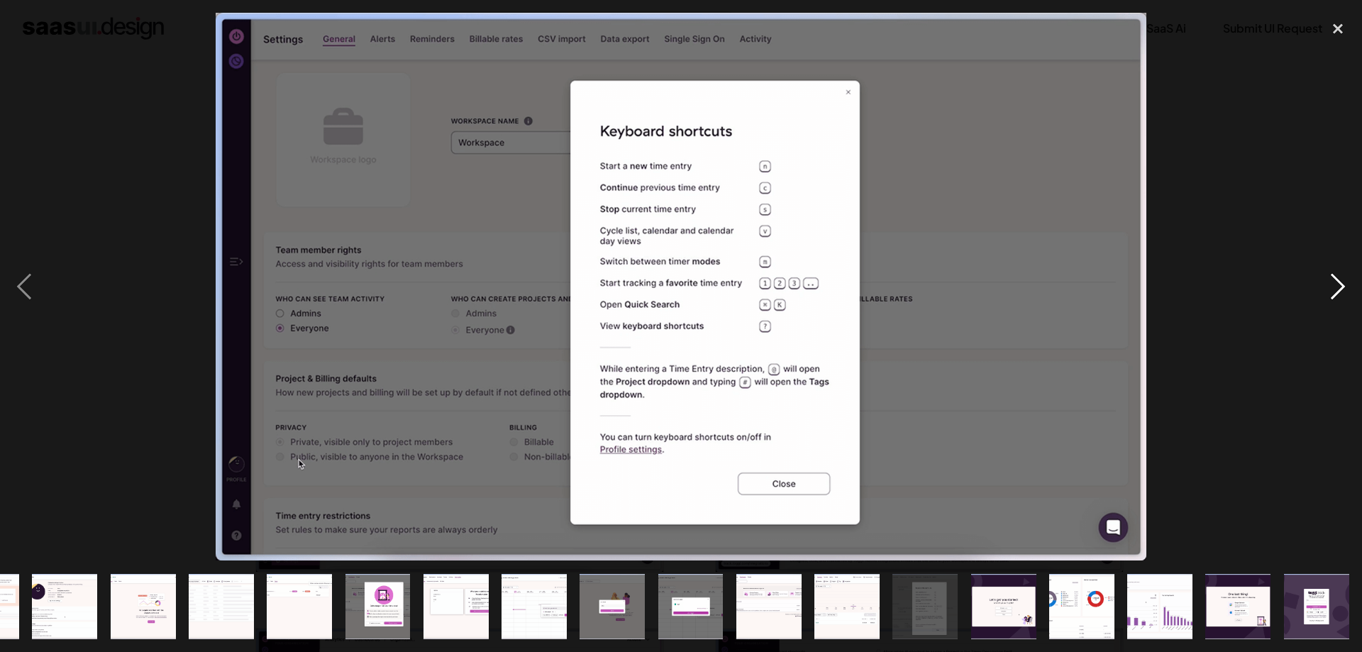
click at [1322, 291] on div "next image" at bounding box center [1338, 287] width 48 height 548
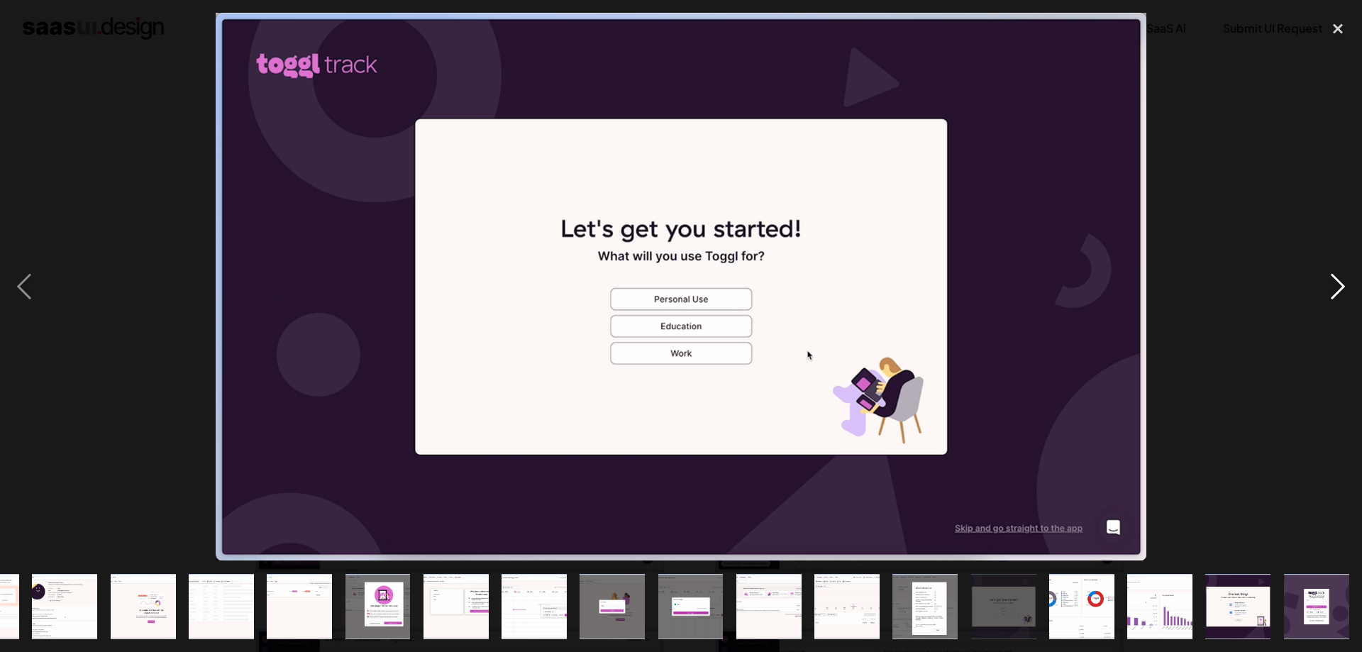
click at [1322, 291] on div "next image" at bounding box center [1338, 287] width 48 height 548
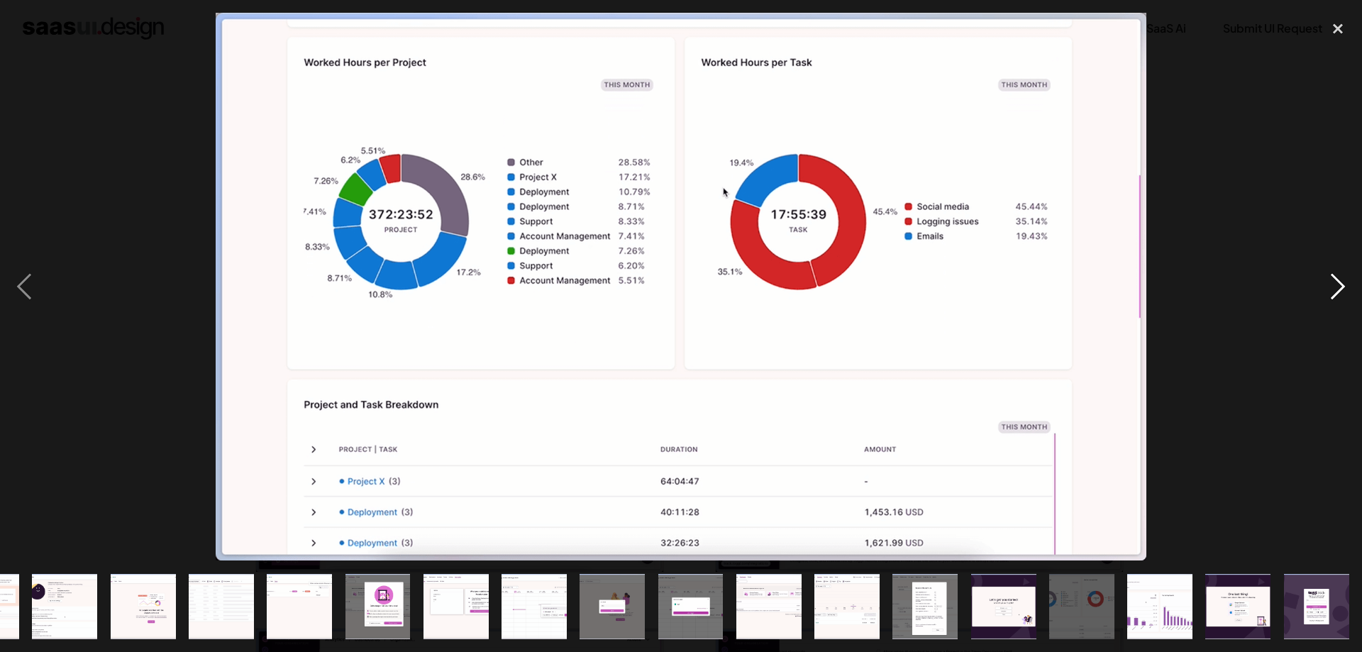
click at [1322, 291] on div "next image" at bounding box center [1338, 287] width 48 height 548
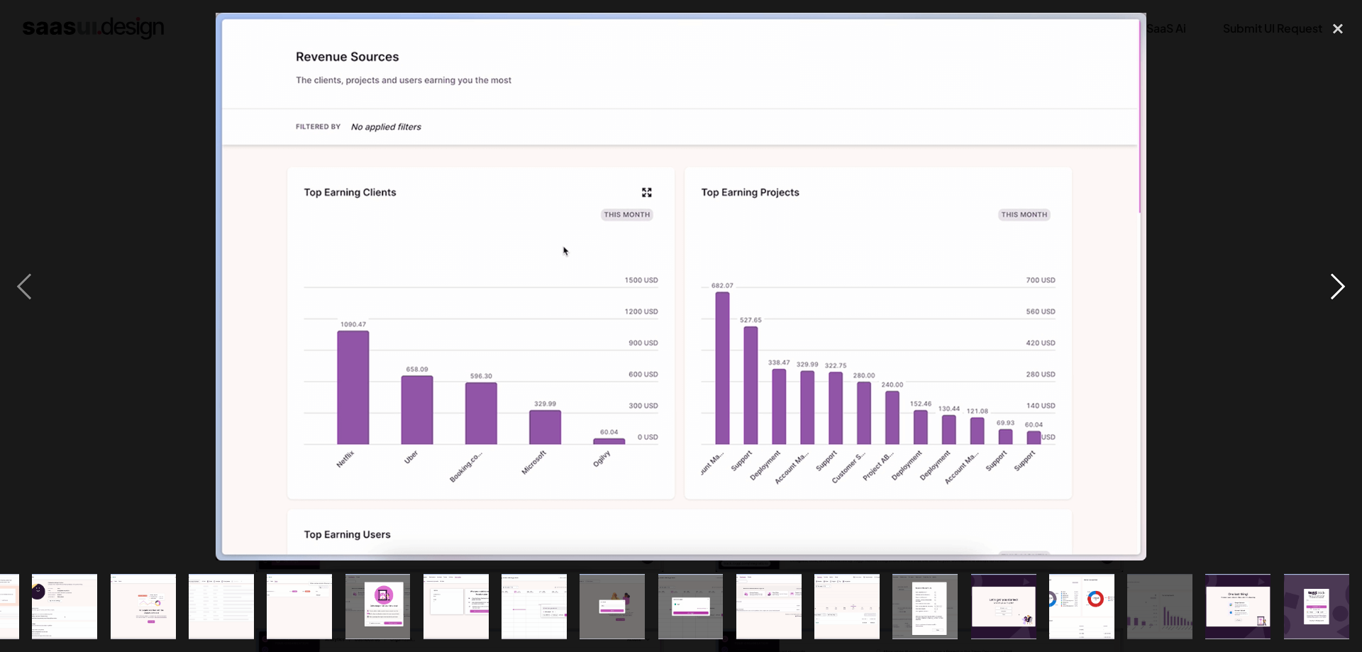
click at [1322, 291] on div "next image" at bounding box center [1338, 287] width 48 height 548
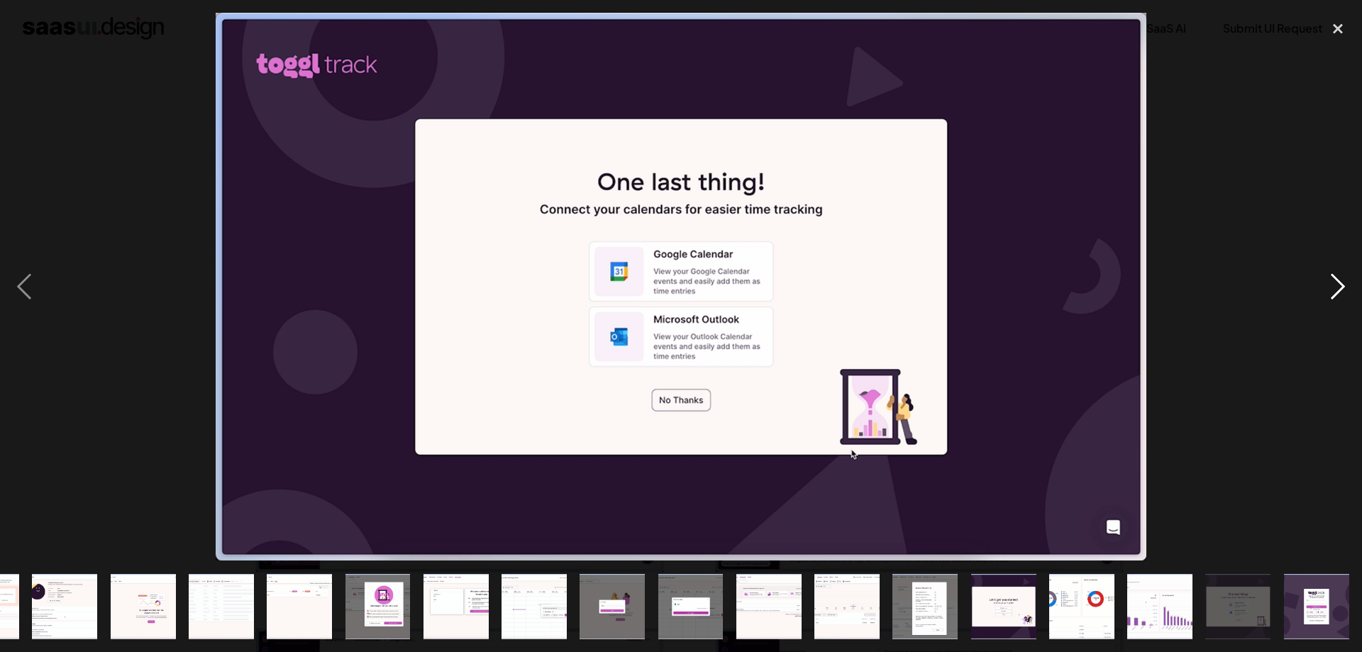
click at [1322, 291] on div "next image" at bounding box center [1338, 287] width 48 height 548
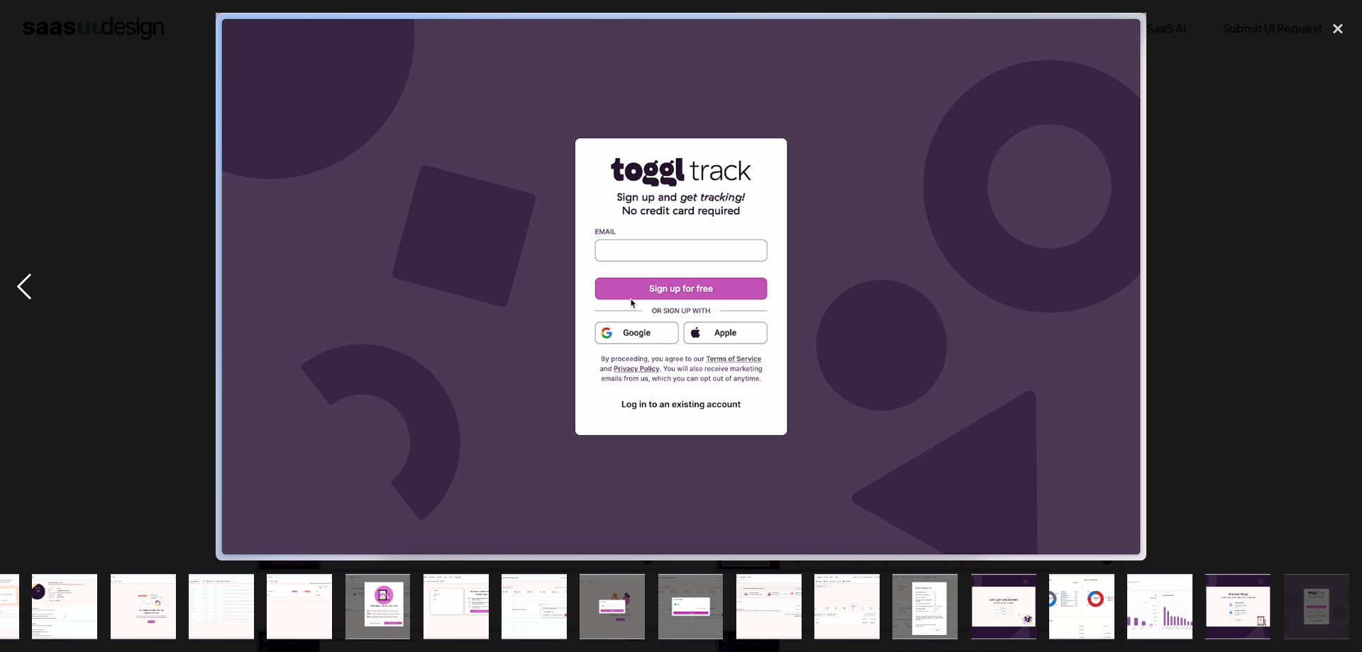
click at [18, 287] on div "previous image" at bounding box center [24, 287] width 48 height 548
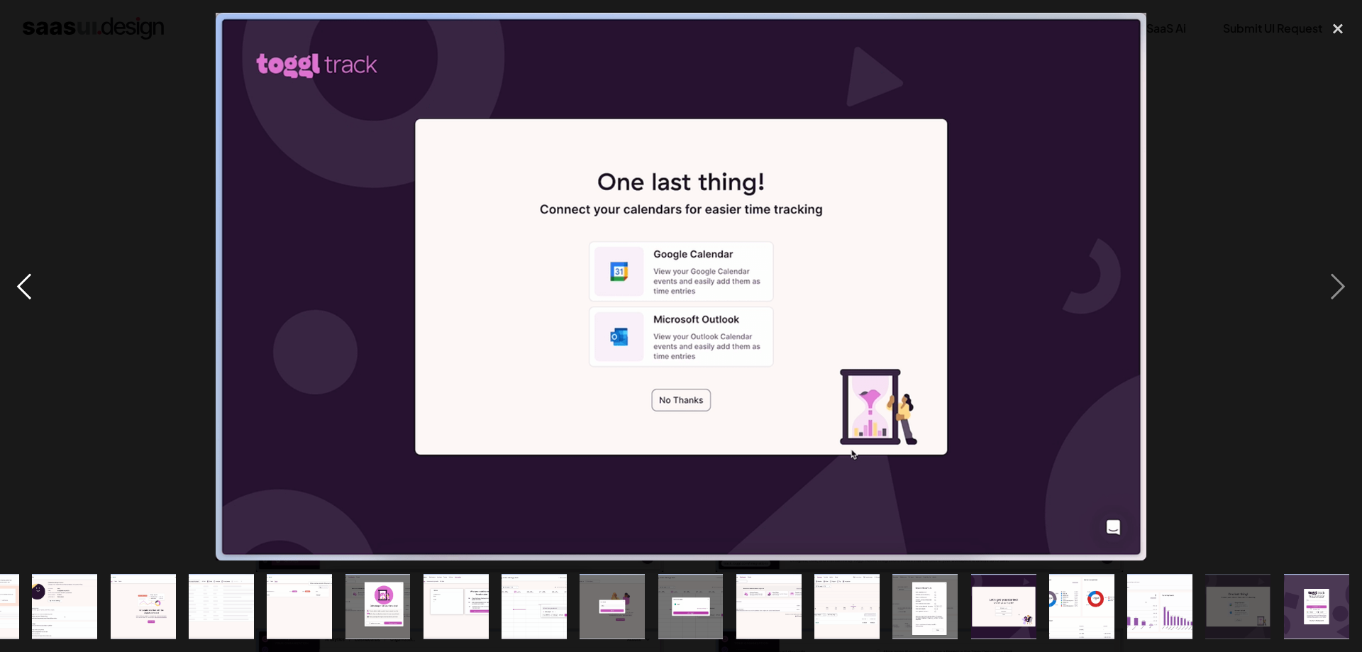
click at [18, 287] on div "previous image" at bounding box center [24, 287] width 48 height 548
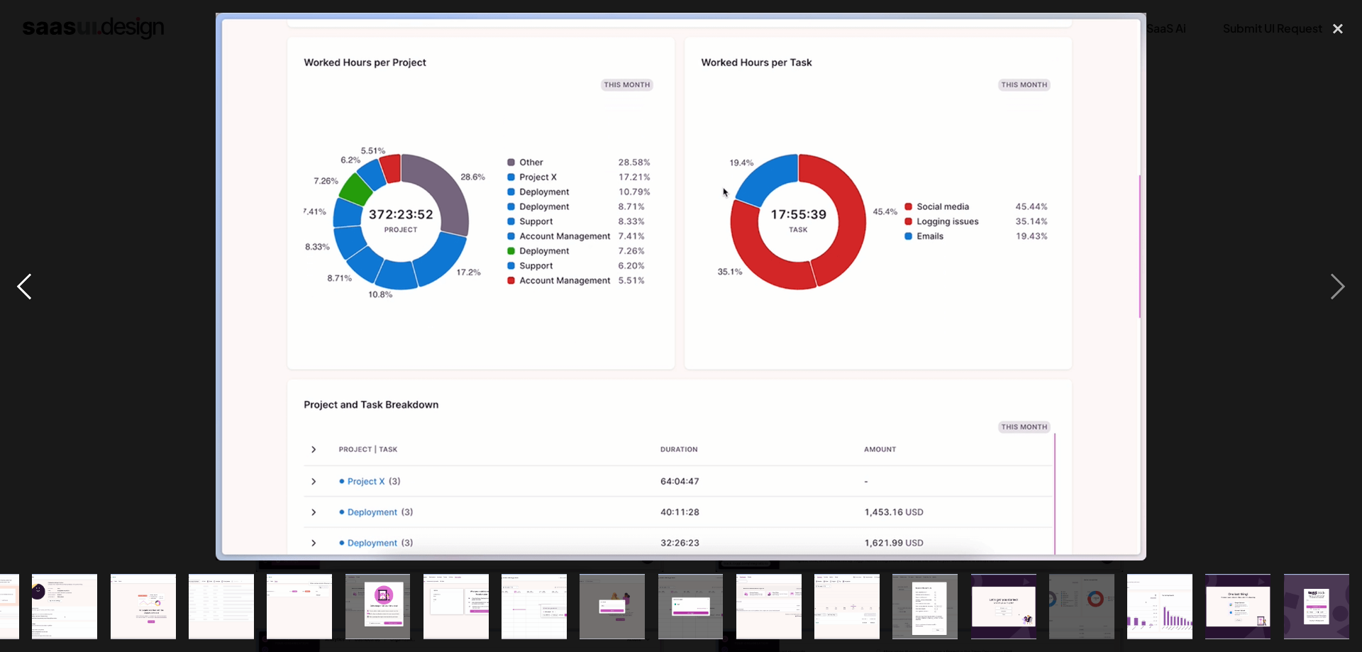
click at [18, 287] on div "previous image" at bounding box center [24, 287] width 48 height 548
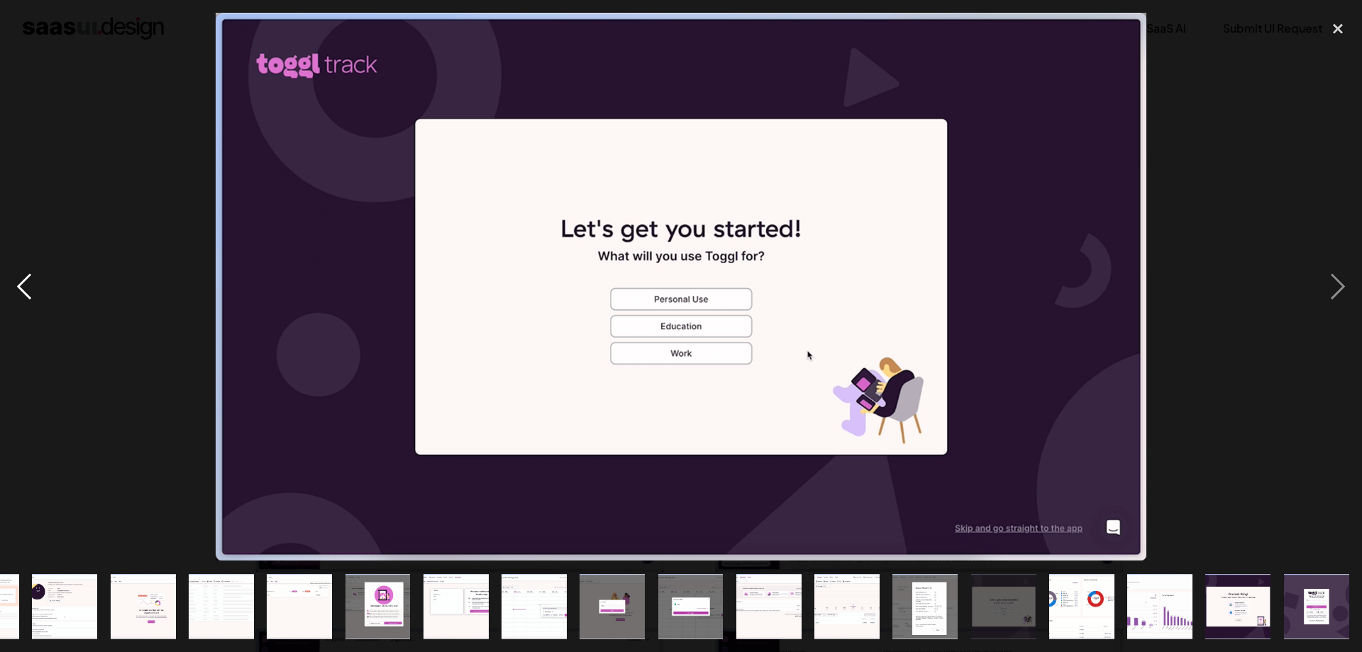
click at [18, 287] on div "previous image" at bounding box center [24, 287] width 48 height 548
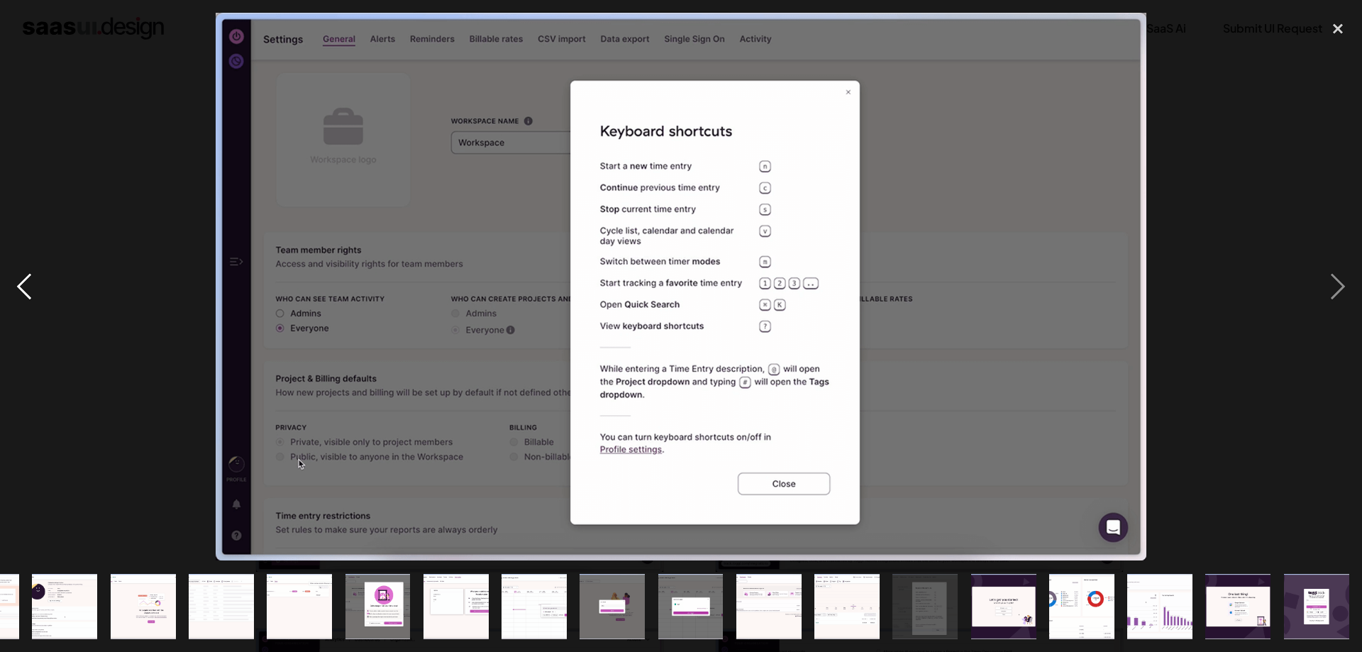
click at [18, 287] on div "previous image" at bounding box center [24, 287] width 48 height 548
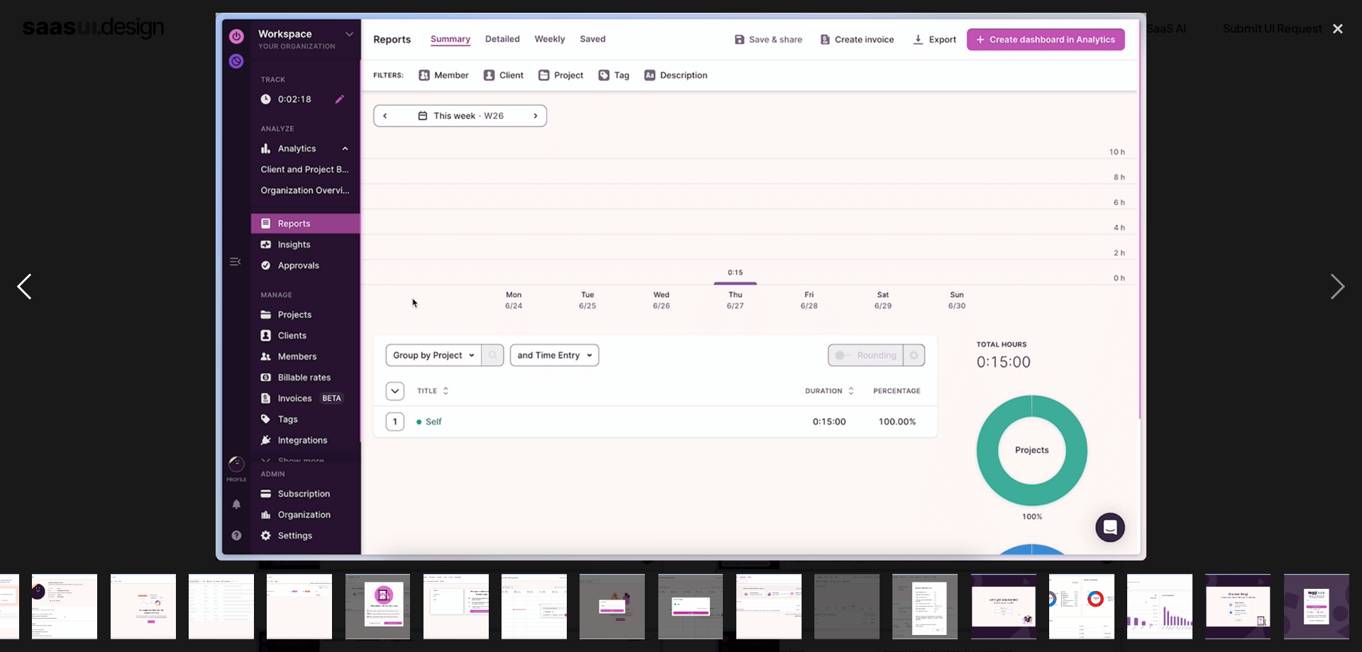
click at [18, 287] on div "previous image" at bounding box center [24, 287] width 48 height 548
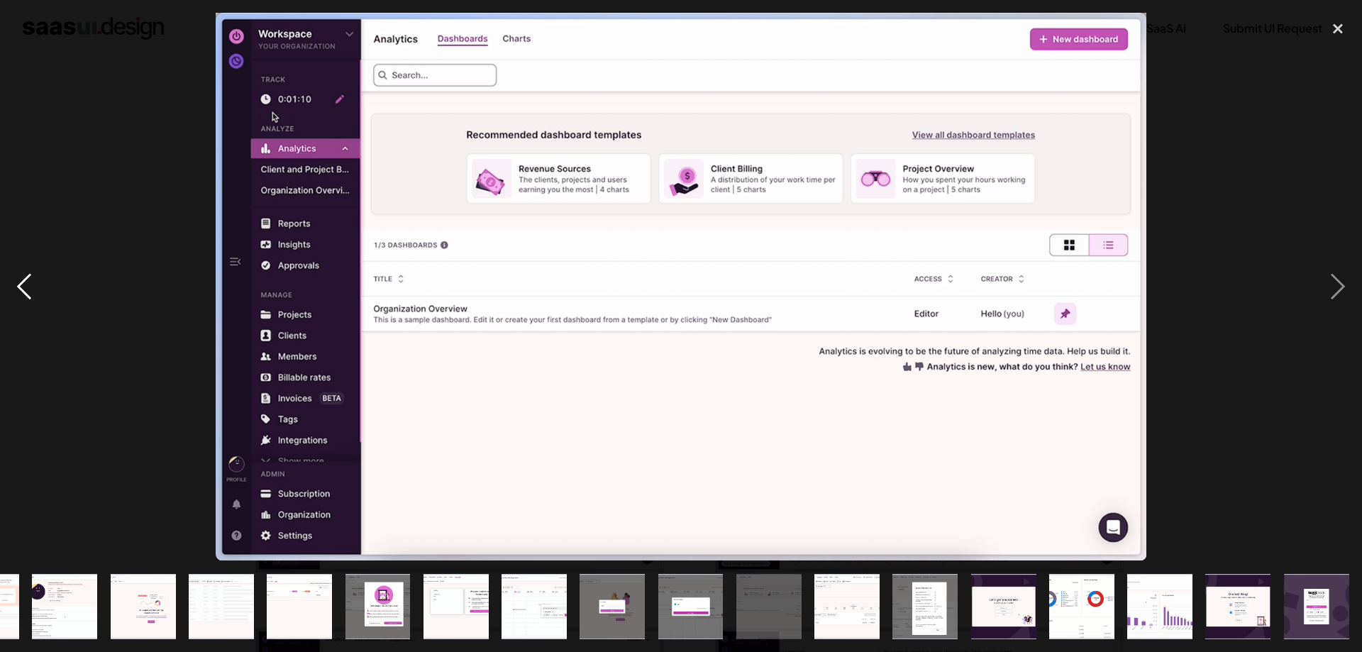
click at [18, 287] on div "previous image" at bounding box center [24, 287] width 48 height 548
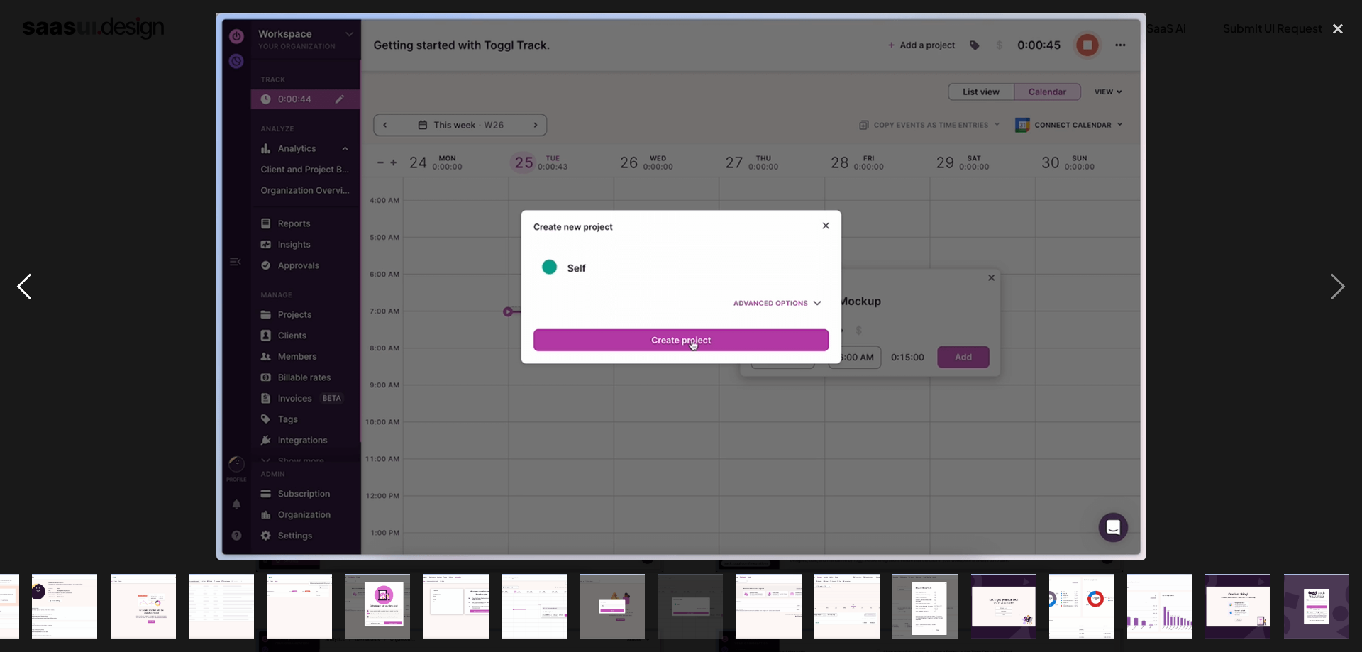
click at [18, 287] on div "previous image" at bounding box center [24, 287] width 48 height 548
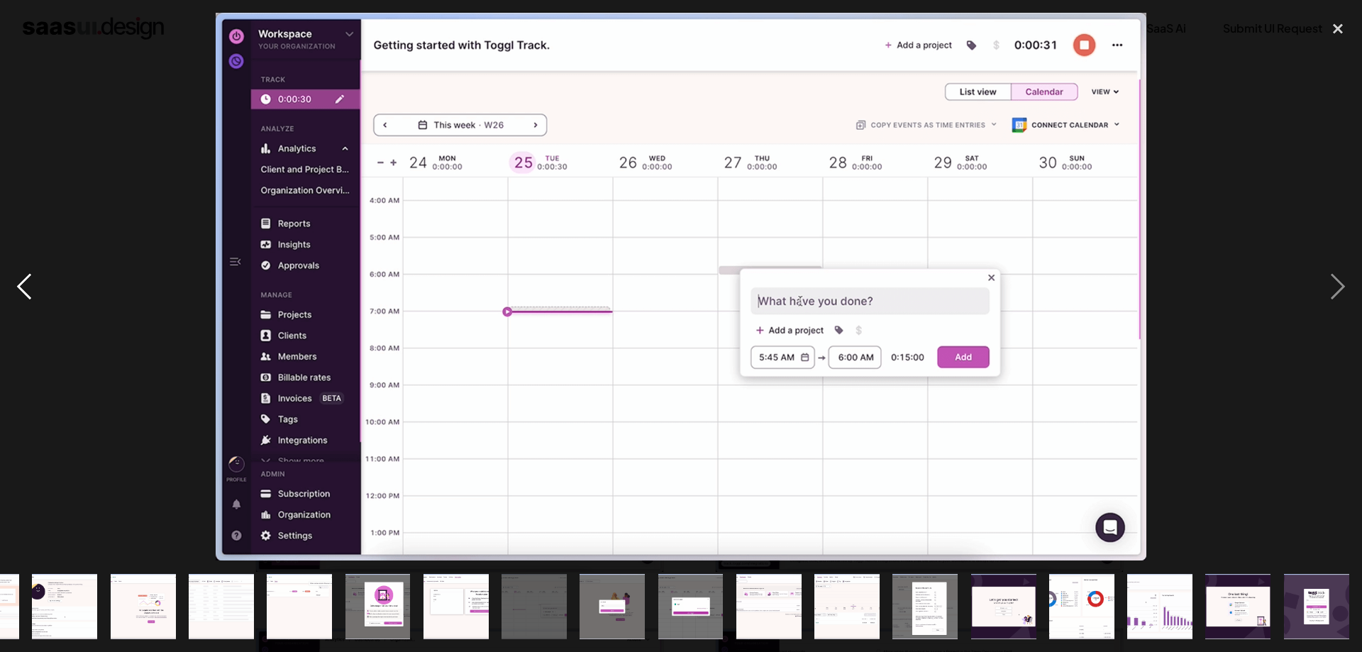
click at [18, 287] on div "previous image" at bounding box center [24, 287] width 48 height 548
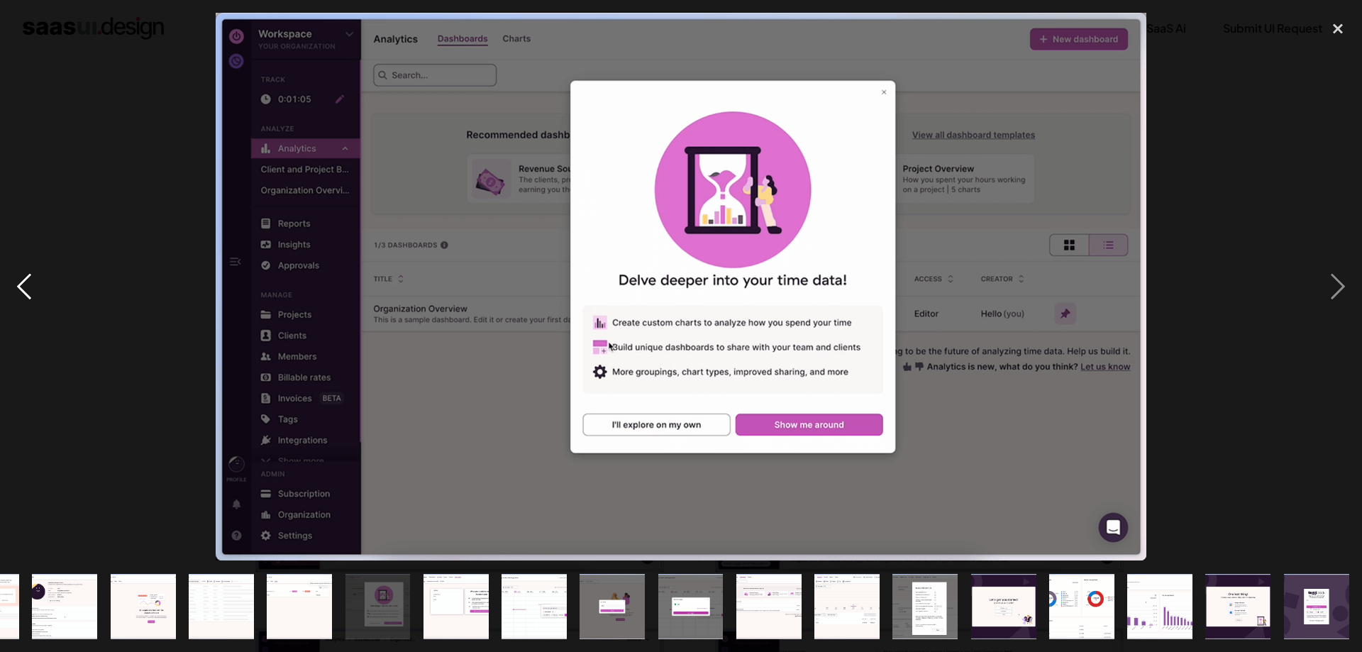
click at [18, 287] on div "previous image" at bounding box center [24, 287] width 48 height 548
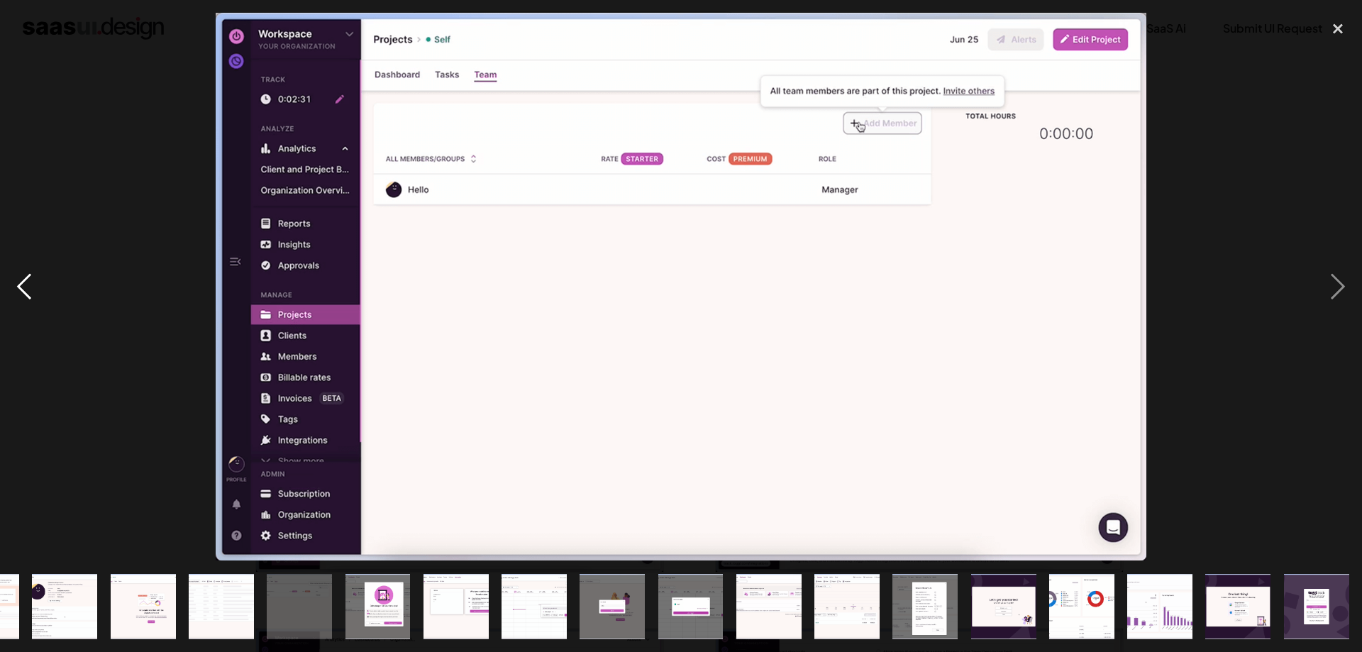
click at [18, 287] on div "previous image" at bounding box center [24, 287] width 48 height 548
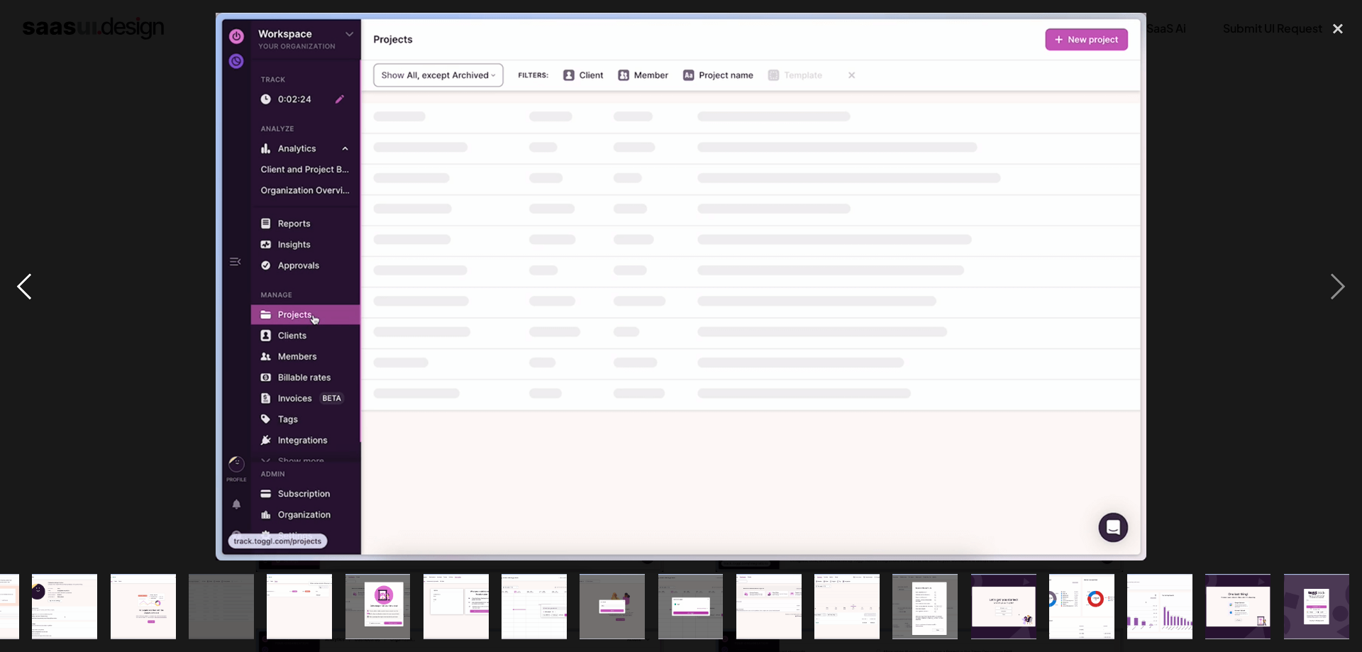
click at [18, 287] on div "previous image" at bounding box center [24, 287] width 48 height 548
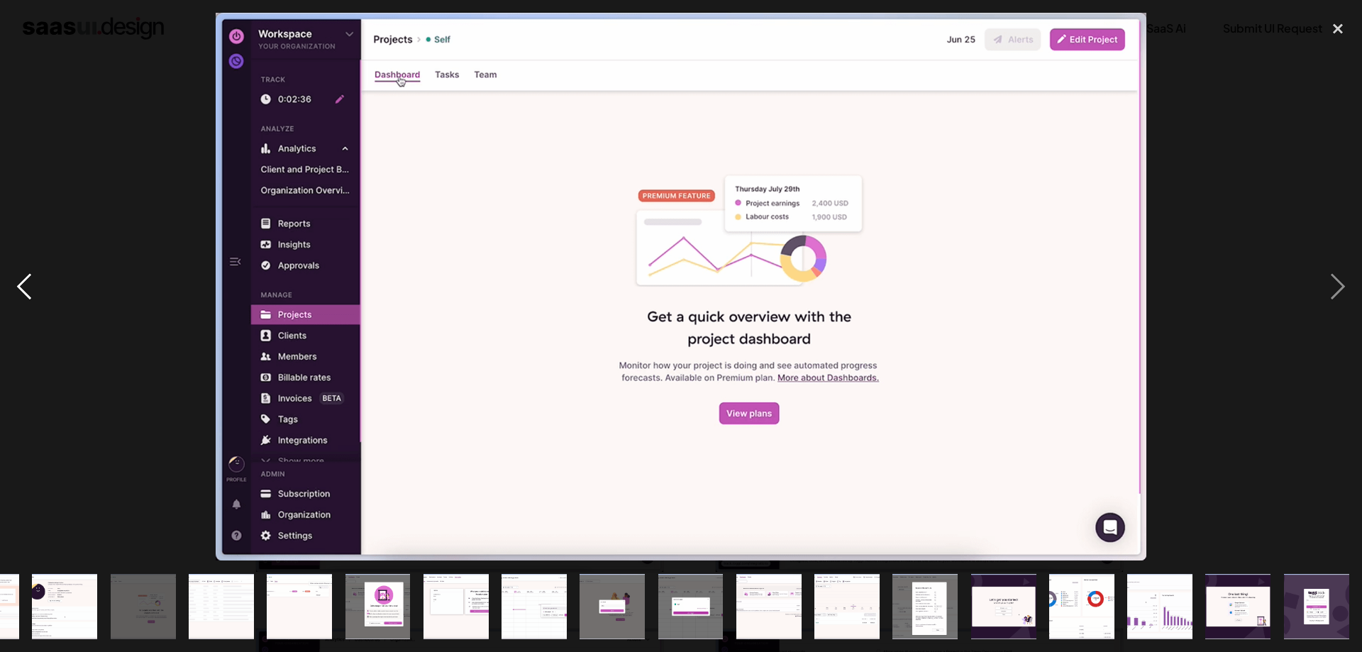
click at [18, 287] on div "previous image" at bounding box center [24, 287] width 48 height 548
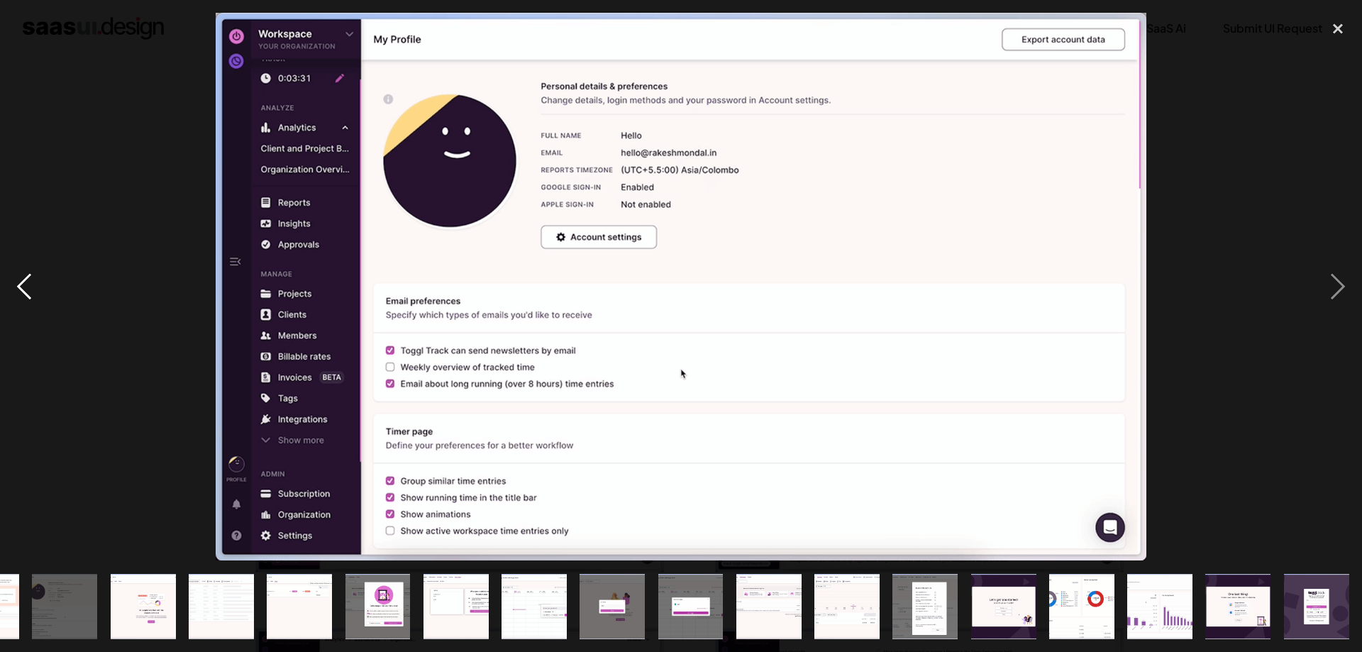
click at [18, 287] on div "previous image" at bounding box center [24, 287] width 48 height 548
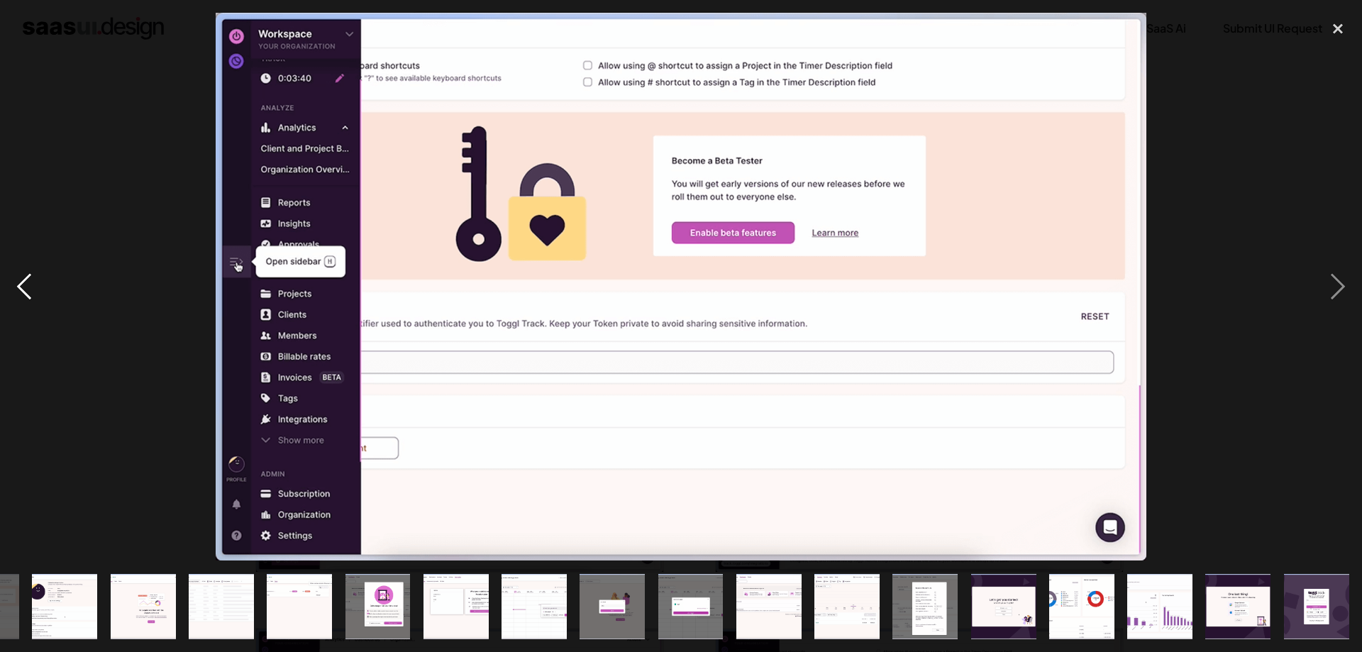
scroll to position [0, 73]
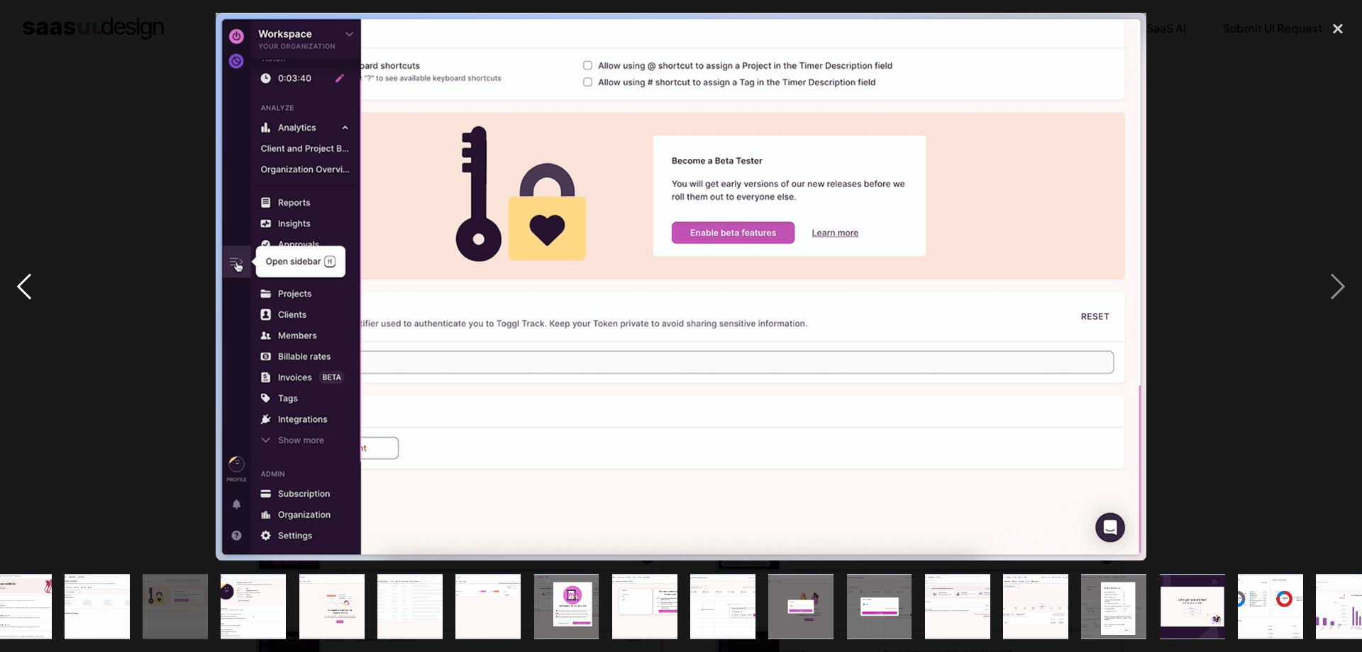
click at [18, 287] on div "previous image" at bounding box center [24, 287] width 48 height 548
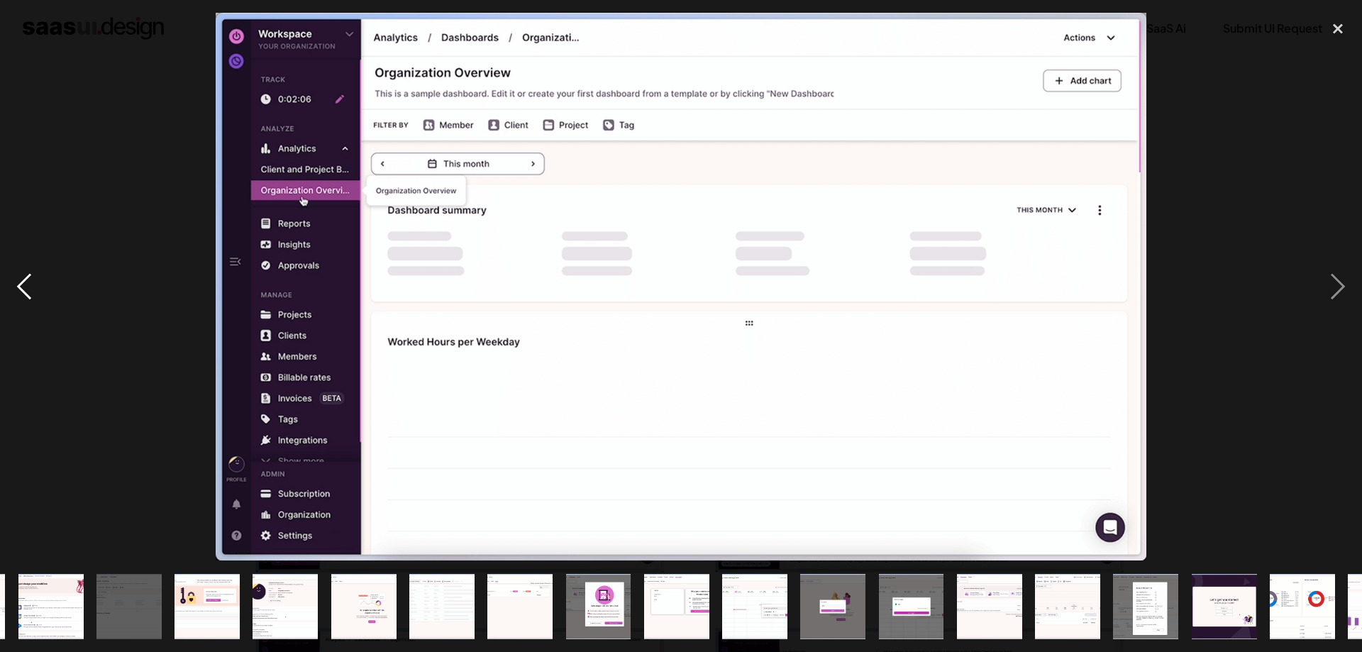
scroll to position [0, 0]
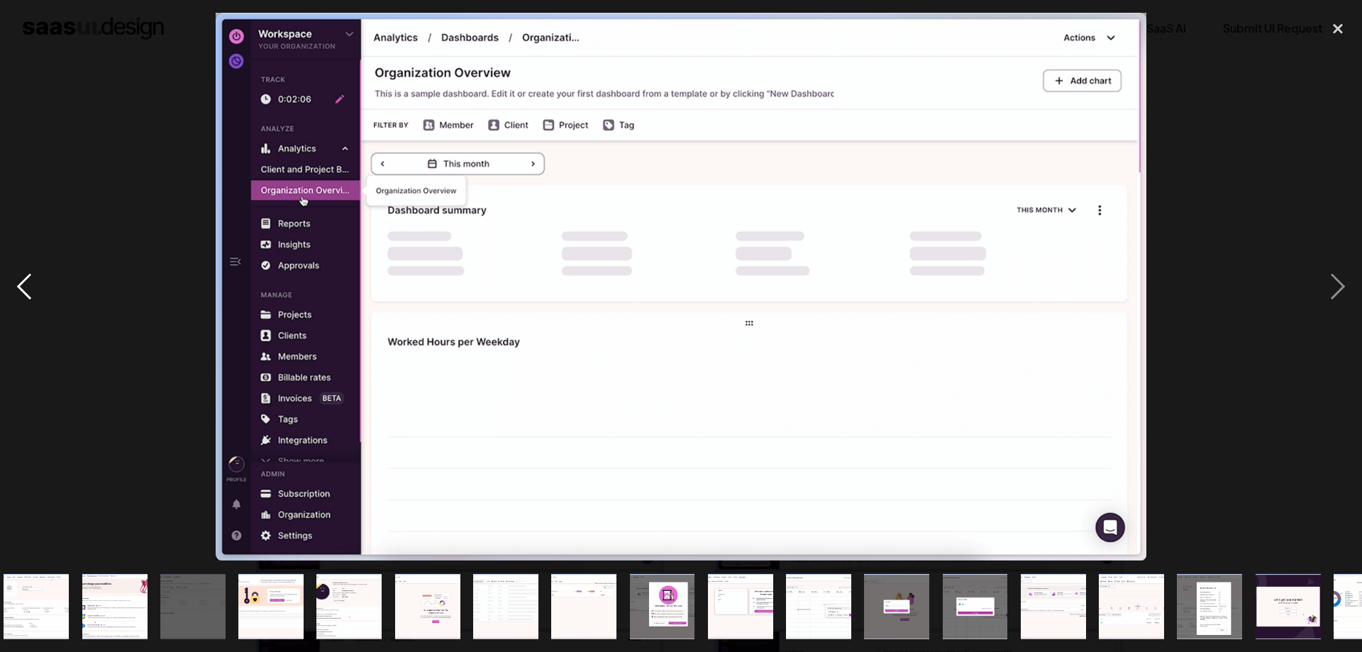
click at [18, 287] on div "previous image" at bounding box center [24, 287] width 48 height 548
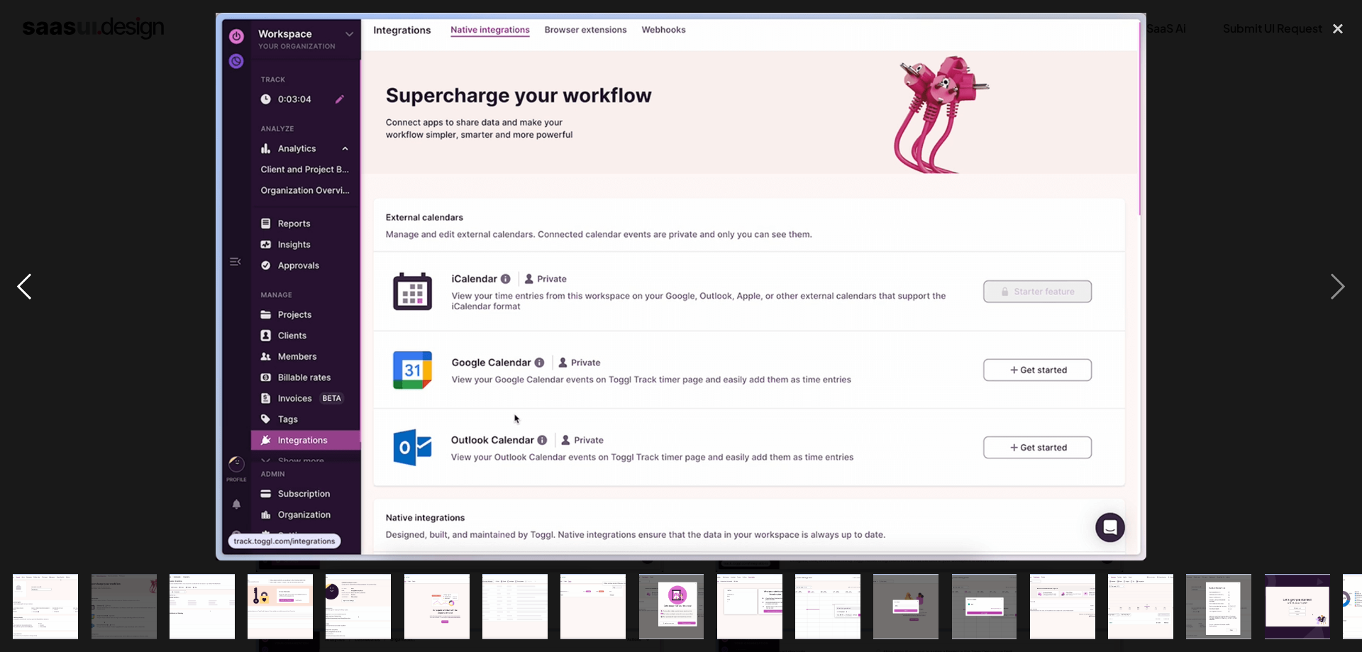
click at [18, 287] on div "previous image" at bounding box center [24, 287] width 48 height 548
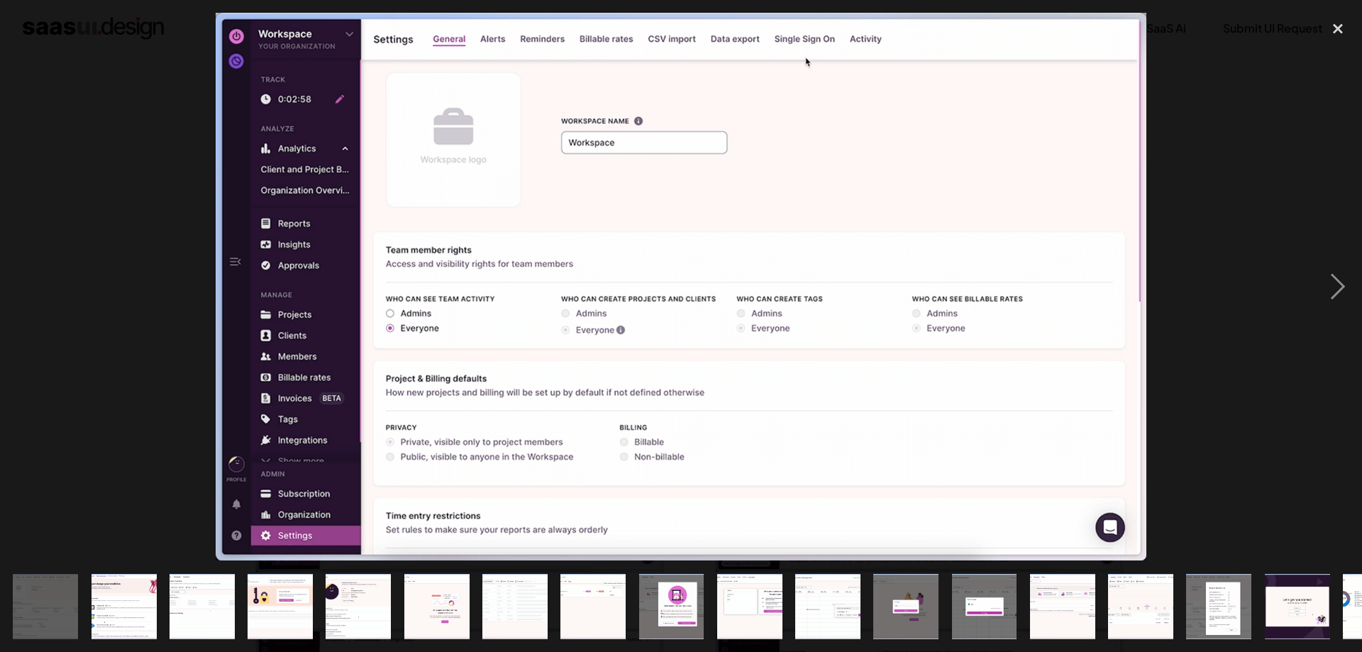
click at [18, 287] on div "previous image" at bounding box center [24, 287] width 48 height 548
click at [1340, 275] on div "next image" at bounding box center [1338, 287] width 48 height 548
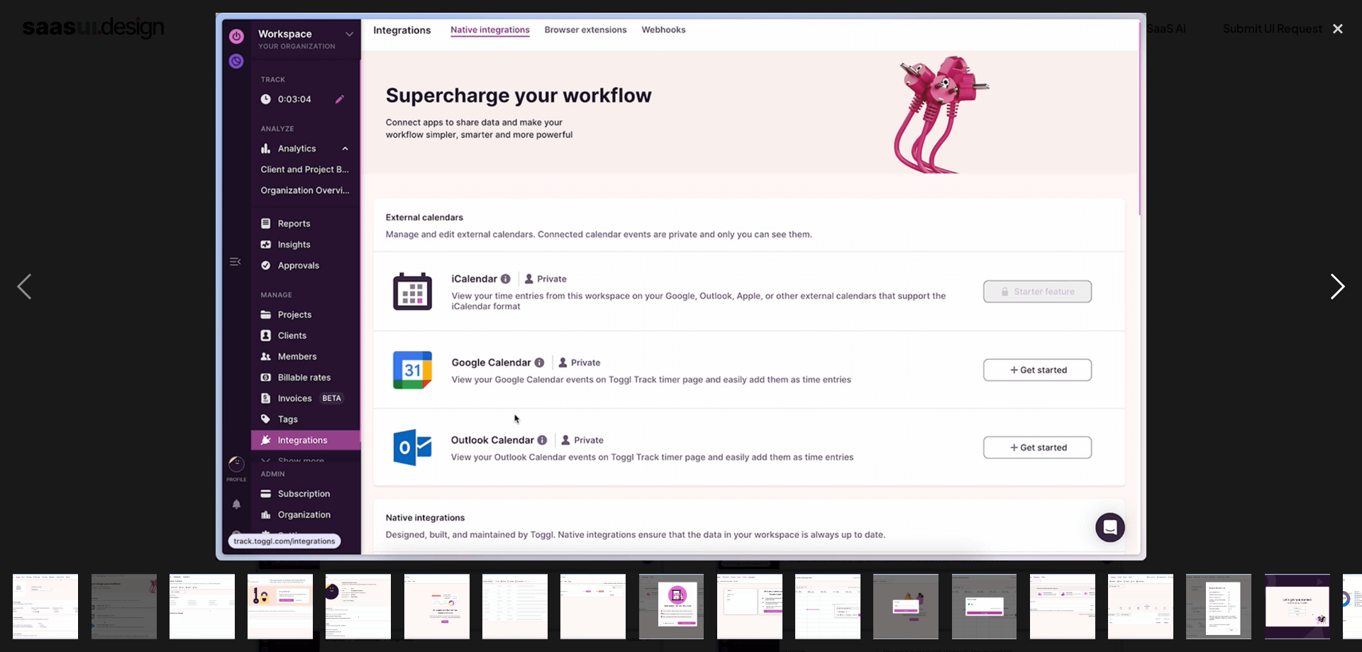
click at [1340, 275] on div "next image" at bounding box center [1338, 287] width 48 height 548
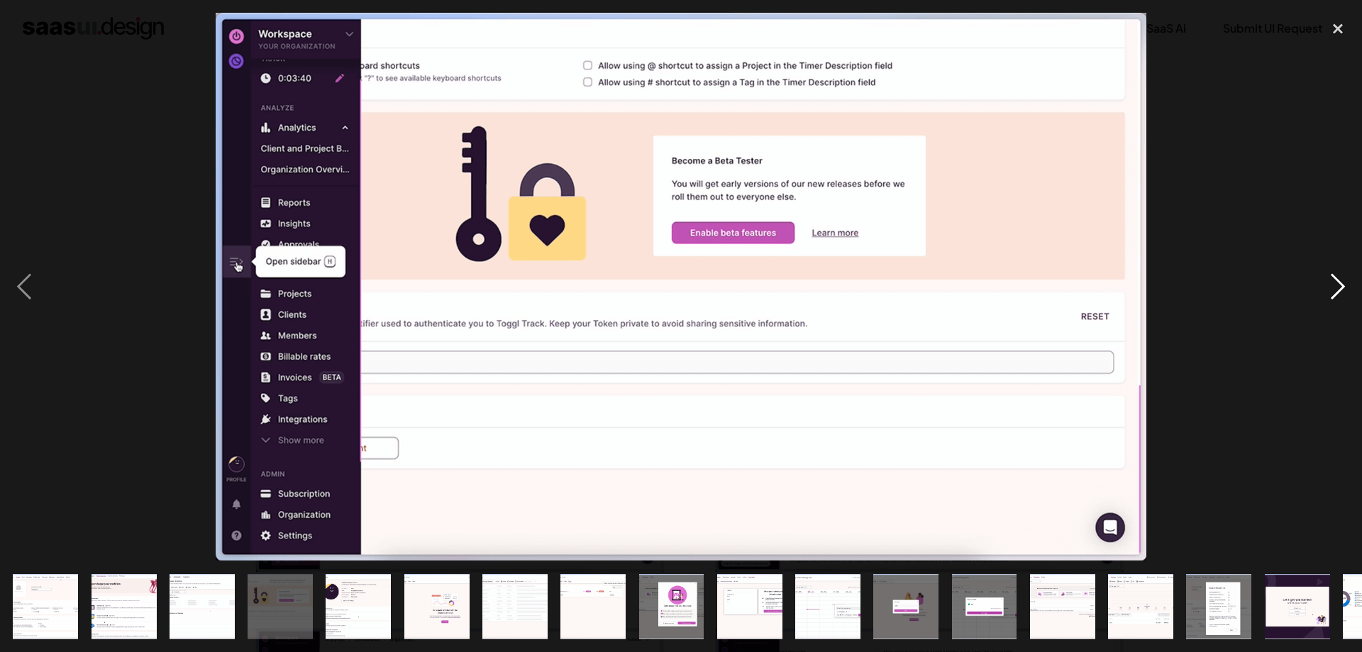
click at [1340, 275] on div "next image" at bounding box center [1338, 287] width 48 height 548
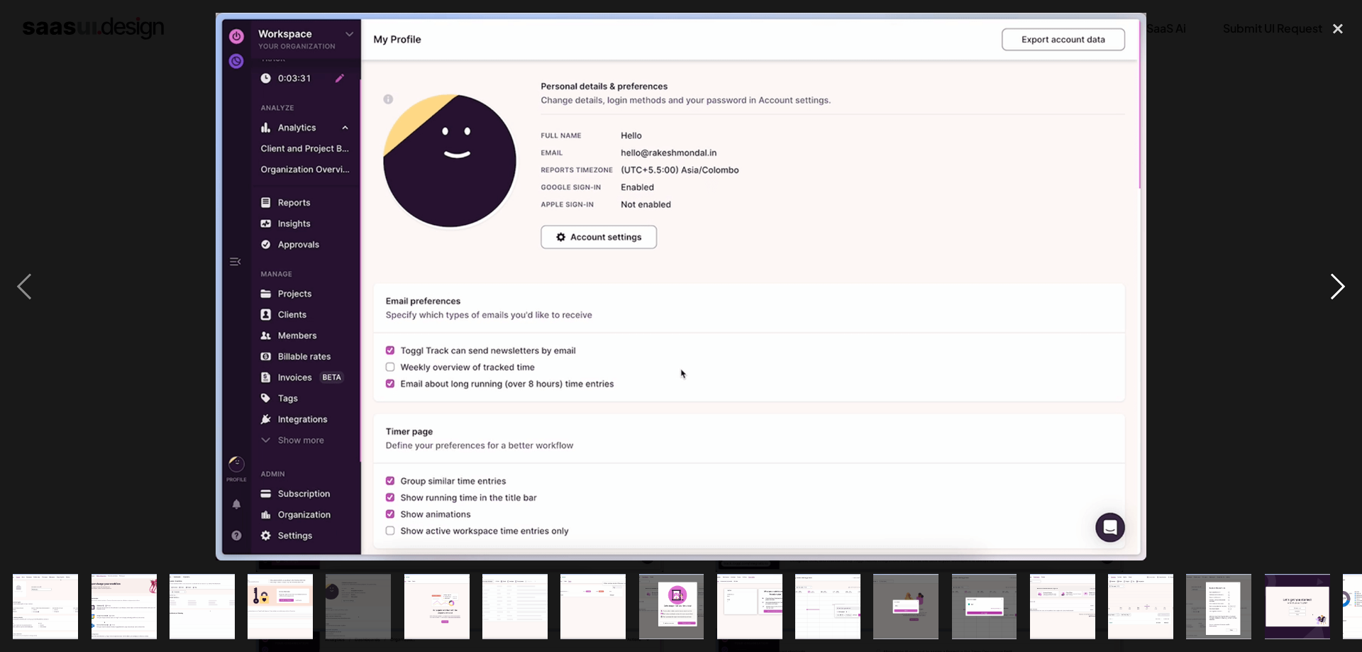
click at [1340, 276] on div "next image" at bounding box center [1338, 287] width 48 height 548
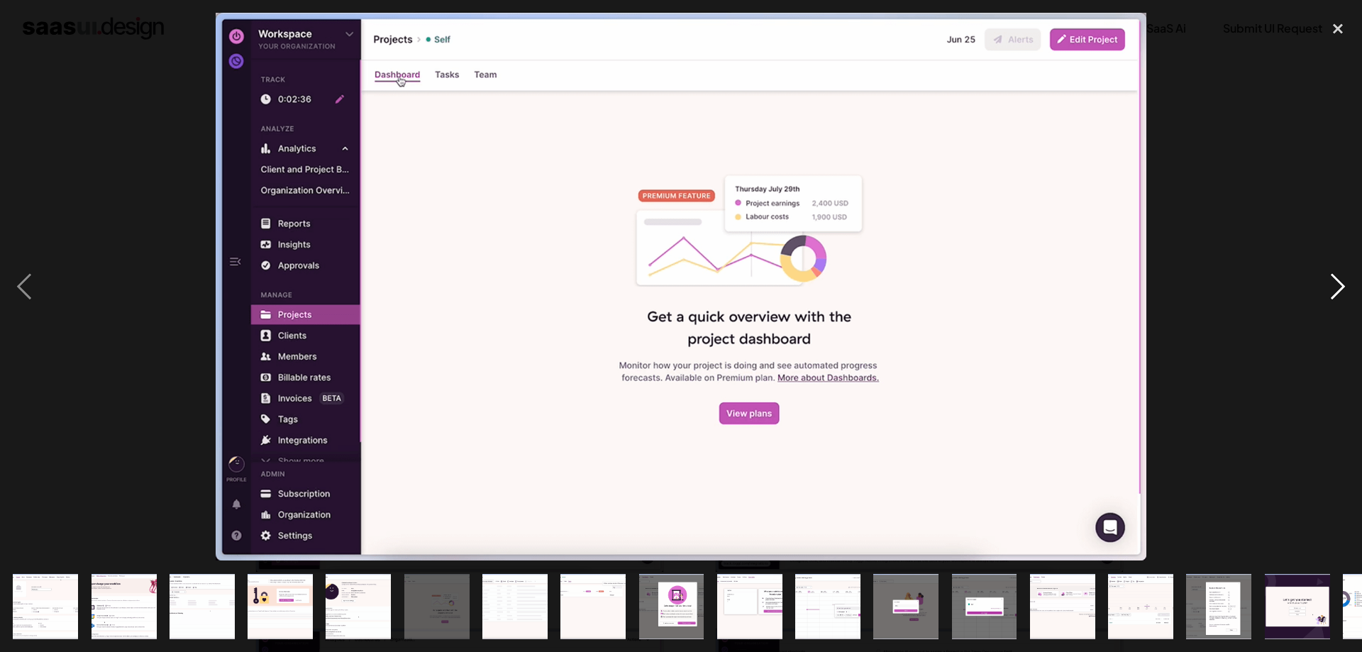
click at [1340, 276] on div "next image" at bounding box center [1338, 287] width 48 height 548
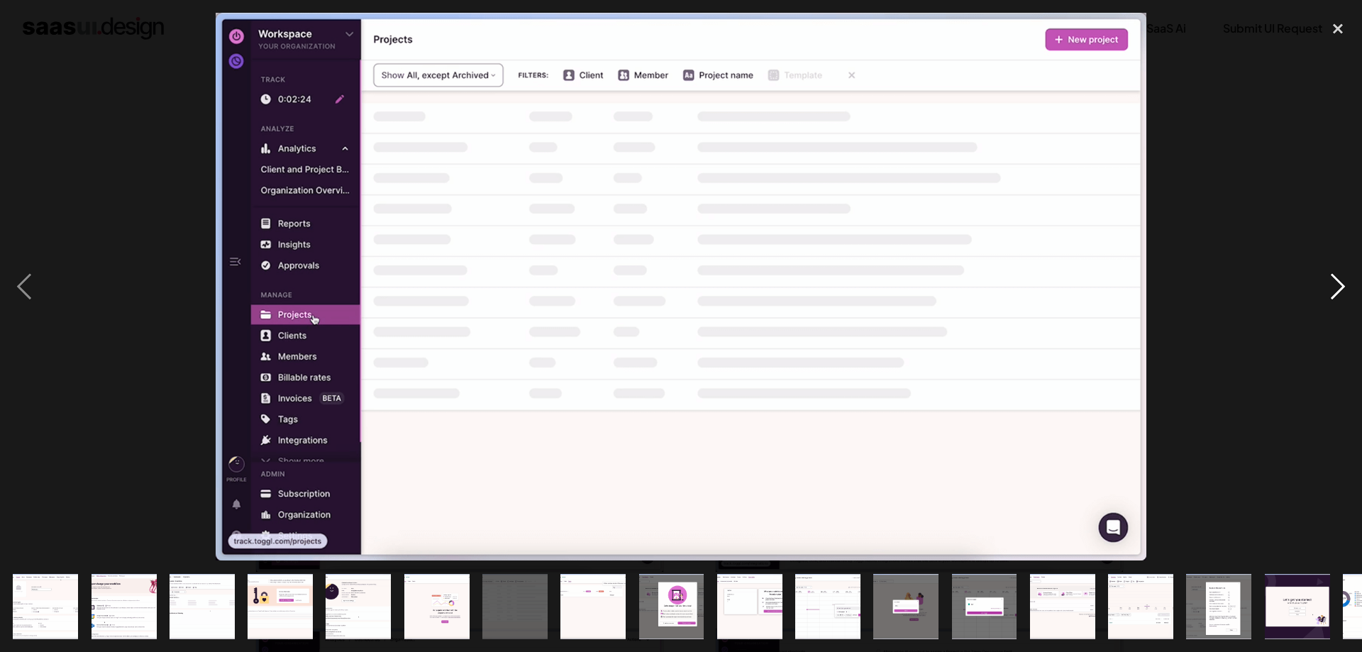
click at [1340, 276] on div "next image" at bounding box center [1338, 287] width 48 height 548
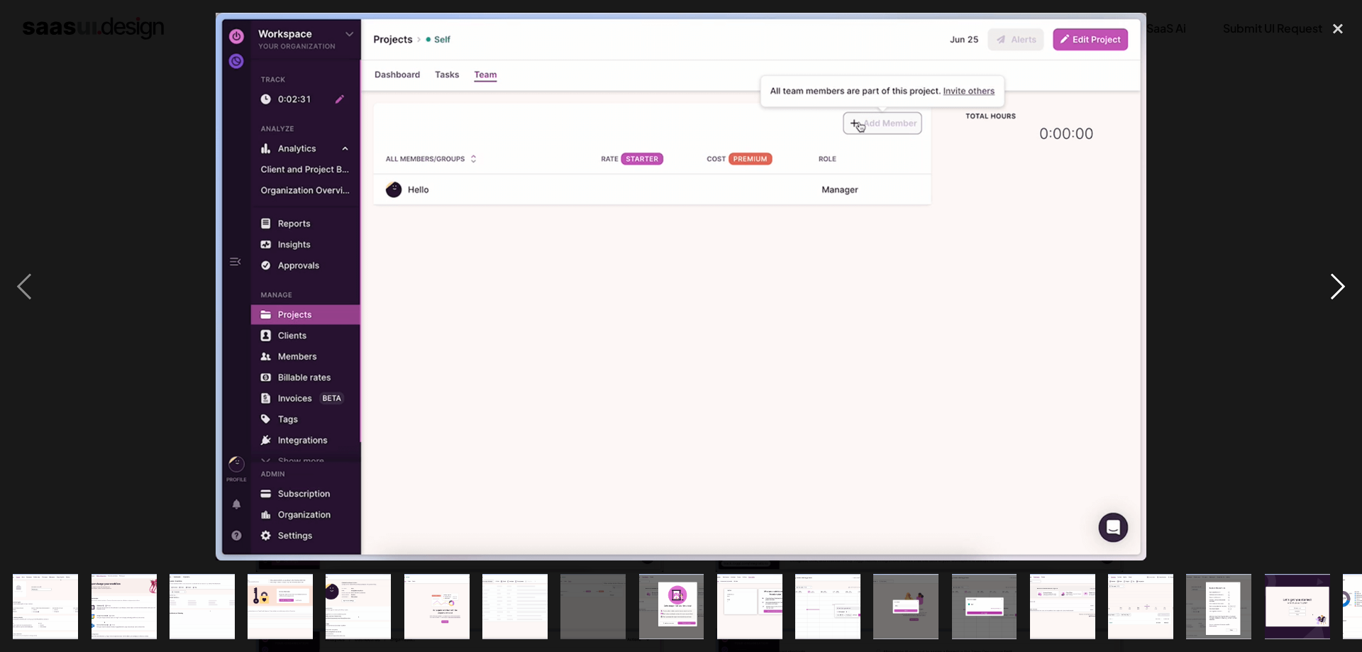
click at [1340, 276] on div "next image" at bounding box center [1338, 287] width 48 height 548
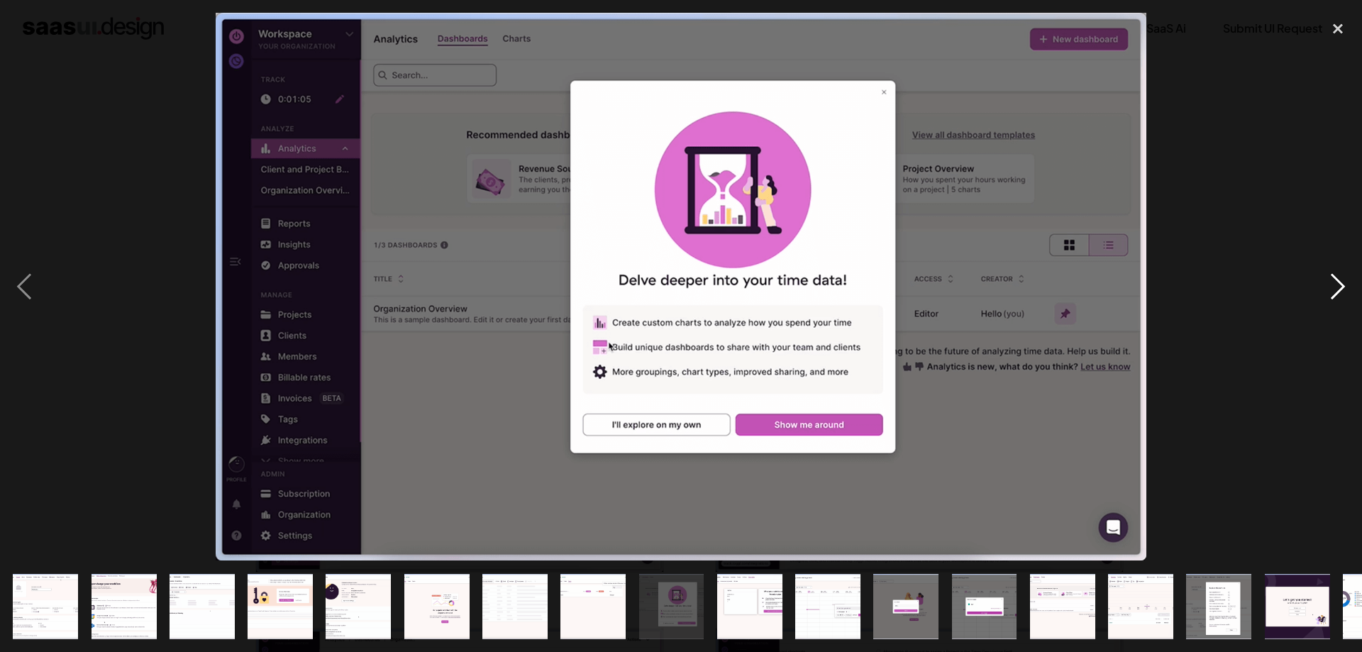
click at [1340, 276] on div "next image" at bounding box center [1338, 287] width 48 height 548
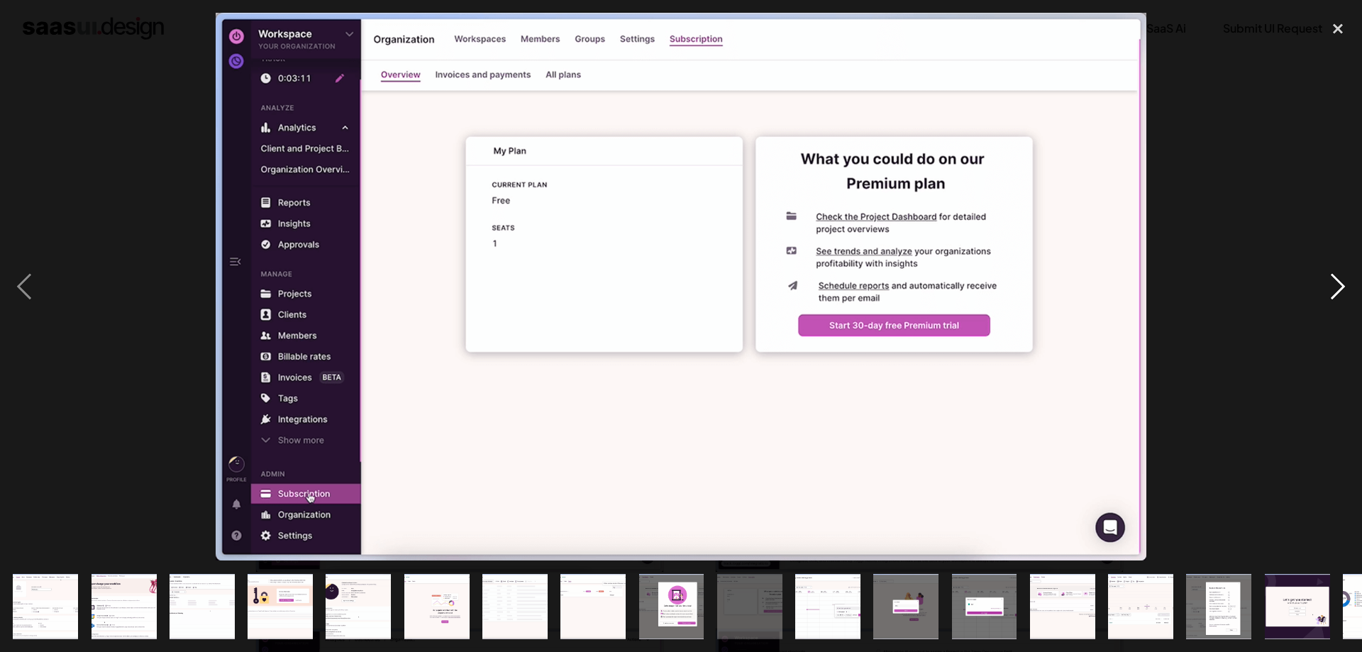
click at [1340, 276] on div "next image" at bounding box center [1338, 287] width 48 height 548
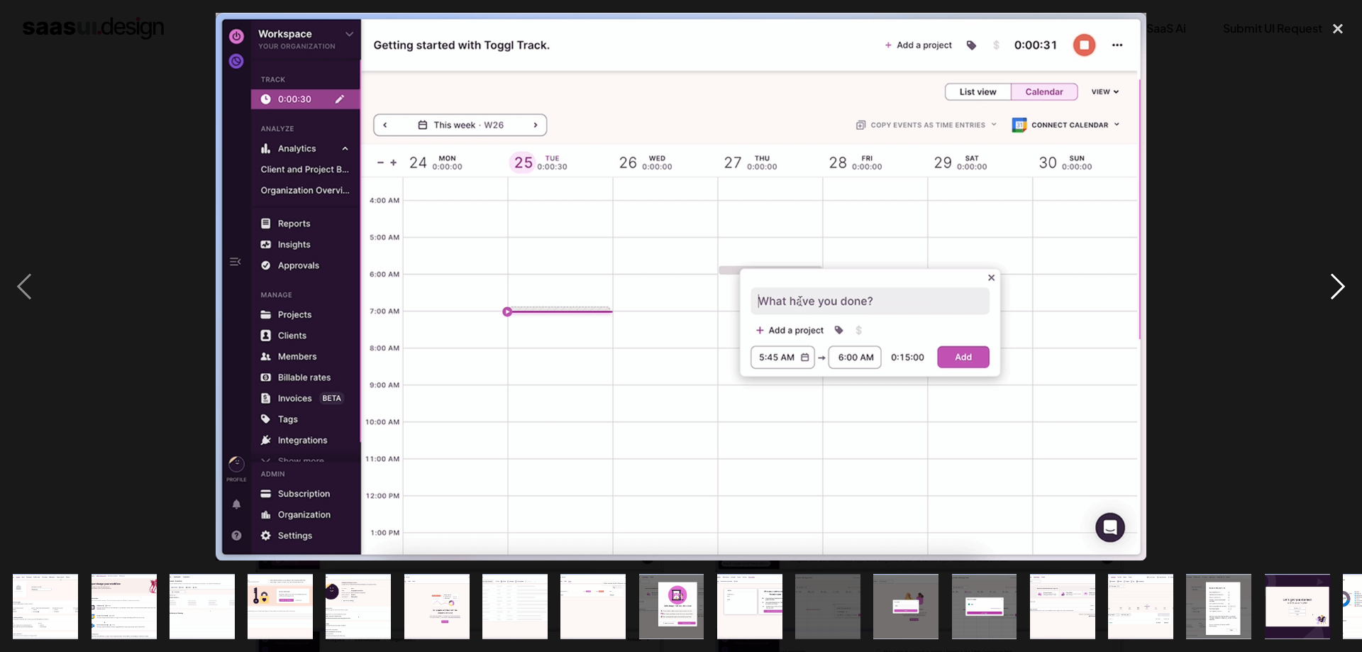
click at [1340, 276] on div "next image" at bounding box center [1338, 287] width 48 height 548
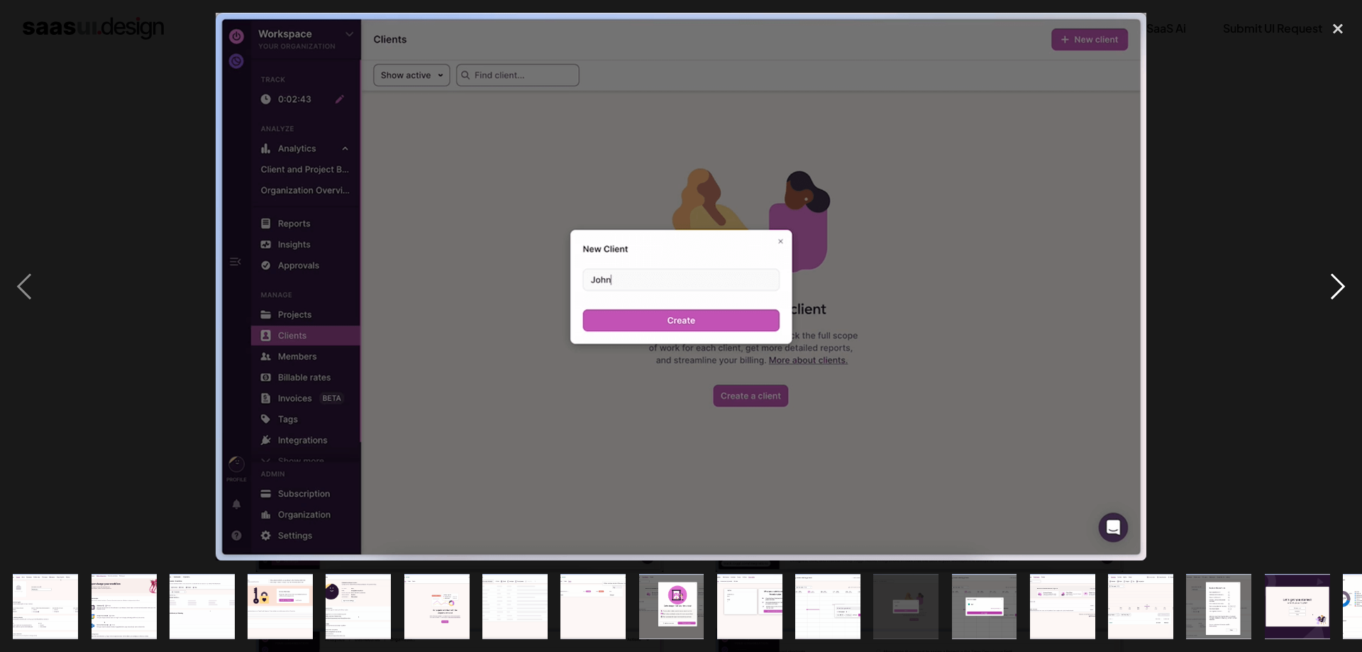
click at [1340, 276] on div "next image" at bounding box center [1338, 287] width 48 height 548
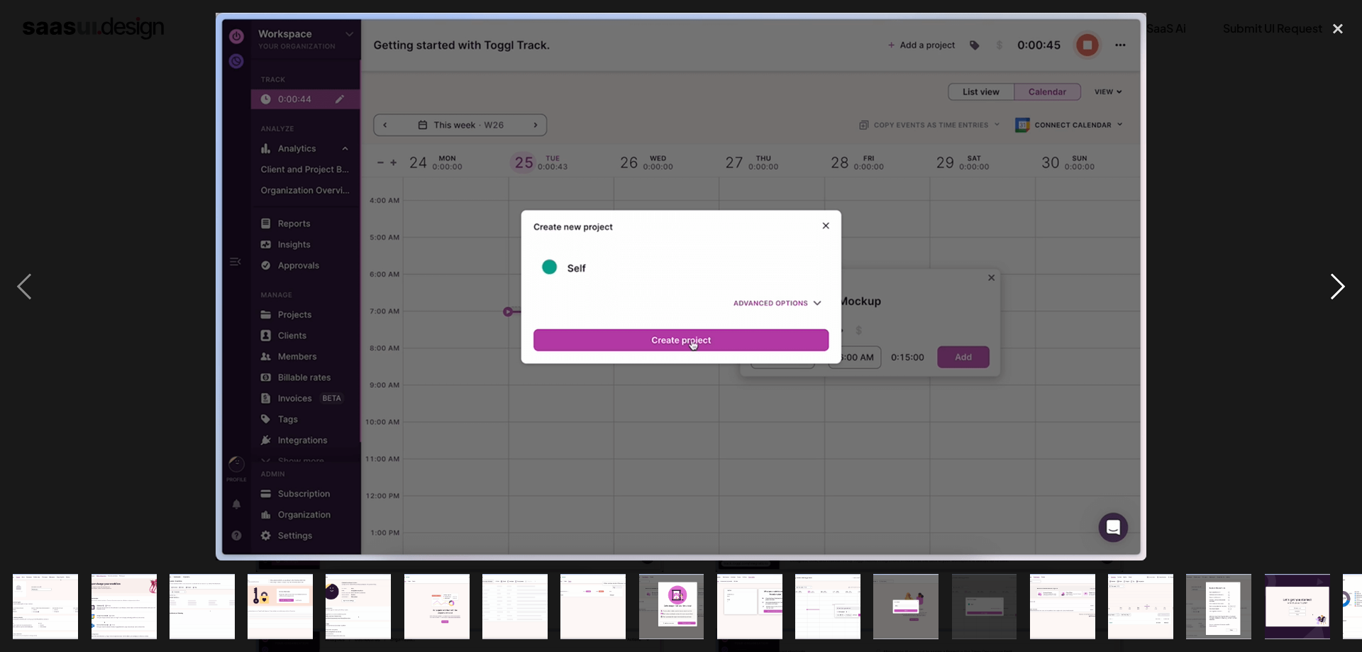
click at [1340, 276] on div "next image" at bounding box center [1338, 287] width 48 height 548
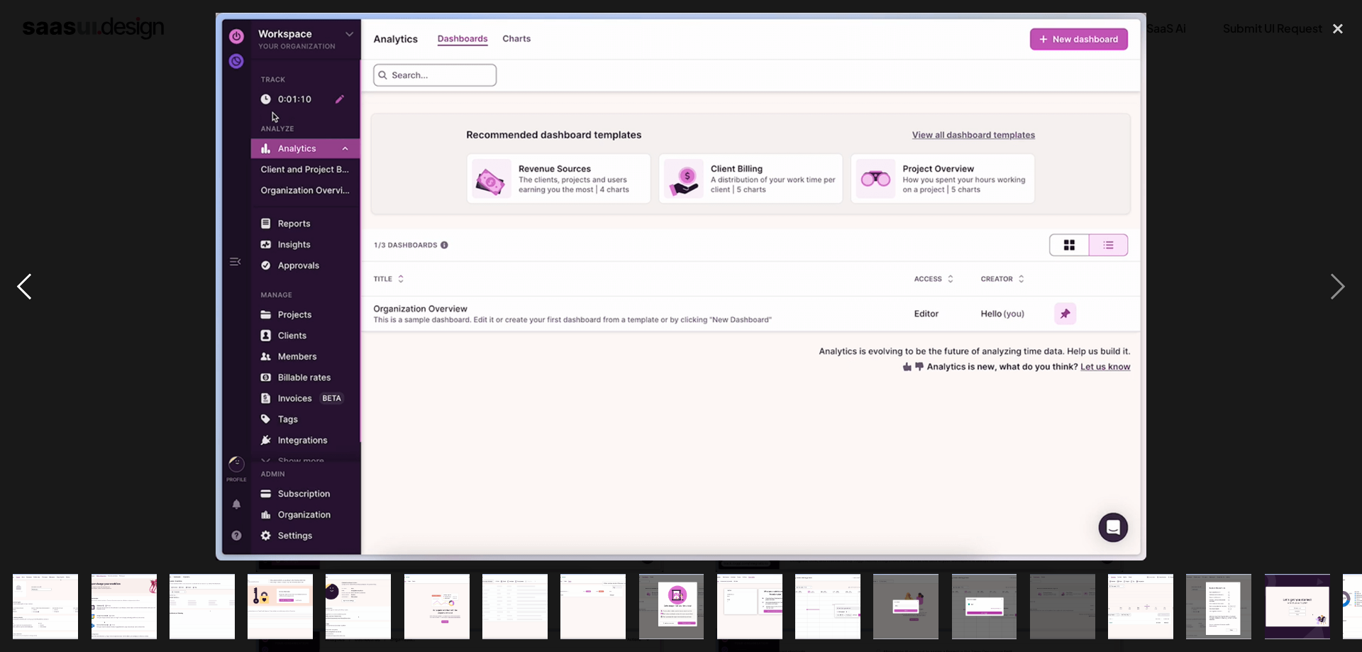
click at [11, 292] on div "previous image" at bounding box center [24, 287] width 48 height 548
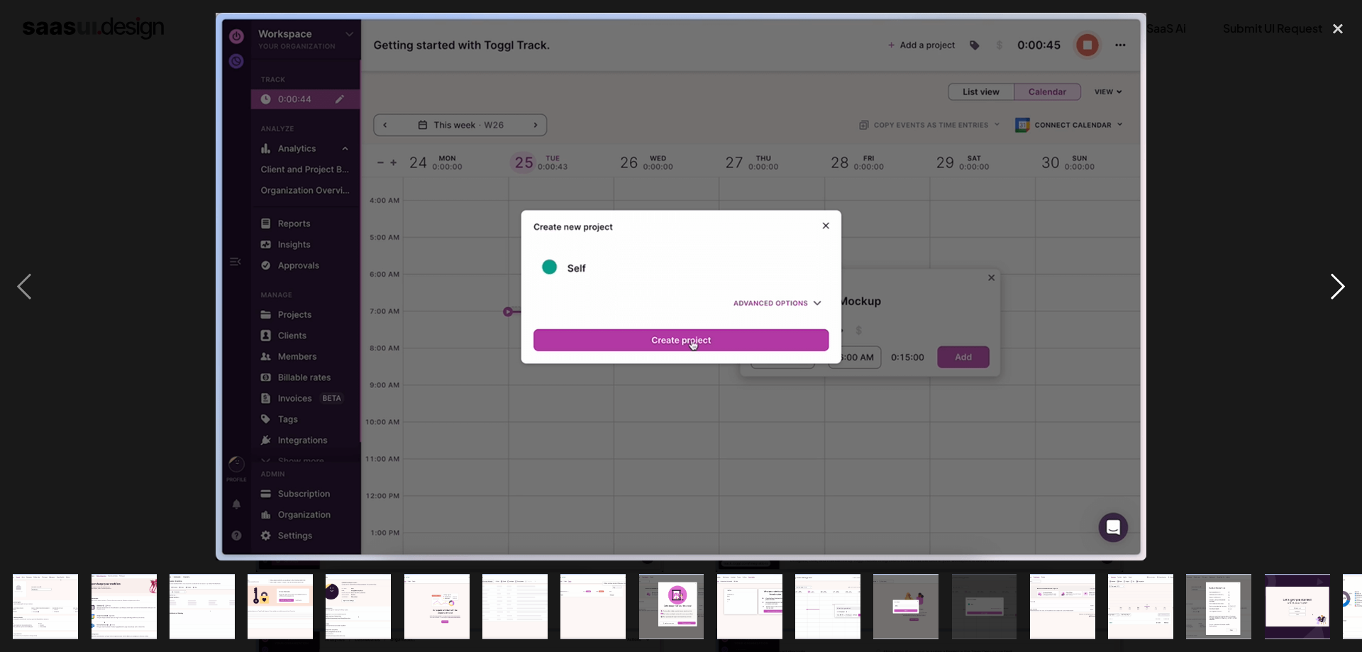
click at [1352, 300] on div "next image" at bounding box center [1338, 287] width 48 height 548
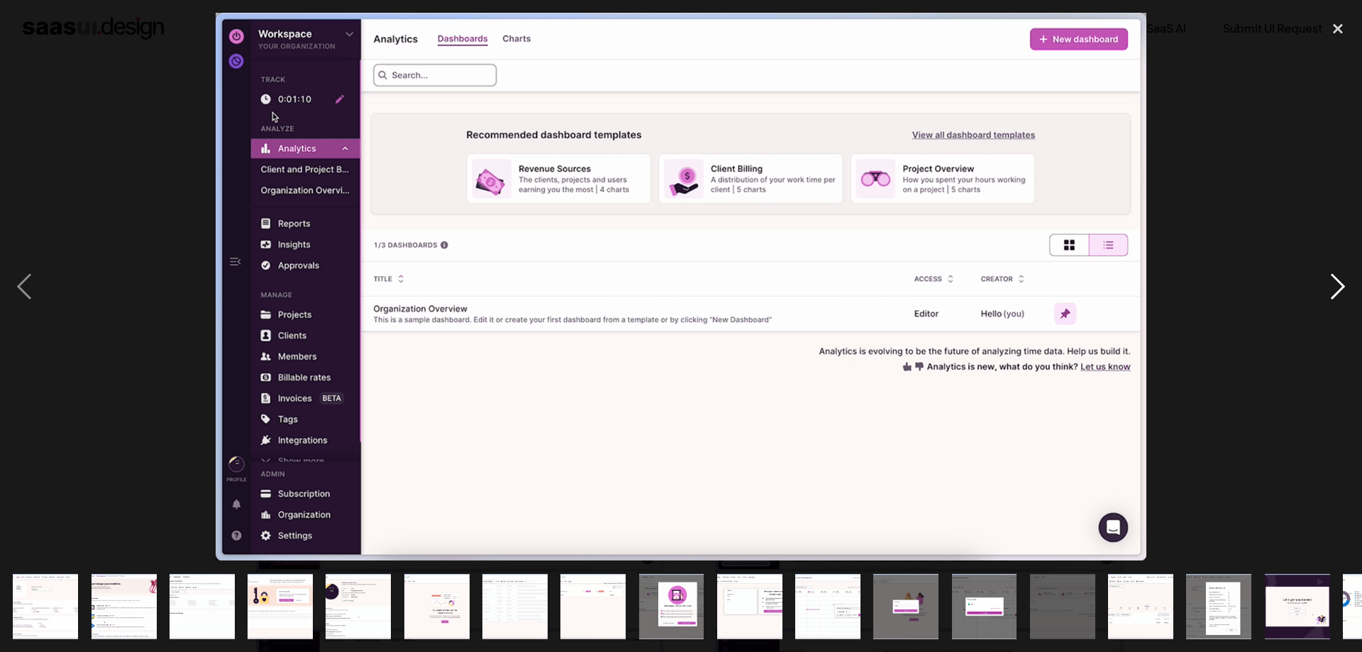
click at [1352, 300] on div "next image" at bounding box center [1338, 287] width 48 height 548
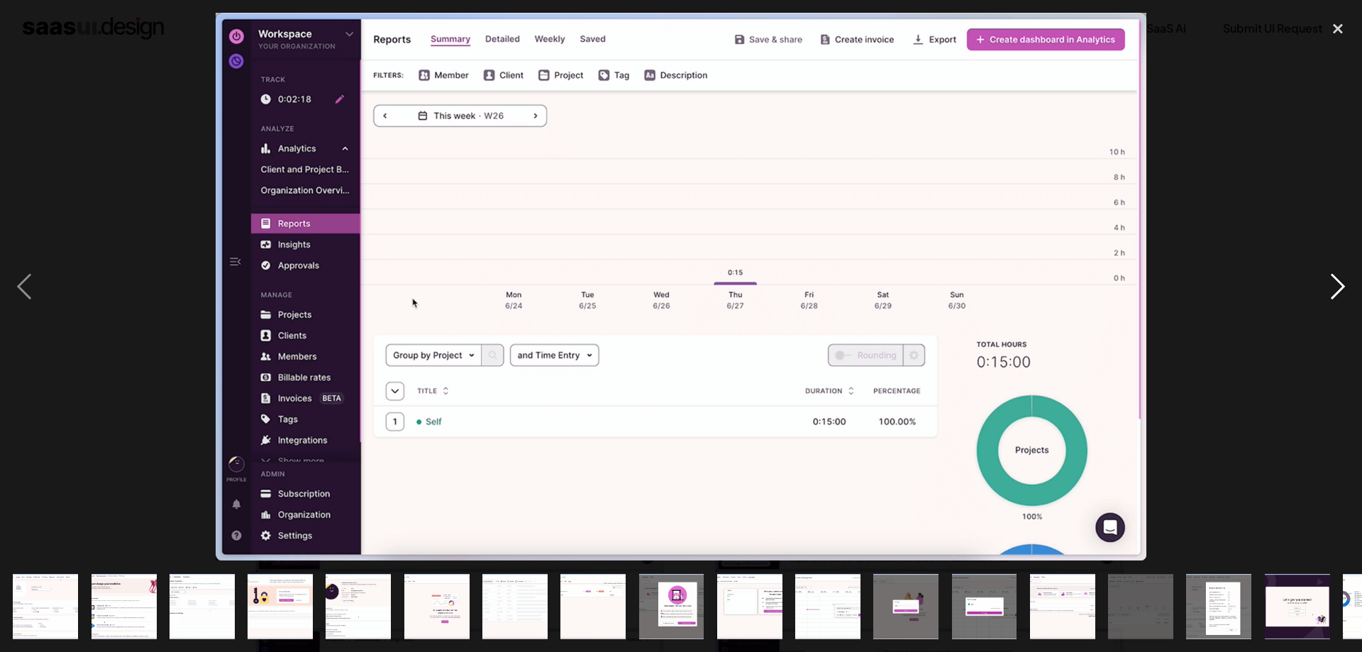
click at [1352, 300] on div "next image" at bounding box center [1338, 287] width 48 height 548
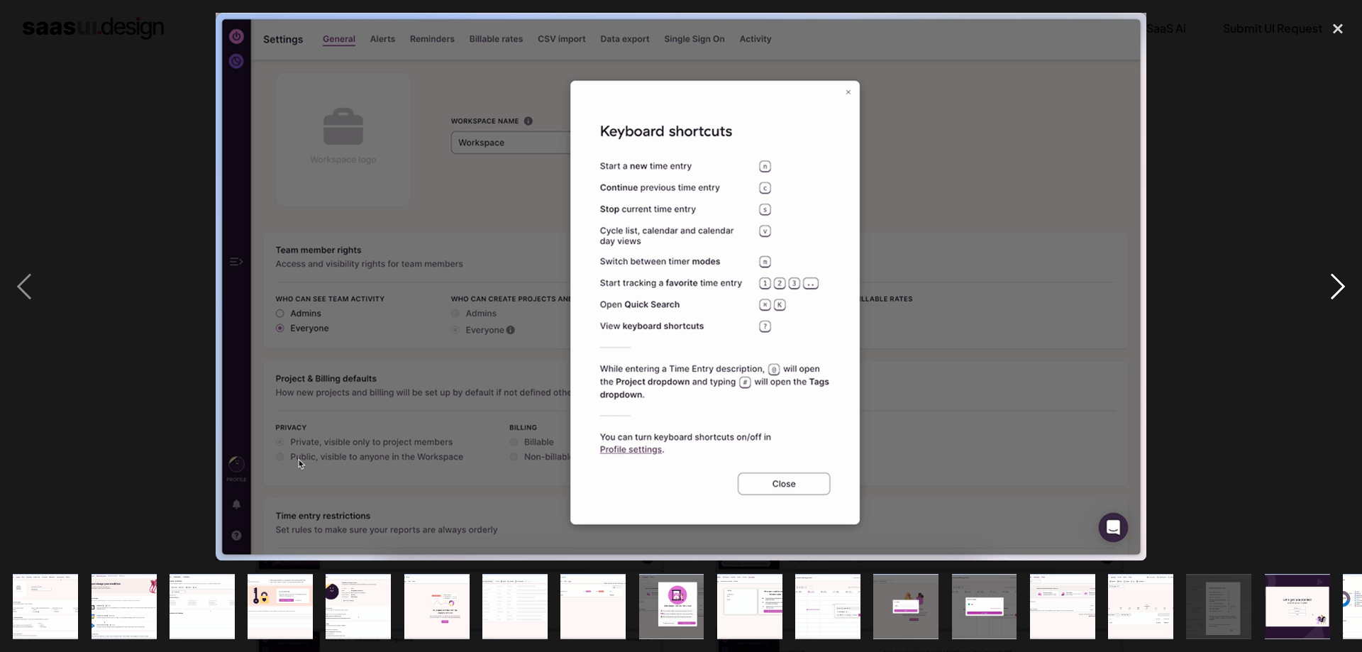
click at [1352, 300] on div "next image" at bounding box center [1338, 287] width 48 height 548
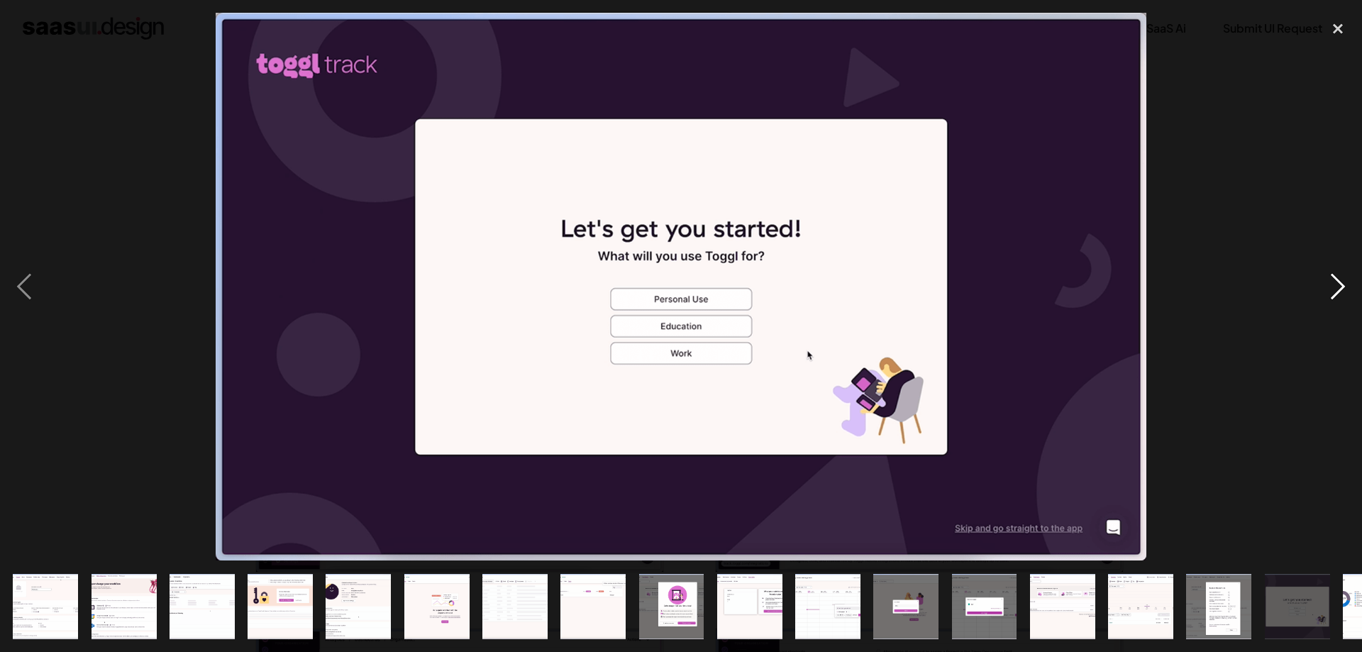
click at [1352, 300] on div "next image" at bounding box center [1338, 287] width 48 height 548
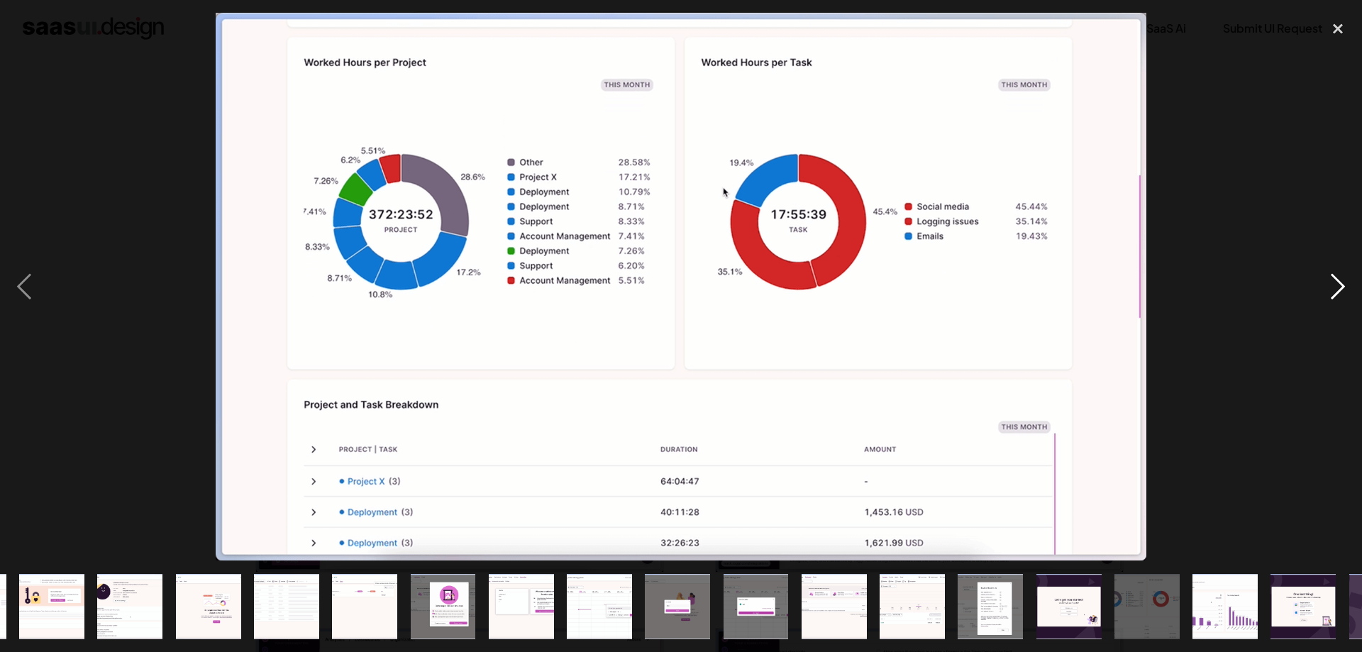
scroll to position [0, 294]
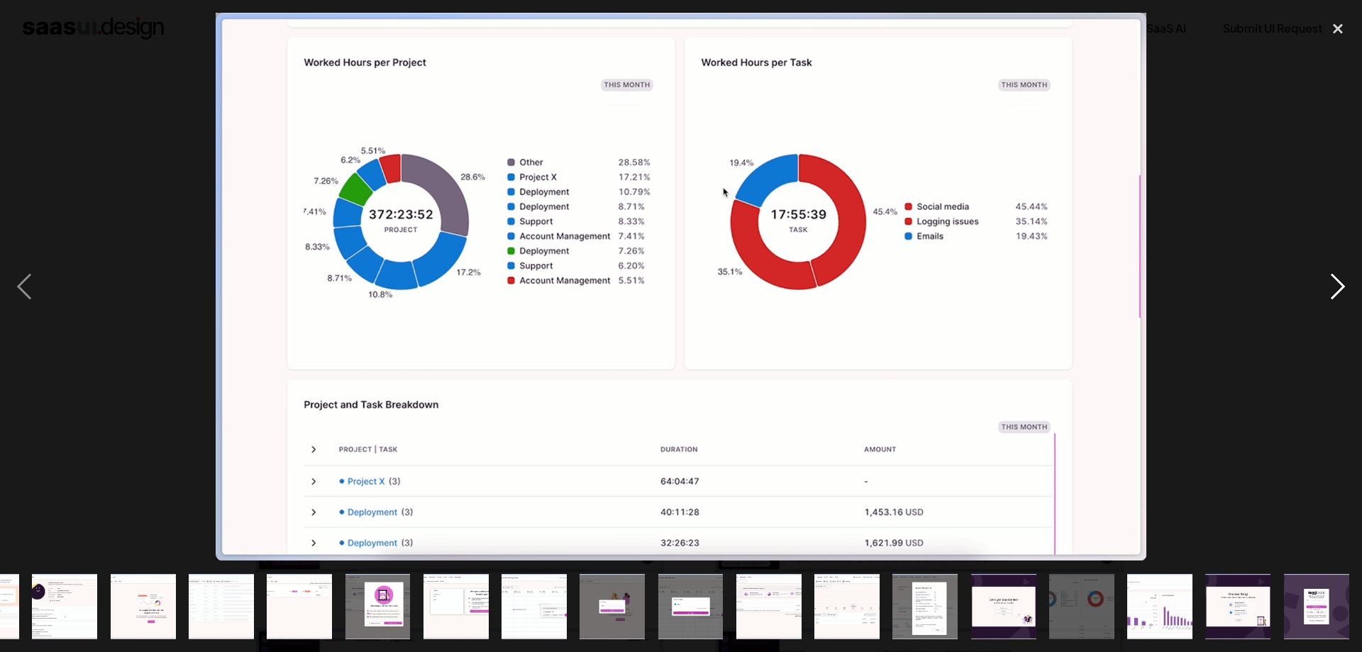
click at [1352, 300] on div "next image" at bounding box center [1338, 287] width 48 height 548
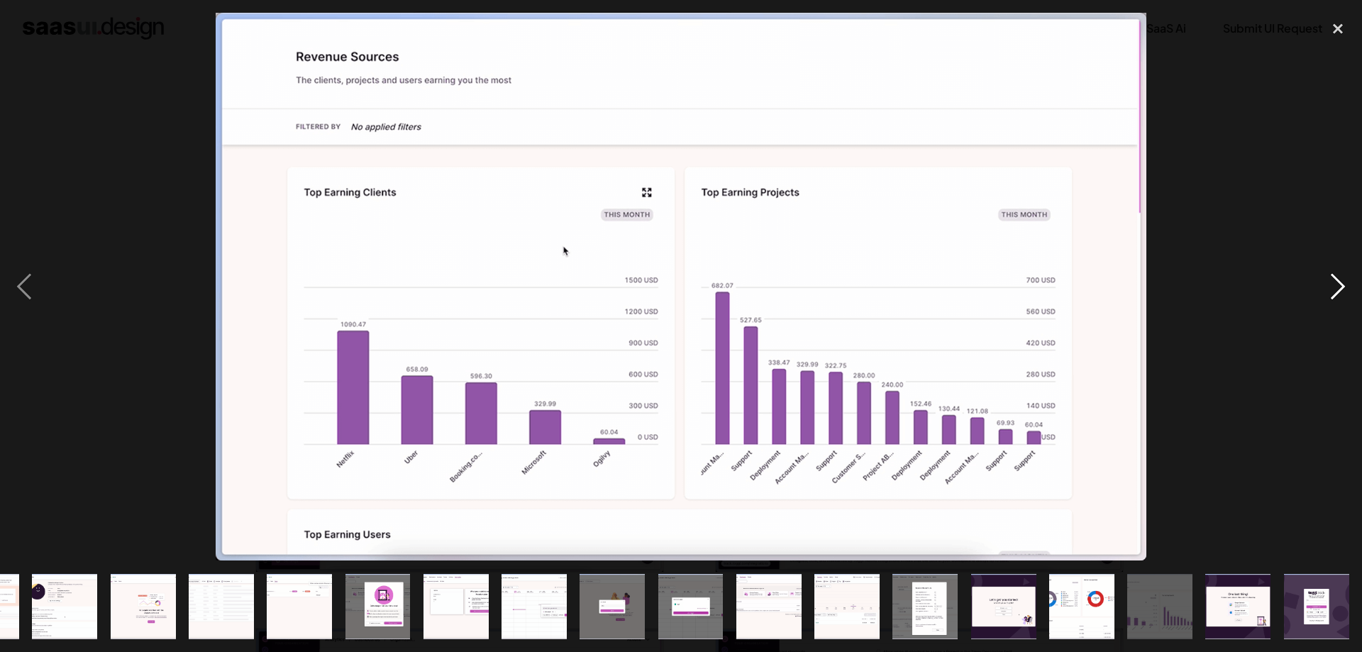
click at [1352, 300] on div "next image" at bounding box center [1338, 287] width 48 height 548
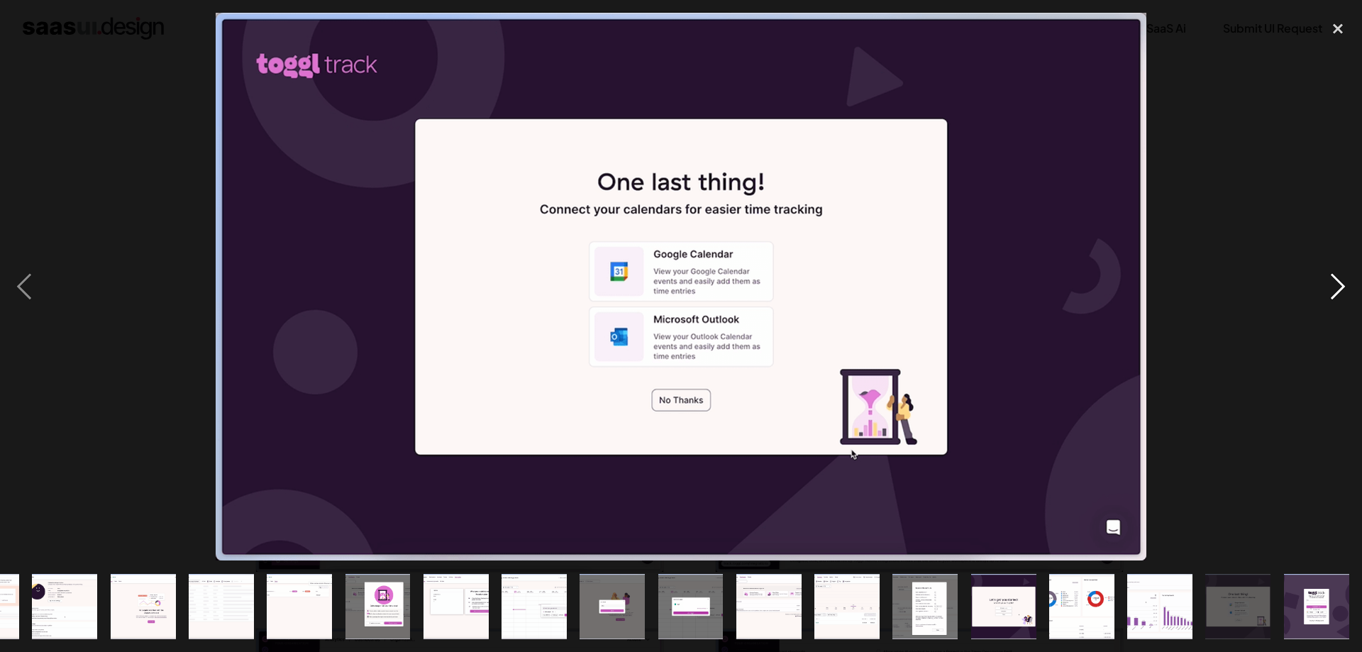
click at [1352, 300] on div "next image" at bounding box center [1338, 287] width 48 height 548
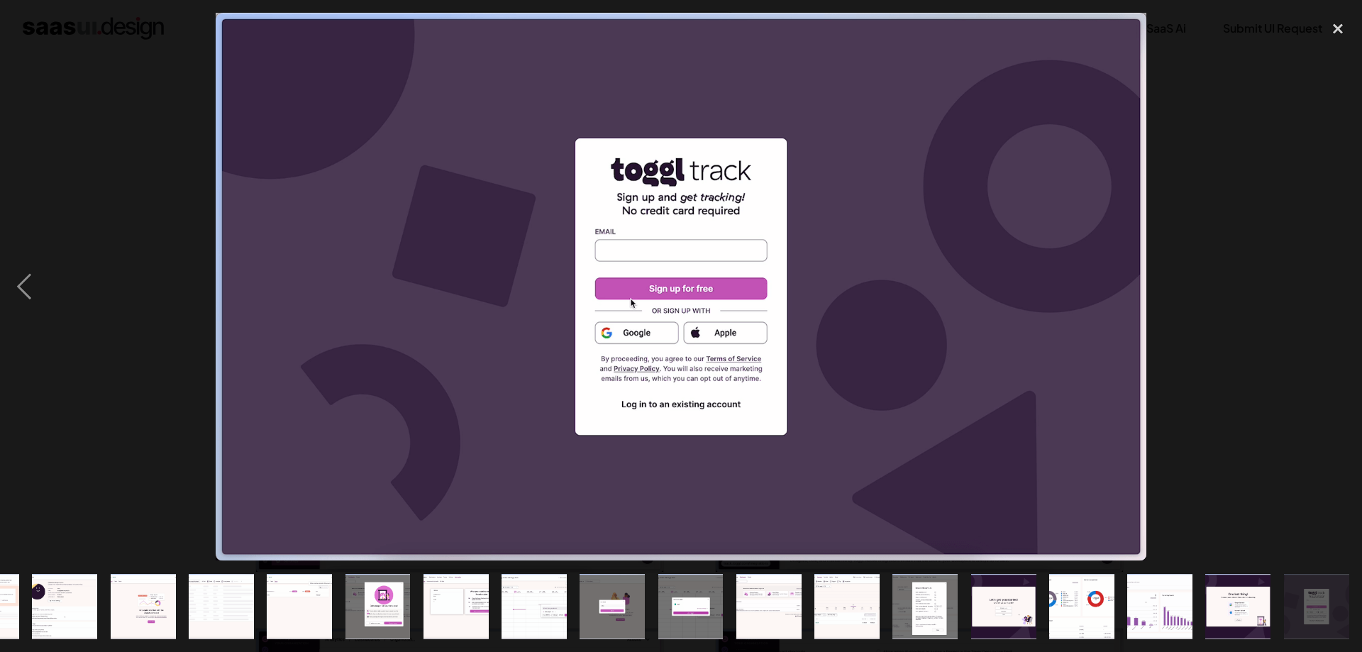
click at [1352, 300] on div "next image" at bounding box center [1338, 287] width 48 height 548
click at [25, 307] on div "previous image" at bounding box center [24, 287] width 48 height 548
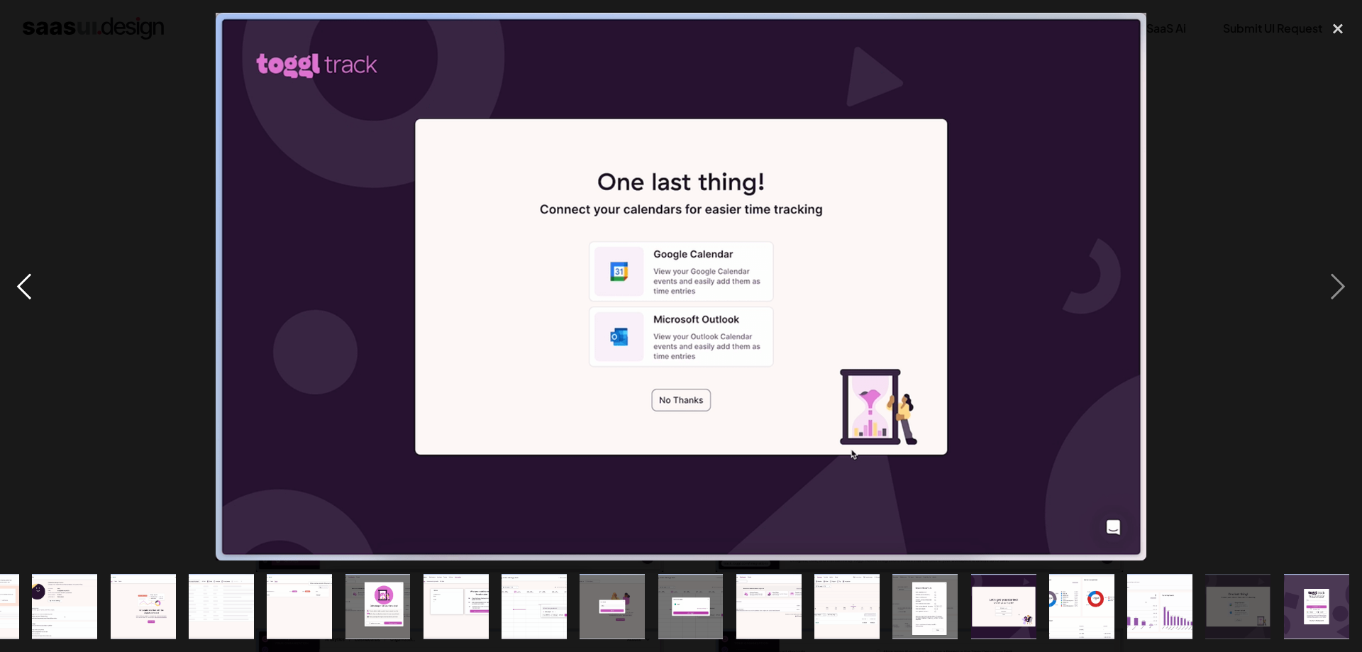
click at [25, 307] on div "previous image" at bounding box center [24, 287] width 48 height 548
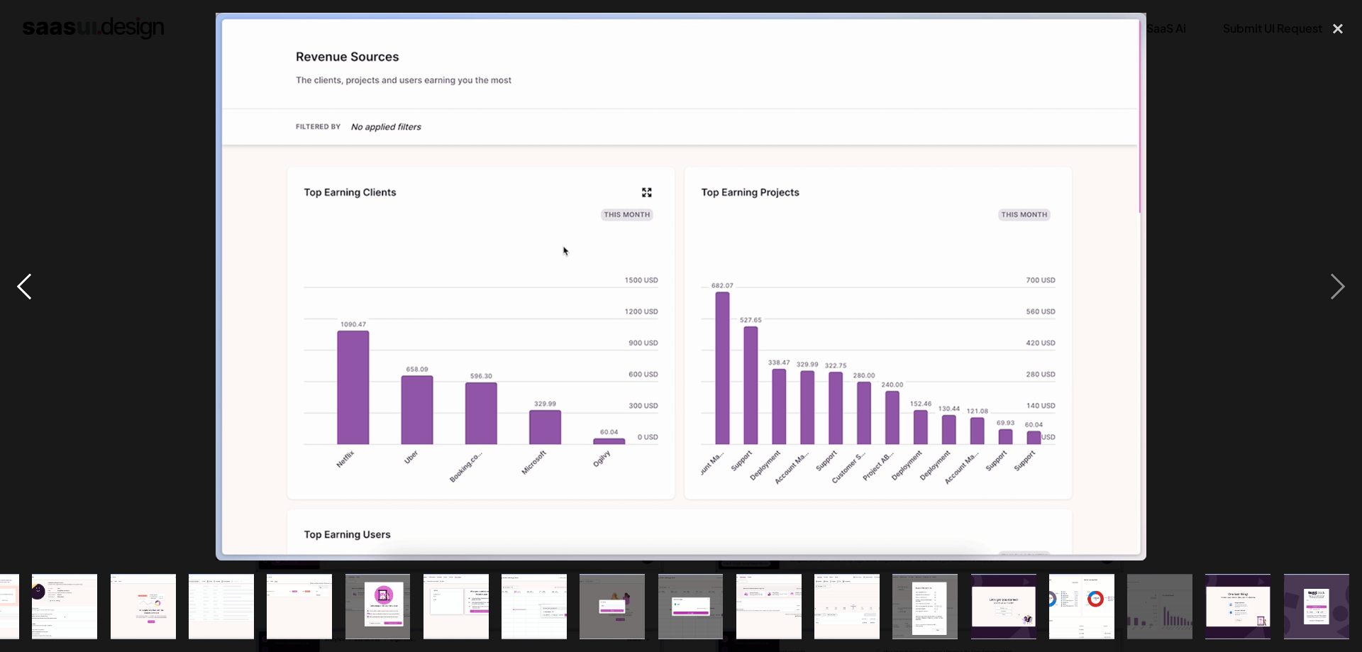
click at [25, 307] on div "previous image" at bounding box center [24, 287] width 48 height 548
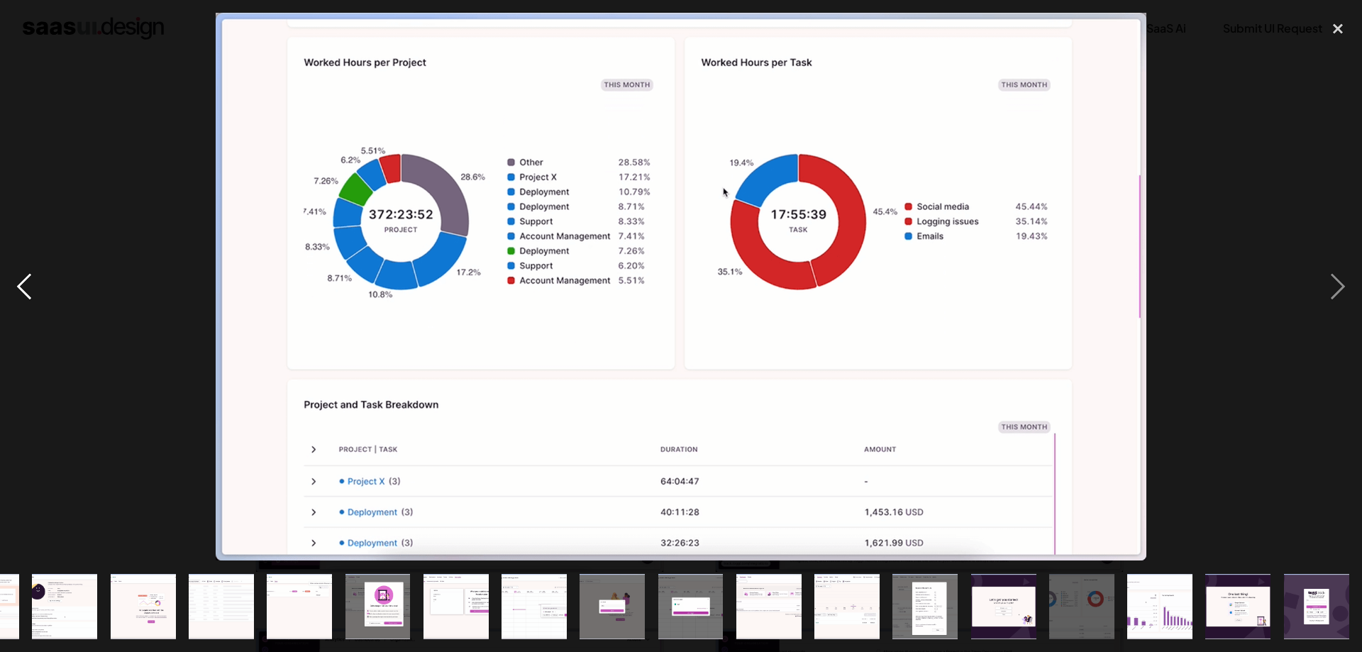
click at [25, 307] on div "previous image" at bounding box center [24, 287] width 48 height 548
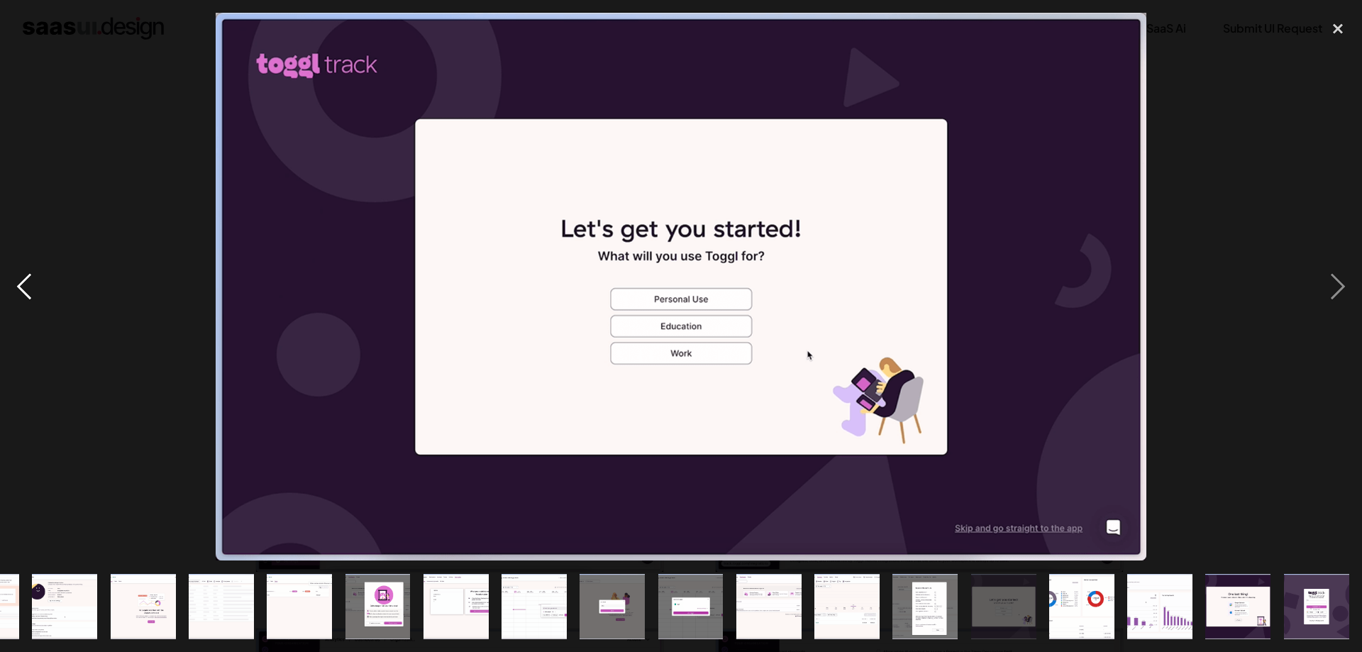
click at [25, 307] on div "previous image" at bounding box center [24, 287] width 48 height 548
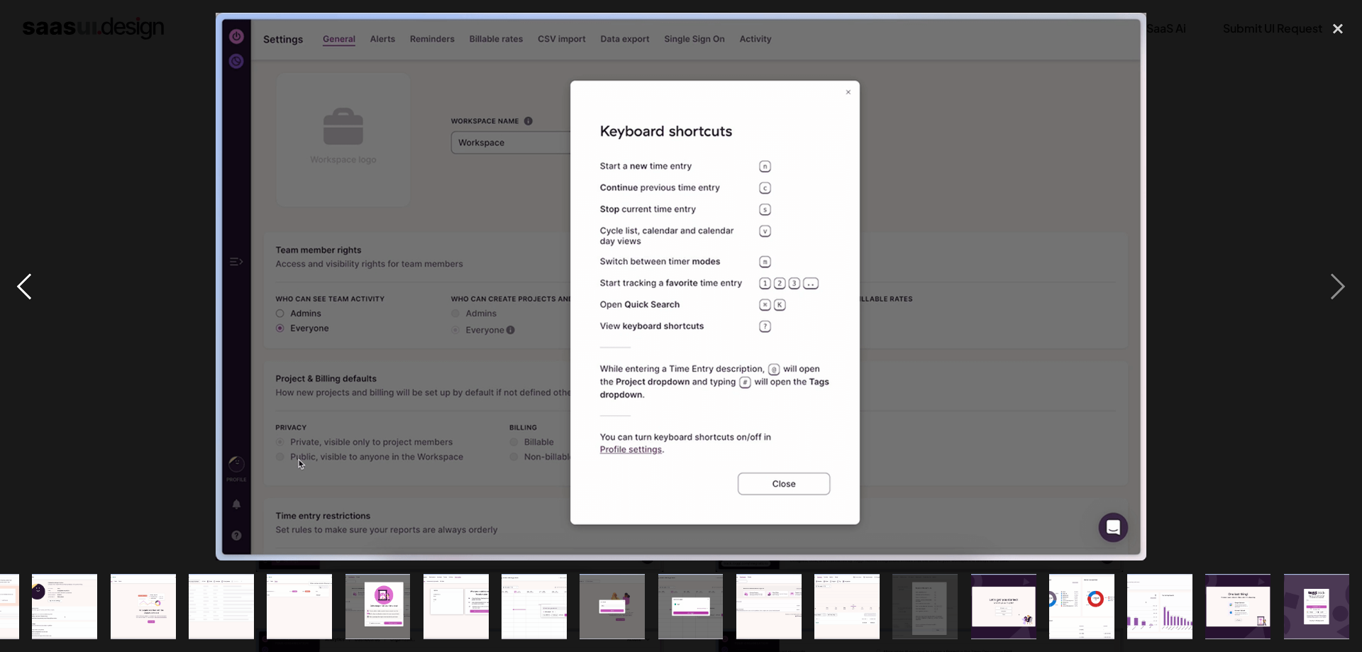
click at [25, 307] on div "previous image" at bounding box center [24, 287] width 48 height 548
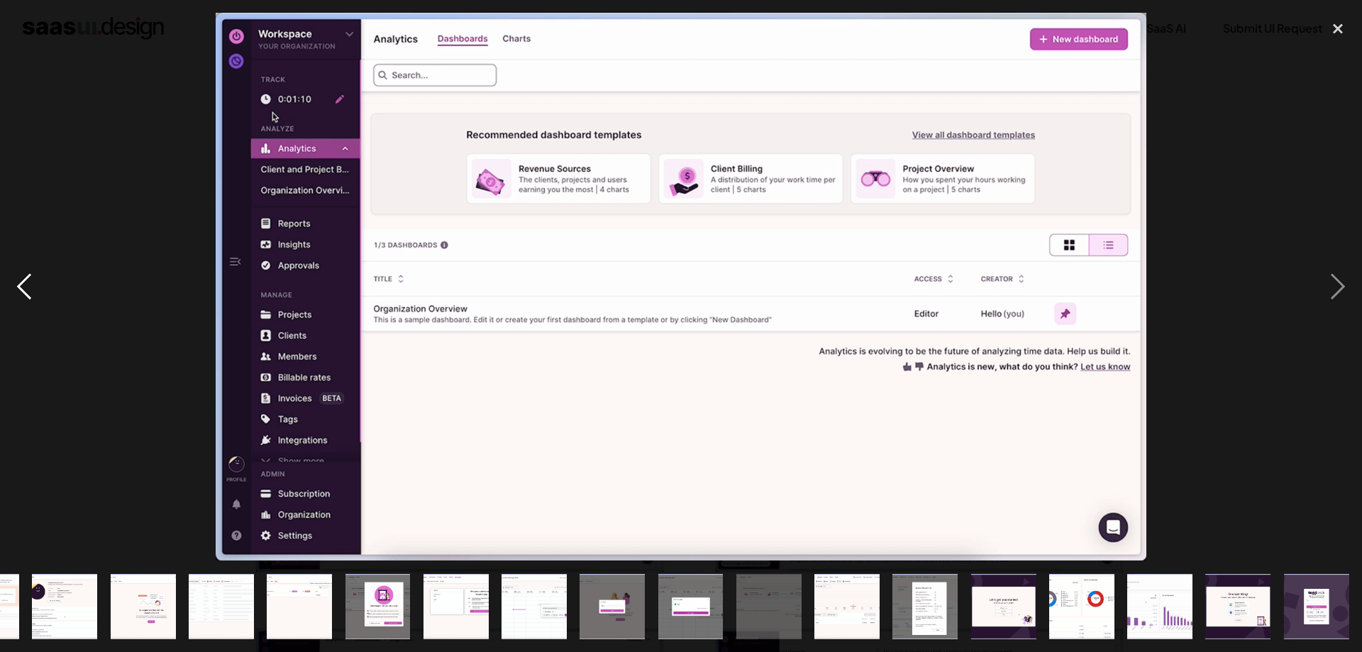
click at [25, 307] on div "previous image" at bounding box center [24, 287] width 48 height 548
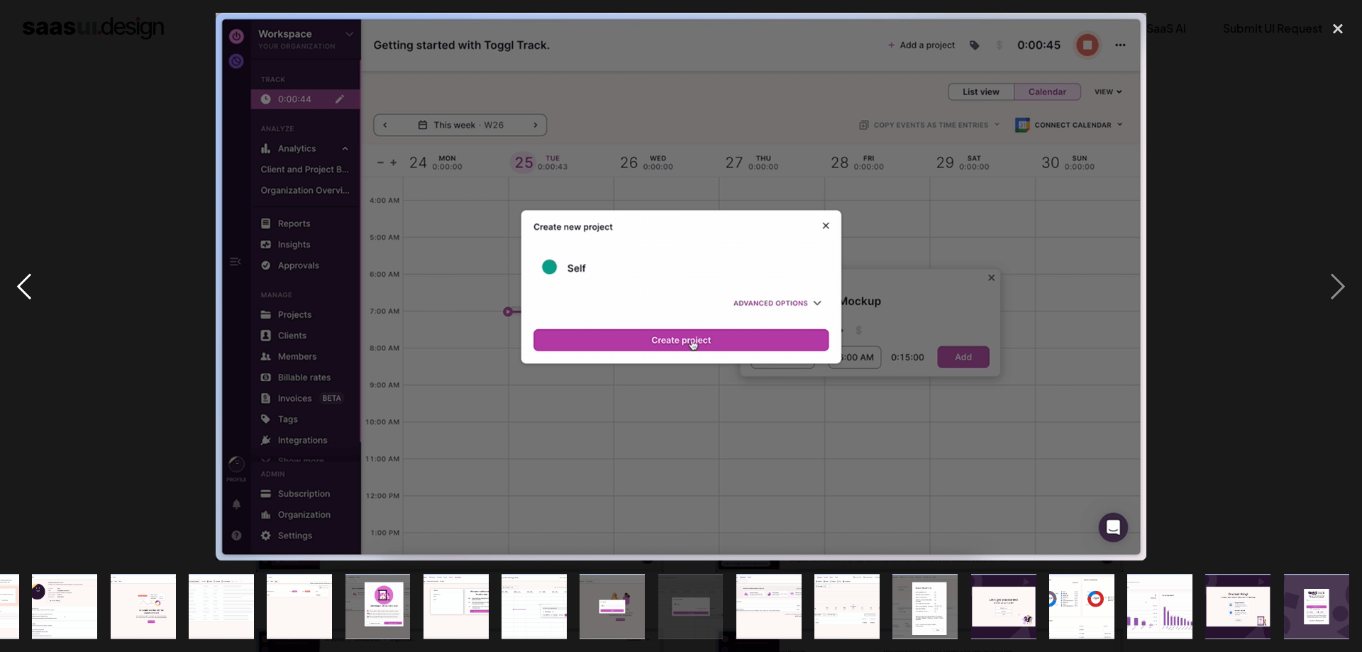
click at [25, 307] on div "previous image" at bounding box center [24, 287] width 48 height 548
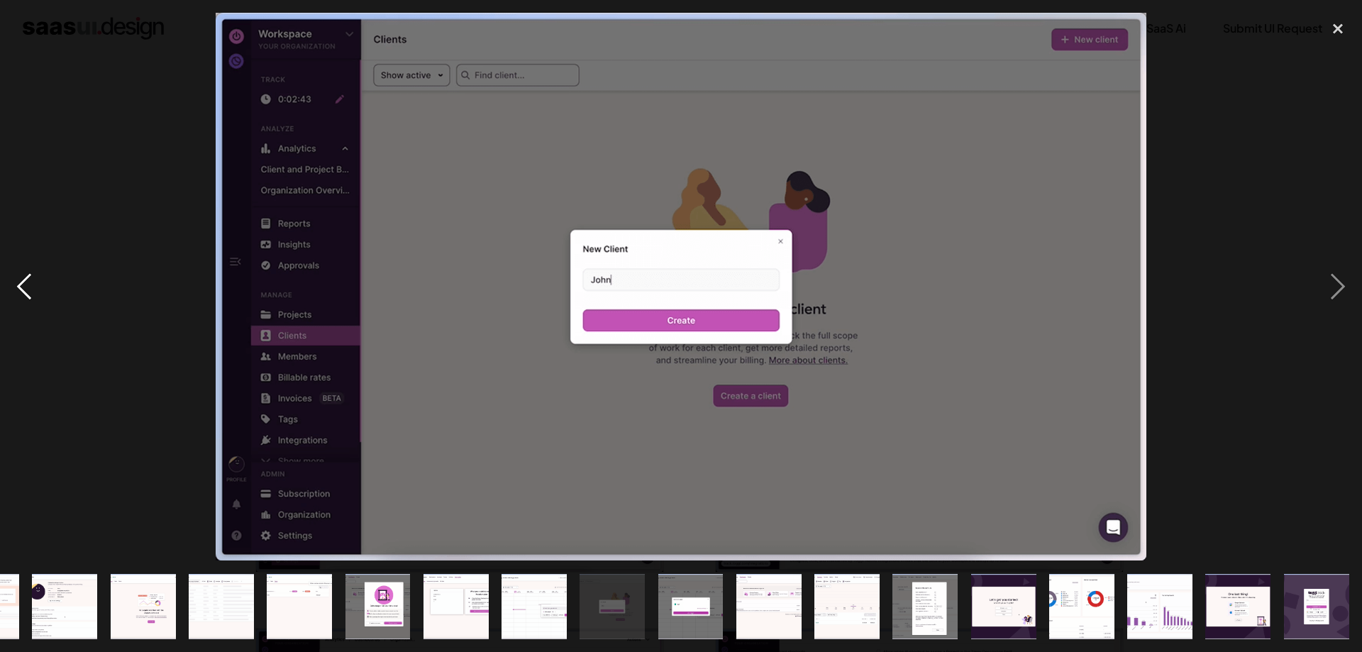
click at [25, 307] on div "previous image" at bounding box center [24, 287] width 48 height 548
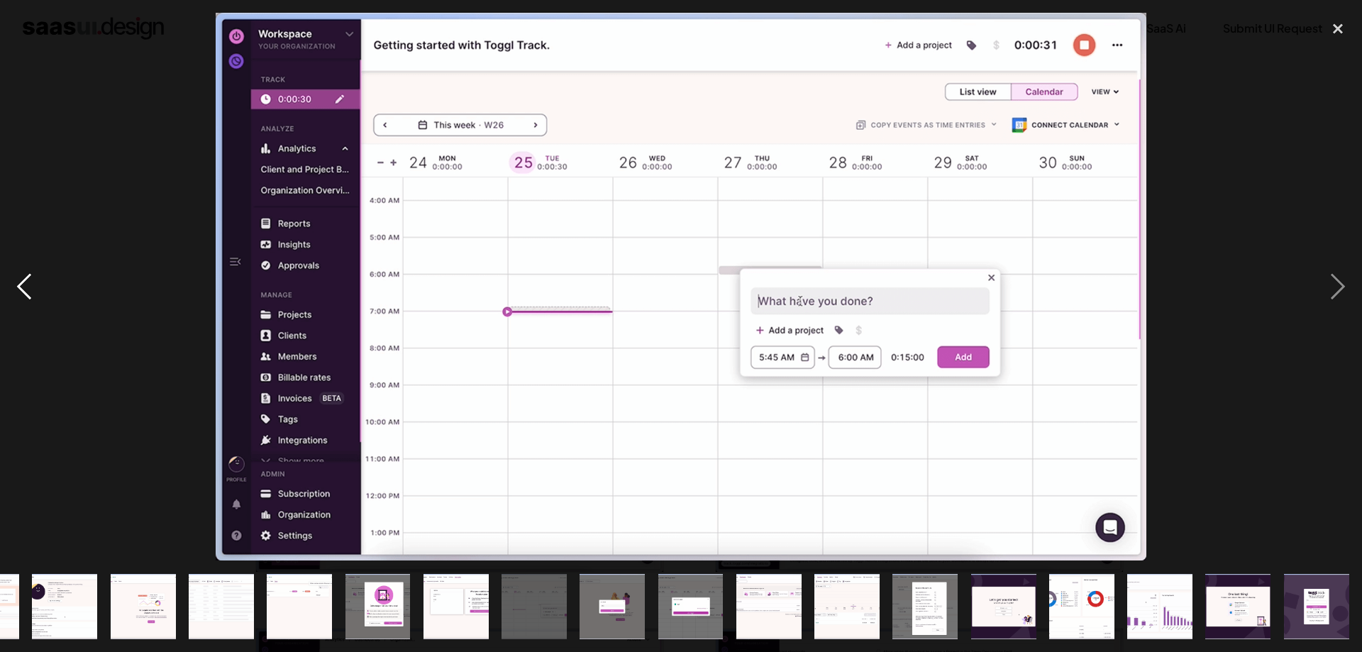
click at [25, 307] on div "previous image" at bounding box center [24, 287] width 48 height 548
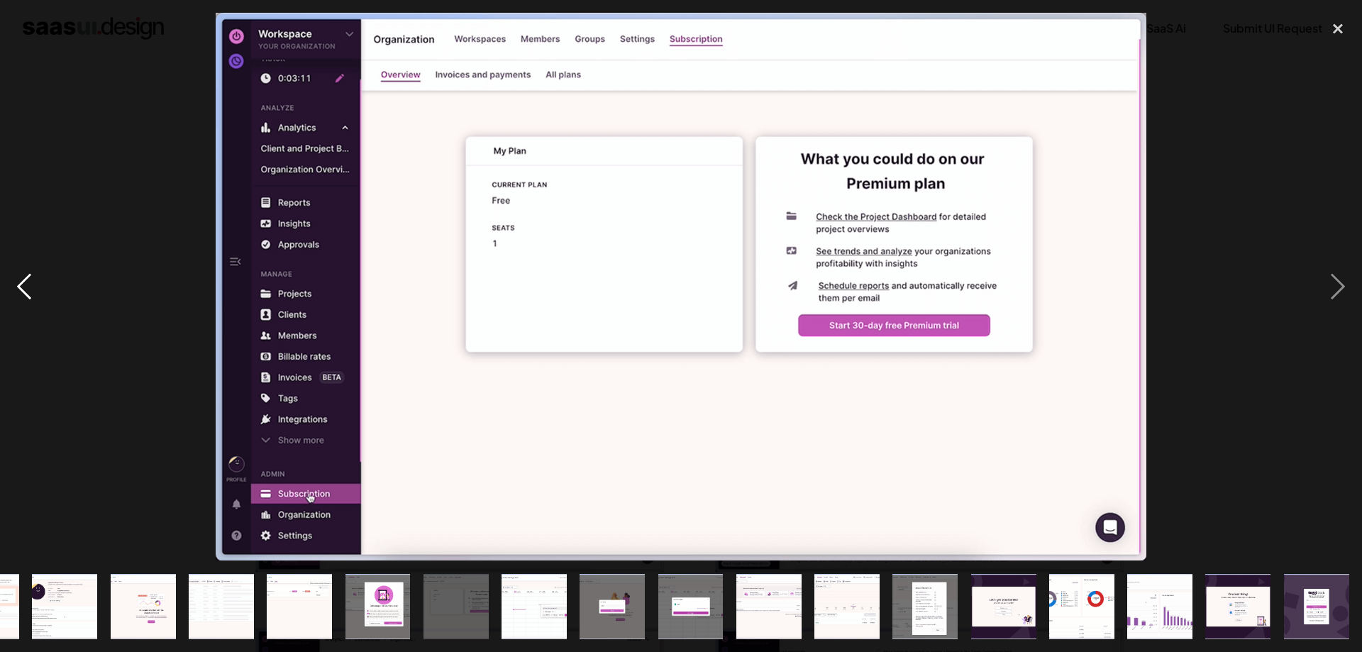
click at [25, 307] on div "previous image" at bounding box center [24, 287] width 48 height 548
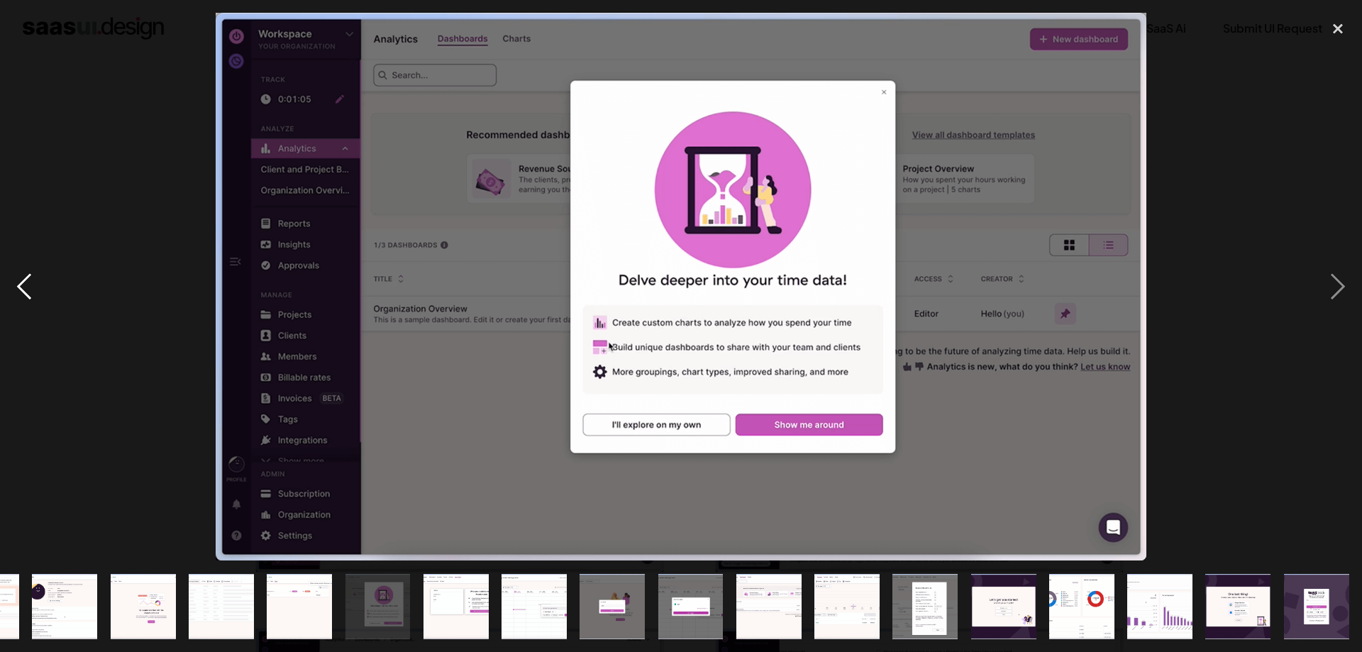
click at [25, 307] on div "previous image" at bounding box center [24, 287] width 48 height 548
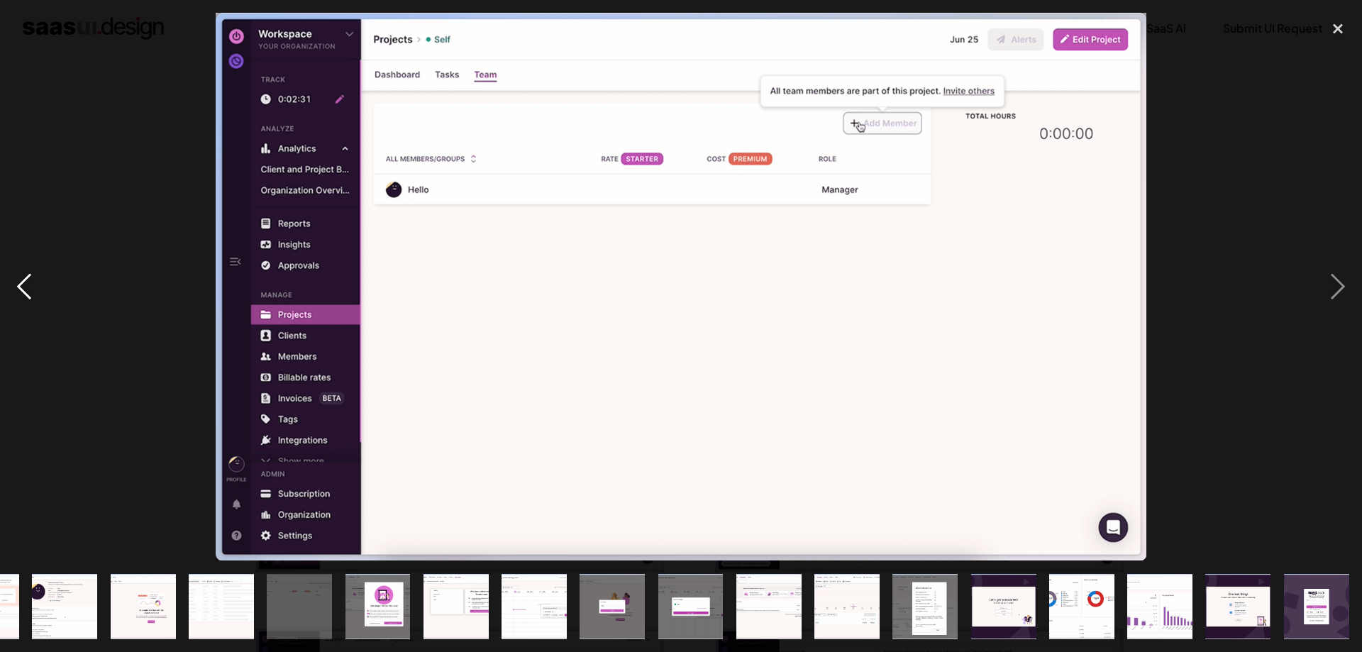
click at [25, 307] on div "previous image" at bounding box center [24, 287] width 48 height 548
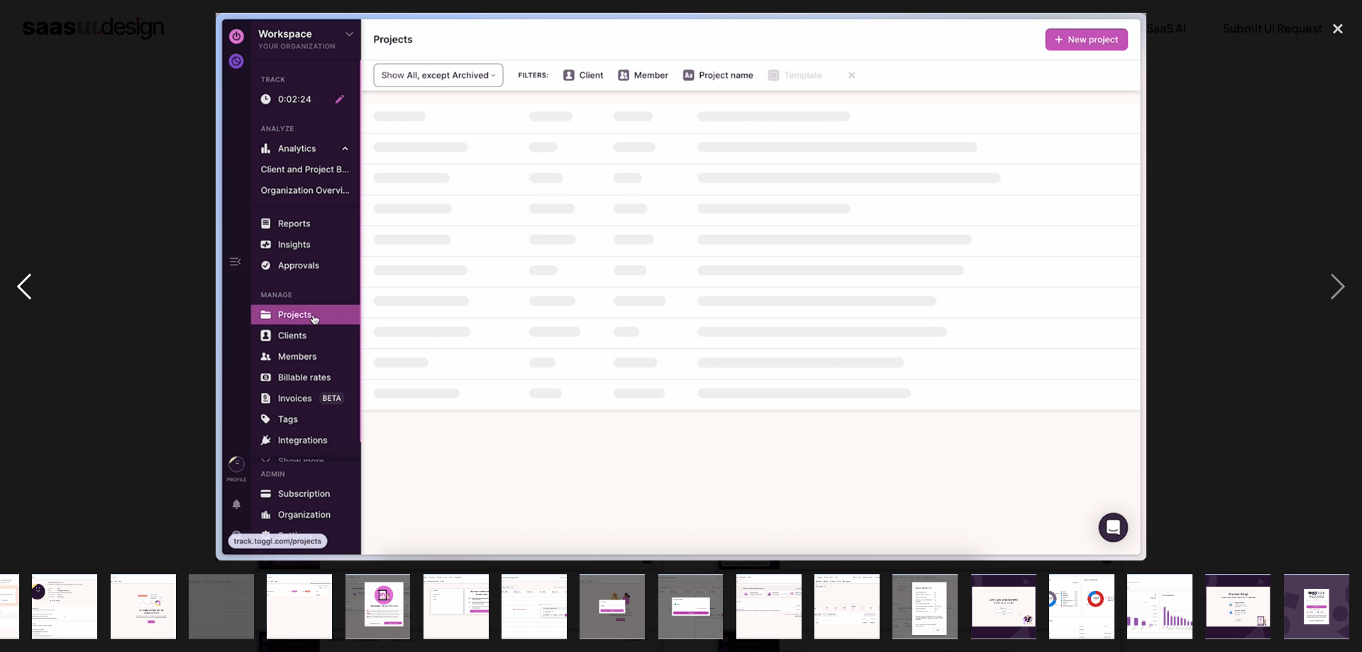
click at [25, 307] on div "previous image" at bounding box center [24, 287] width 48 height 548
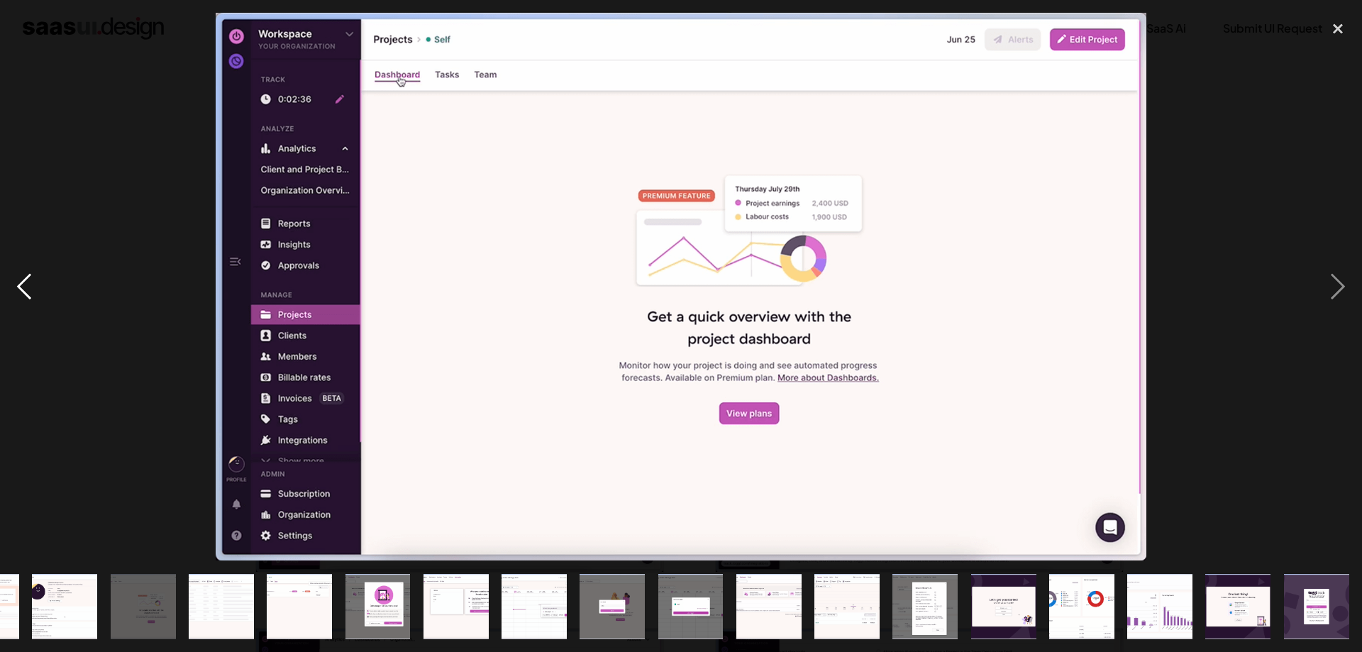
click at [25, 307] on div "previous image" at bounding box center [24, 287] width 48 height 548
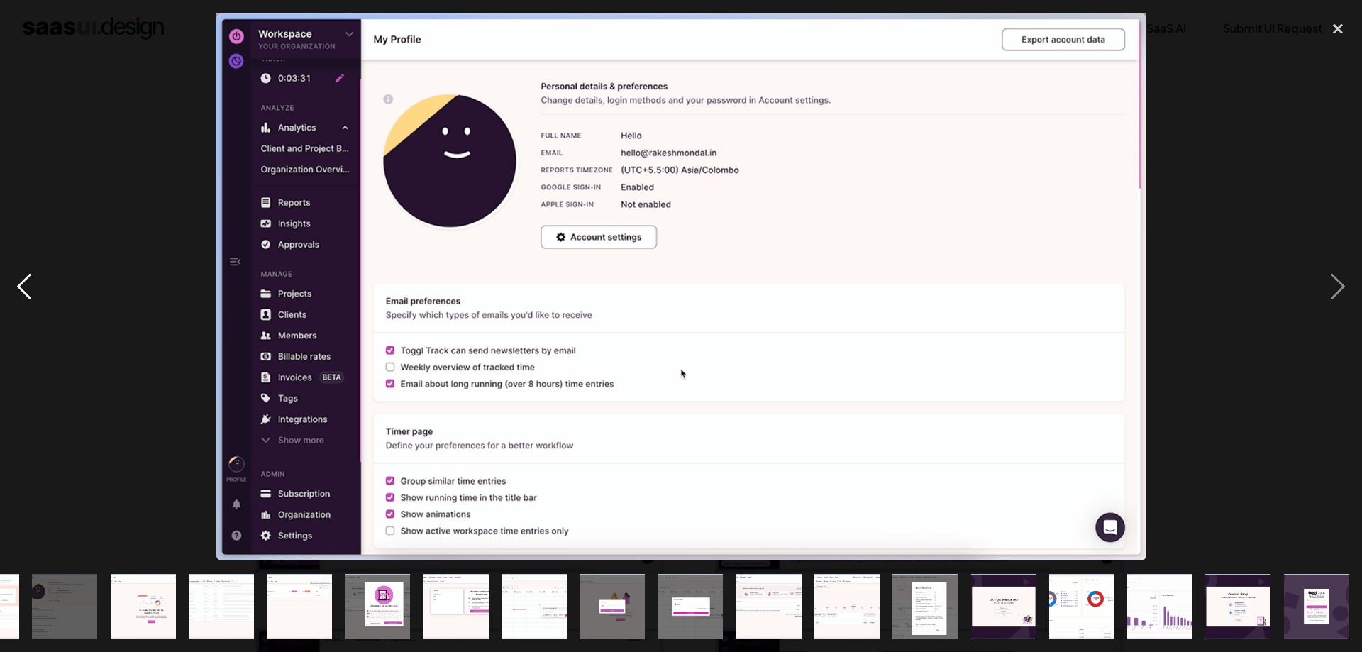
click at [25, 307] on div "previous image" at bounding box center [24, 287] width 48 height 548
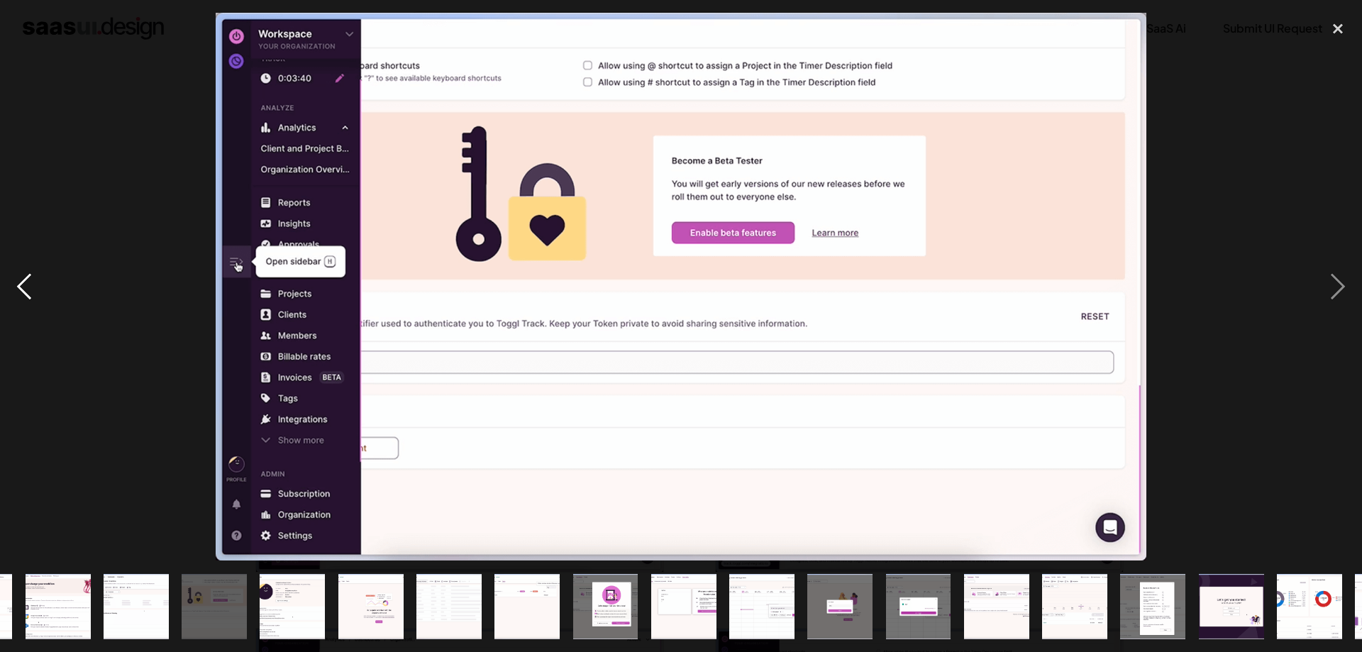
scroll to position [0, 0]
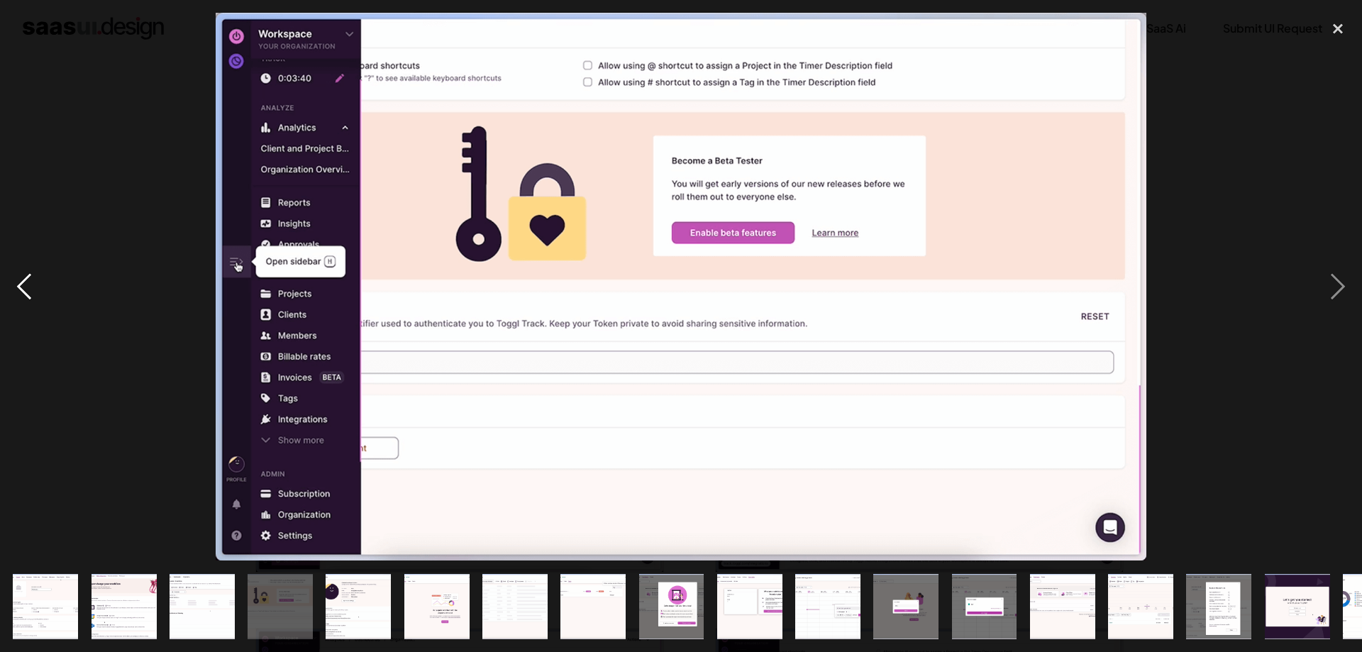
click at [25, 307] on div "previous image" at bounding box center [24, 287] width 48 height 548
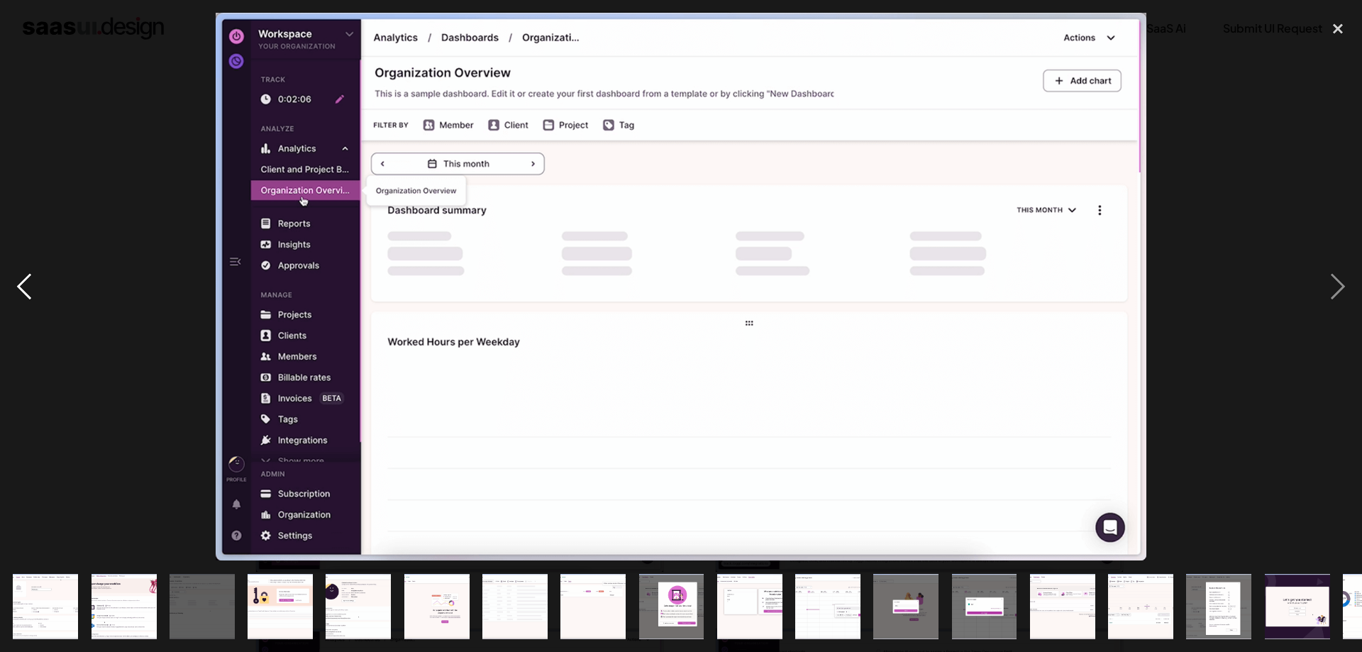
click at [25, 307] on div "previous image" at bounding box center [24, 287] width 48 height 548
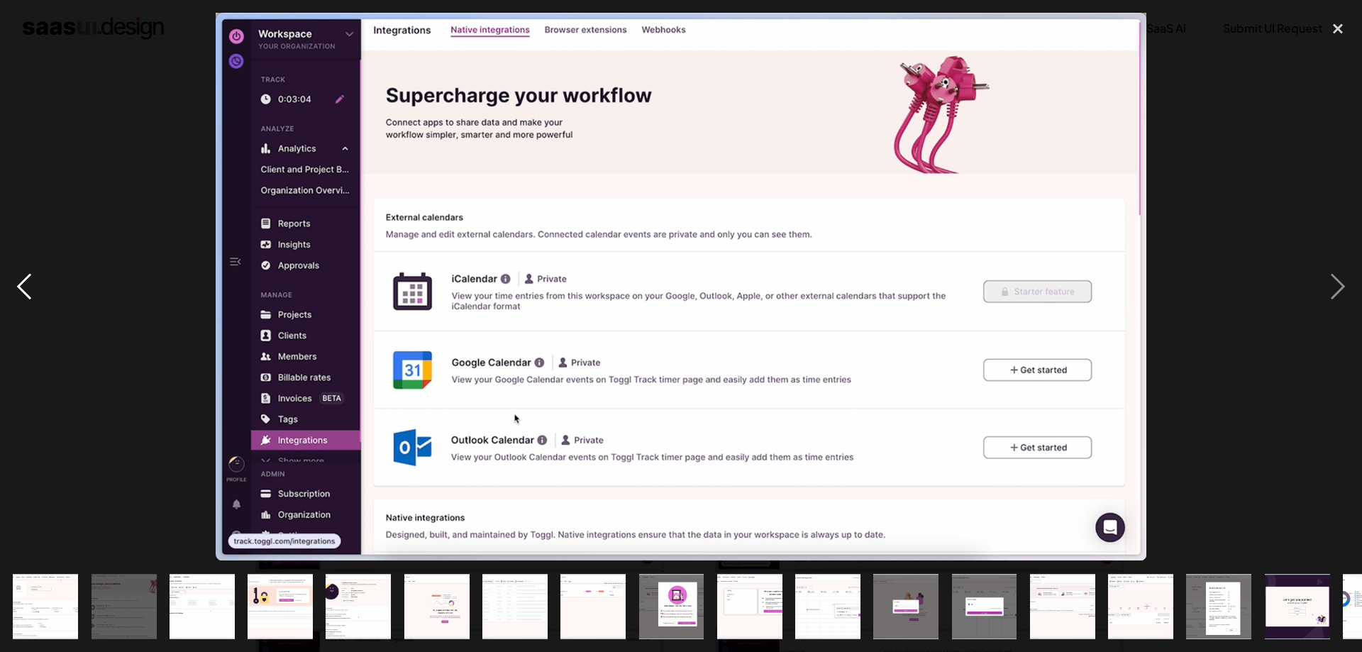
click at [26, 307] on div "previous image" at bounding box center [24, 287] width 48 height 548
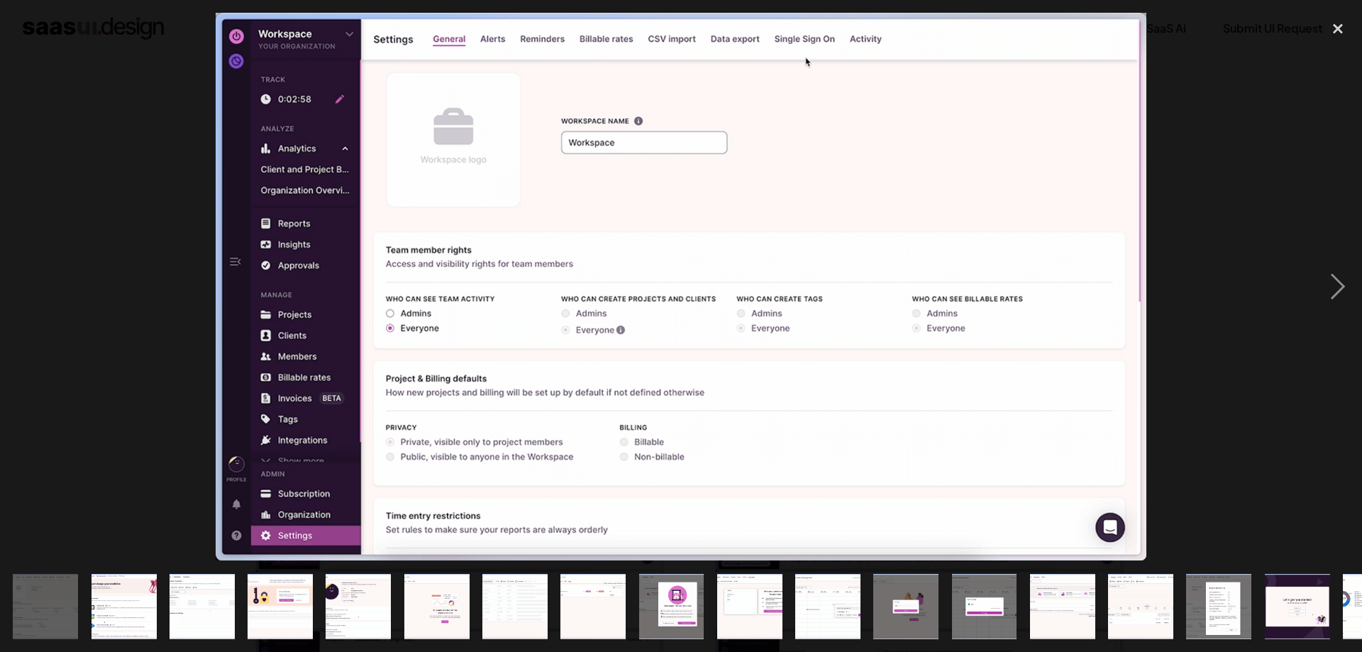
click at [26, 307] on div "previous image" at bounding box center [24, 287] width 48 height 548
